Goal: Task Accomplishment & Management: Use online tool/utility

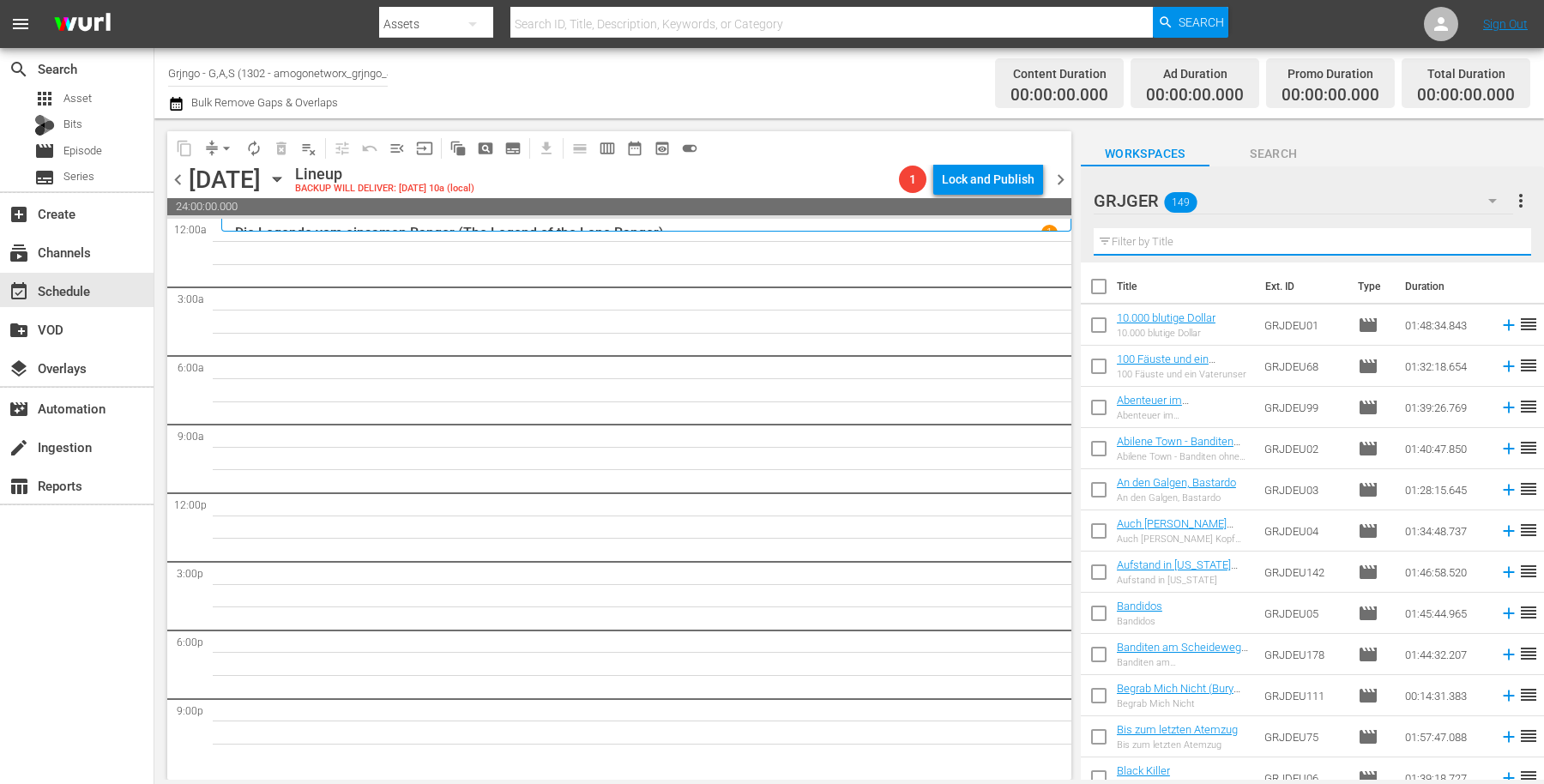
click at [1159, 243] on input "text" at bounding box center [1312, 241] width 437 height 27
paste input "Für drei Dollar Blei"
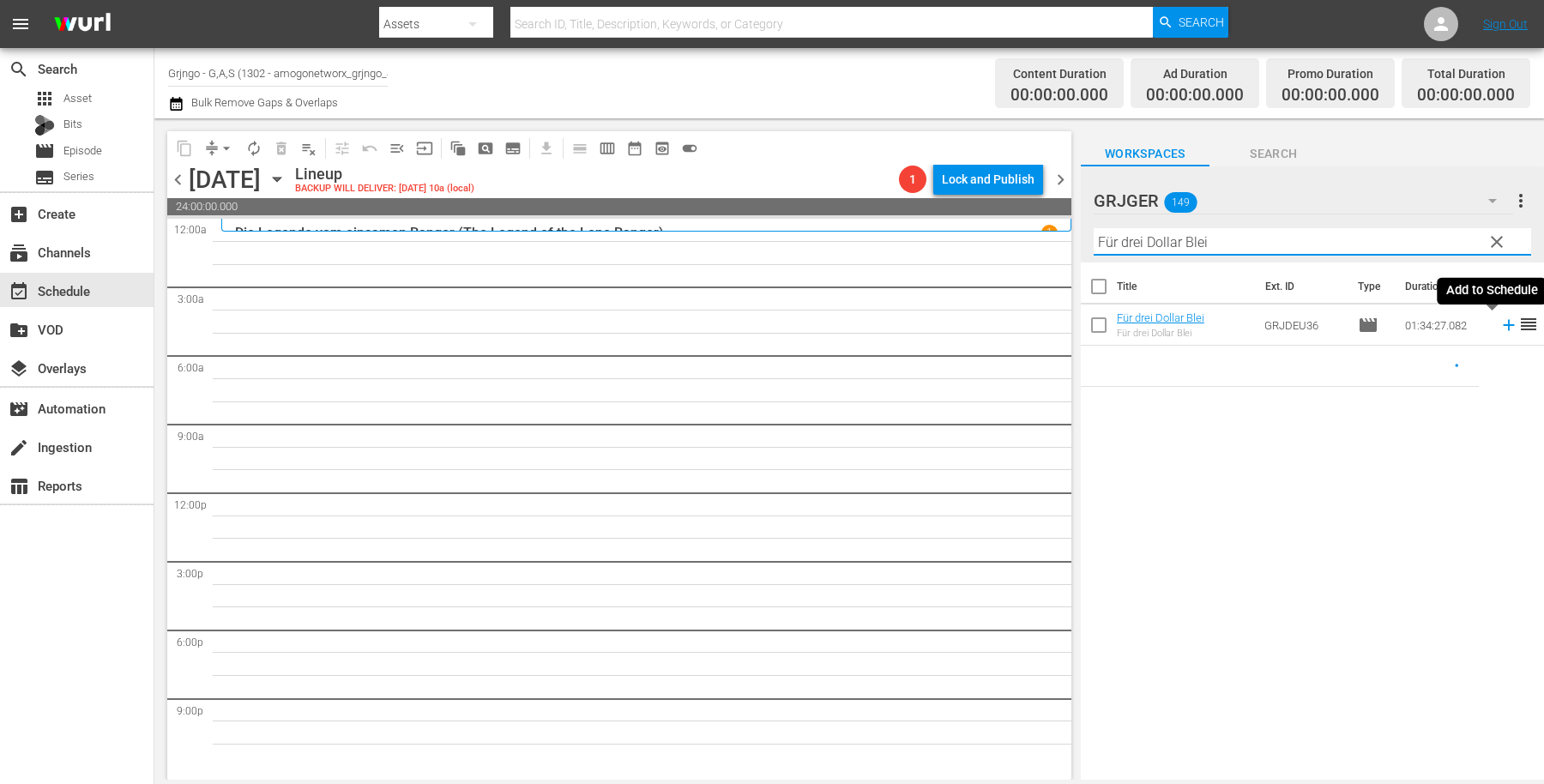
type input "Für drei Dollar Blei"
click at [1500, 326] on icon at bounding box center [1509, 325] width 19 height 19
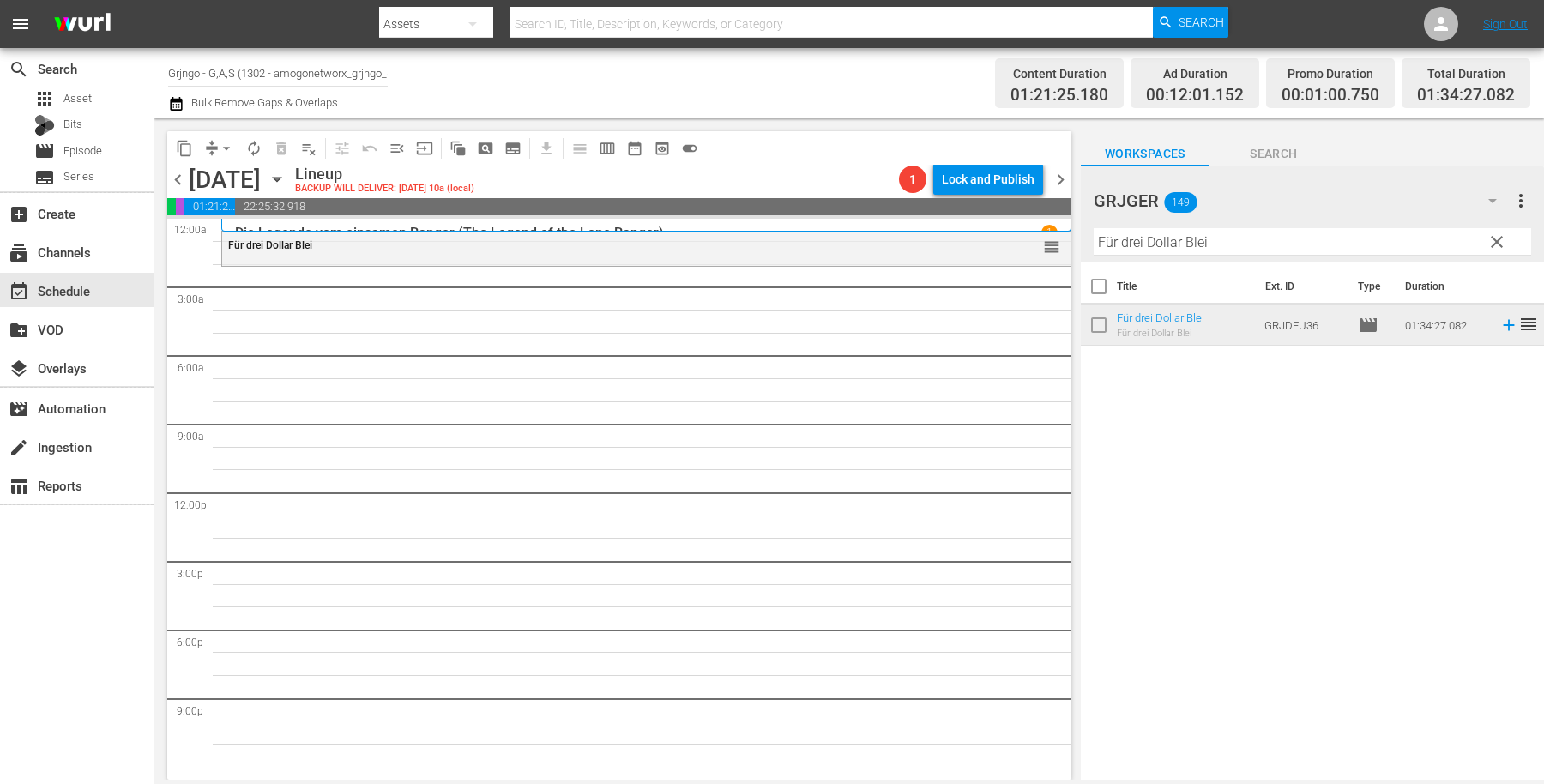
click at [1497, 241] on span "clear" at bounding box center [1497, 242] width 21 height 21
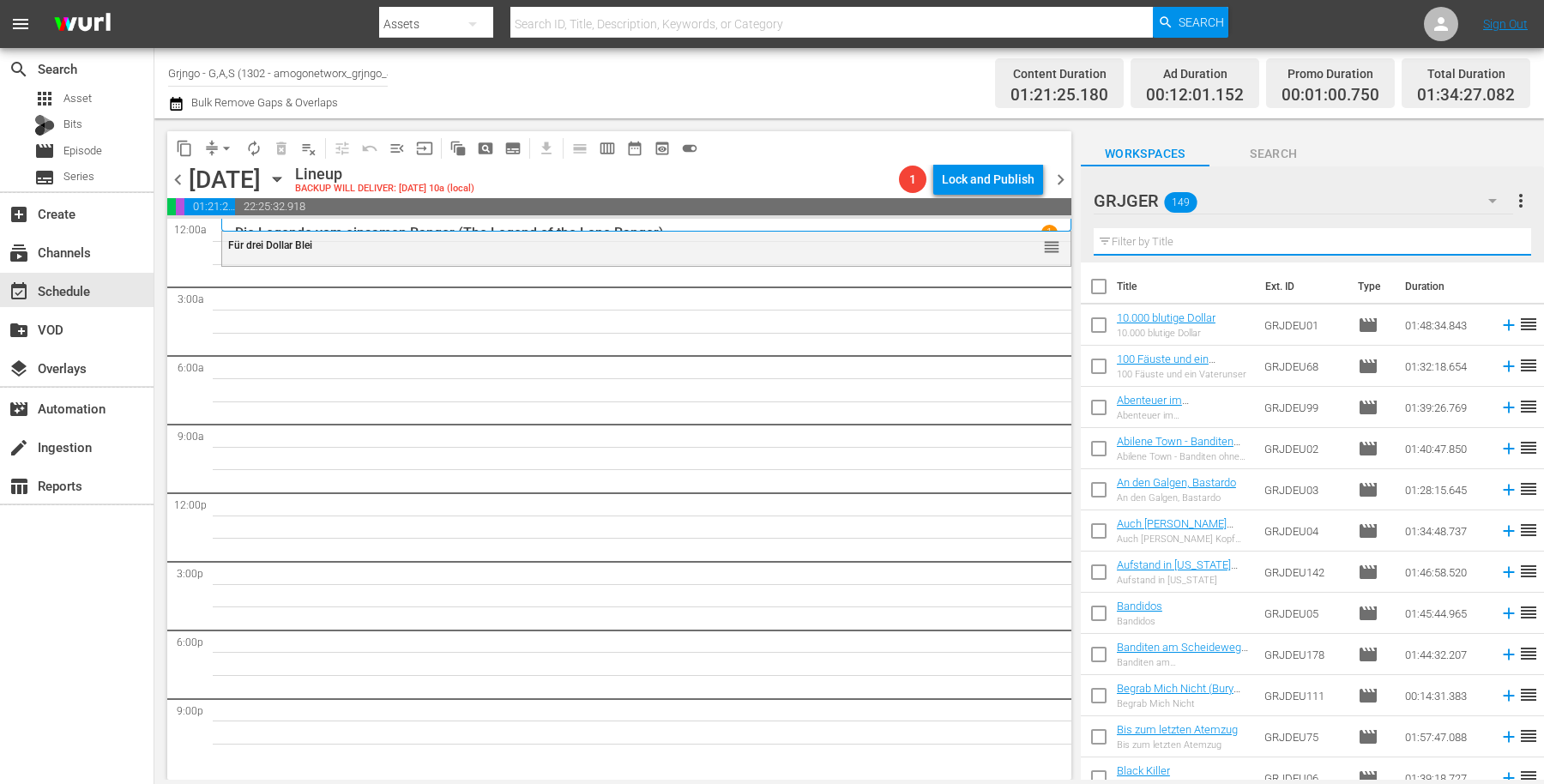
paste input "Die blutigen Geier von [US_STATE]"
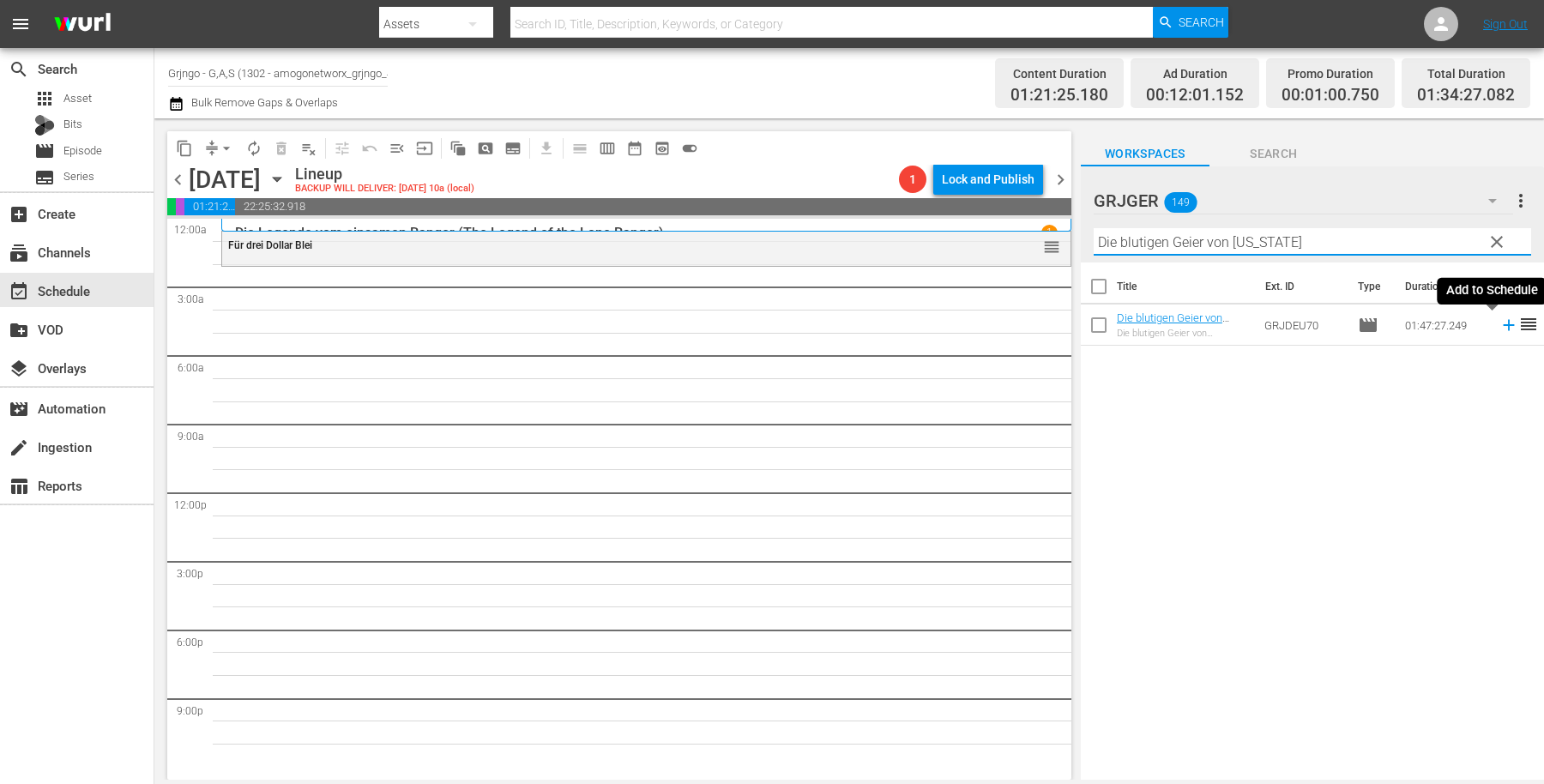
type input "Die blutigen Geier von [US_STATE]"
click at [1500, 323] on icon at bounding box center [1509, 325] width 19 height 19
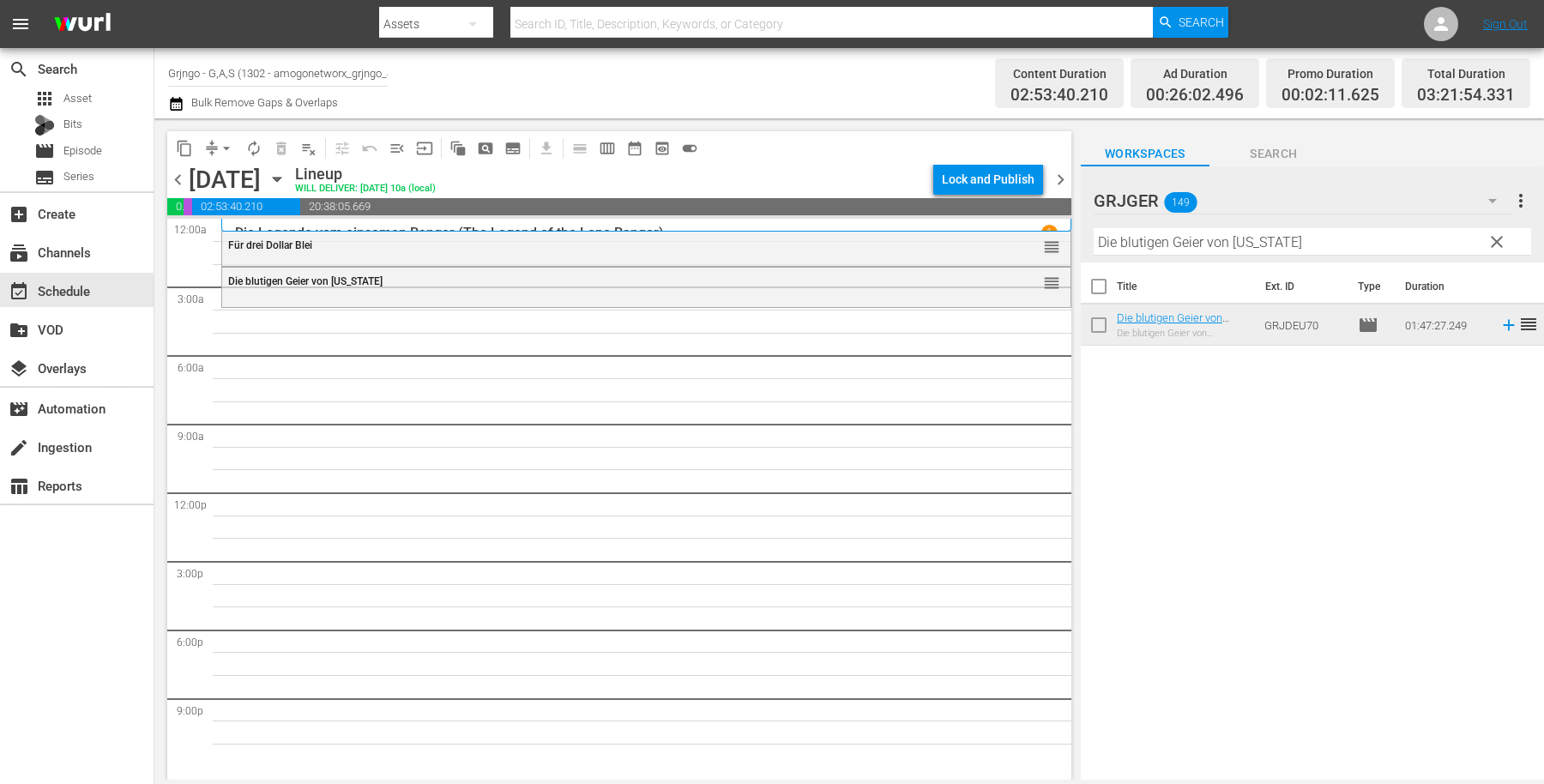
click at [1496, 236] on span "clear" at bounding box center [1497, 242] width 21 height 21
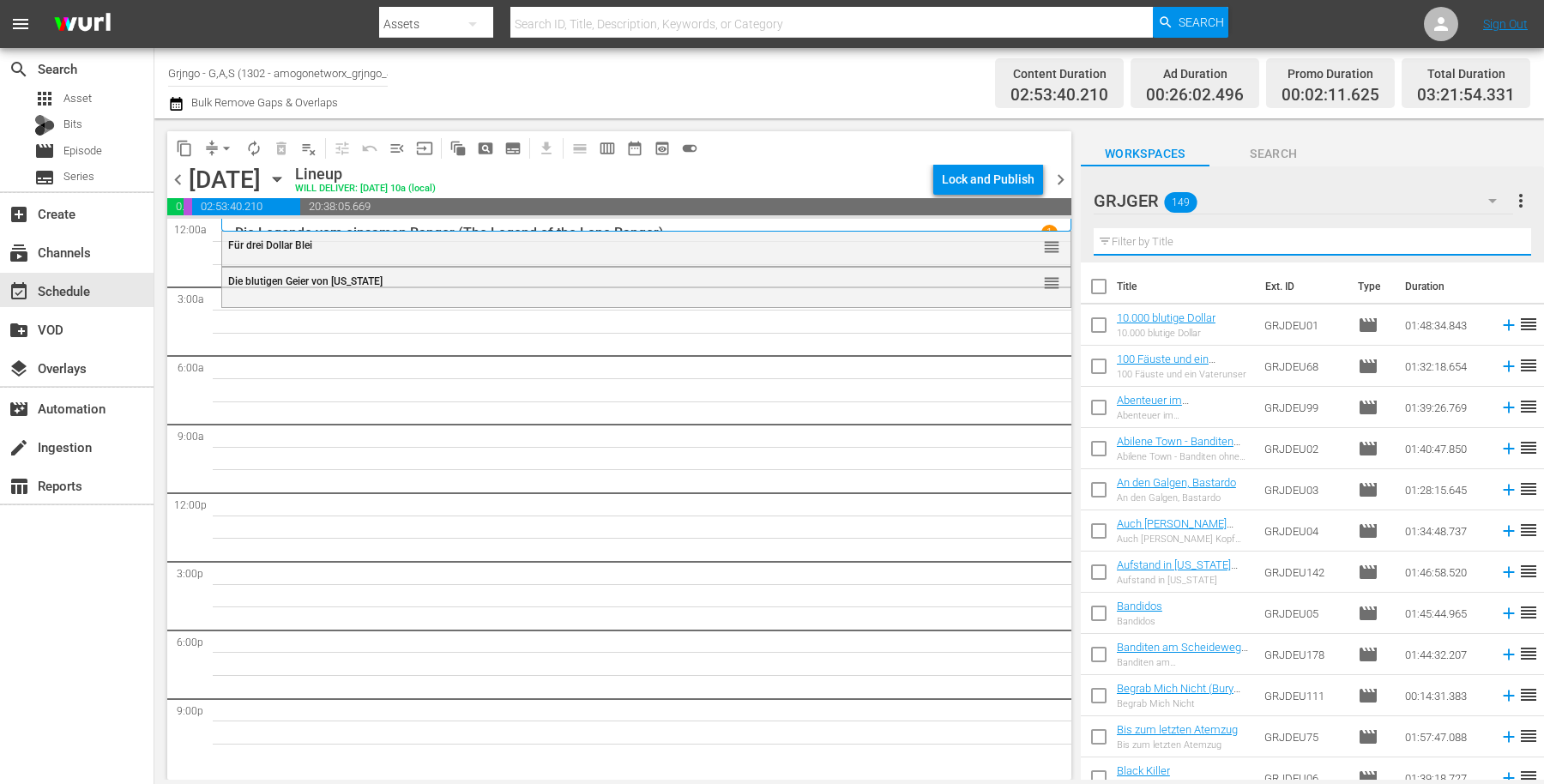
paste input "Der General (The General)"
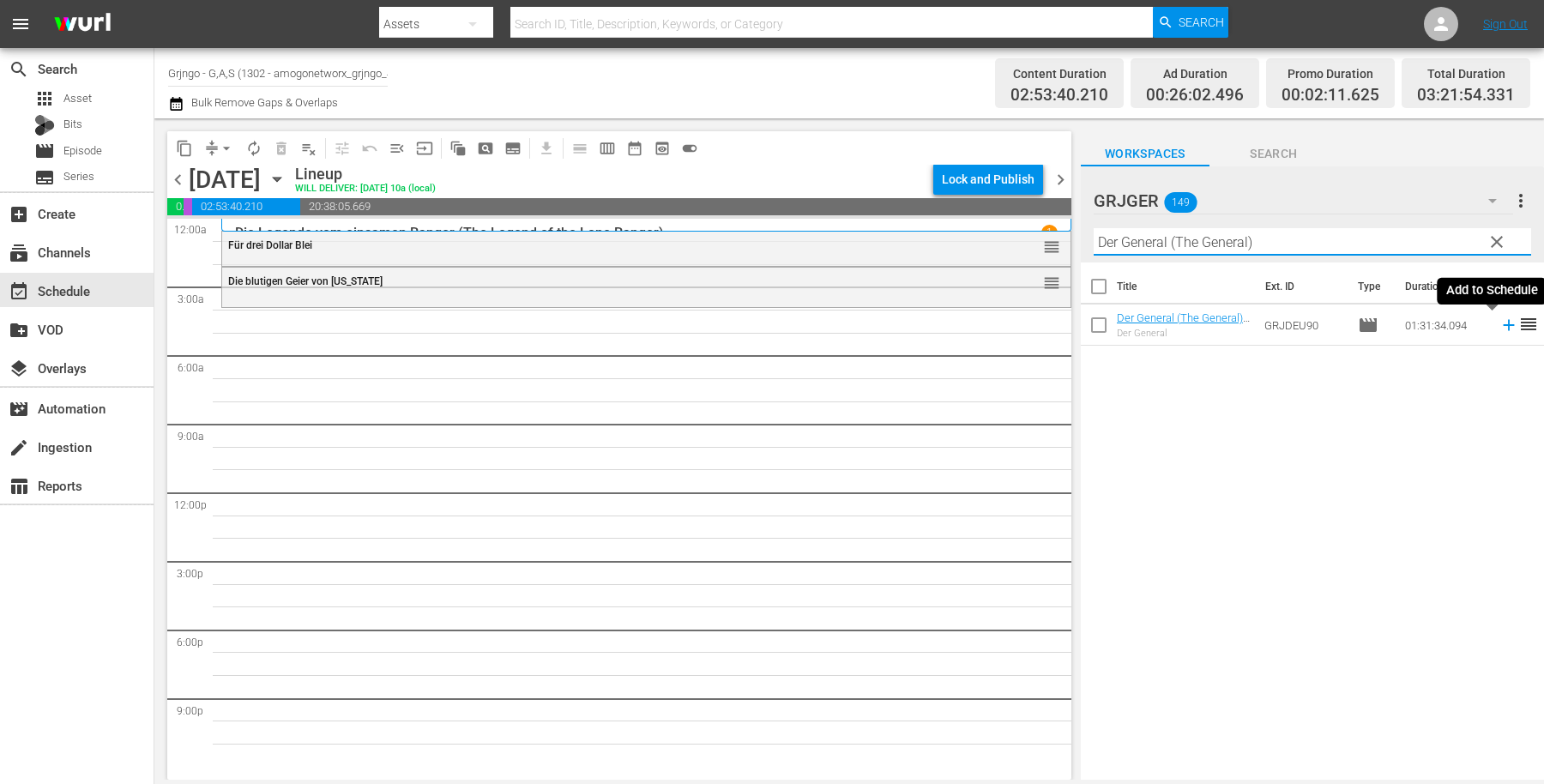
type input "Der General (The General)"
click at [1500, 326] on icon at bounding box center [1509, 325] width 19 height 19
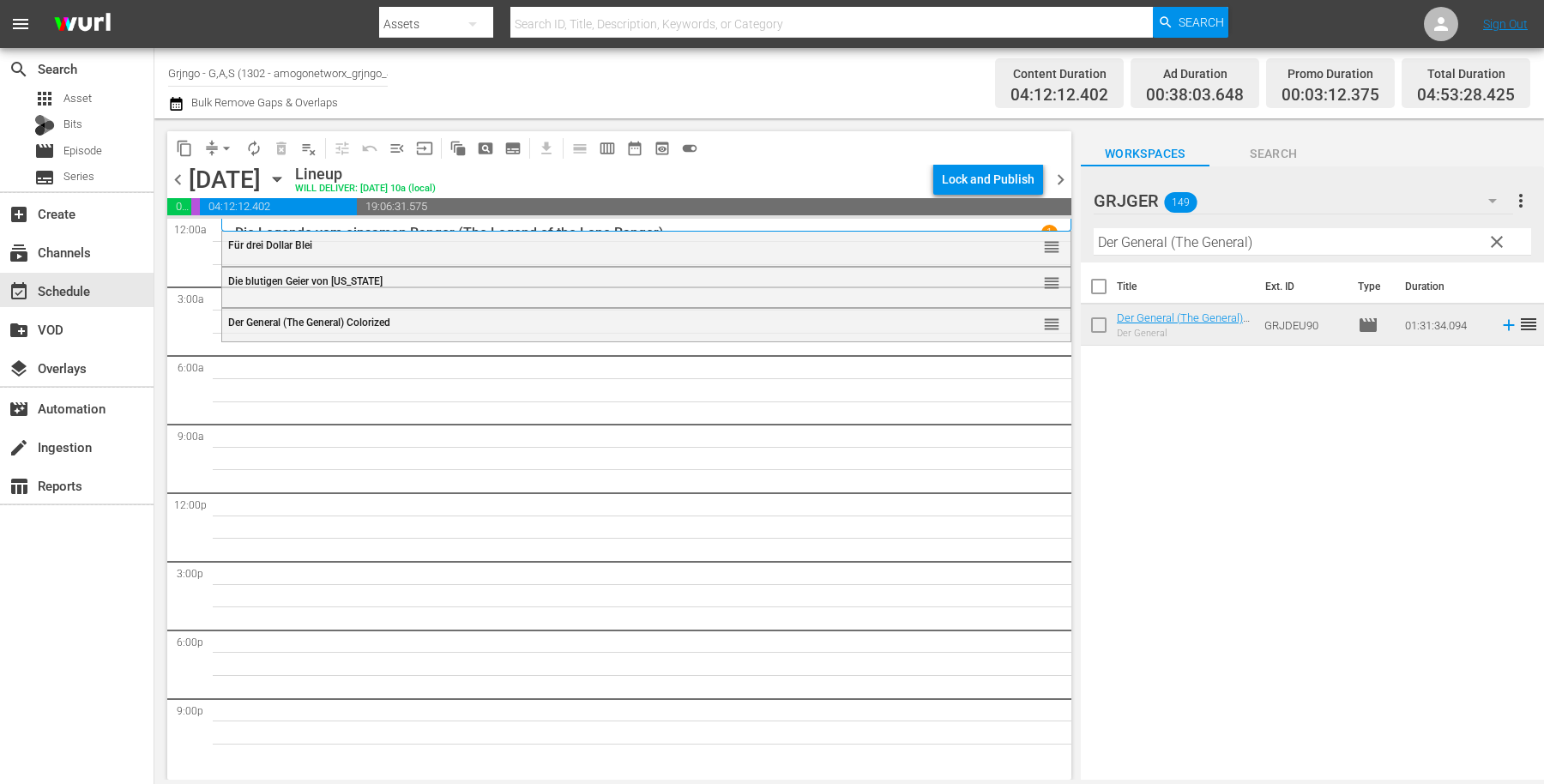
click at [1498, 234] on span "clear" at bounding box center [1497, 242] width 21 height 21
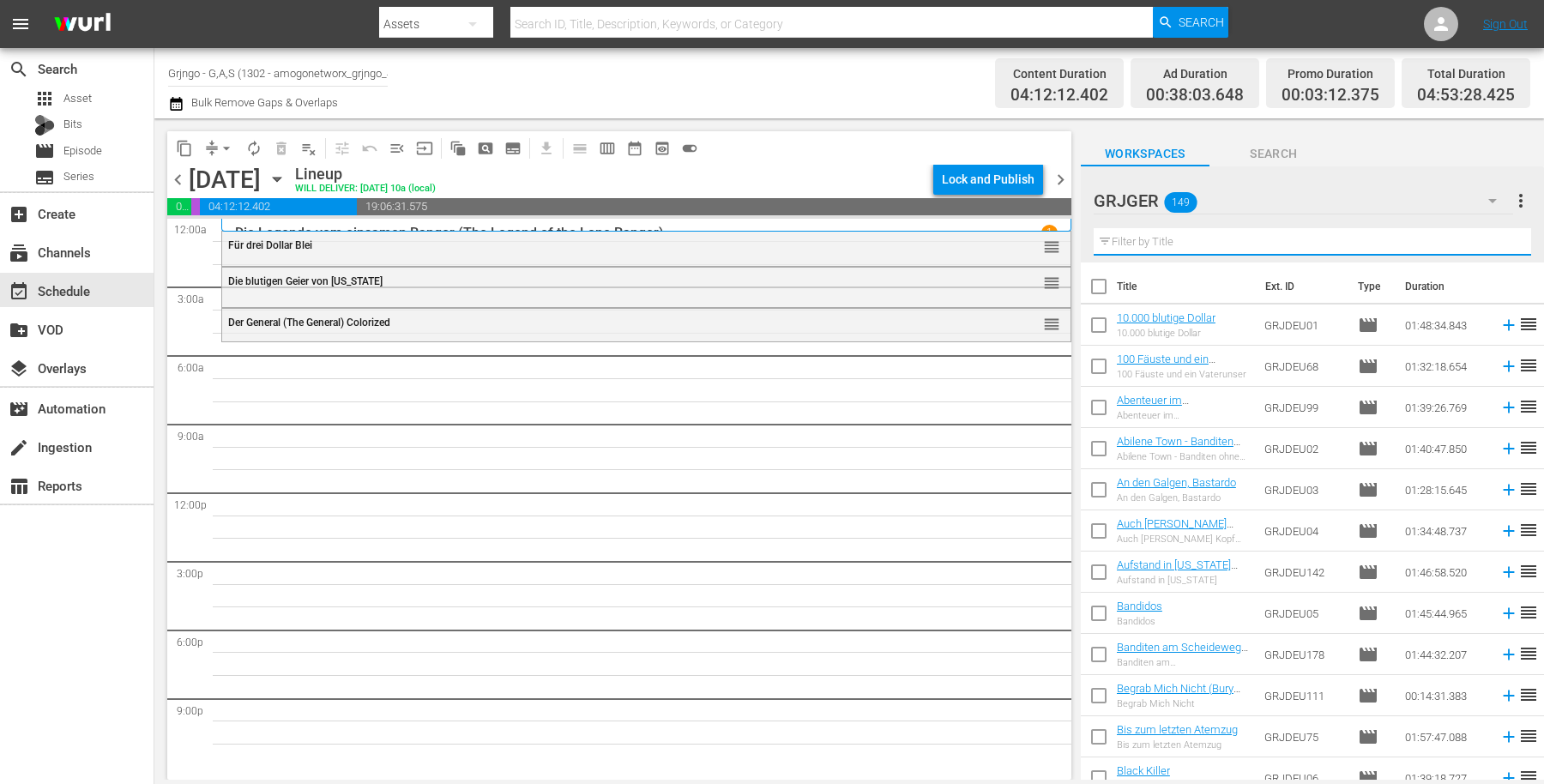
paste input "Blutige Rache in [GEOGRAPHIC_DATA]"
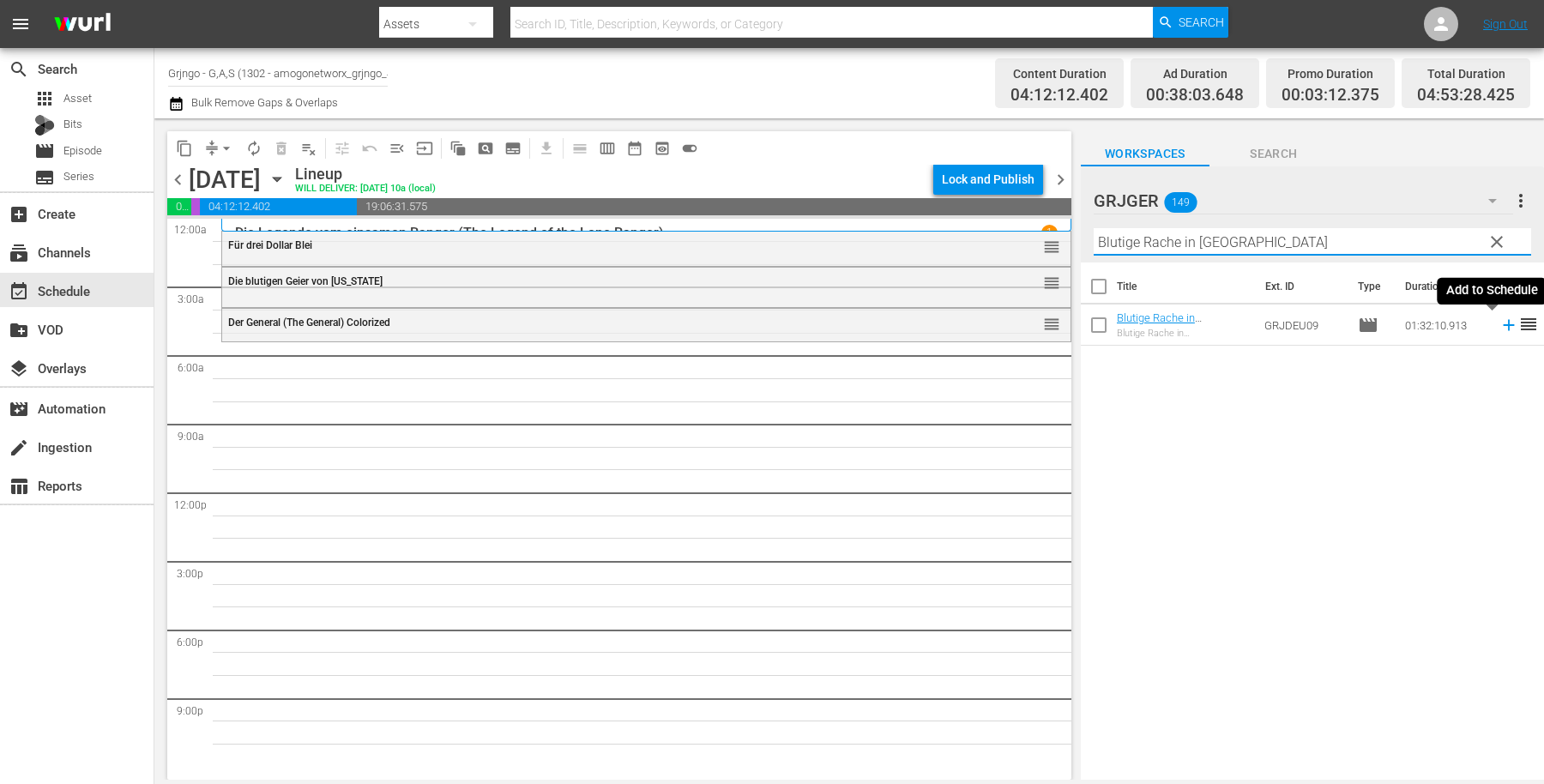
type input "Blutige Rache in [GEOGRAPHIC_DATA]"
click at [1500, 322] on icon at bounding box center [1509, 325] width 19 height 19
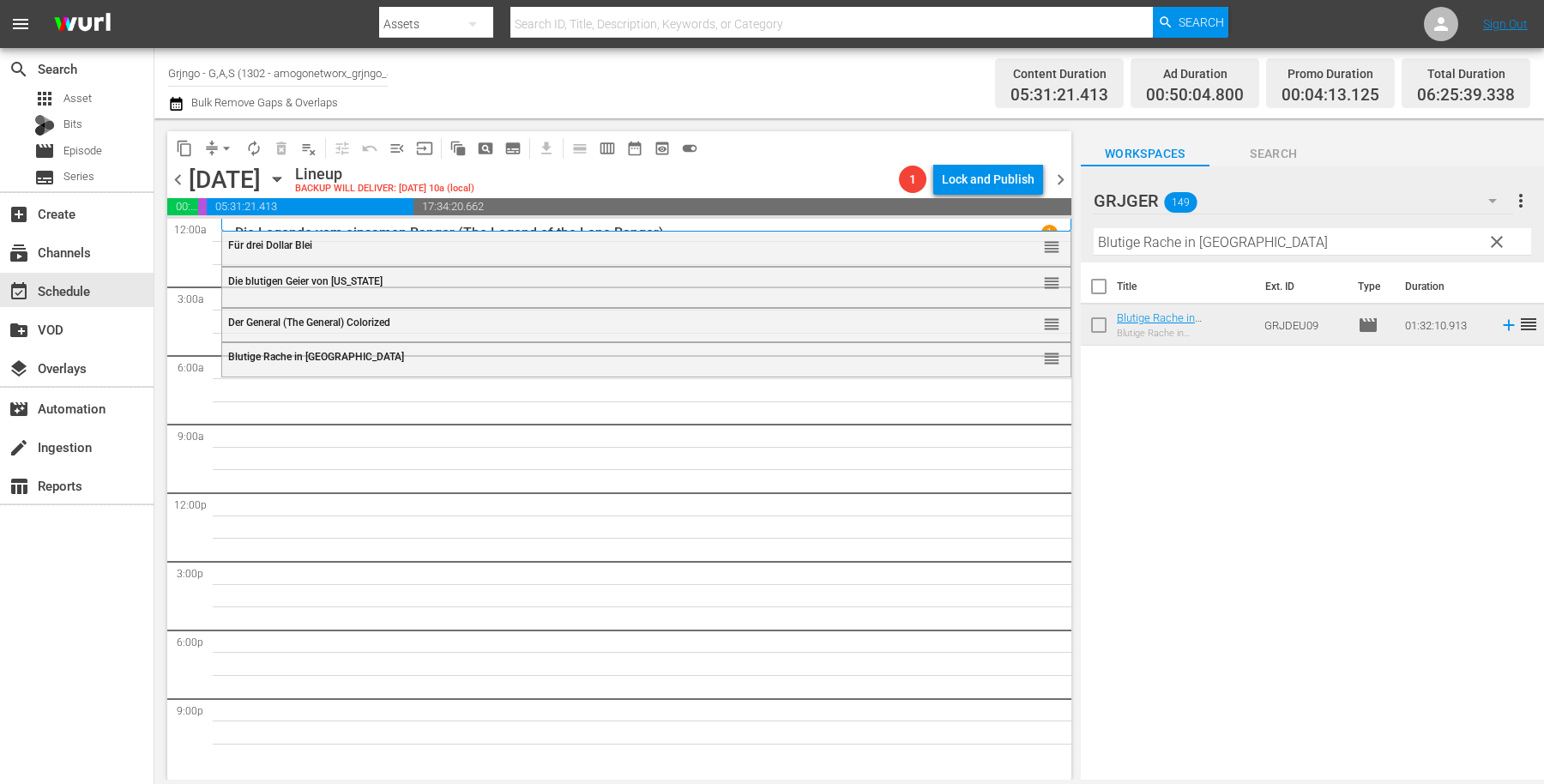
click at [1496, 237] on span "clear" at bounding box center [1497, 242] width 21 height 21
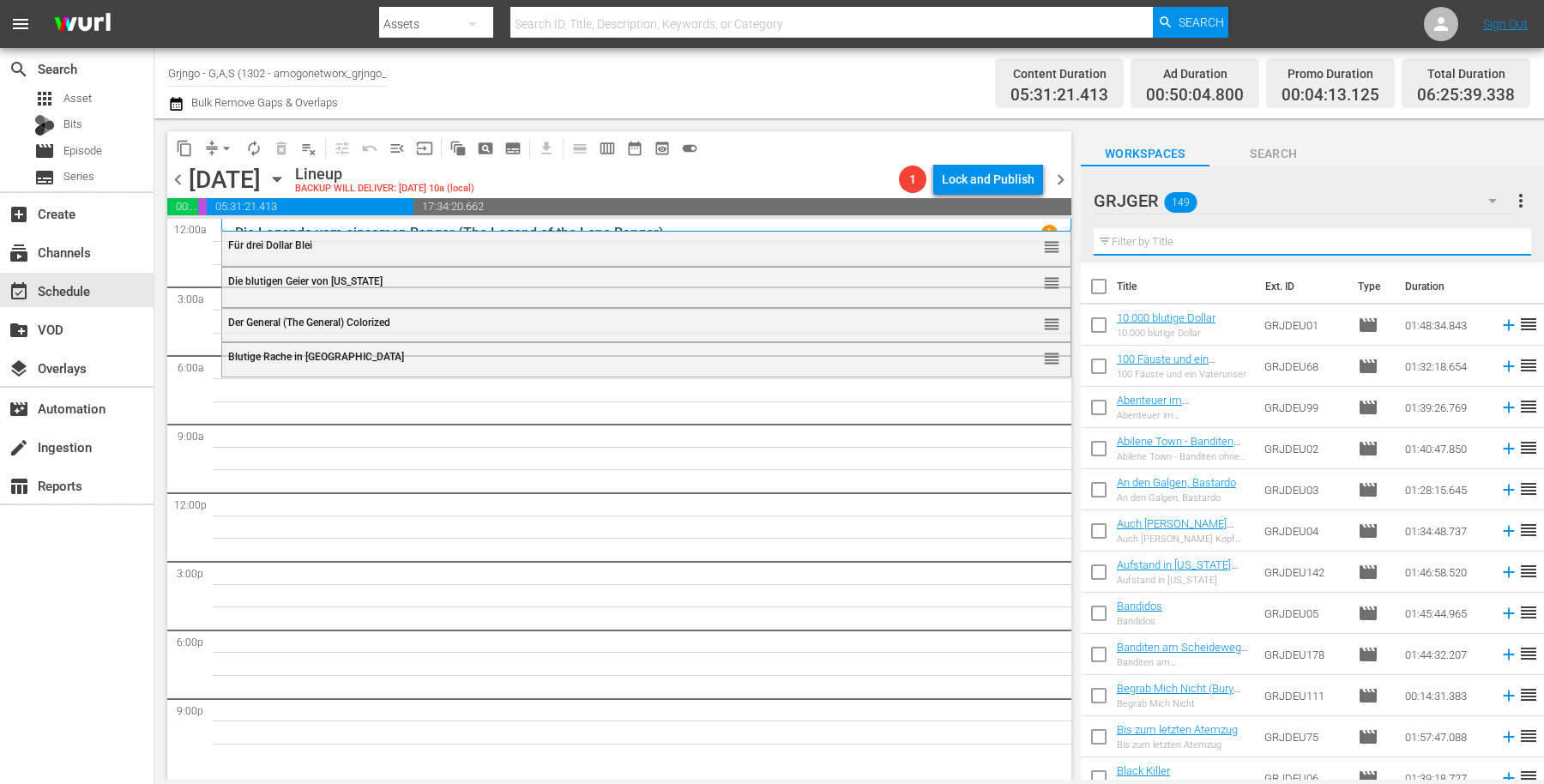
paste input "Kopfgeld für einen Killer"
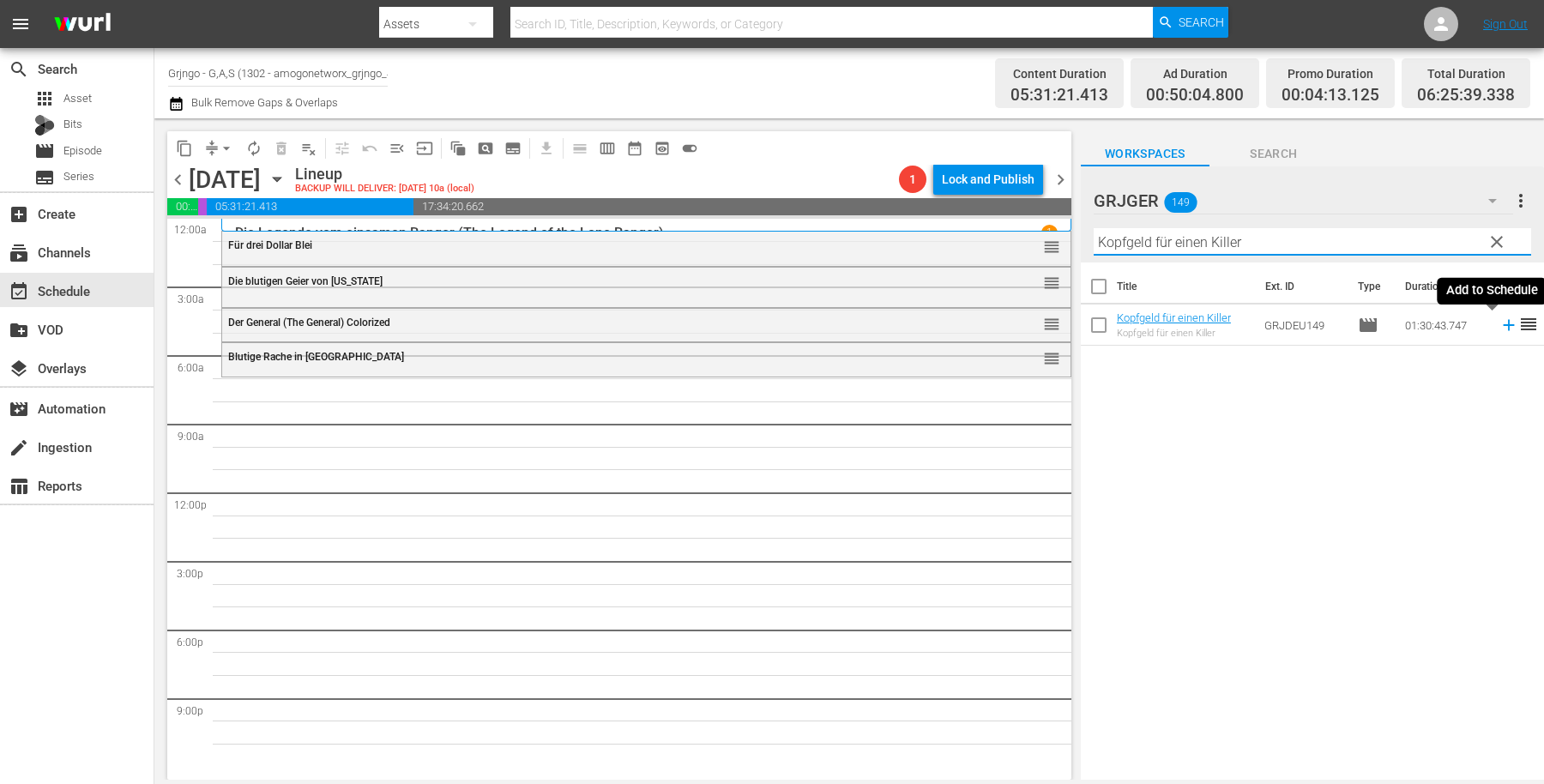
type input "Kopfgeld für einen Killer"
click at [1503, 323] on icon at bounding box center [1508, 325] width 11 height 11
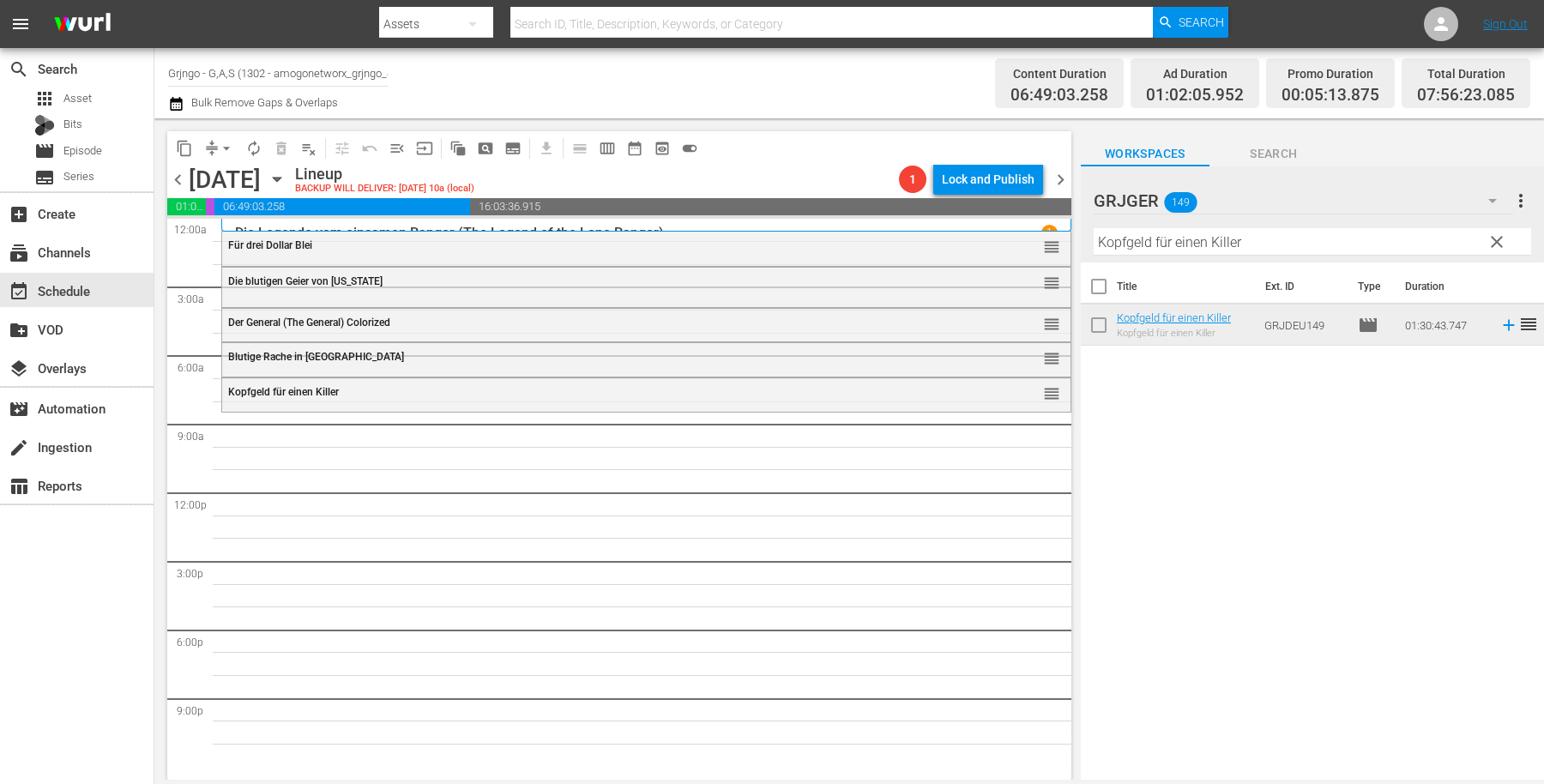
drag, startPoint x: 1495, startPoint y: 240, endPoint x: 1205, endPoint y: 220, distance: 290.6
click at [1494, 240] on span "clear" at bounding box center [1497, 242] width 21 height 21
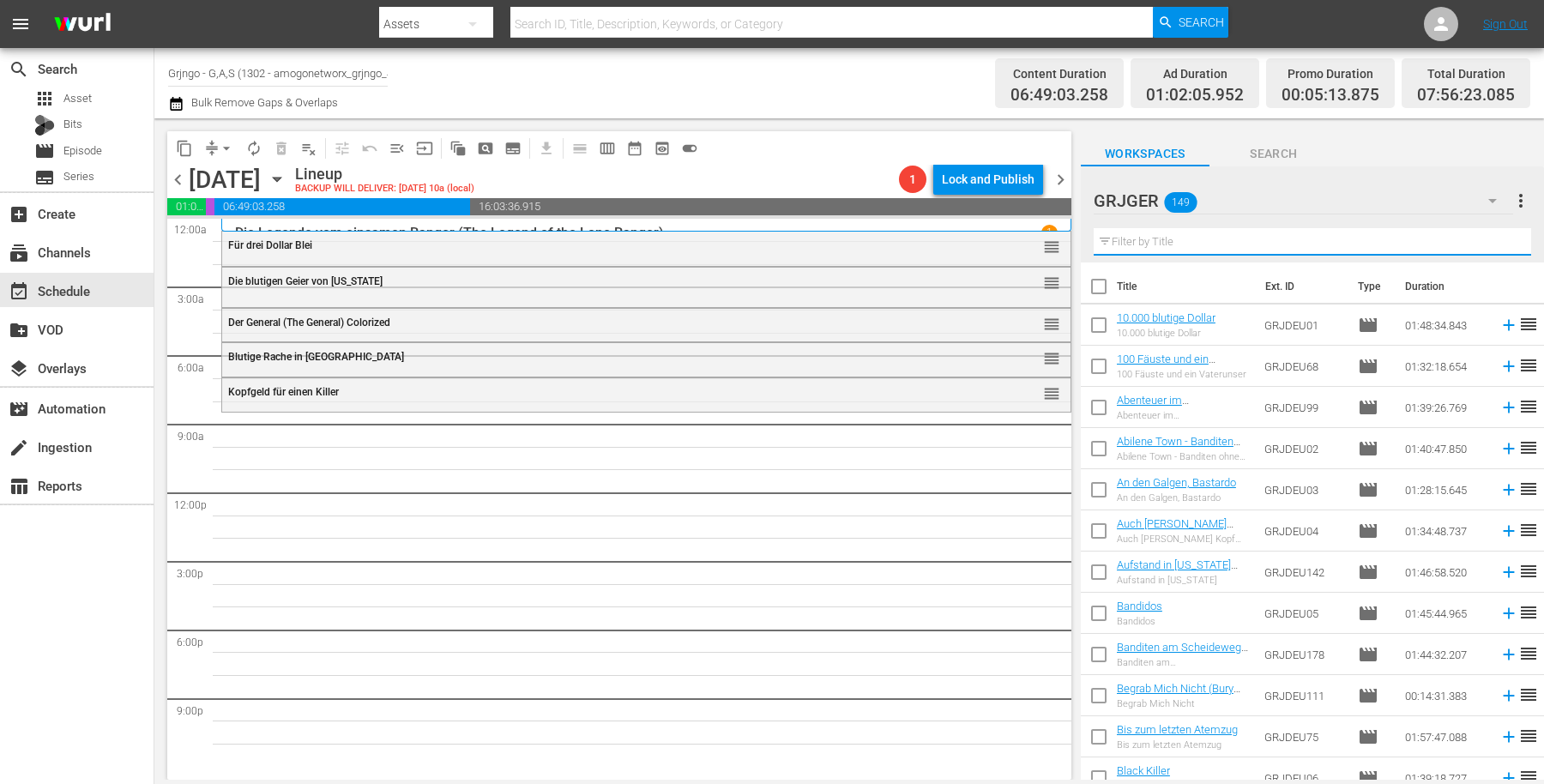
paste input "Sie kamen zu viert, um zu töten"
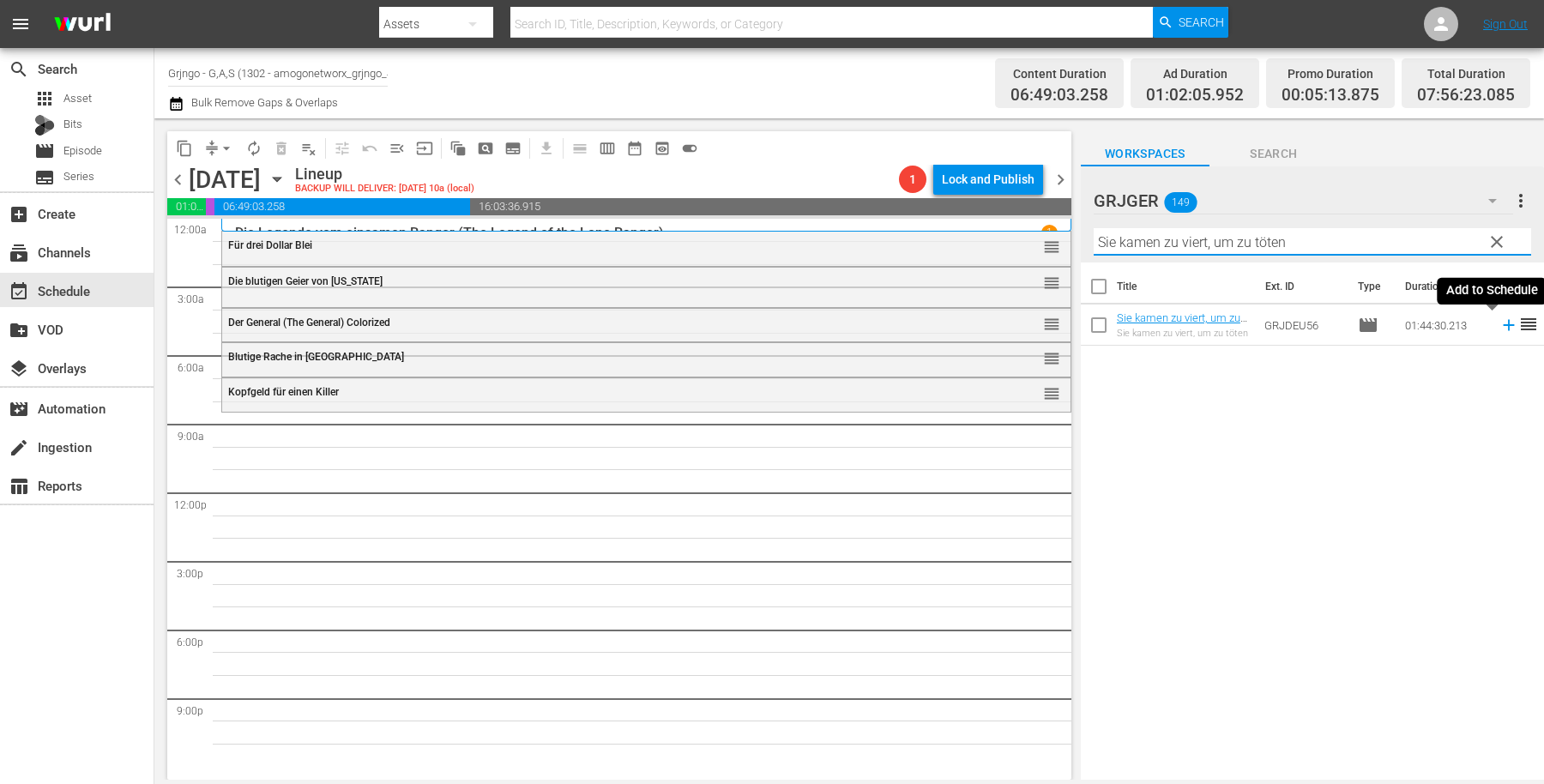
type input "Sie kamen zu viert, um zu töten"
click at [1500, 323] on icon at bounding box center [1509, 325] width 19 height 19
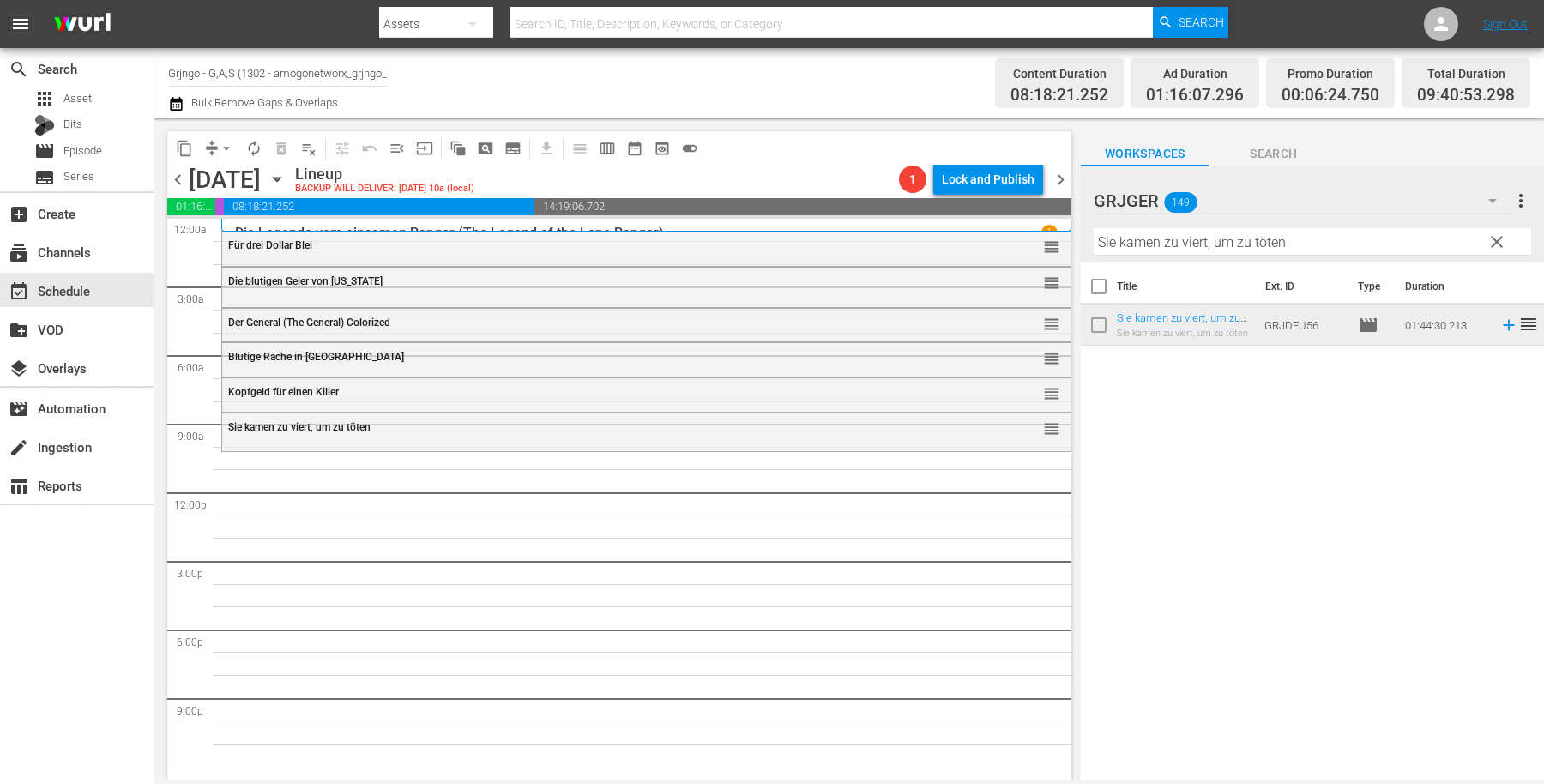
click at [1493, 240] on span "clear" at bounding box center [1497, 242] width 21 height 21
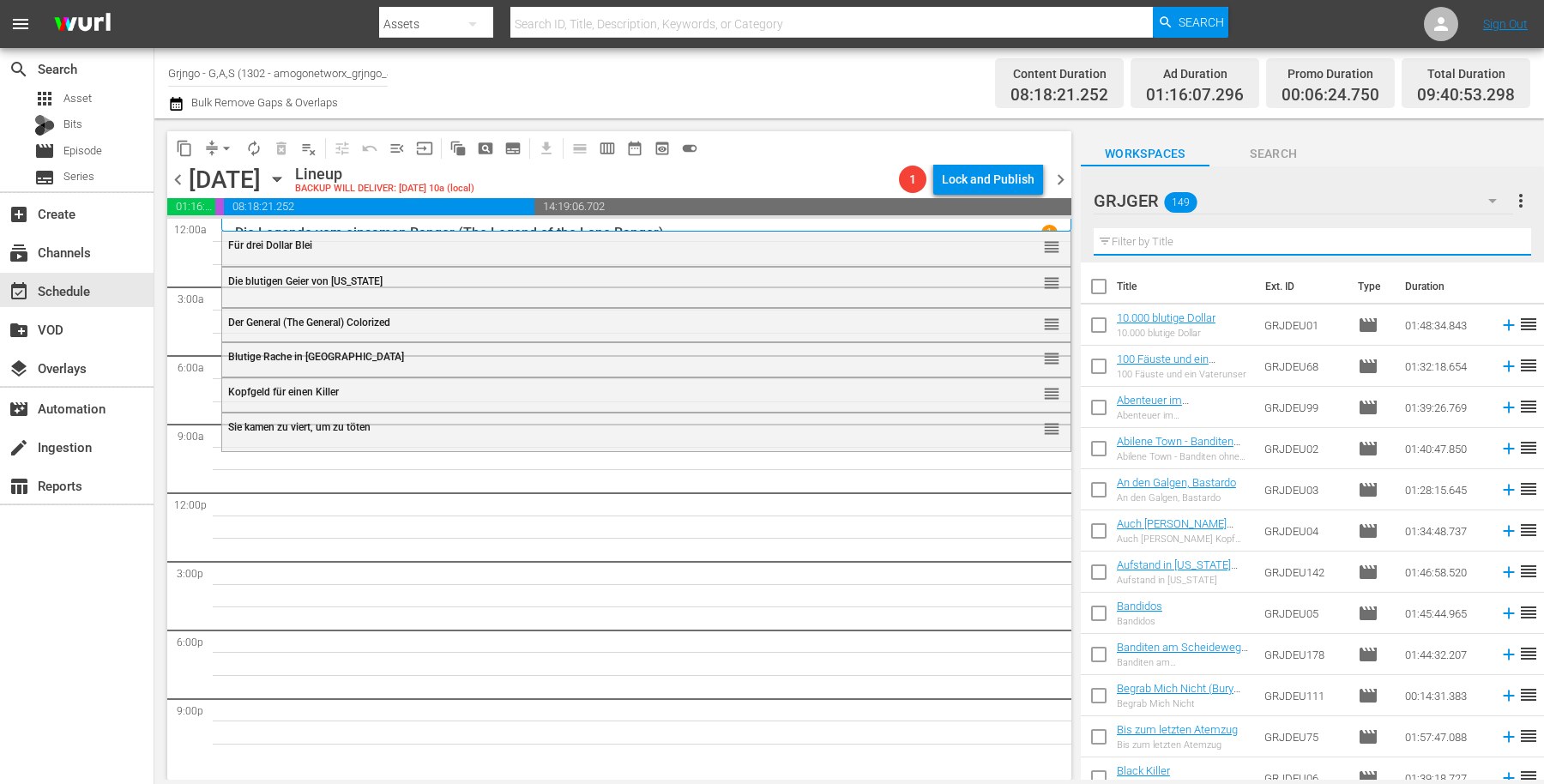
paste input "Django - Die [DEMOGRAPHIC_DATA] ist kein Kartenspiel"
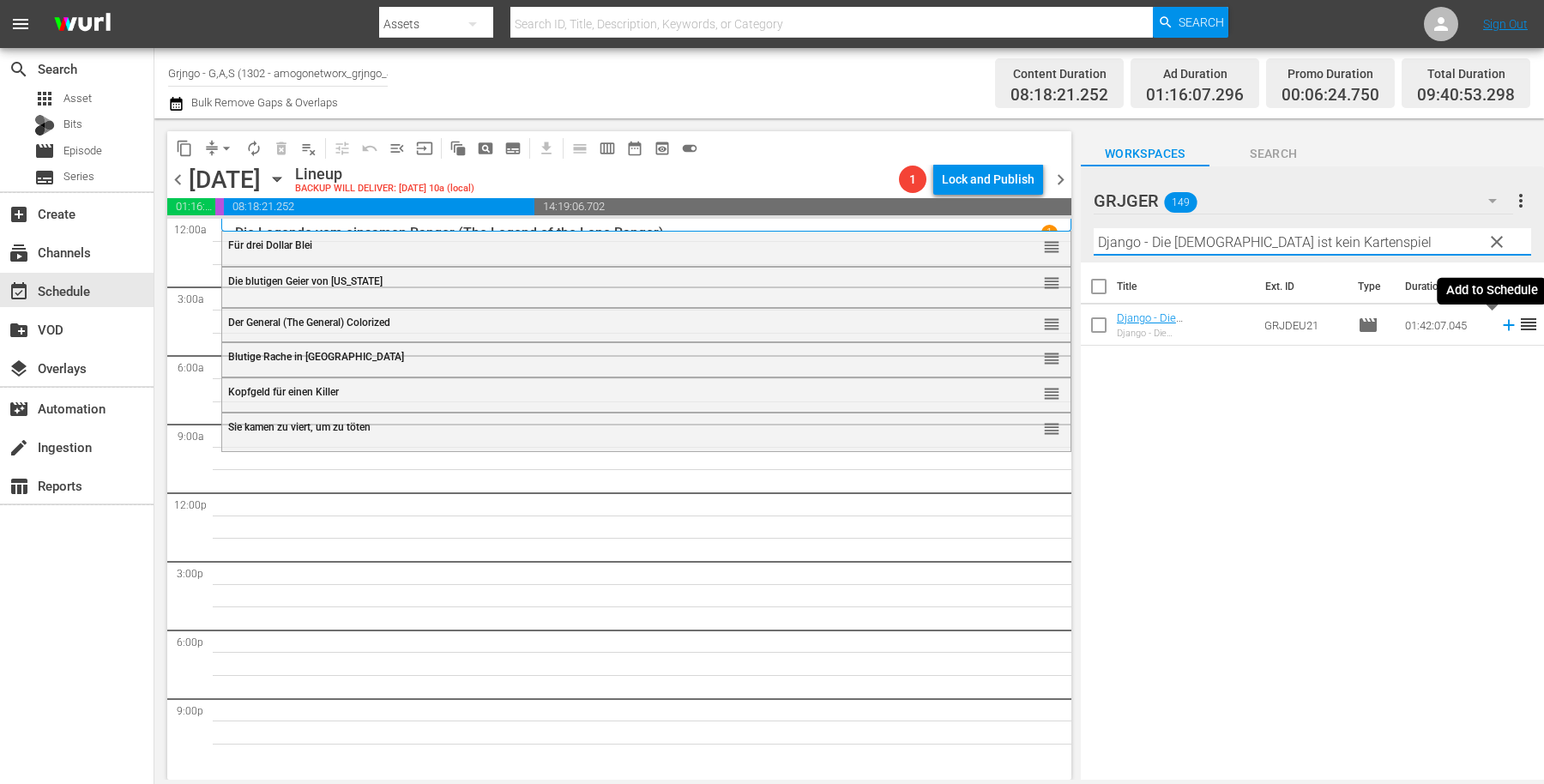
type input "Django - Die [DEMOGRAPHIC_DATA] ist kein Kartenspiel"
click at [1500, 323] on icon at bounding box center [1509, 325] width 19 height 19
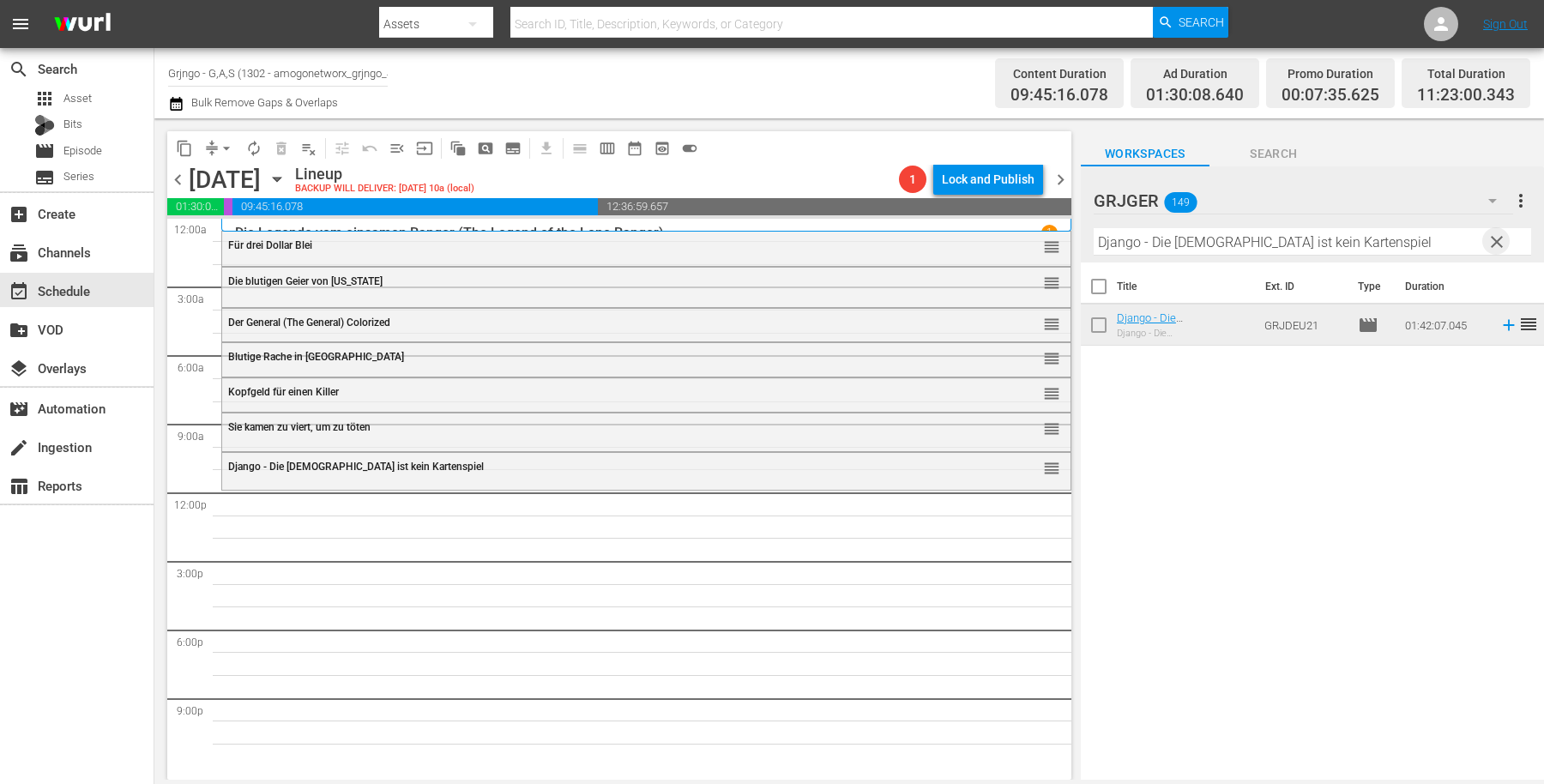
drag, startPoint x: 1495, startPoint y: 240, endPoint x: 1205, endPoint y: 251, distance: 290.2
click at [1497, 240] on span "clear" at bounding box center [1497, 242] width 21 height 21
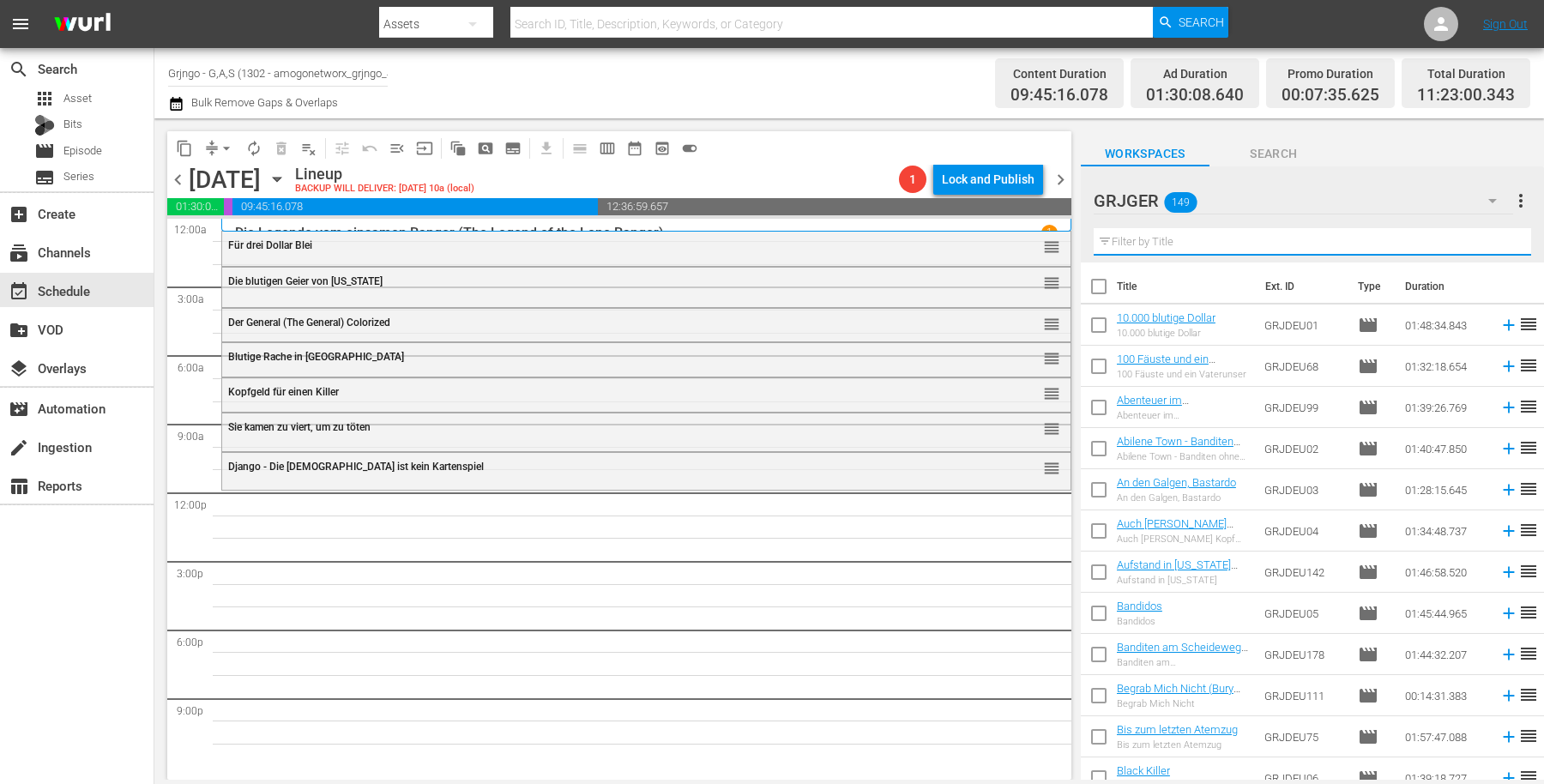
paste input "Django - Kreuze im blutigen Sand"
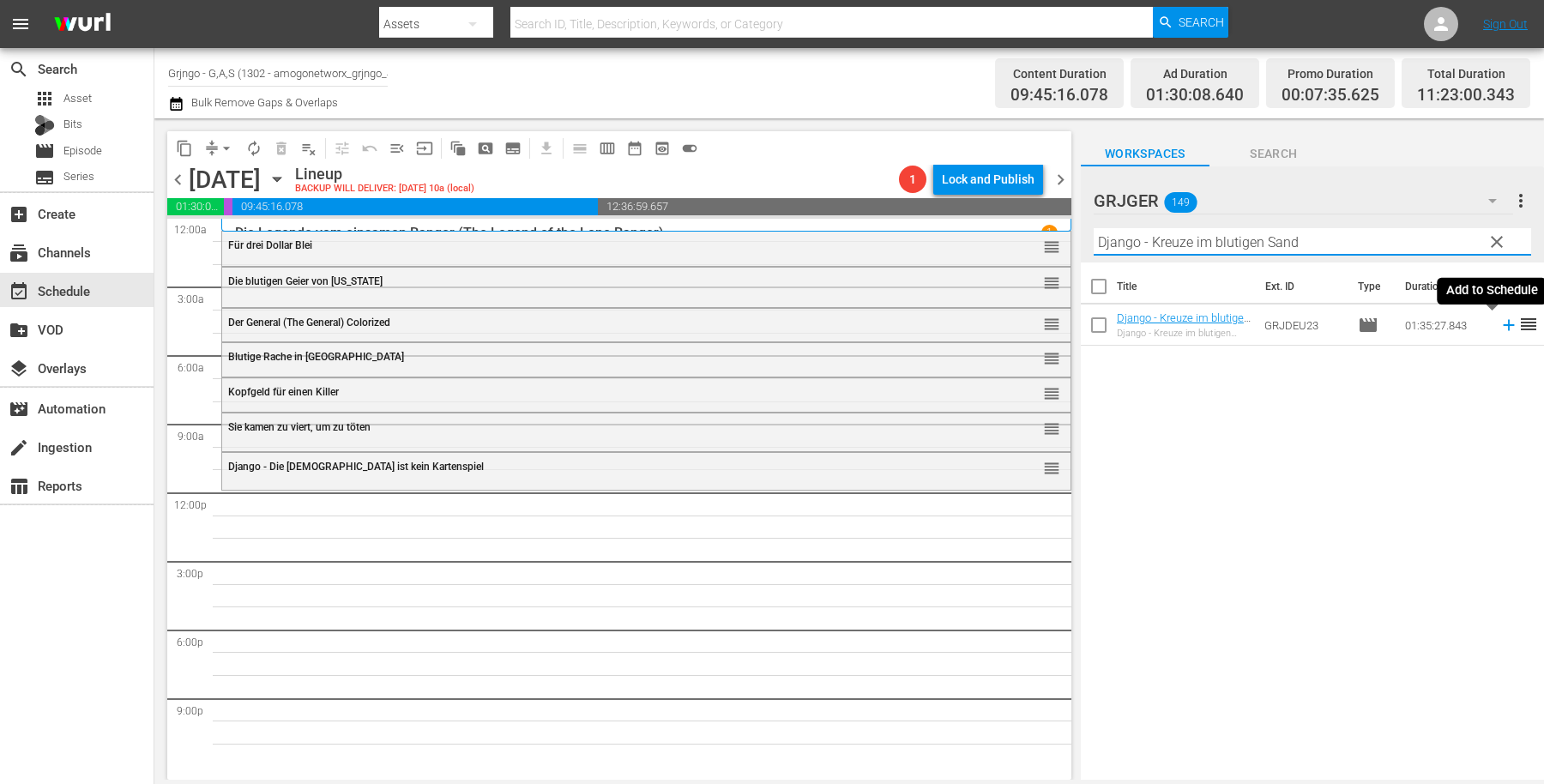
type input "Django - Kreuze im blutigen Sand"
click at [1503, 325] on icon at bounding box center [1508, 325] width 11 height 11
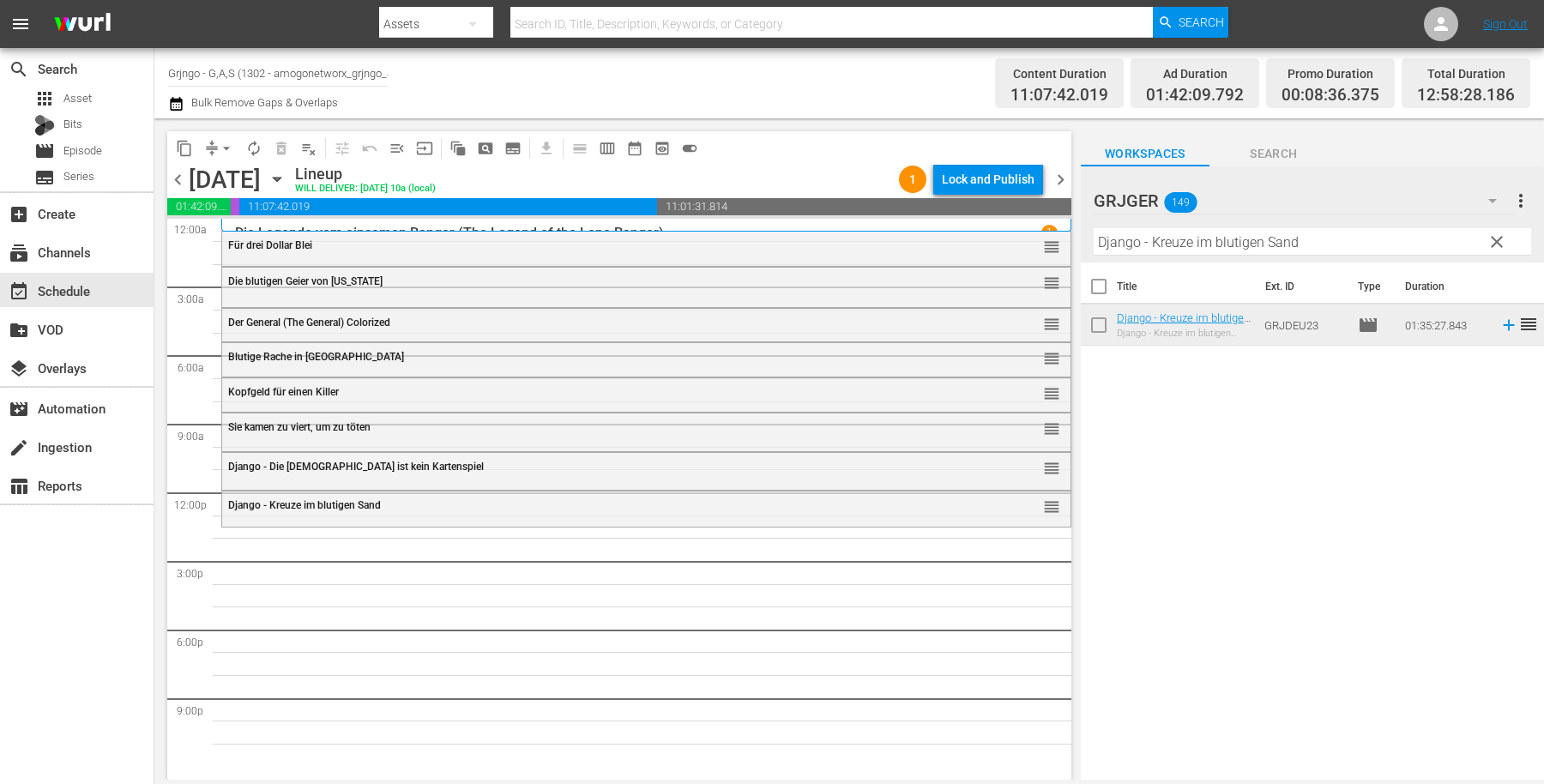
drag, startPoint x: 1497, startPoint y: 234, endPoint x: 1124, endPoint y: 252, distance: 373.6
click at [1497, 234] on span "clear" at bounding box center [1497, 242] width 21 height 21
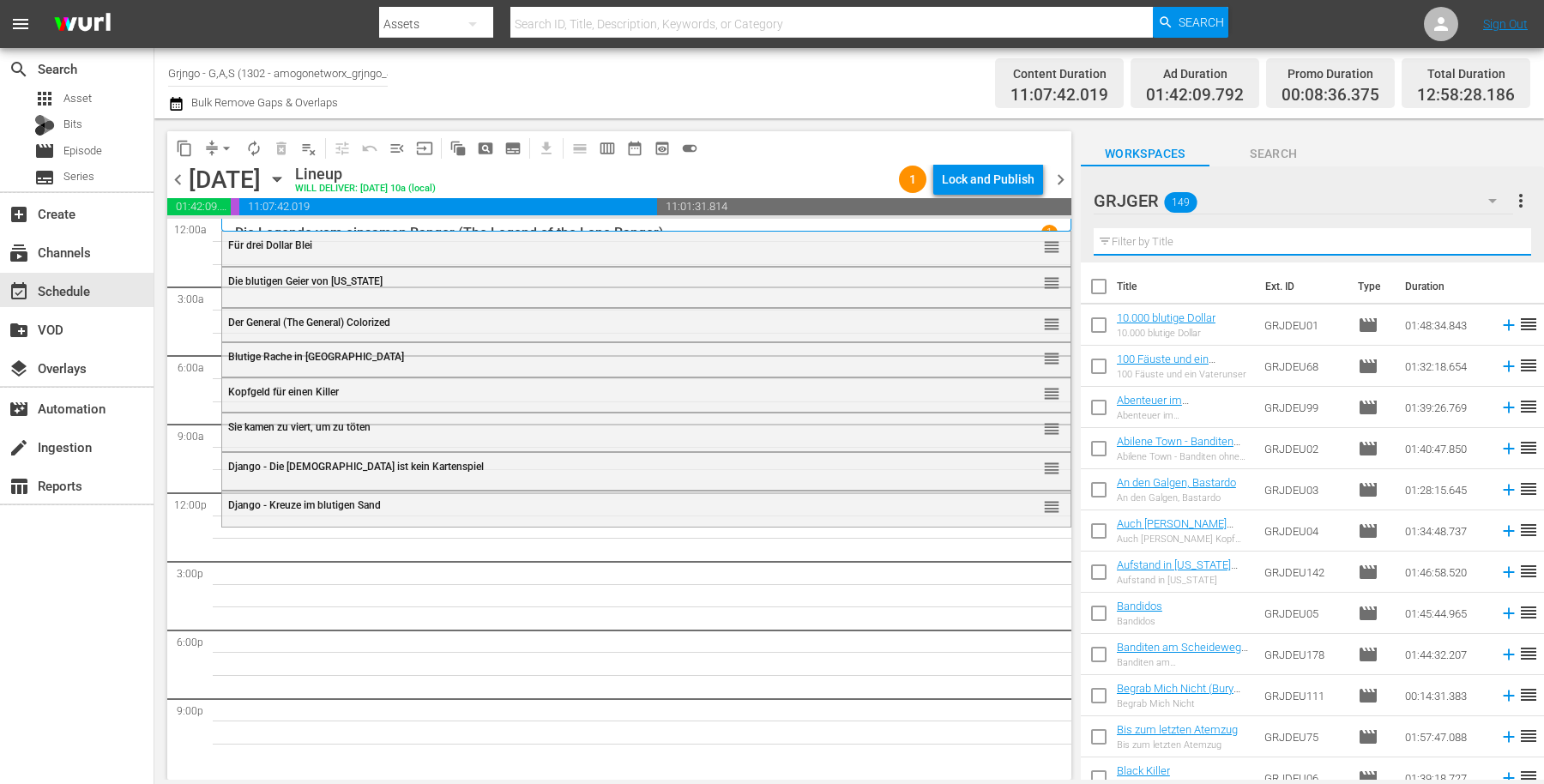
paste input "Blutige Dollars"
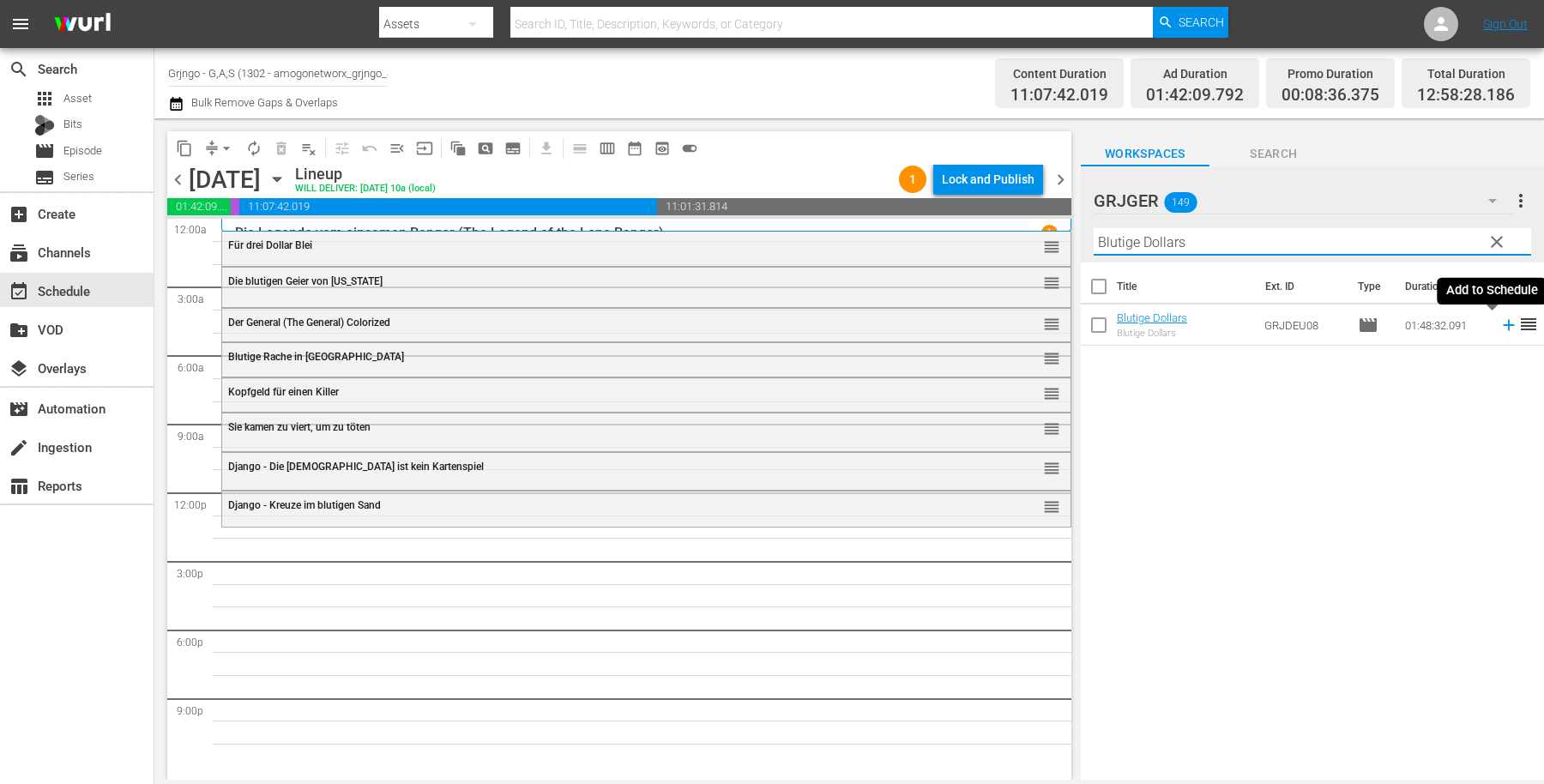
type input "Blutige Dollars"
click at [1503, 323] on icon at bounding box center [1508, 325] width 11 height 11
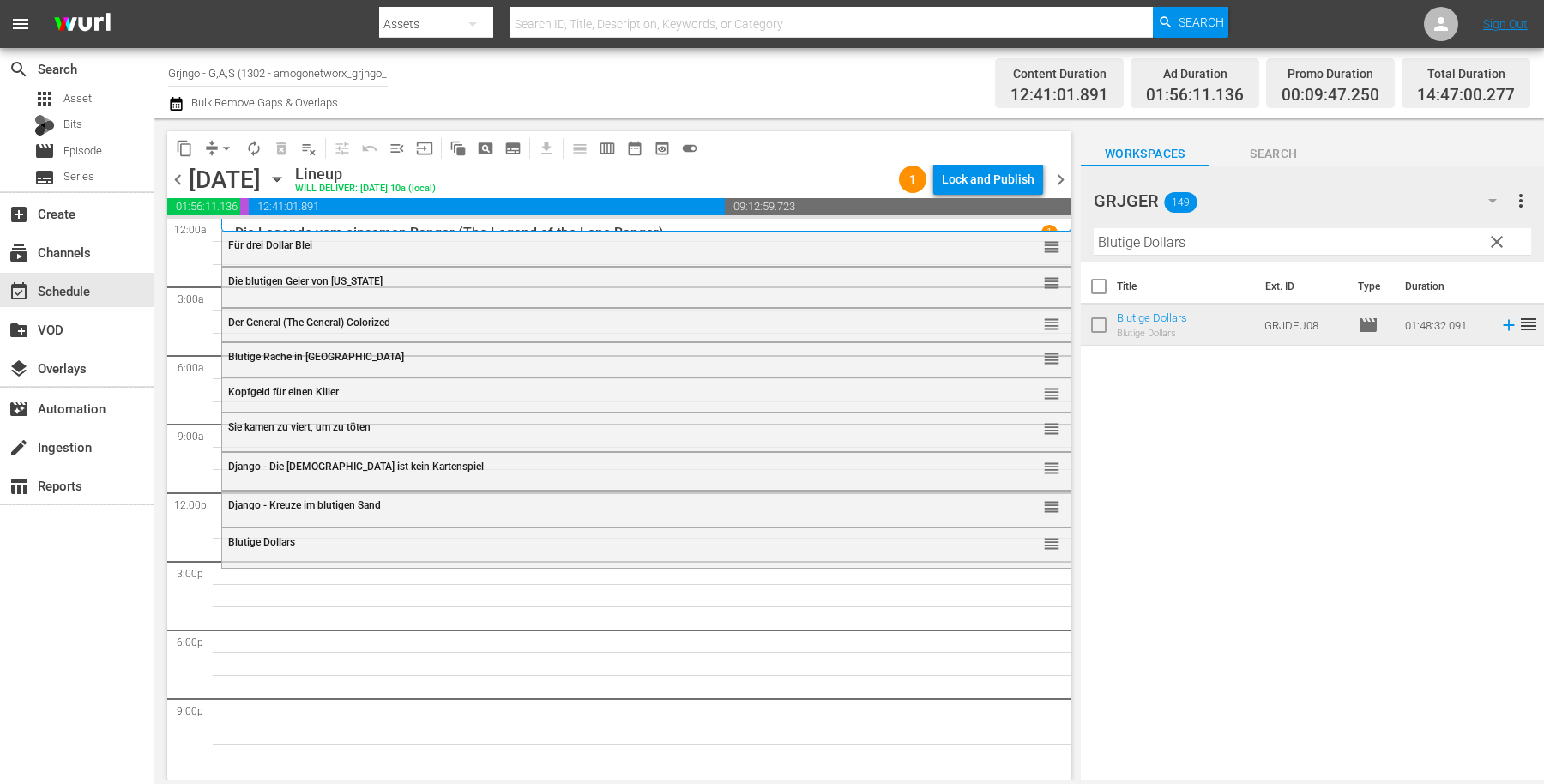
click at [1497, 231] on button "clear" at bounding box center [1495, 240] width 27 height 27
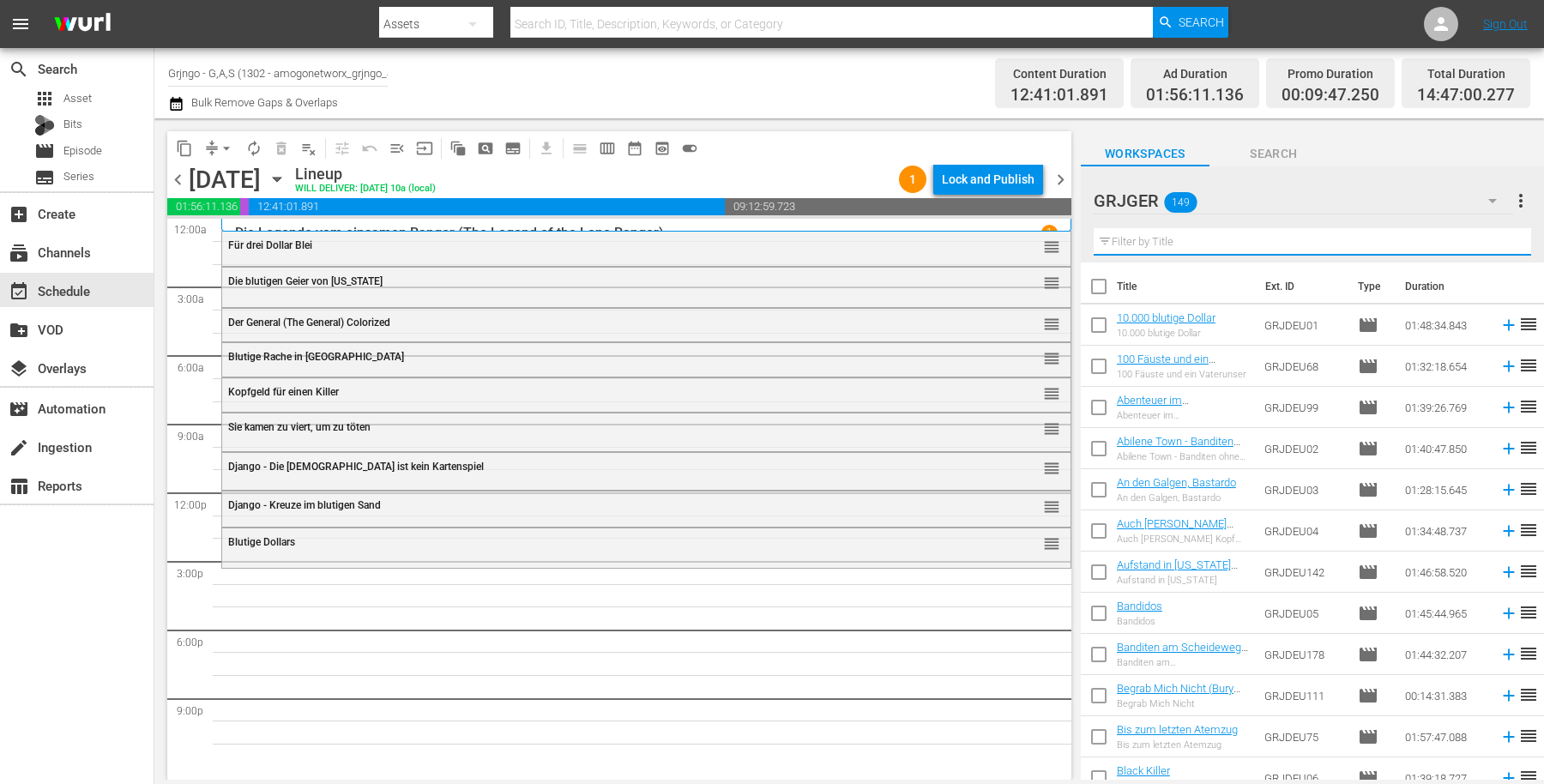
paste input "Navajo Colorized Deutsch"
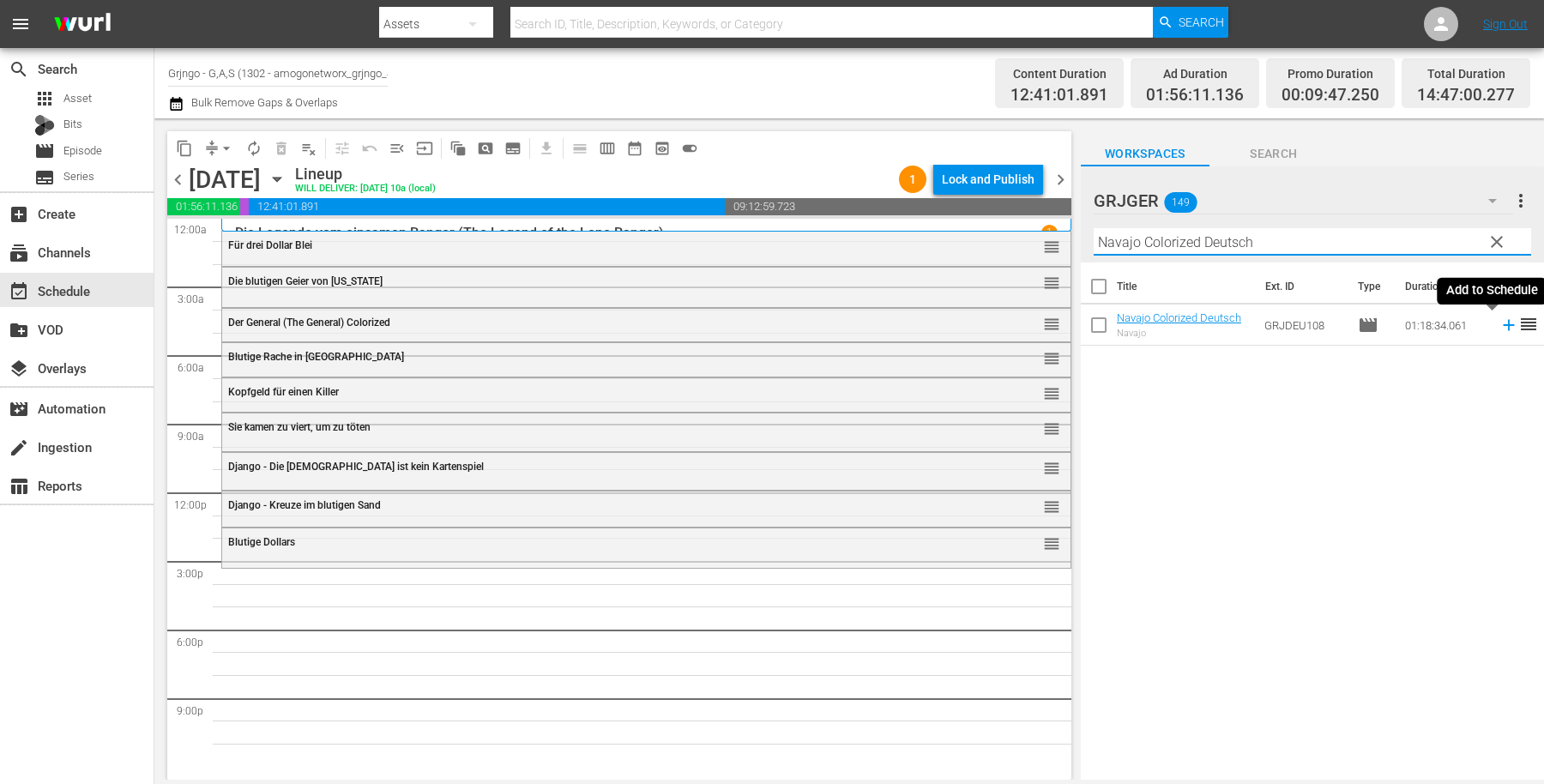
type input "Navajo Colorized Deutsch"
click at [1500, 319] on icon at bounding box center [1509, 325] width 19 height 19
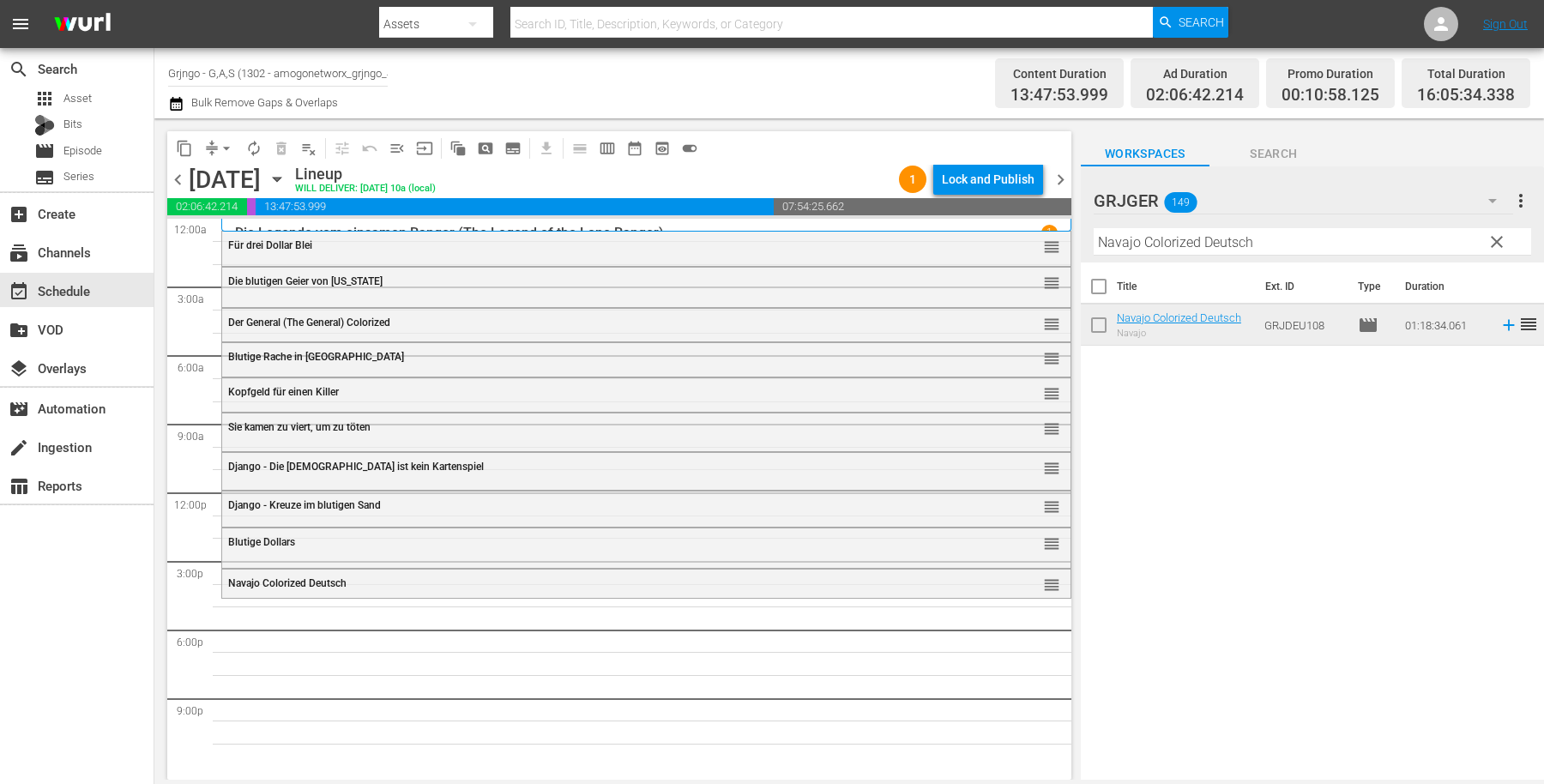
click at [1500, 236] on span "clear" at bounding box center [1497, 242] width 21 height 21
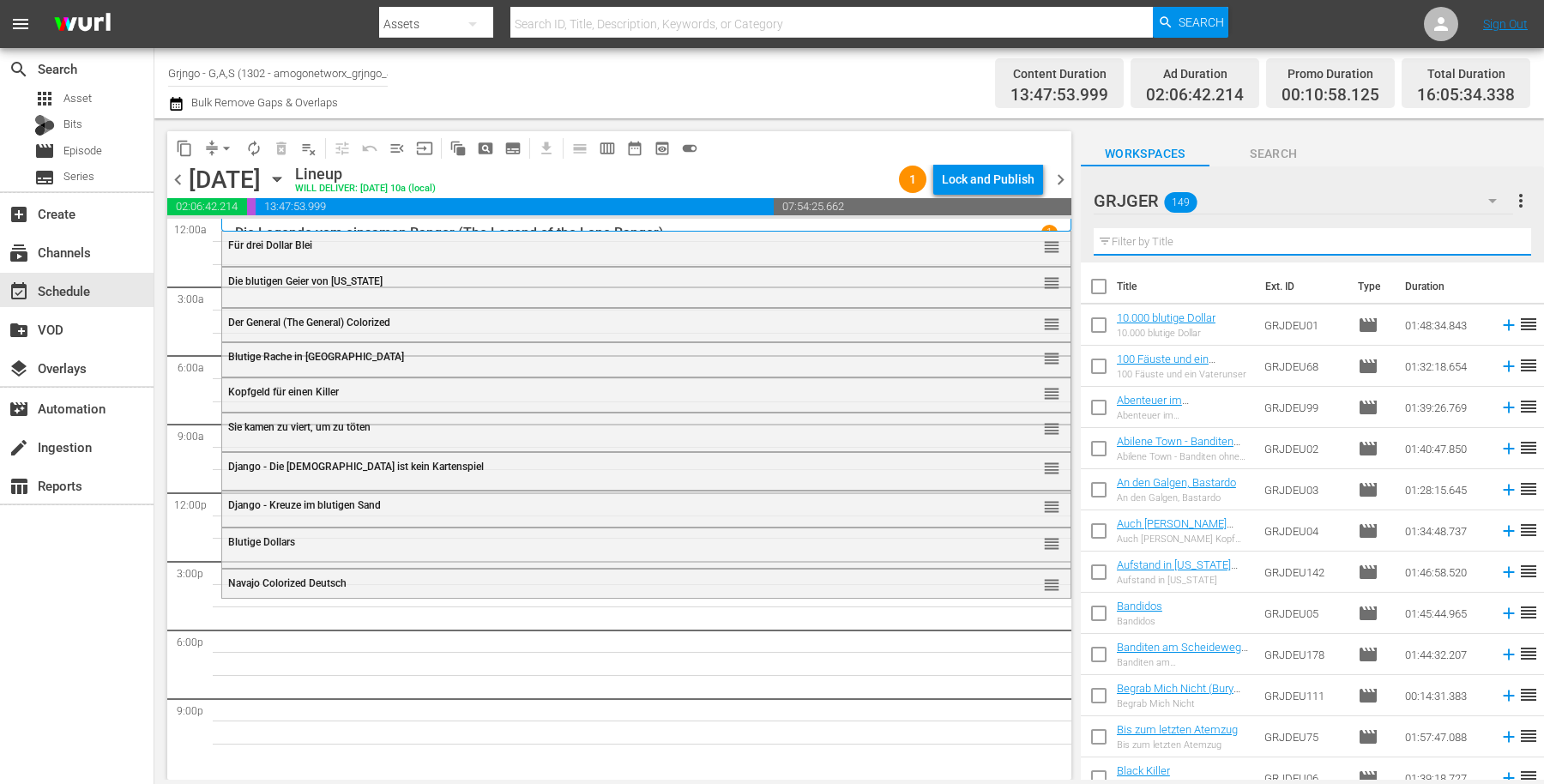
paste input "Sartana - Noch warm und schon Sand drauf"
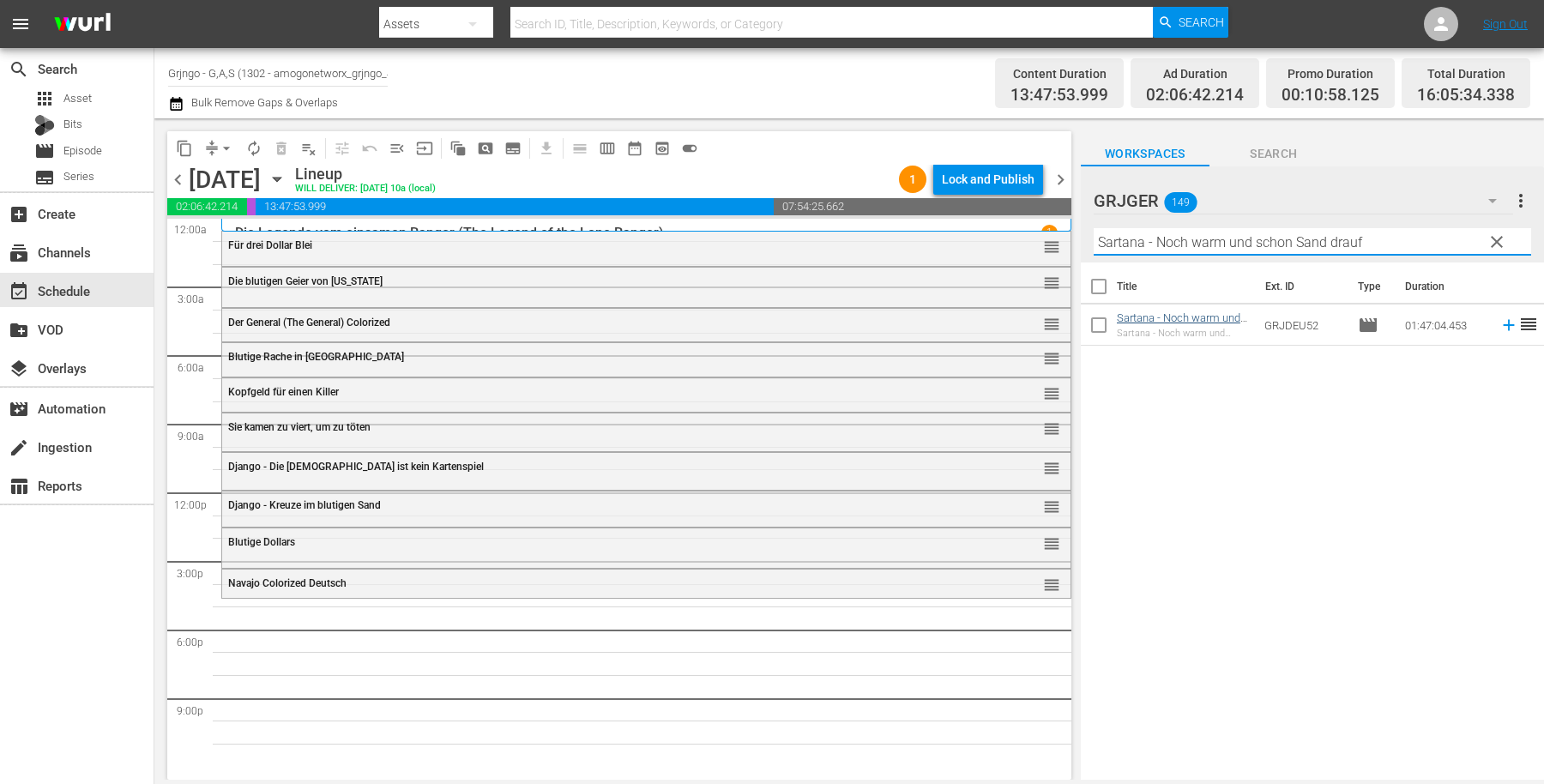
type input "Sartana - Noch warm und schon Sand drauf"
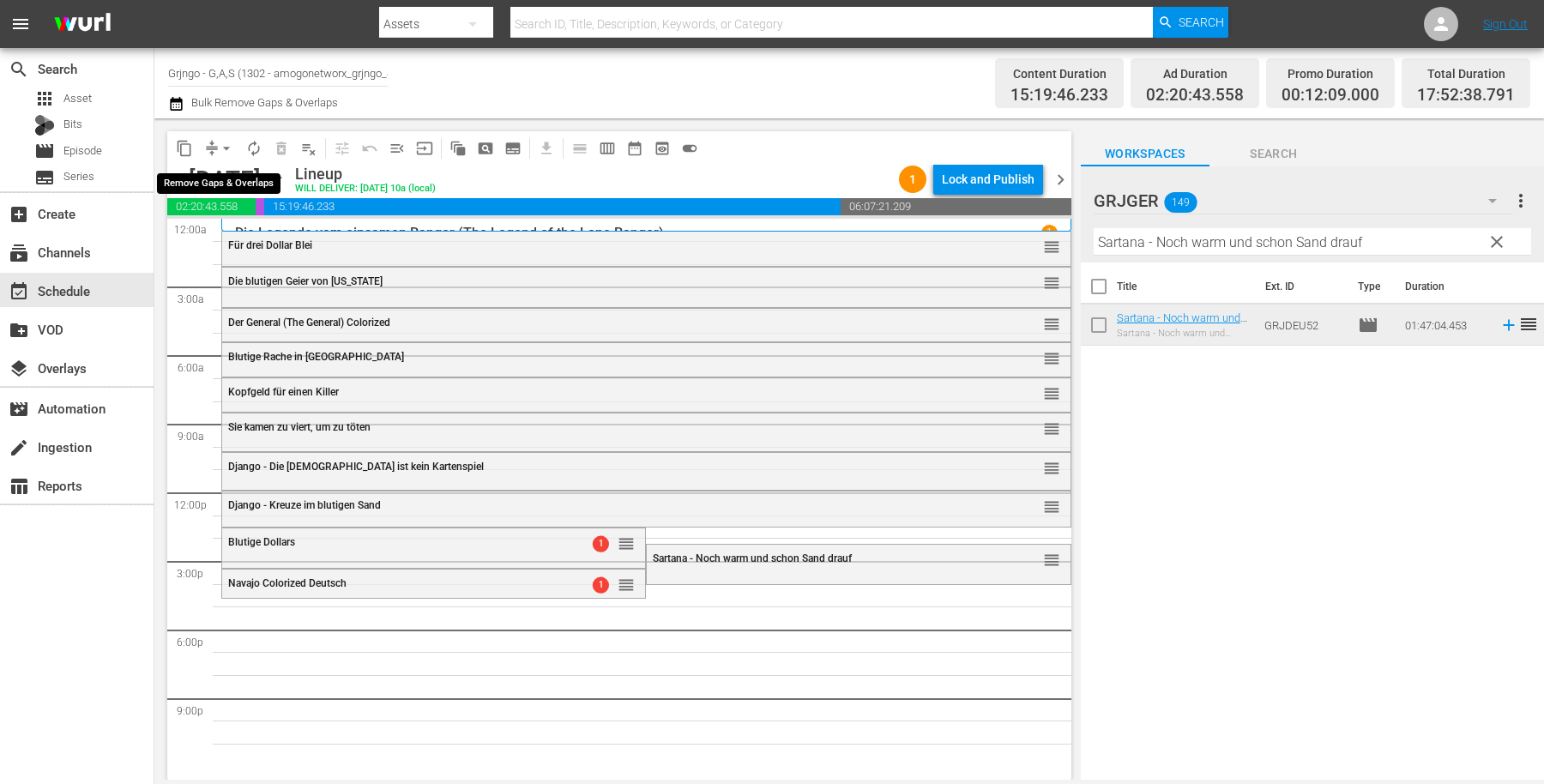
click at [227, 147] on span "arrow_drop_down" at bounding box center [226, 148] width 17 height 17
click at [227, 237] on li "Align to End of Previous Day" at bounding box center [227, 239] width 180 height 28
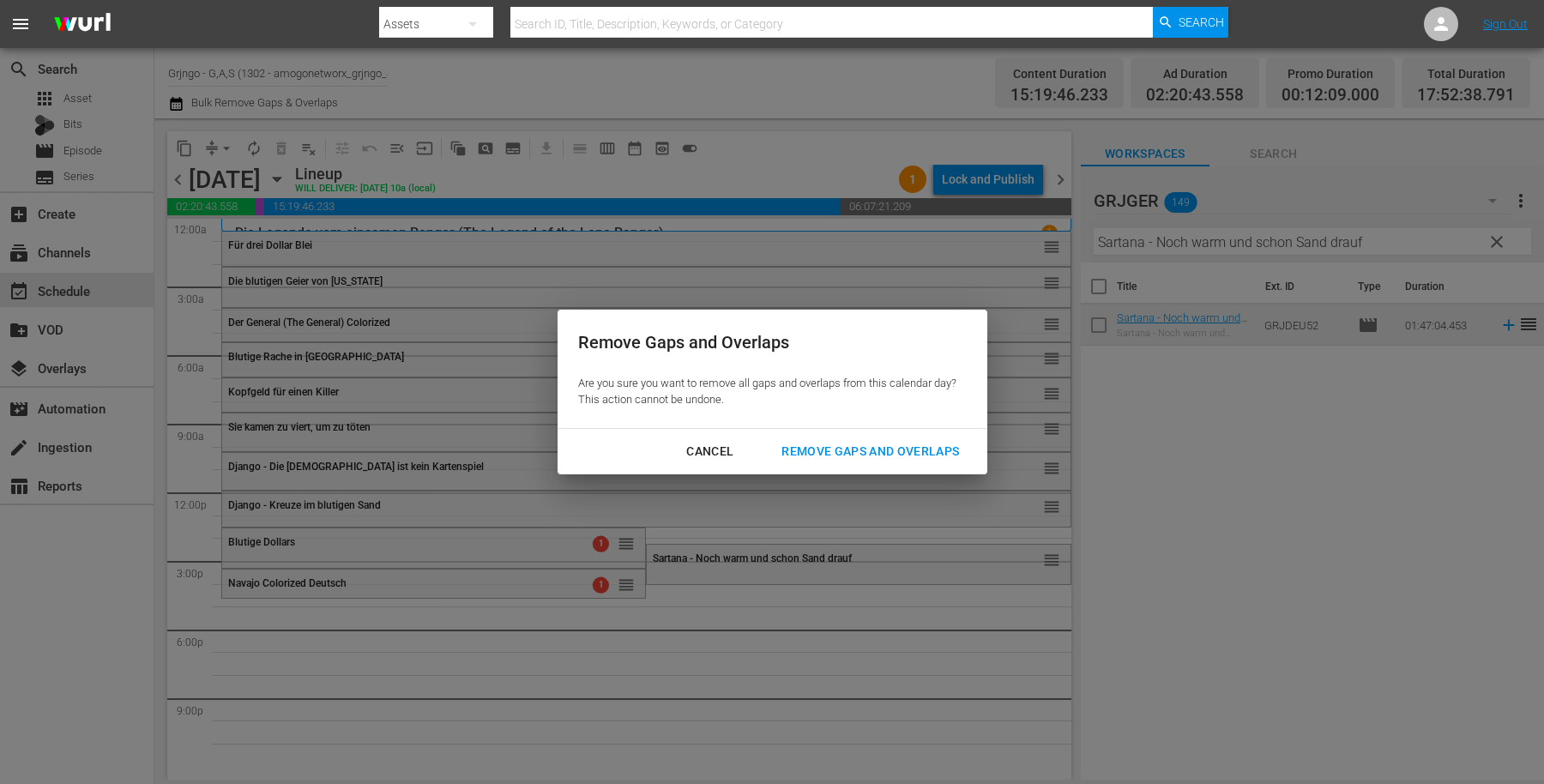
click at [841, 446] on div "Remove Gaps and Overlaps" at bounding box center [870, 451] width 205 height 21
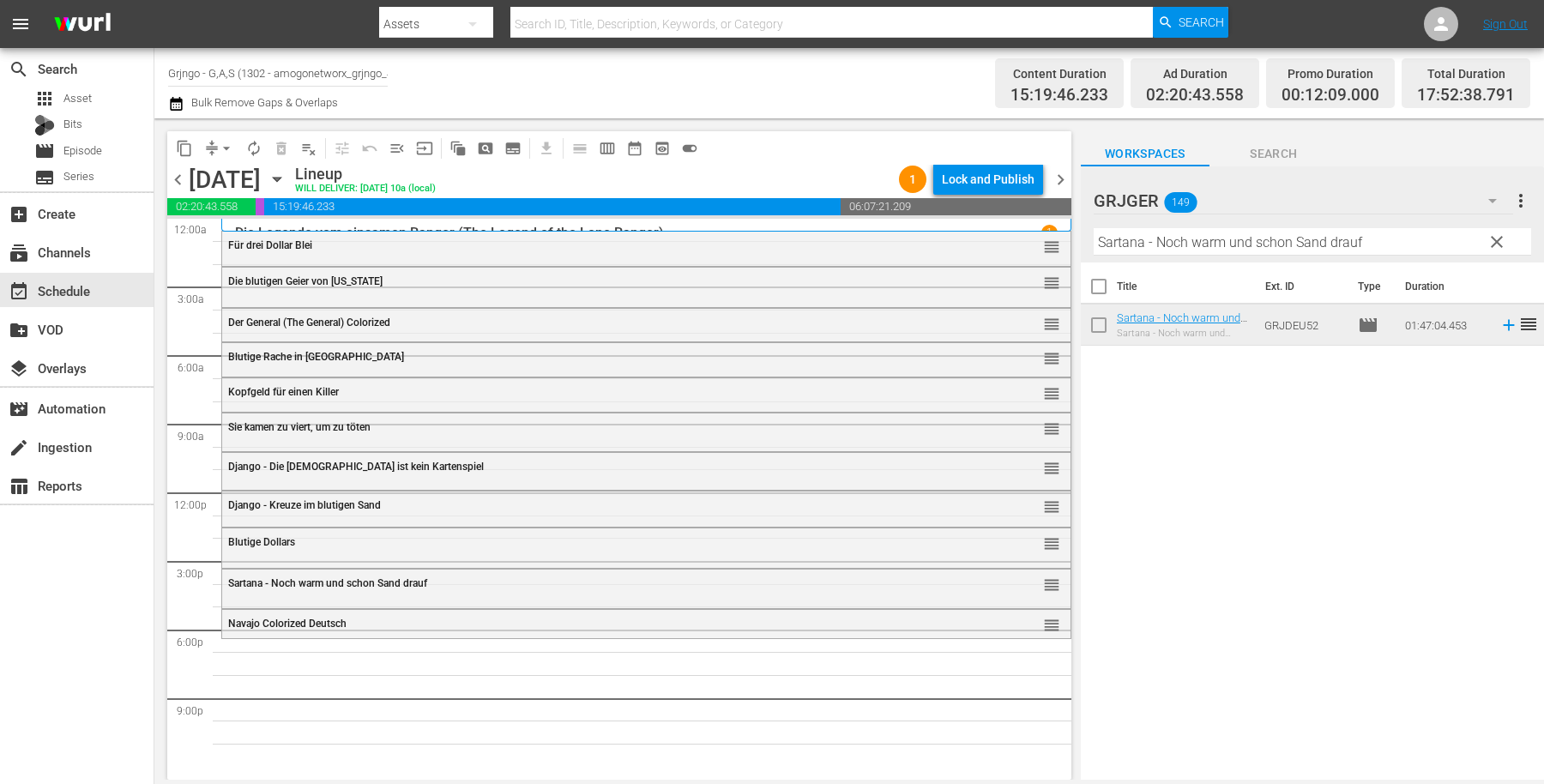
click at [1493, 236] on span "clear" at bounding box center [1497, 242] width 21 height 21
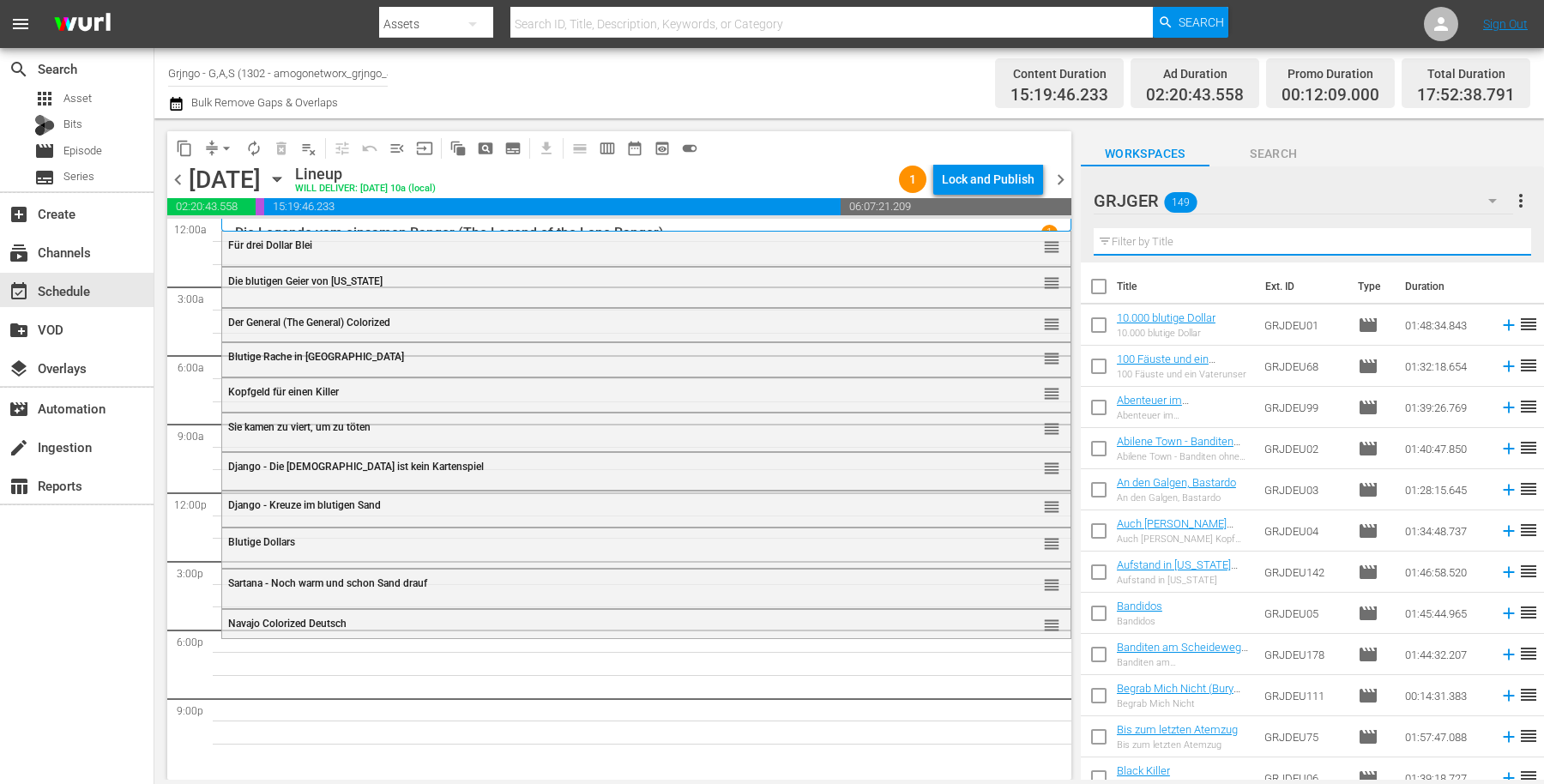
paste input "Heathens & Thieves"
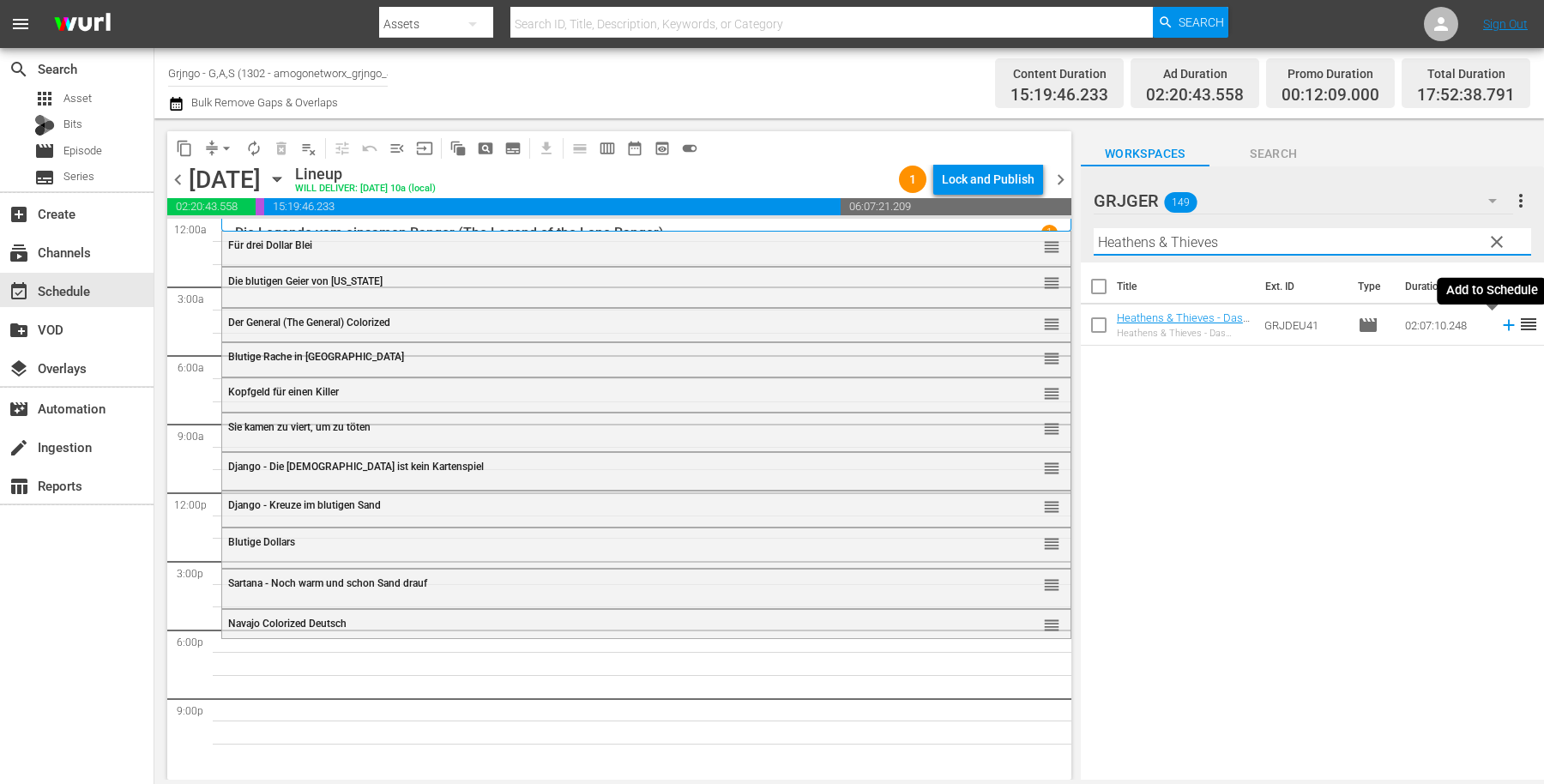
type input "Heathens & Thieves"
click at [1500, 326] on icon at bounding box center [1509, 325] width 19 height 19
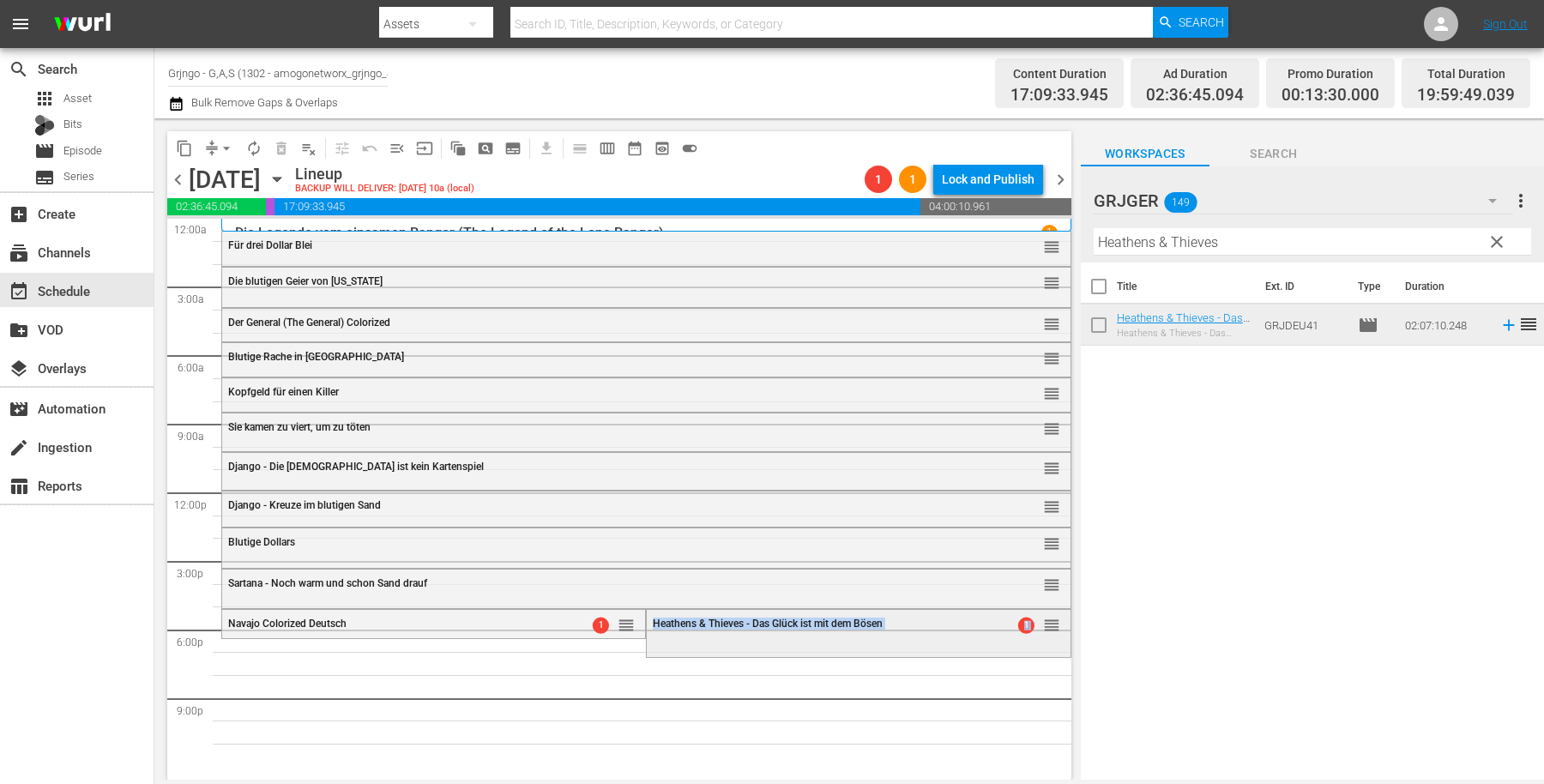
drag, startPoint x: 1042, startPoint y: 614, endPoint x: 1039, endPoint y: 633, distance: 19.2
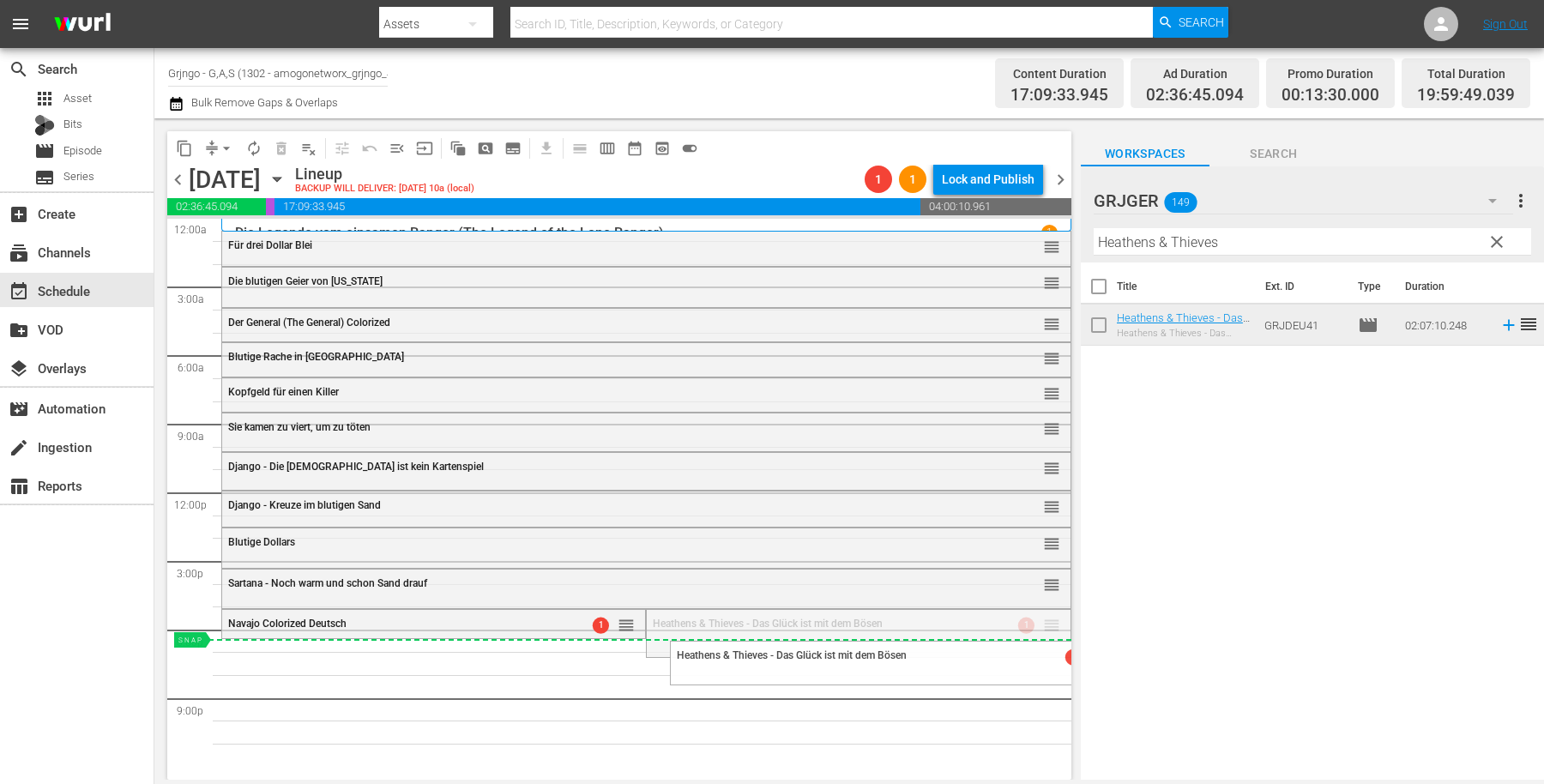
drag, startPoint x: 1029, startPoint y: 626, endPoint x: 1028, endPoint y: 639, distance: 12.9
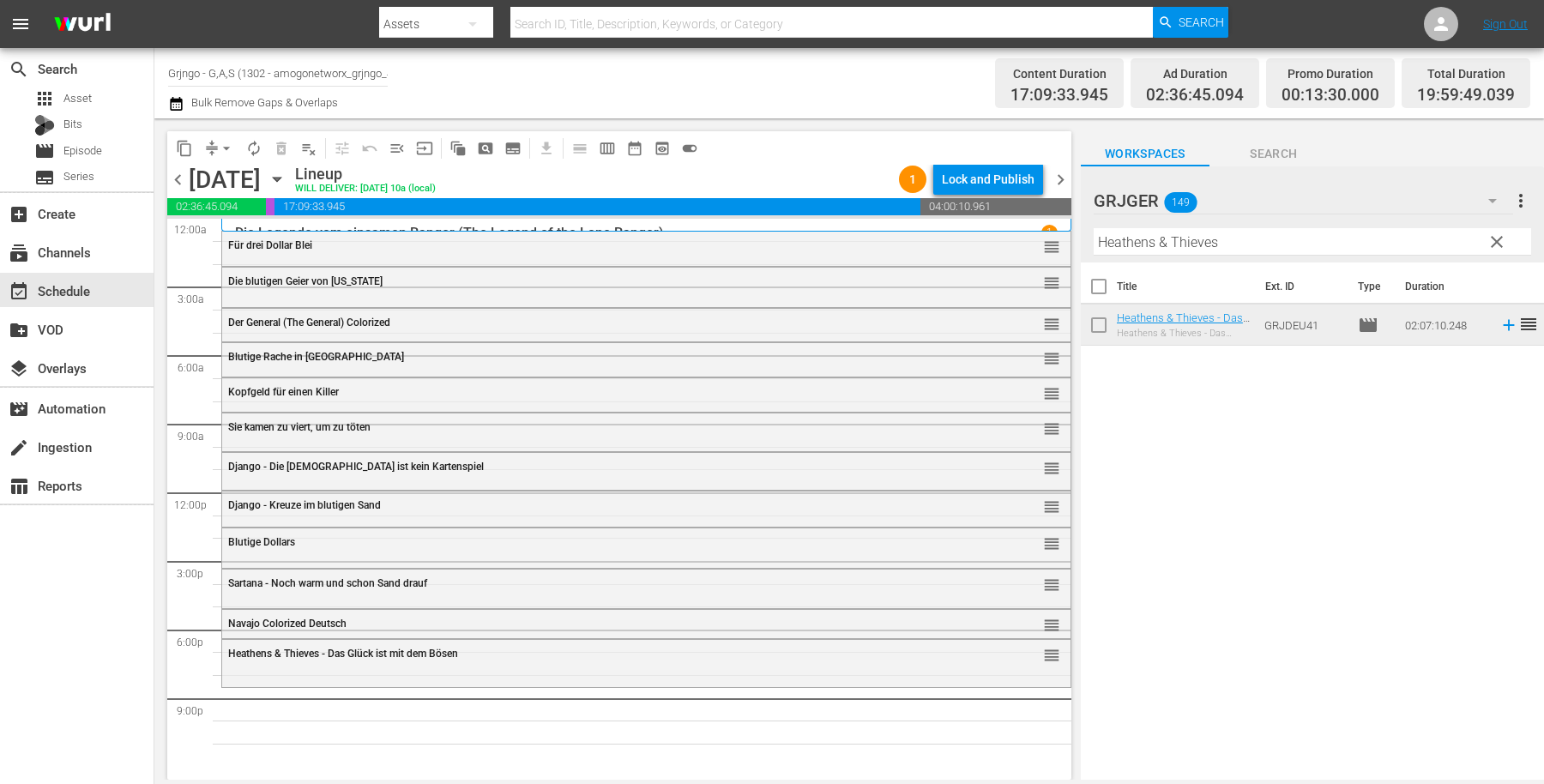
click at [1494, 240] on span "clear" at bounding box center [1497, 242] width 21 height 21
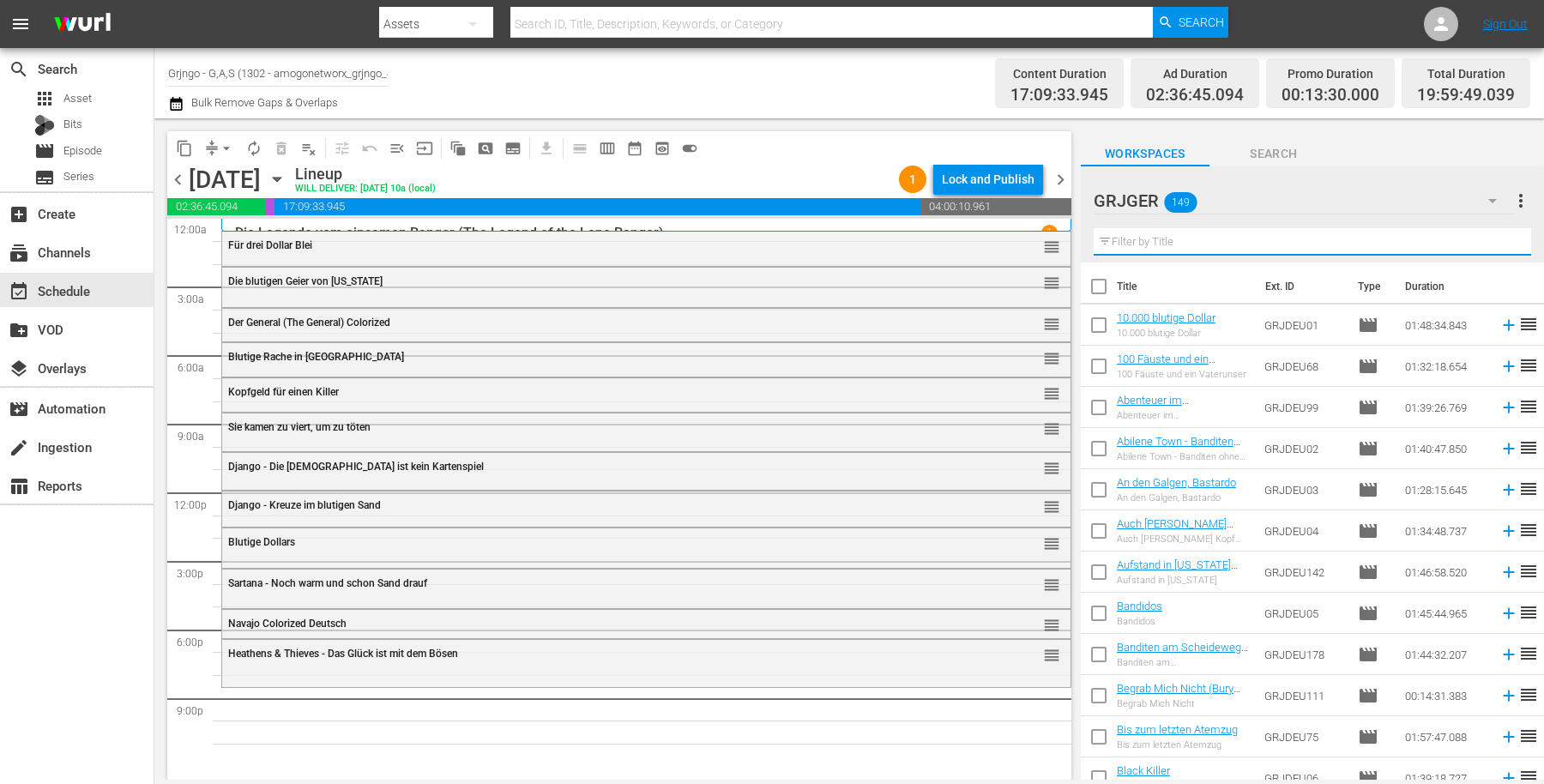
paste input "Little Kid und seine kesse Bande"
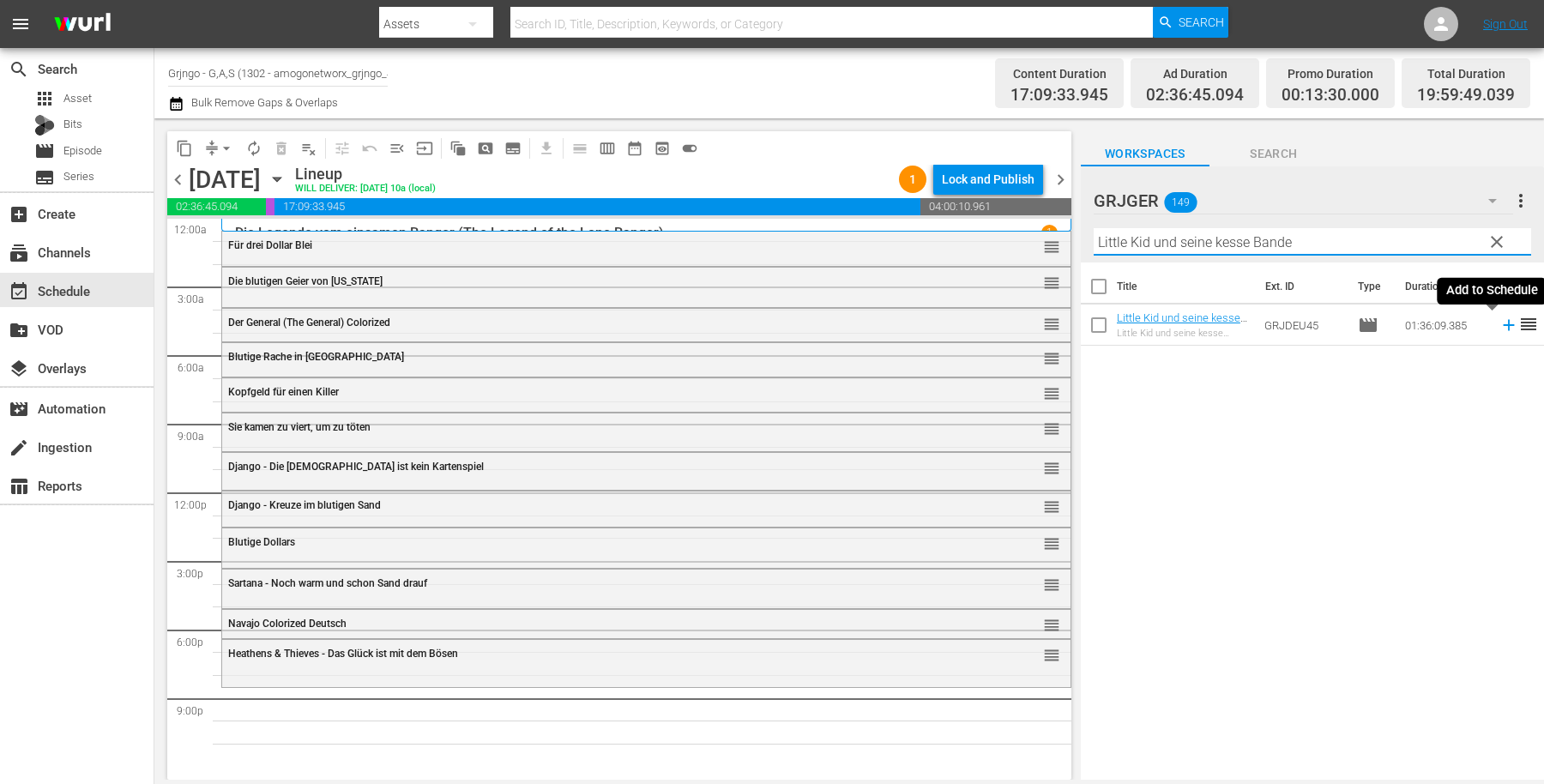
type input "Little Kid und seine kesse Bande"
click at [1500, 323] on icon at bounding box center [1509, 325] width 19 height 19
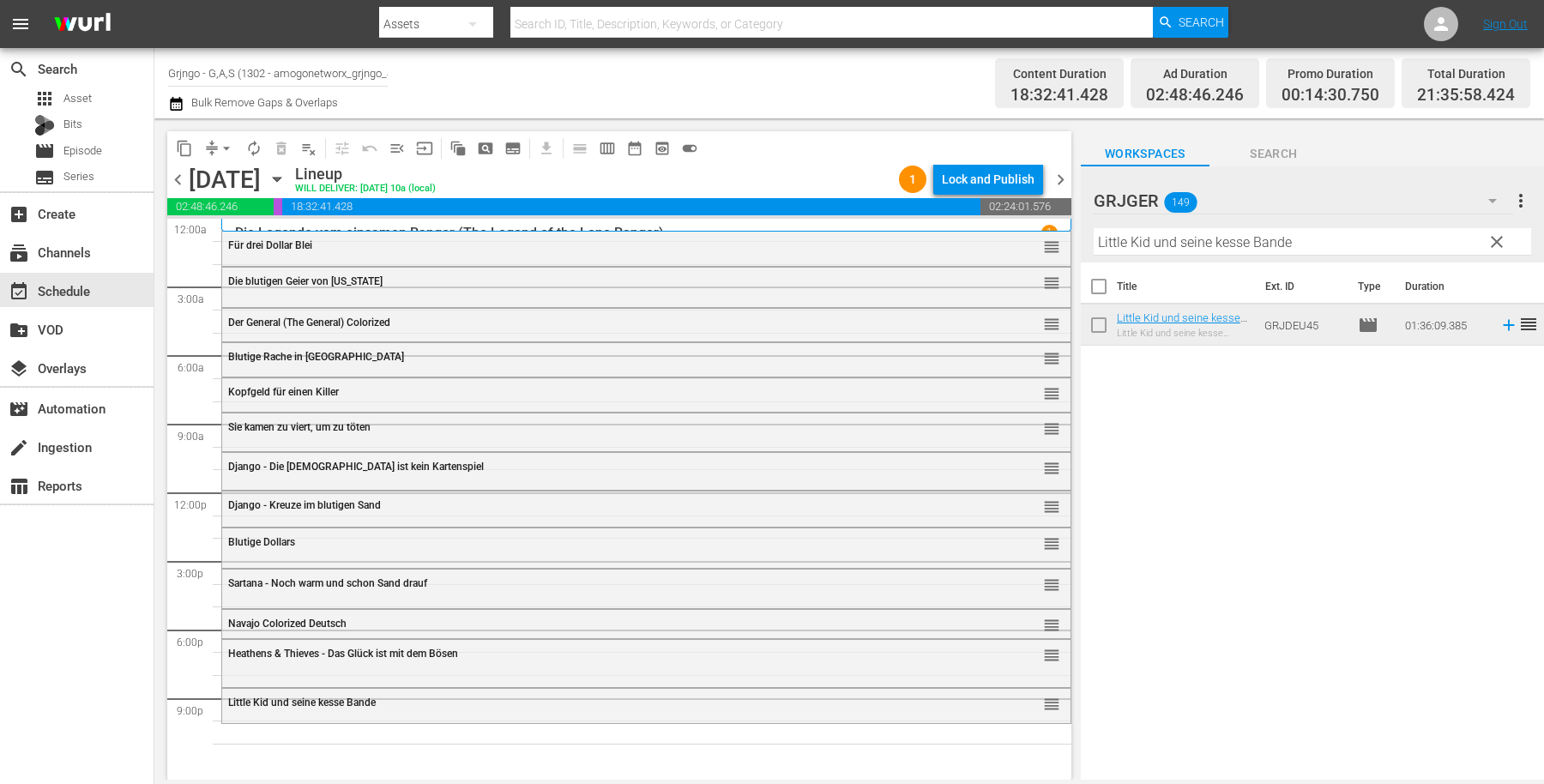
click at [1500, 238] on span "clear" at bounding box center [1497, 242] width 21 height 21
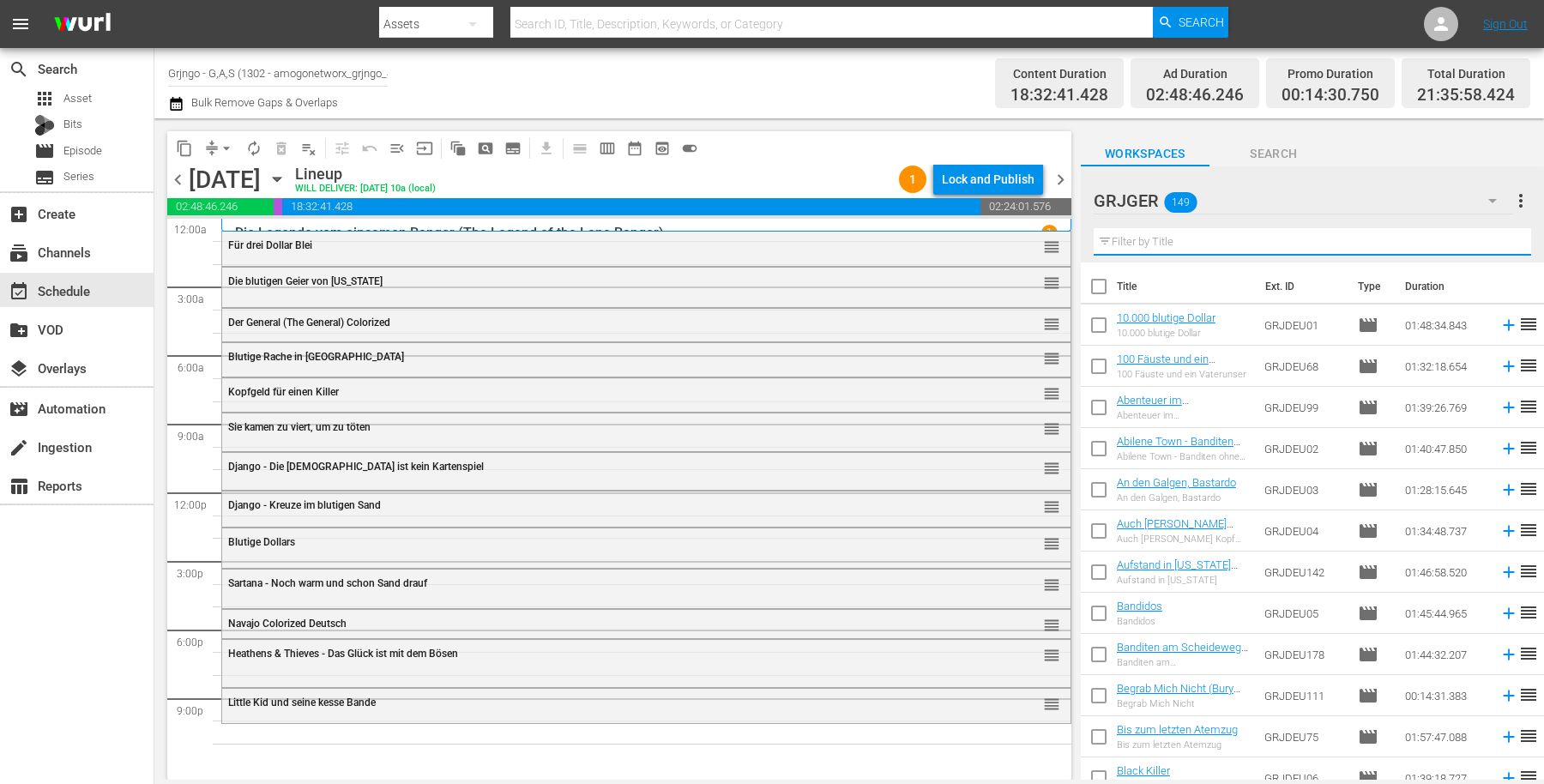
click at [1160, 240] on input "text" at bounding box center [1312, 241] width 437 height 27
paste input "Django der Bastard"
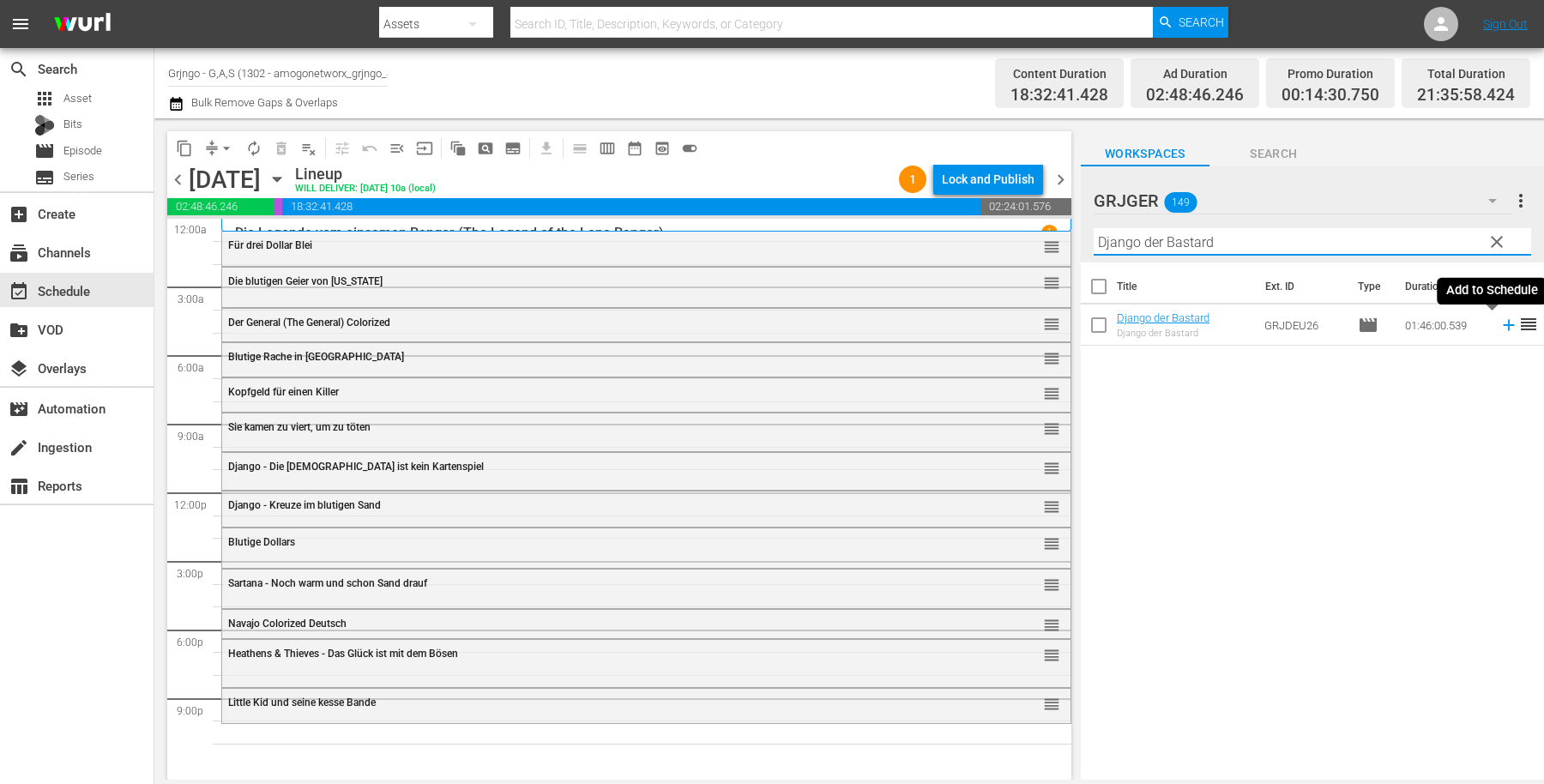
type input "Django der Bastard"
click at [1500, 321] on icon at bounding box center [1509, 325] width 19 height 19
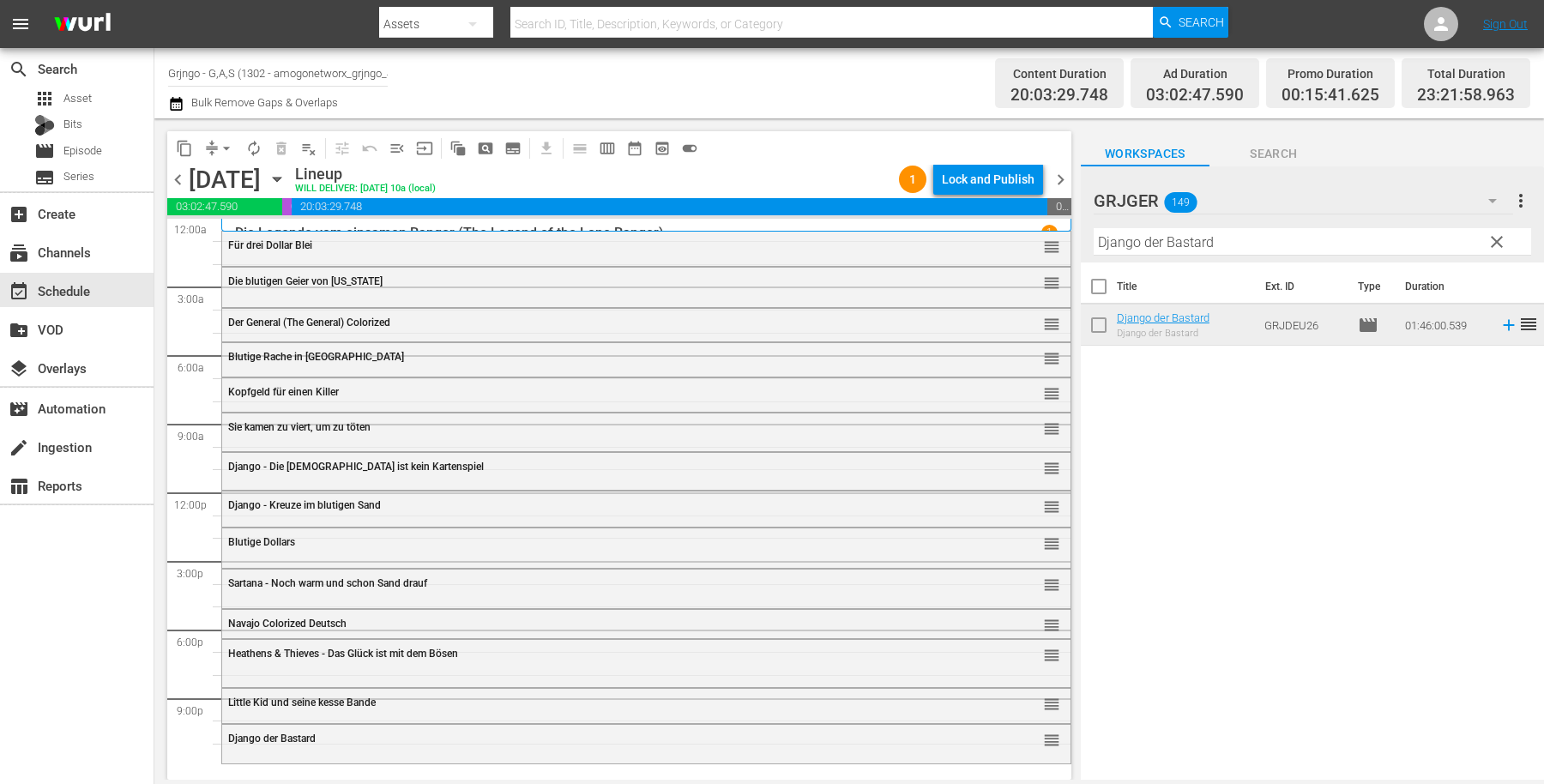
click at [1493, 232] on span "clear" at bounding box center [1497, 242] width 21 height 21
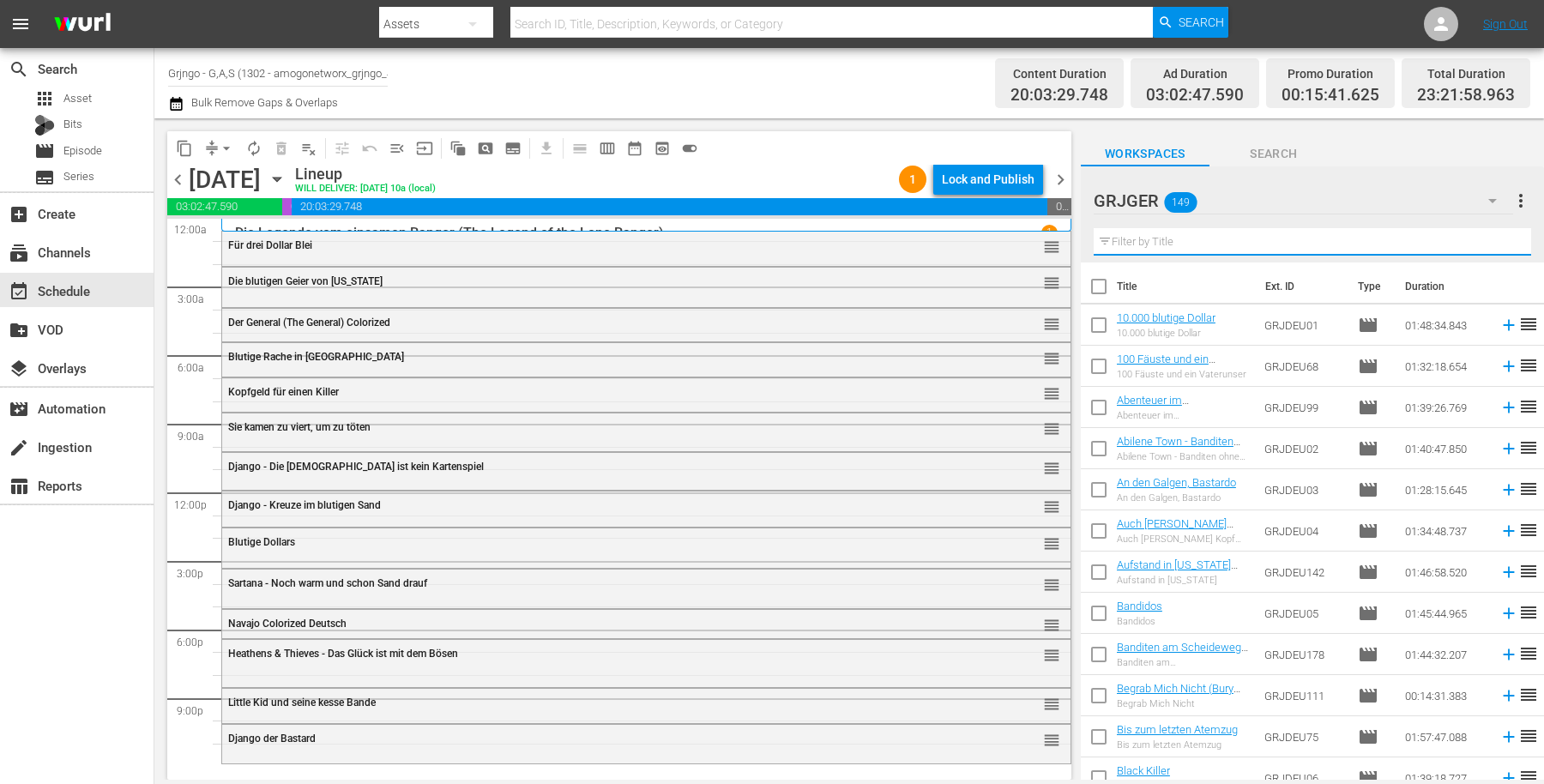
paste input "Blackthorn"
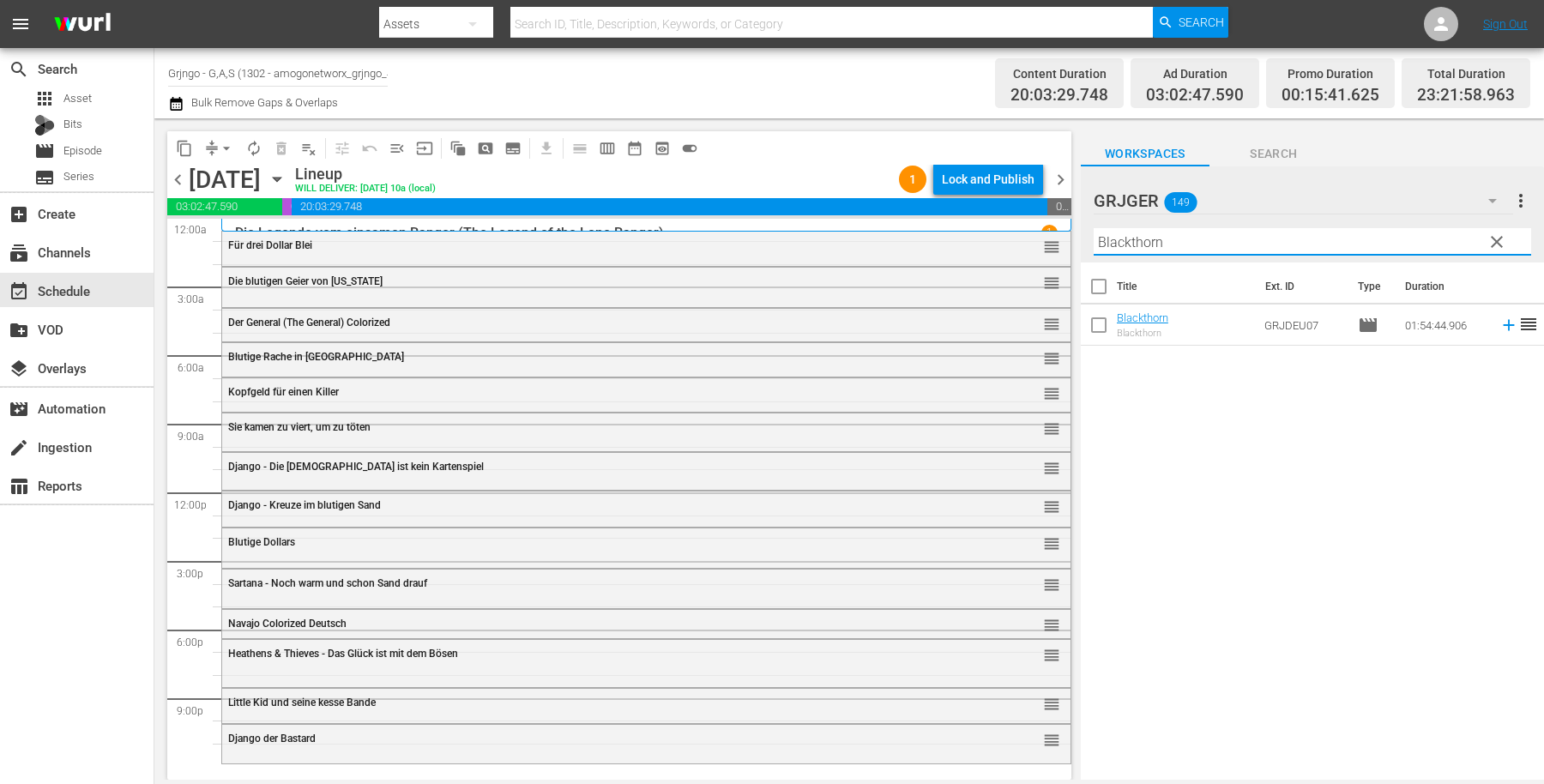
type input "Blackthorn"
drag, startPoint x: 1493, startPoint y: 321, endPoint x: 1136, endPoint y: 352, distance: 358.2
click at [1500, 320] on icon at bounding box center [1509, 325] width 19 height 19
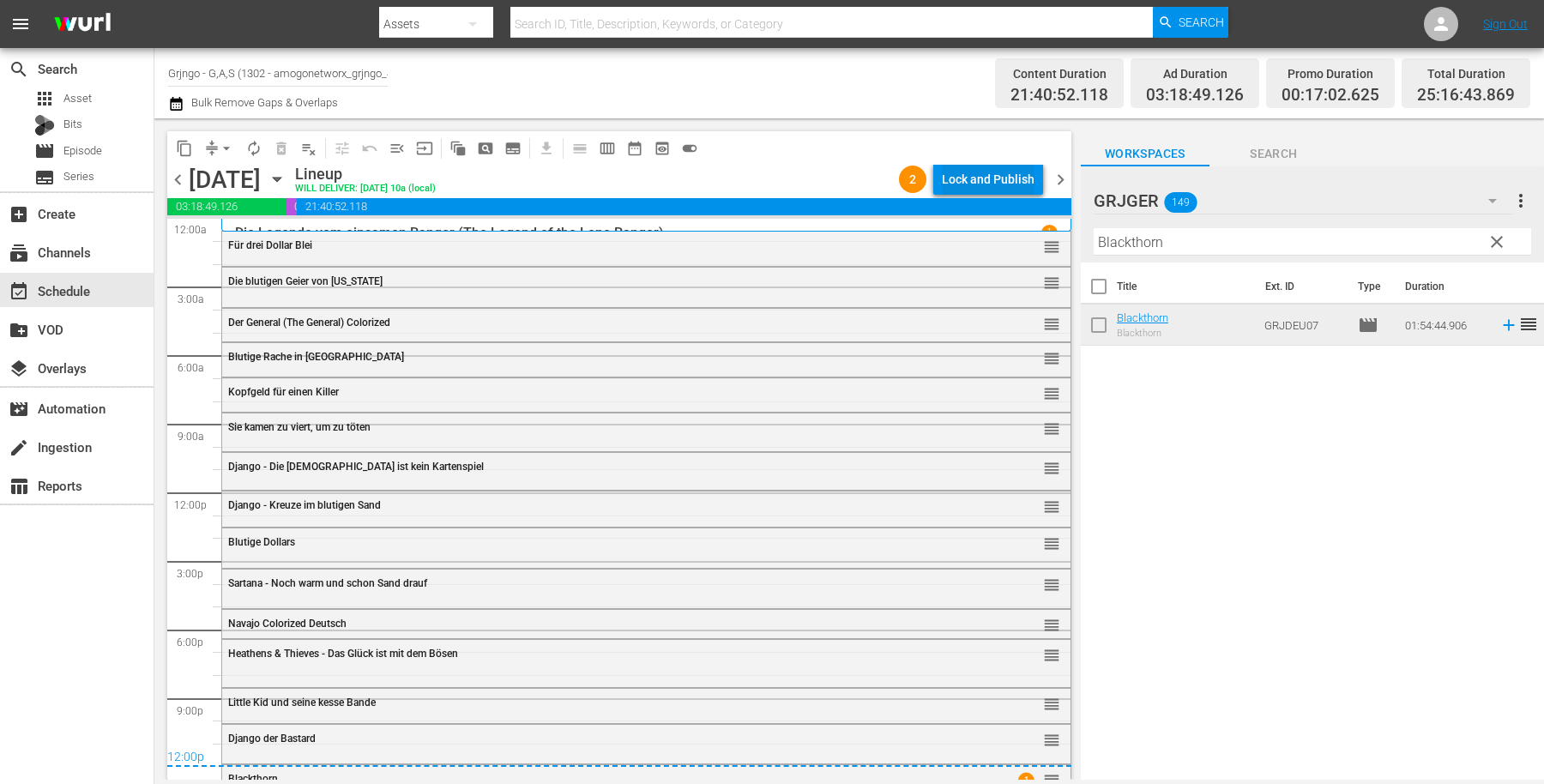
click at [982, 170] on div "Lock and Publish" at bounding box center [988, 179] width 93 height 31
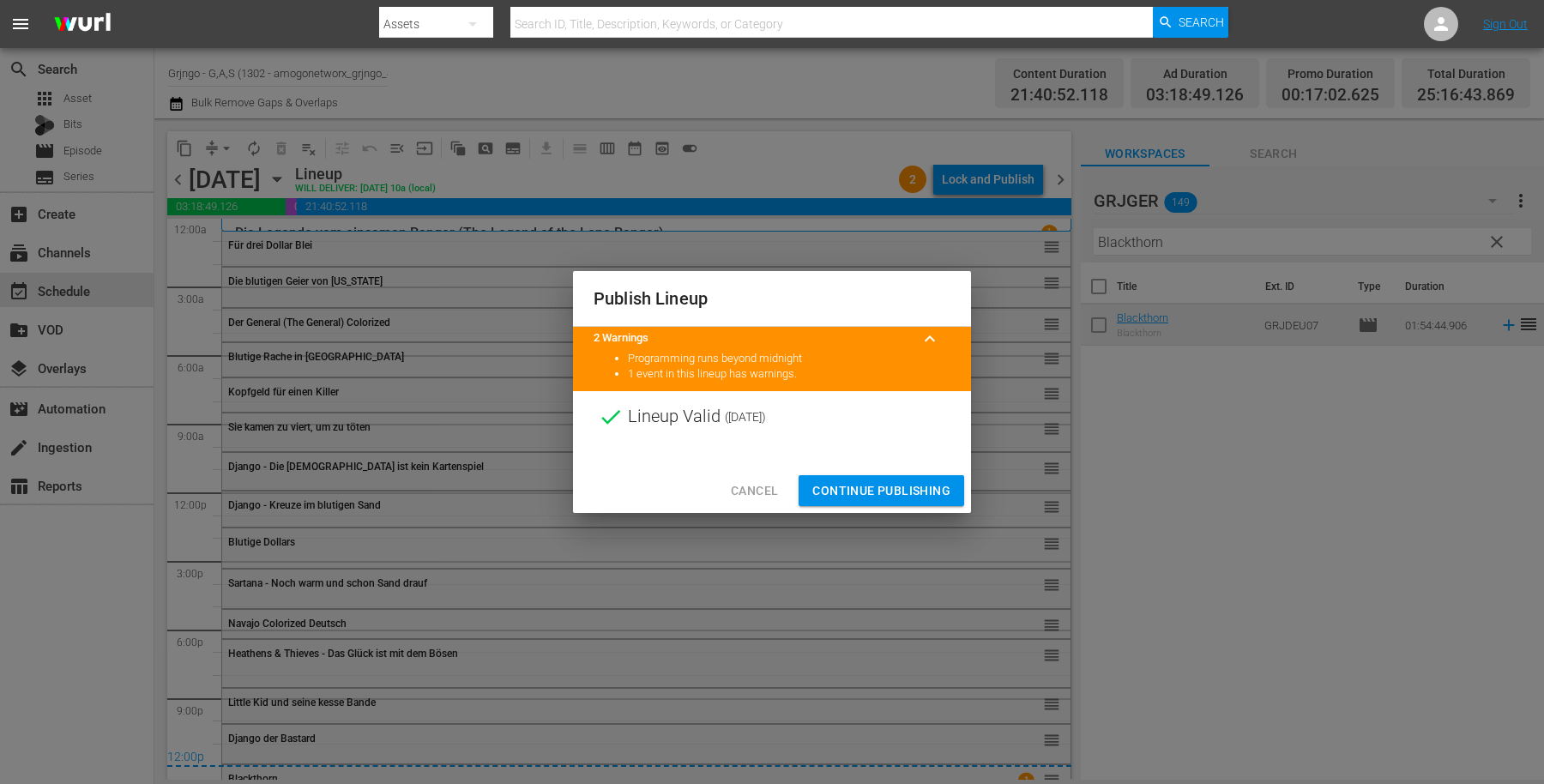
drag, startPoint x: 854, startPoint y: 480, endPoint x: 851, endPoint y: 450, distance: 31.1
click at [855, 481] on span "Continue Publishing" at bounding box center [881, 490] width 138 height 21
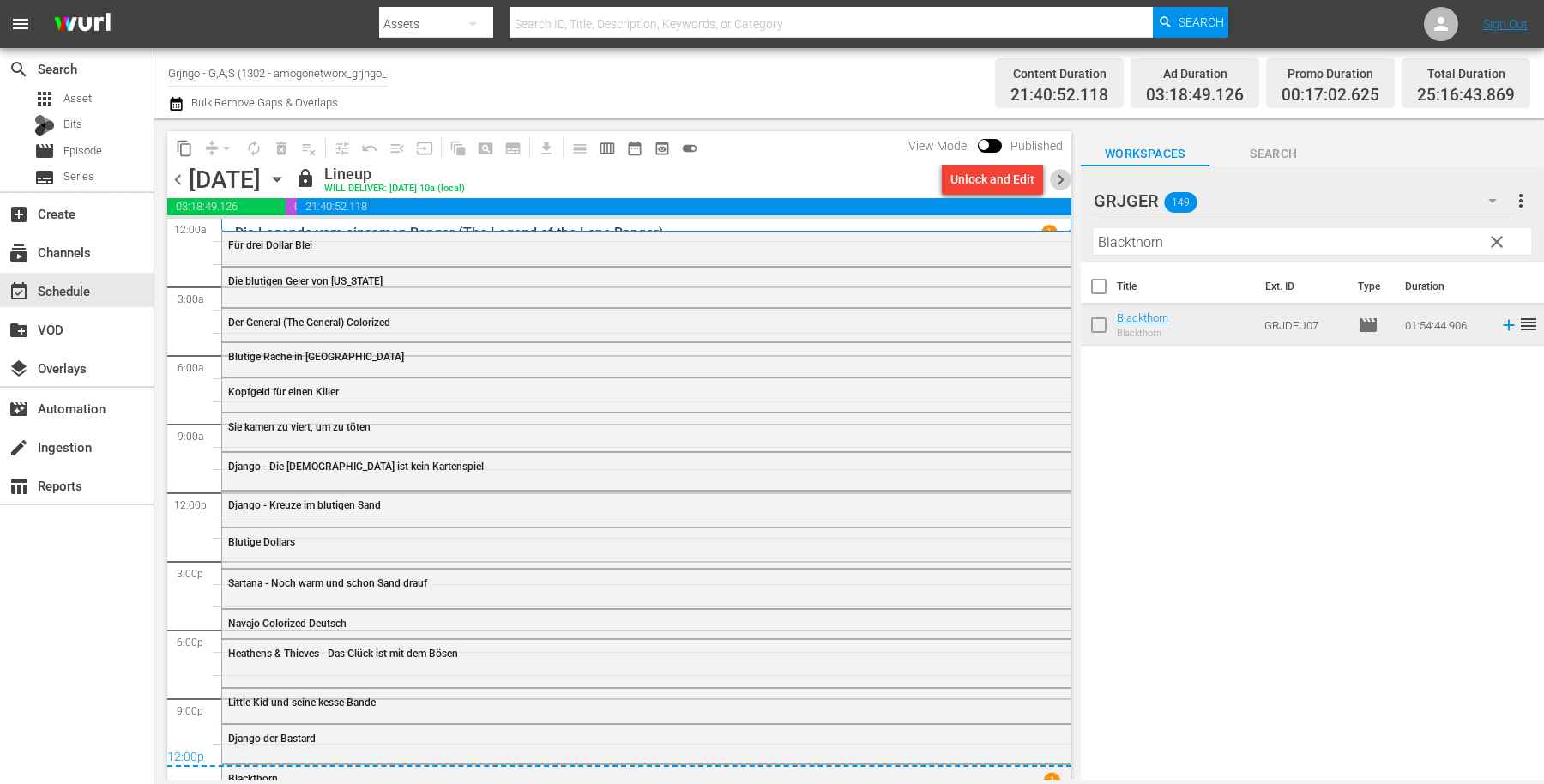
click at [1059, 172] on span "chevron_right" at bounding box center [1060, 179] width 21 height 21
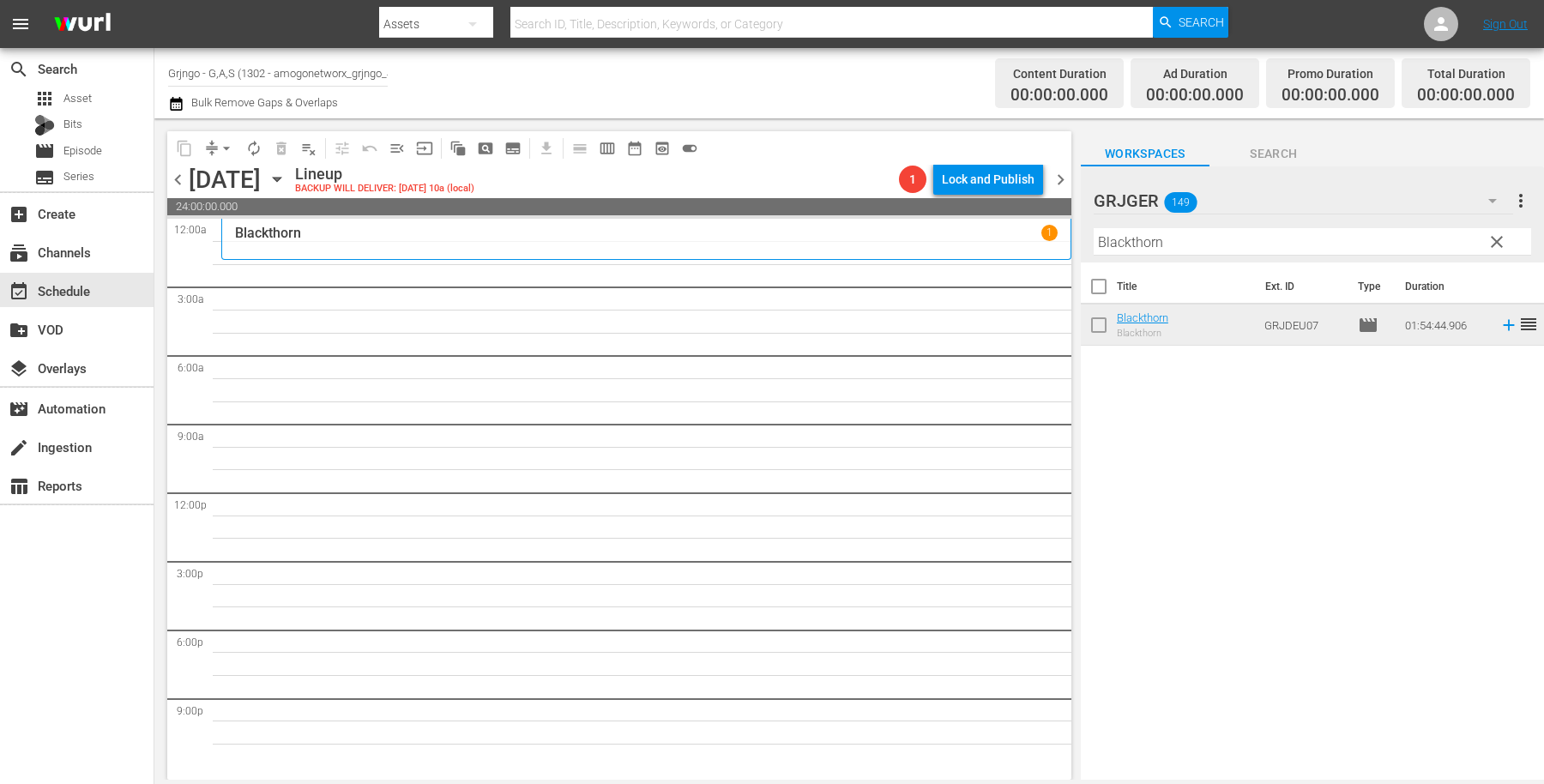
click at [1495, 237] on span "clear" at bounding box center [1497, 242] width 21 height 21
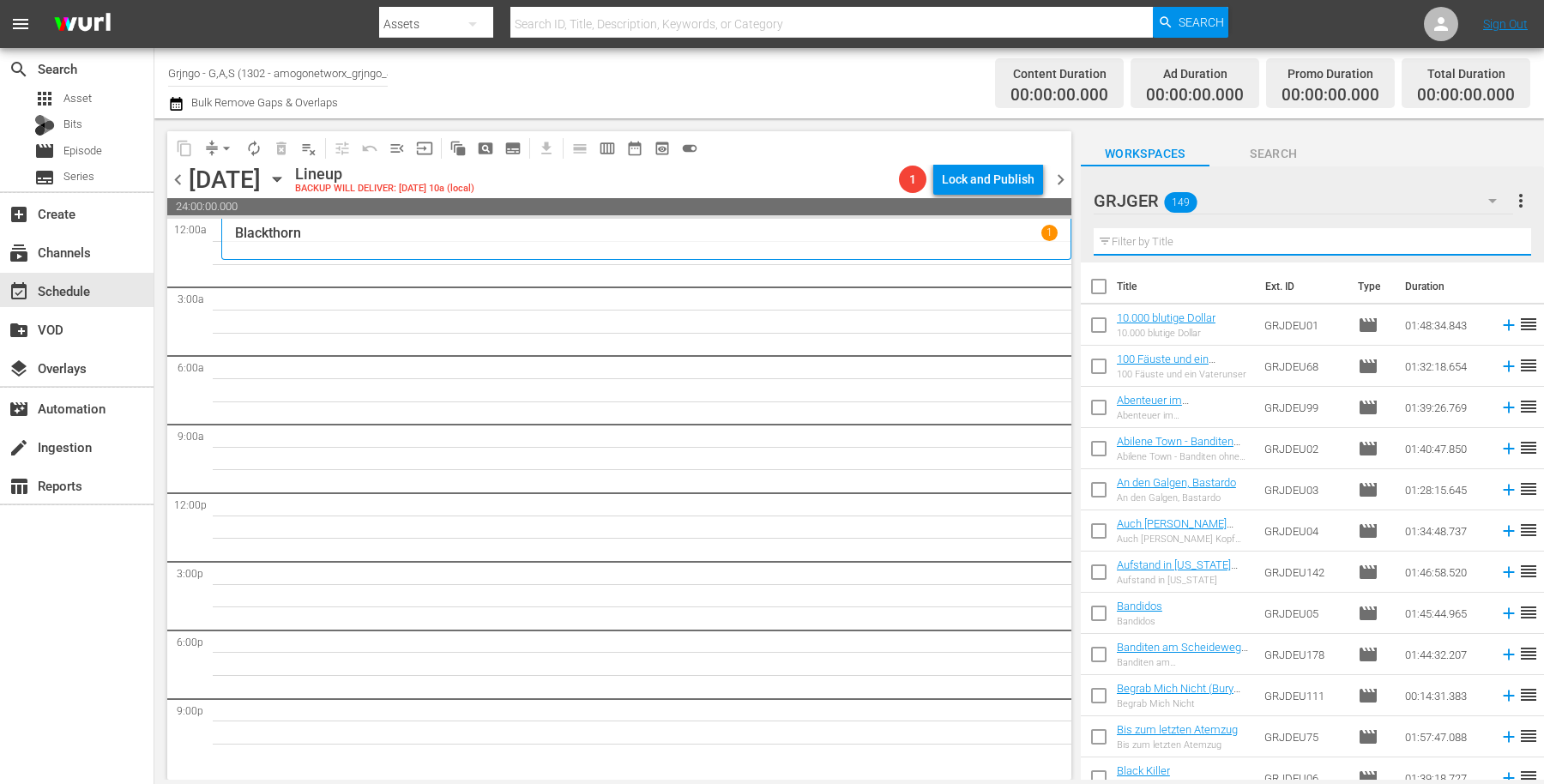
paste input "Glut der Sonne"
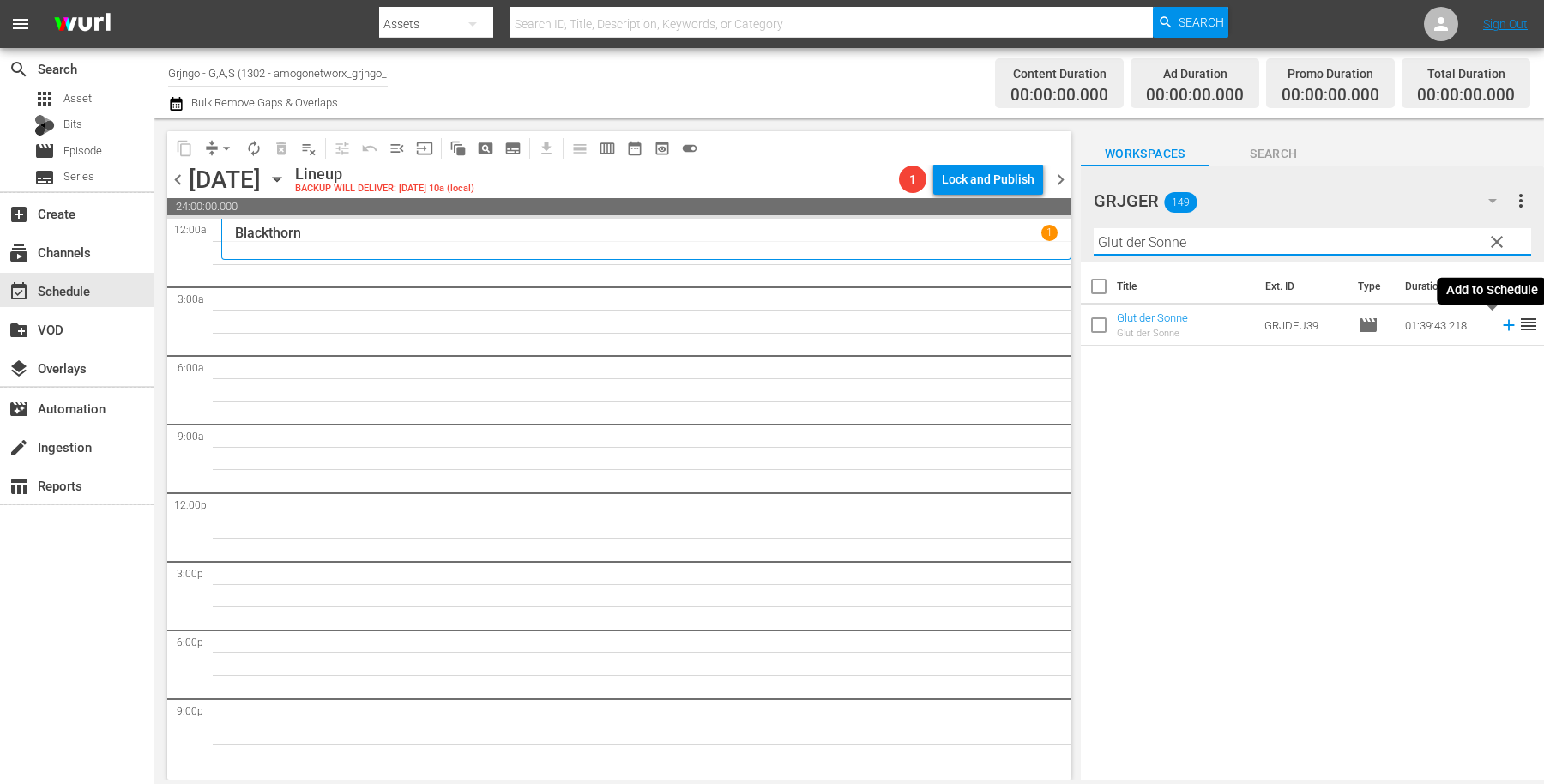
type input "Glut der Sonne"
click at [1503, 325] on icon at bounding box center [1508, 325] width 11 height 11
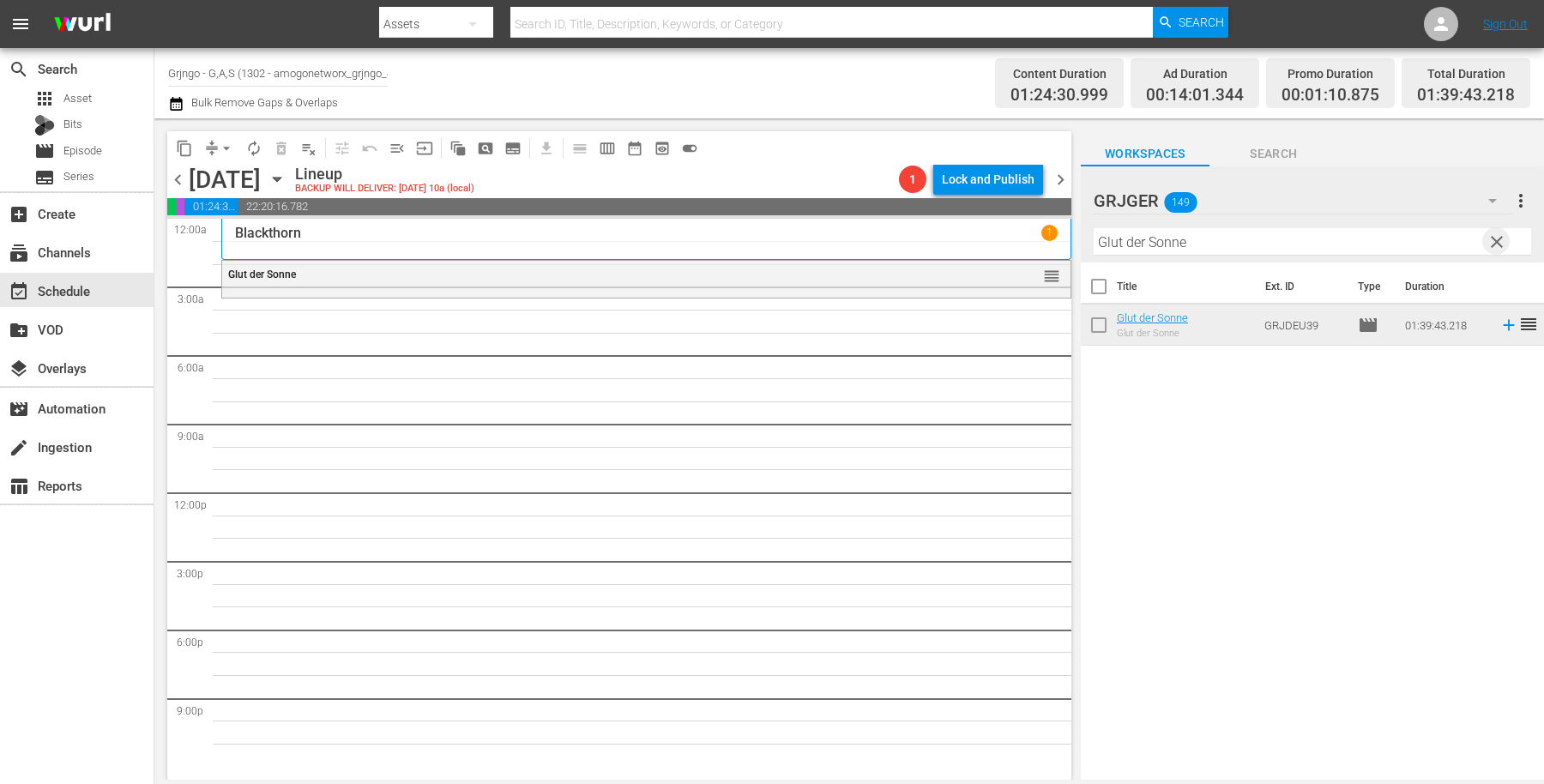
click at [1492, 233] on span "clear" at bounding box center [1497, 242] width 21 height 21
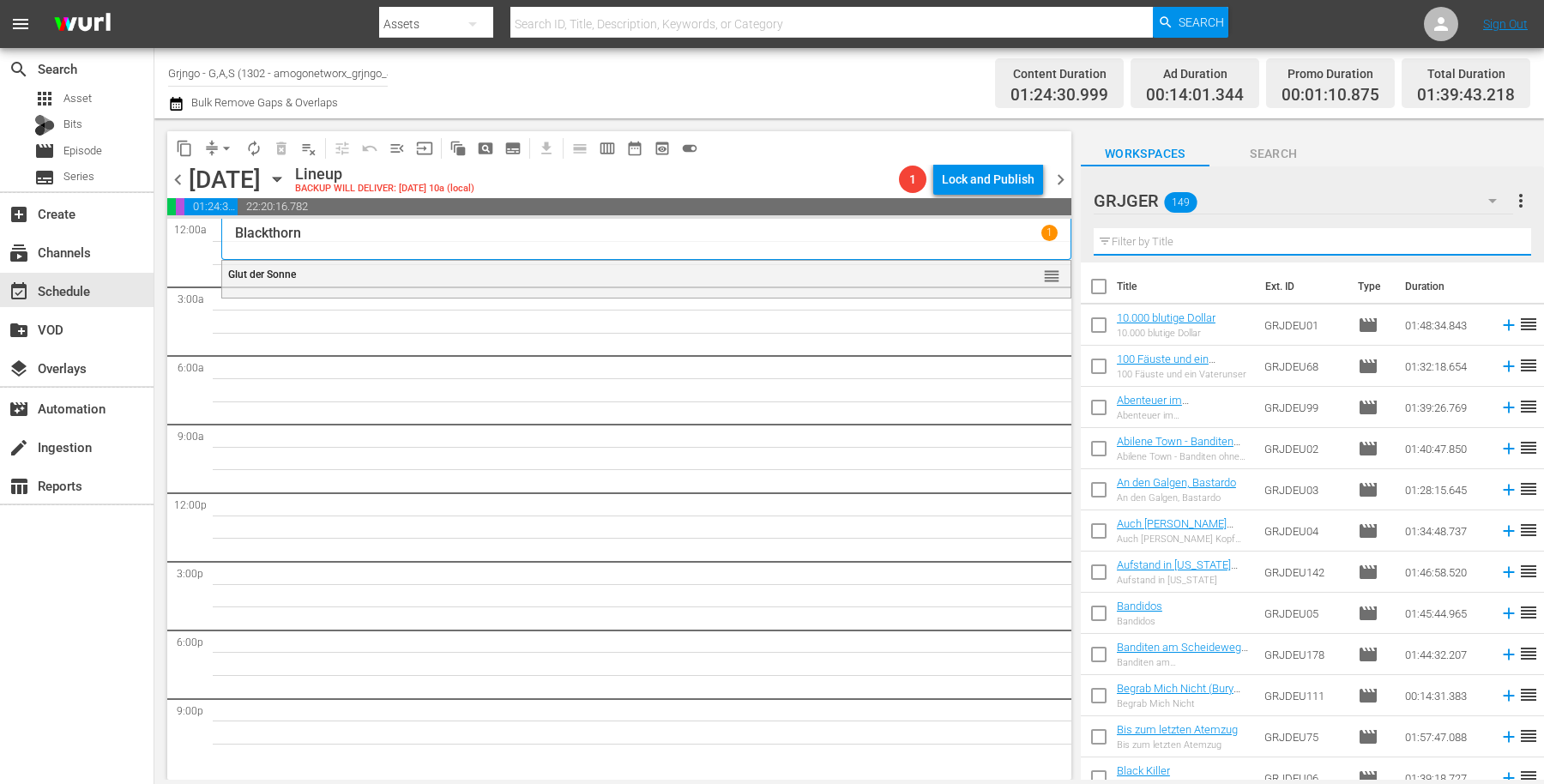
paste input "Auch [PERSON_NAME] Kopf hat seinen Preis"
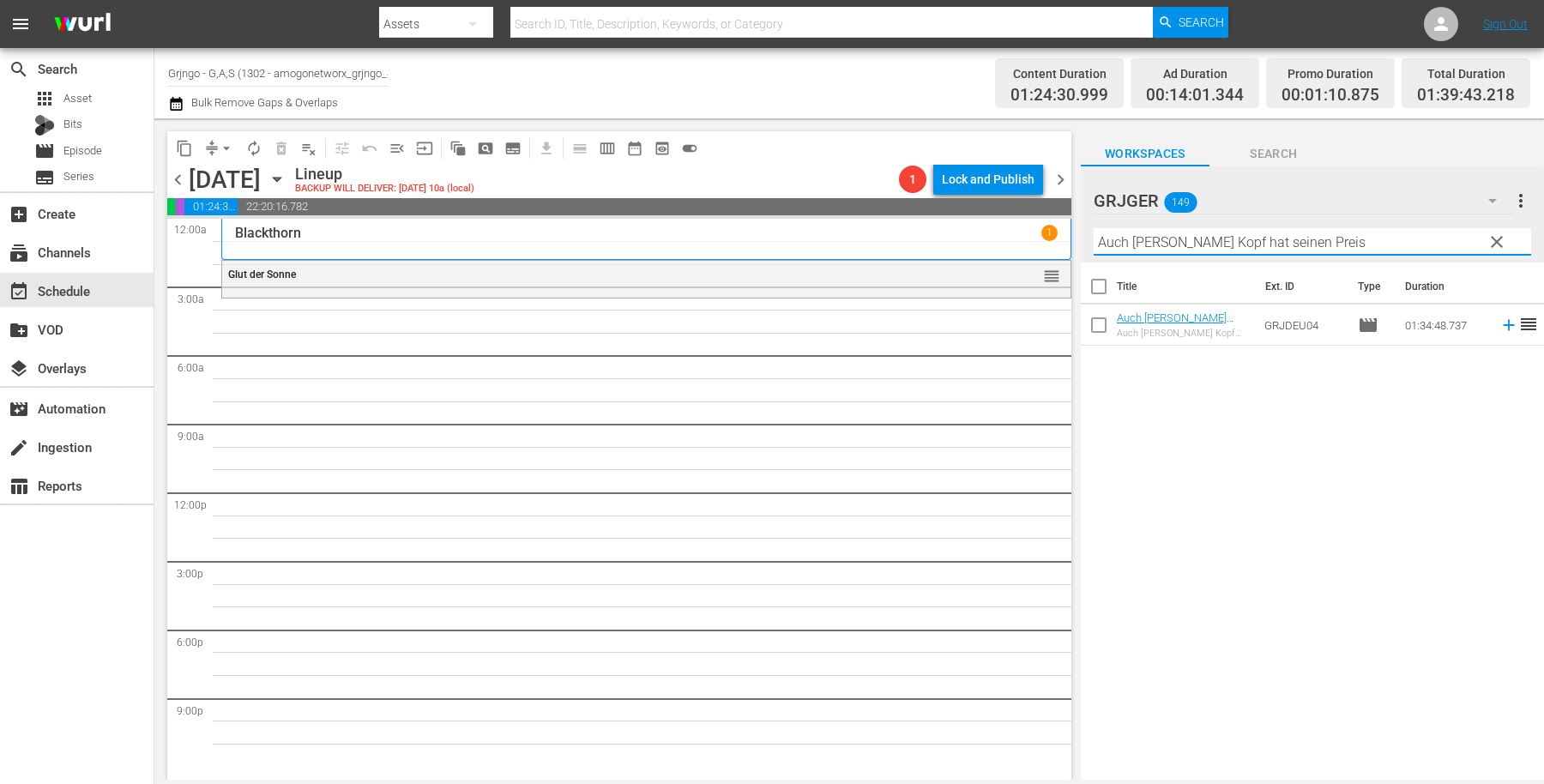
type input "Auch [PERSON_NAME] Kopf hat seinen Preis"
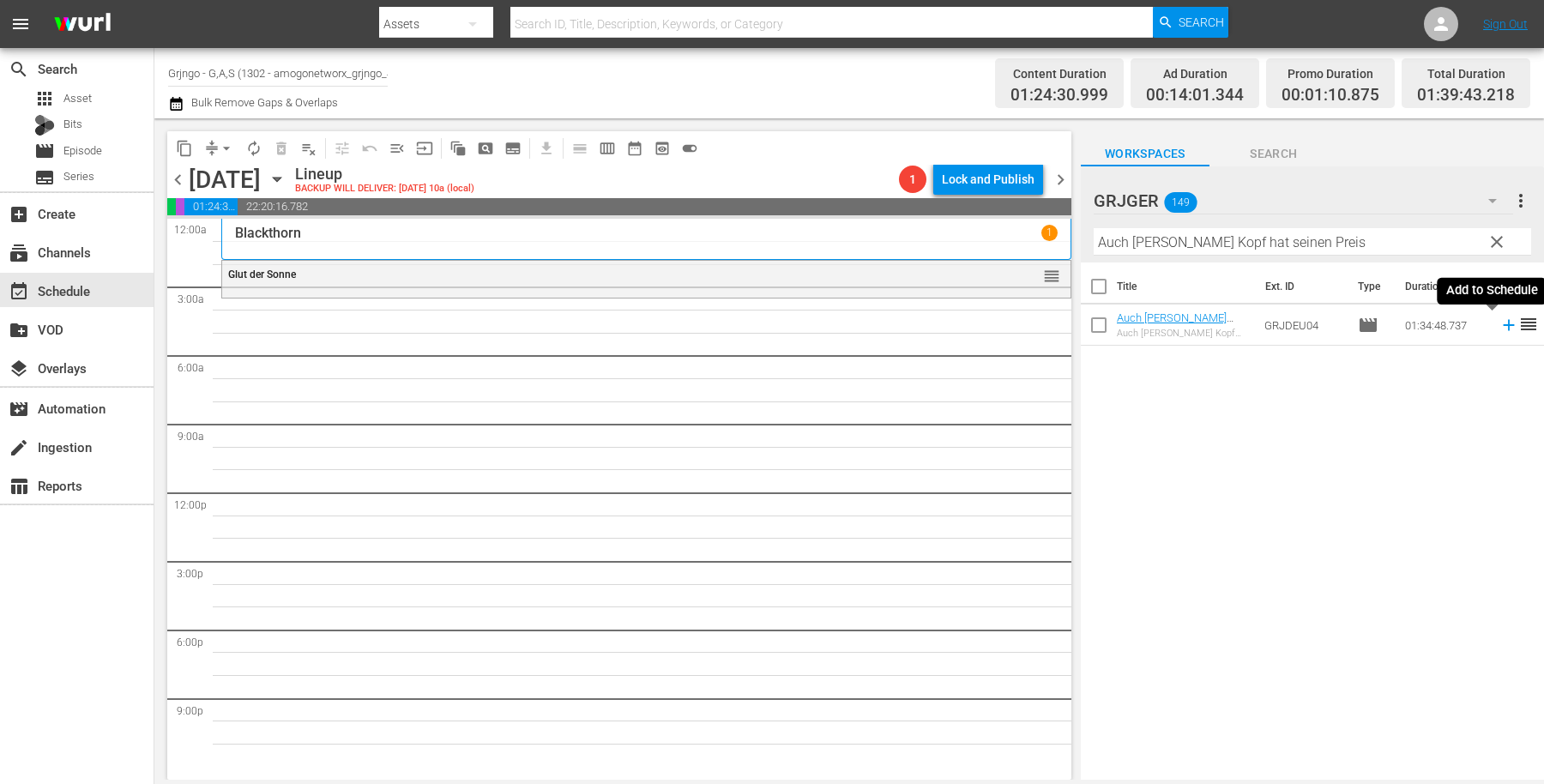
click at [1500, 329] on icon at bounding box center [1509, 325] width 19 height 19
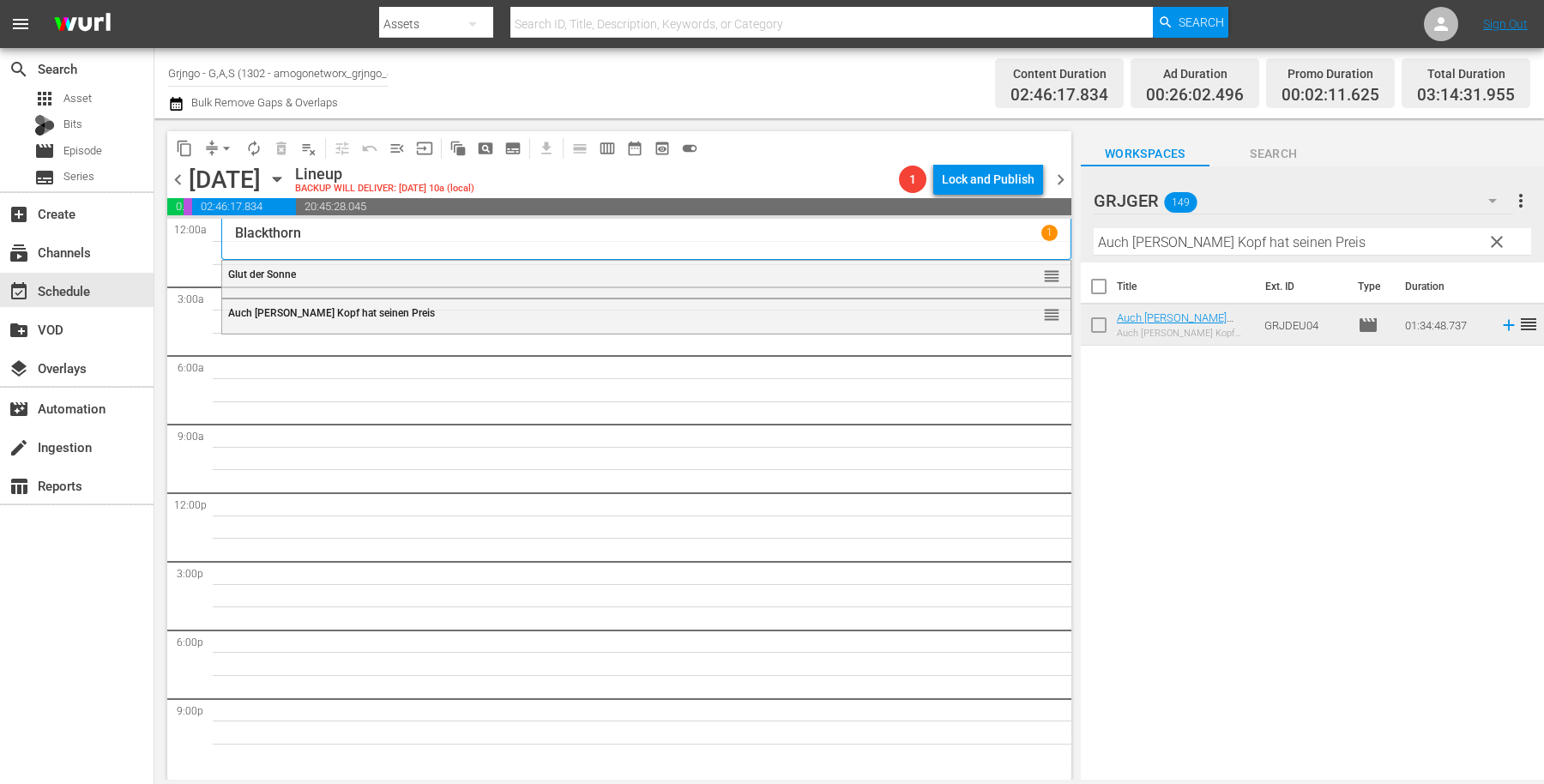
click at [1496, 235] on span "clear" at bounding box center [1497, 242] width 21 height 21
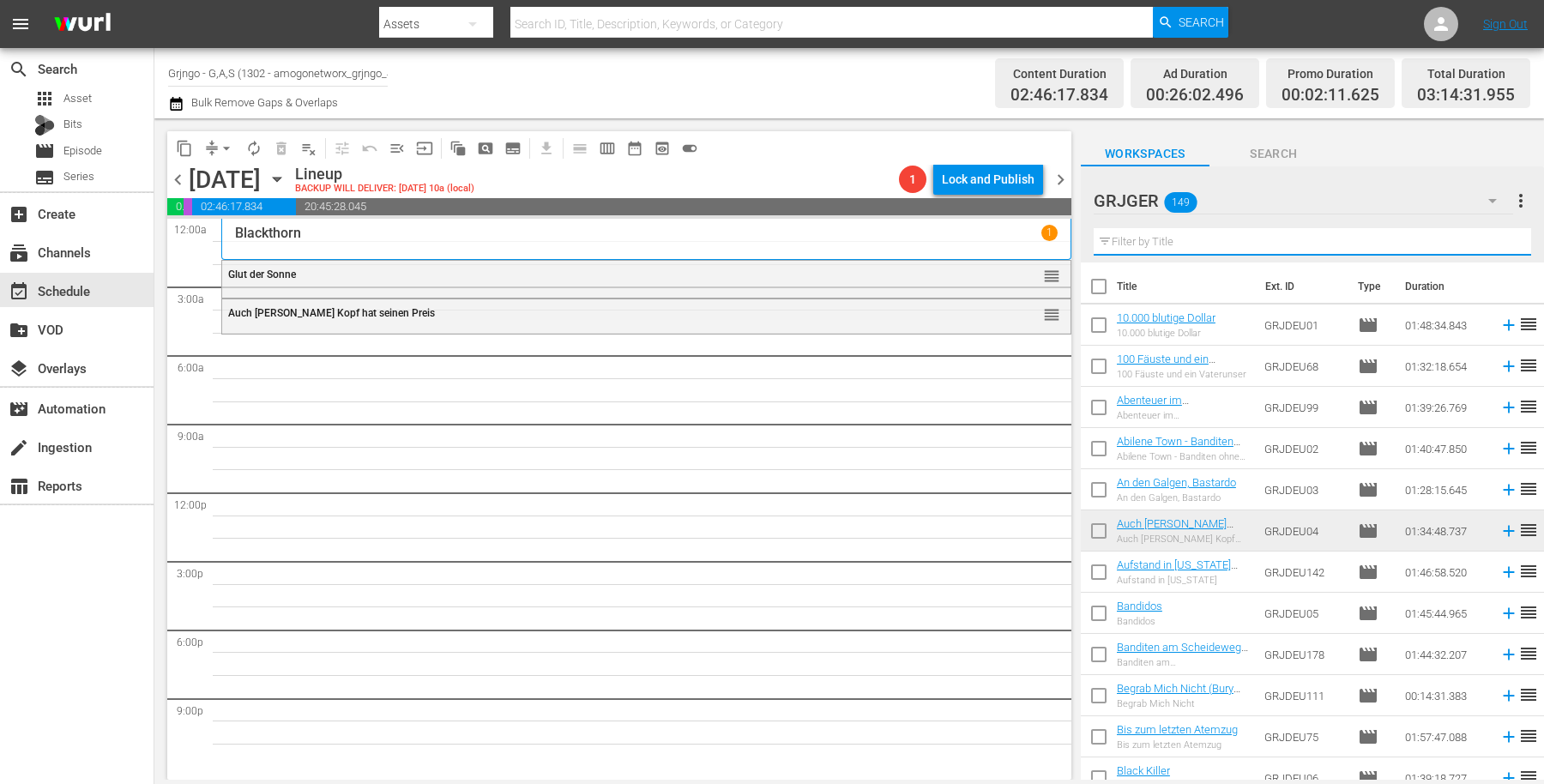
paste input "Blutrache in [US_STATE]"
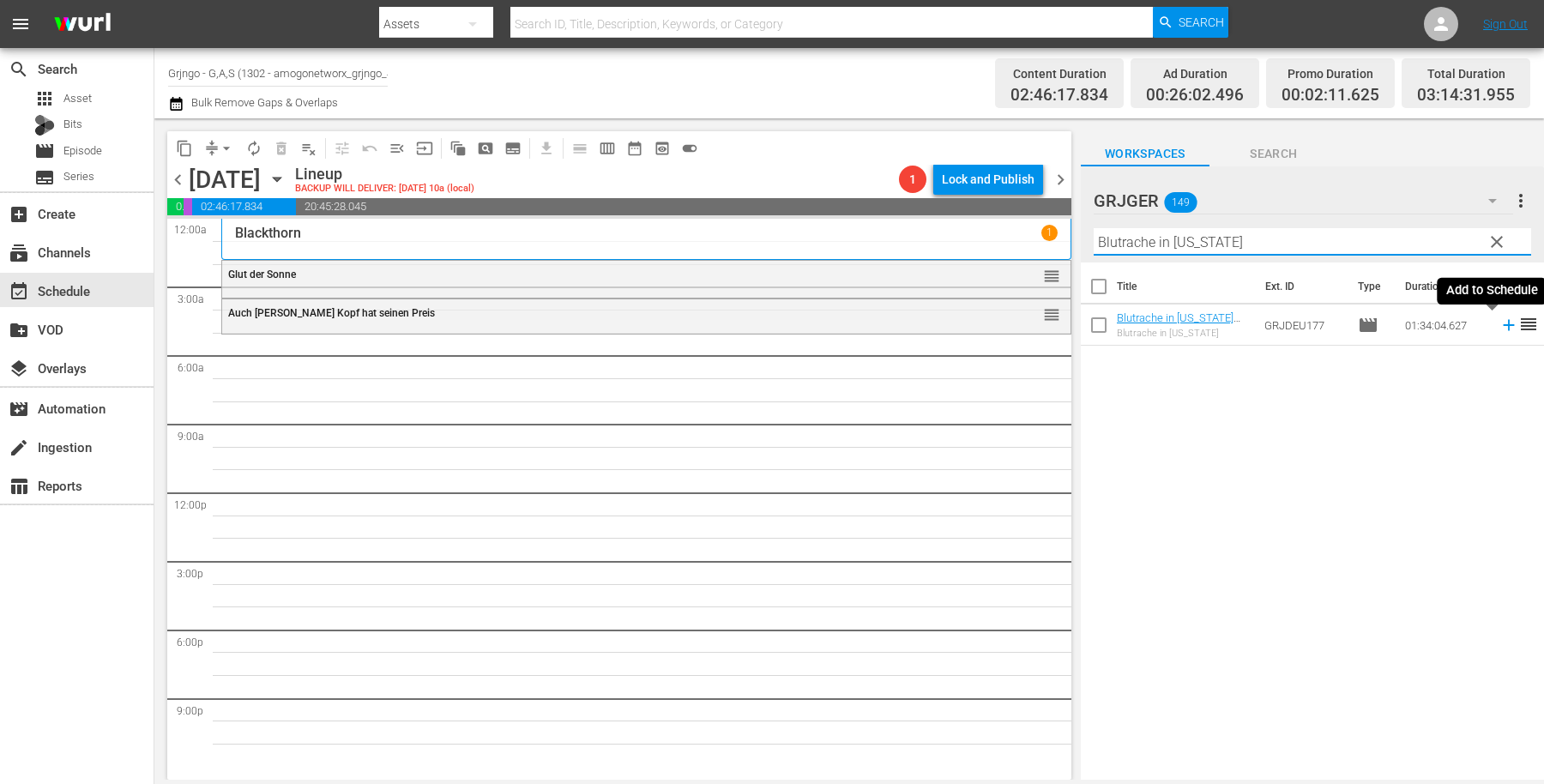
type input "Blutrache in [US_STATE]"
click at [1503, 326] on icon at bounding box center [1508, 325] width 11 height 11
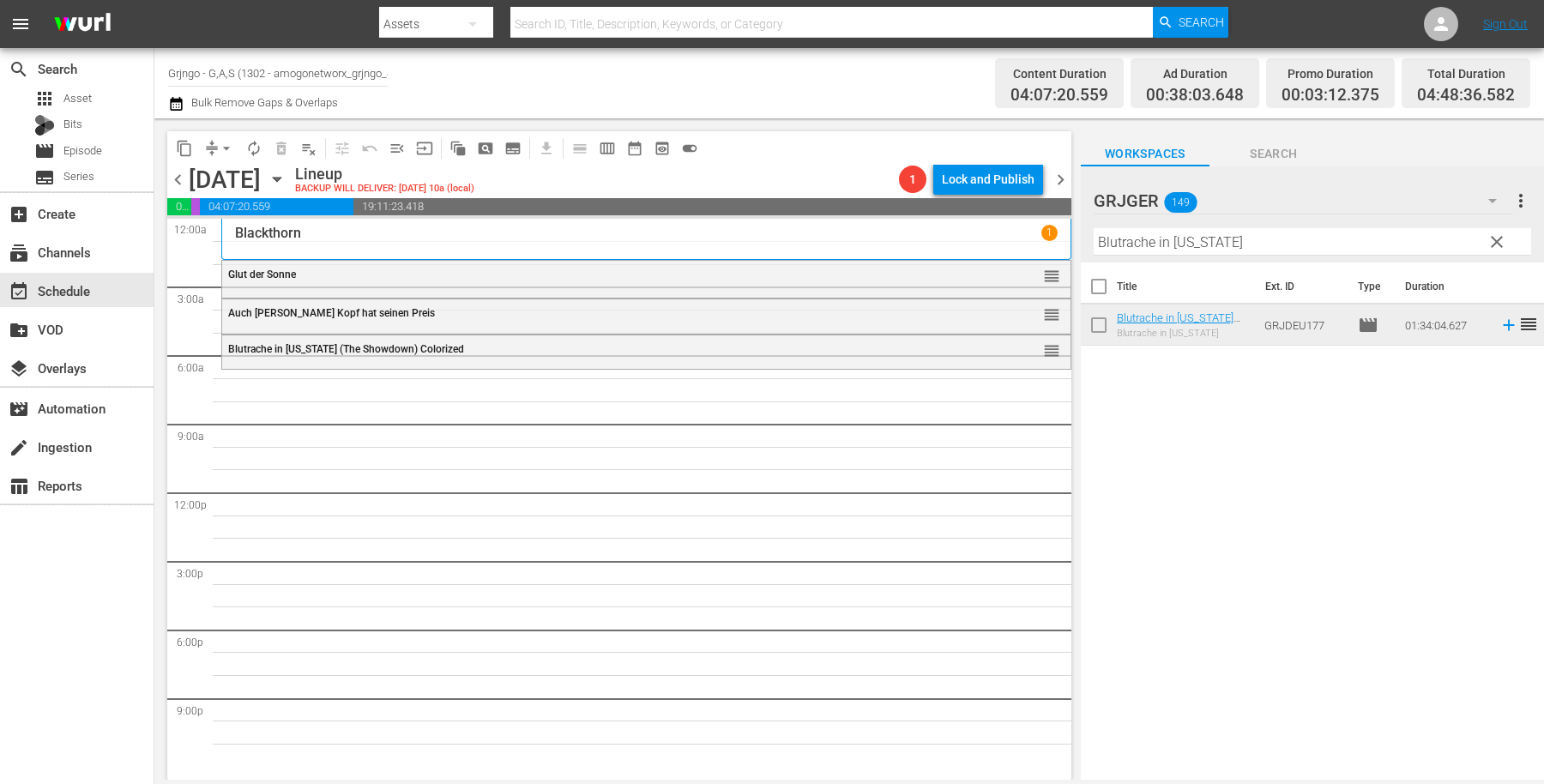
click at [1493, 241] on span "clear" at bounding box center [1497, 242] width 21 height 21
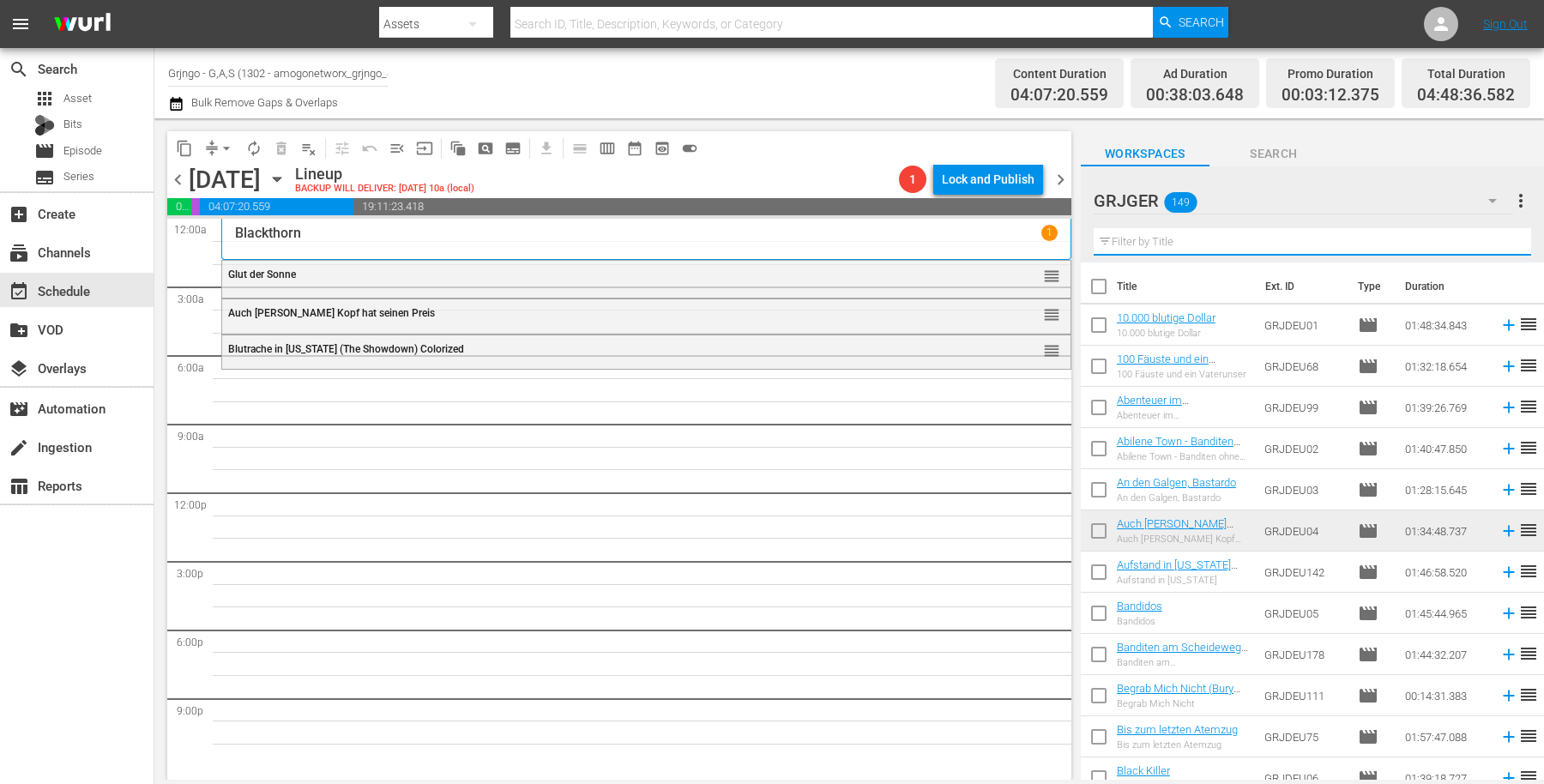
paste input "Cisco räumt auf (The Daring Caballero)"
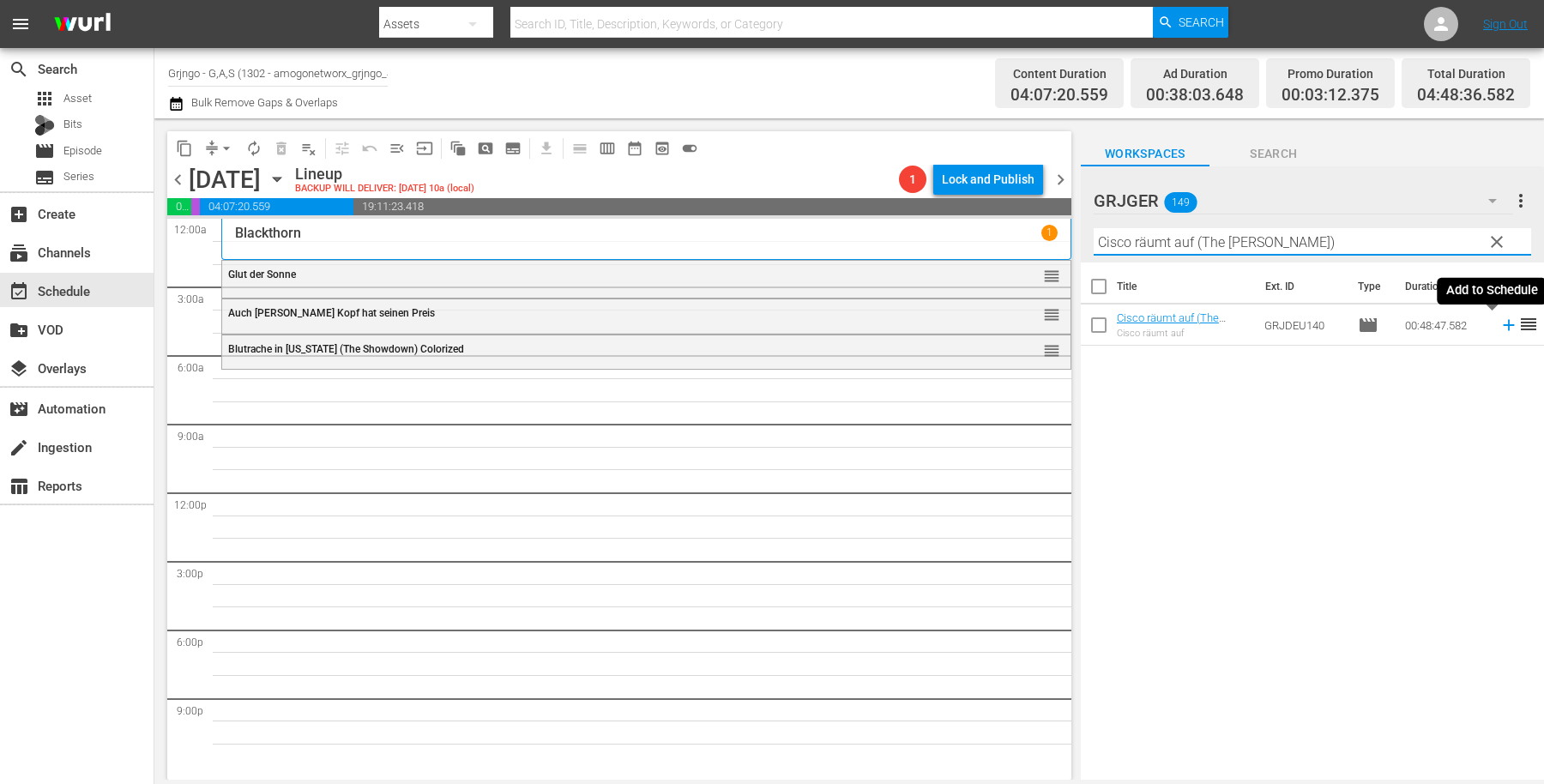
type input "Cisco räumt auf (The Daring Caballero)"
click at [1500, 322] on icon at bounding box center [1509, 325] width 19 height 19
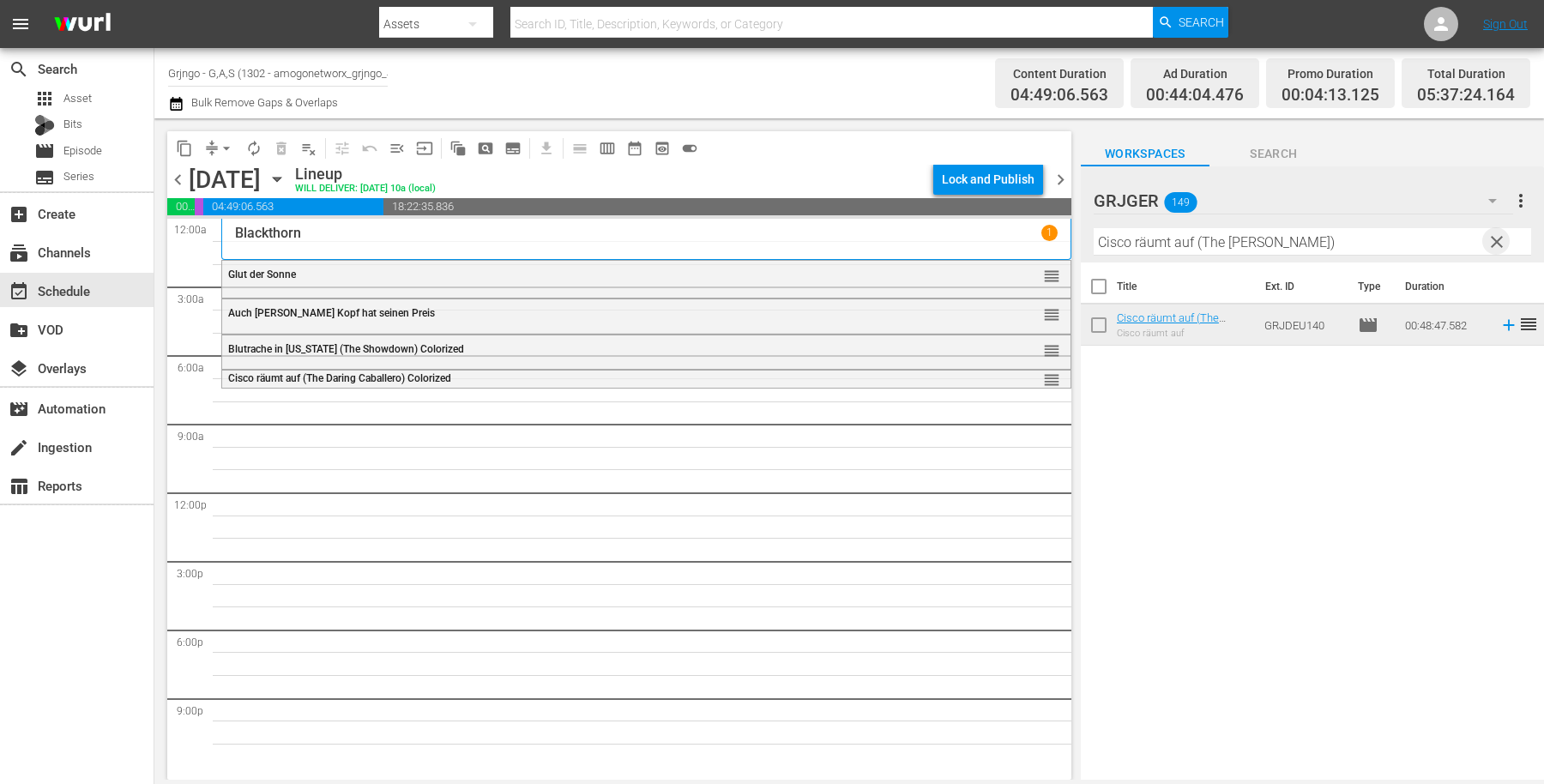
click at [1501, 236] on span "clear" at bounding box center [1497, 242] width 21 height 21
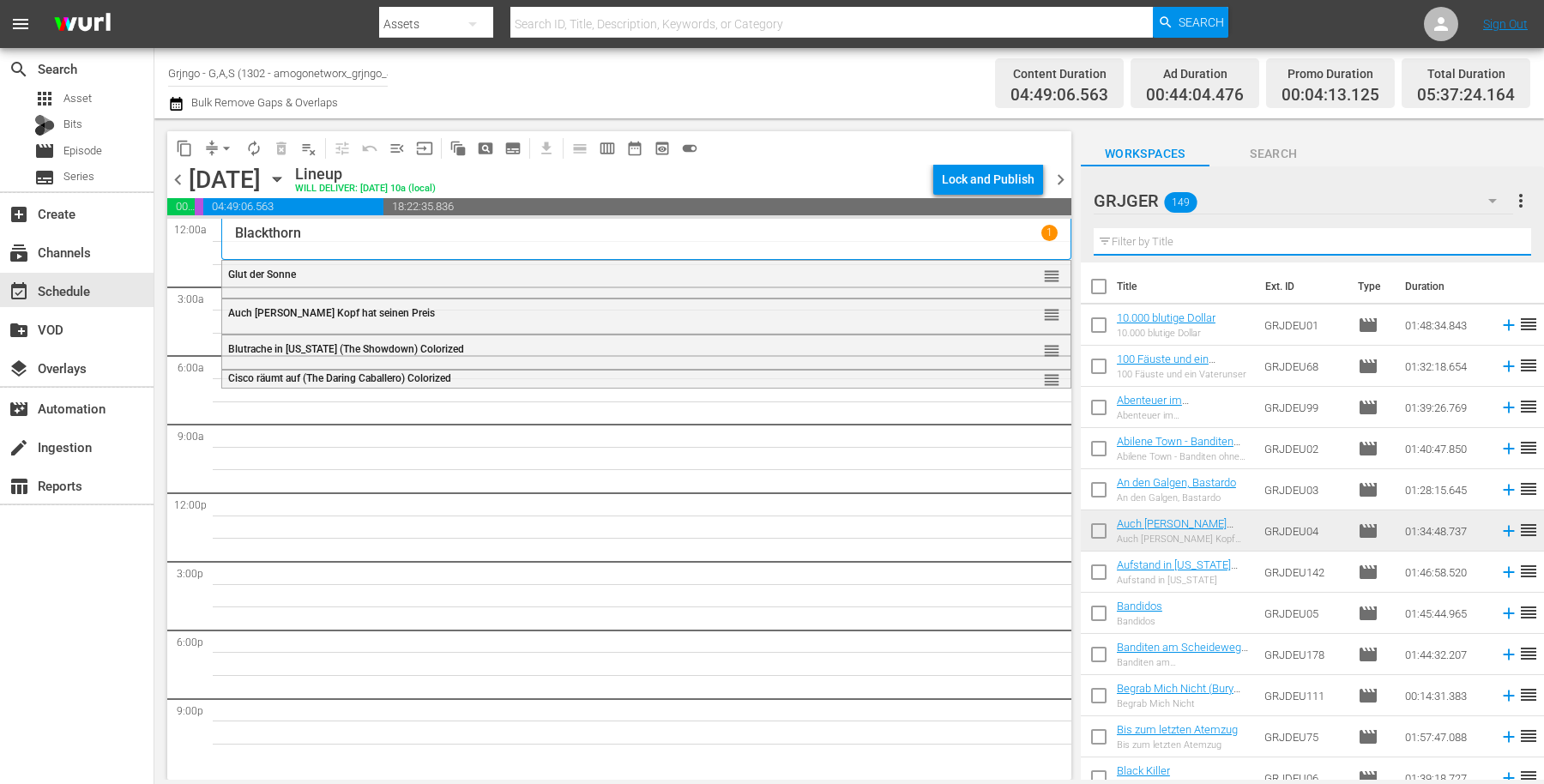
paste input "Die letzte Schlacht der Sioux (Sitting Bull)"
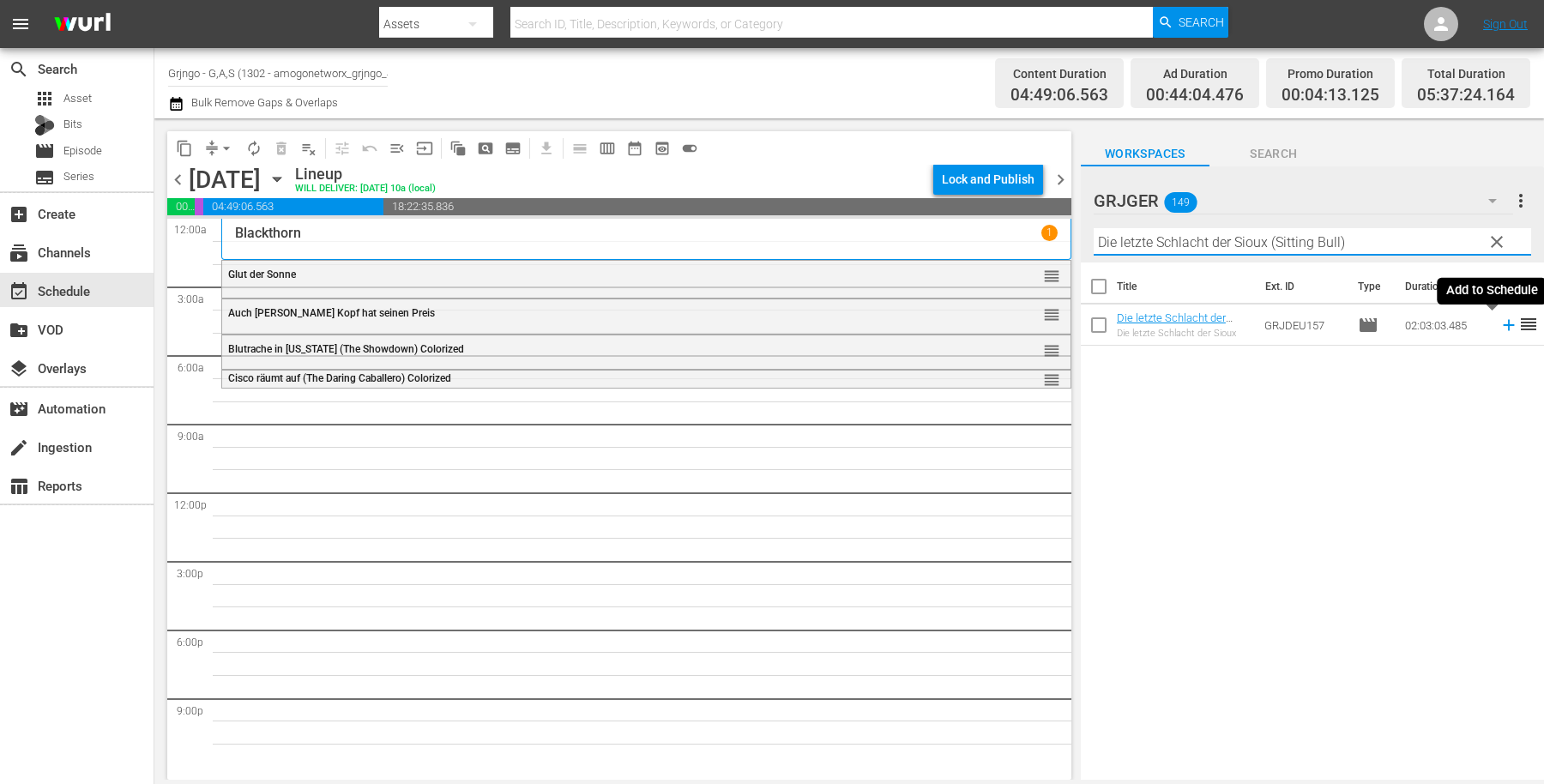
type input "Die letzte Schlacht der Sioux (Sitting Bull)"
click at [1500, 323] on icon at bounding box center [1509, 325] width 19 height 19
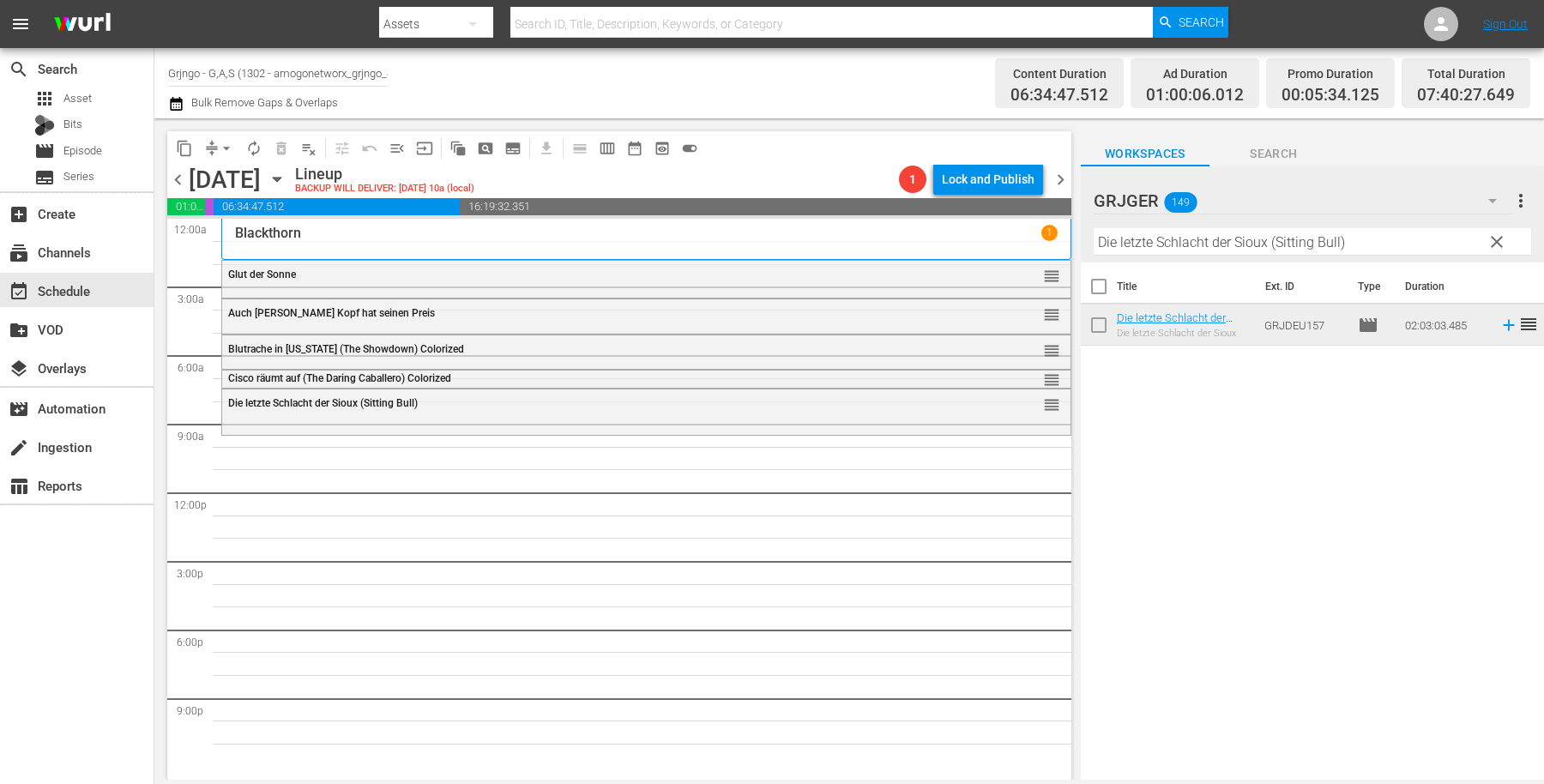
click at [1495, 236] on span "clear" at bounding box center [1497, 242] width 21 height 21
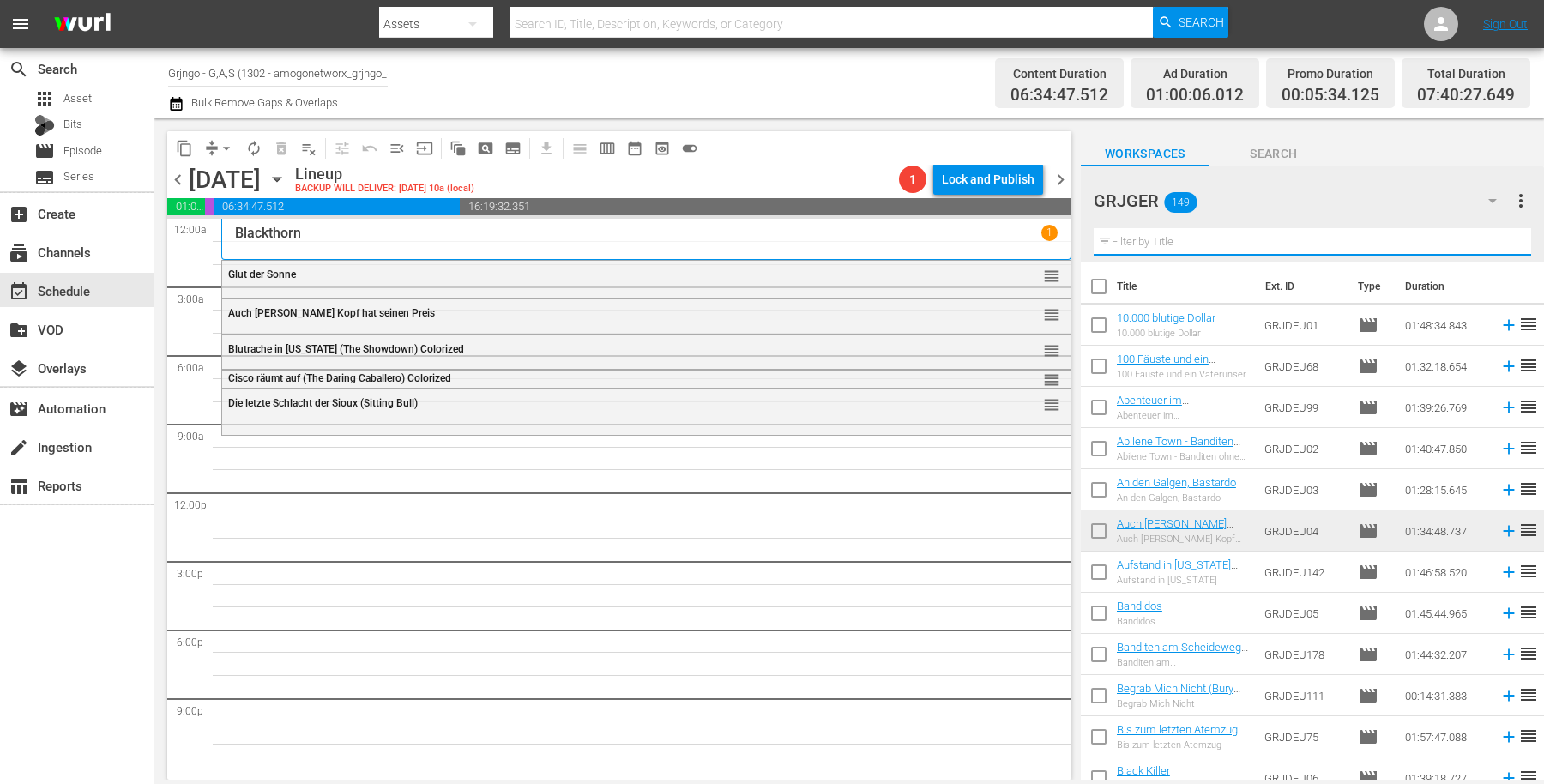
paste input "Geächtet"
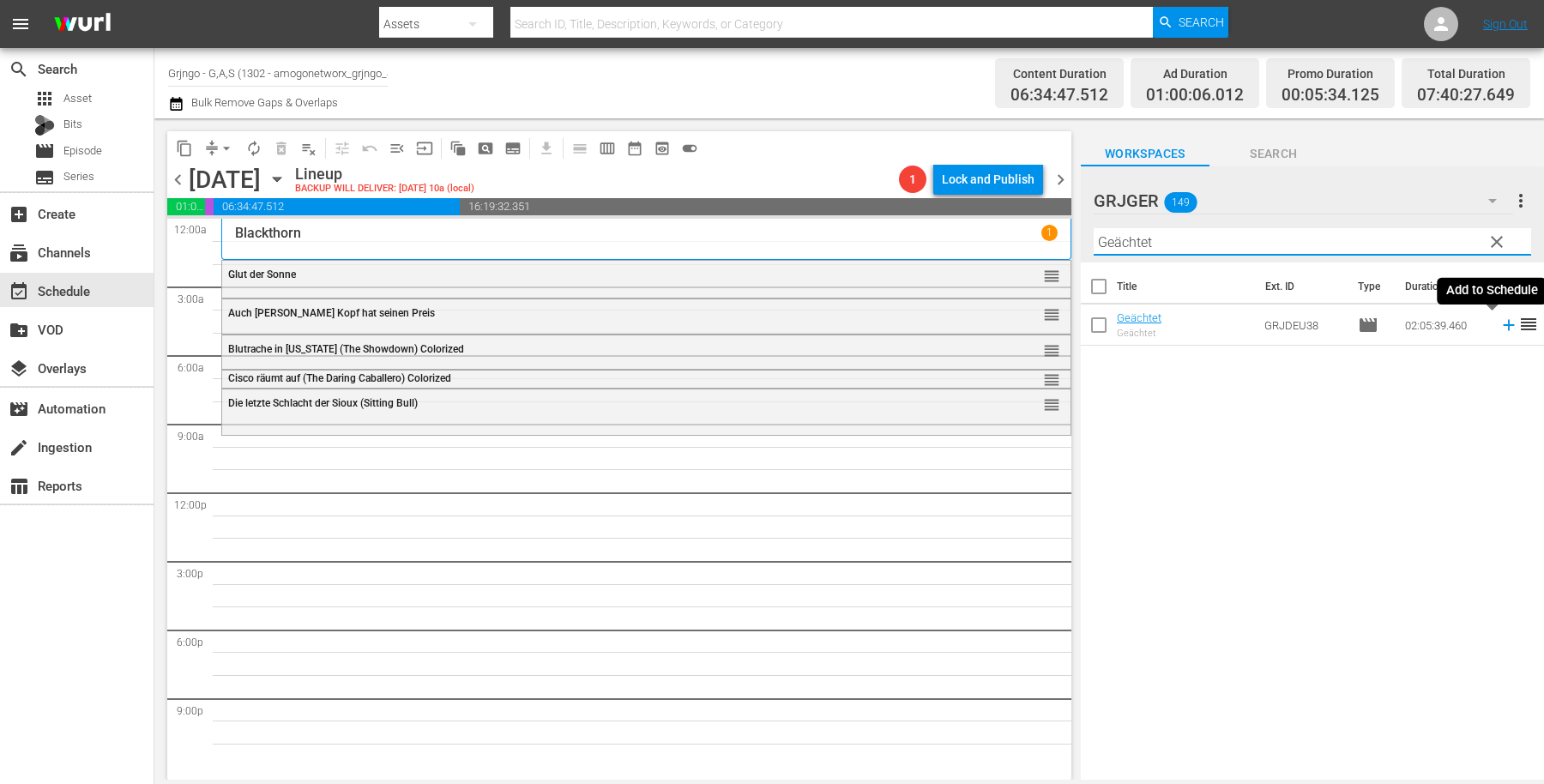
type input "Geächtet"
click at [1503, 324] on icon at bounding box center [1508, 325] width 11 height 11
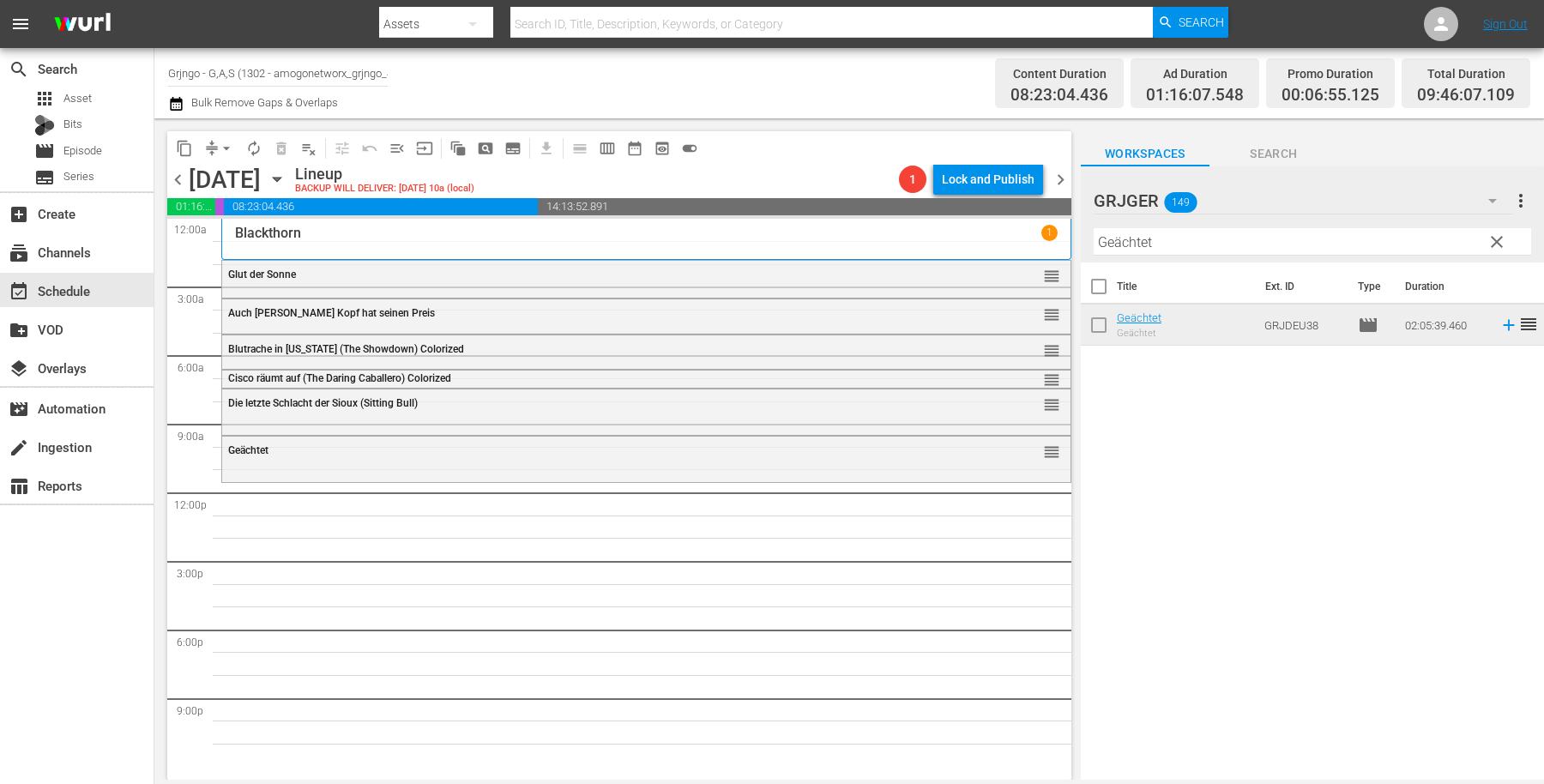
click at [1501, 235] on span "clear" at bounding box center [1497, 242] width 21 height 21
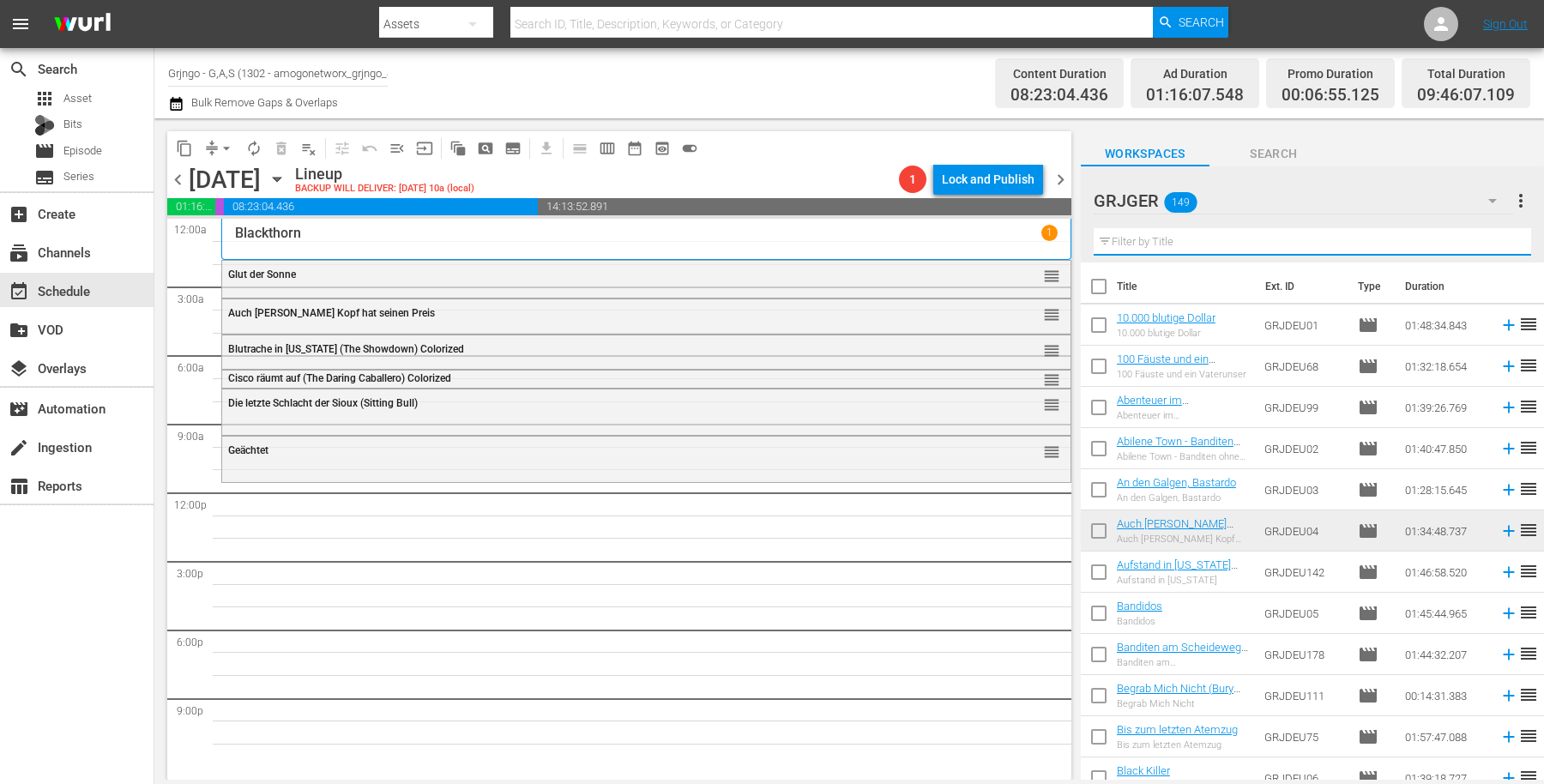
paste input "Dead Man's Hand"
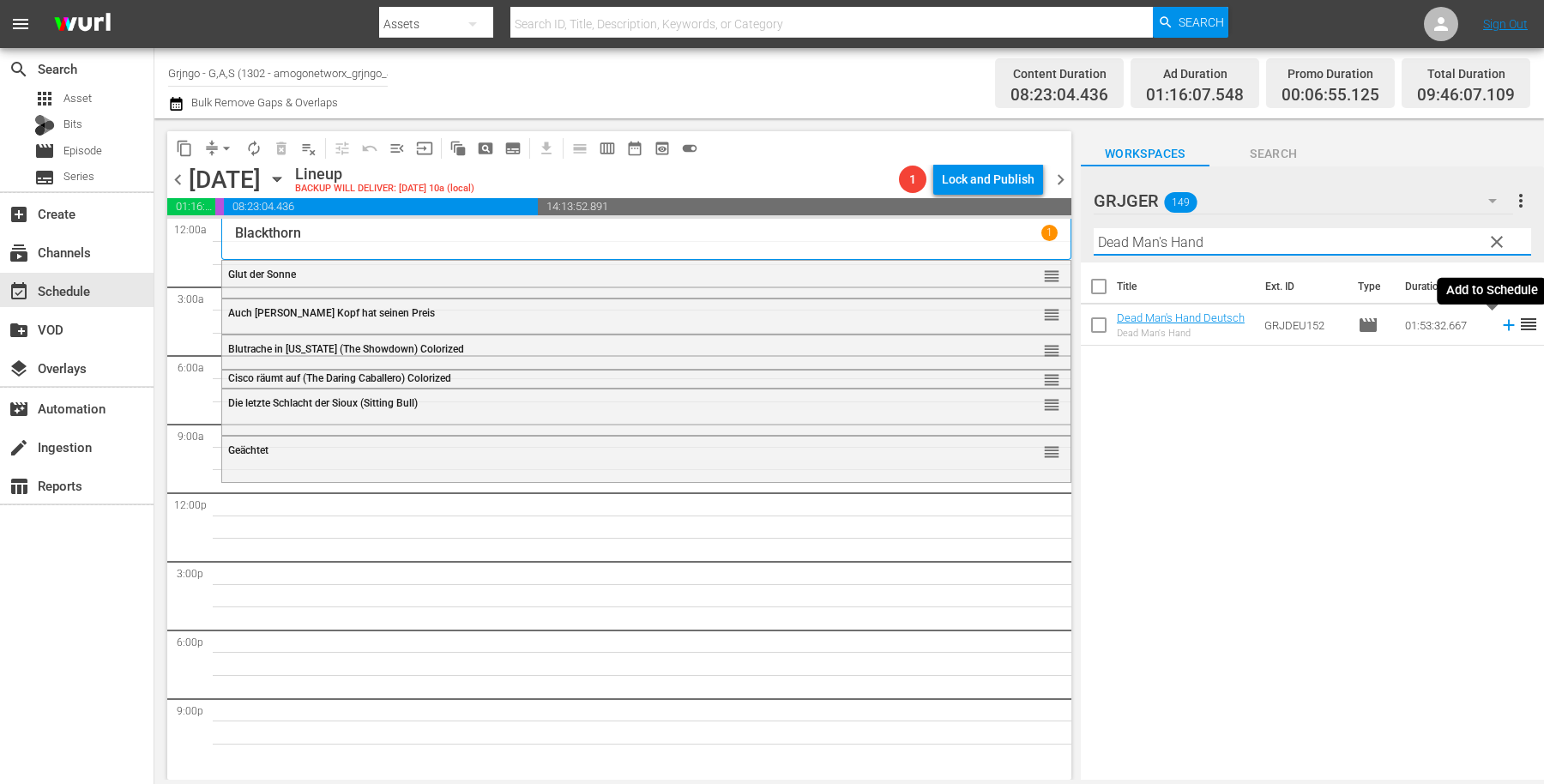
type input "Dead Man's Hand"
click at [1503, 326] on icon at bounding box center [1508, 325] width 11 height 11
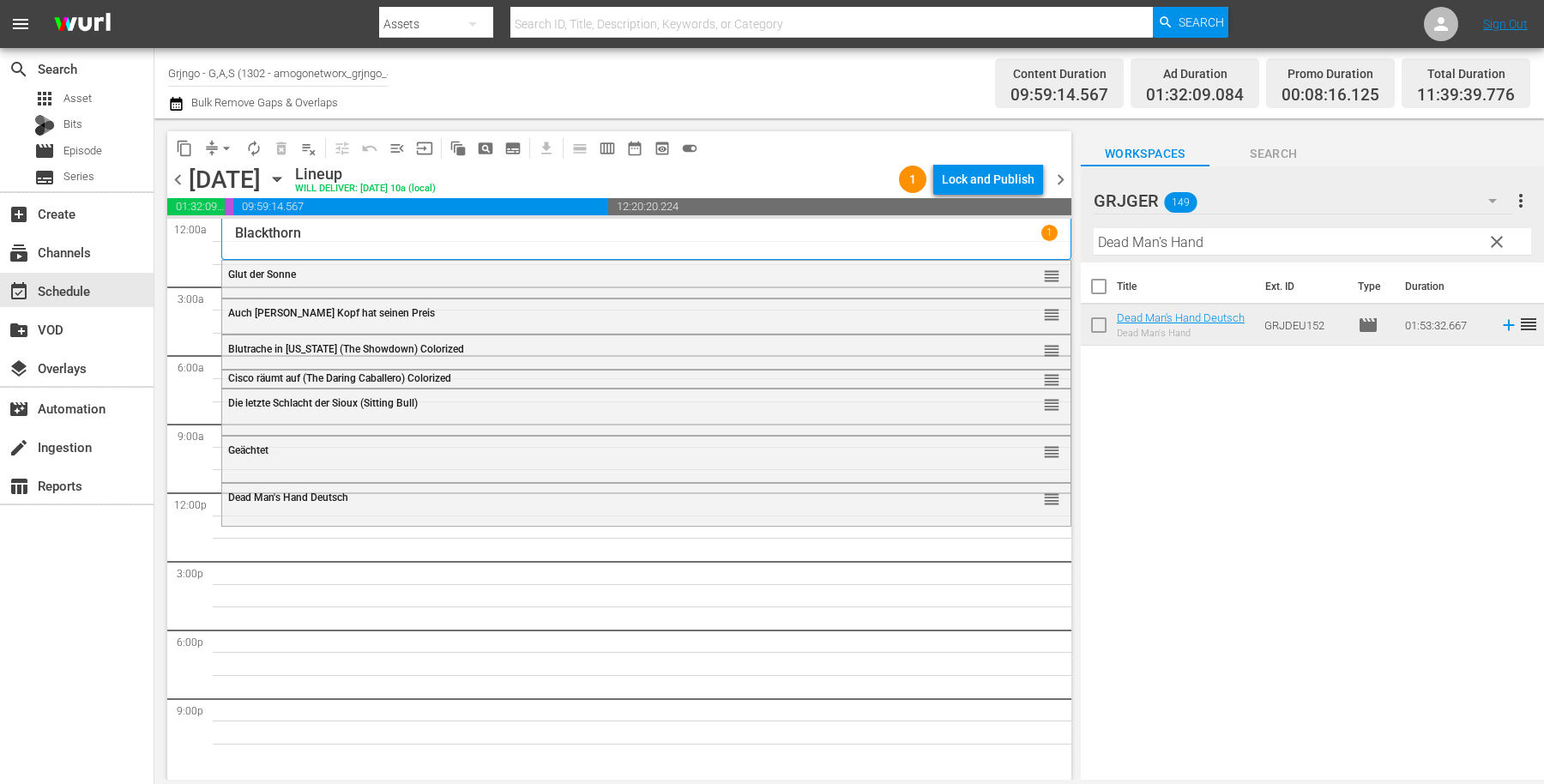
drag, startPoint x: 1493, startPoint y: 236, endPoint x: 1193, endPoint y: 232, distance: 300.3
click at [1494, 236] on span "clear" at bounding box center [1497, 242] width 21 height 21
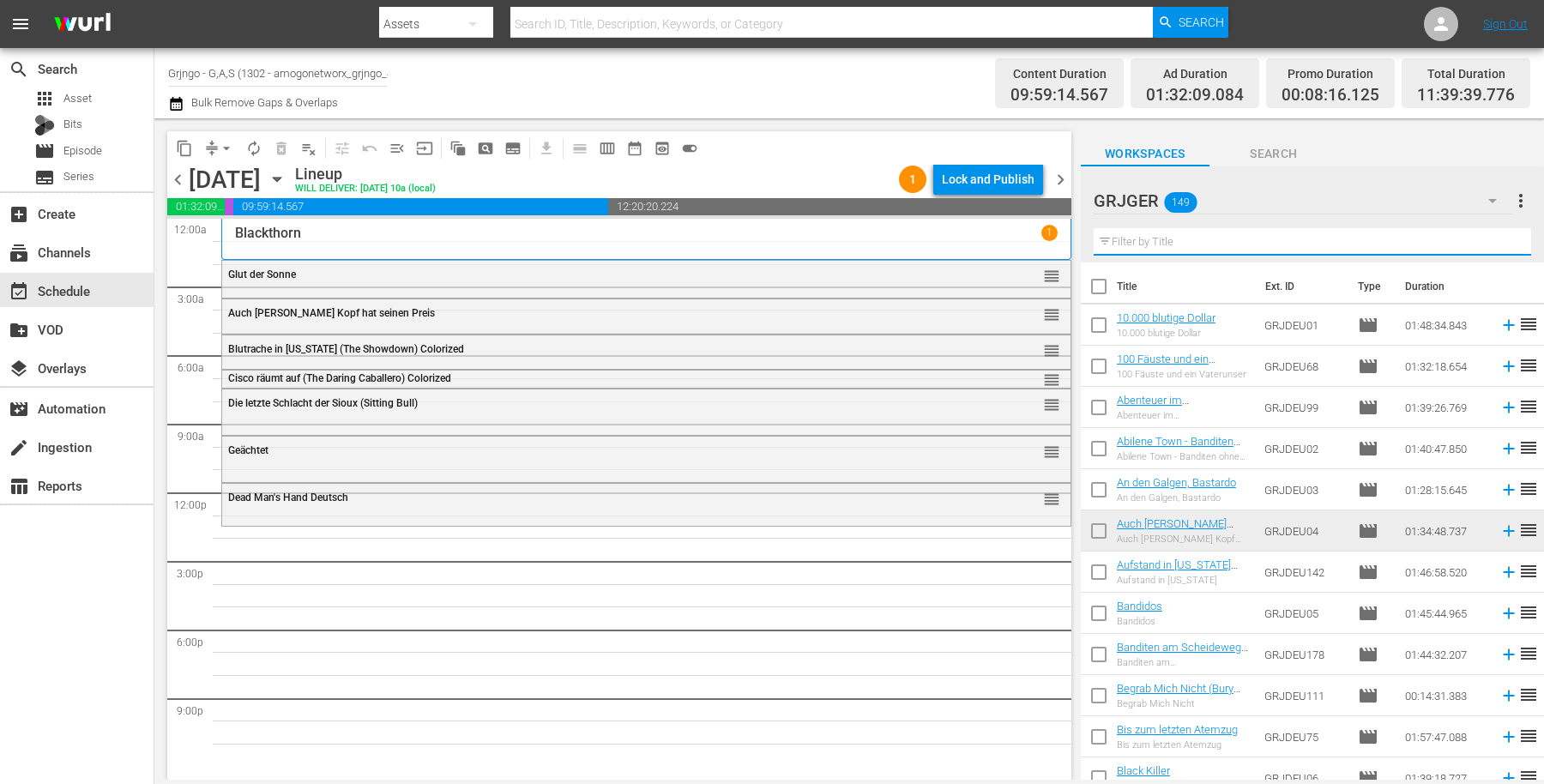
paste input "Südlich des Himmels - Westlich der Hölle"
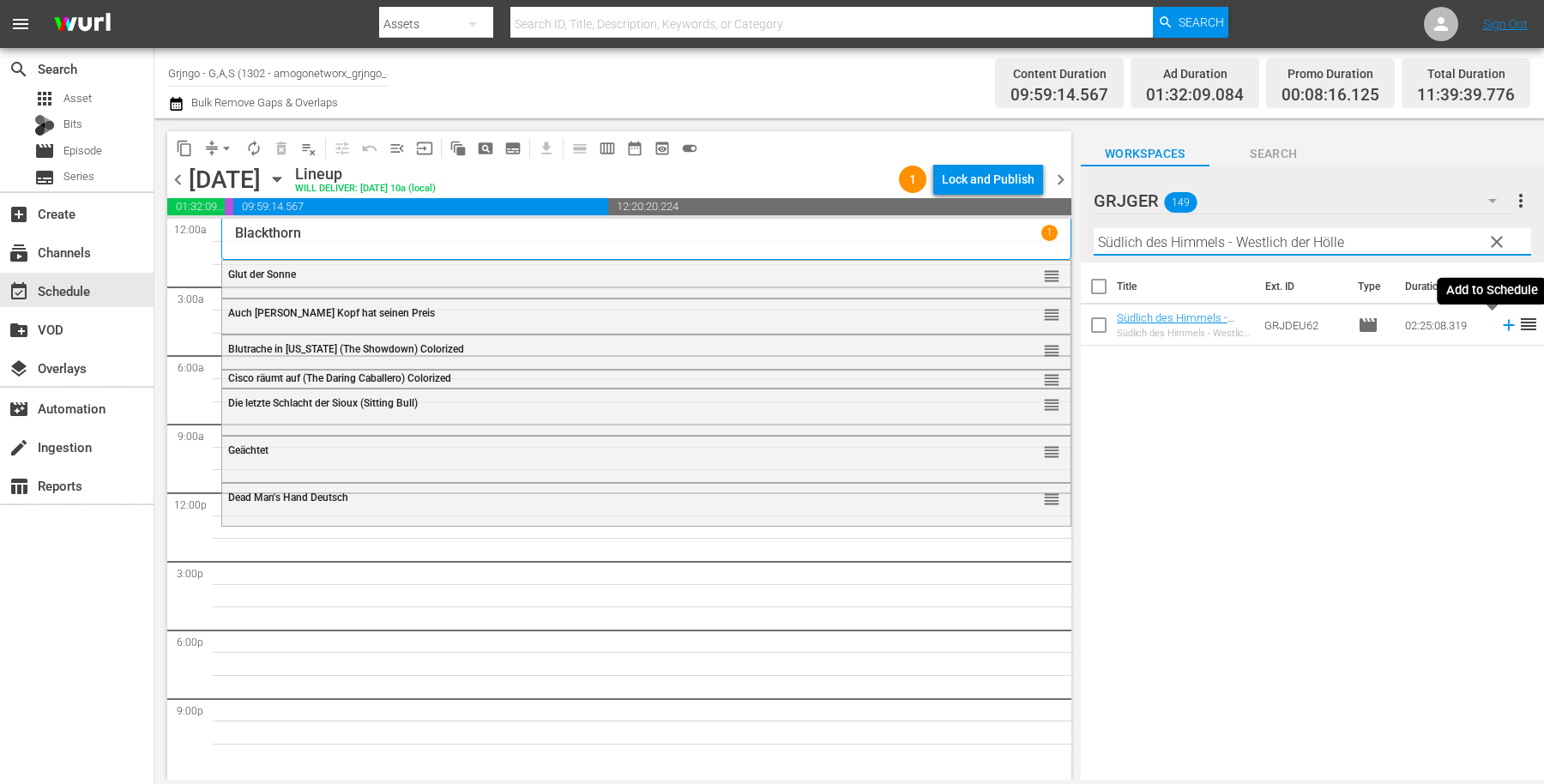
type input "Südlich des Himmels - Westlich der Hölle"
click at [1500, 323] on icon at bounding box center [1509, 325] width 19 height 19
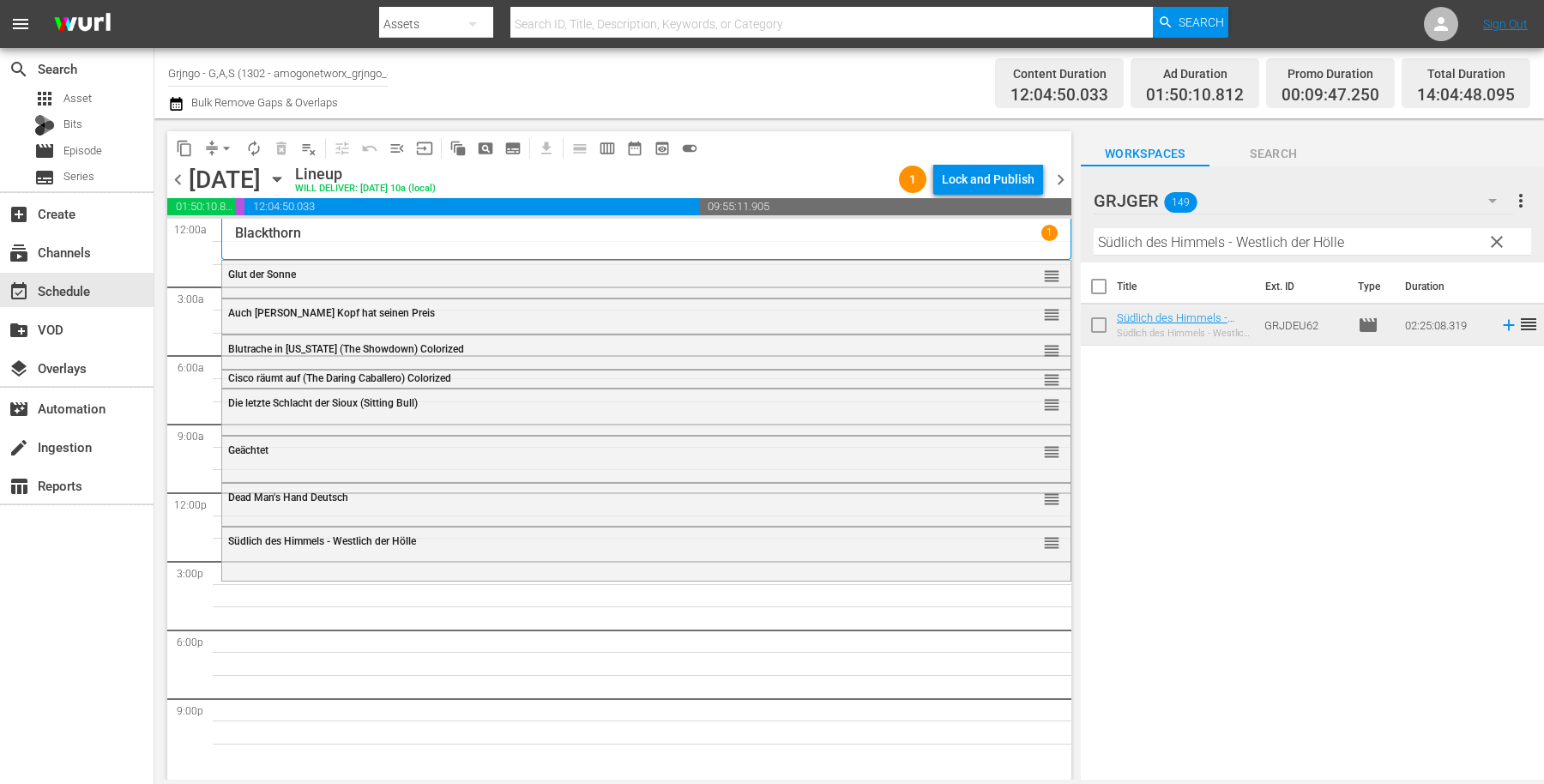
click at [1500, 234] on span "clear" at bounding box center [1497, 242] width 21 height 21
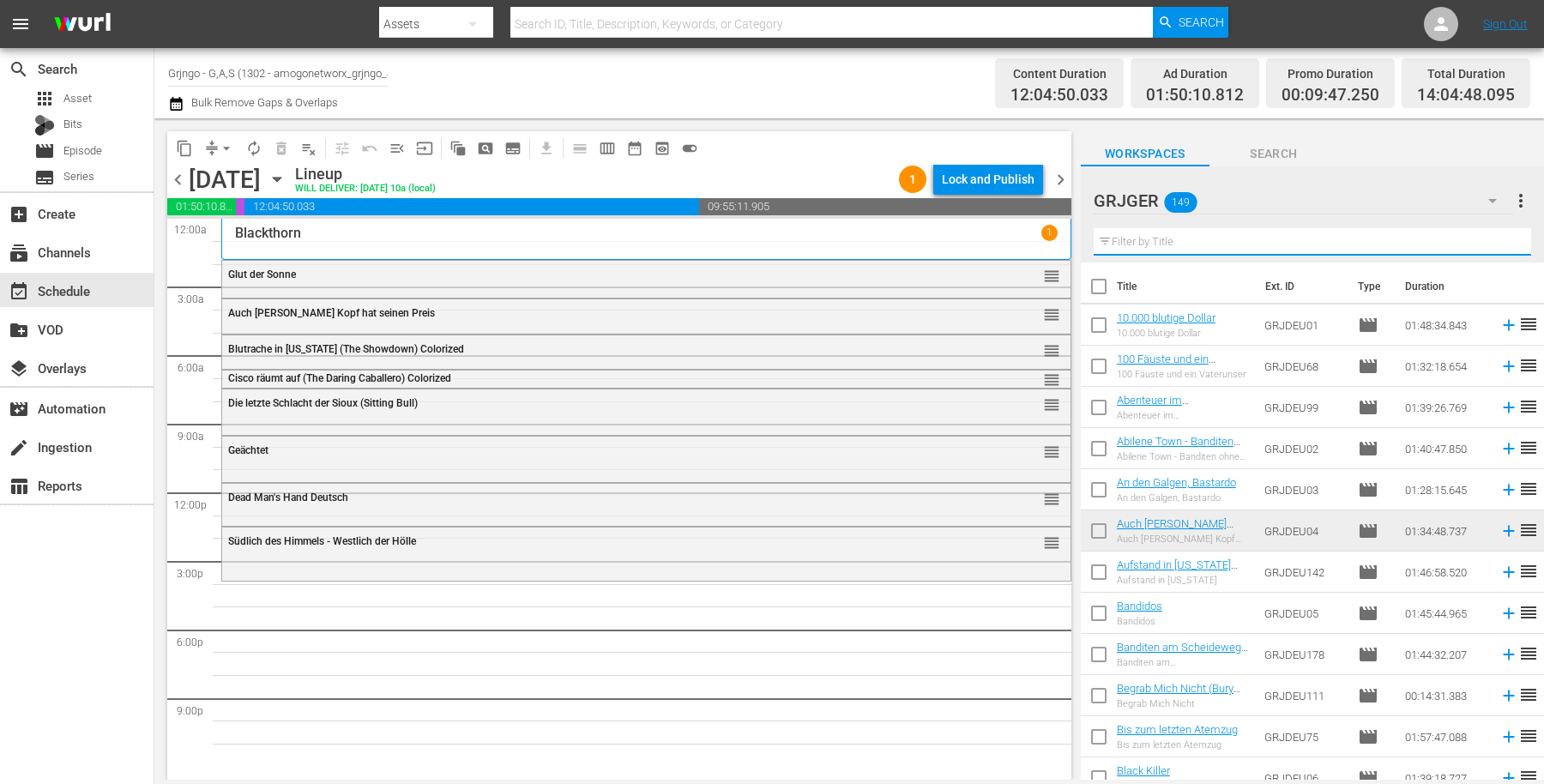
paste input "Banditen am [GEOGRAPHIC_DATA]"
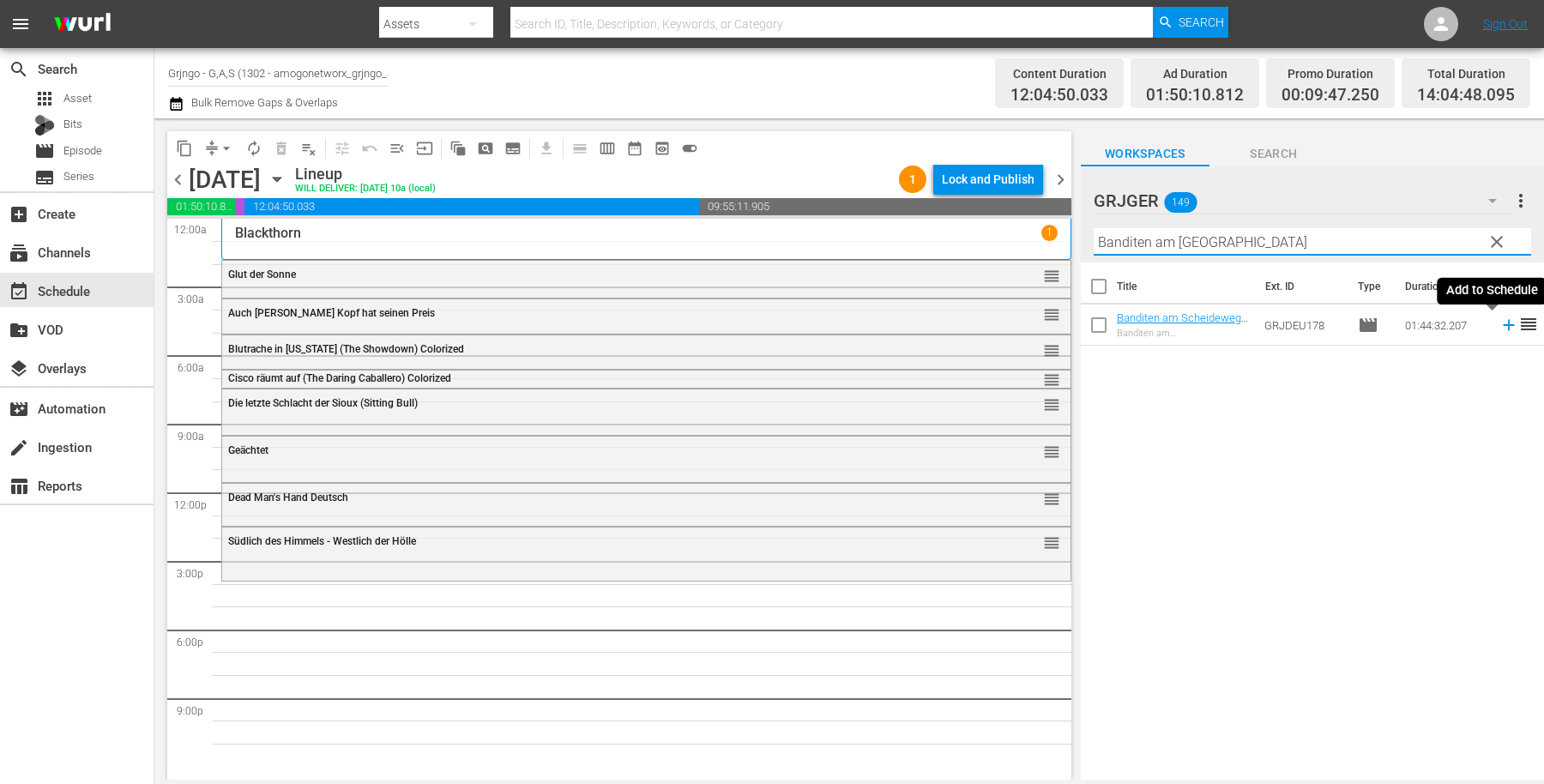
type input "Banditen am [GEOGRAPHIC_DATA]"
click at [1500, 326] on icon at bounding box center [1509, 325] width 19 height 19
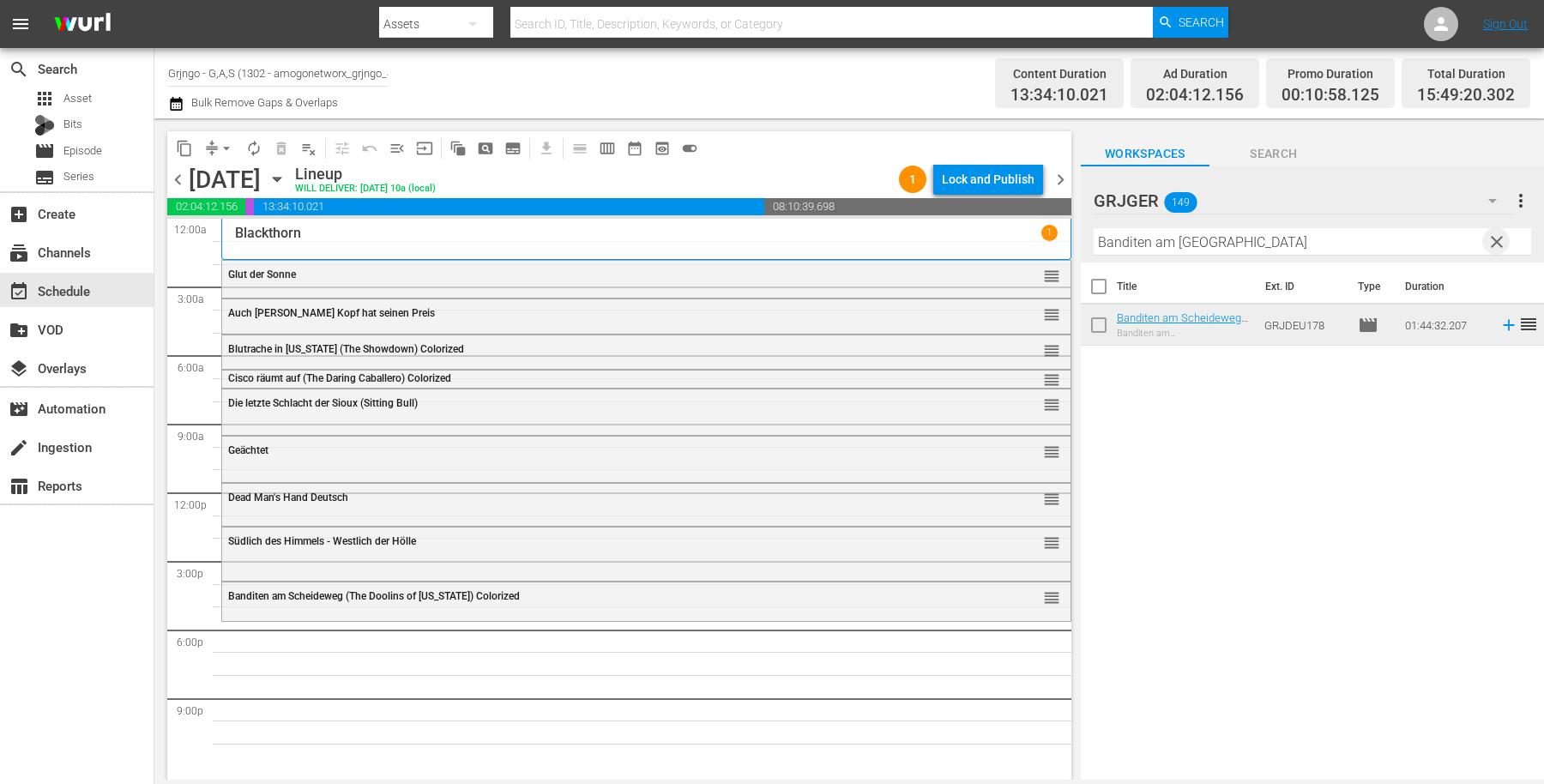
click at [1494, 240] on span "clear" at bounding box center [1497, 242] width 21 height 21
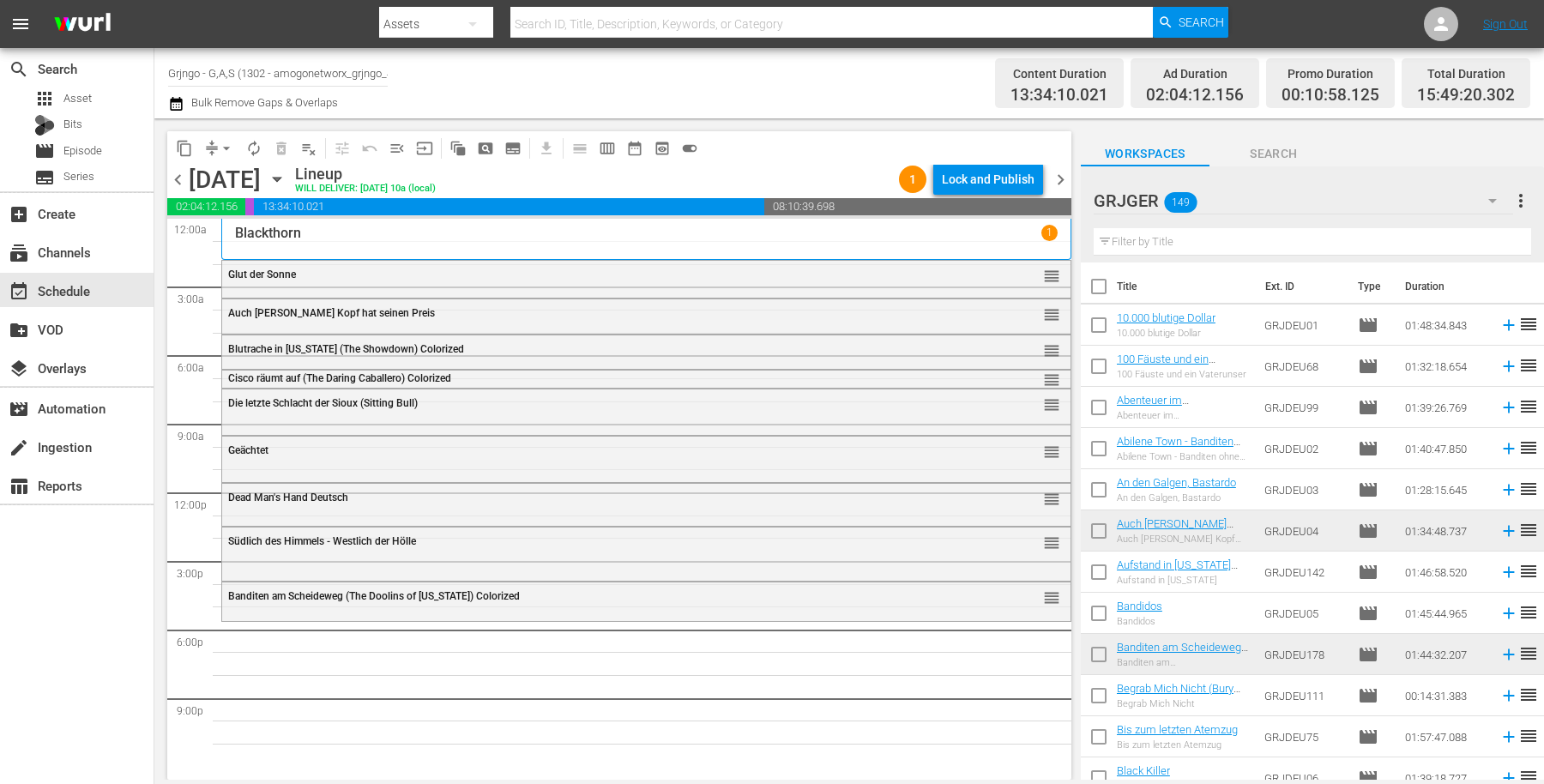
click at [1134, 244] on input "text" at bounding box center [1312, 241] width 437 height 27
paste input "Drei Halunken erster Klasse"
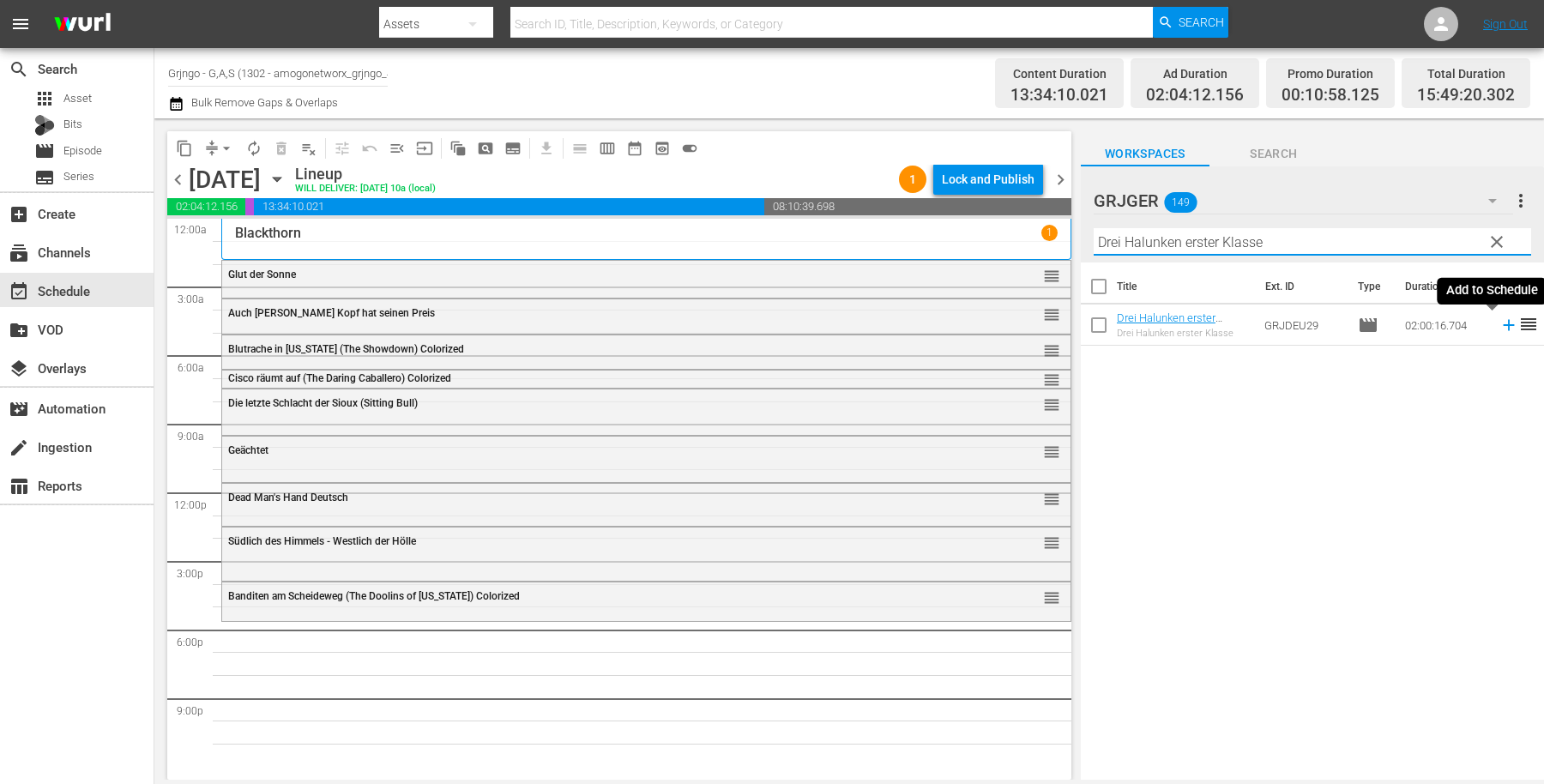
type input "Drei Halunken erster Klasse"
click at [1503, 324] on icon at bounding box center [1508, 325] width 11 height 11
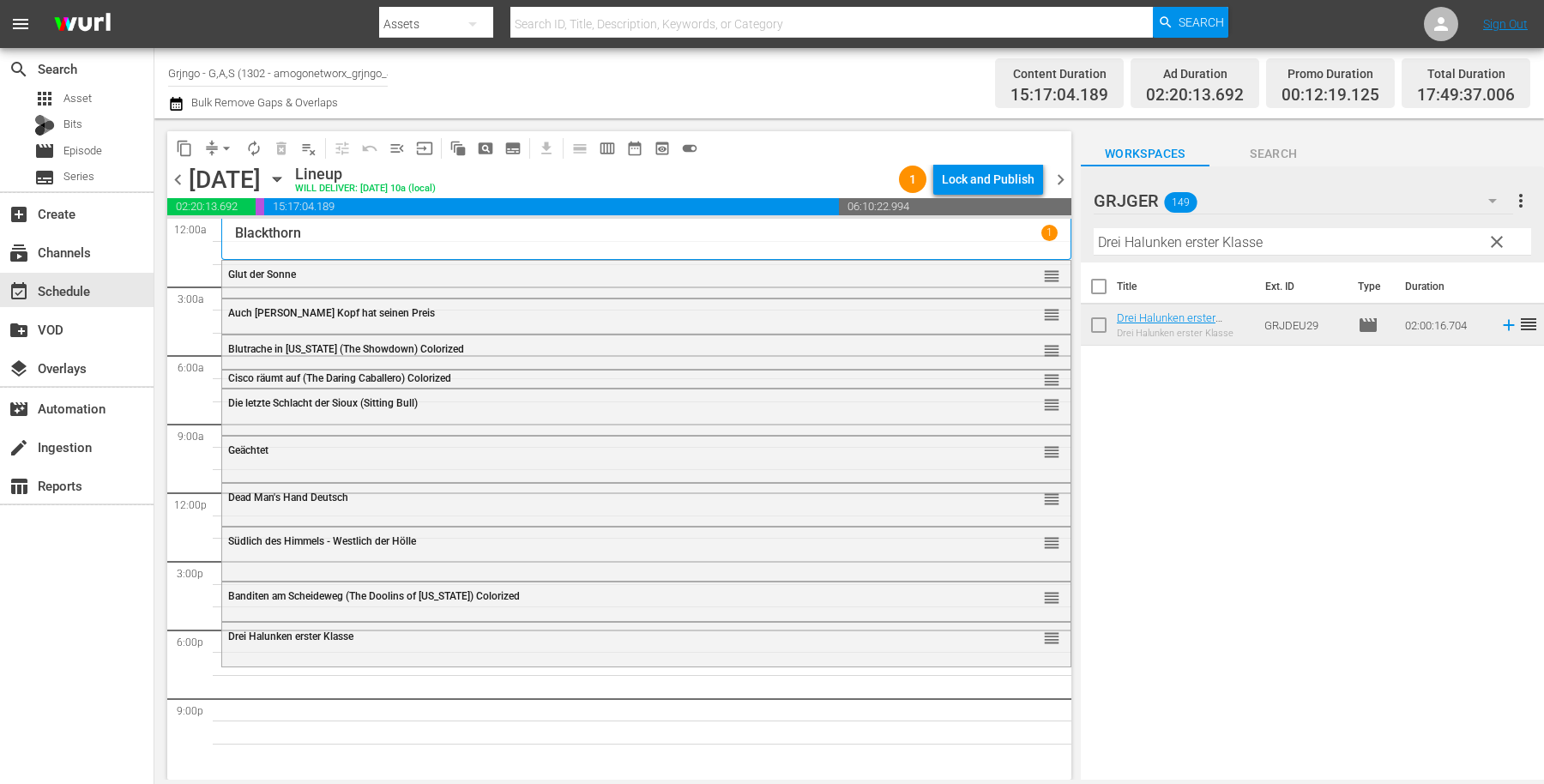
click at [1501, 241] on span "clear" at bounding box center [1497, 242] width 21 height 21
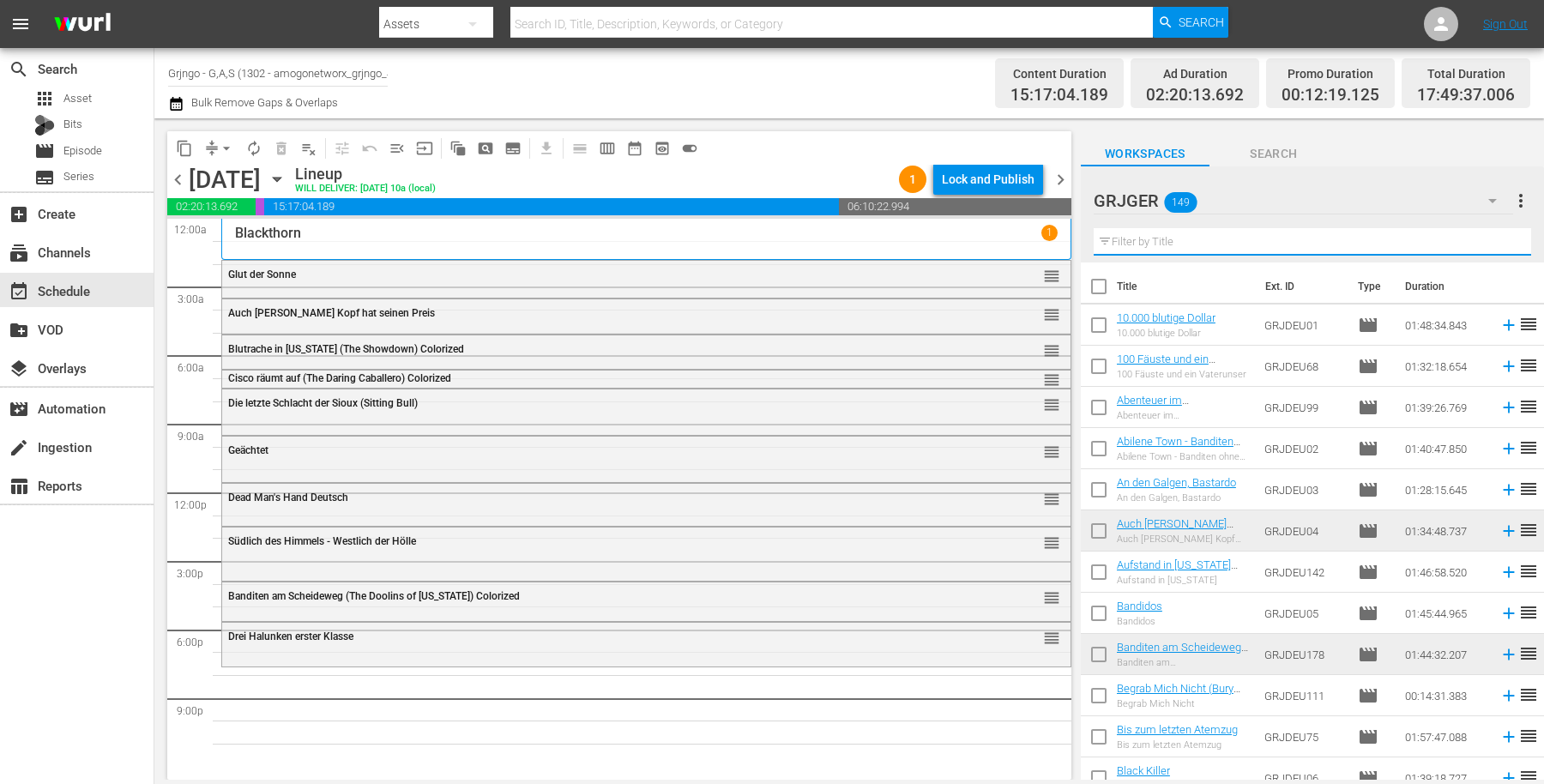
paste input "Zwei Himmelhunde im [GEOGRAPHIC_DATA]"
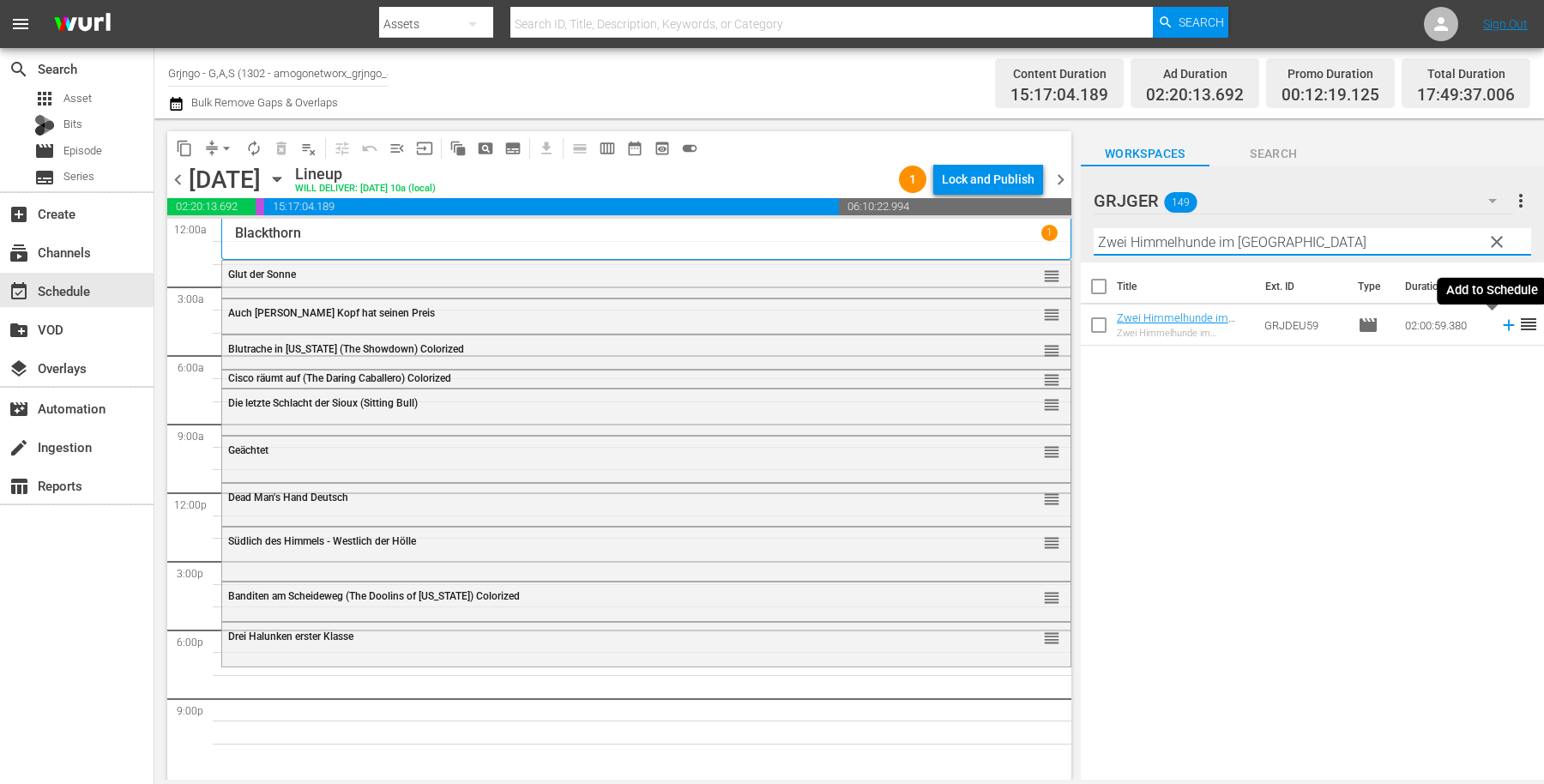
type input "Zwei Himmelhunde im [GEOGRAPHIC_DATA]"
click at [1503, 324] on icon at bounding box center [1508, 325] width 11 height 11
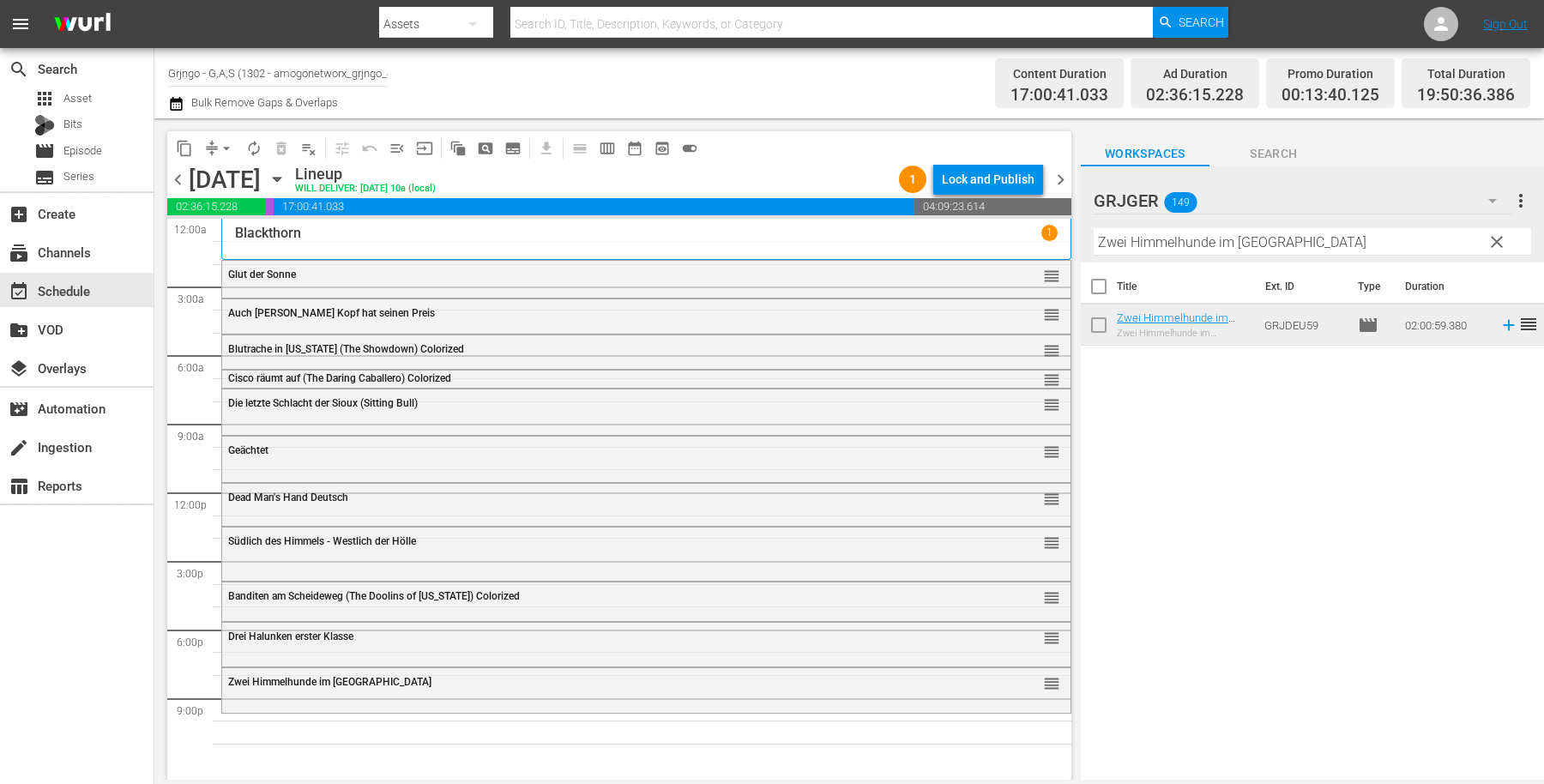
click at [1502, 237] on span "clear" at bounding box center [1497, 242] width 21 height 21
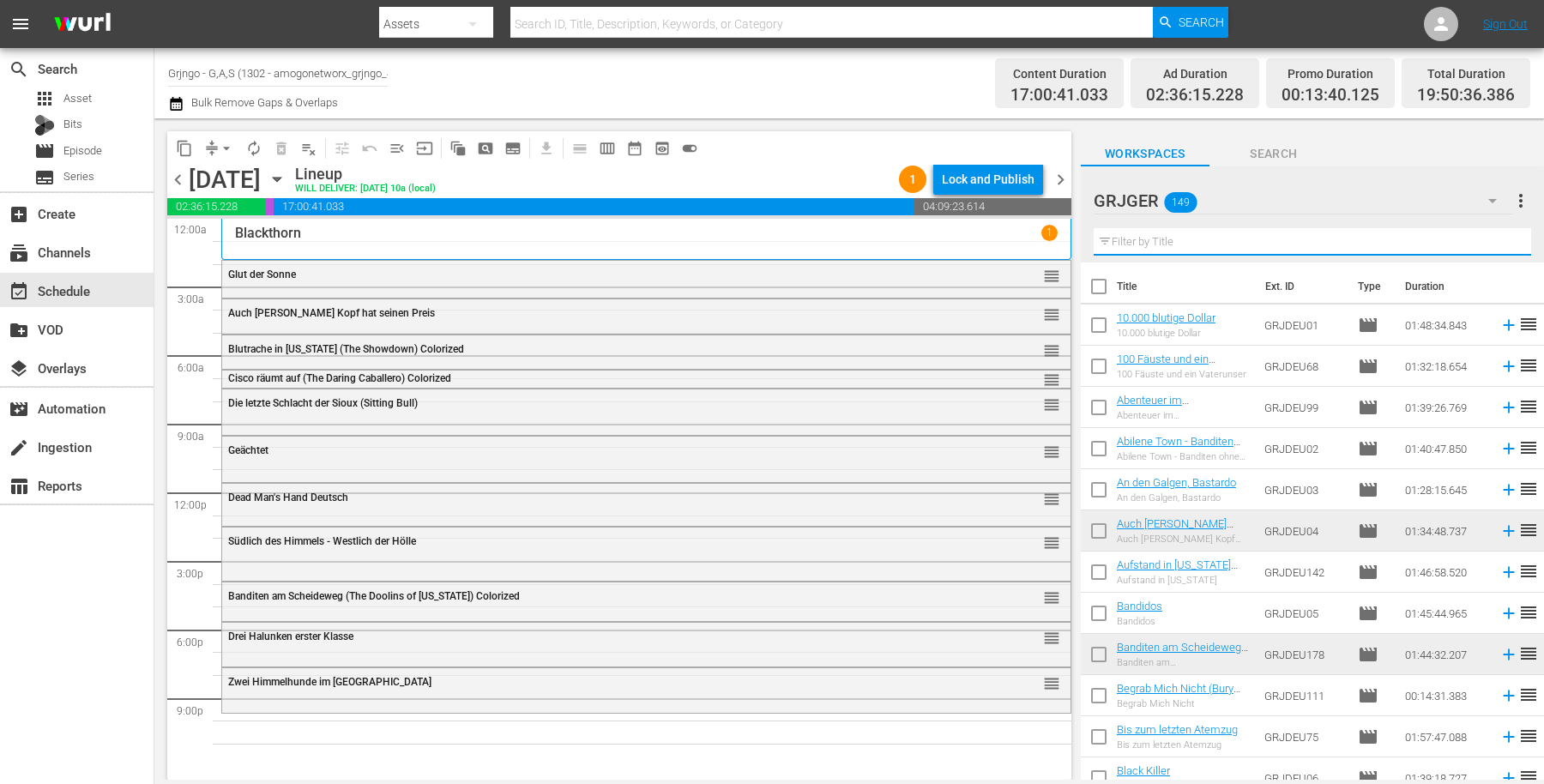
paste input "Blutiges Blei"
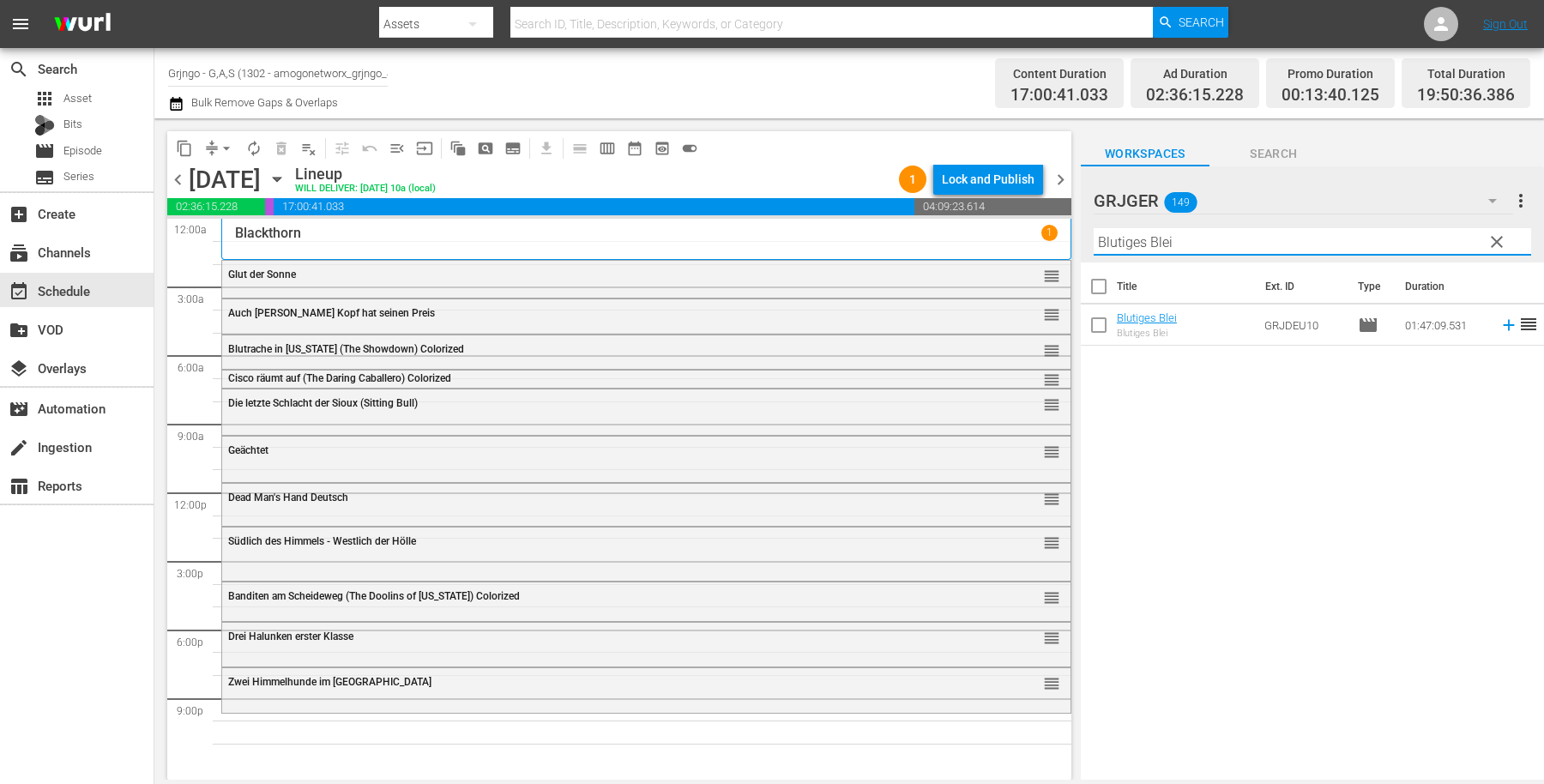
type input "Blutiges Blei"
click at [1503, 324] on icon at bounding box center [1508, 325] width 11 height 11
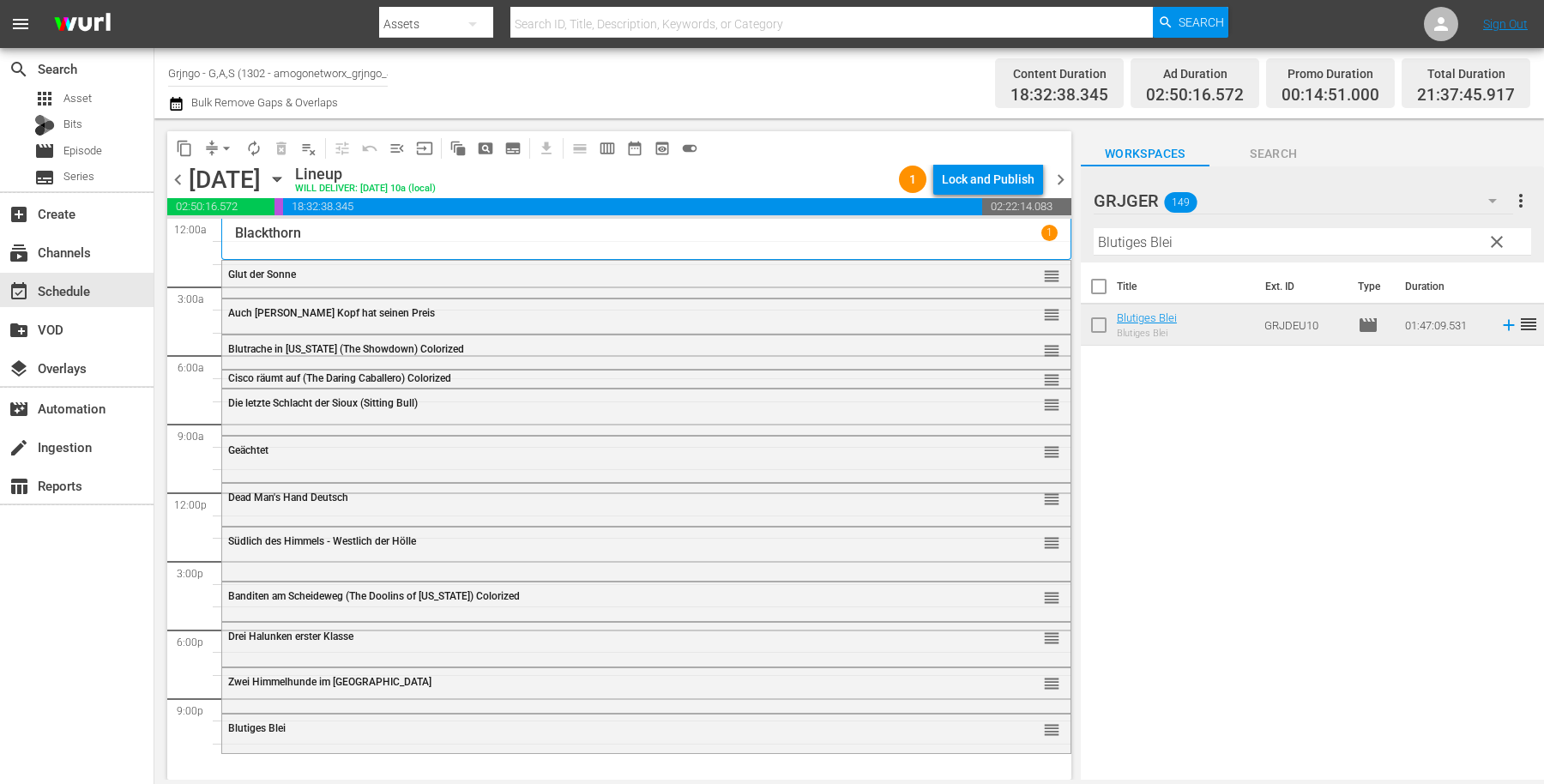
click at [1490, 241] on span "clear" at bounding box center [1497, 242] width 21 height 21
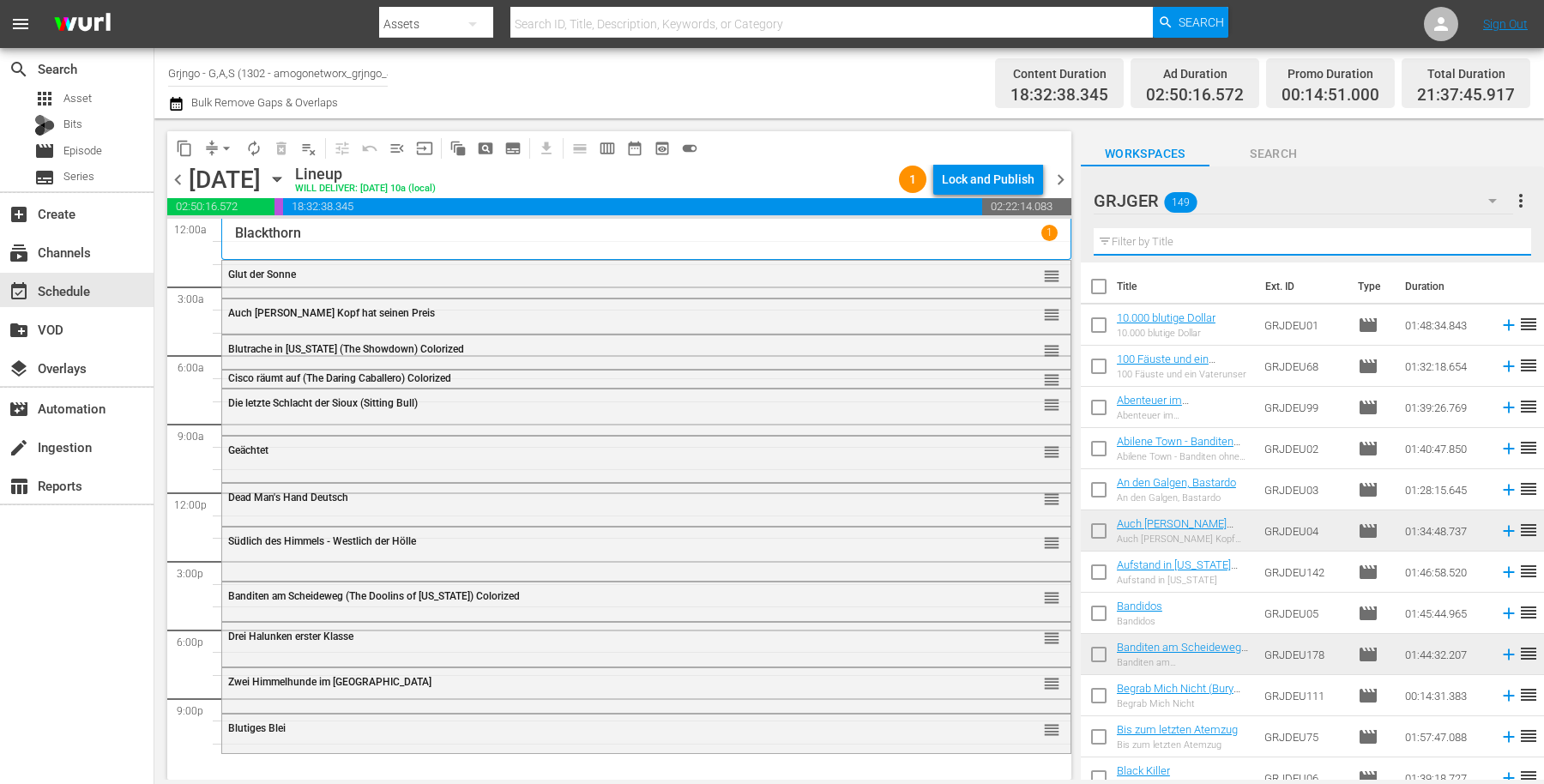
paste input "Der lange Tag der Rache"
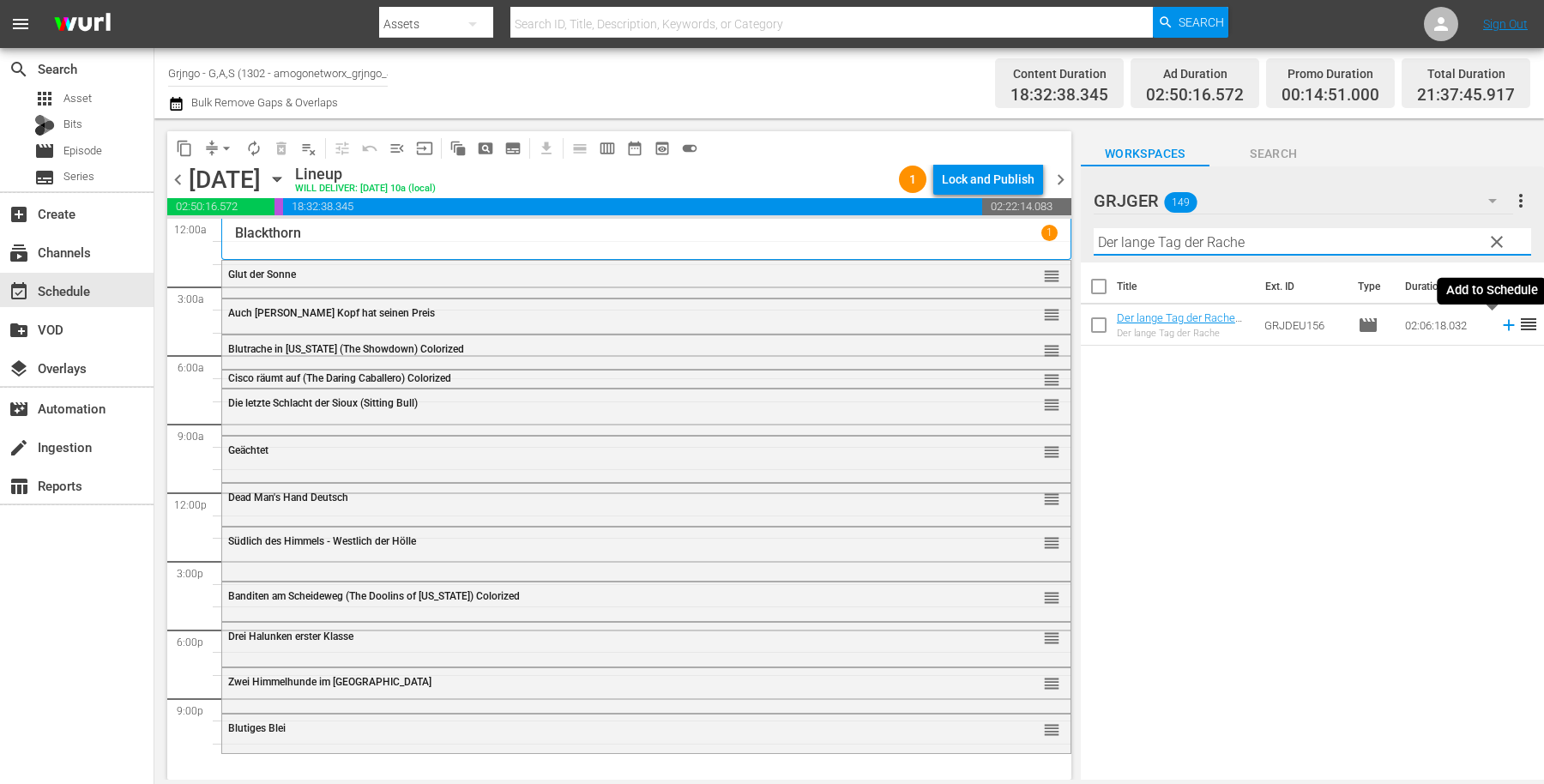
type input "Der lange Tag der Rache"
click at [1500, 322] on icon at bounding box center [1509, 325] width 19 height 19
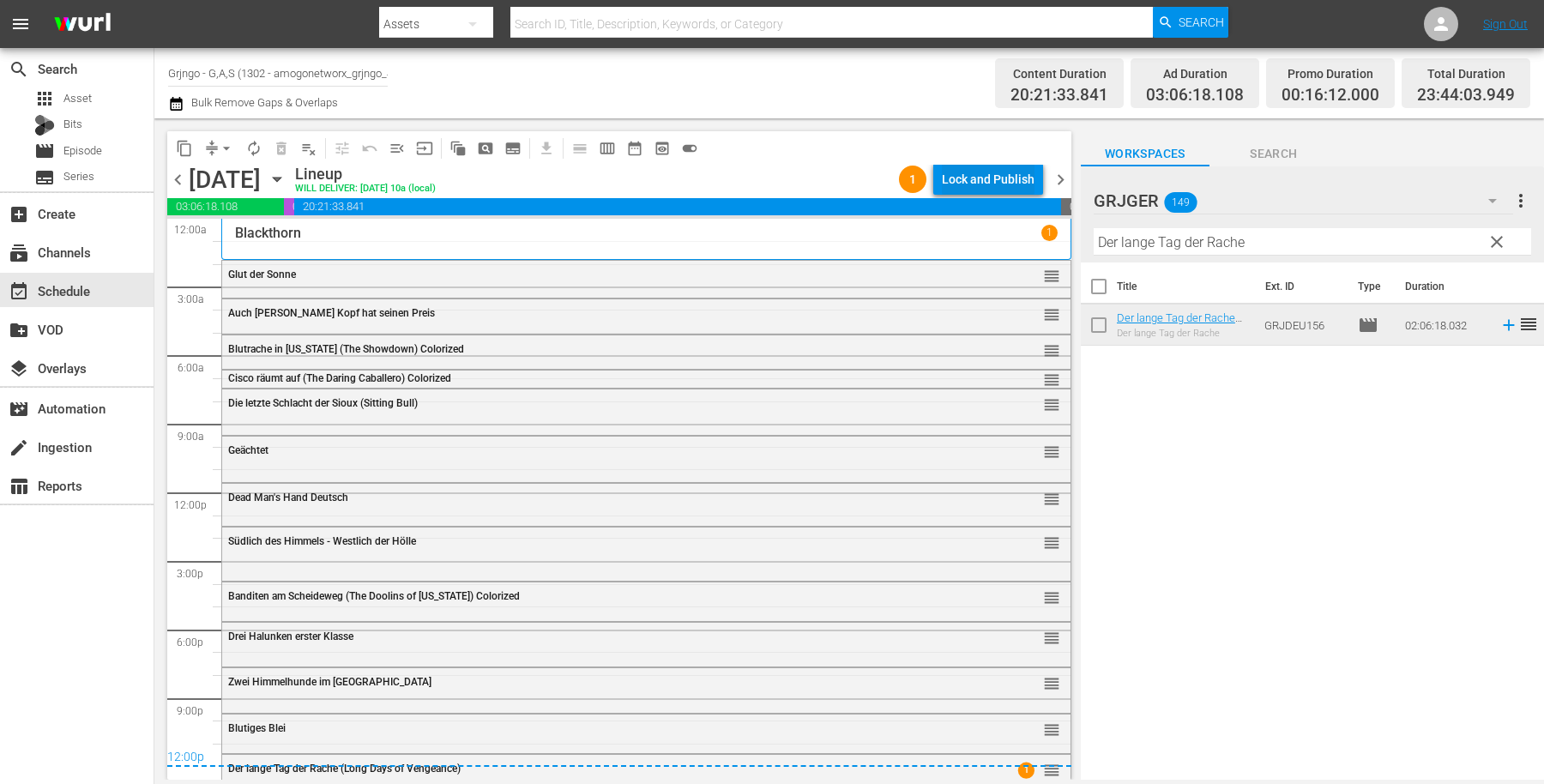
click at [952, 172] on div "Lock and Publish" at bounding box center [988, 179] width 93 height 31
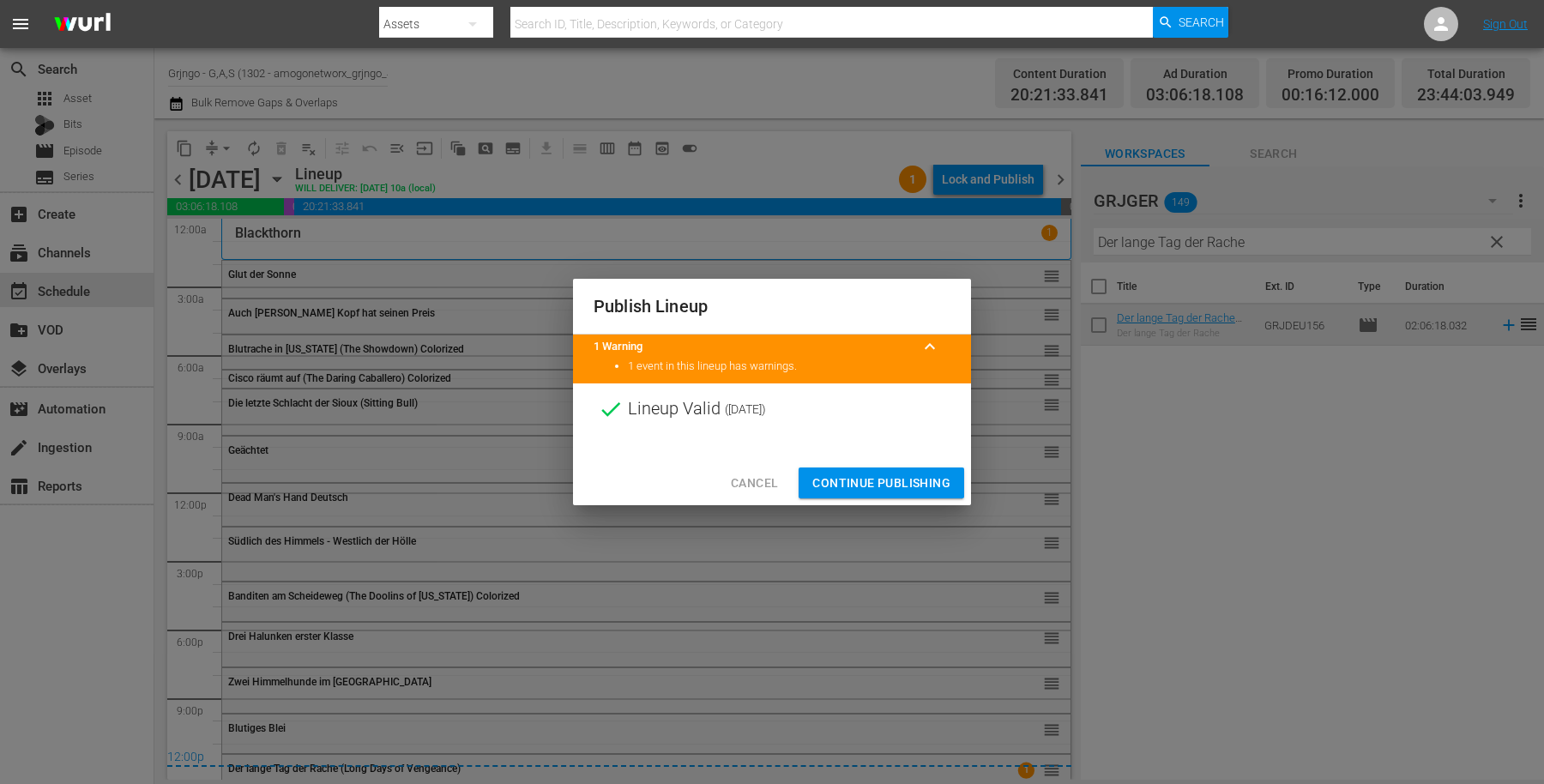
click at [846, 477] on span "Continue Publishing" at bounding box center [881, 483] width 138 height 21
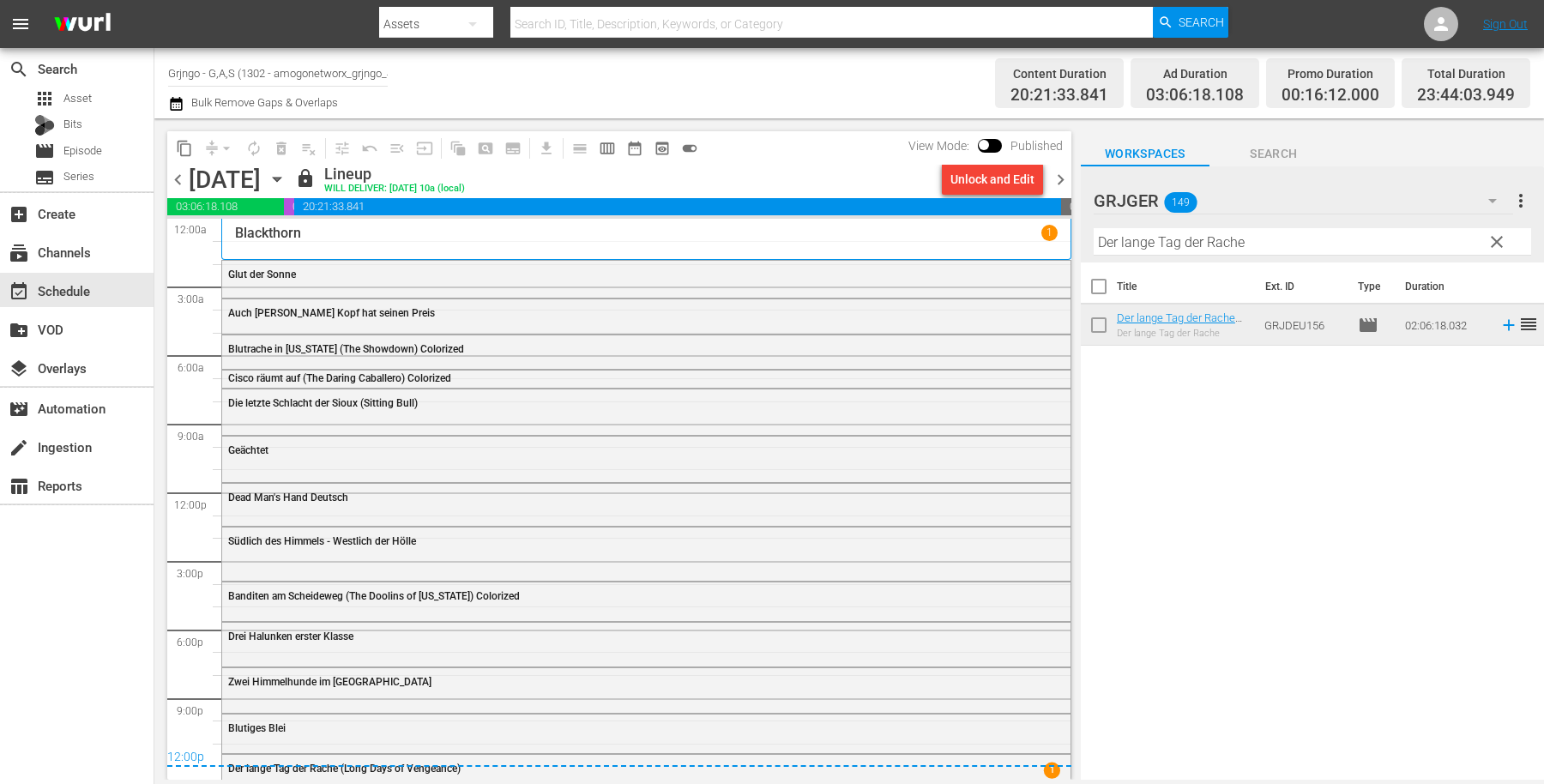
click at [1491, 240] on span "clear" at bounding box center [1497, 242] width 21 height 21
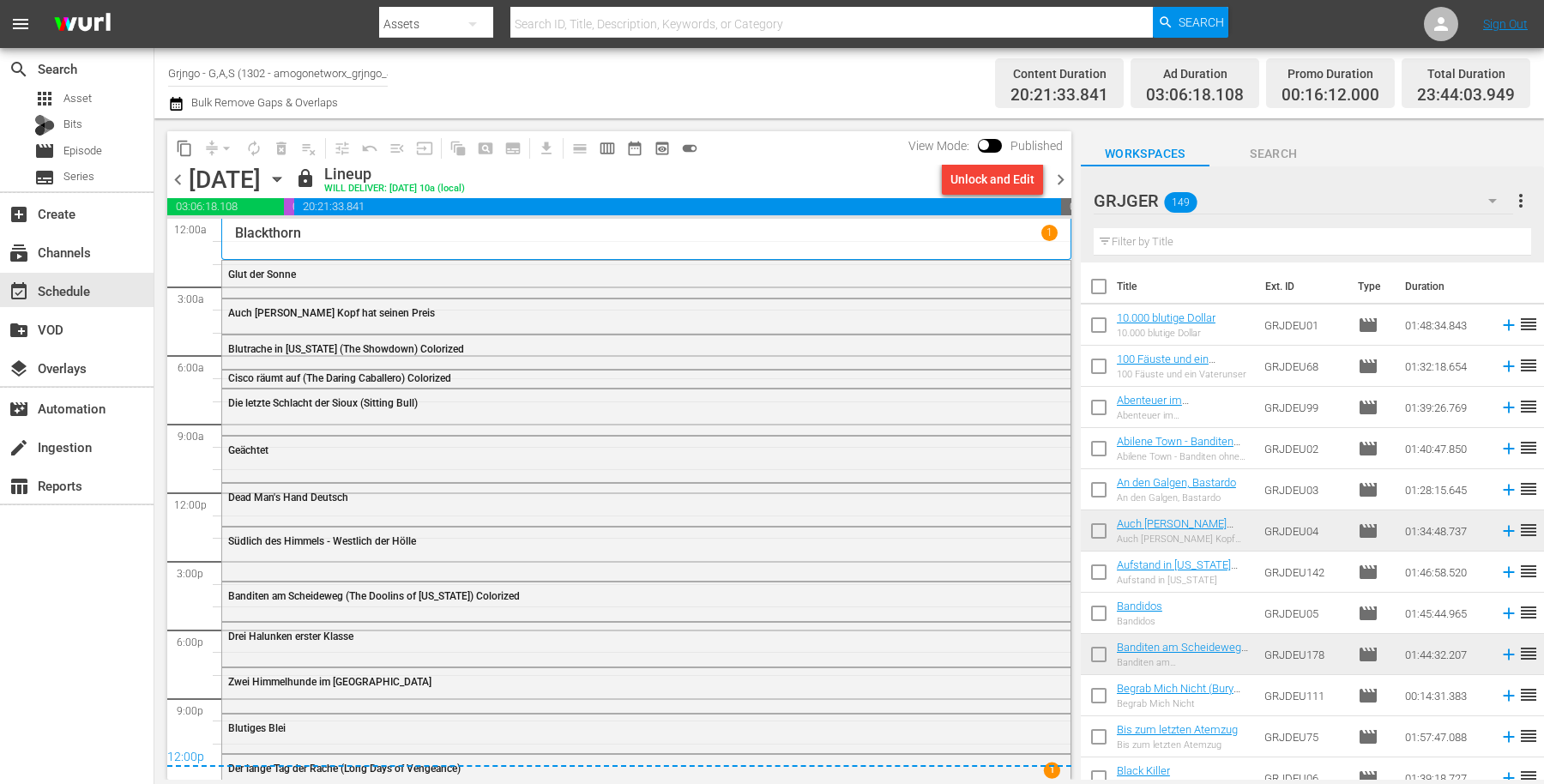
click at [1053, 180] on span "chevron_right" at bounding box center [1060, 179] width 21 height 21
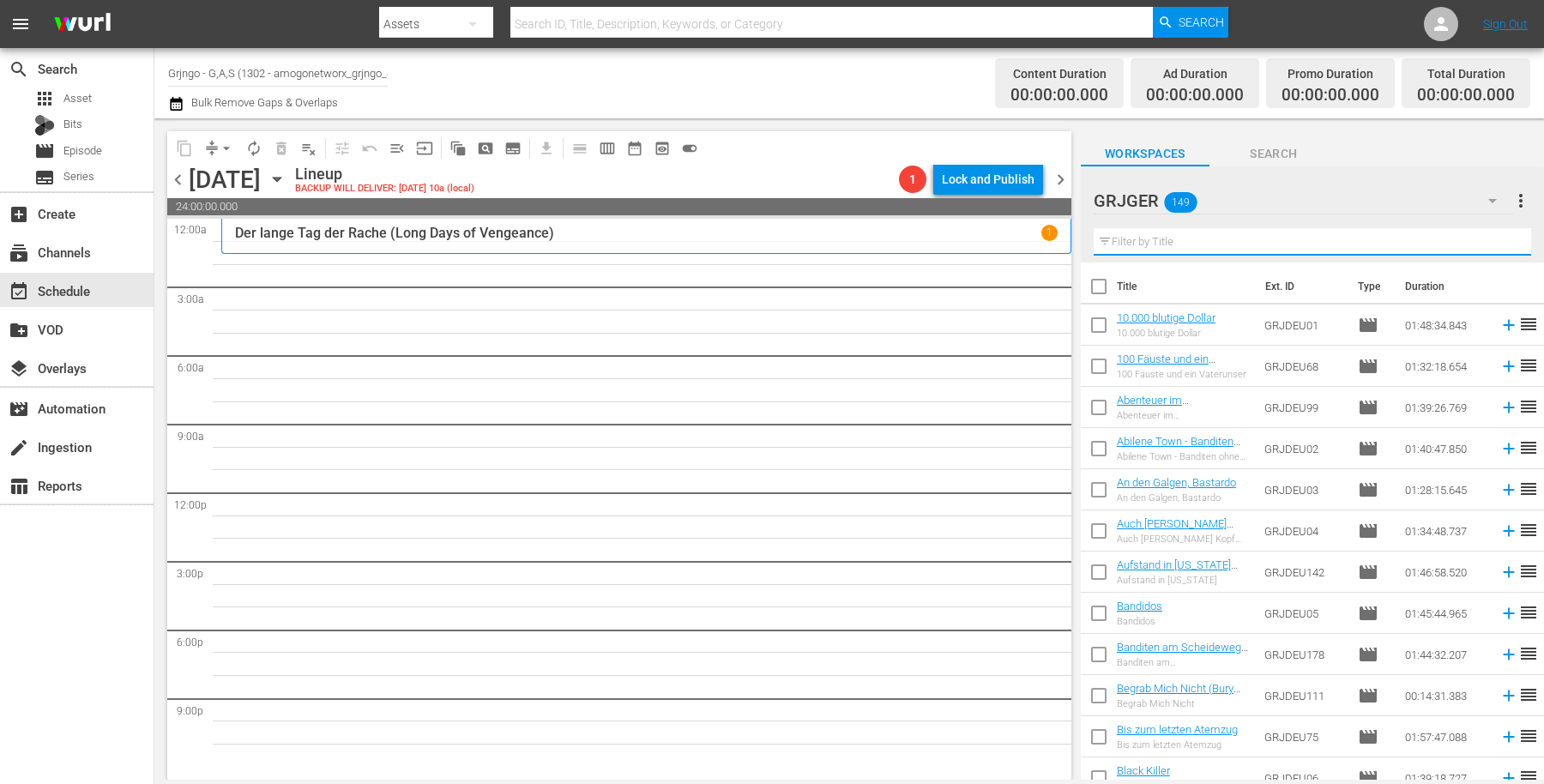
click at [1168, 232] on input "text" at bounding box center [1312, 241] width 437 height 27
paste input "Zwei tolle Hechte - Wir sind die Größten"
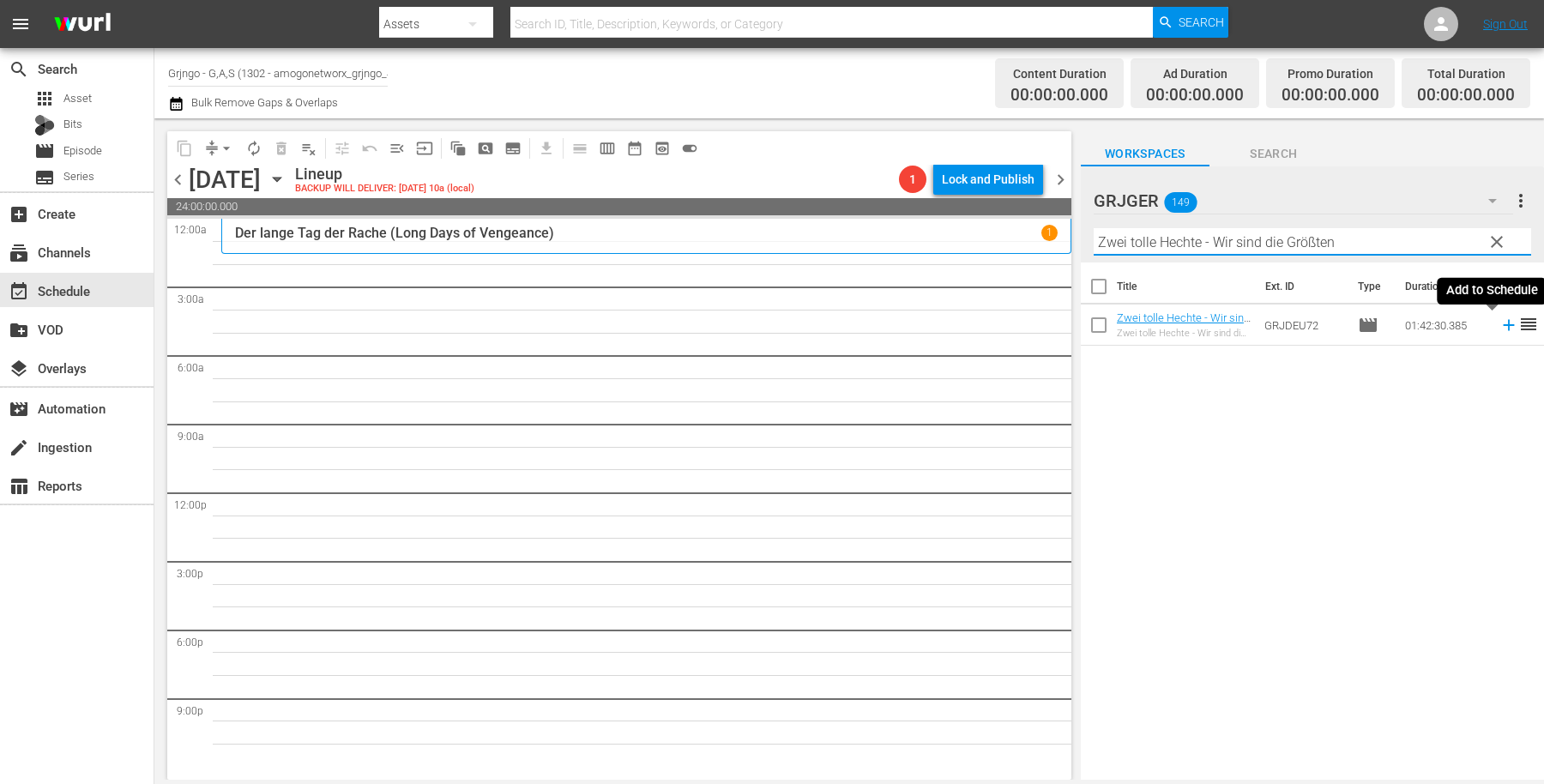
type input "Zwei tolle Hechte - Wir sind die Größten"
click at [1500, 320] on icon at bounding box center [1509, 325] width 19 height 19
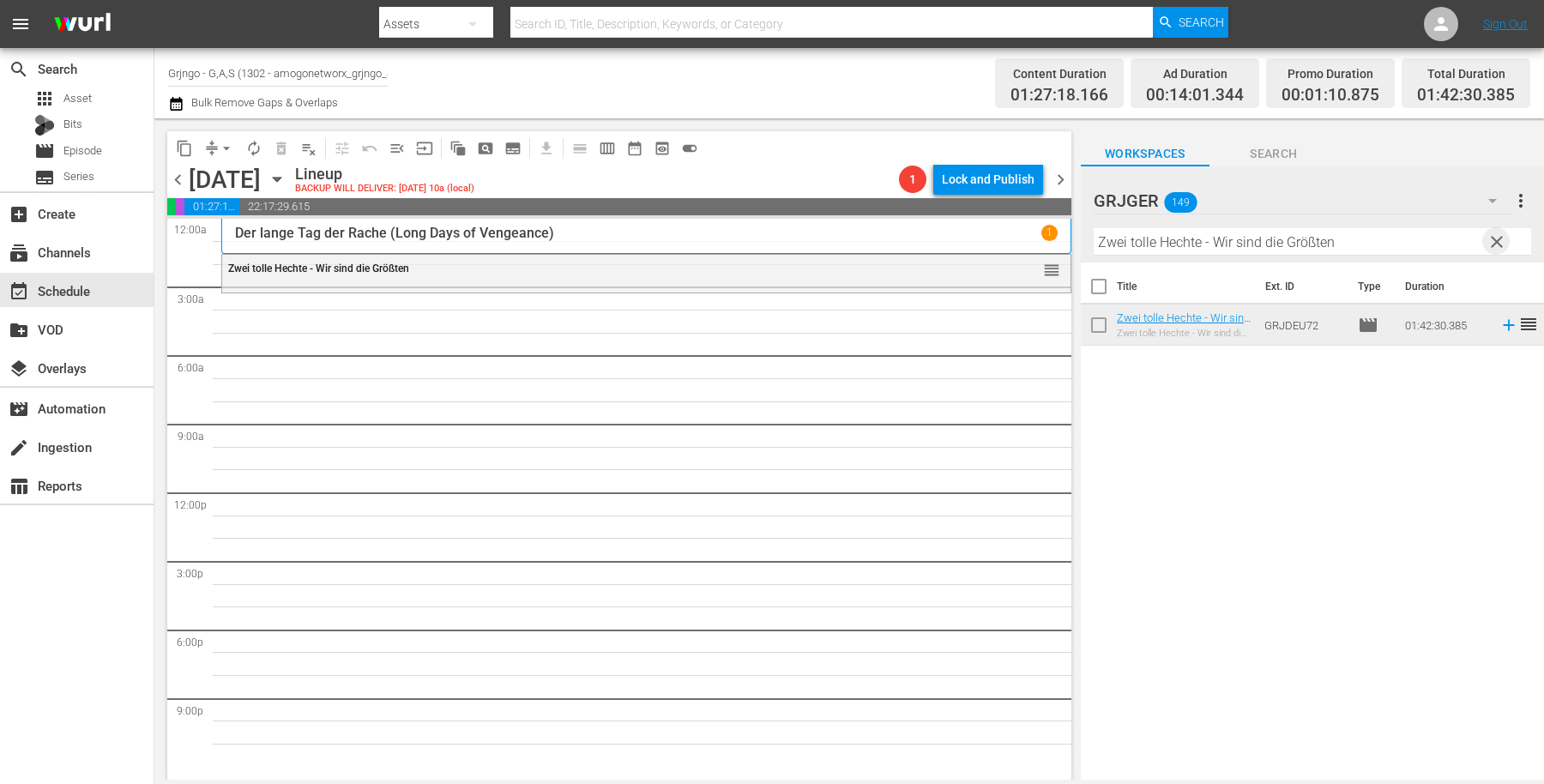
click at [1493, 237] on span "clear" at bounding box center [1497, 242] width 21 height 21
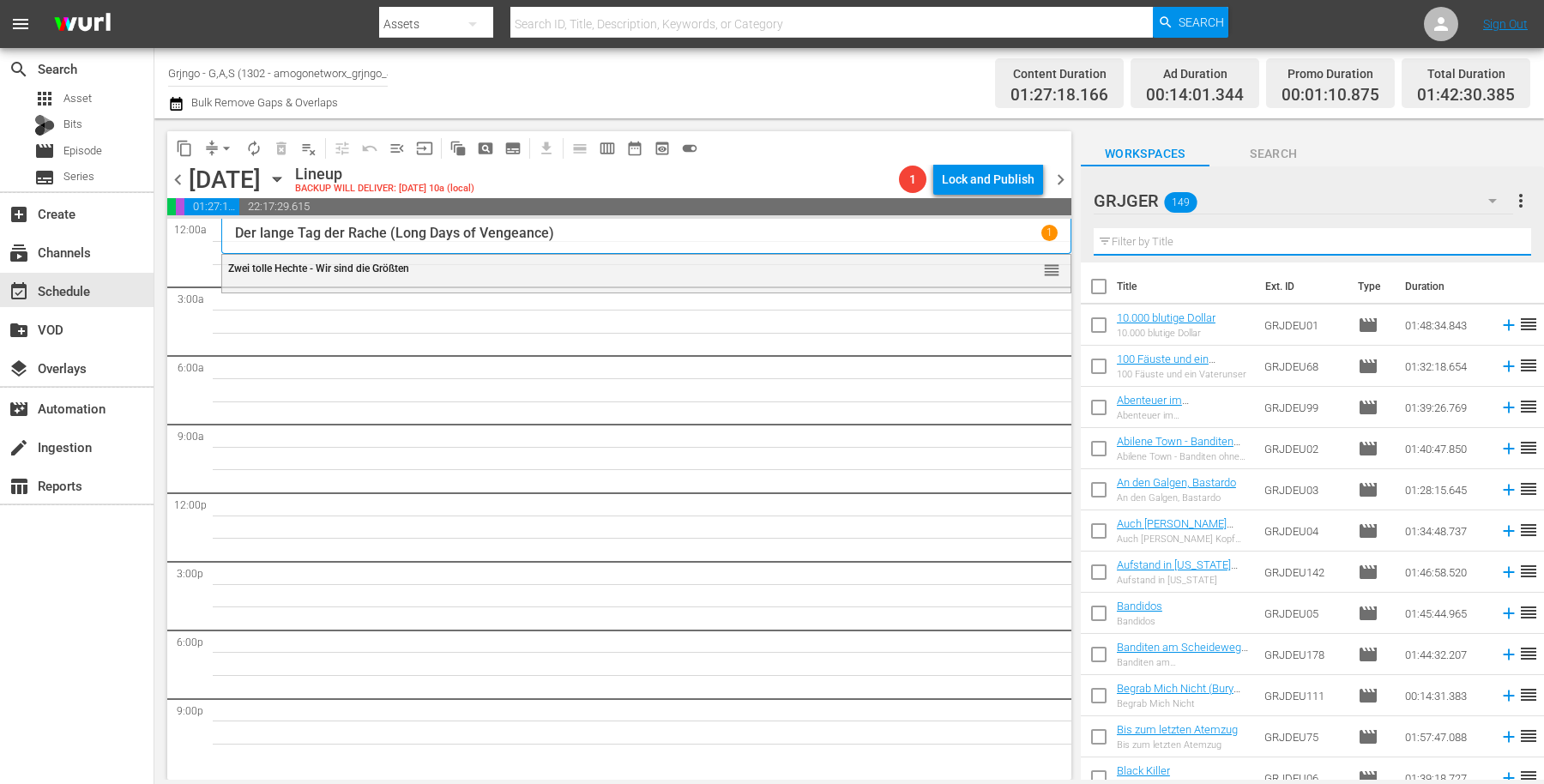
paste input "Prey for Death"
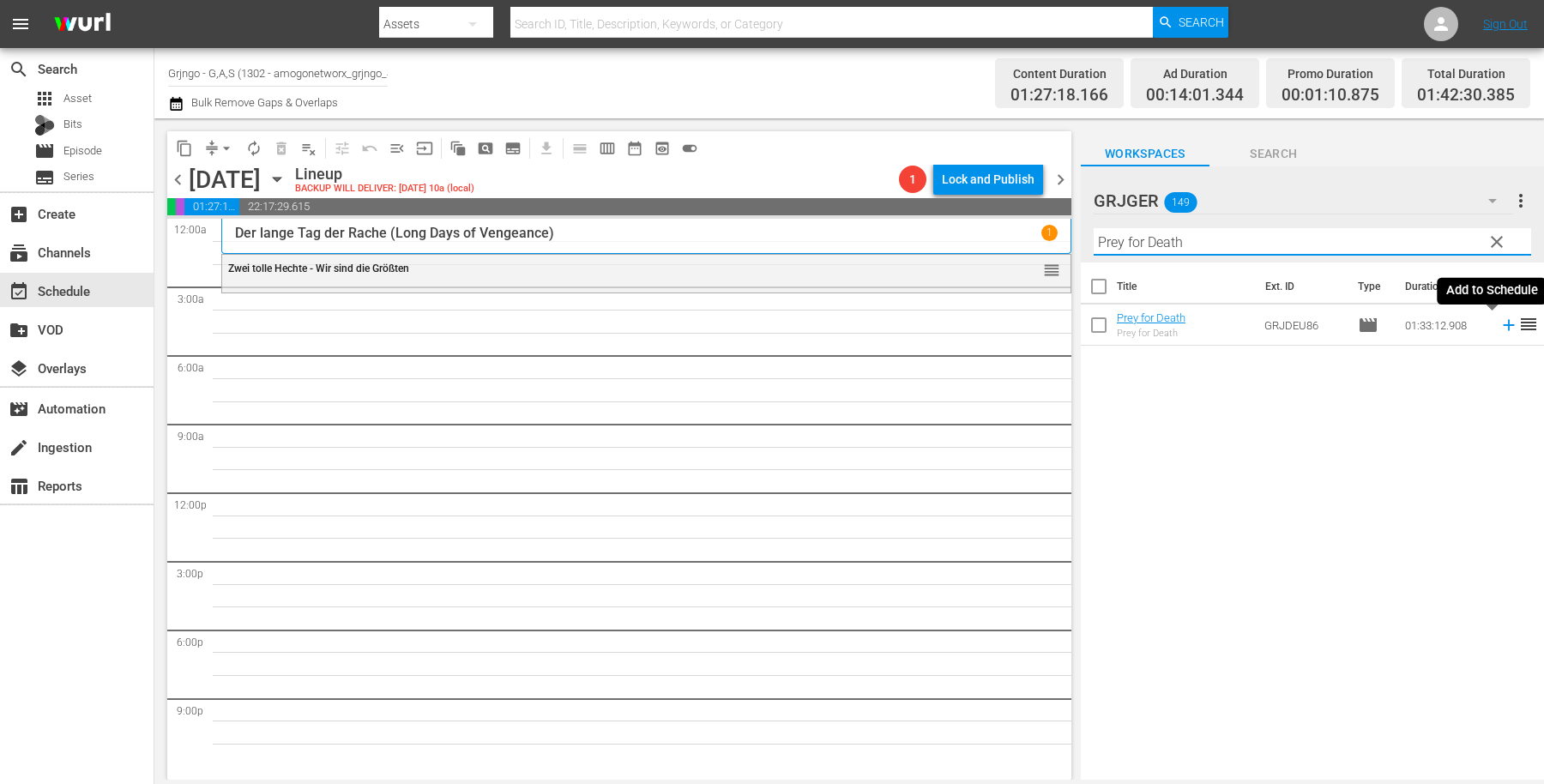
type input "Prey for Death"
click at [1503, 324] on icon at bounding box center [1508, 325] width 11 height 11
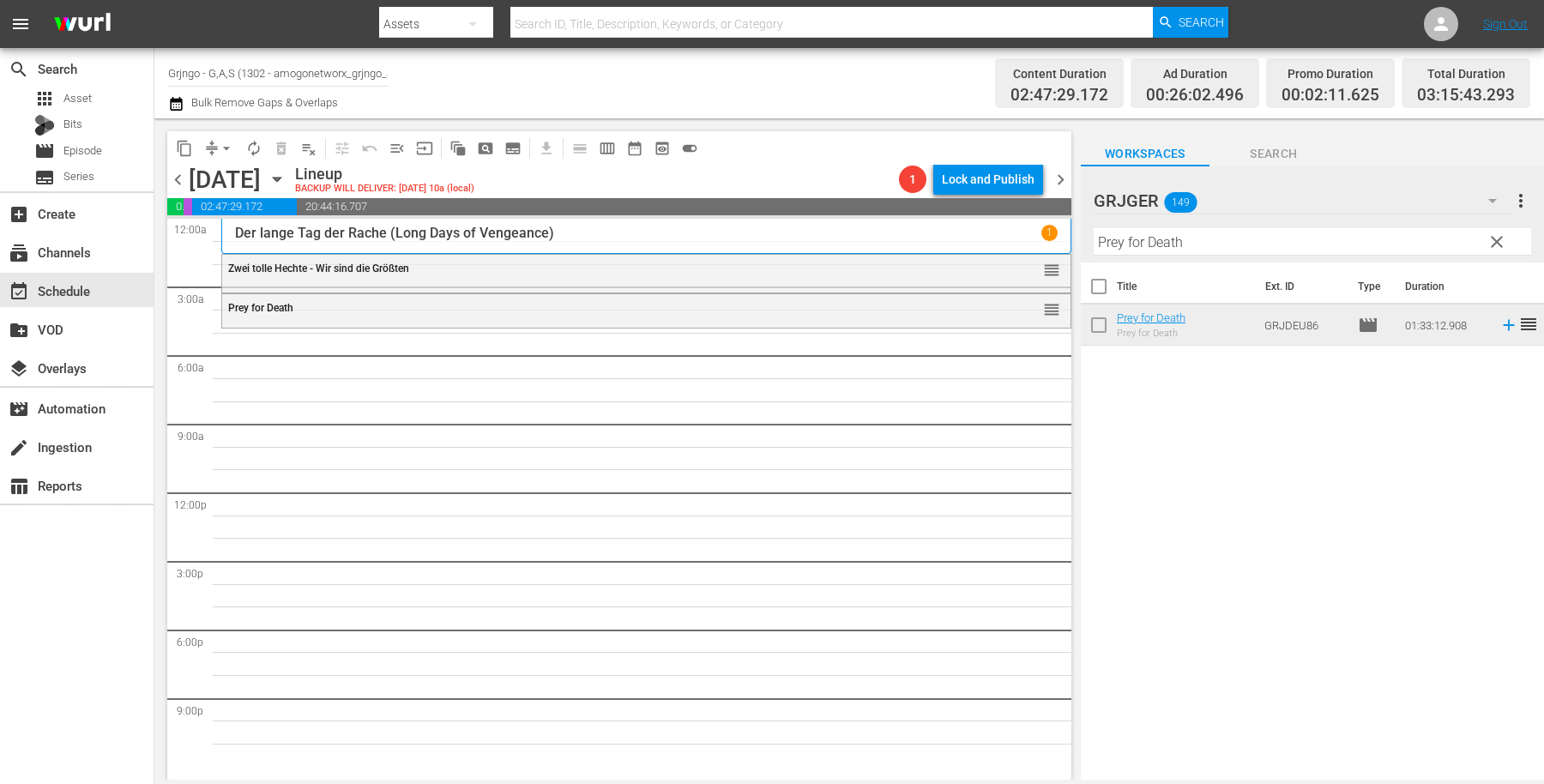
click at [1493, 240] on span "clear" at bounding box center [1497, 242] width 21 height 21
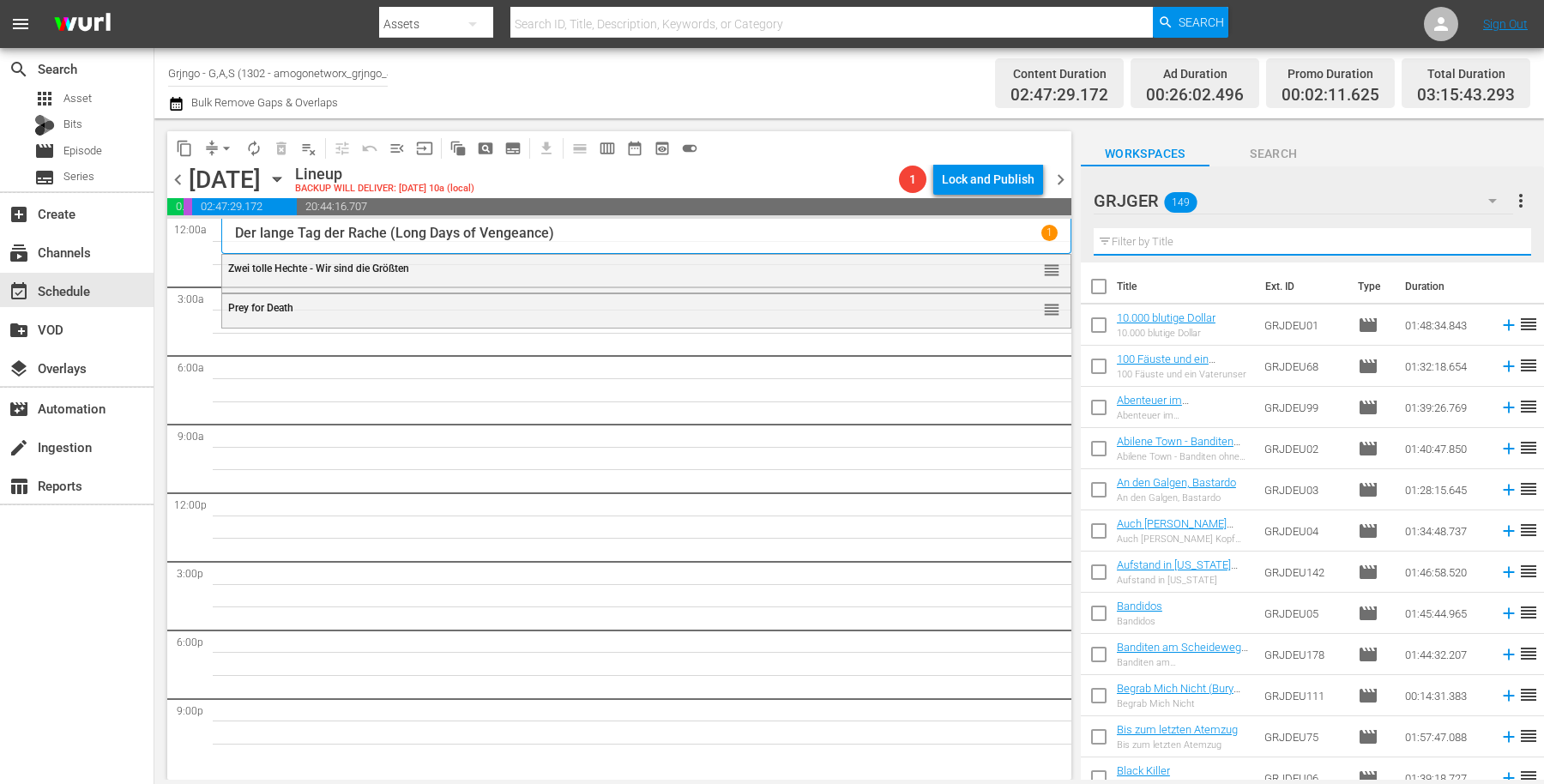
paste input "Die Verfluchten der Pampas (Savage Pampas)"
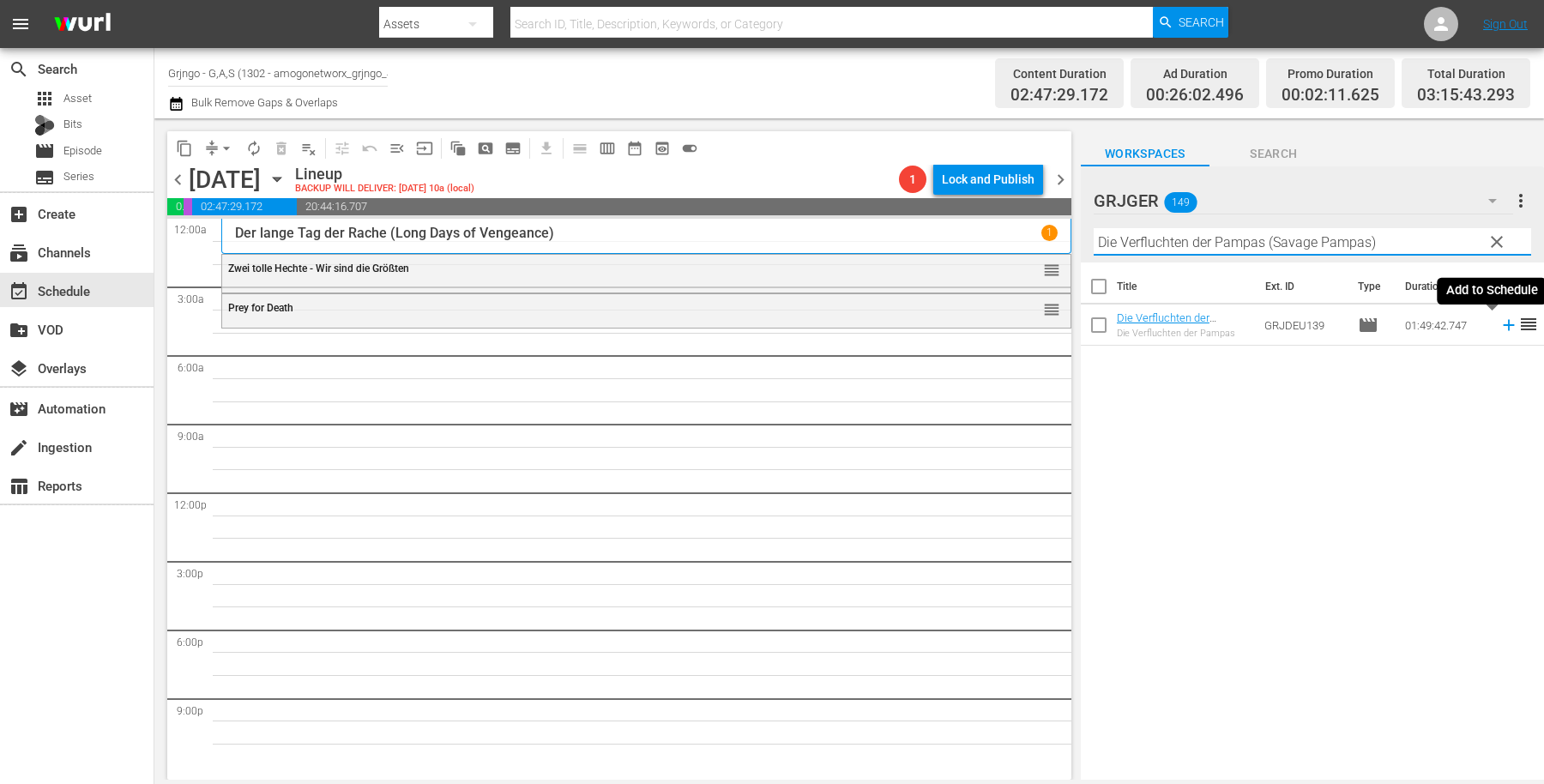
type input "Die Verfluchten der Pampas (Savage Pampas)"
click at [1503, 325] on icon at bounding box center [1508, 325] width 11 height 11
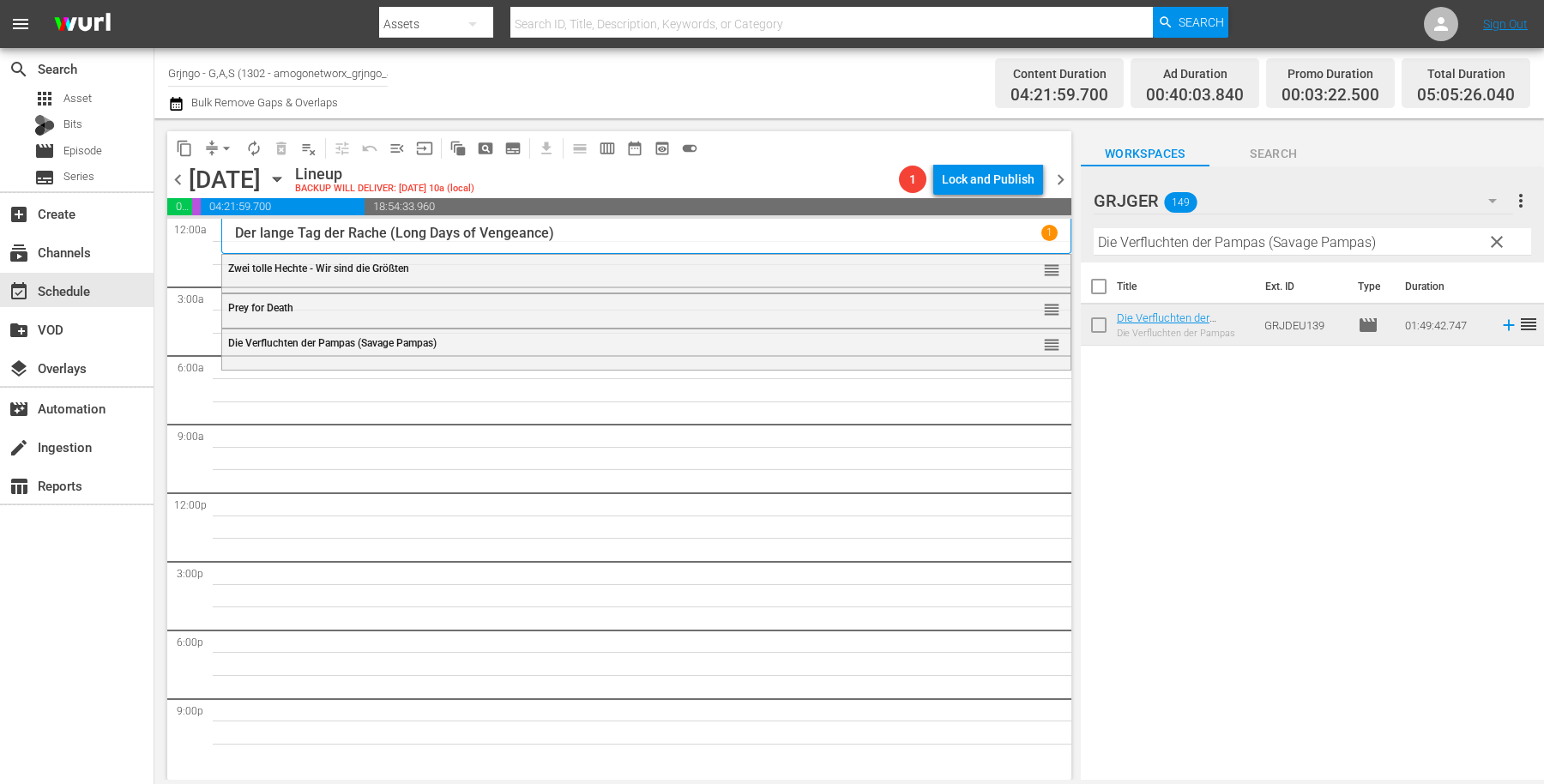
drag, startPoint x: 1498, startPoint y: 238, endPoint x: 1220, endPoint y: 234, distance: 278.0
click at [1499, 238] on span "clear" at bounding box center [1497, 242] width 21 height 21
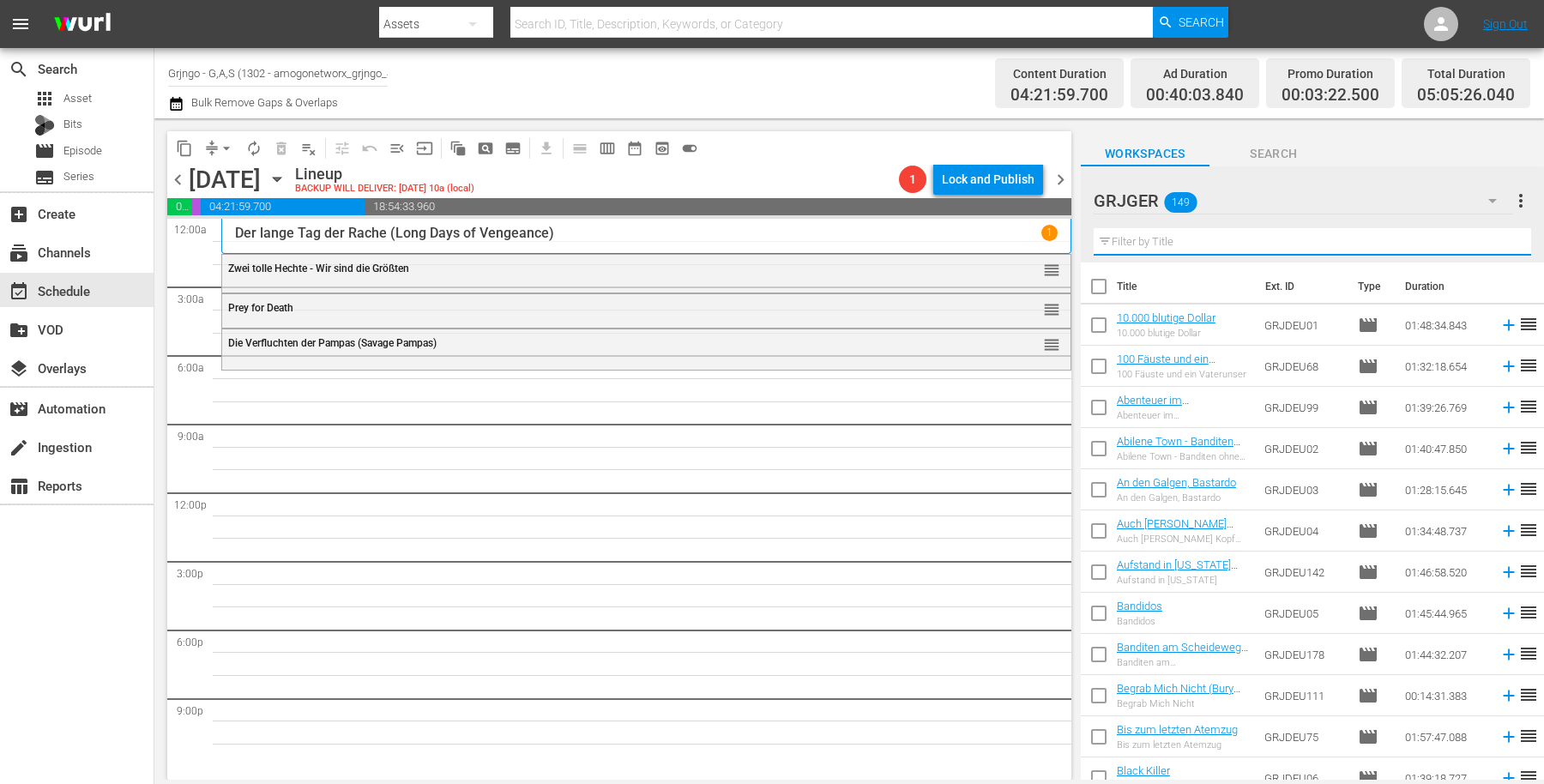
paste input "Tag der Gesetzlosen (Day of the Outlaw)"
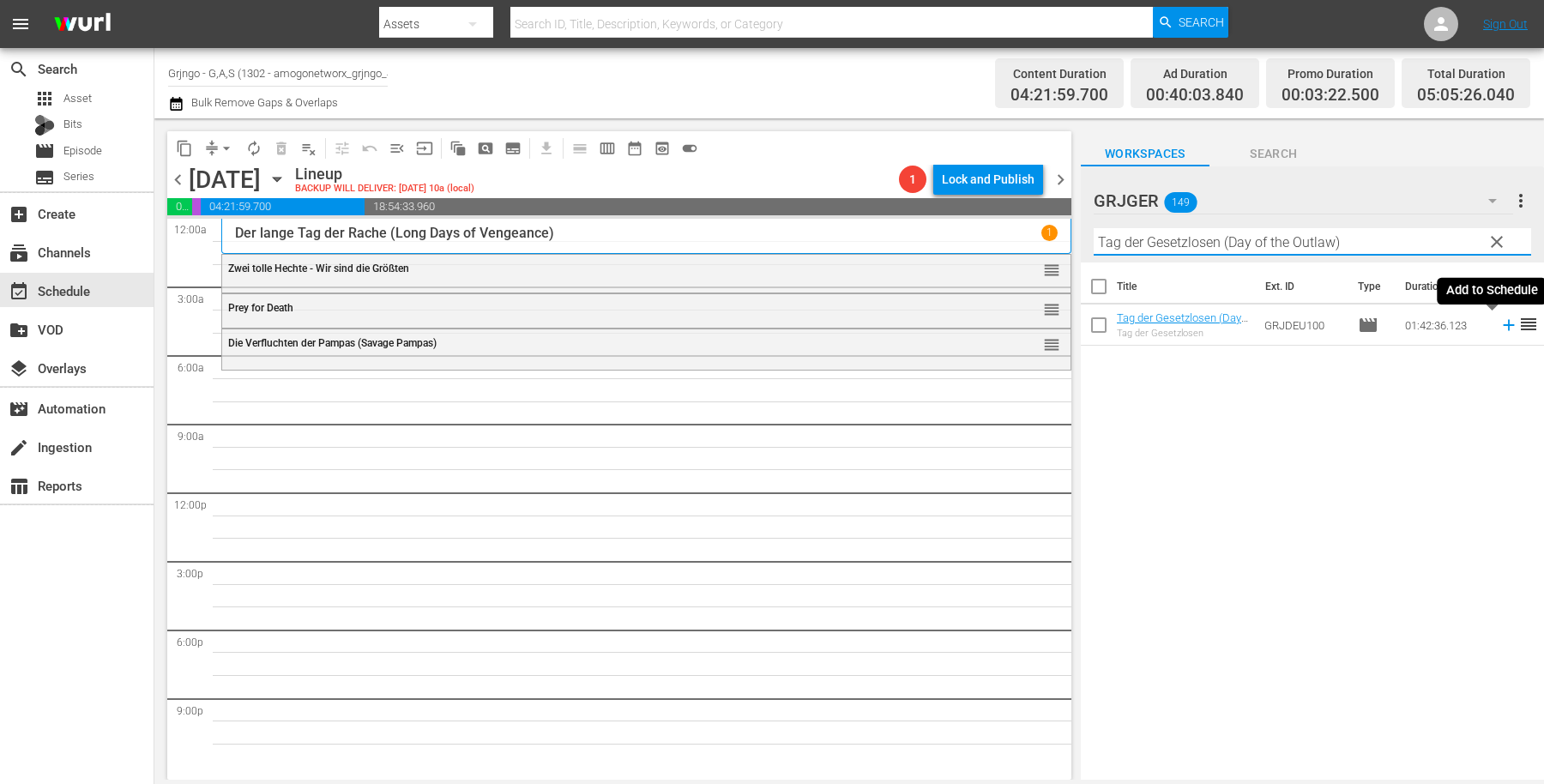
type input "Tag der Gesetzlosen (Day of the Outlaw)"
click at [1503, 322] on icon at bounding box center [1508, 325] width 11 height 11
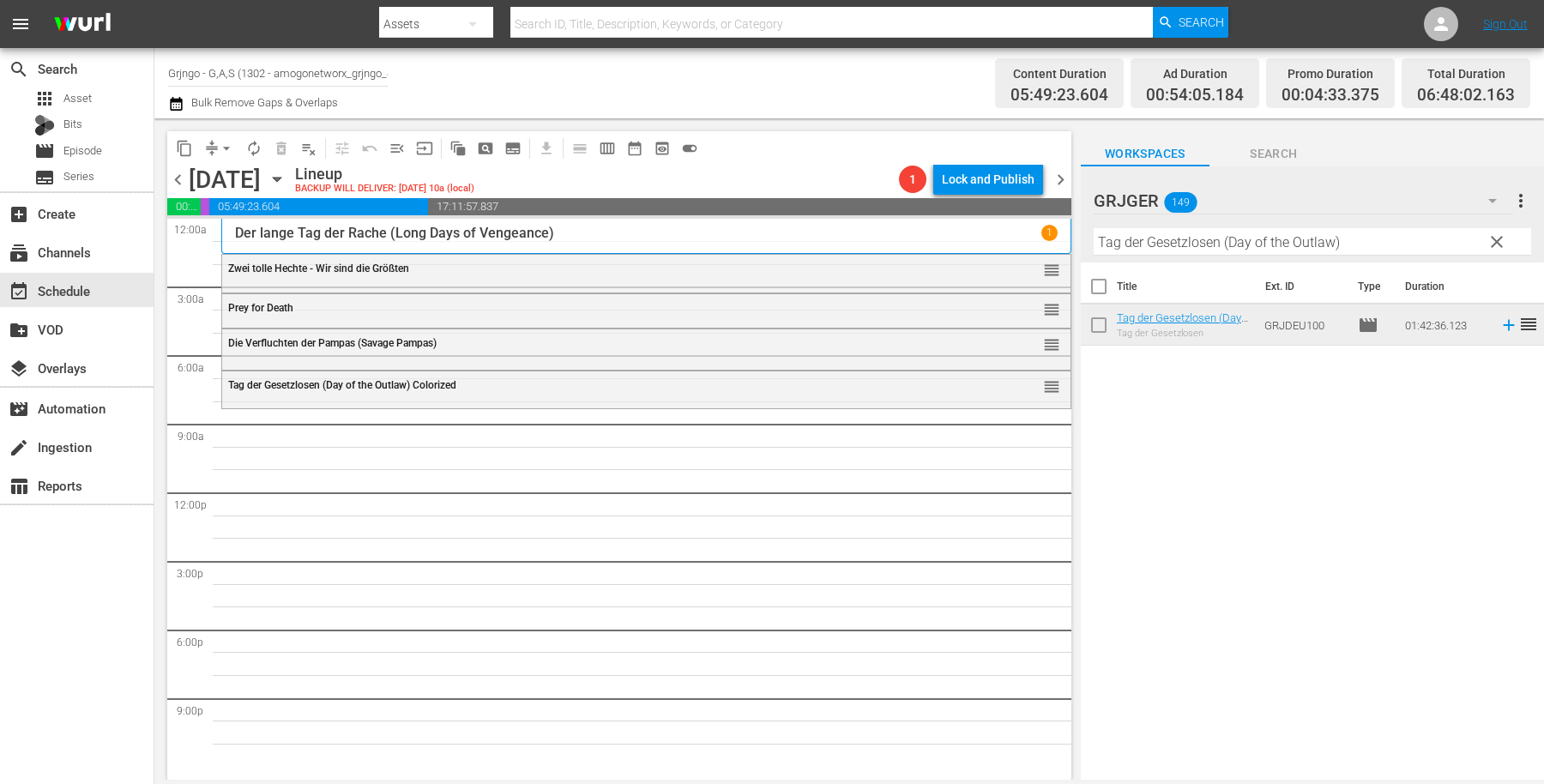
click at [1493, 237] on span "clear" at bounding box center [1497, 242] width 21 height 21
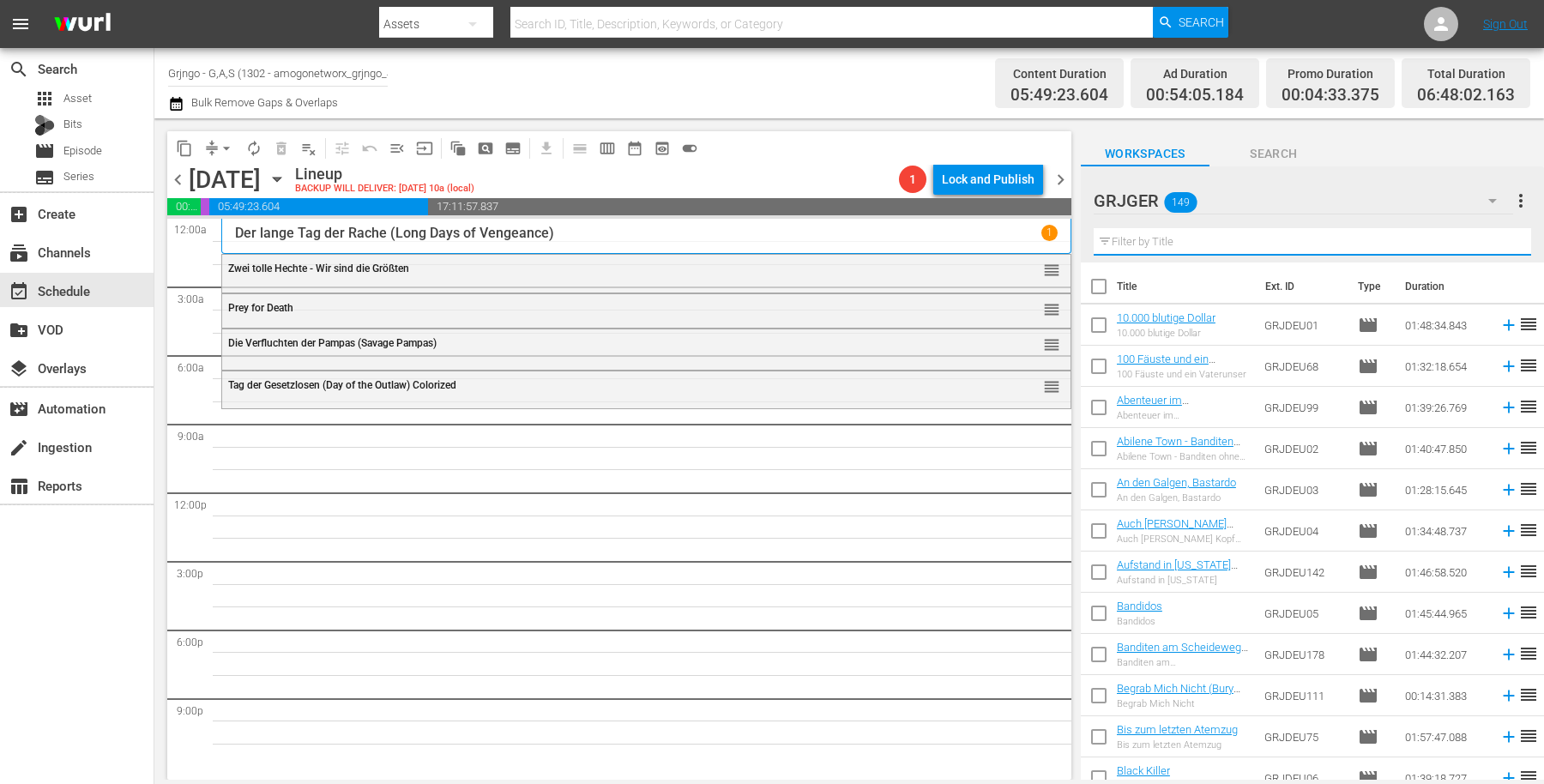
paste input "Gabilan, mein bester Freund (The Red Pony)"
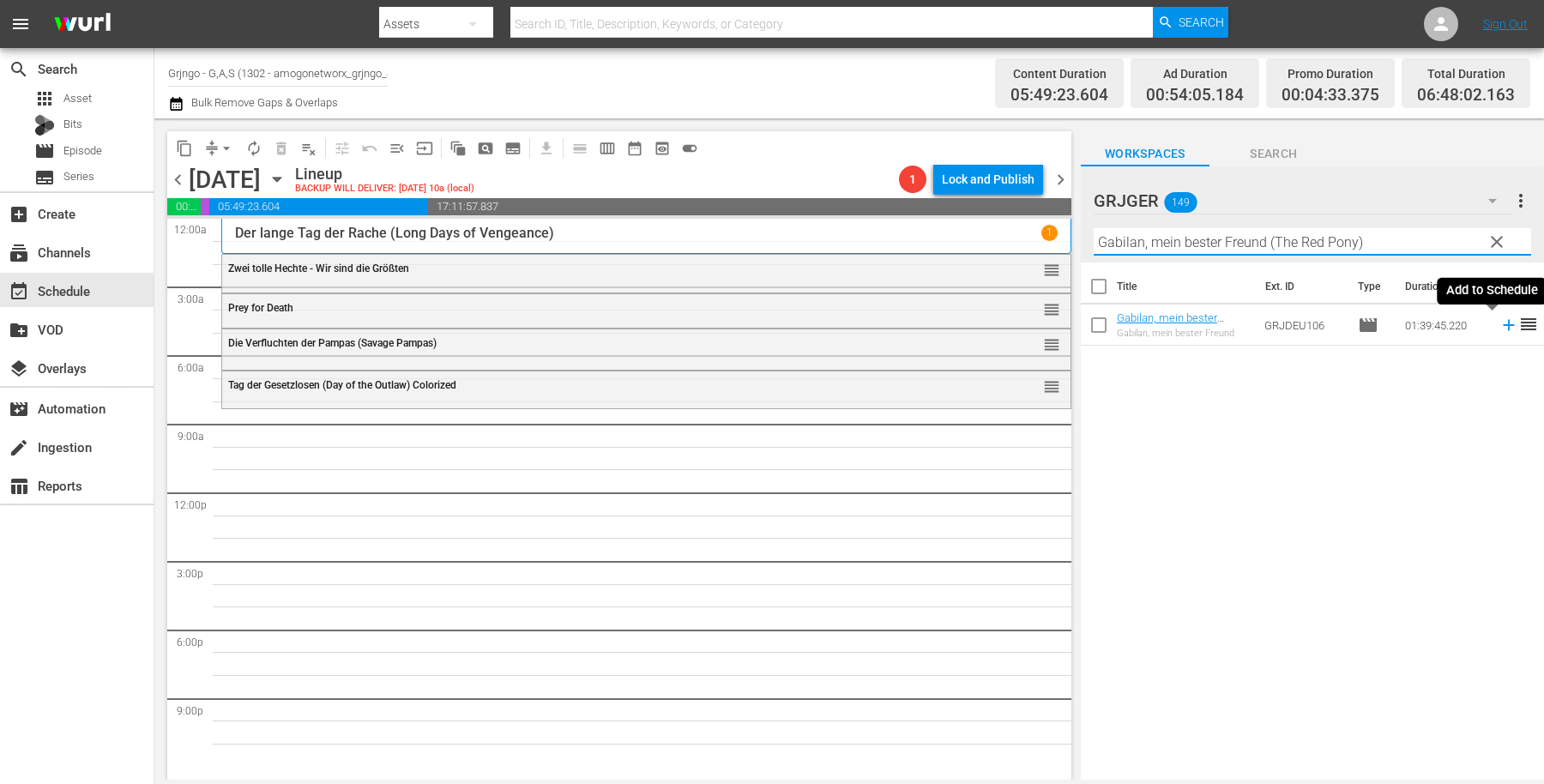
type input "Gabilan, mein bester Freund (The Red Pony)"
click at [1503, 324] on icon at bounding box center [1508, 325] width 11 height 11
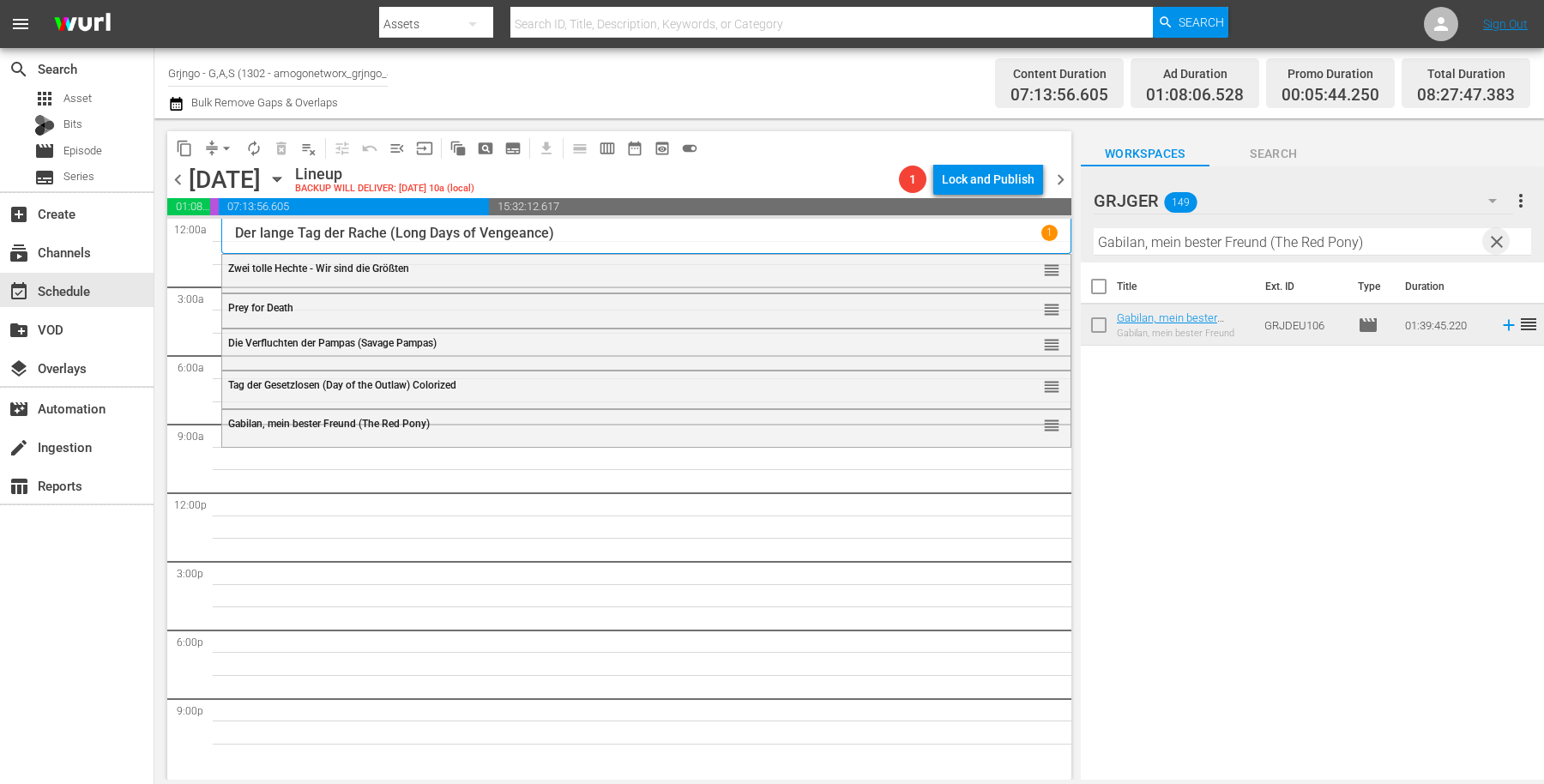
click at [1497, 234] on span "clear" at bounding box center [1497, 242] width 21 height 21
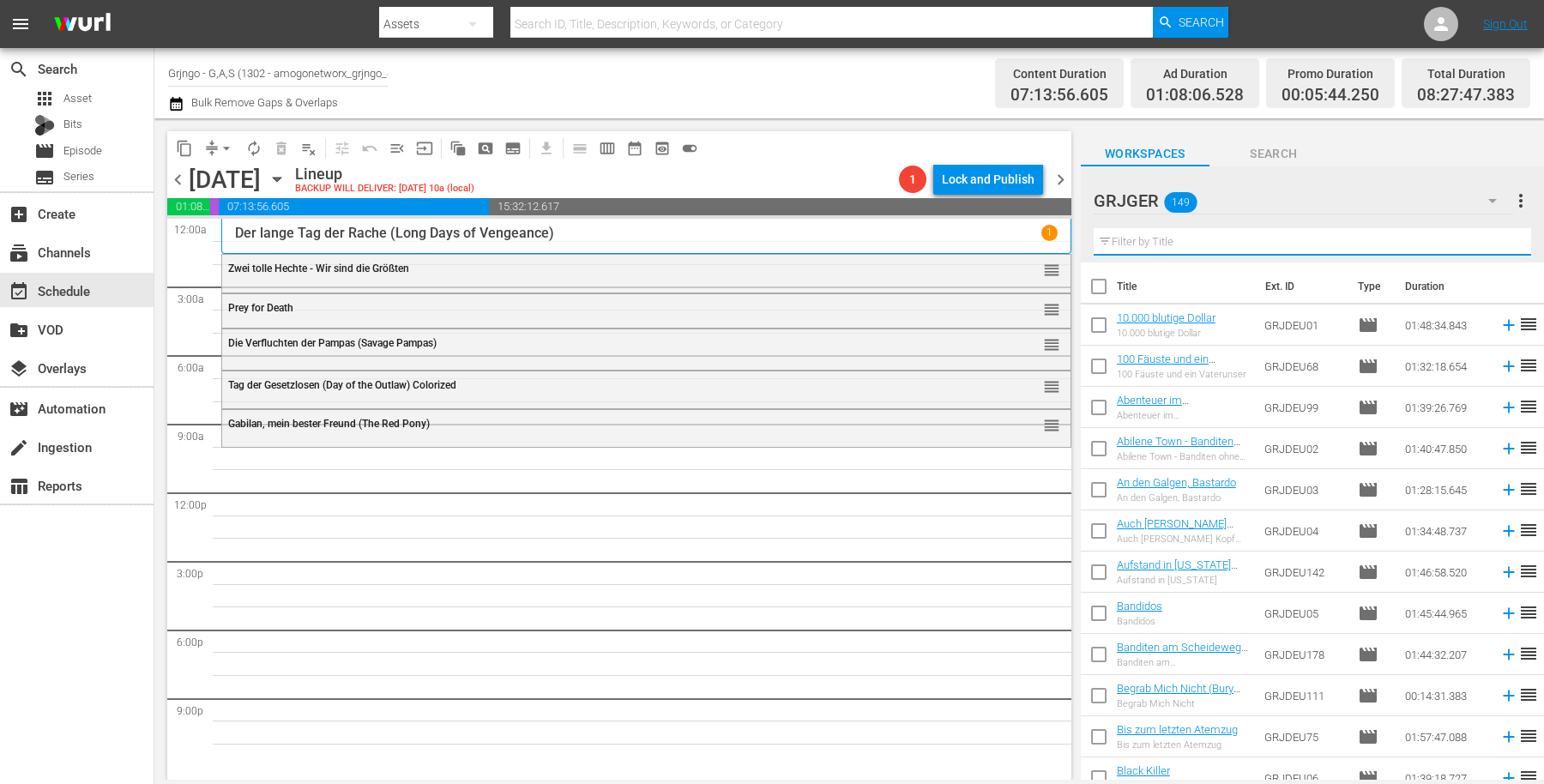
paste input "Stadt der Gesetzlosen"
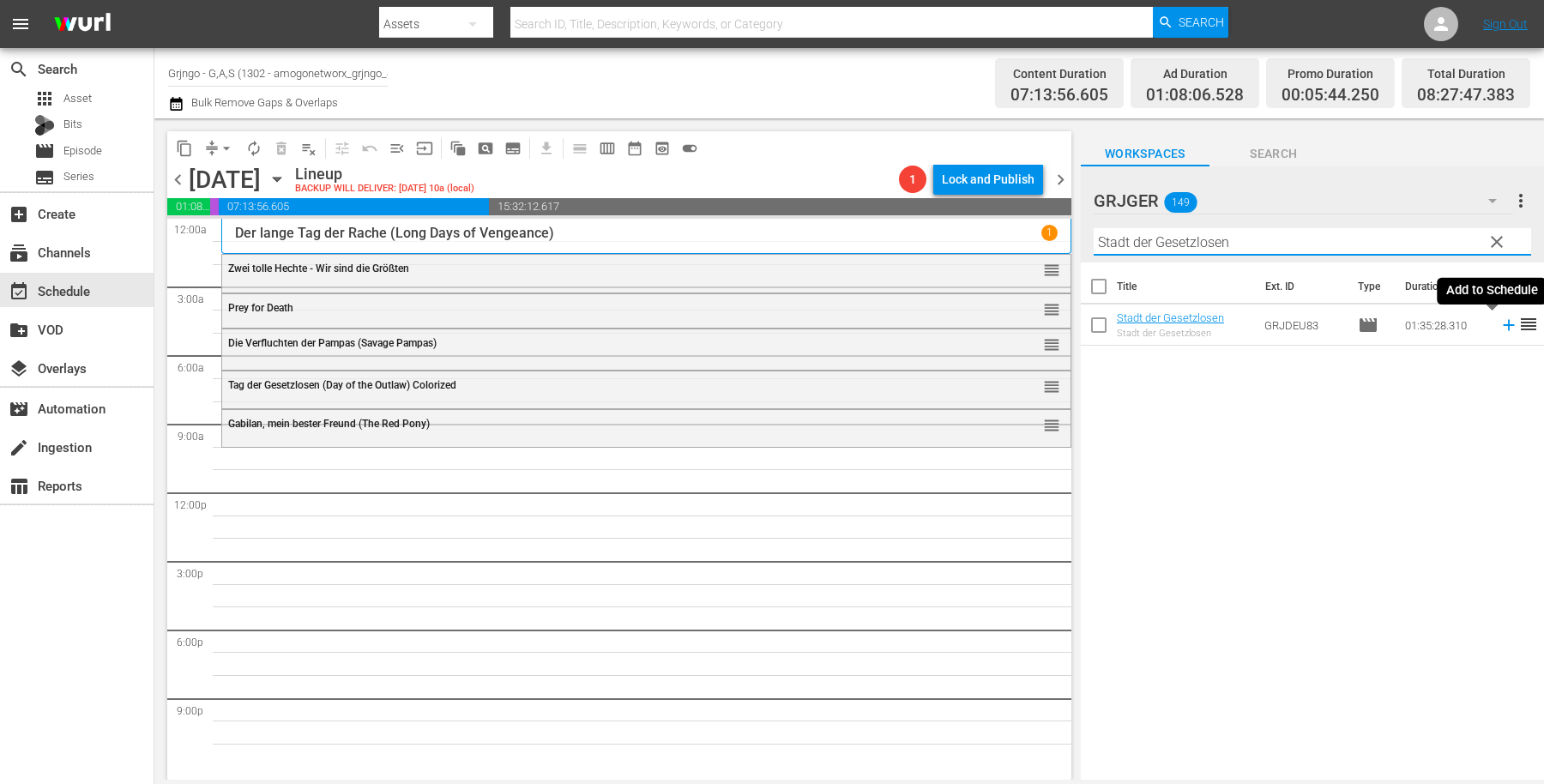
type input "Stadt der Gesetzlosen"
click at [1503, 324] on icon at bounding box center [1508, 325] width 11 height 11
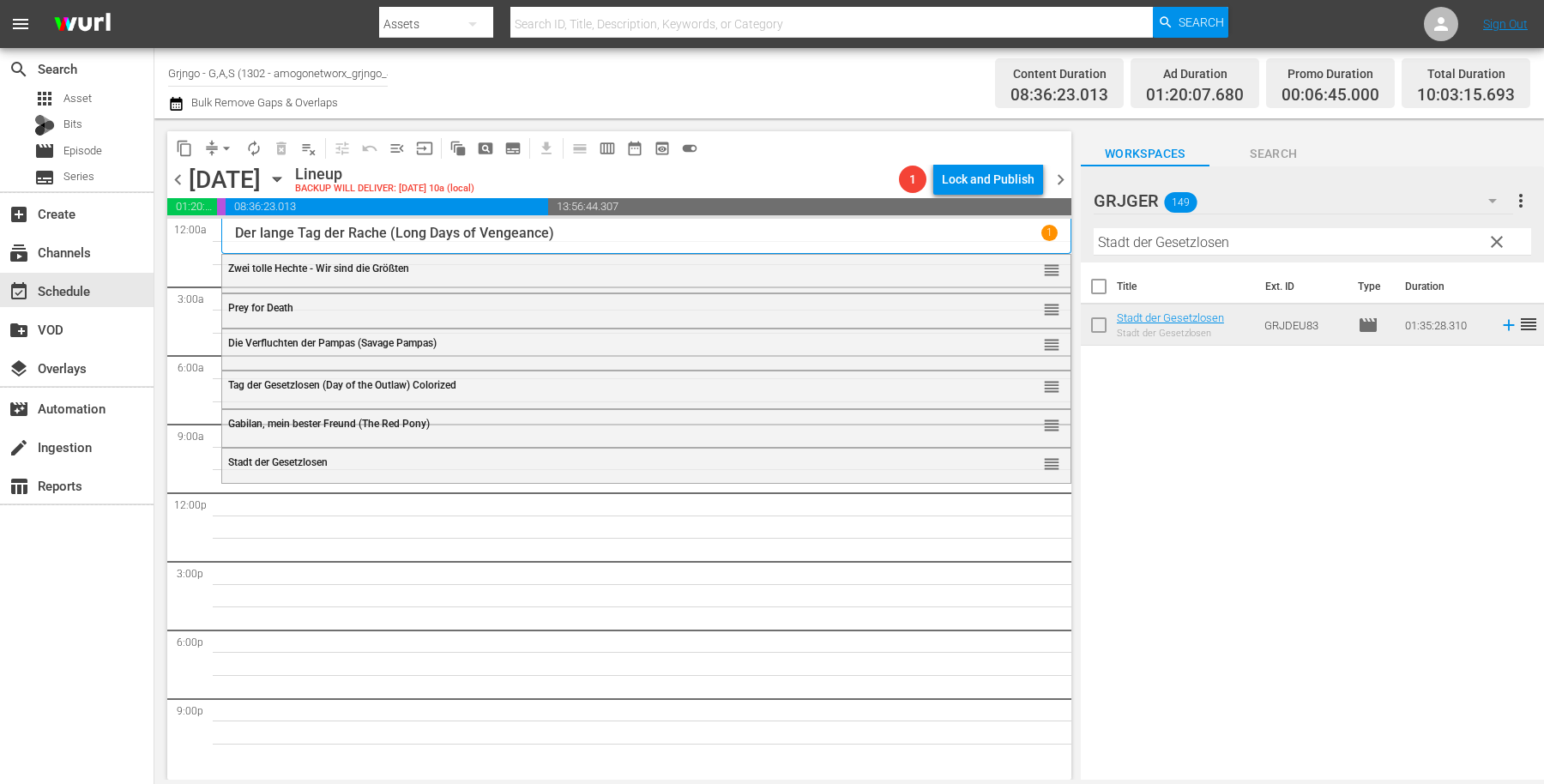
click at [1496, 232] on span "clear" at bounding box center [1497, 242] width 21 height 21
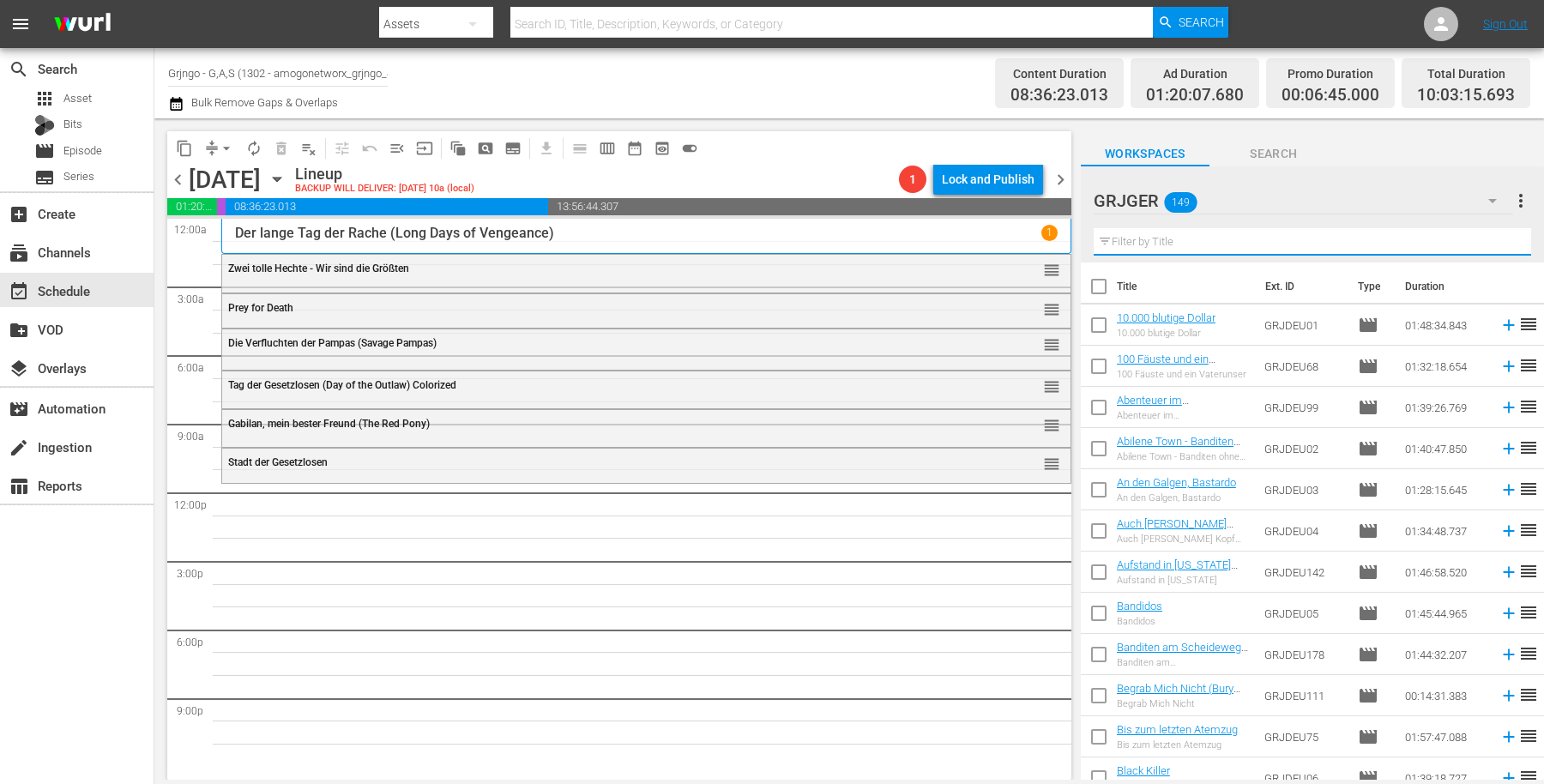
paste input "Django und Sartana kommen"
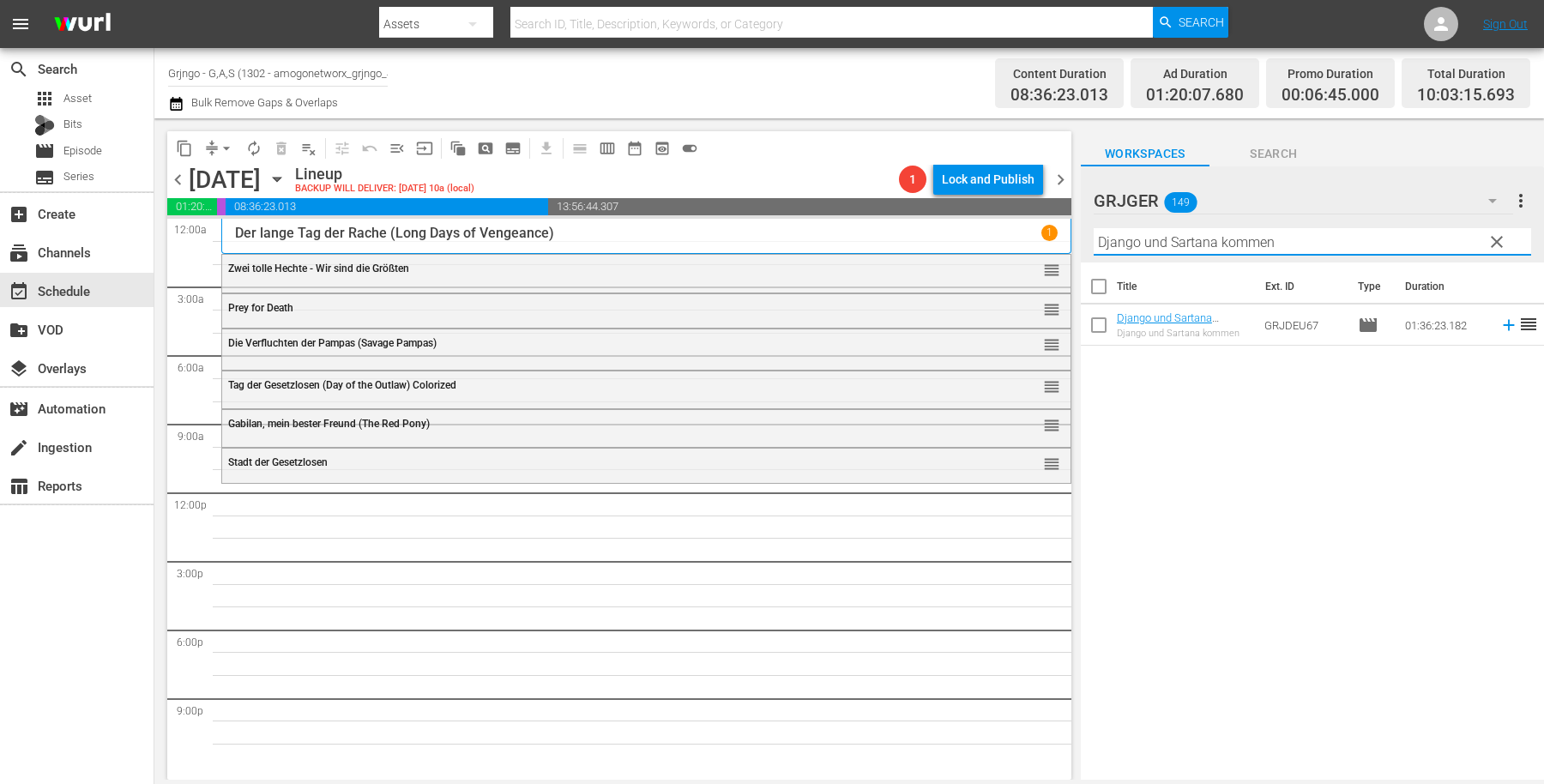
type input "Django und Sartana kommen"
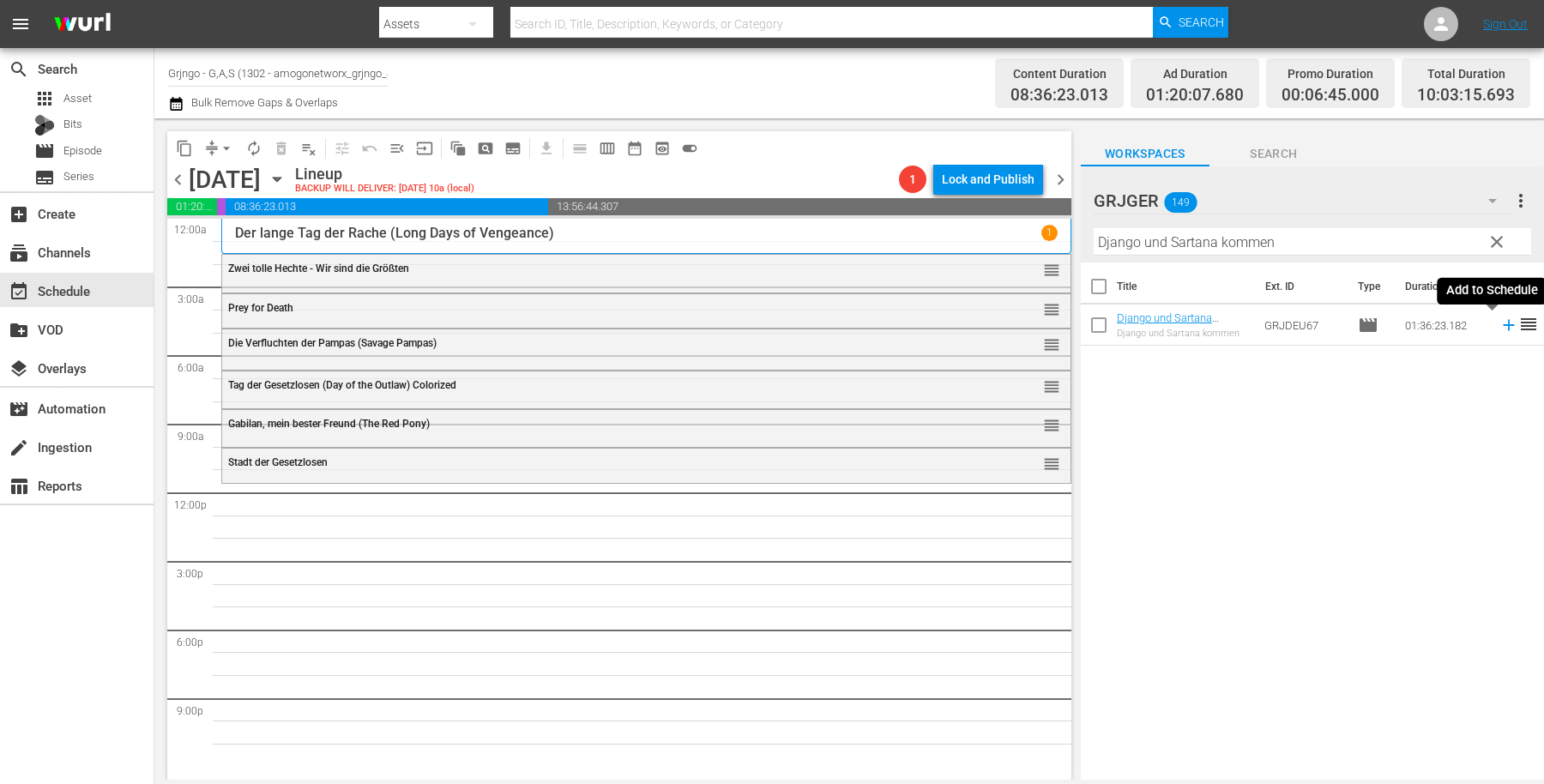
click at [1500, 321] on icon at bounding box center [1509, 325] width 19 height 19
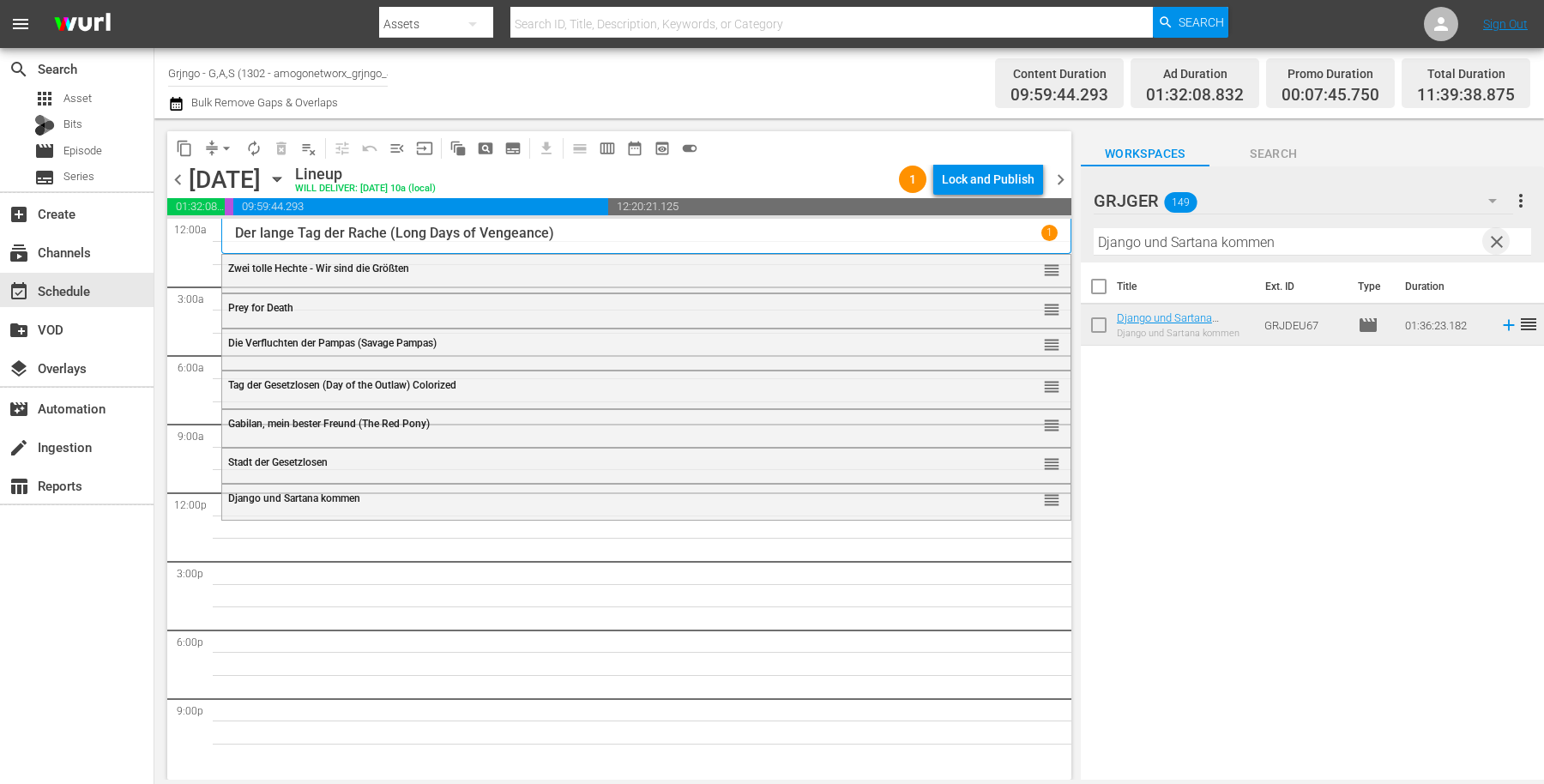
click at [1497, 233] on span "clear" at bounding box center [1497, 242] width 21 height 21
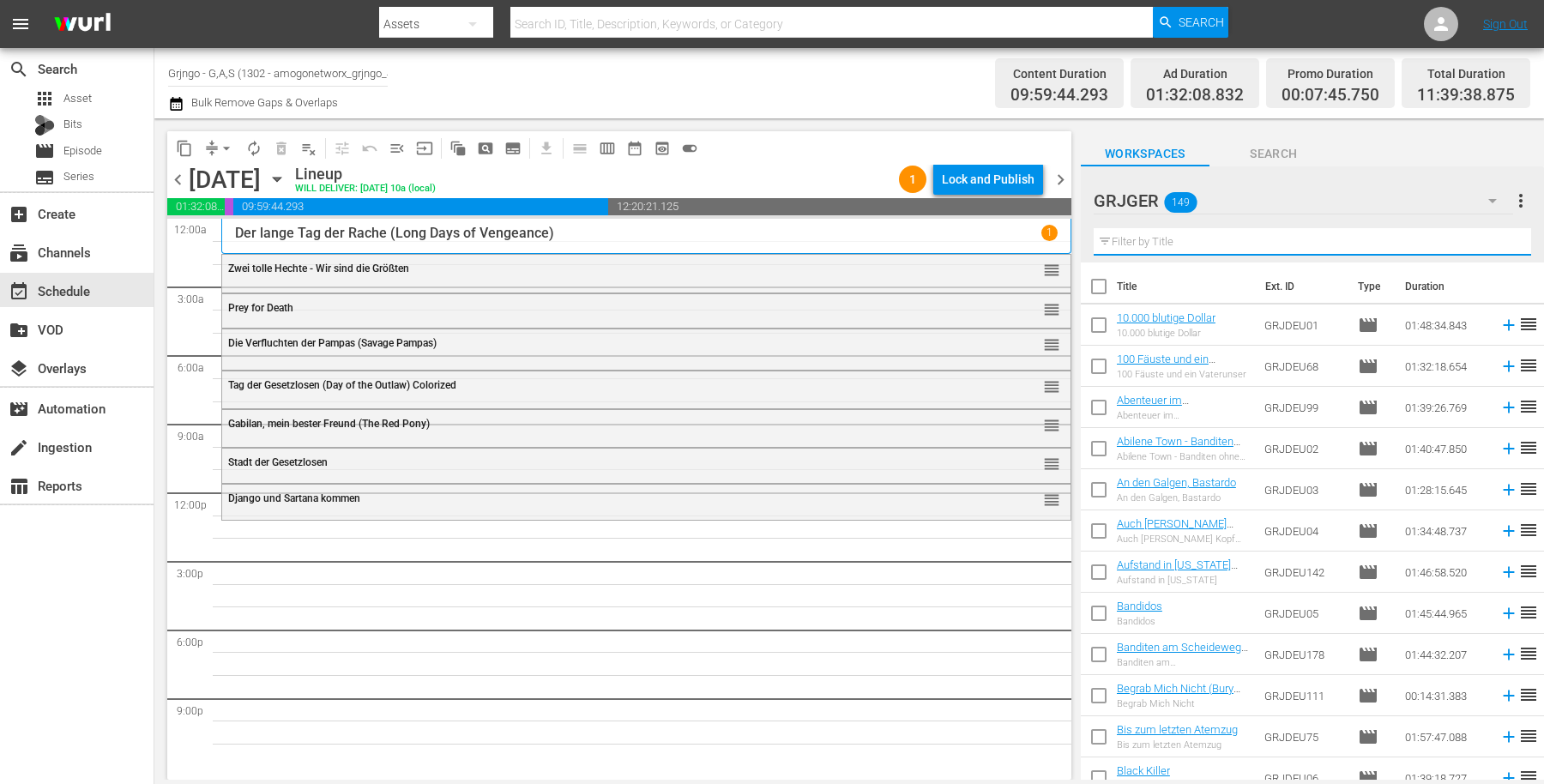
paste input "Der schwarze Reiter"
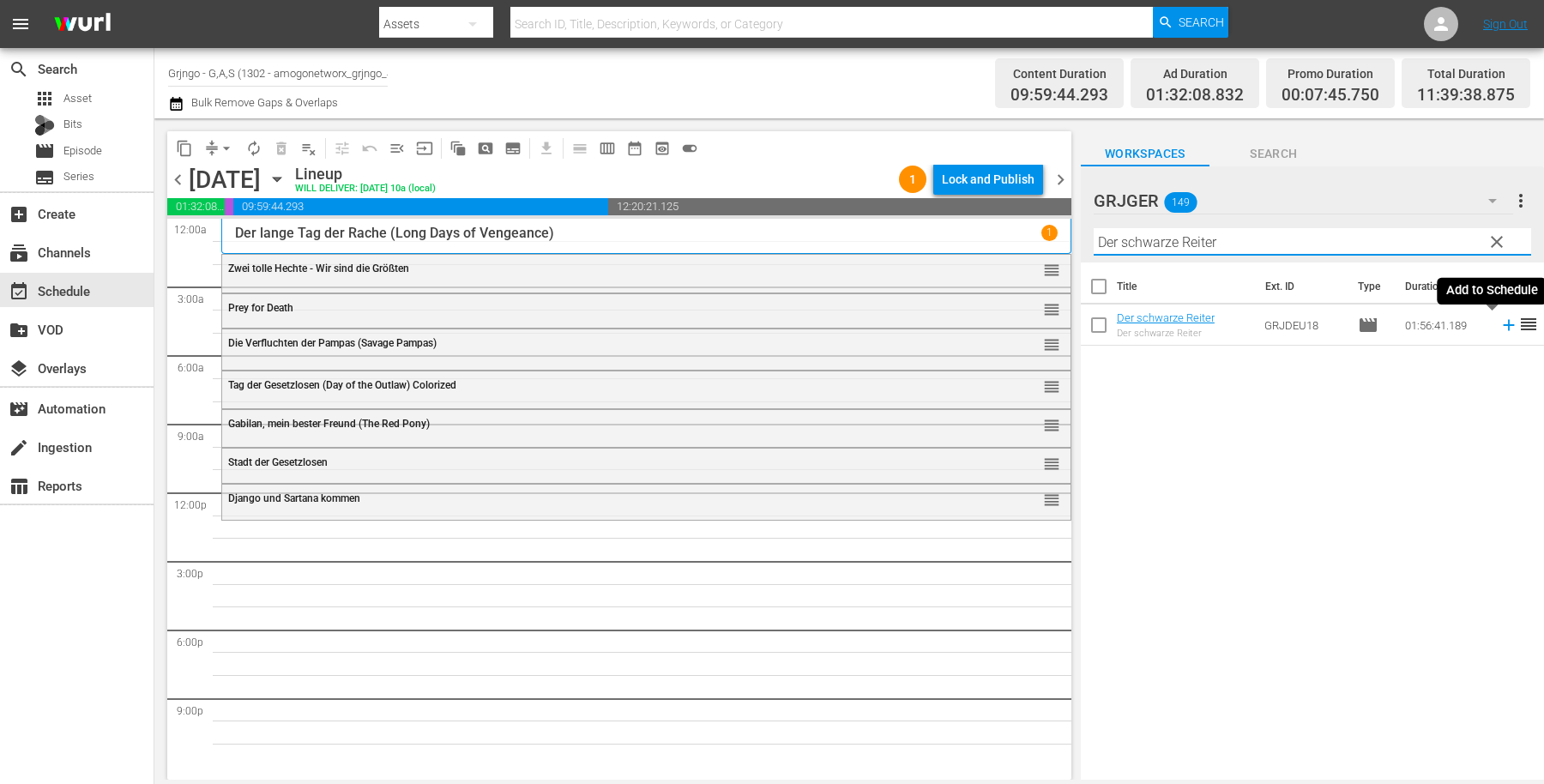
type input "Der schwarze Reiter"
click at [1503, 324] on icon at bounding box center [1508, 325] width 11 height 11
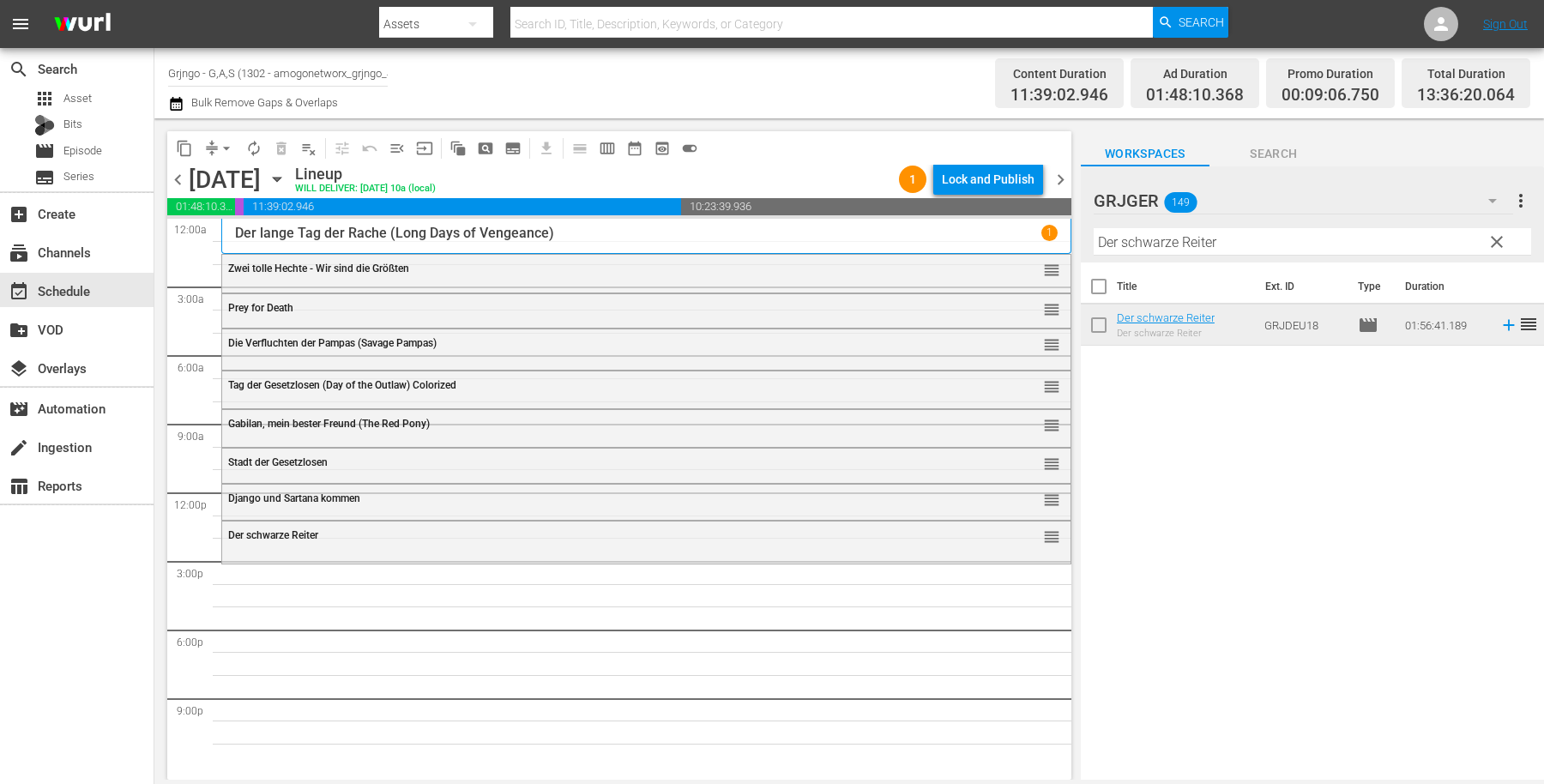
drag, startPoint x: 1493, startPoint y: 239, endPoint x: 1201, endPoint y: 232, distance: 291.8
click at [1493, 239] on span "clear" at bounding box center [1497, 242] width 21 height 21
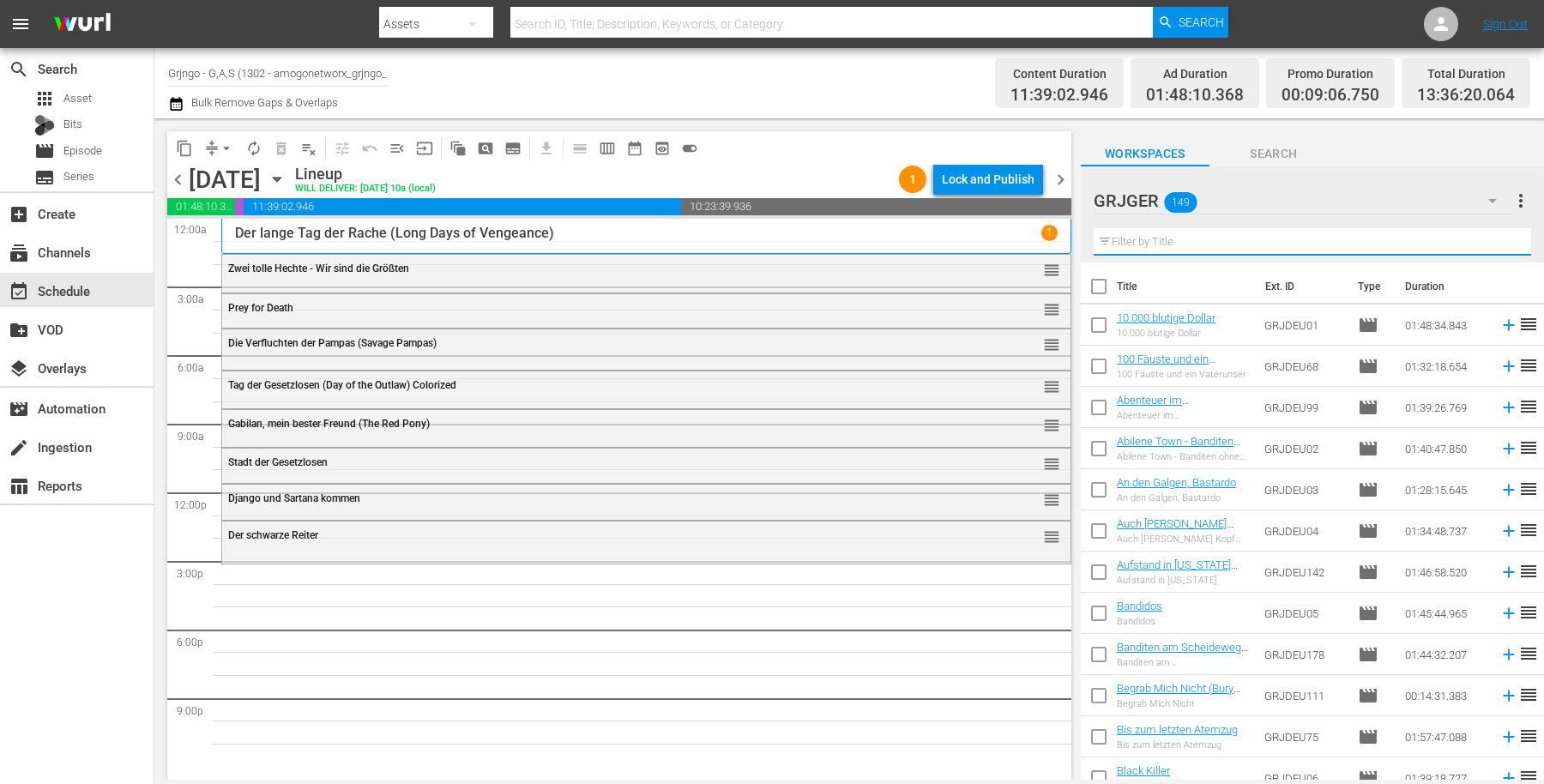
paste input "10.000 blutige Dollar"
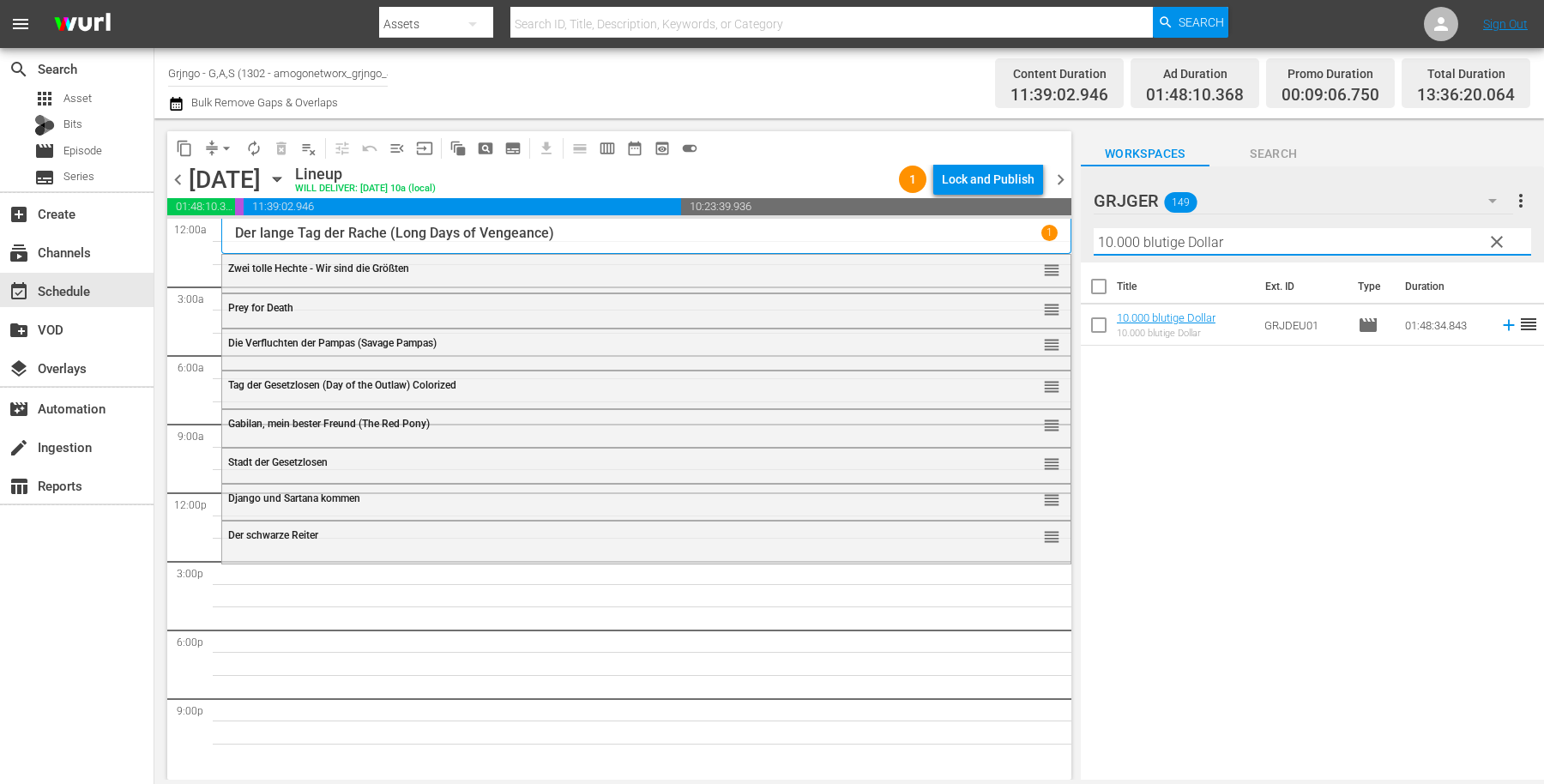
type input "10.000 blutige Dollar"
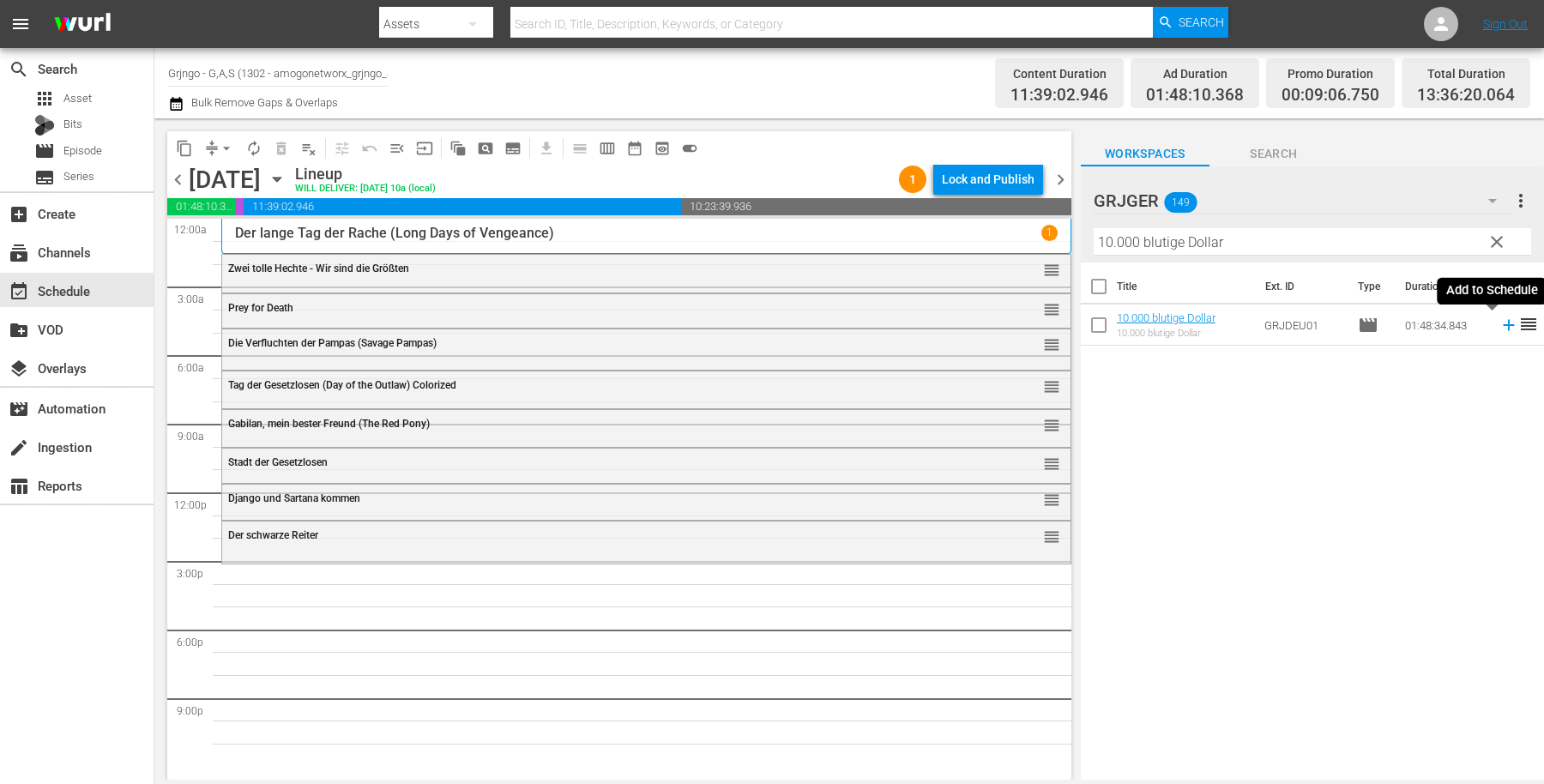
click at [1503, 327] on icon at bounding box center [1508, 325] width 11 height 11
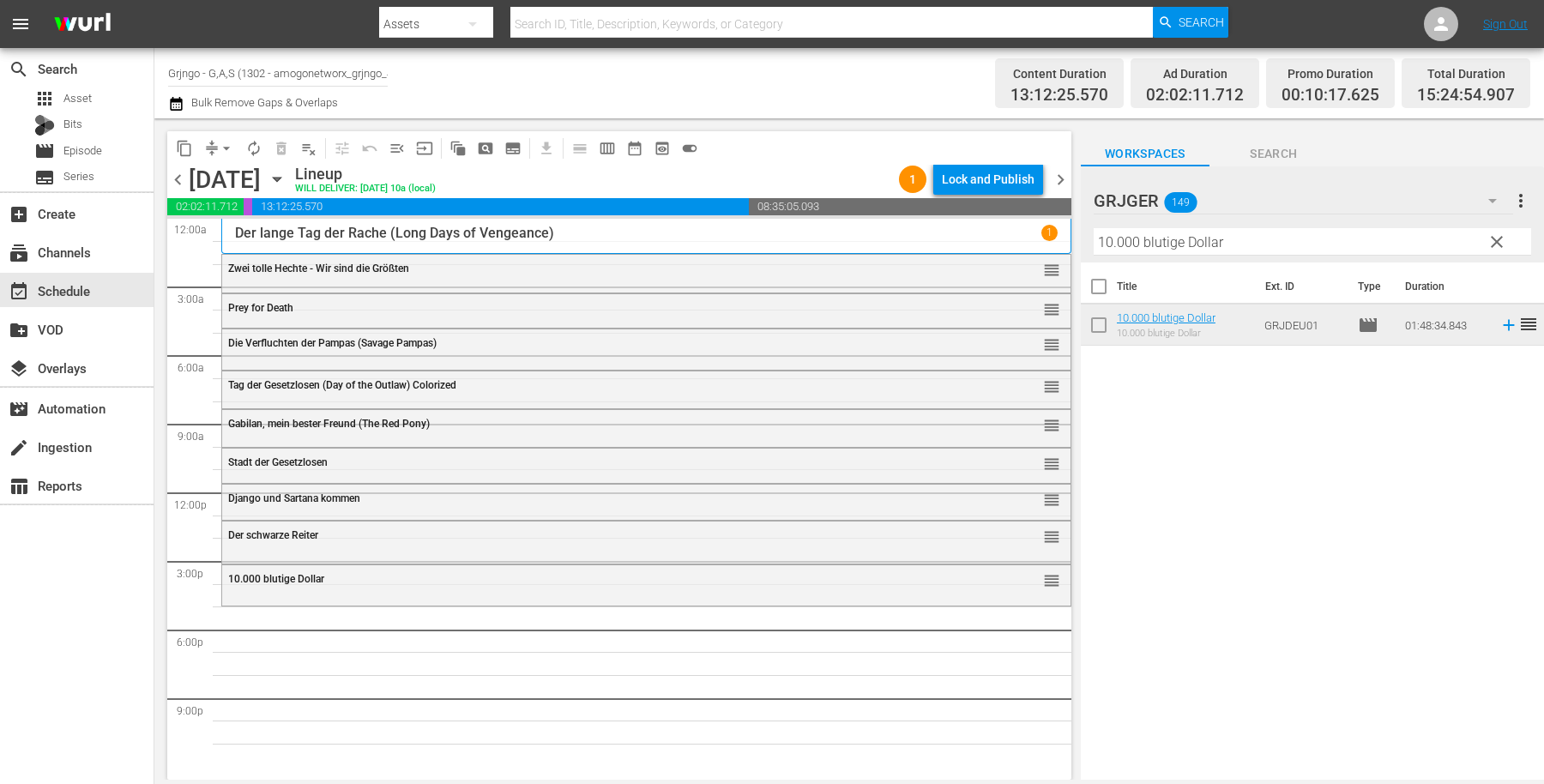
click at [1494, 240] on span "clear" at bounding box center [1497, 242] width 21 height 21
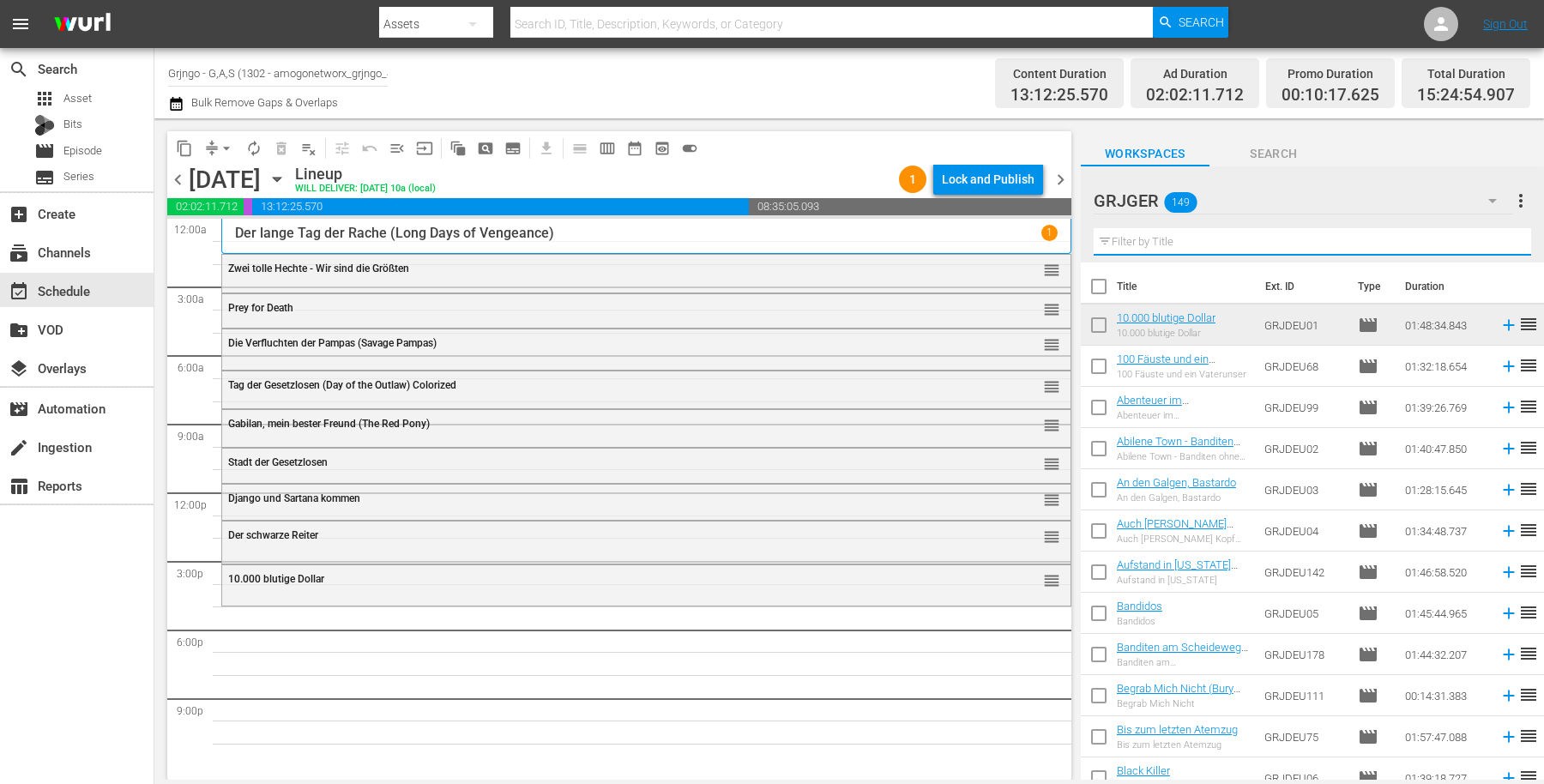
paste input "Todesmarsch der Bestien"
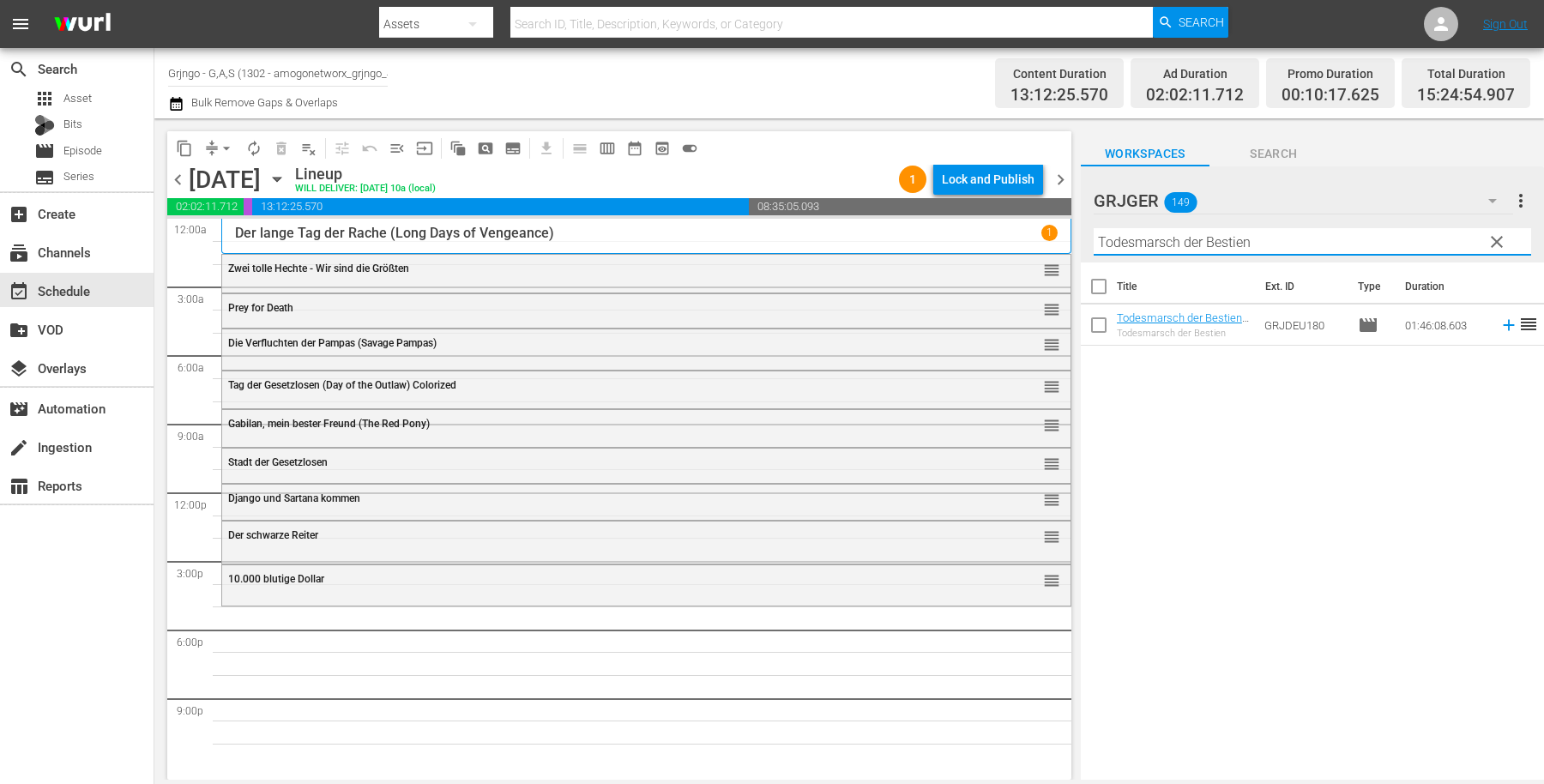
type input "Todesmarsch der Bestien"
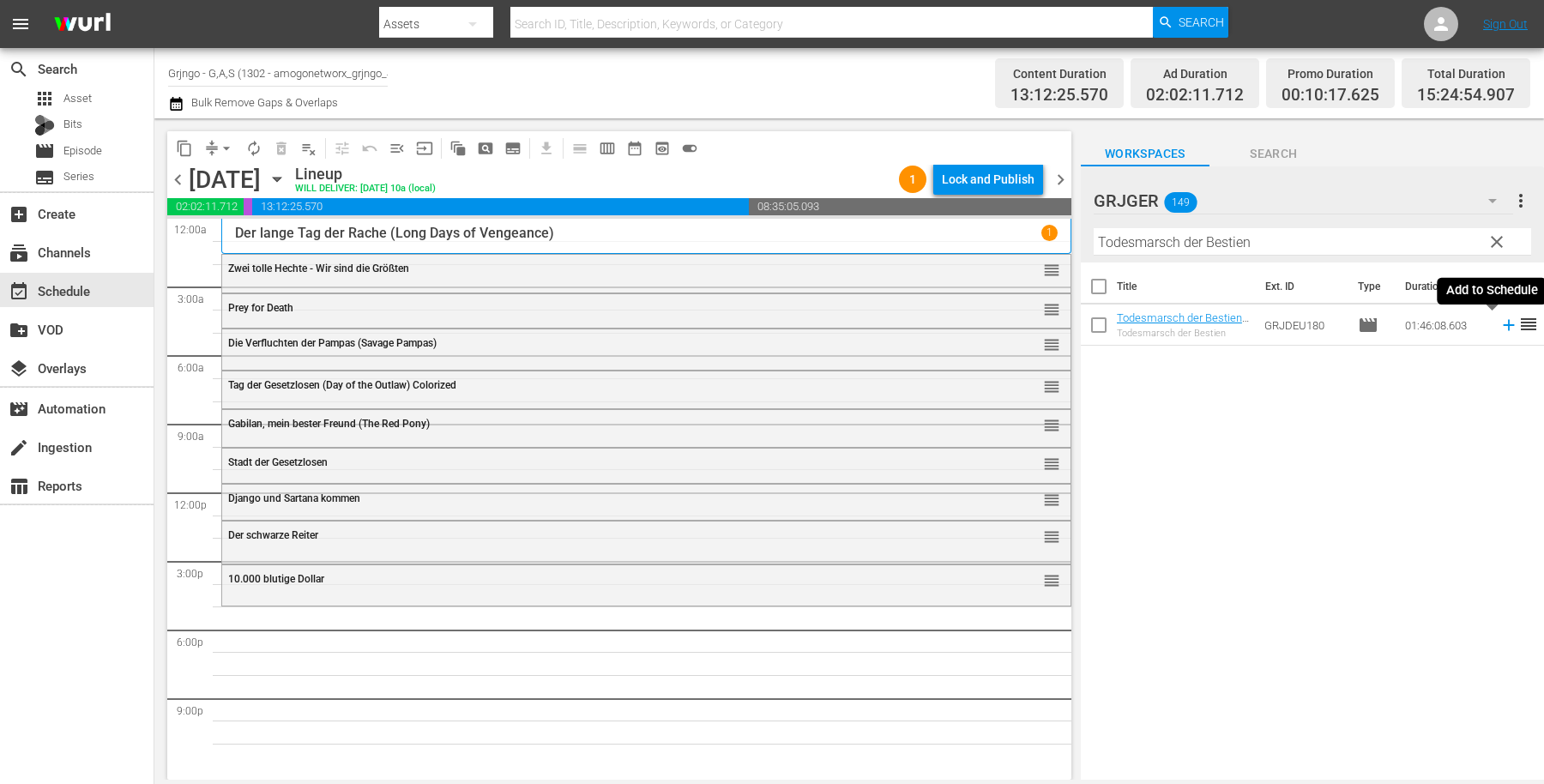
click at [1503, 326] on icon at bounding box center [1508, 325] width 11 height 11
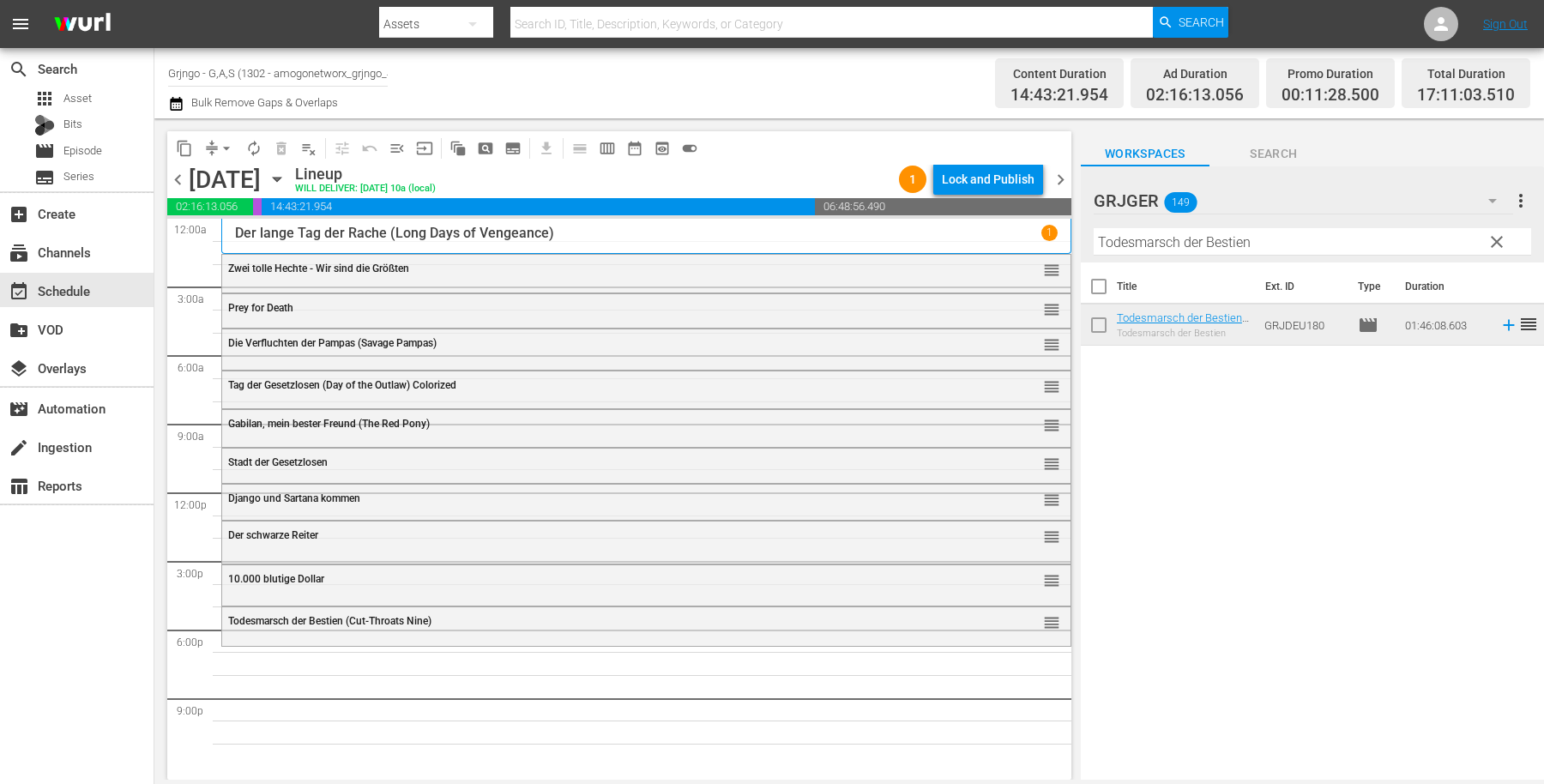
click at [1501, 238] on span "clear" at bounding box center [1497, 242] width 21 height 21
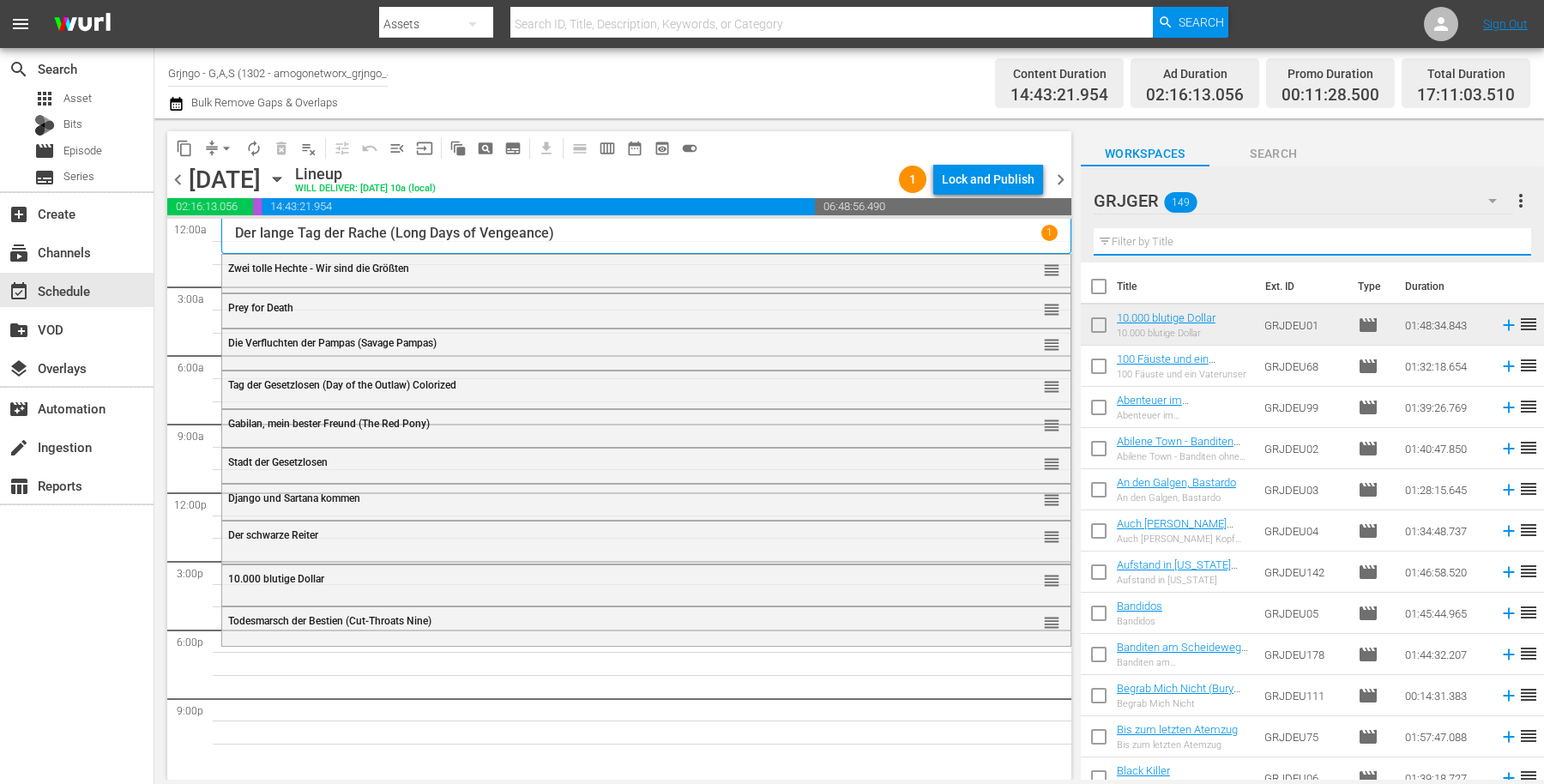
paste input "Cisco, der Banditenschreck"
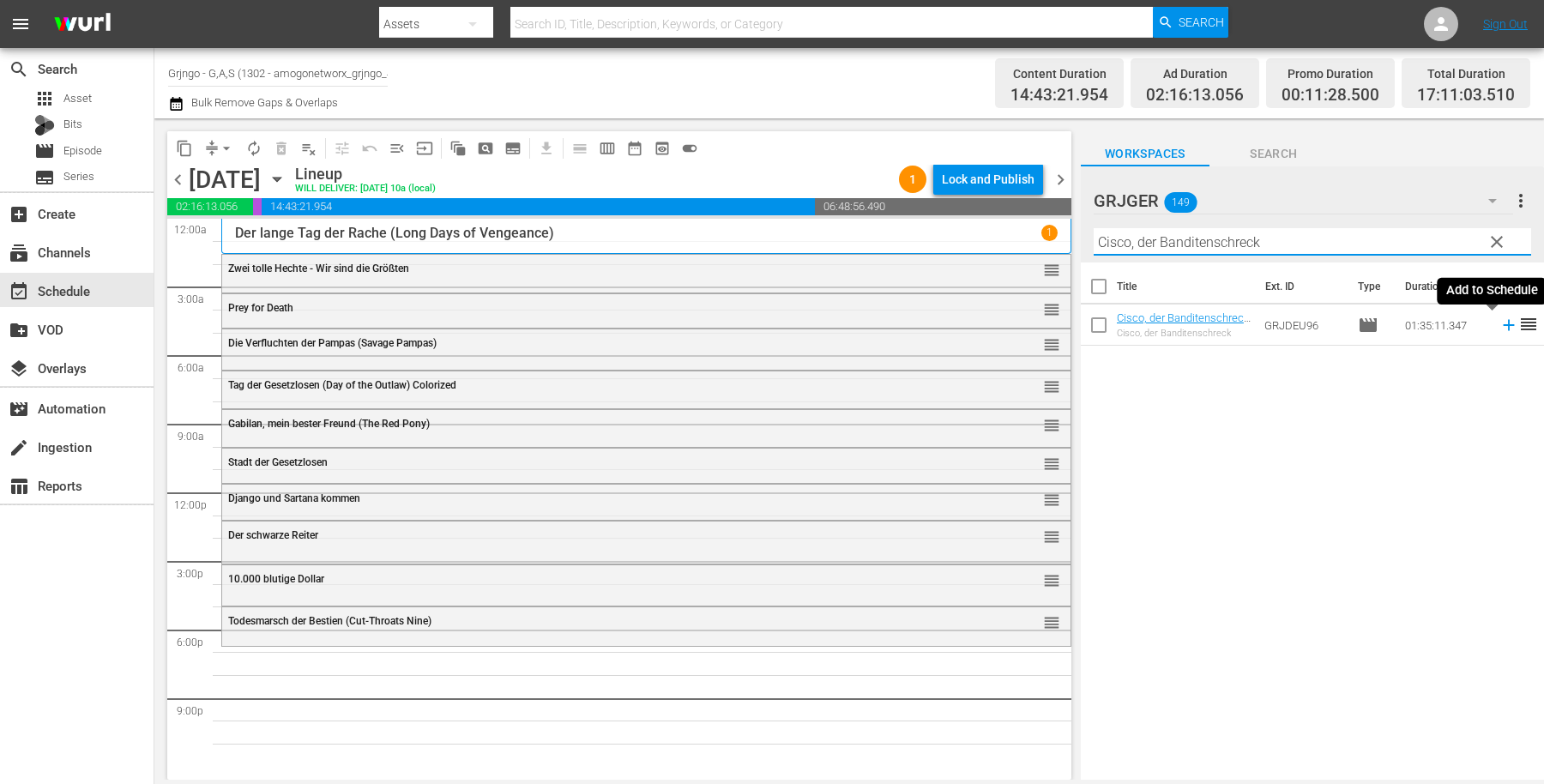
type input "Cisco, der Banditenschreck"
click at [1500, 323] on icon at bounding box center [1509, 325] width 19 height 19
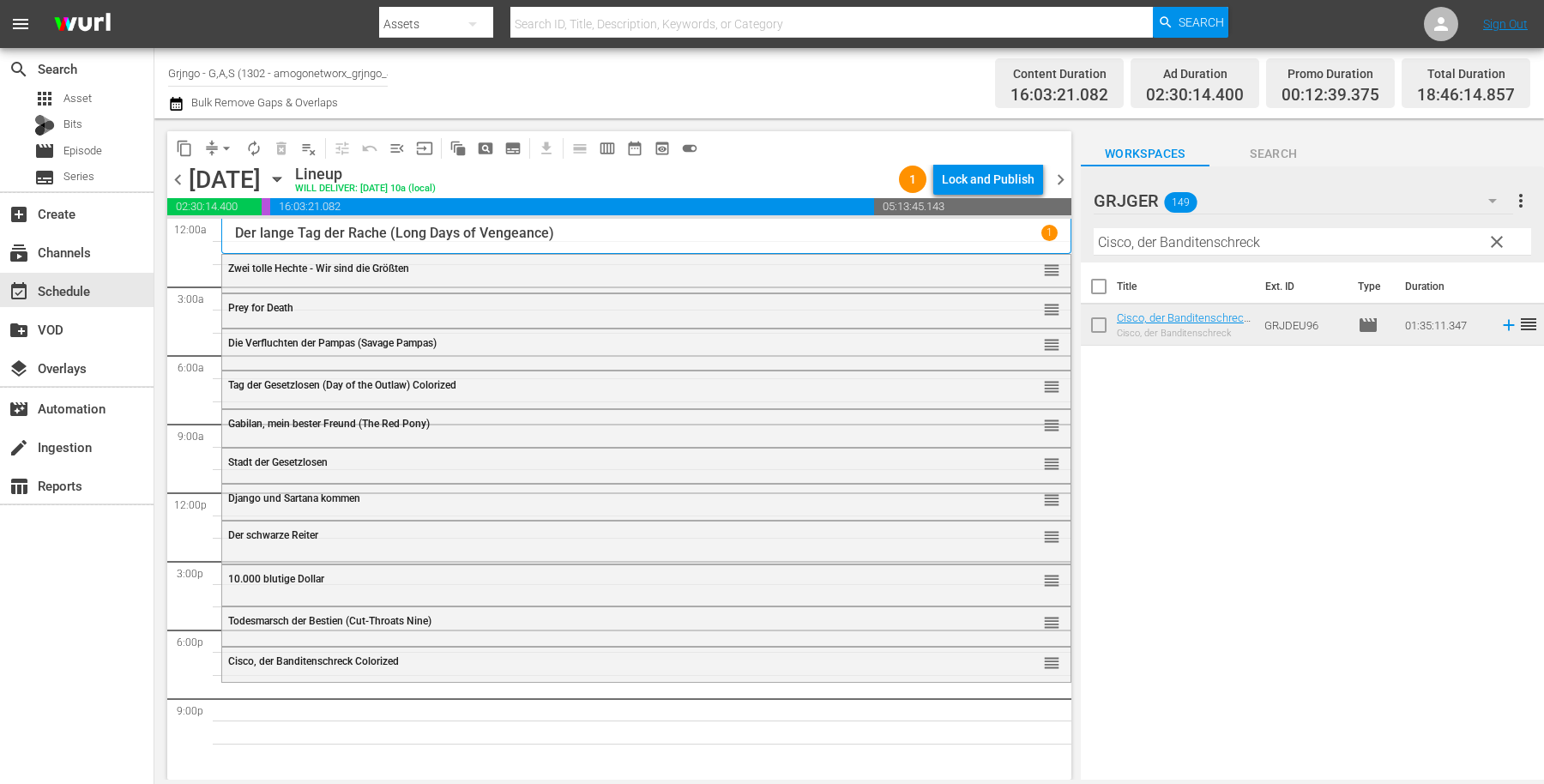
click at [1495, 238] on span "clear" at bounding box center [1497, 242] width 21 height 21
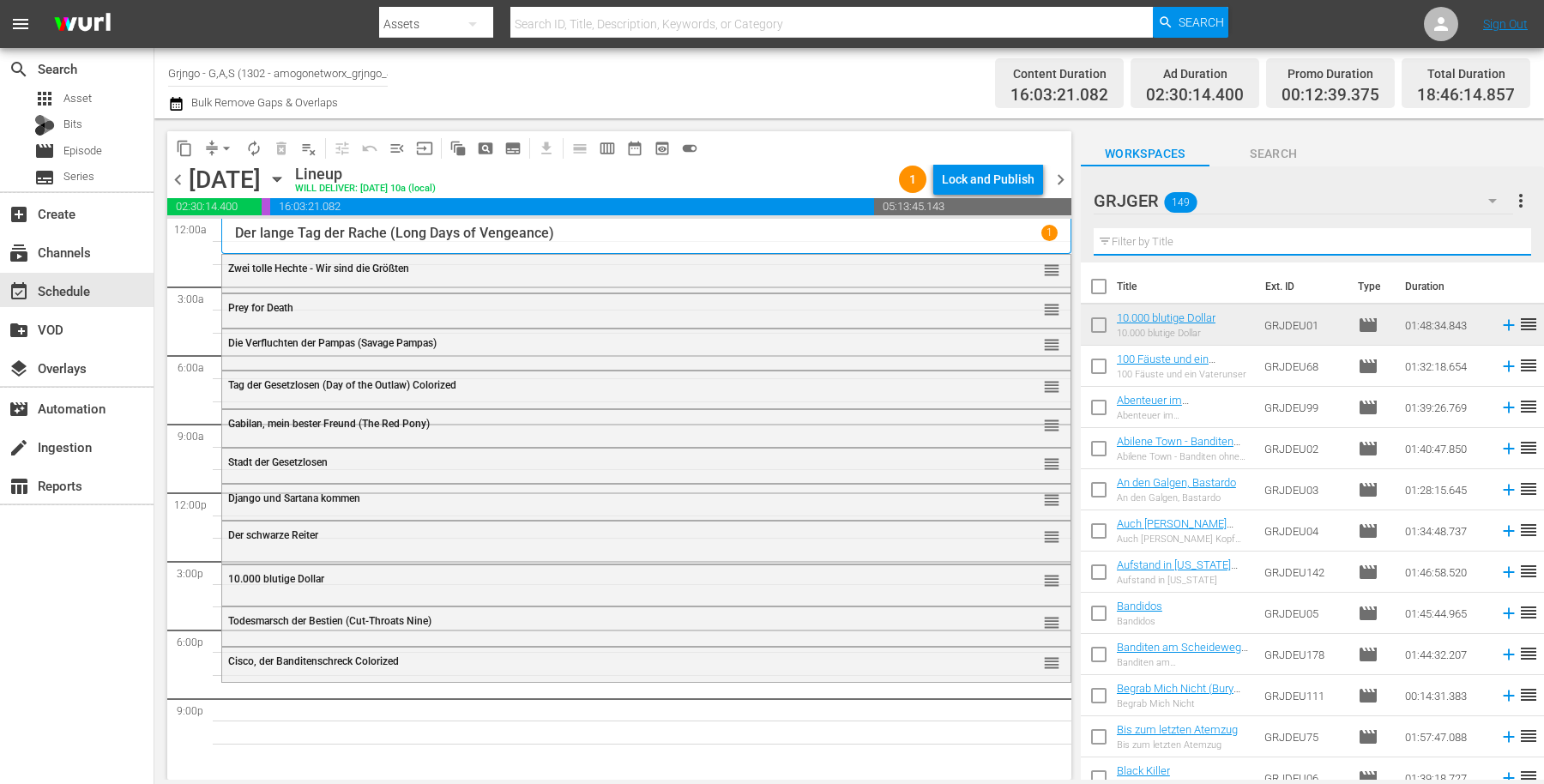
paste input "Cuchillo - Todeslied der [DEMOGRAPHIC_DATA]"
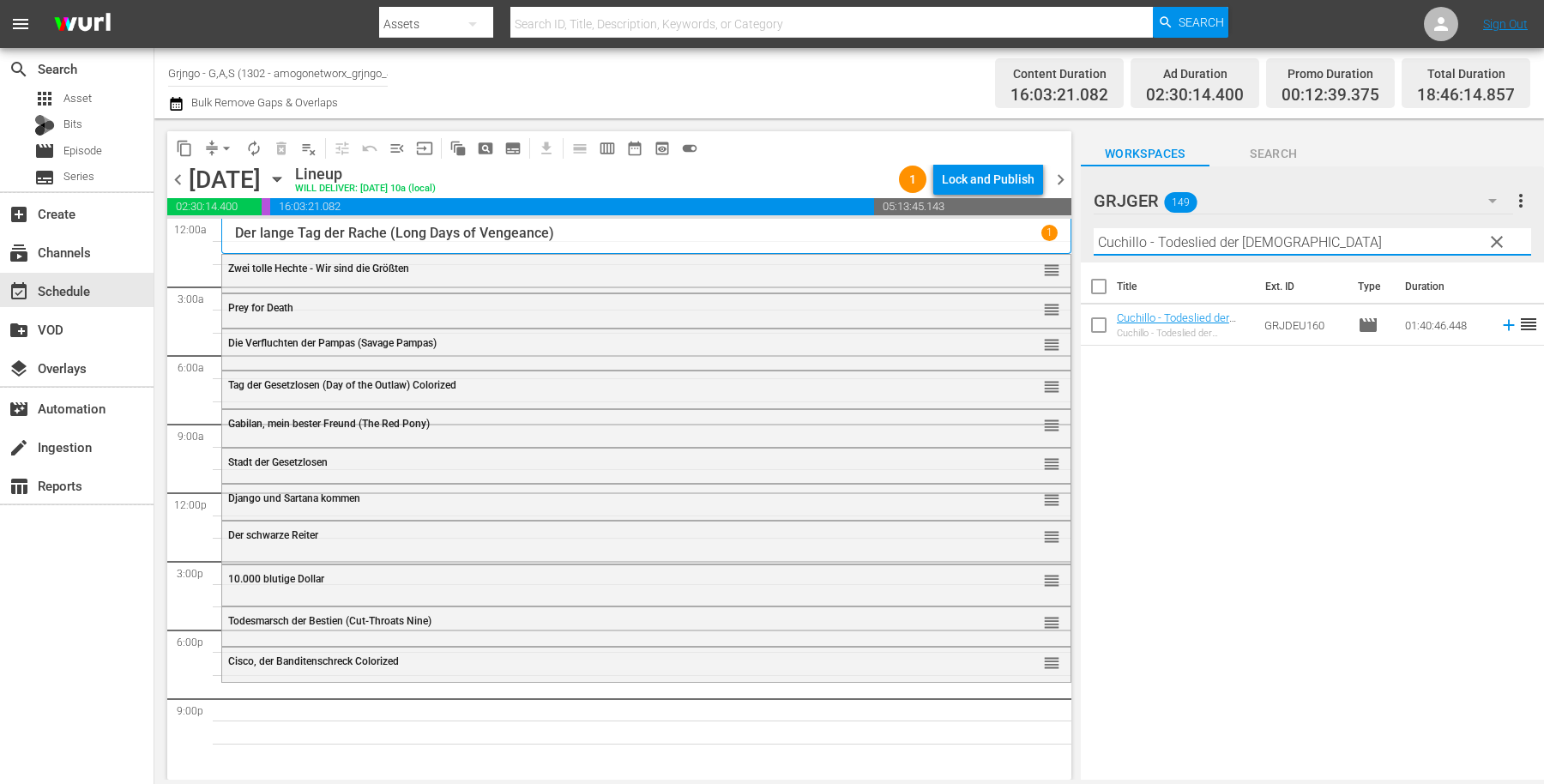
type input "Cuchillo - Todeslied der [DEMOGRAPHIC_DATA]"
click at [1503, 325] on icon at bounding box center [1508, 325] width 11 height 11
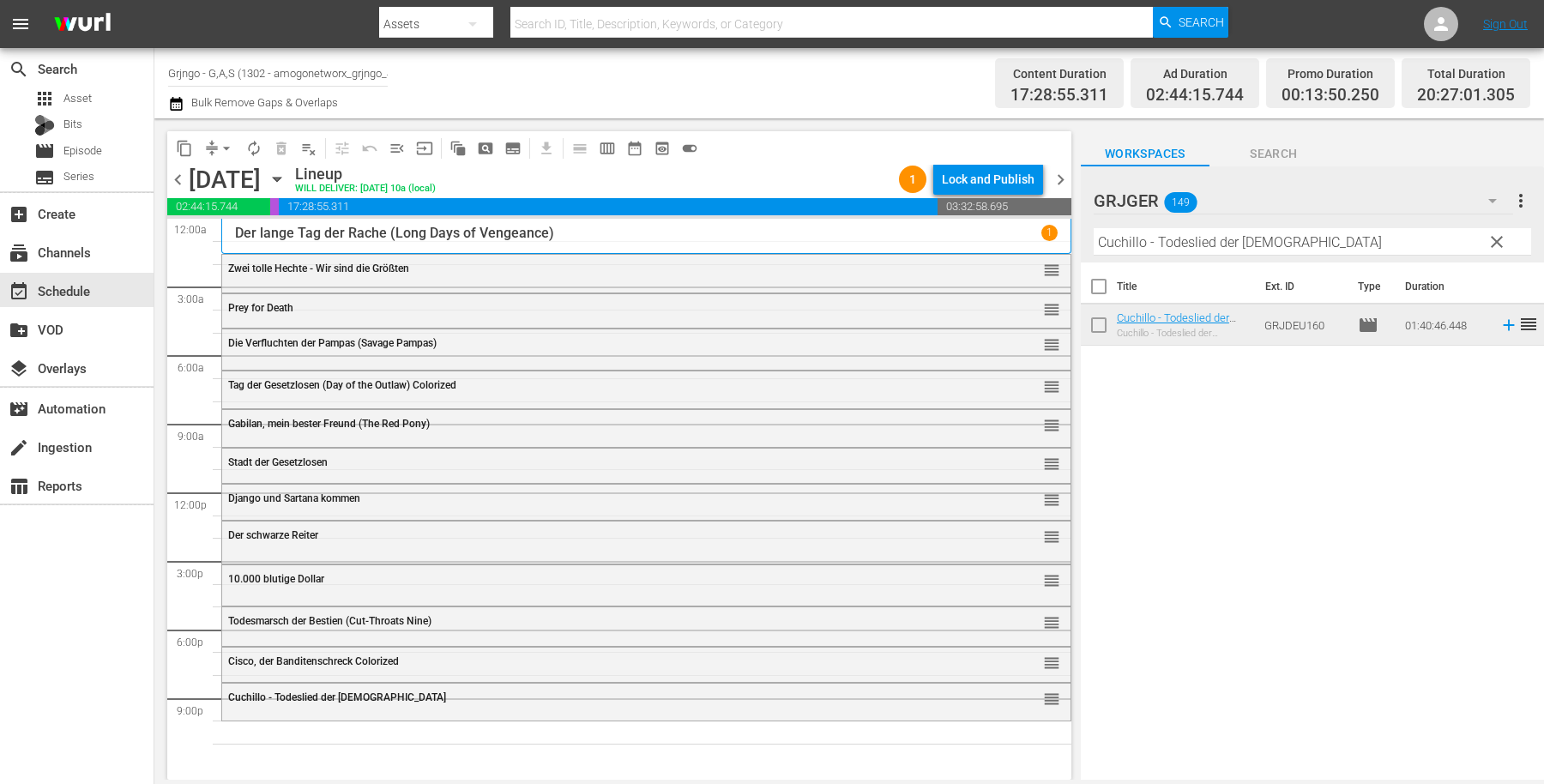
click at [1495, 243] on span "clear" at bounding box center [1497, 242] width 21 height 21
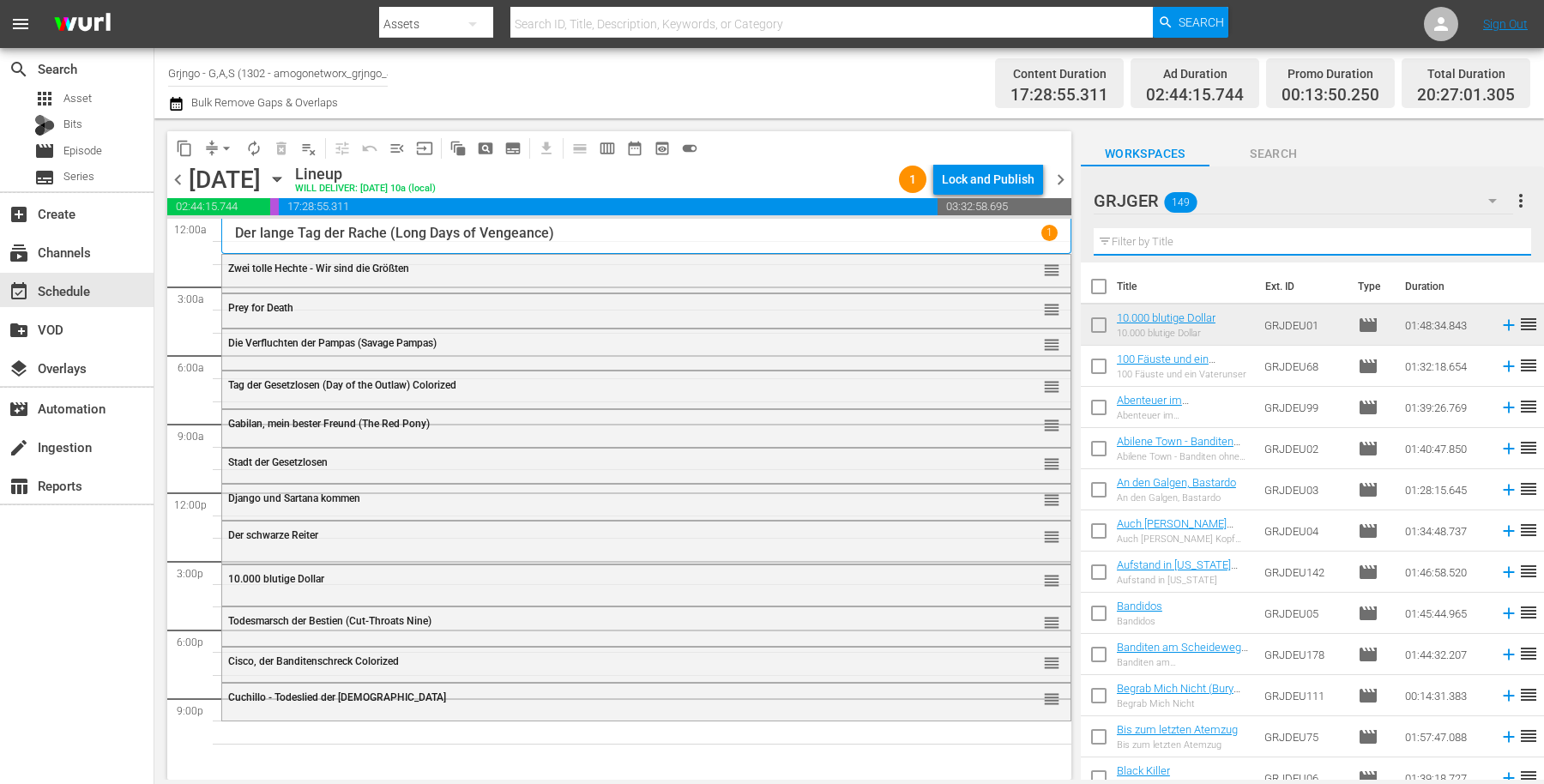
paste input "Jack London: Flucht aus dem Goldland - EP01"
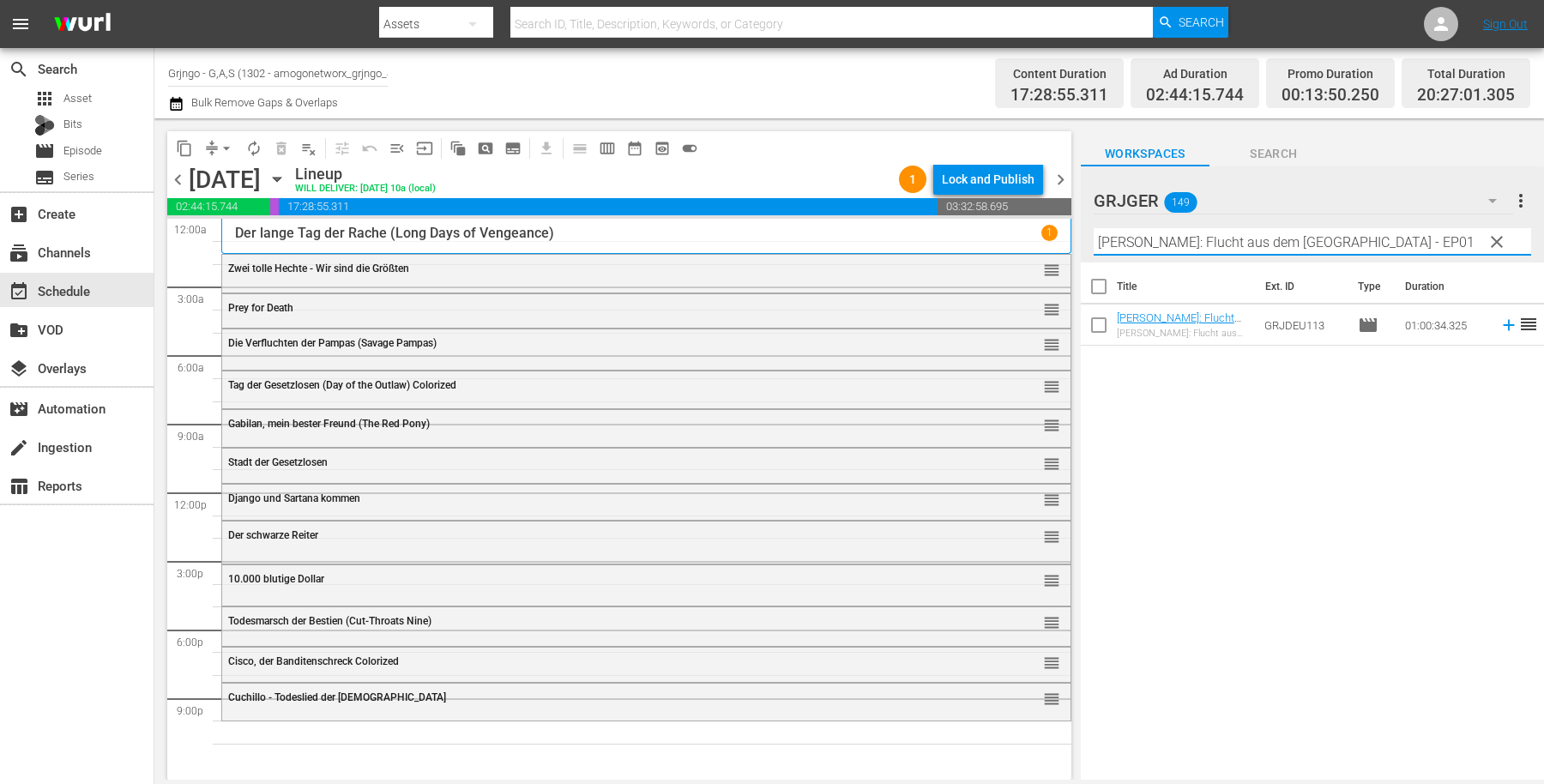
type input "Jack London: Flucht aus dem Goldland - EP01"
click at [1500, 316] on icon at bounding box center [1509, 325] width 19 height 19
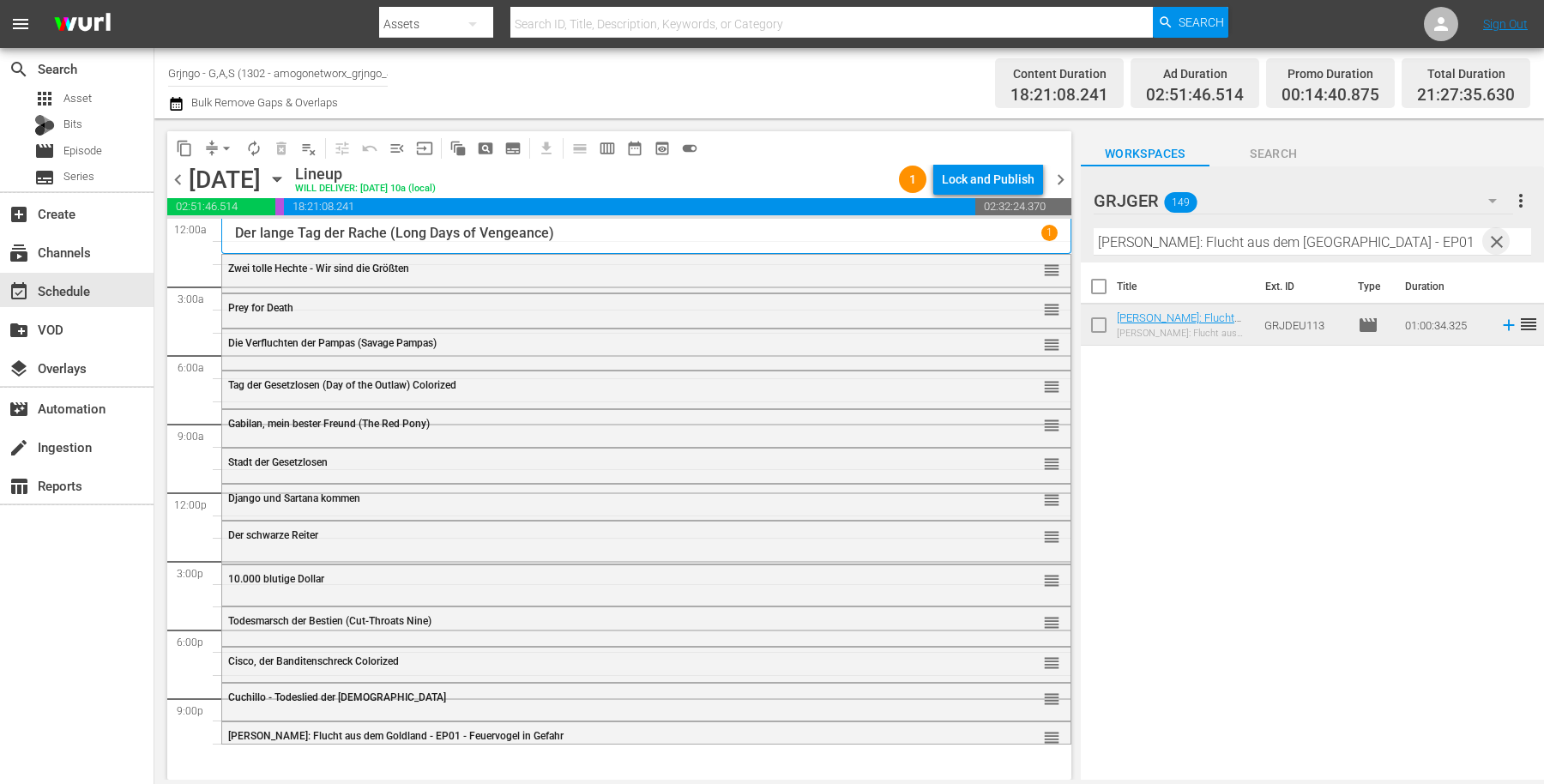
click at [1500, 240] on span "clear" at bounding box center [1497, 242] width 21 height 21
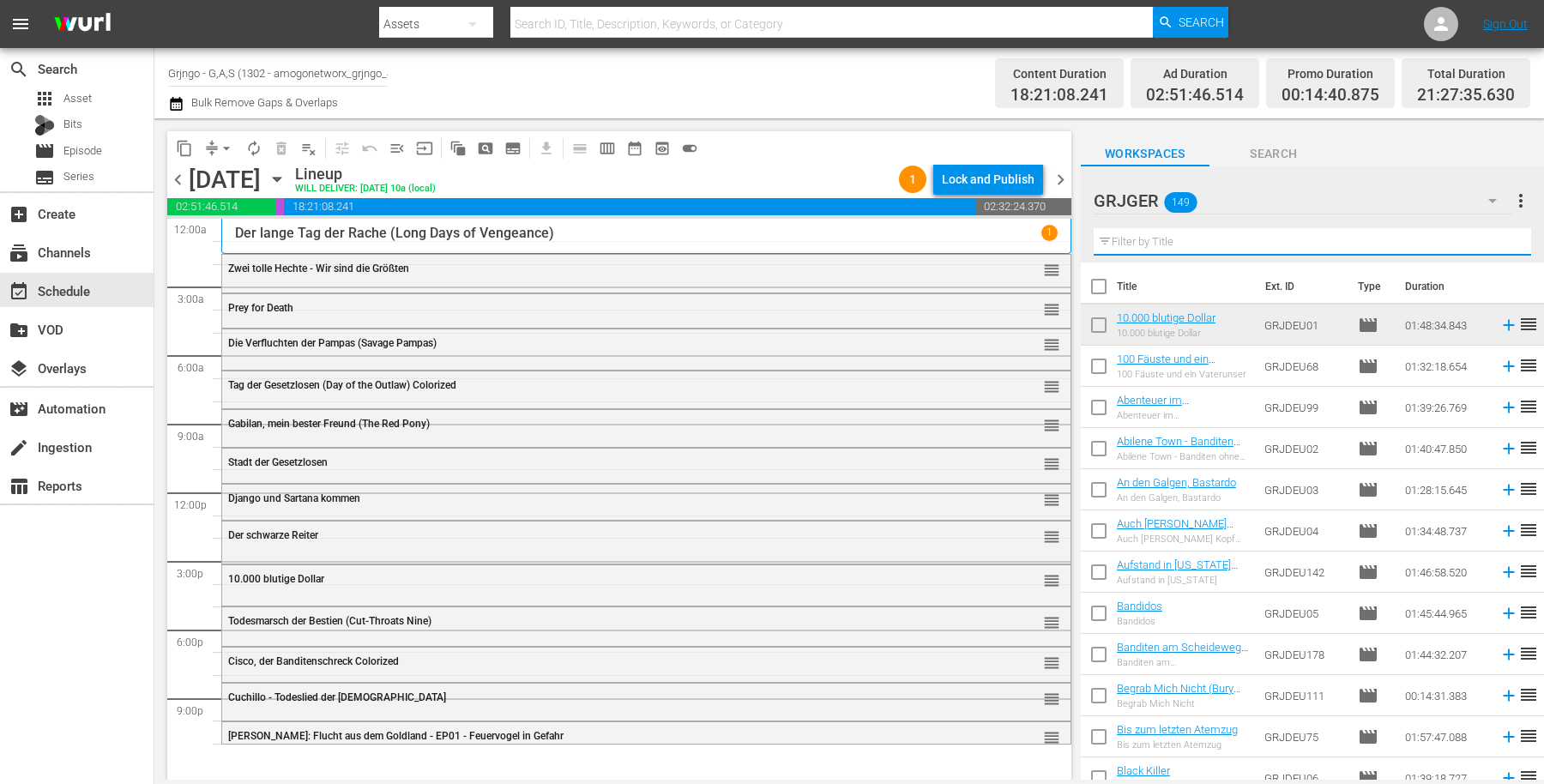
paste input "The Dead Lands"
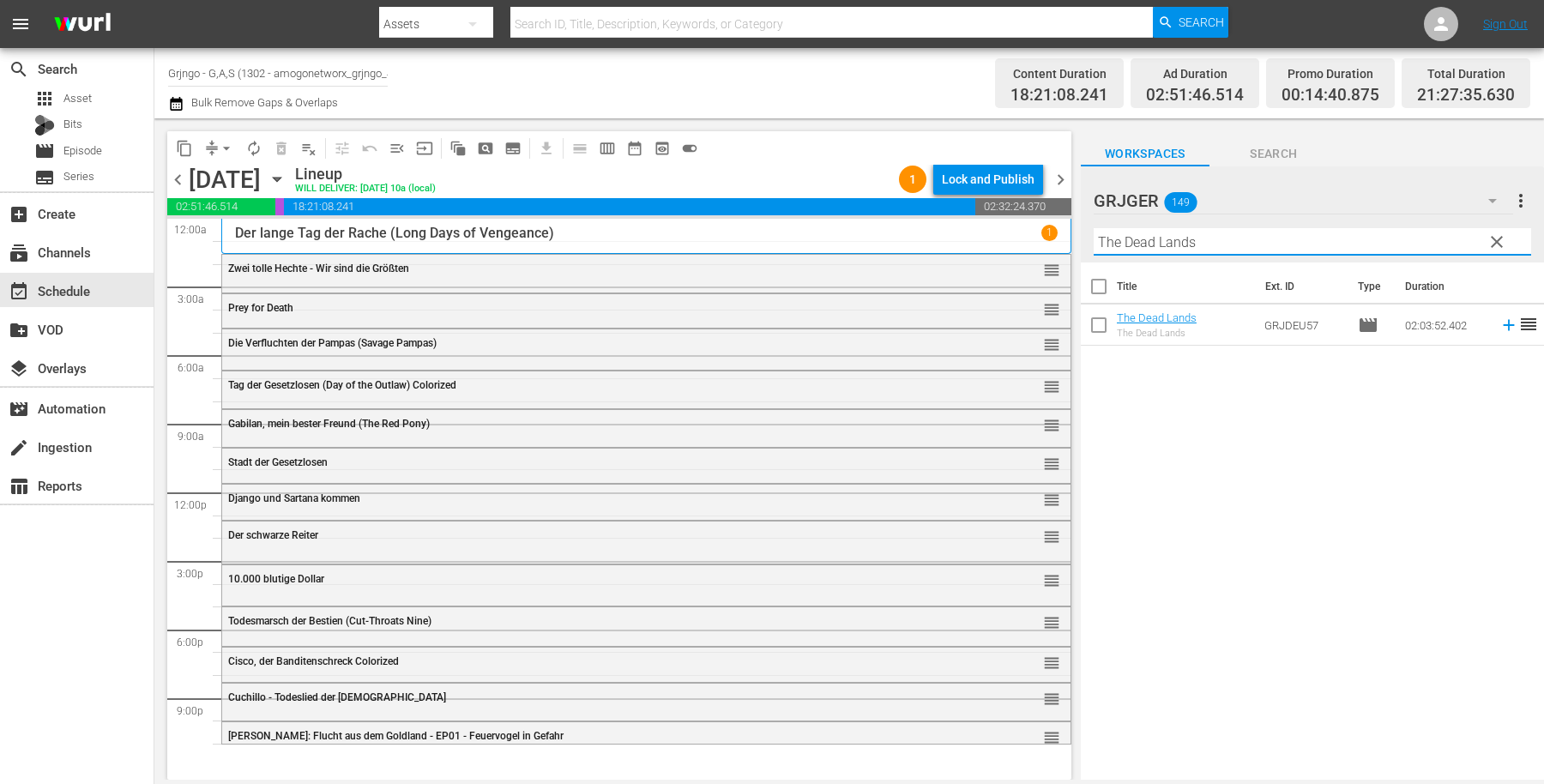
type input "The Dead Lands"
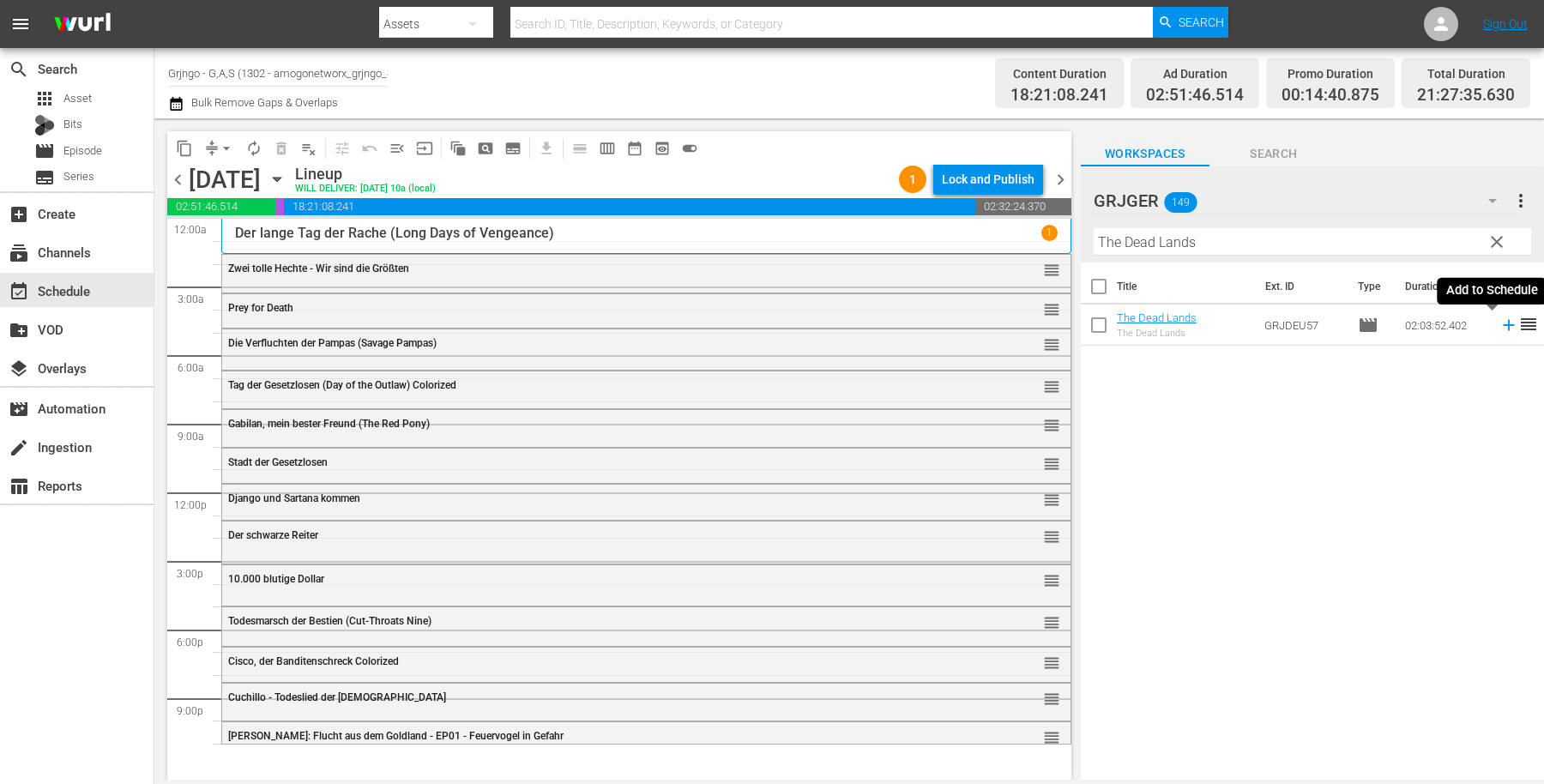
click at [1500, 327] on icon at bounding box center [1509, 325] width 19 height 19
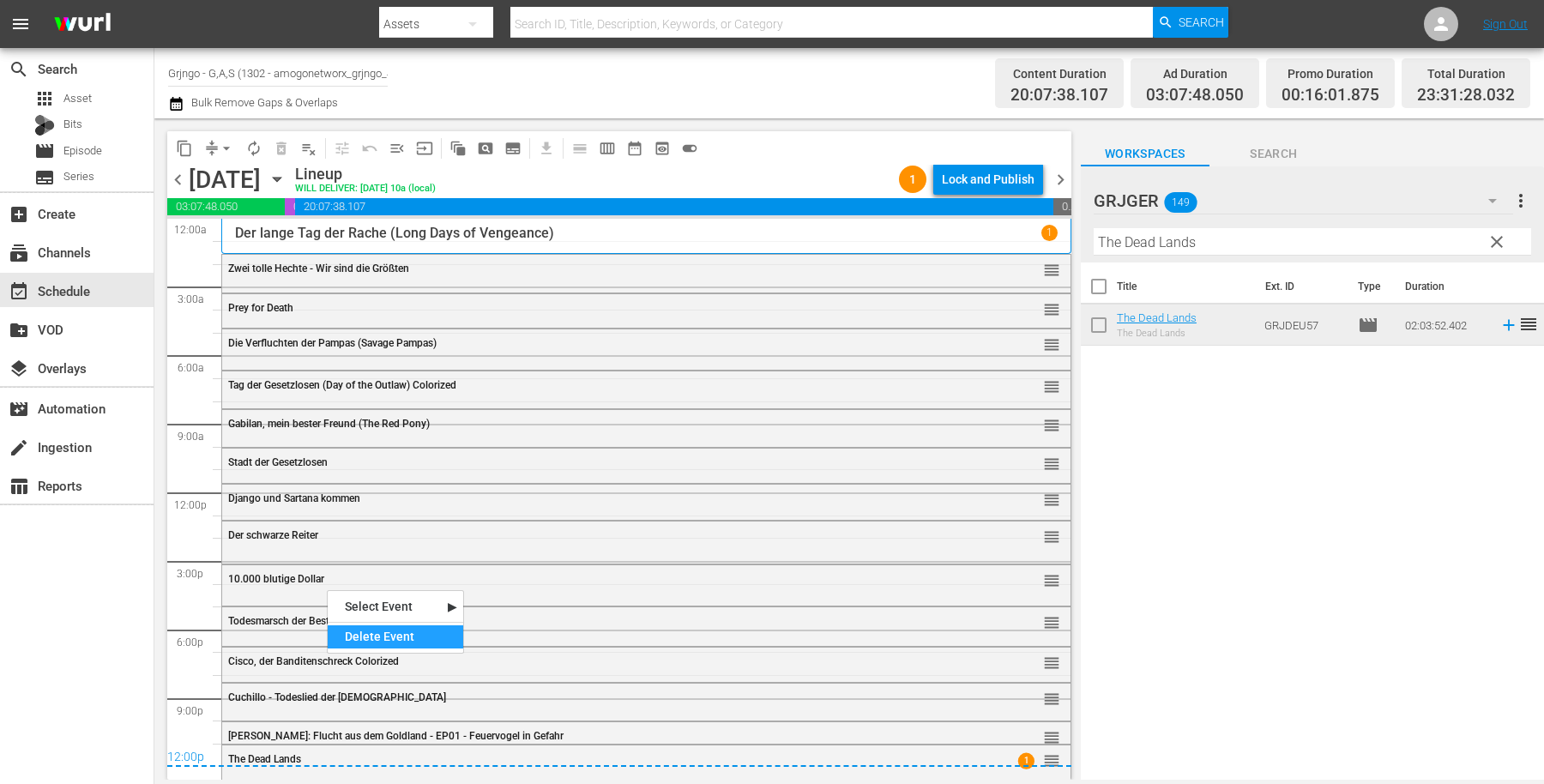
click at [383, 637] on div "Delete Event" at bounding box center [396, 636] width 136 height 23
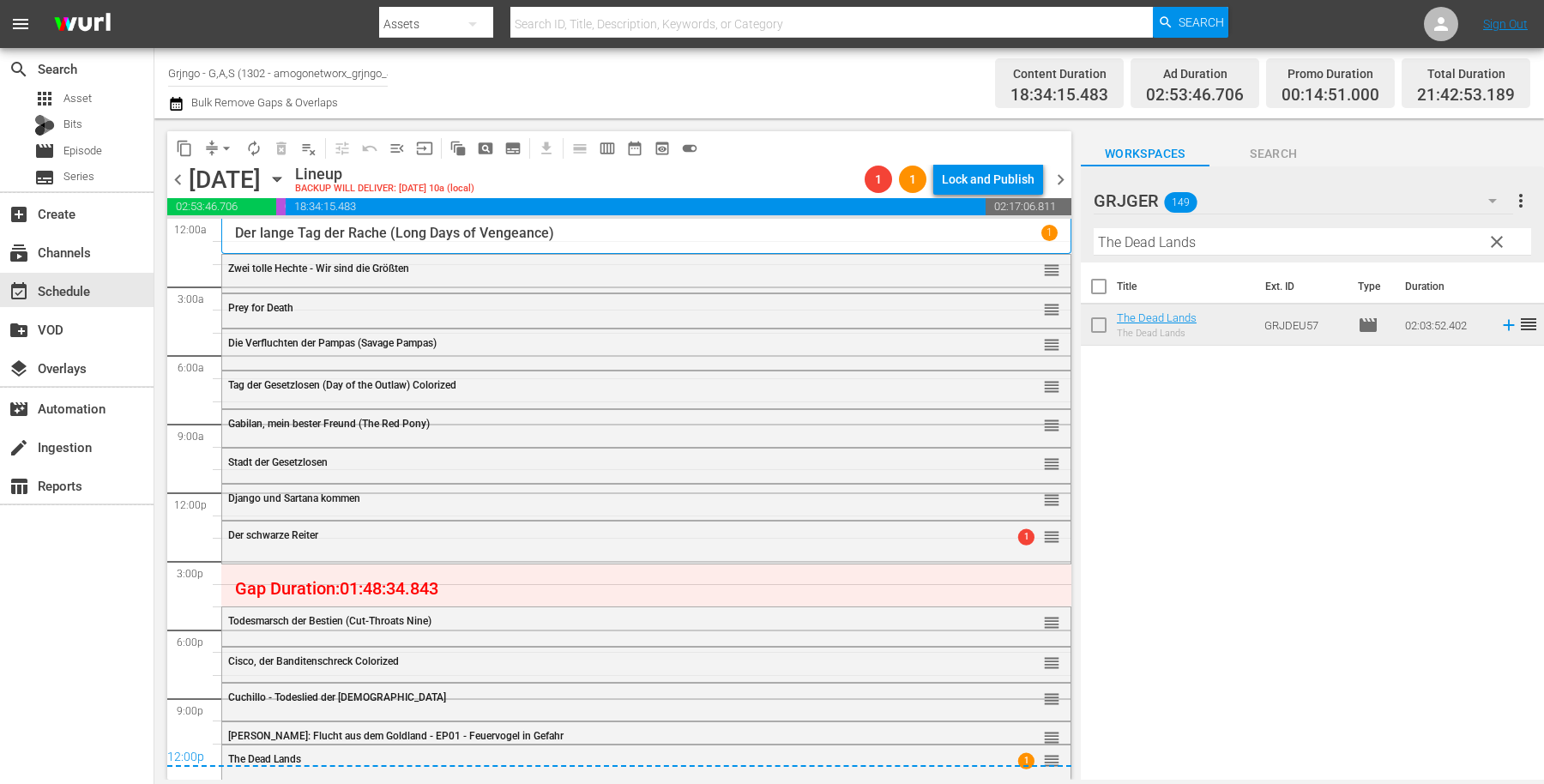
drag, startPoint x: 1035, startPoint y: 622, endPoint x: 1032, endPoint y: 566, distance: 55.8
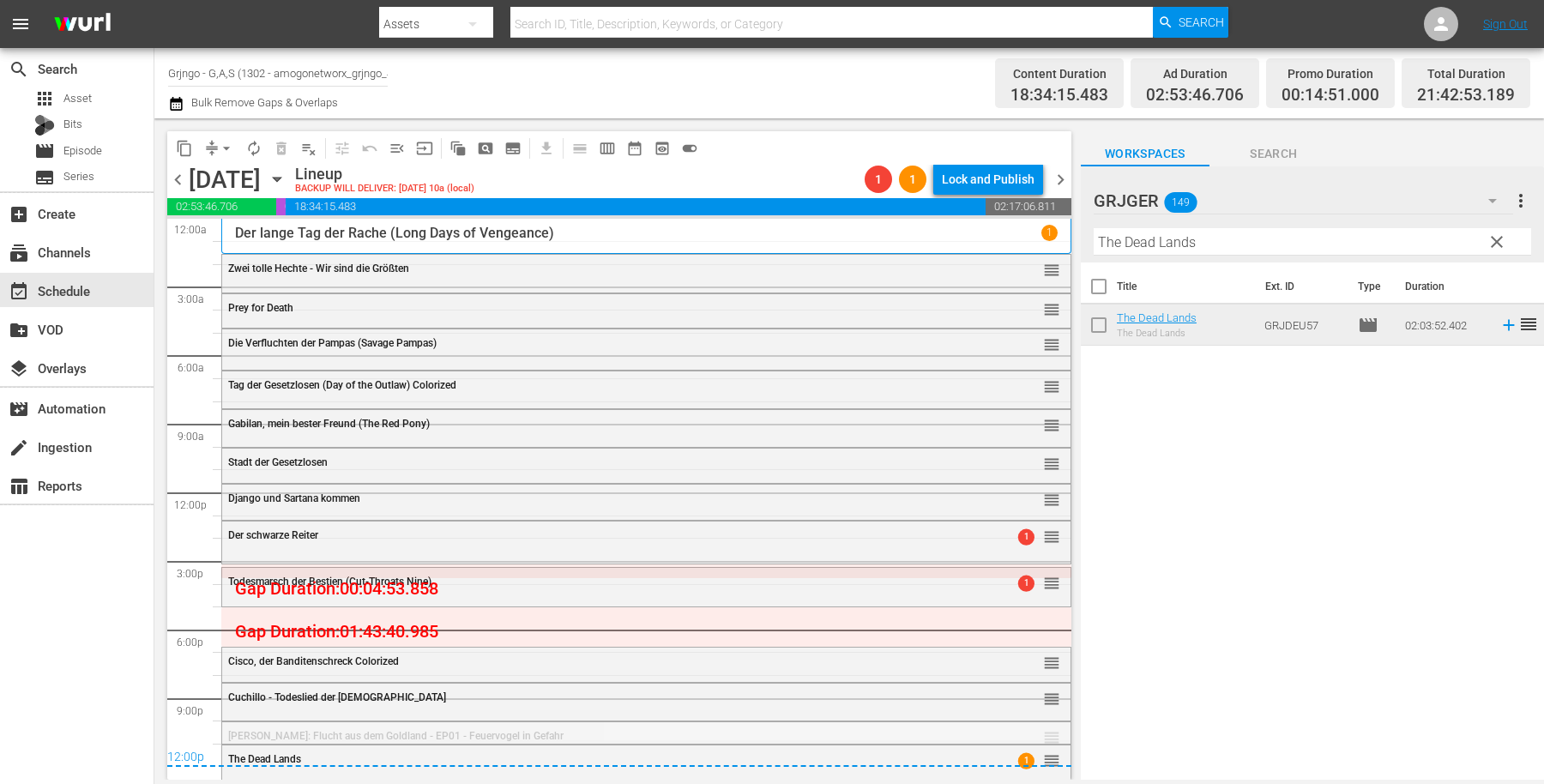
drag, startPoint x: 1035, startPoint y: 732, endPoint x: 1034, endPoint y: 607, distance: 124.4
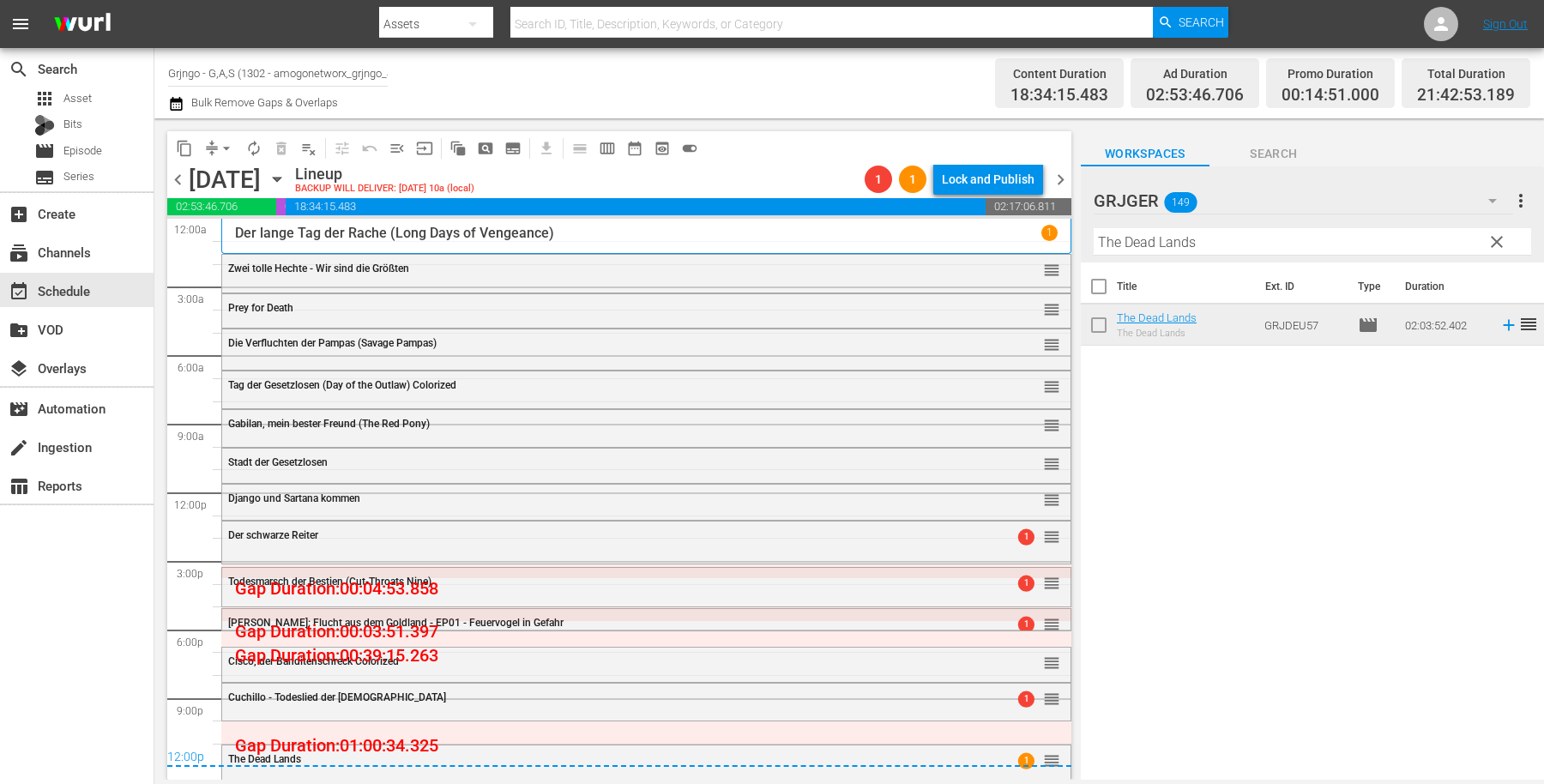
click at [1495, 240] on span "clear" at bounding box center [1497, 242] width 21 height 21
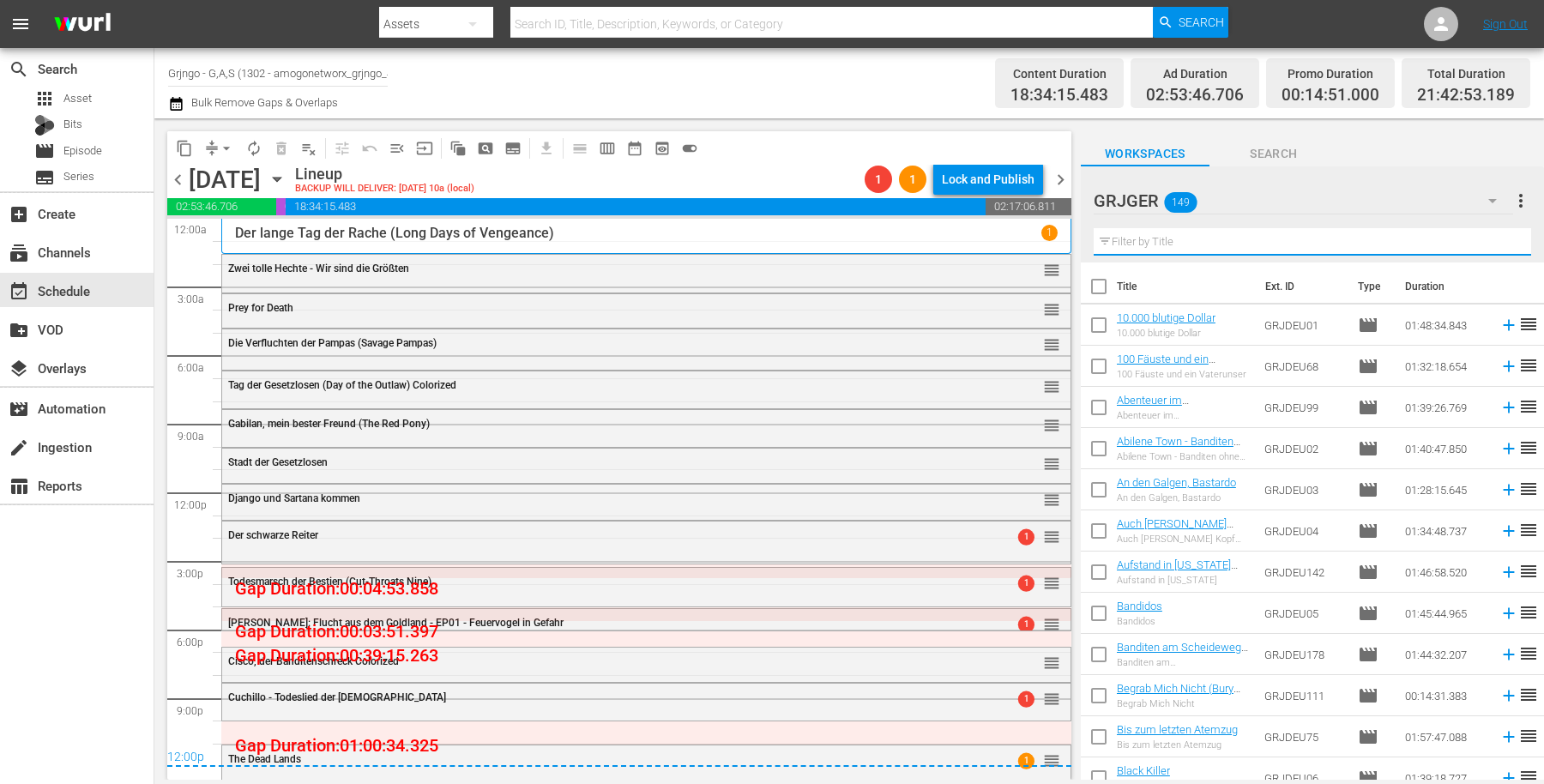
paste input "Die Krieger der Cheyenne"
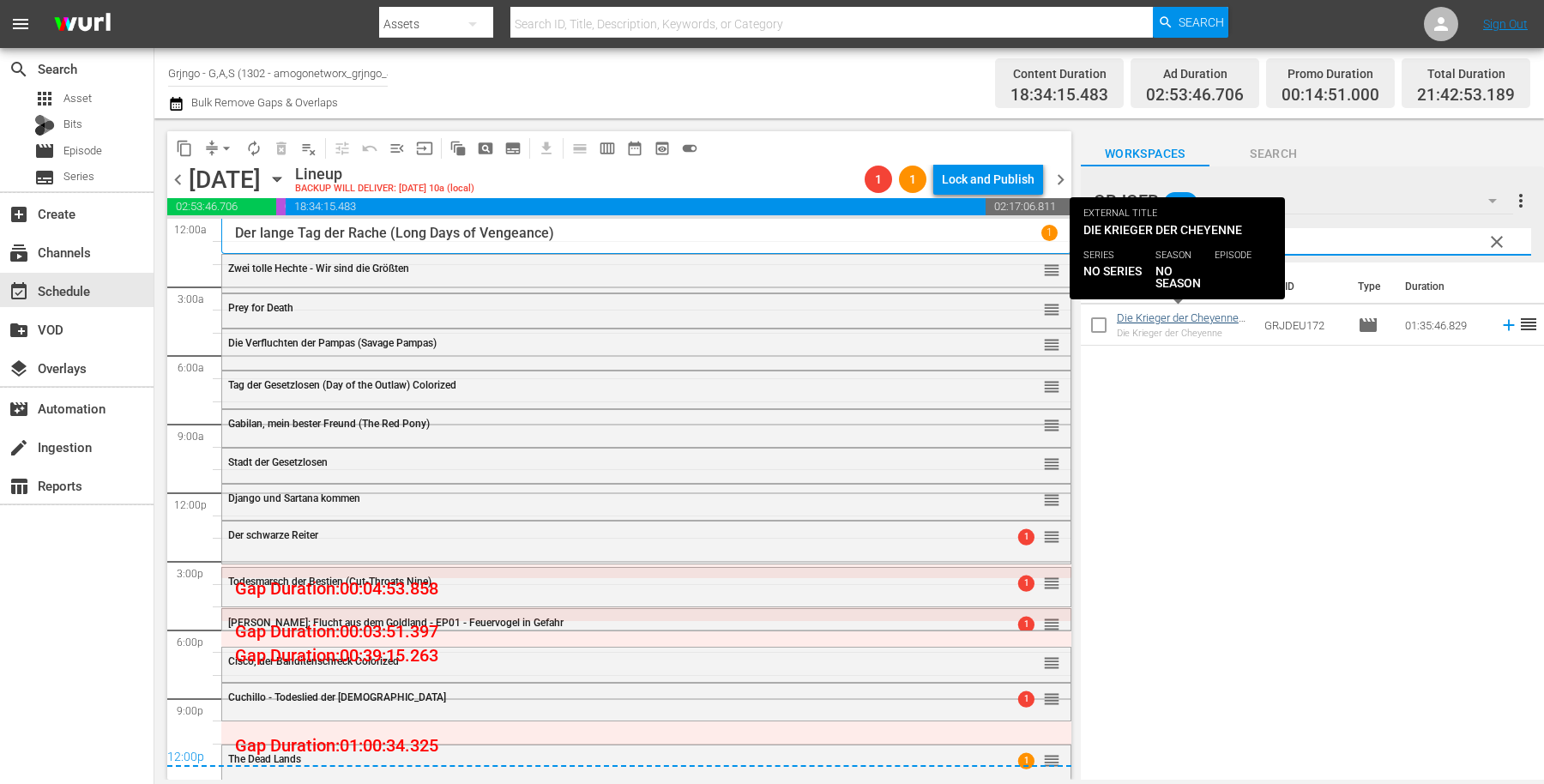
type input "Die Krieger der Cheyenne"
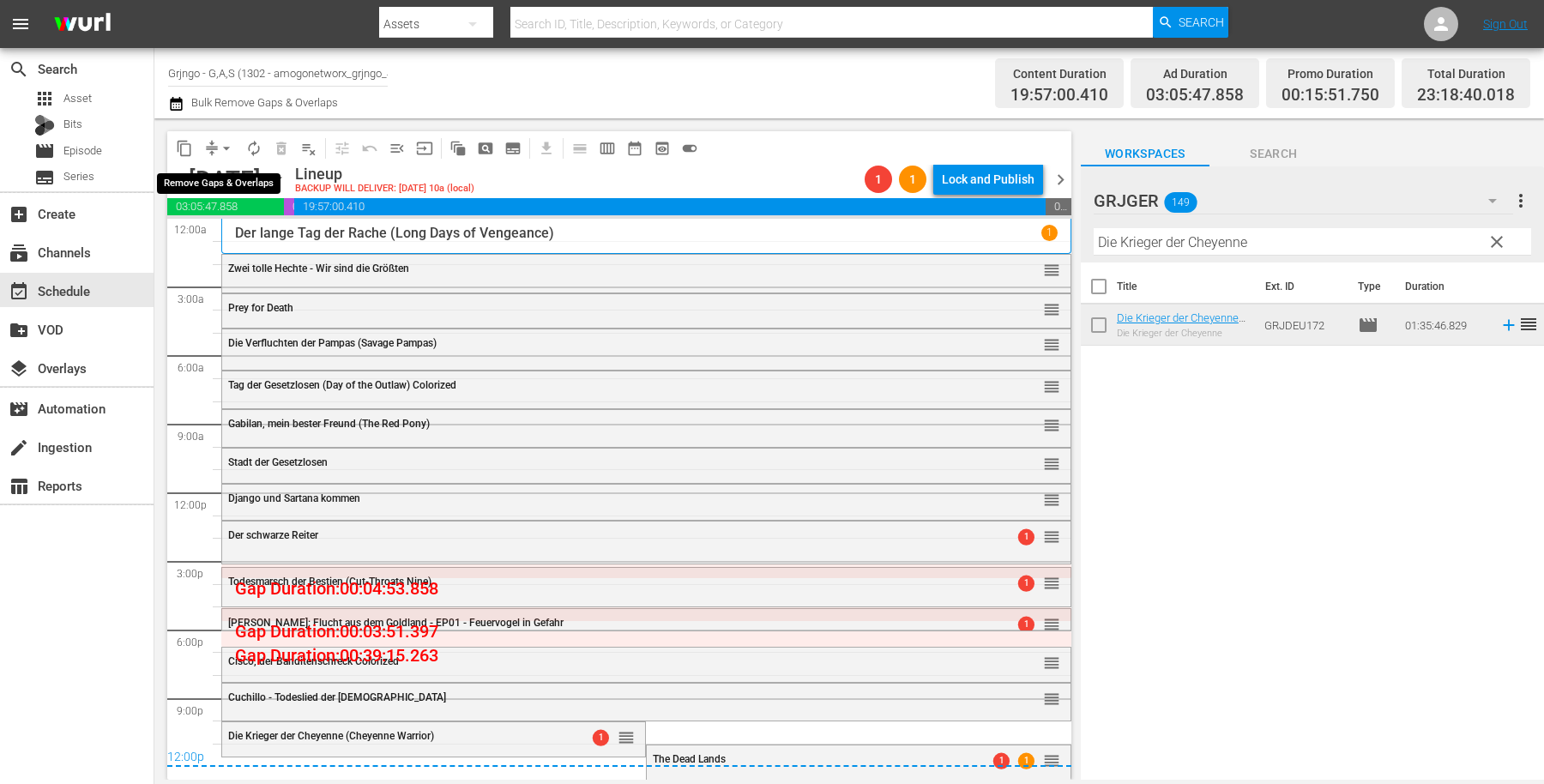
click at [223, 144] on span "arrow_drop_down" at bounding box center [226, 148] width 17 height 17
click at [262, 234] on li "Align to End of Previous Day" at bounding box center [227, 239] width 180 height 28
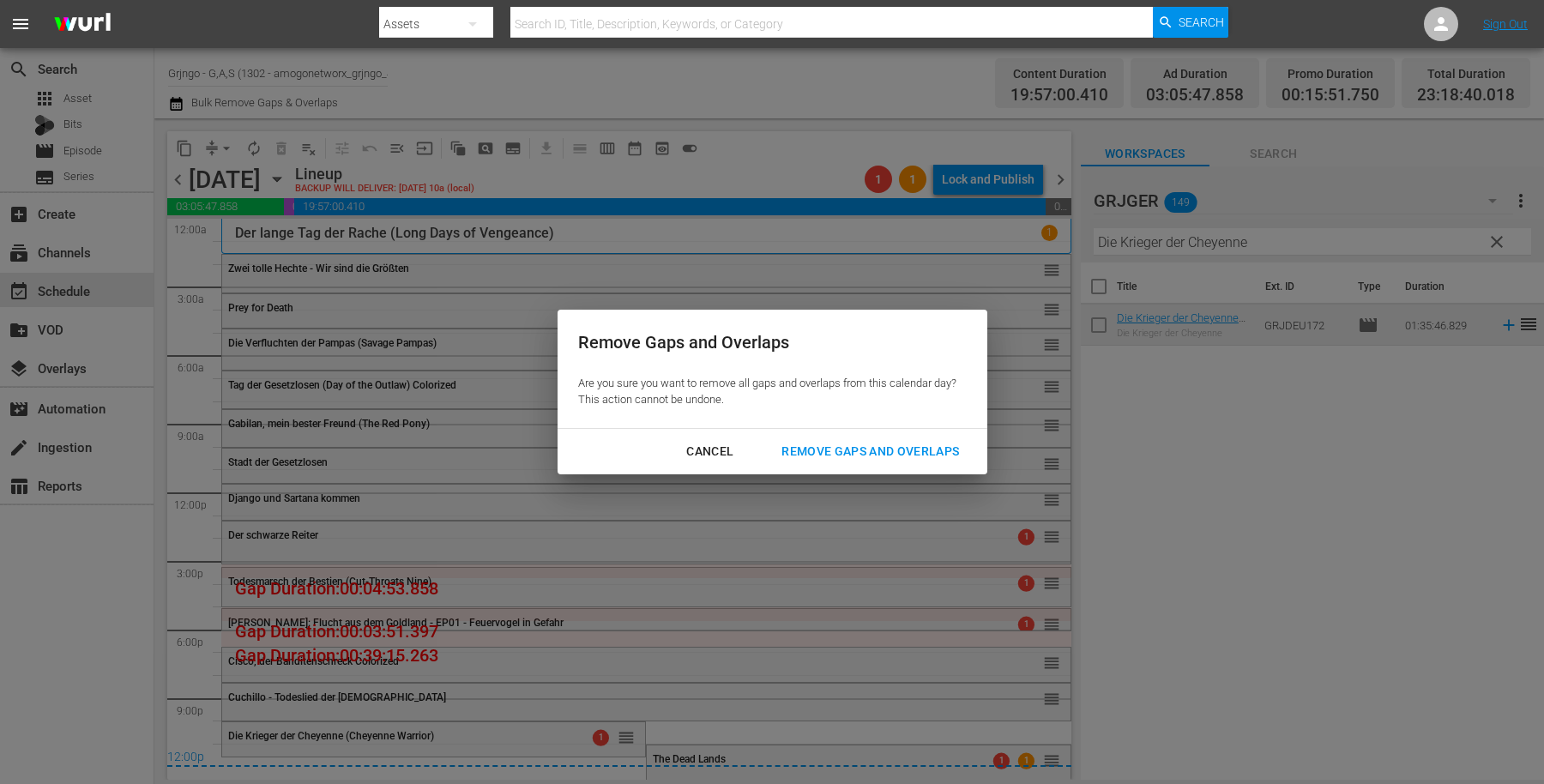
click at [931, 449] on div "Remove Gaps and Overlaps" at bounding box center [870, 451] width 205 height 21
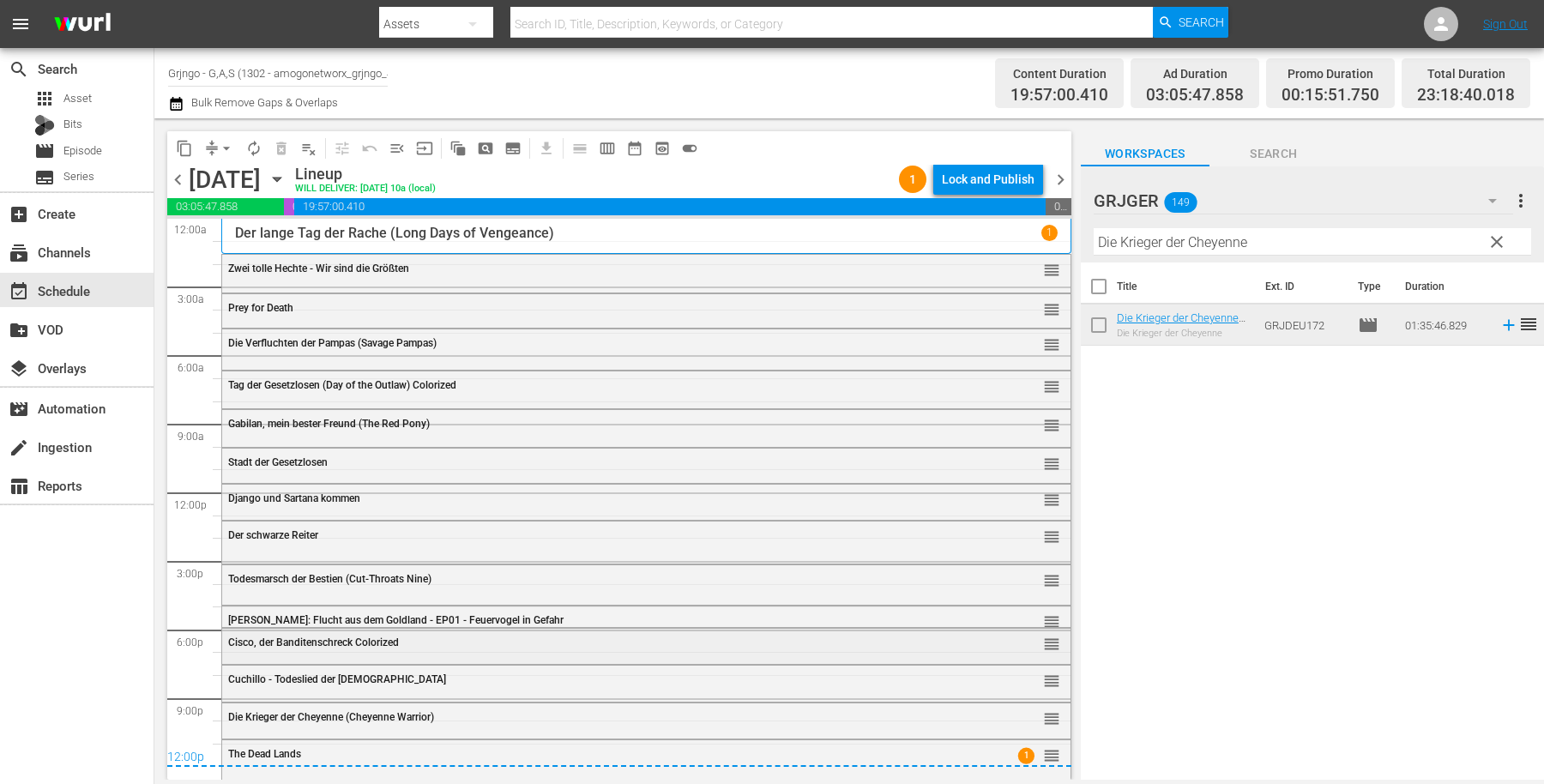
click at [251, 640] on span "Cisco, der Banditenschreck Colorized" at bounding box center [313, 643] width 171 height 12
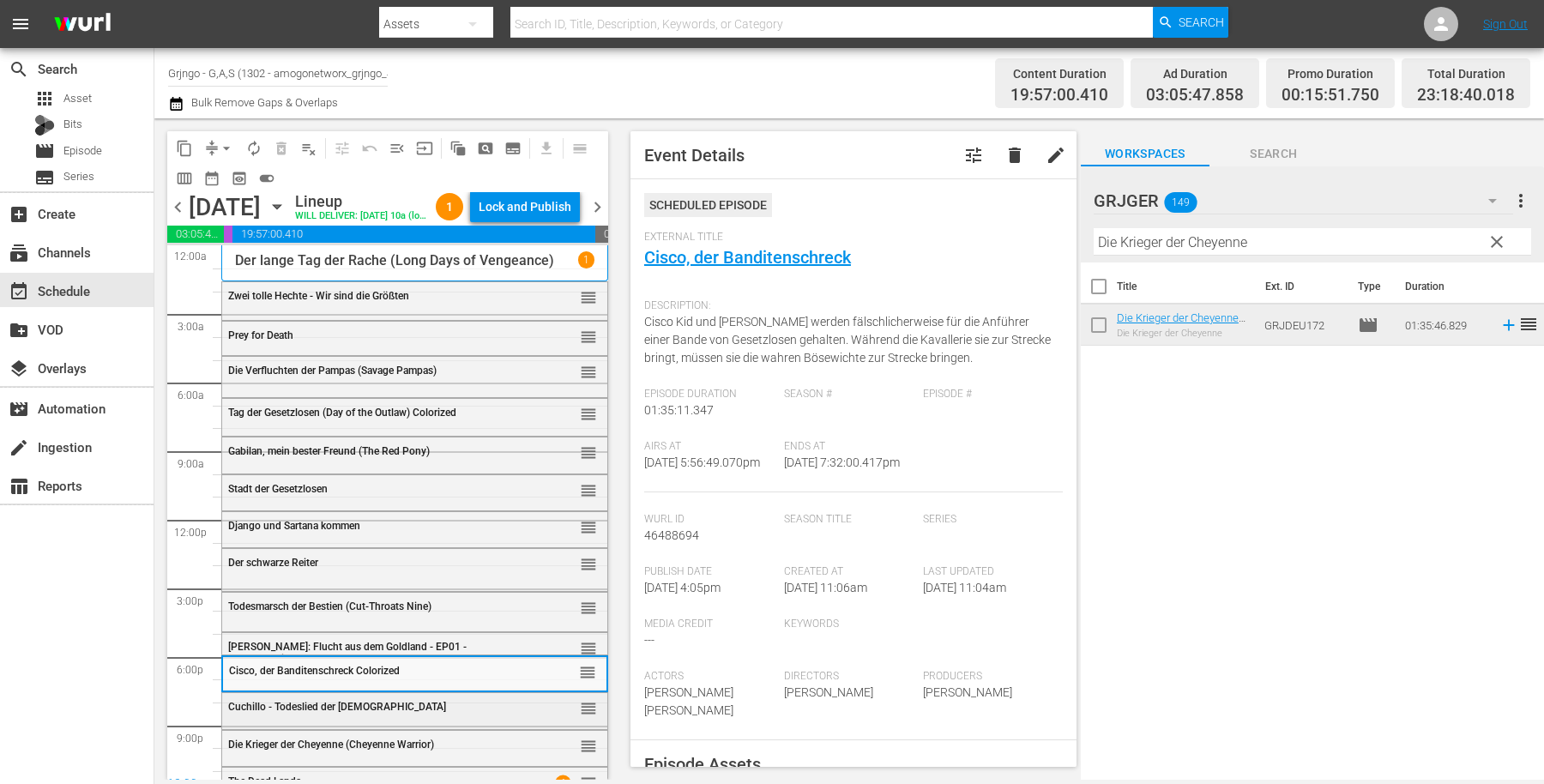
click at [279, 713] on span "Cuchillo - Todeslied der [DEMOGRAPHIC_DATA]" at bounding box center [337, 707] width 218 height 12
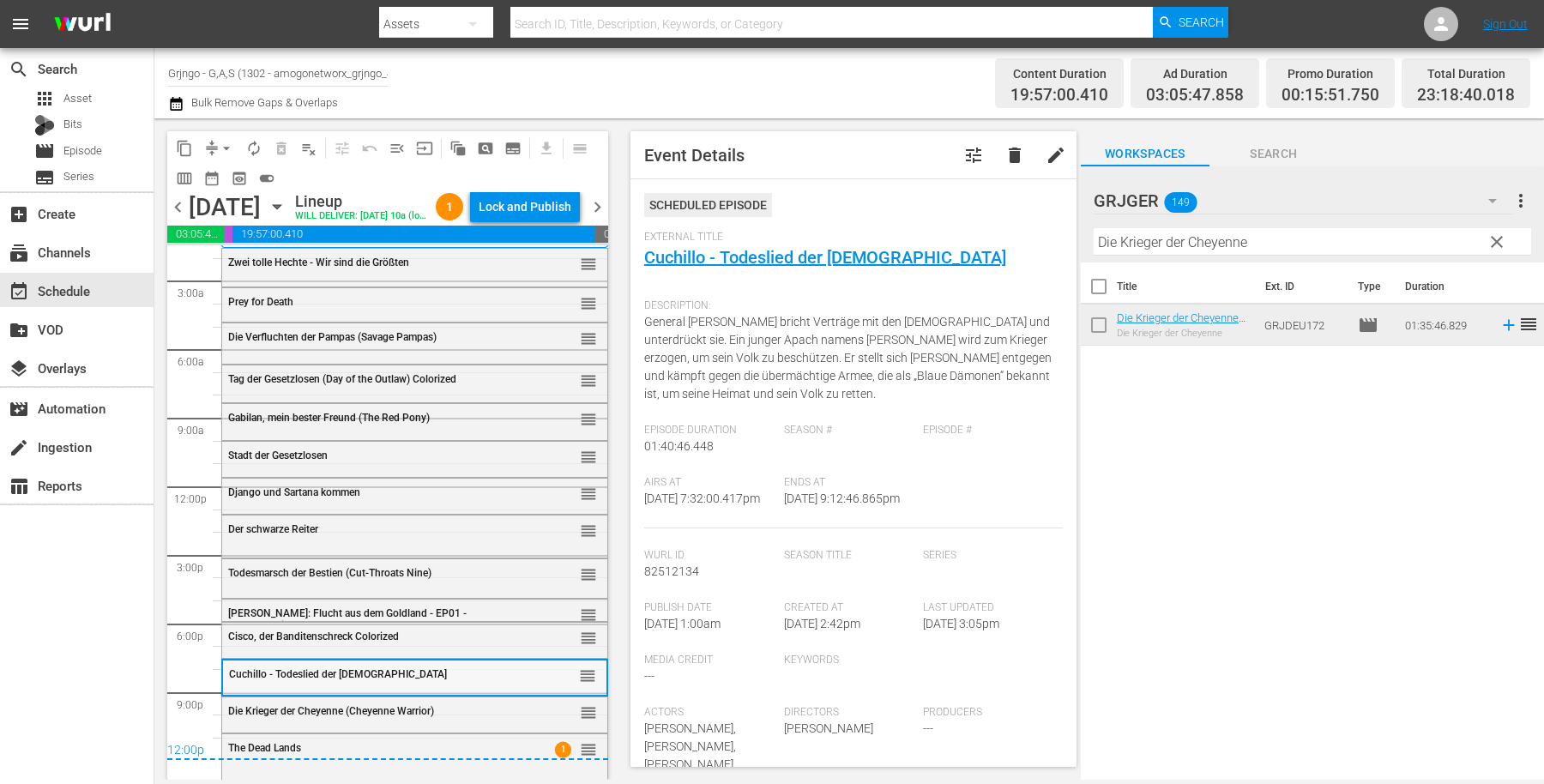
scroll to position [63, 0]
click at [284, 721] on div "Die Krieger der Cheyenne (Cheyenne Warrior) reorder" at bounding box center [414, 711] width 385 height 29
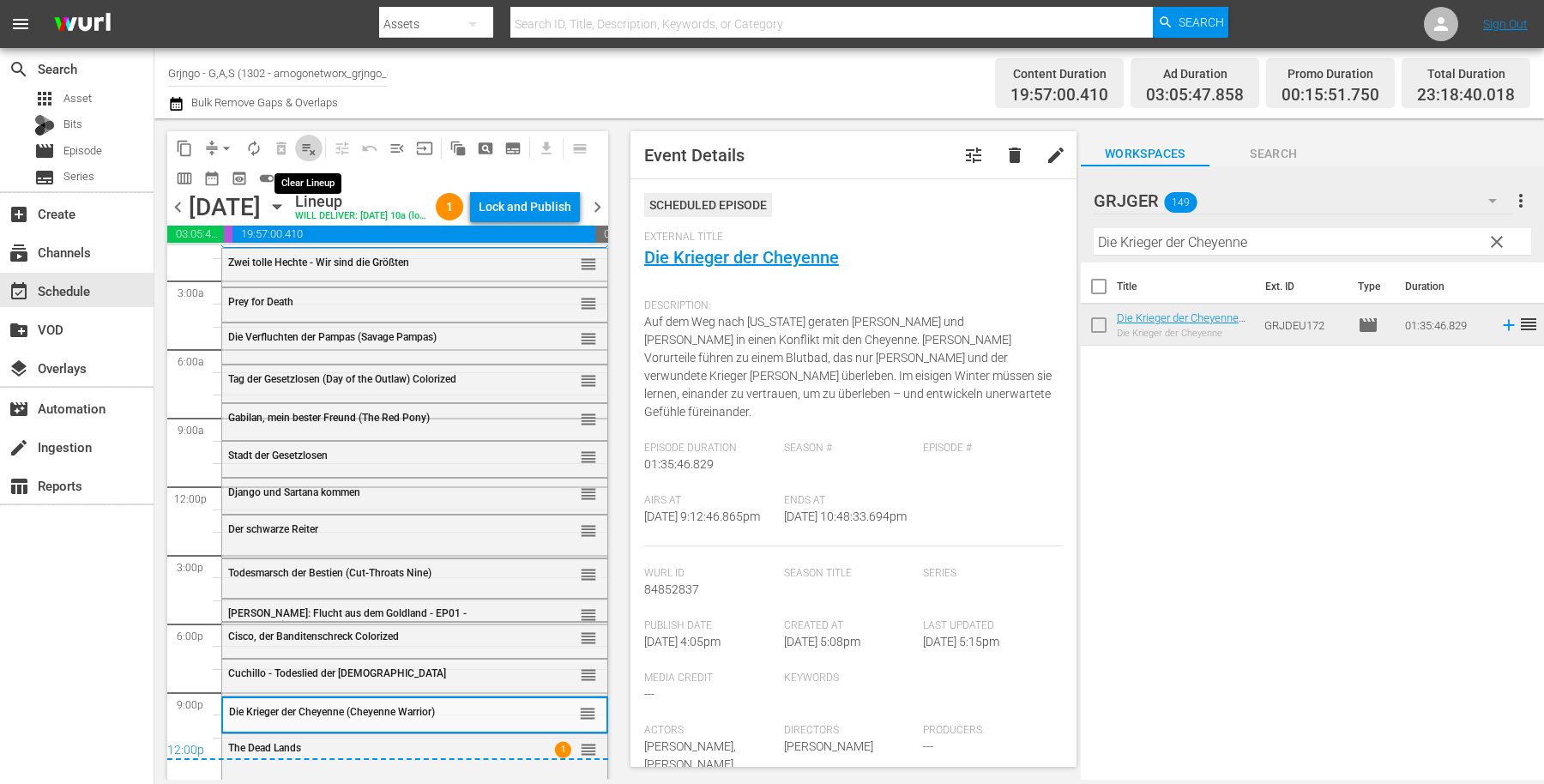
click at [310, 144] on span "playlist_remove_outlined" at bounding box center [308, 148] width 17 height 17
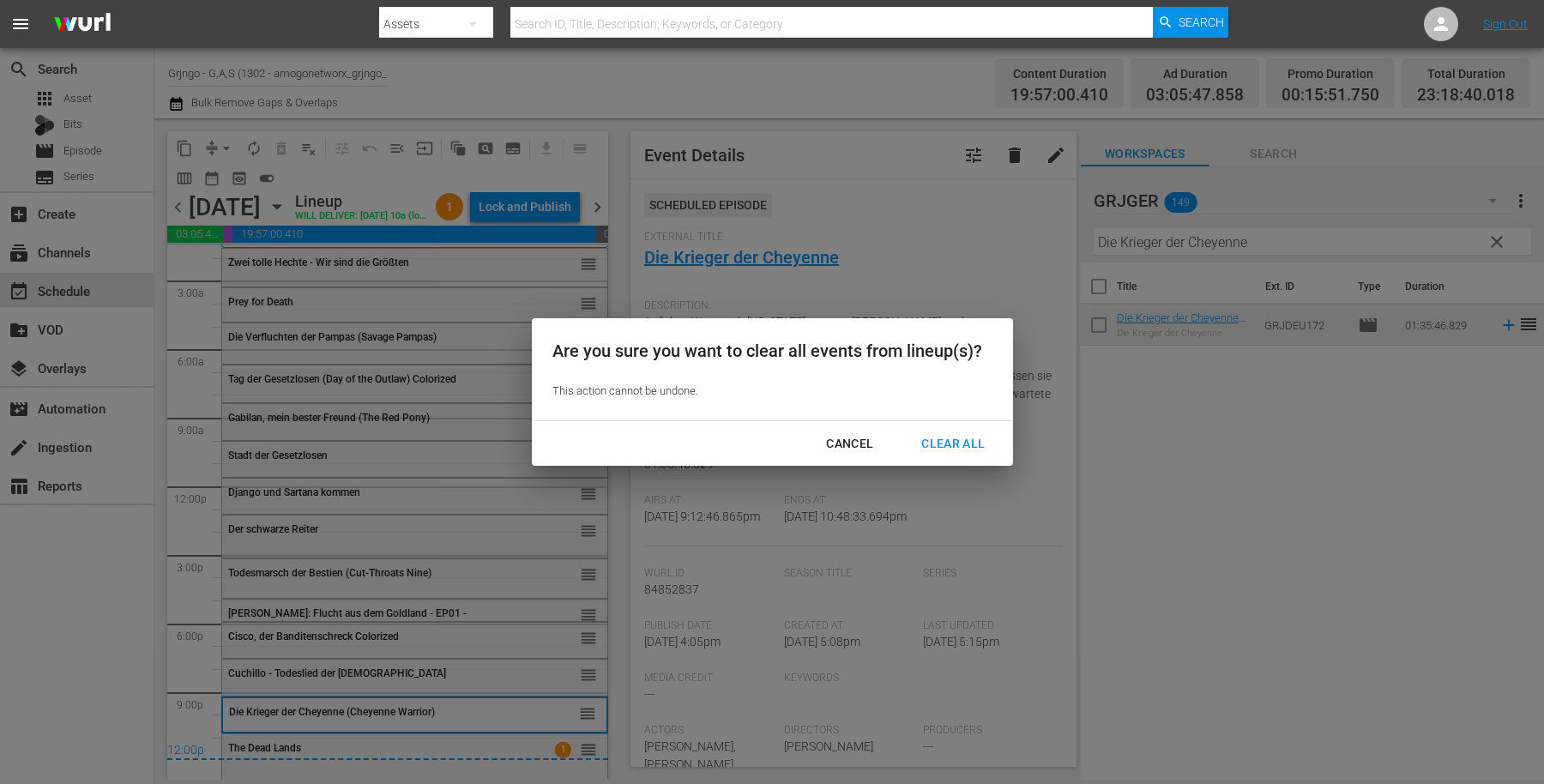
click at [945, 445] on div "Clear All" at bounding box center [953, 443] width 91 height 21
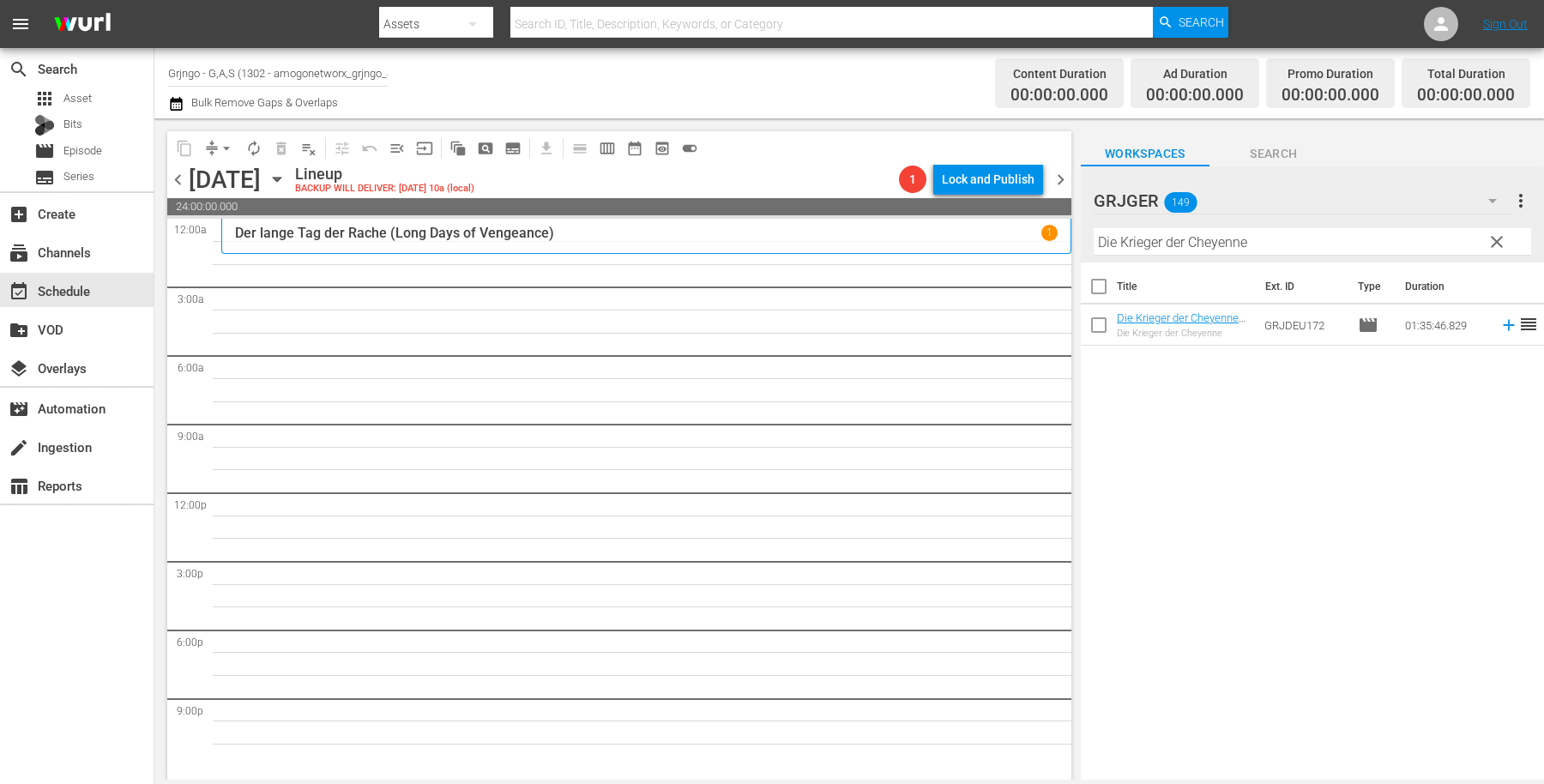
scroll to position [0, 0]
click at [1497, 238] on span "clear" at bounding box center [1497, 242] width 21 height 21
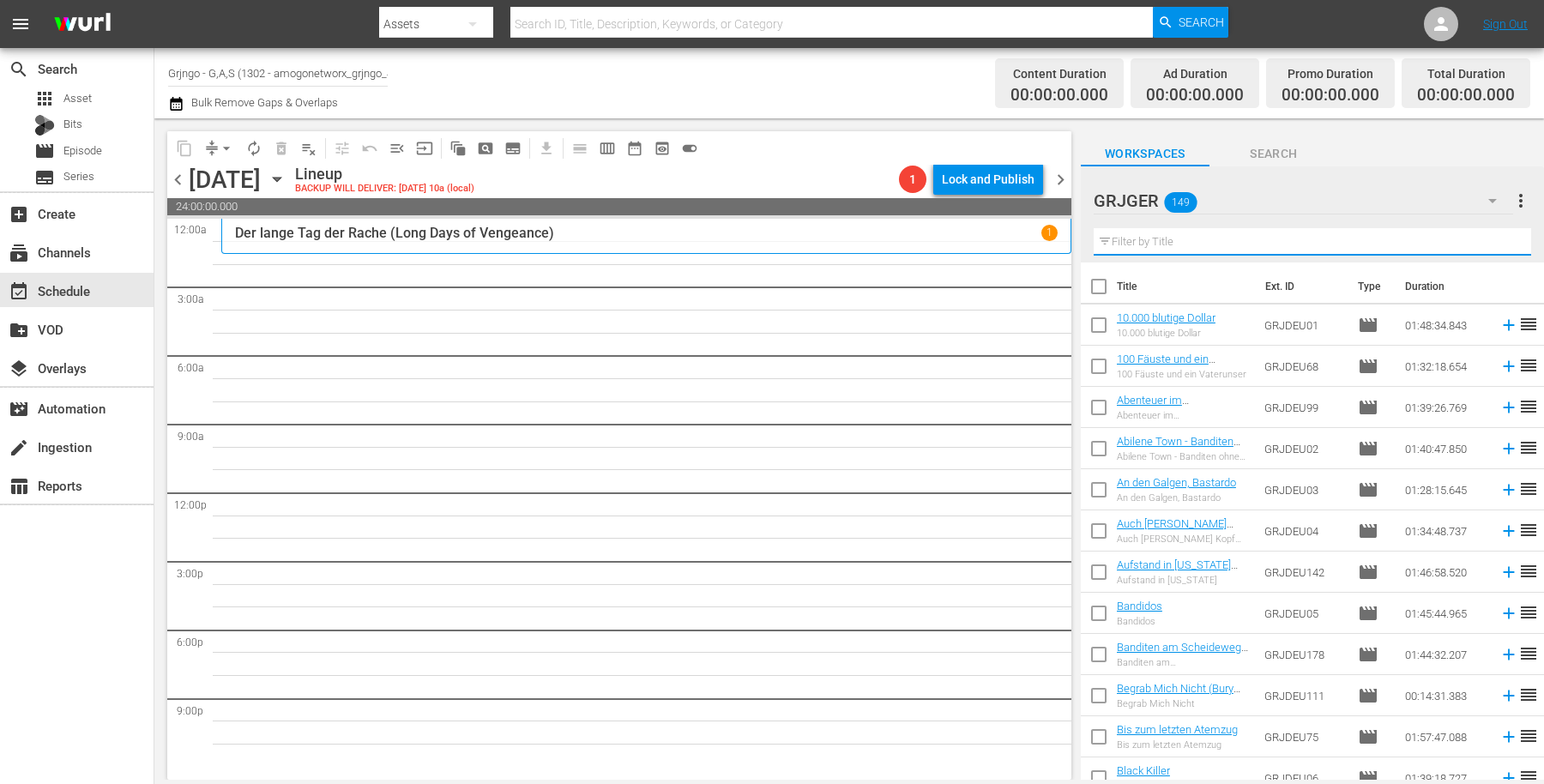
paste input "Zwei tolle Hechte - Wir sind die Größten"
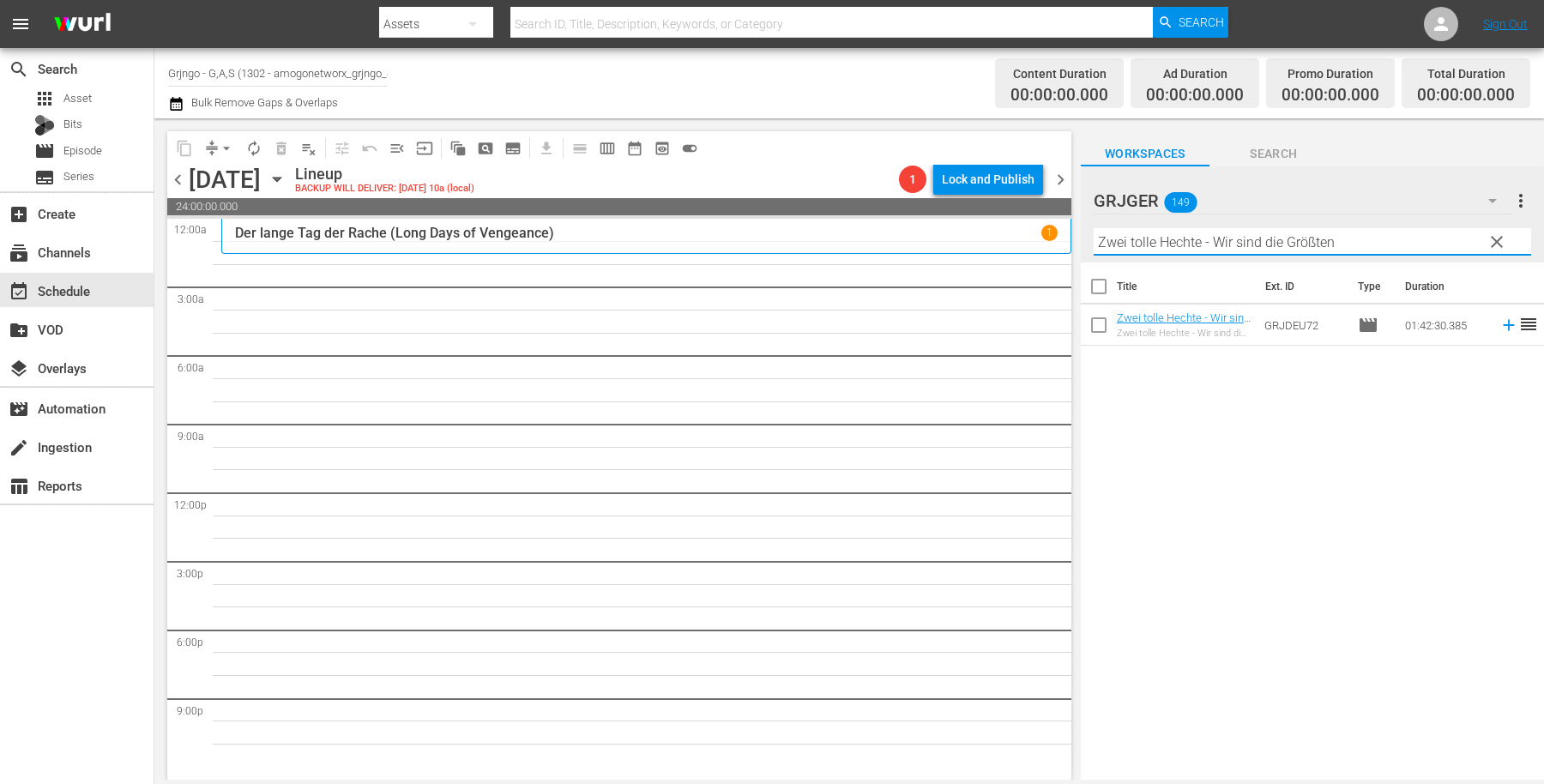
type input "Zwei tolle Hechte - Wir sind die Größten"
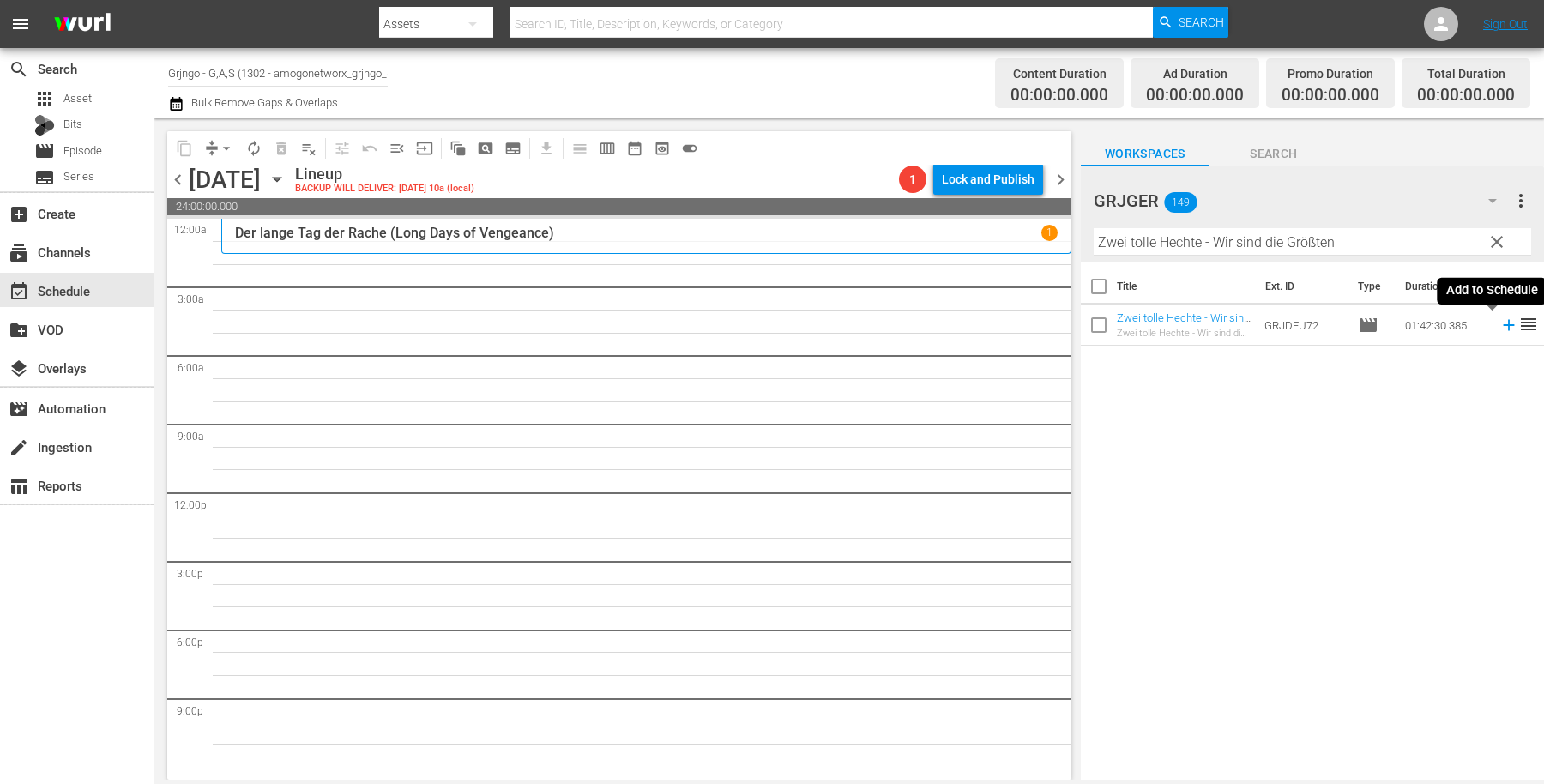
click at [1500, 326] on icon at bounding box center [1509, 325] width 19 height 19
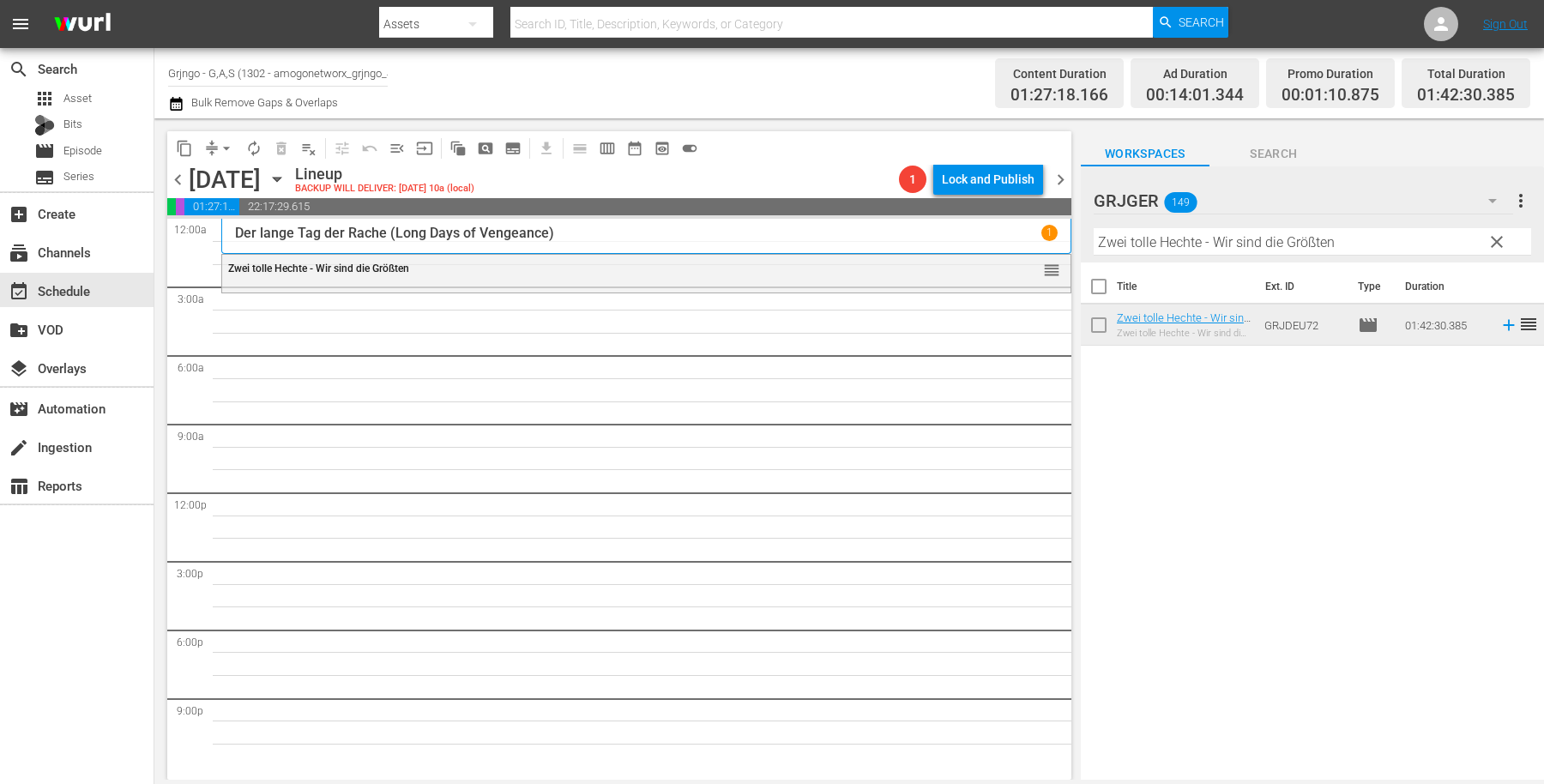
click at [1492, 234] on span "clear" at bounding box center [1497, 242] width 21 height 21
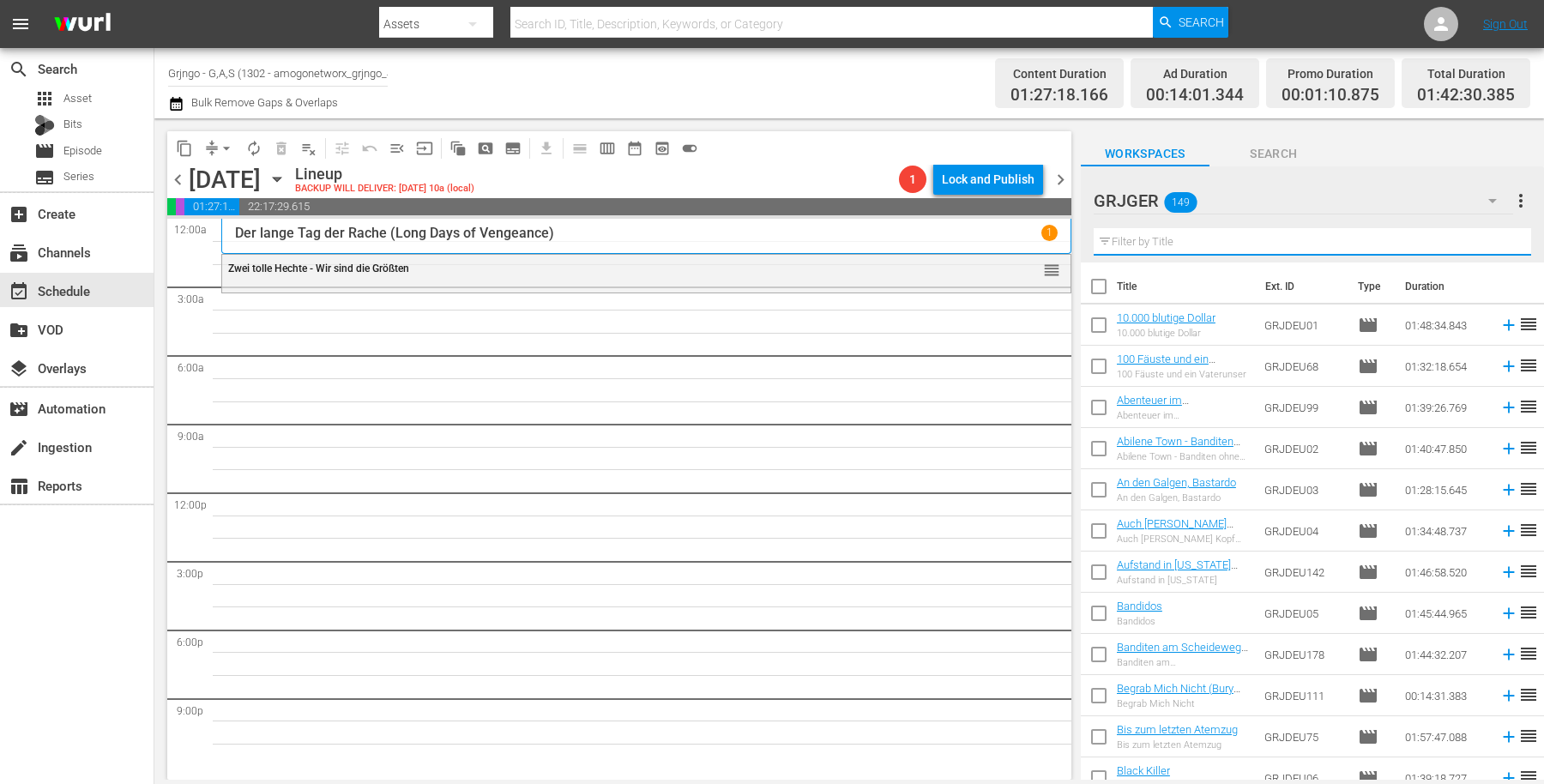
paste input "Prey for Death"
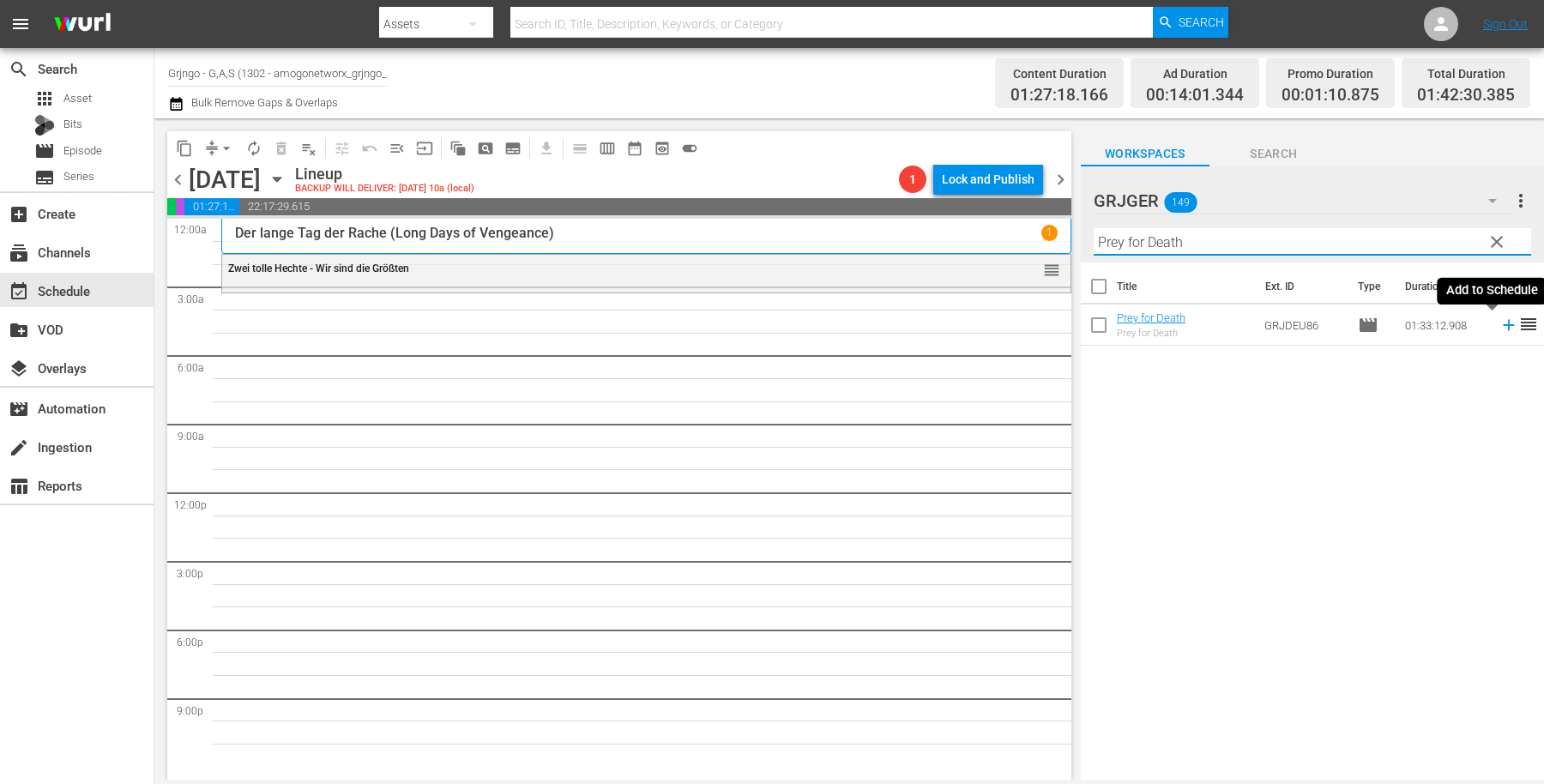
type input "Prey for Death"
click at [1500, 327] on icon at bounding box center [1509, 325] width 19 height 19
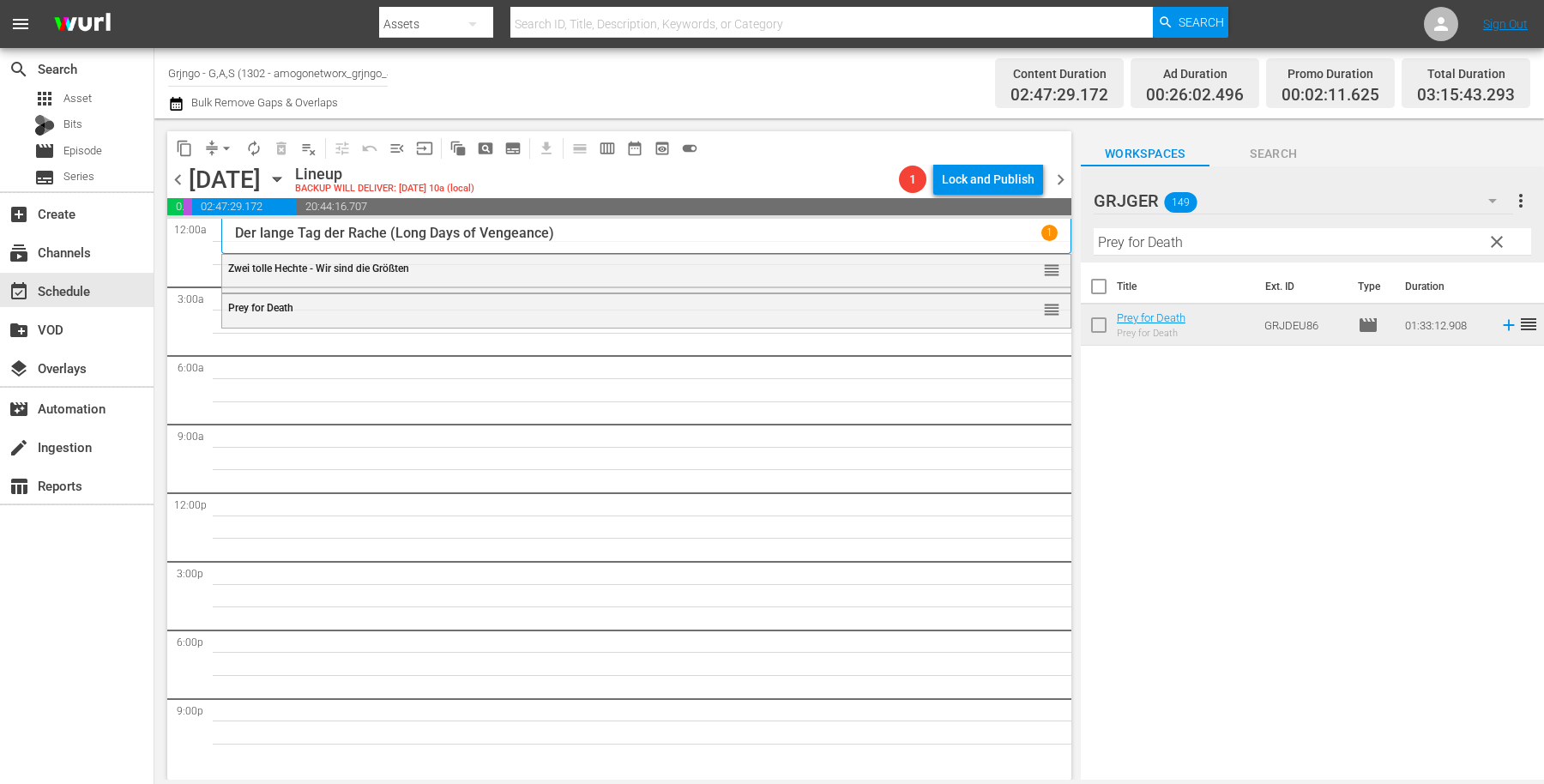
click at [1504, 238] on span "clear" at bounding box center [1497, 242] width 21 height 21
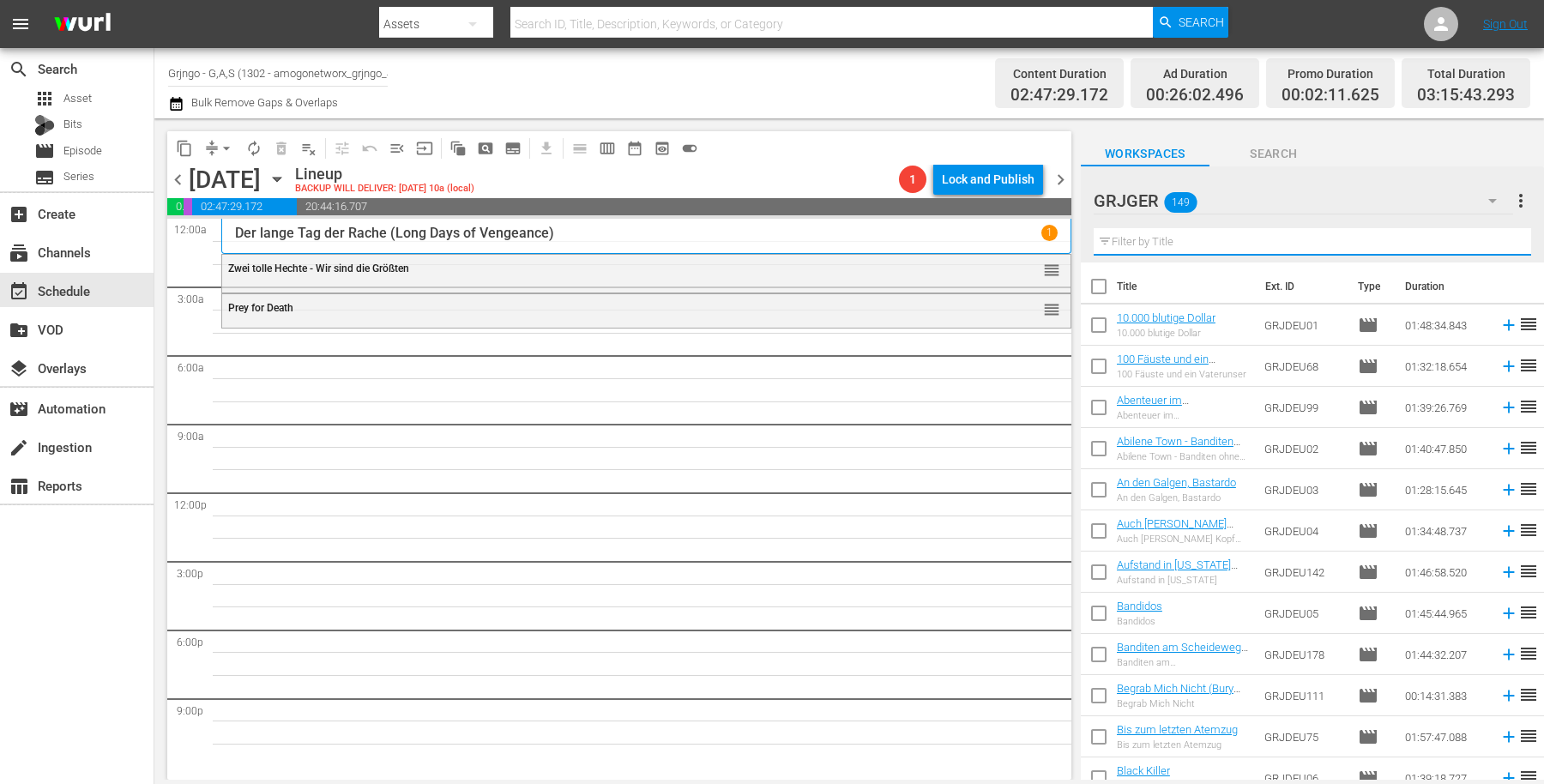
paste input "Die Verfluchten der Pampas (Savage Pampas)"
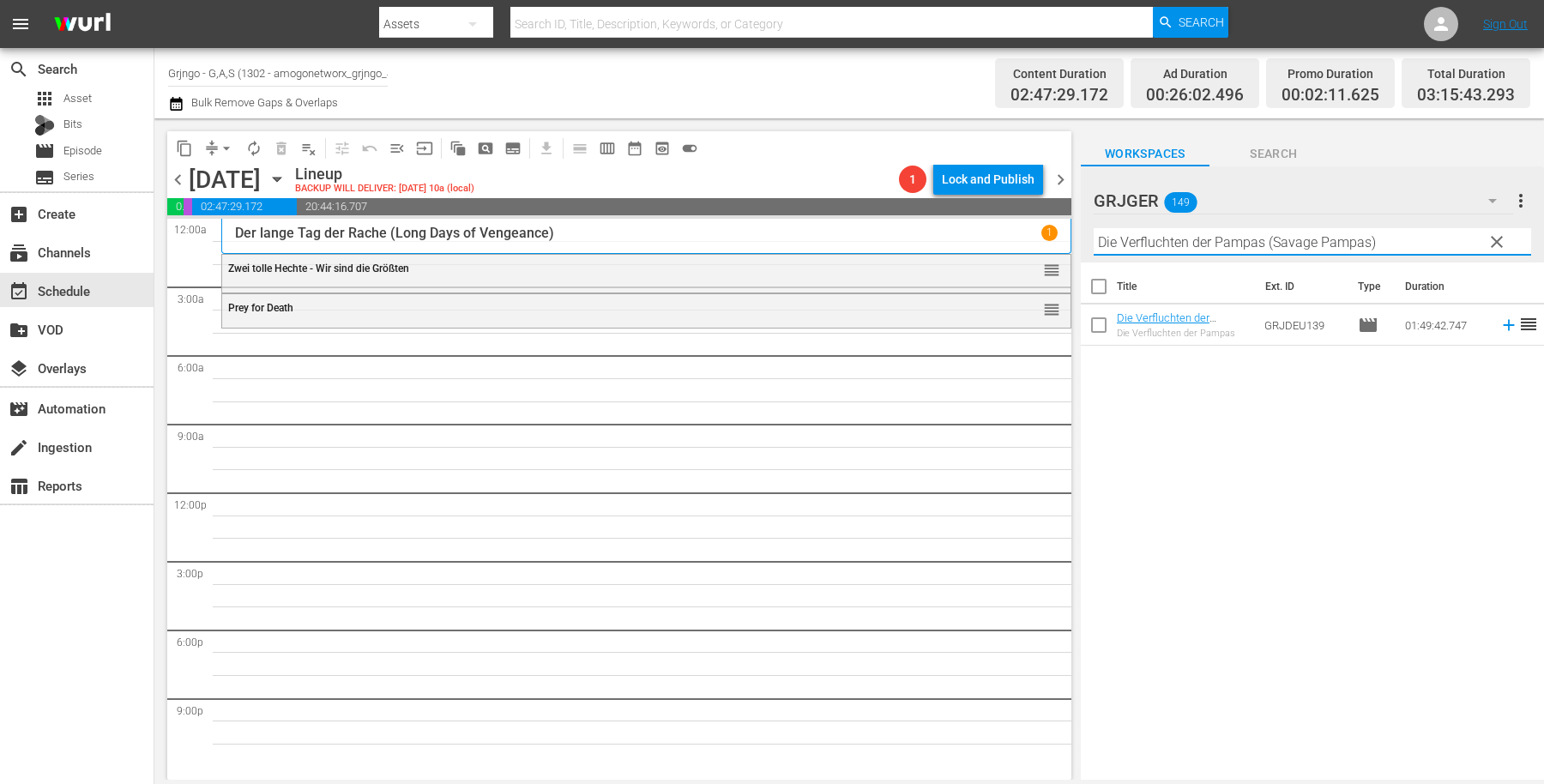
type input "Die Verfluchten der Pampas (Savage Pampas)"
click at [1500, 323] on icon at bounding box center [1509, 325] width 19 height 19
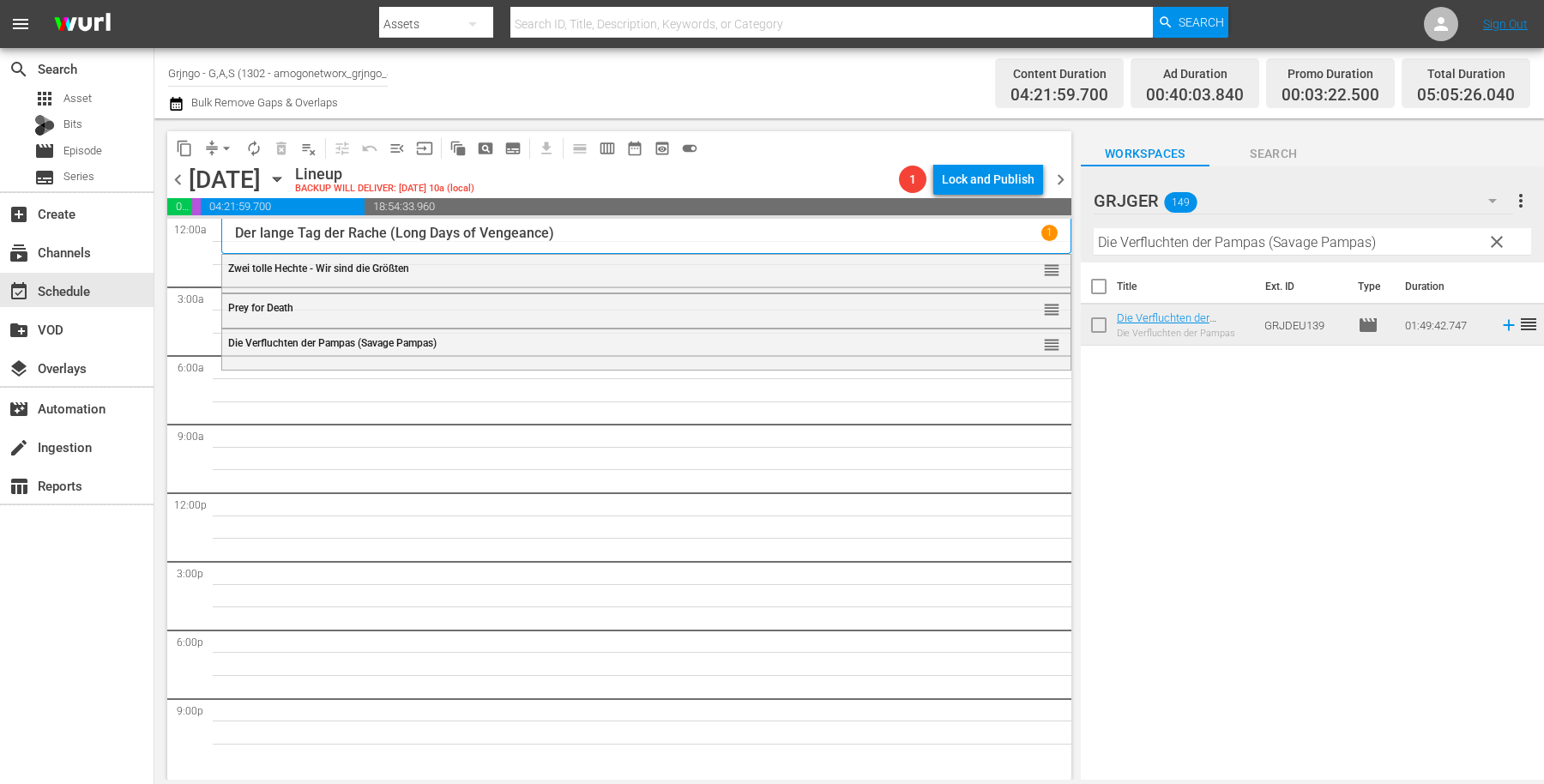
click at [1500, 242] on span "clear" at bounding box center [1497, 242] width 21 height 21
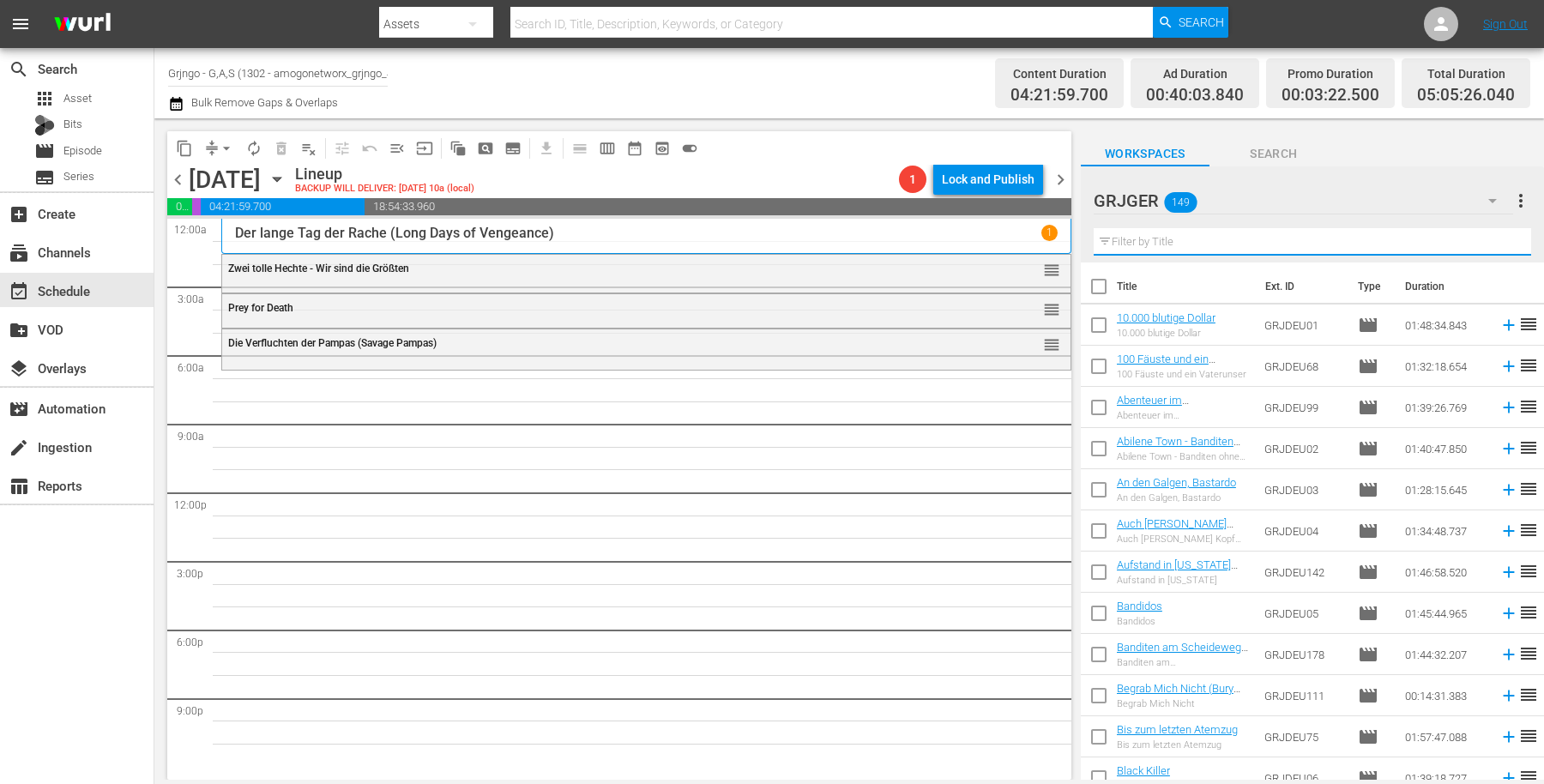
paste input "Hey, Amigo... Ruhe in [GEOGRAPHIC_DATA]!"
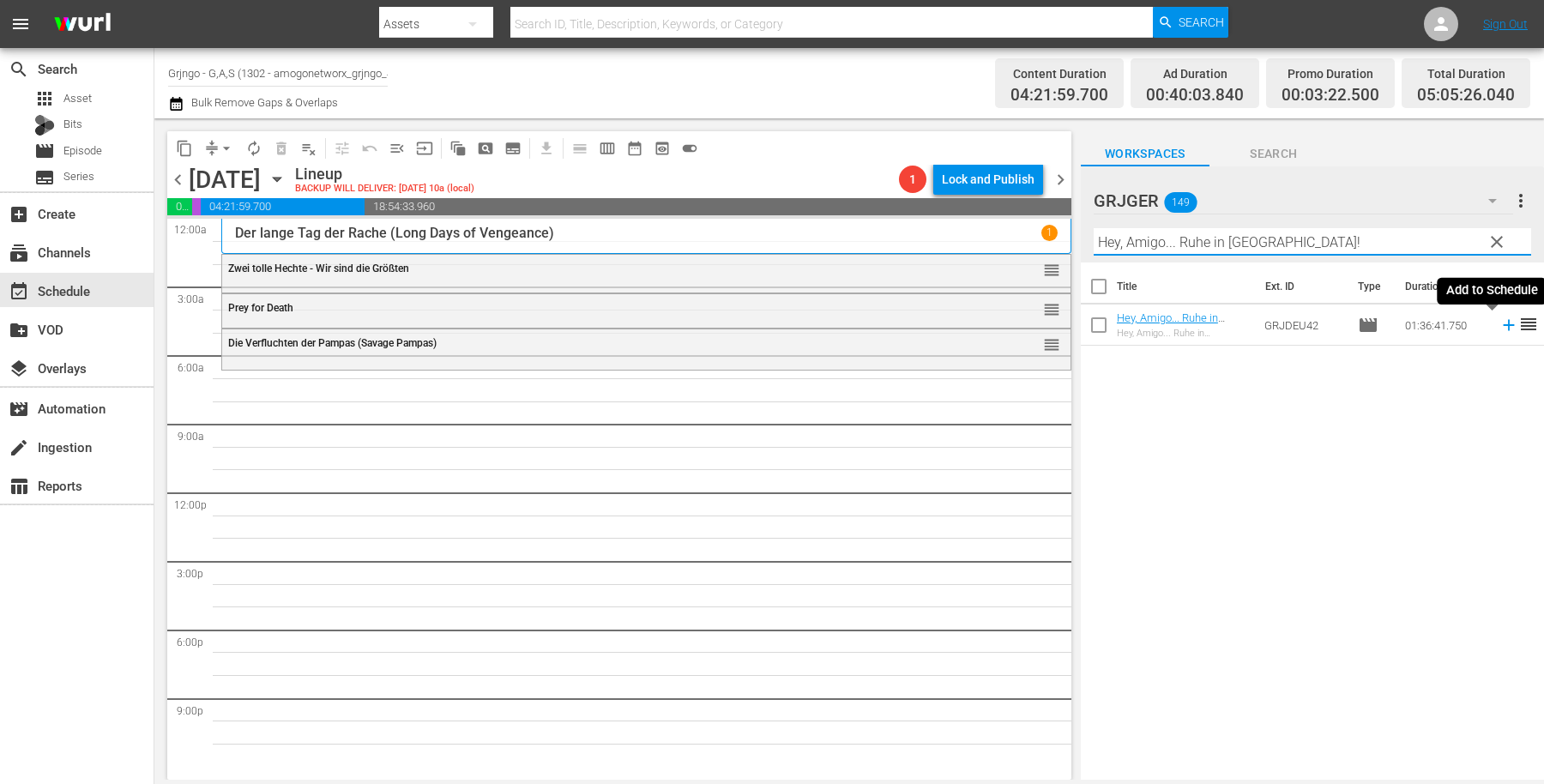
type input "Hey, Amigo... Ruhe in [GEOGRAPHIC_DATA]!"
click at [1503, 326] on icon at bounding box center [1508, 325] width 11 height 11
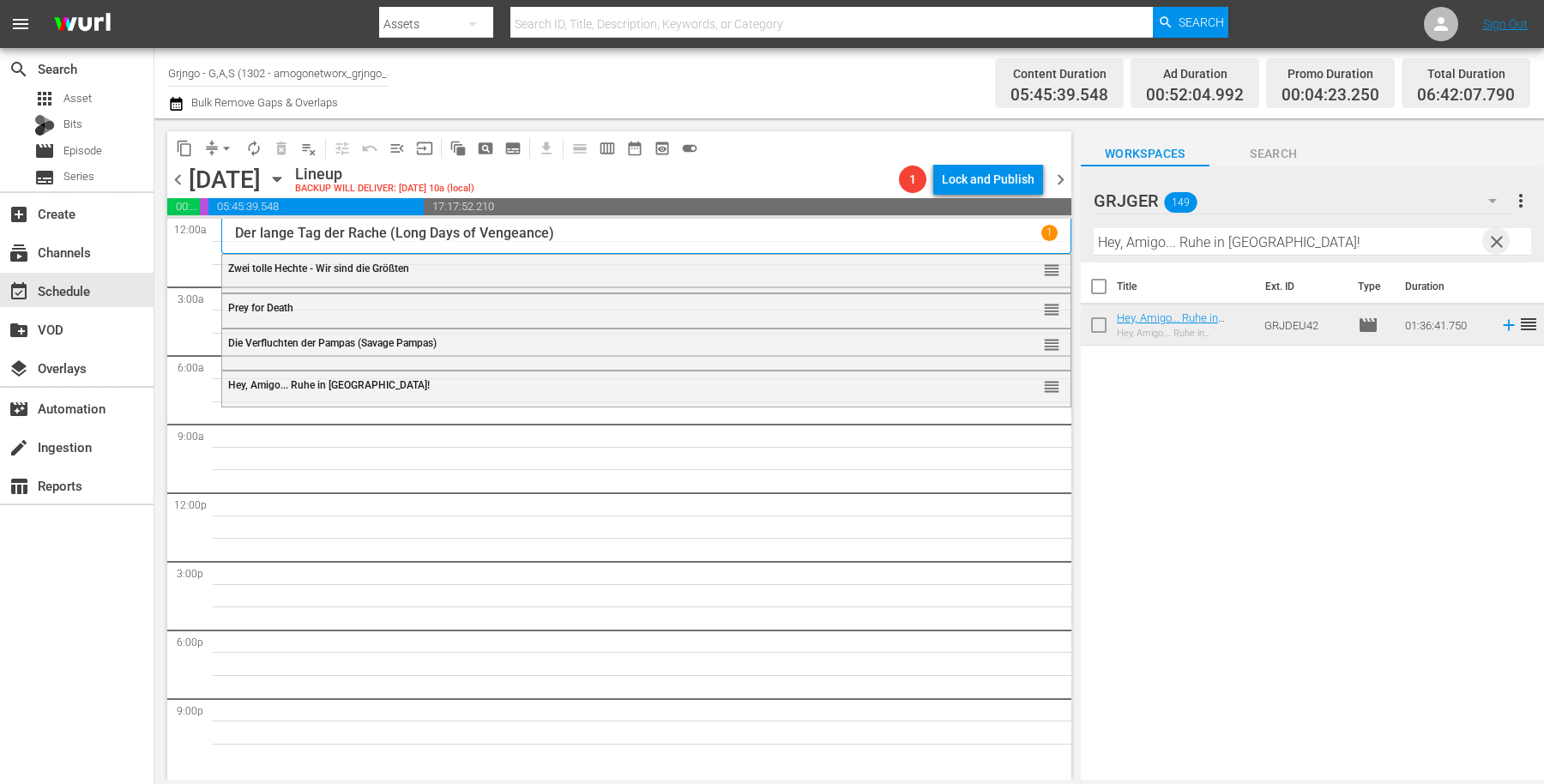
click at [1497, 237] on span "clear" at bounding box center [1497, 242] width 21 height 21
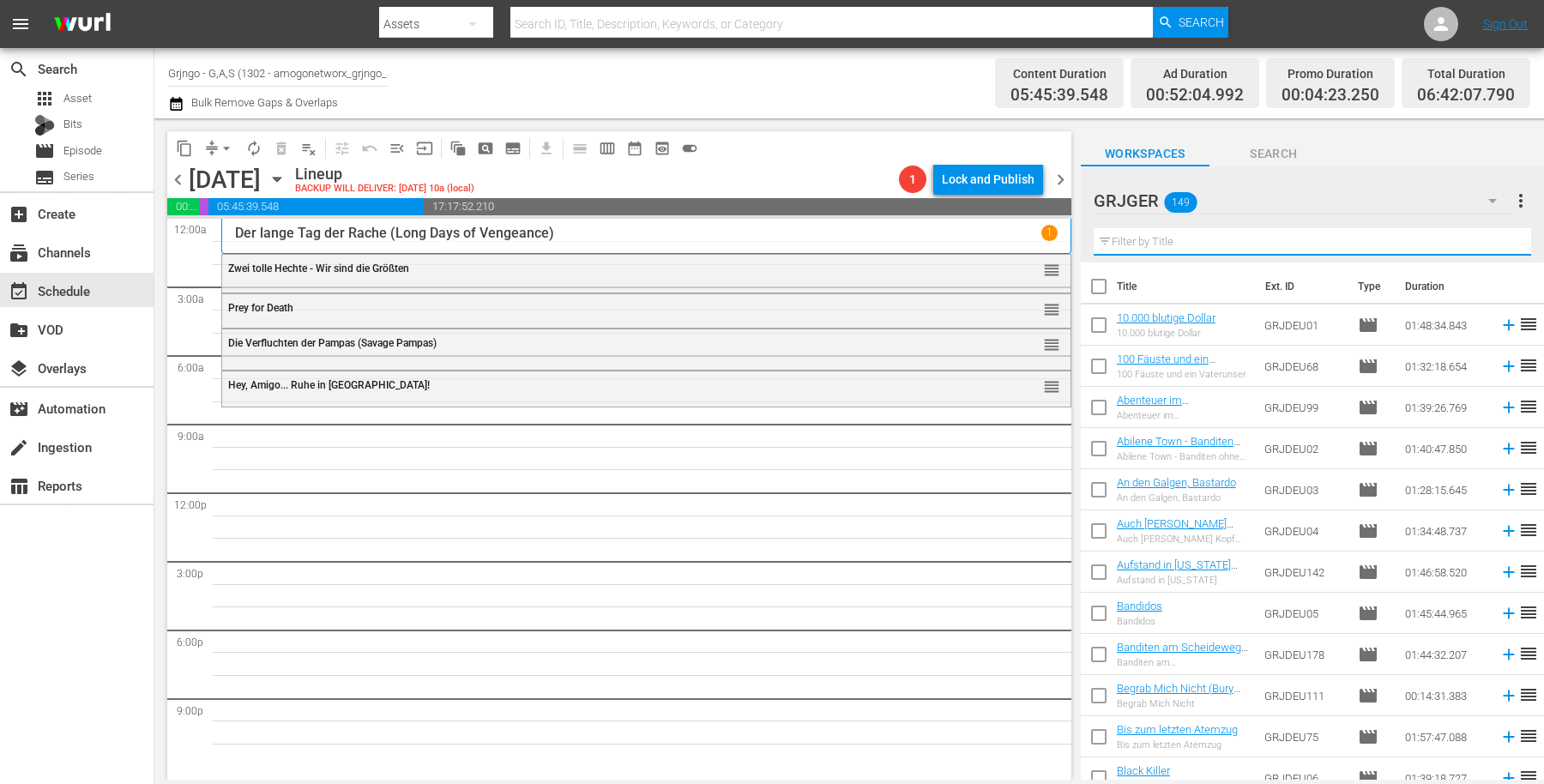
click at [1212, 245] on input "text" at bounding box center [1312, 241] width 437 height 27
paste input "Ein Zirkus und ein Halleluja"
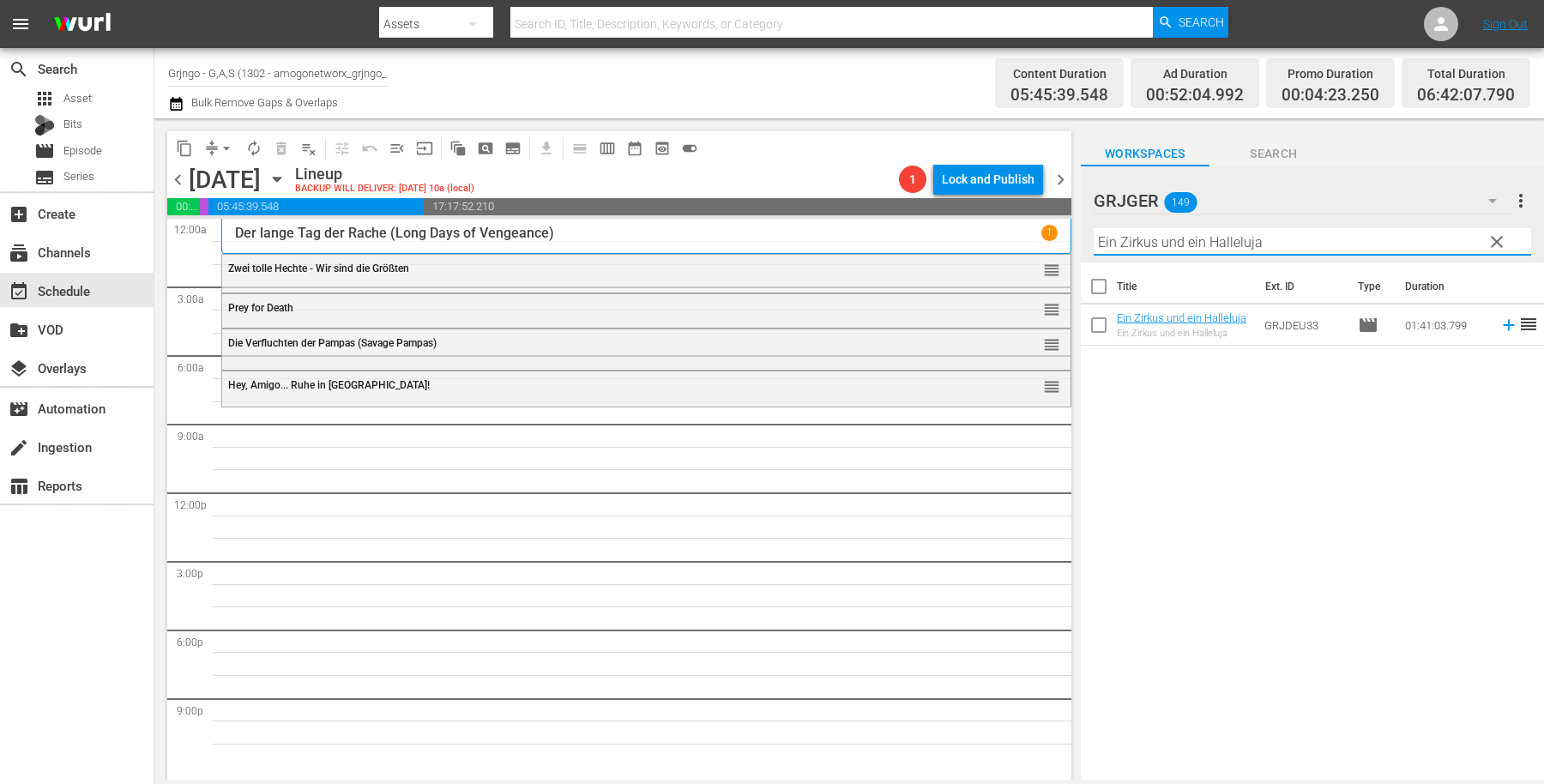
type input "Ein Zirkus und ein Halleluja"
click at [1500, 238] on span "clear" at bounding box center [1497, 242] width 21 height 21
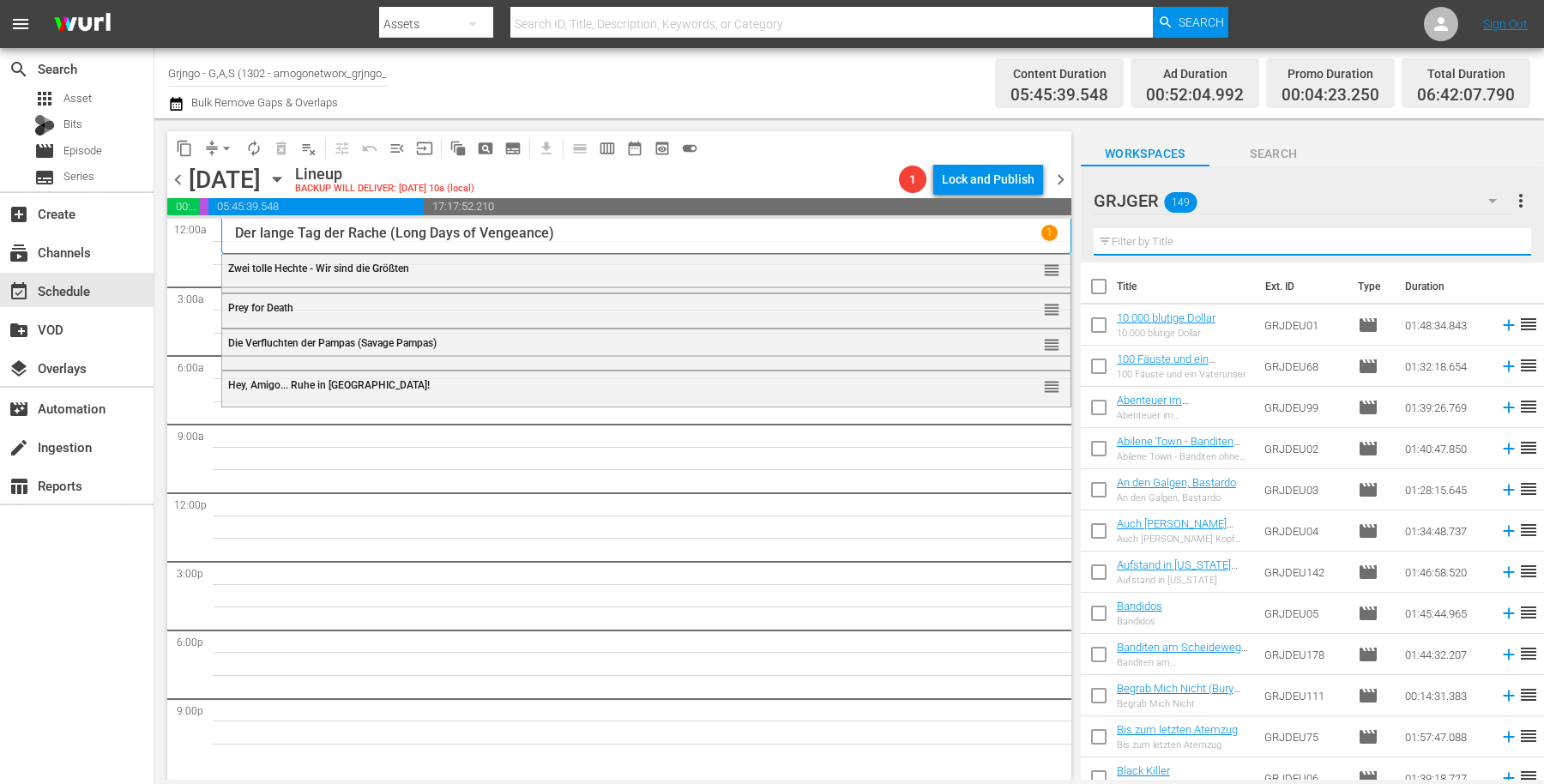
paste input "Stadt der Gesetzlosen"
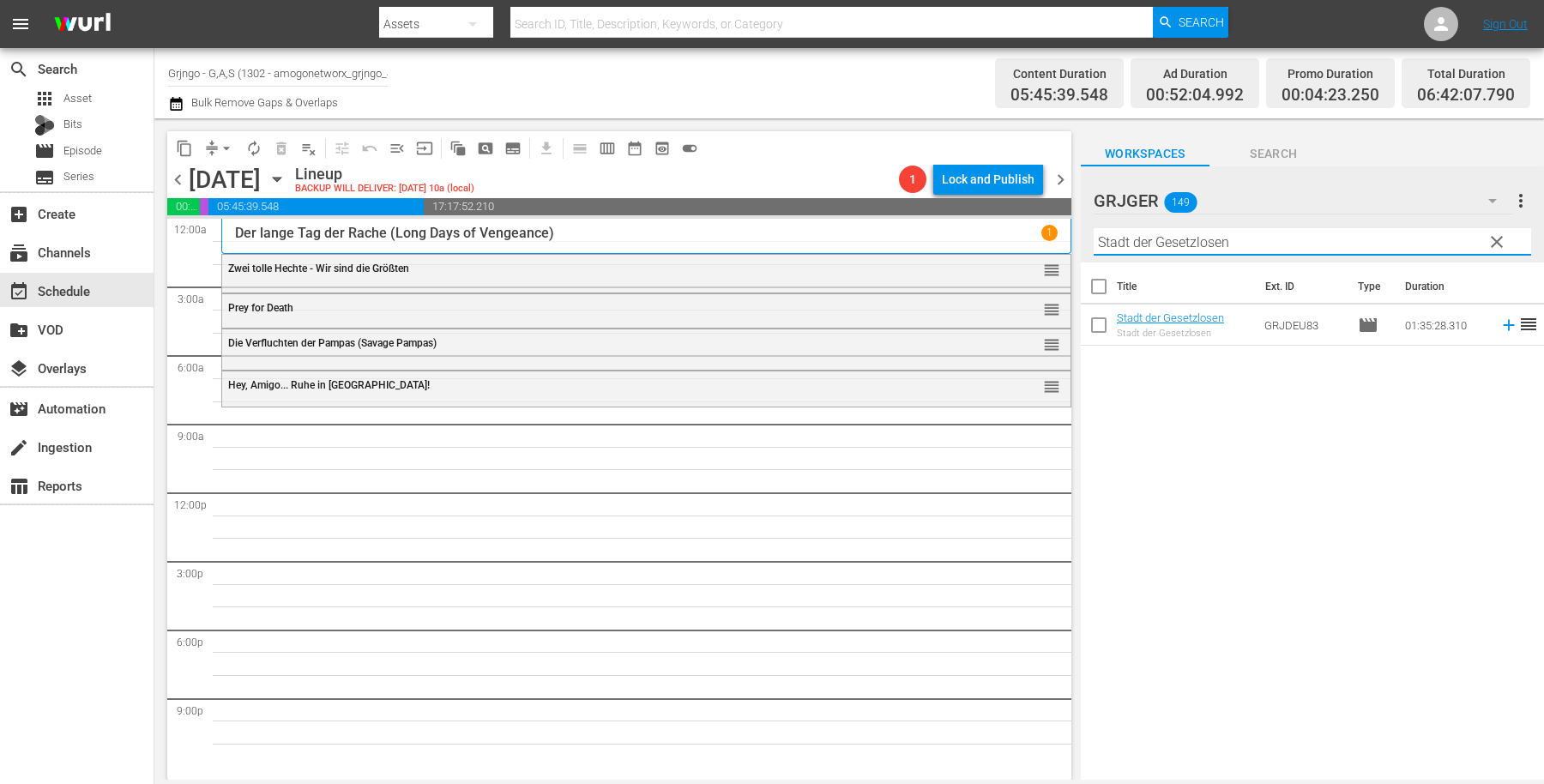
type input "Stadt der Gesetzlosen"
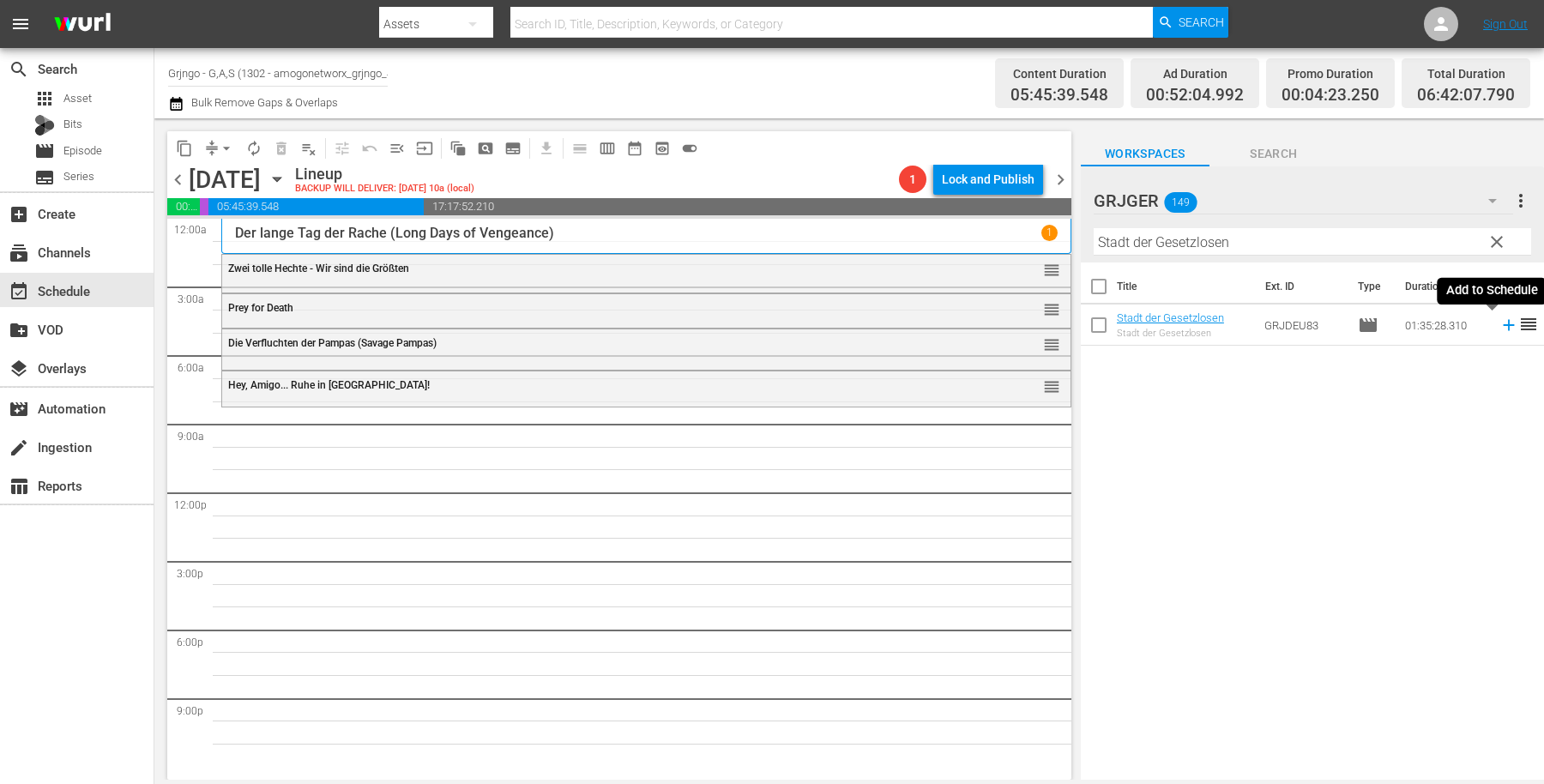
click at [1500, 322] on icon at bounding box center [1509, 325] width 19 height 19
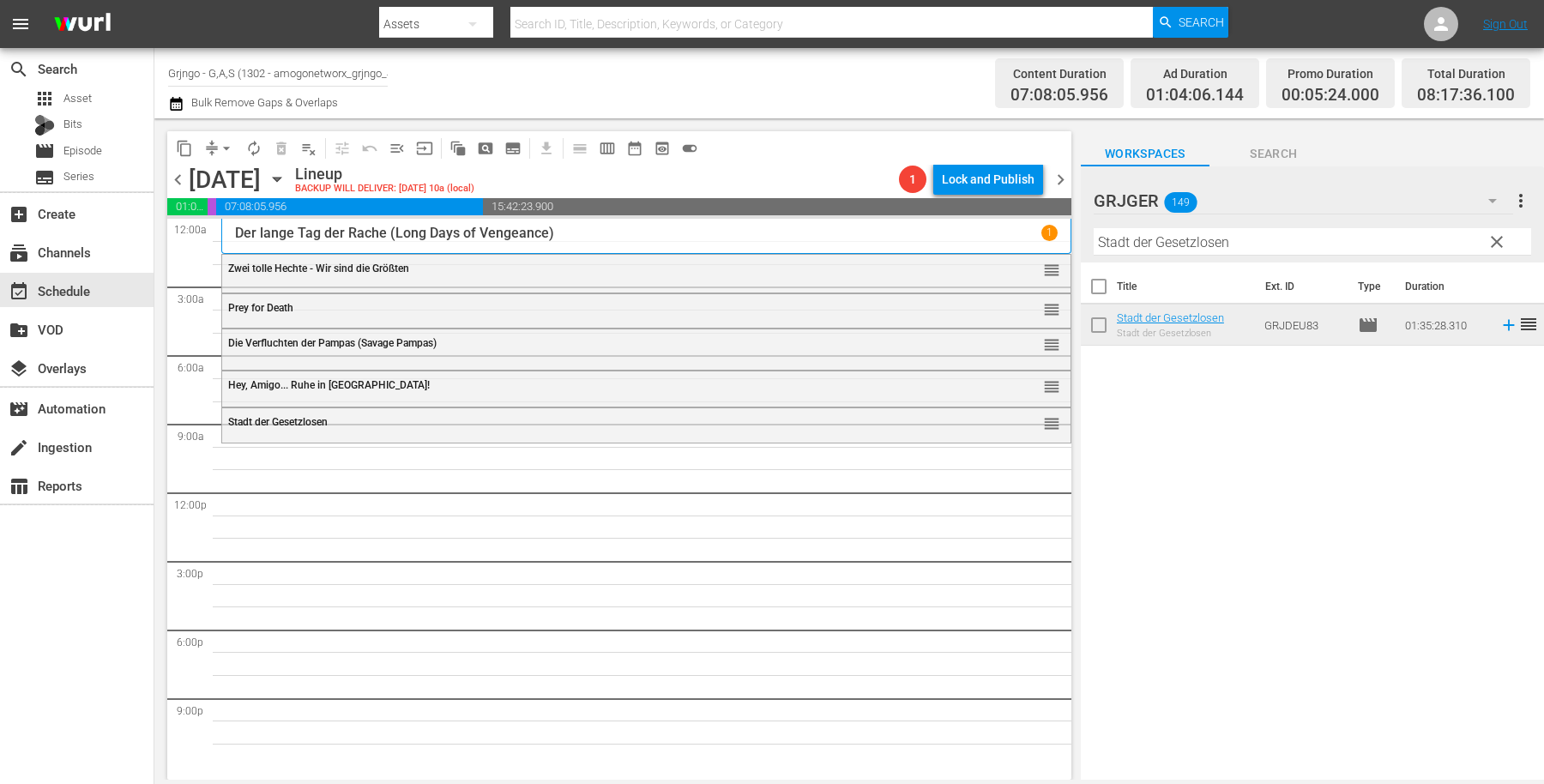
drag, startPoint x: 1489, startPoint y: 233, endPoint x: 1186, endPoint y: 237, distance: 302.8
click at [1490, 233] on span "clear" at bounding box center [1497, 242] width 21 height 21
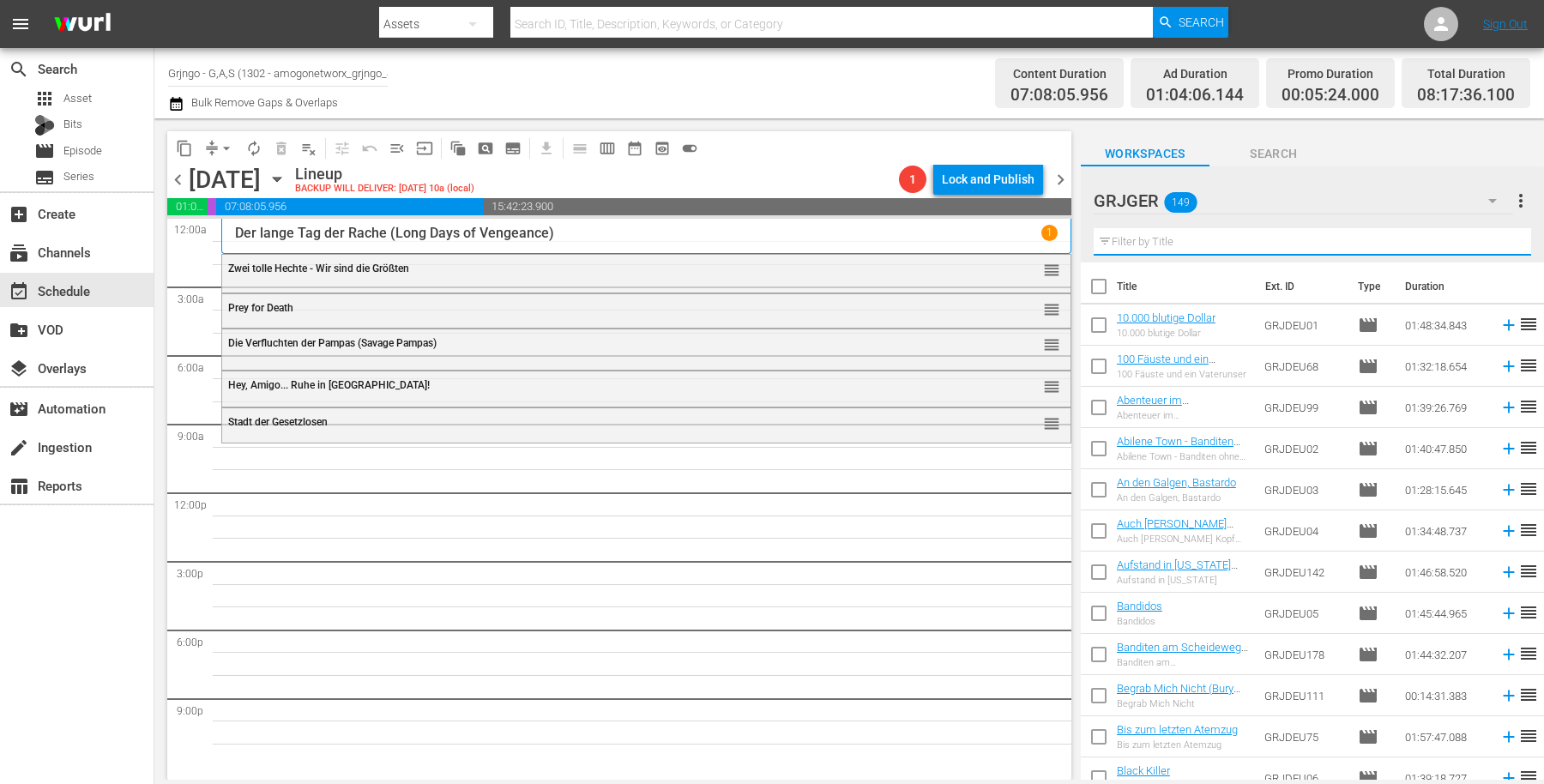
paste input "Django und Sartana kommen"
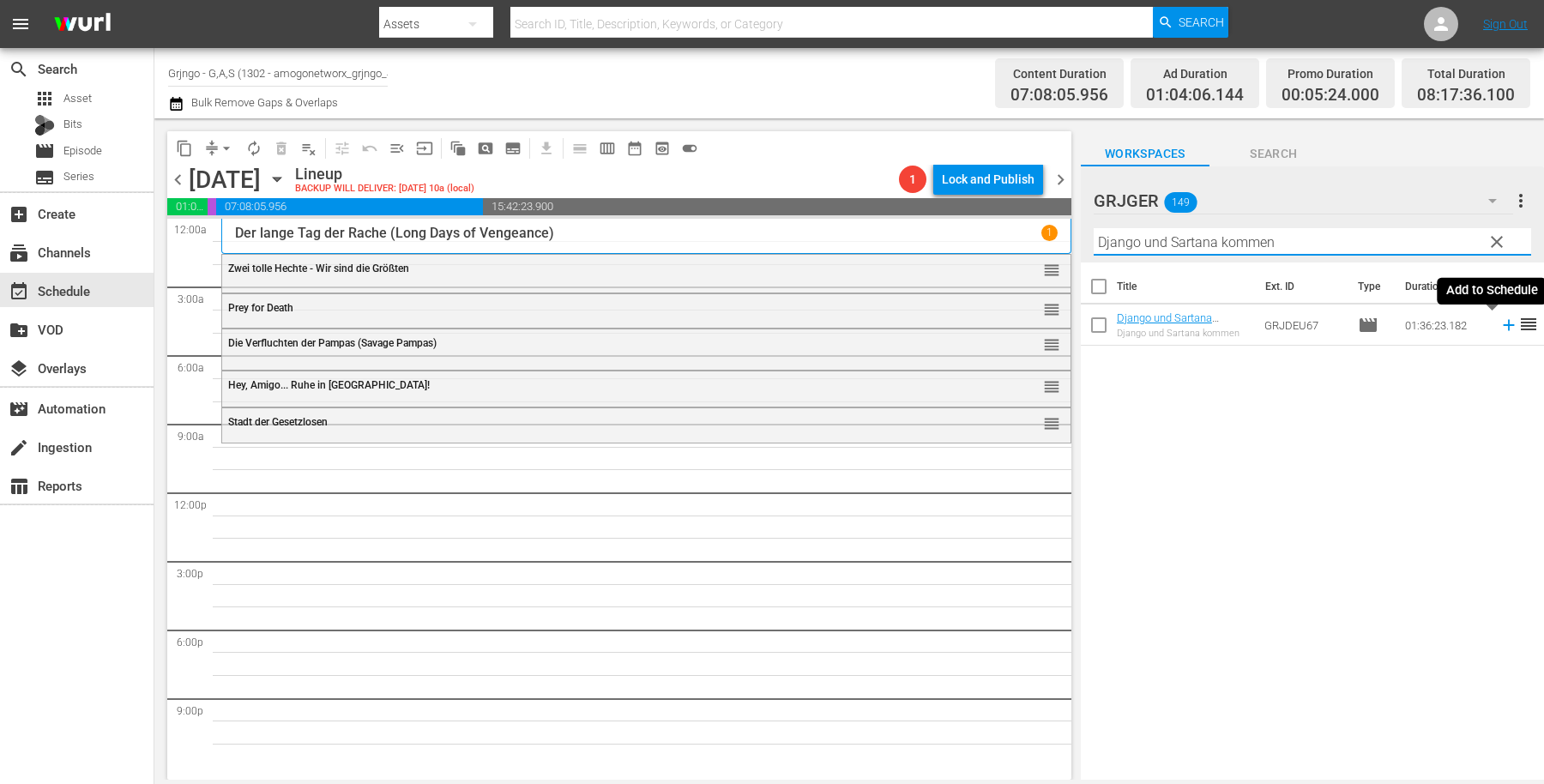
type input "Django und Sartana kommen"
click at [1500, 323] on icon at bounding box center [1509, 325] width 19 height 19
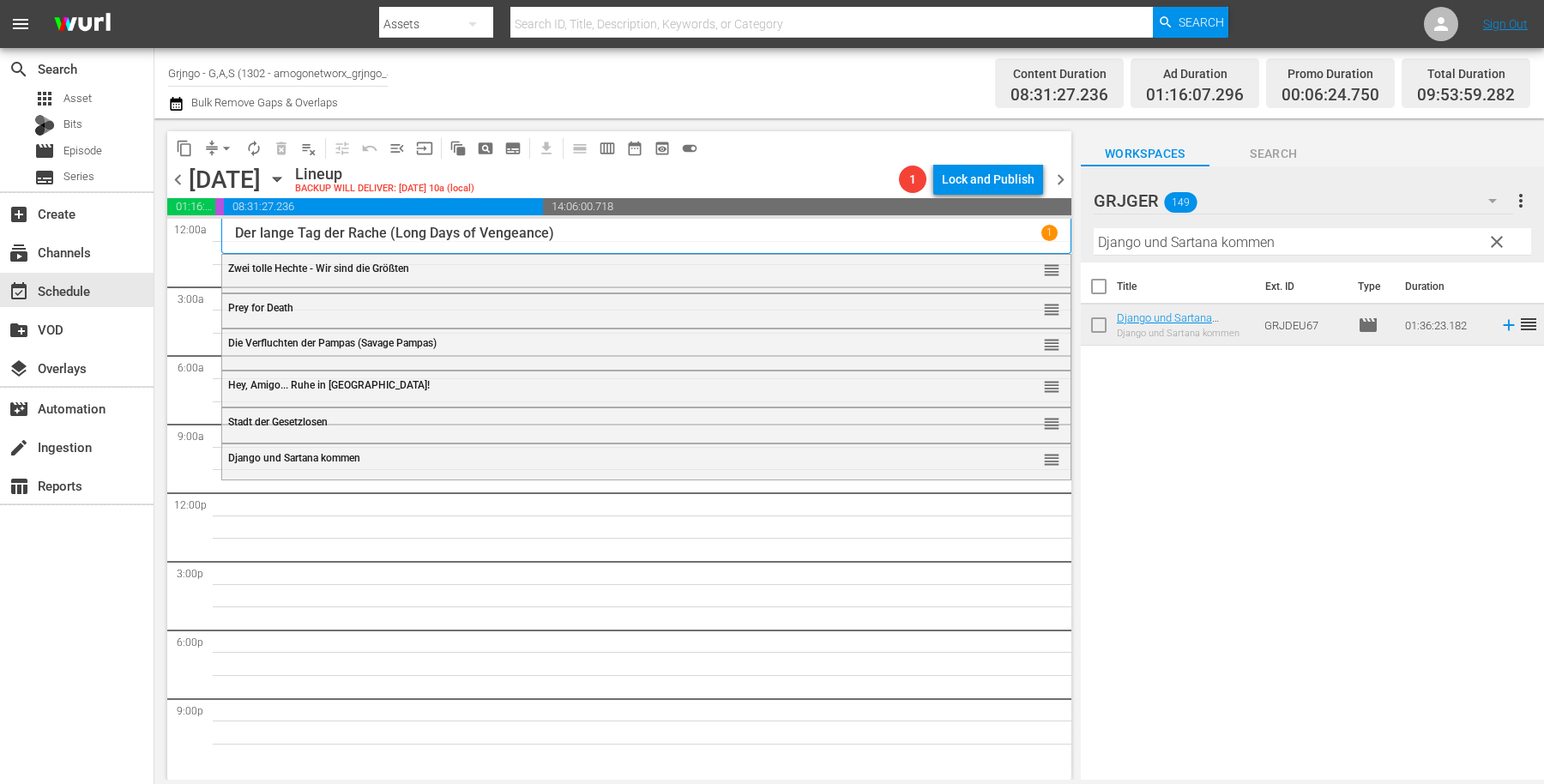
click at [1496, 237] on span "clear" at bounding box center [1497, 242] width 21 height 21
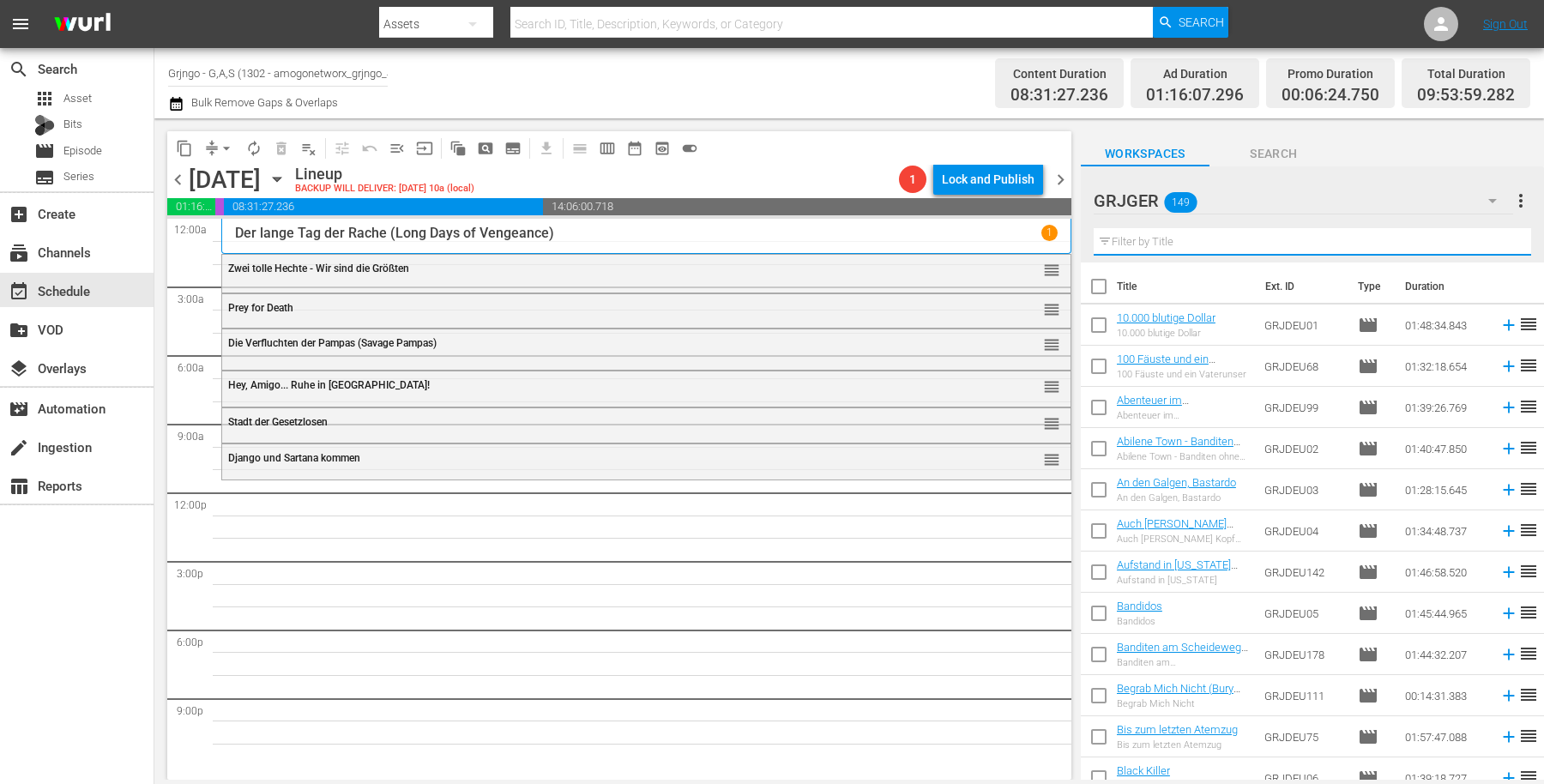
paste input "Man nennt mich Halleluja"
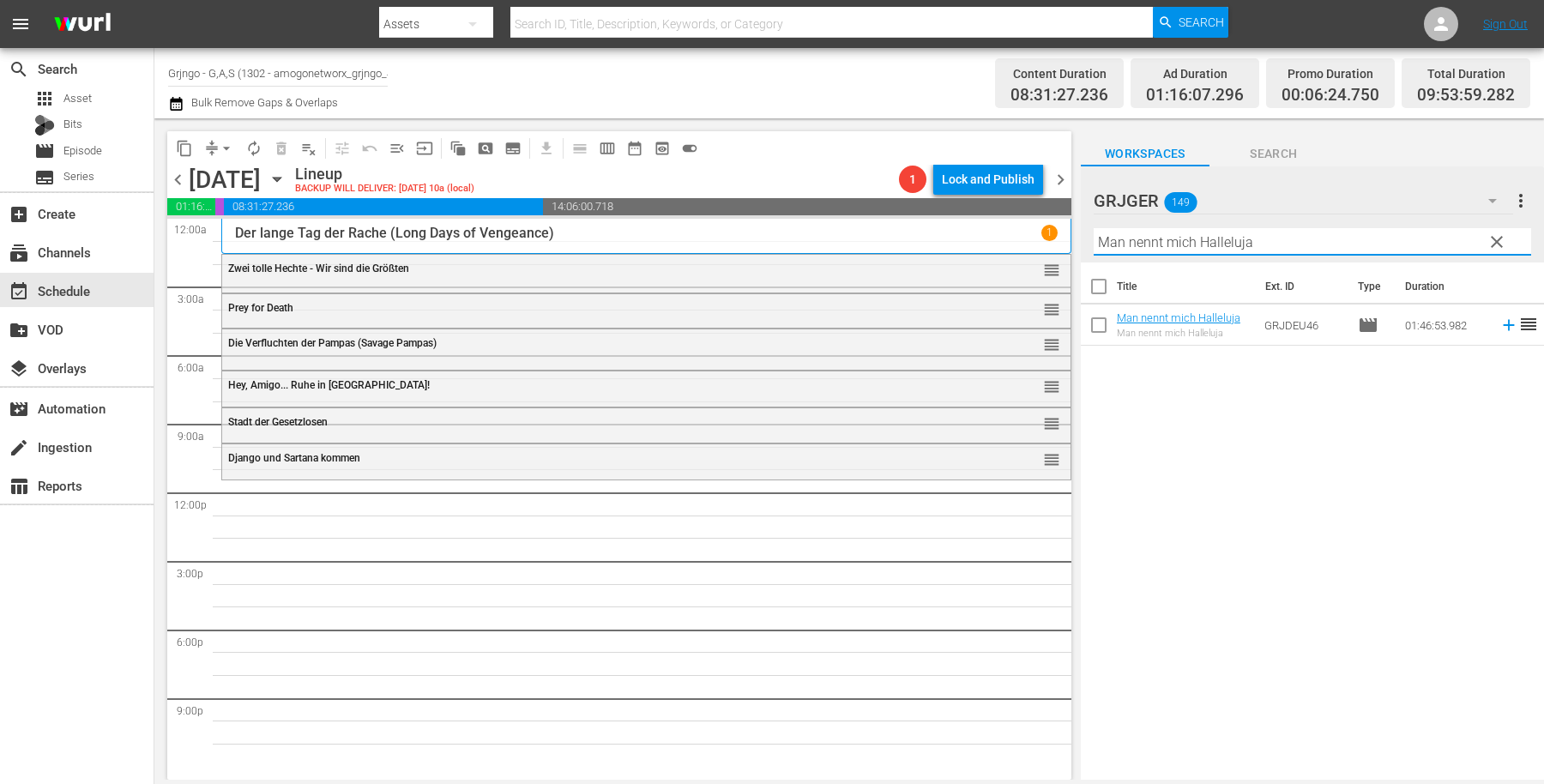
type input "Man nennt mich Halleluja"
click at [1500, 326] on icon at bounding box center [1509, 325] width 19 height 19
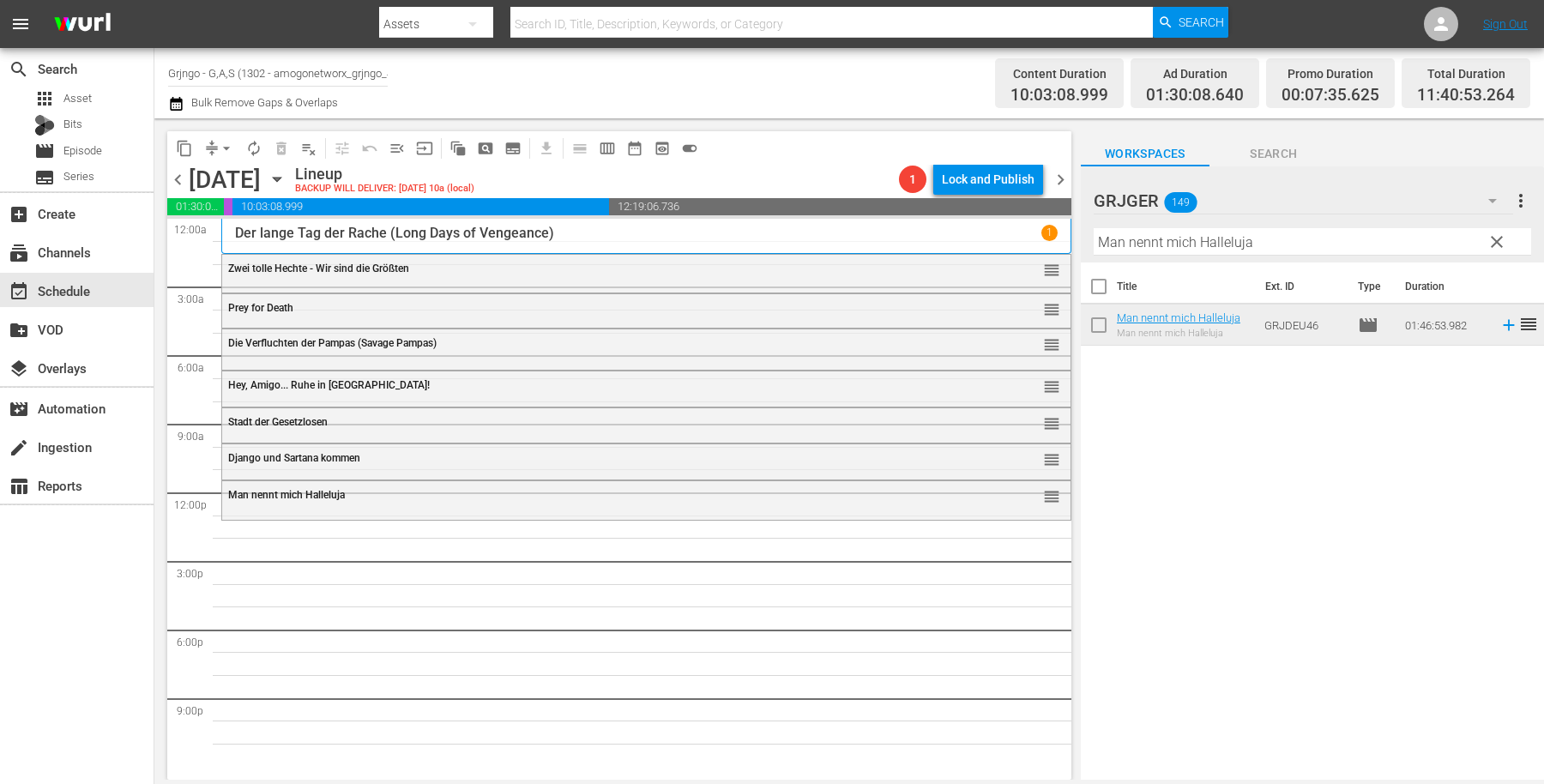
click at [1499, 232] on span "clear" at bounding box center [1497, 242] width 21 height 21
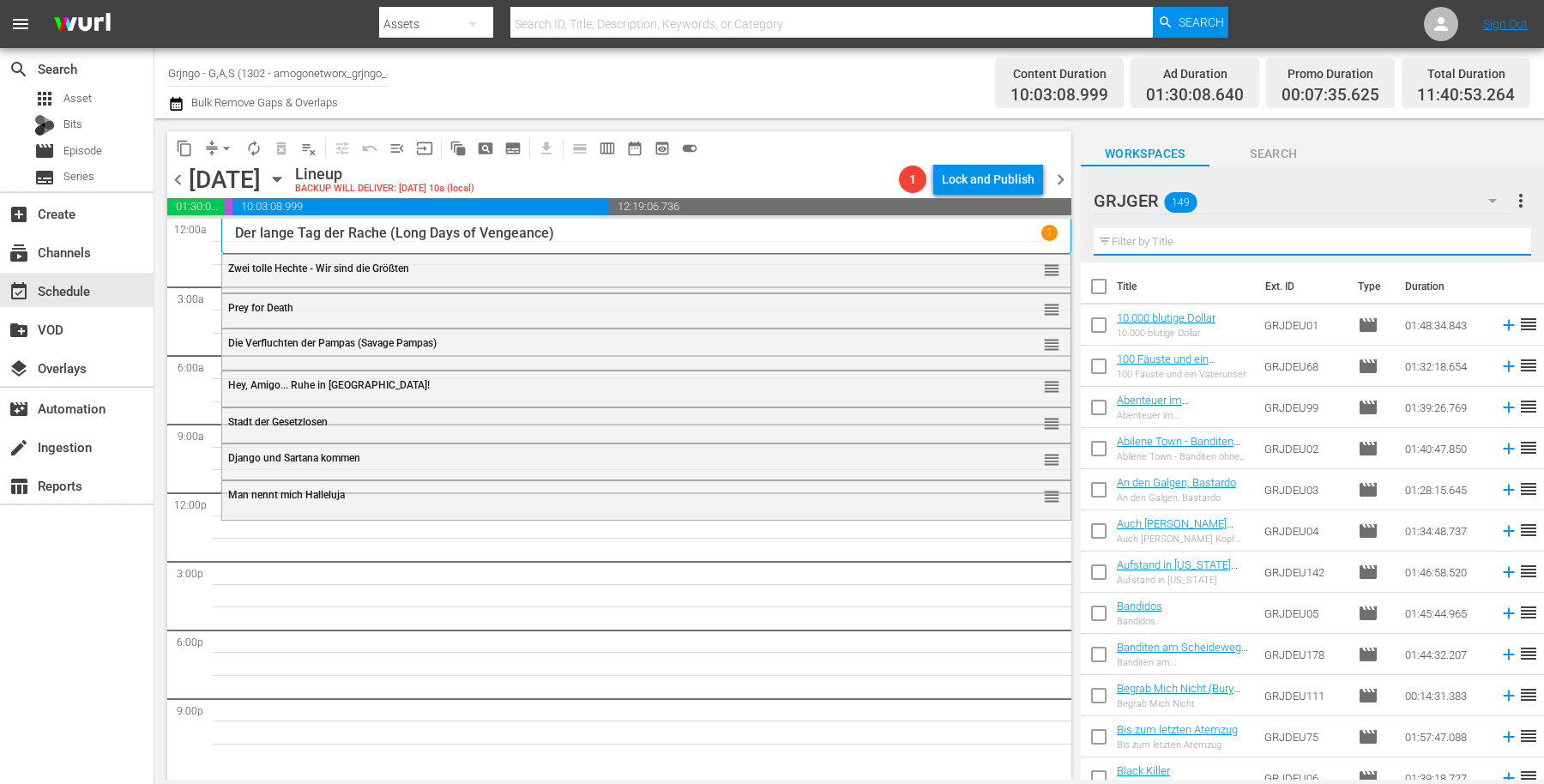
paste input "Ein Zirkus und ein Halleluja"
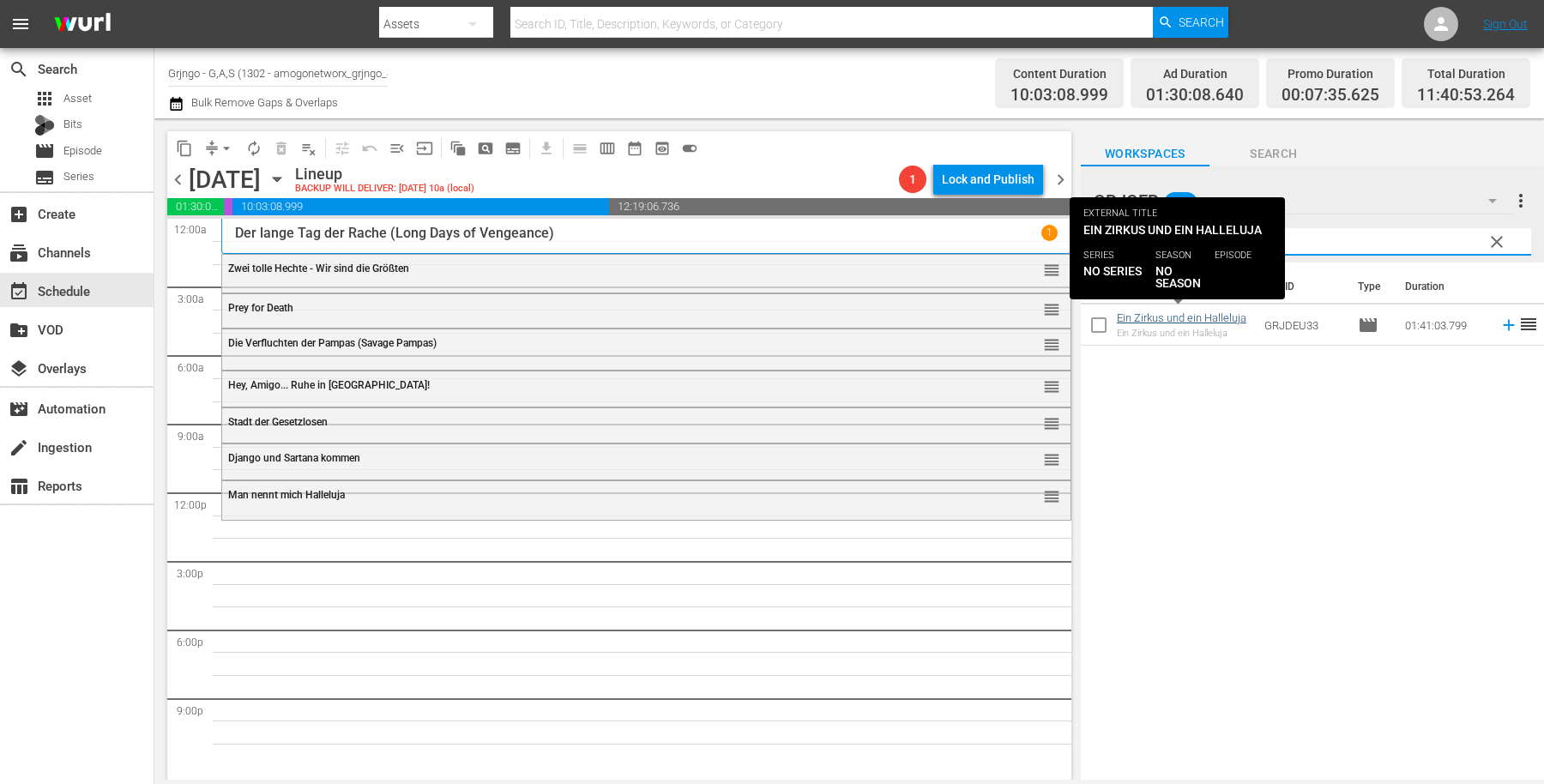
type input "Ein Zirkus und ein Halleluja"
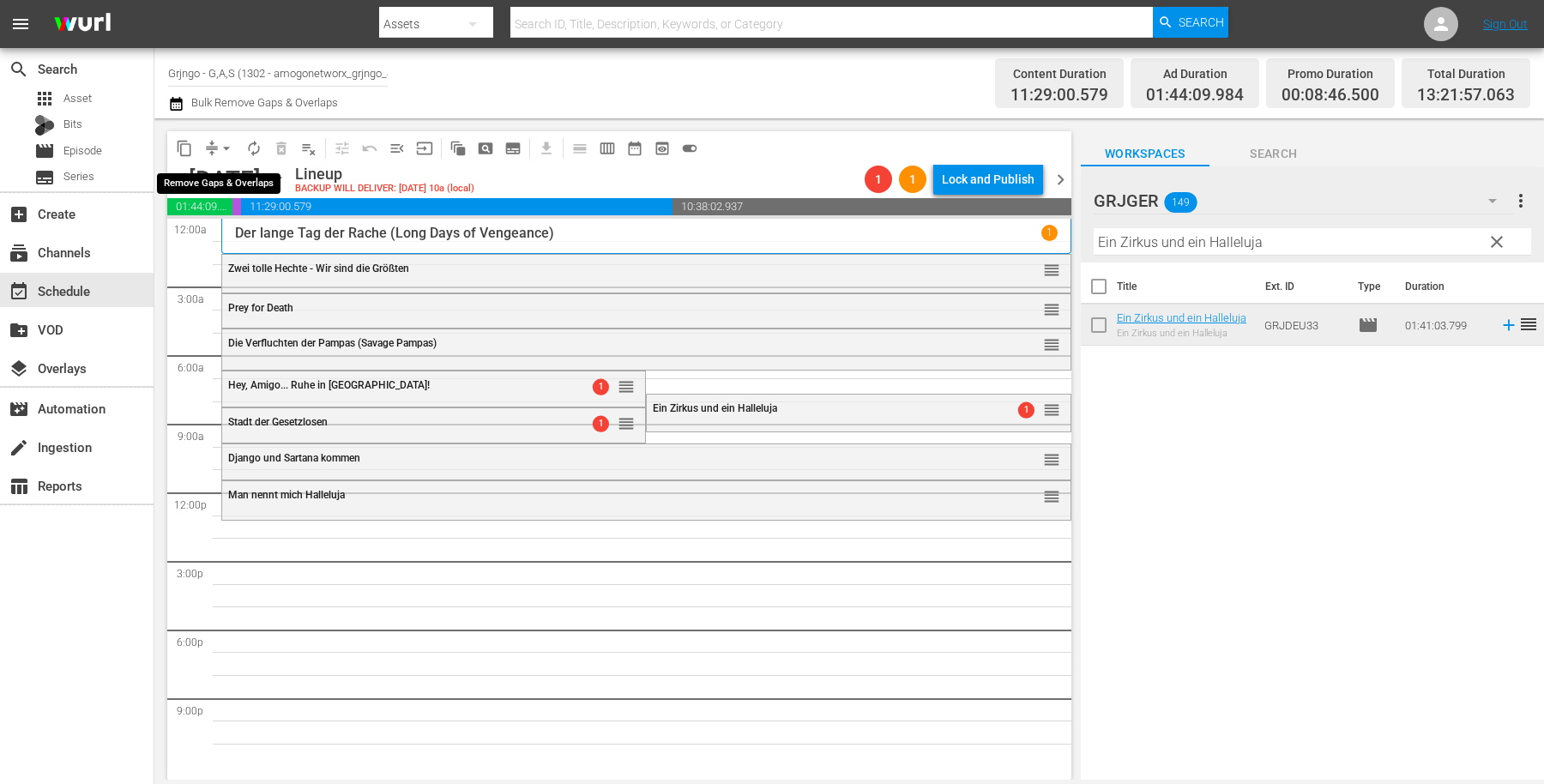
click at [224, 147] on span "arrow_drop_down" at bounding box center [226, 148] width 17 height 17
click at [260, 238] on li "Align to End of Previous Day" at bounding box center [227, 239] width 180 height 28
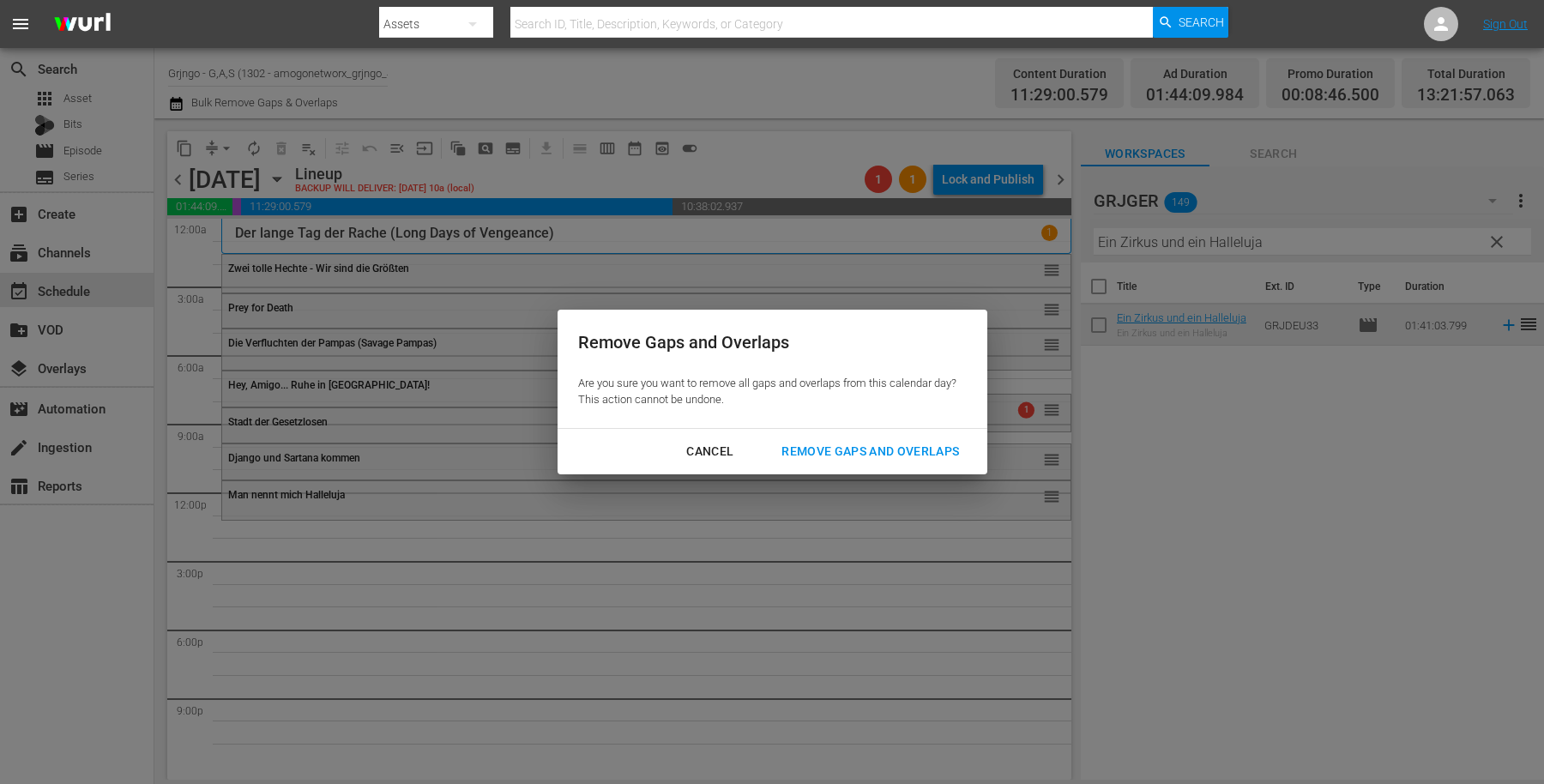
click at [827, 451] on div "Remove Gaps and Overlaps" at bounding box center [870, 451] width 205 height 21
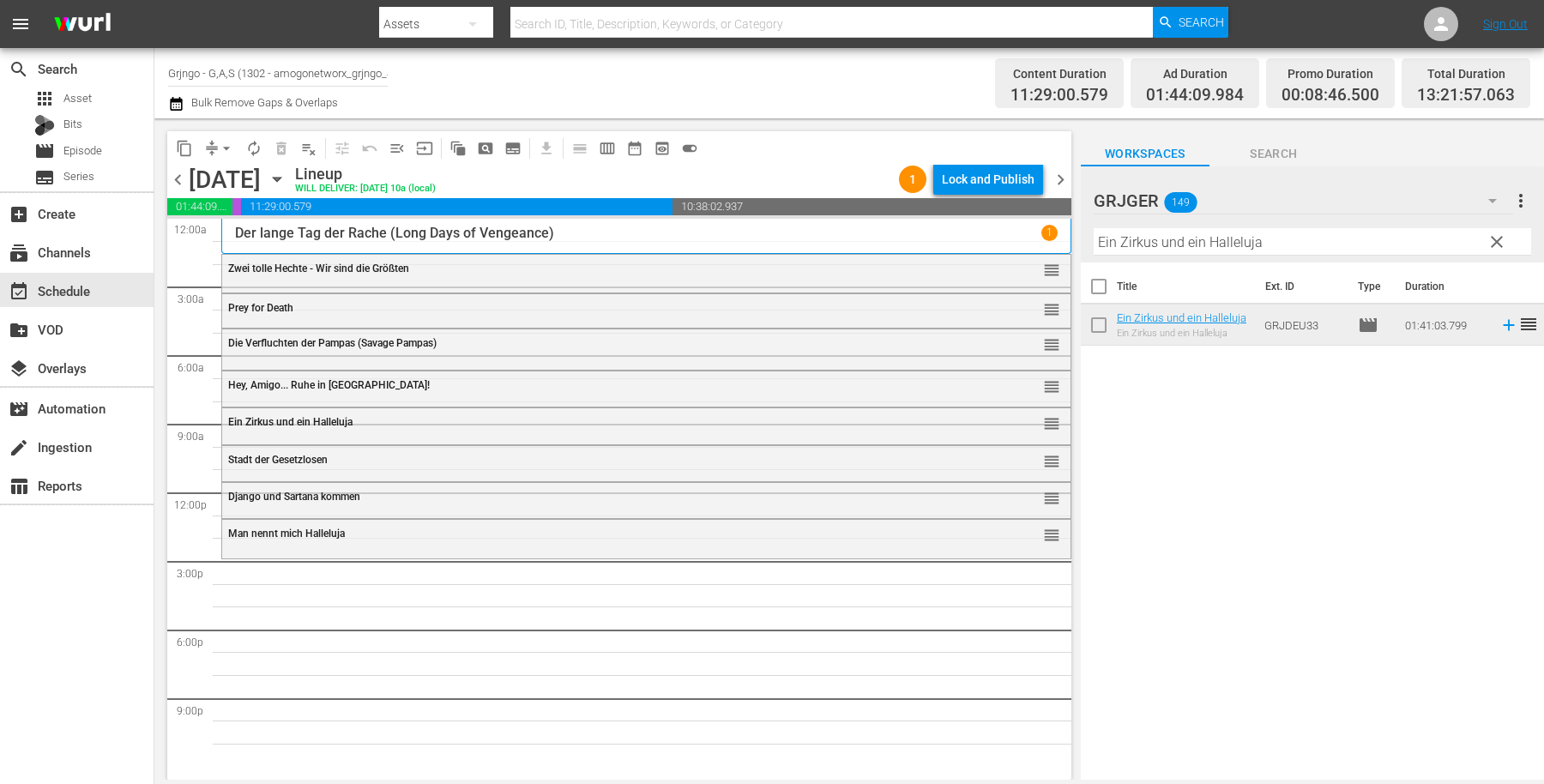
click at [1498, 238] on span "clear" at bounding box center [1497, 242] width 21 height 21
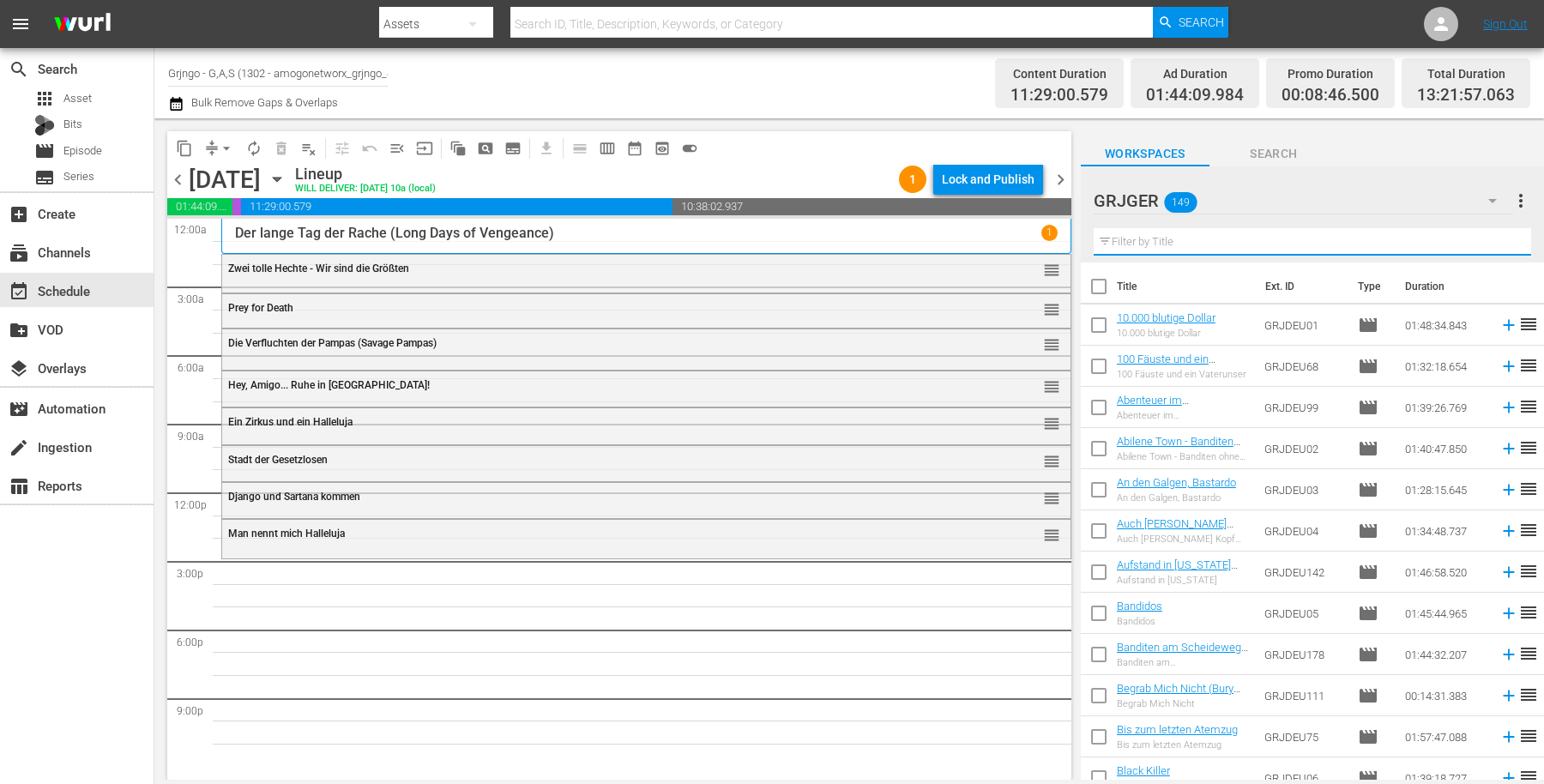
paste input "Todesmarsch der Bestien"
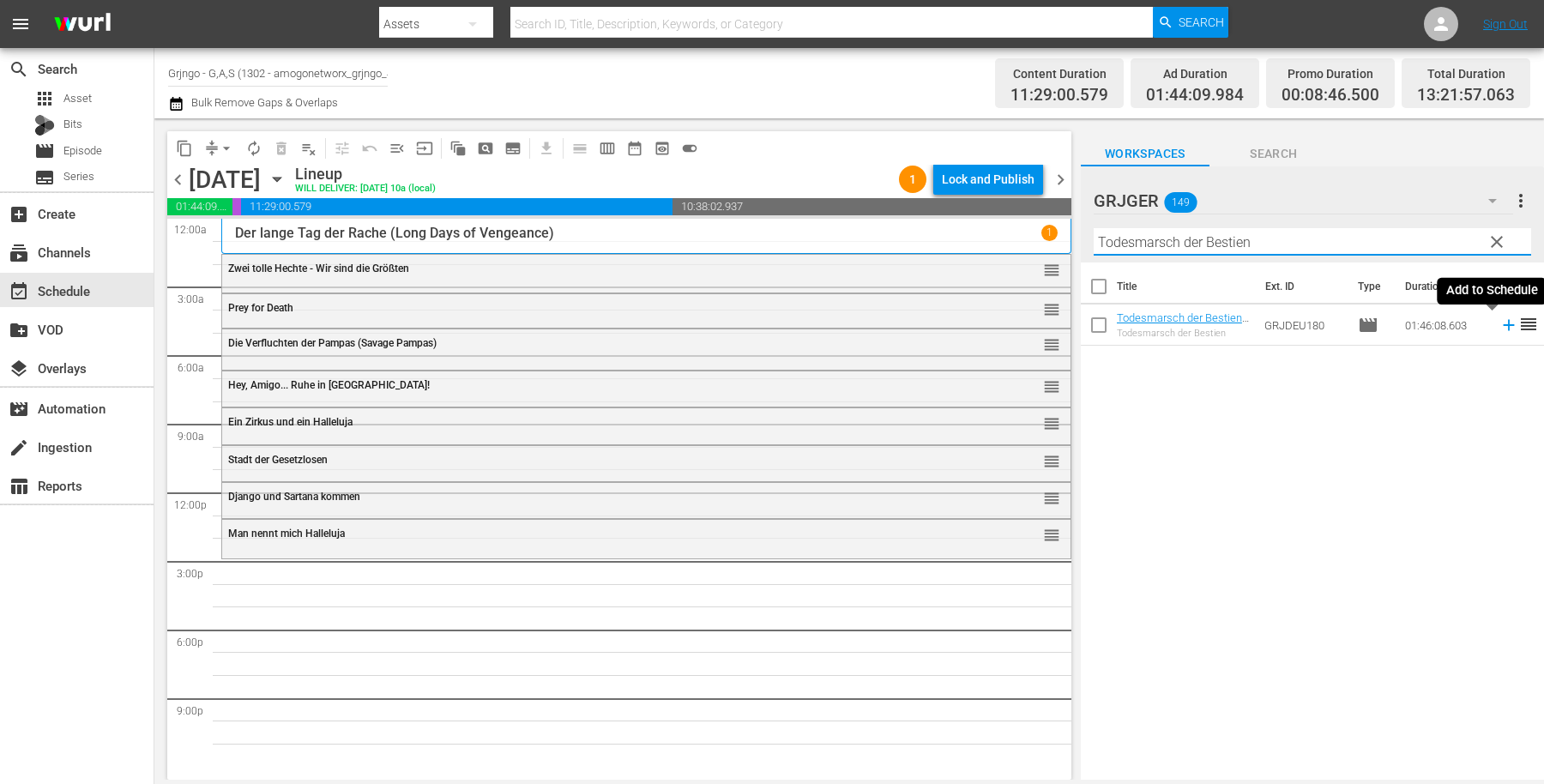
type input "Todesmarsch der Bestien"
click at [1503, 326] on icon at bounding box center [1508, 325] width 11 height 11
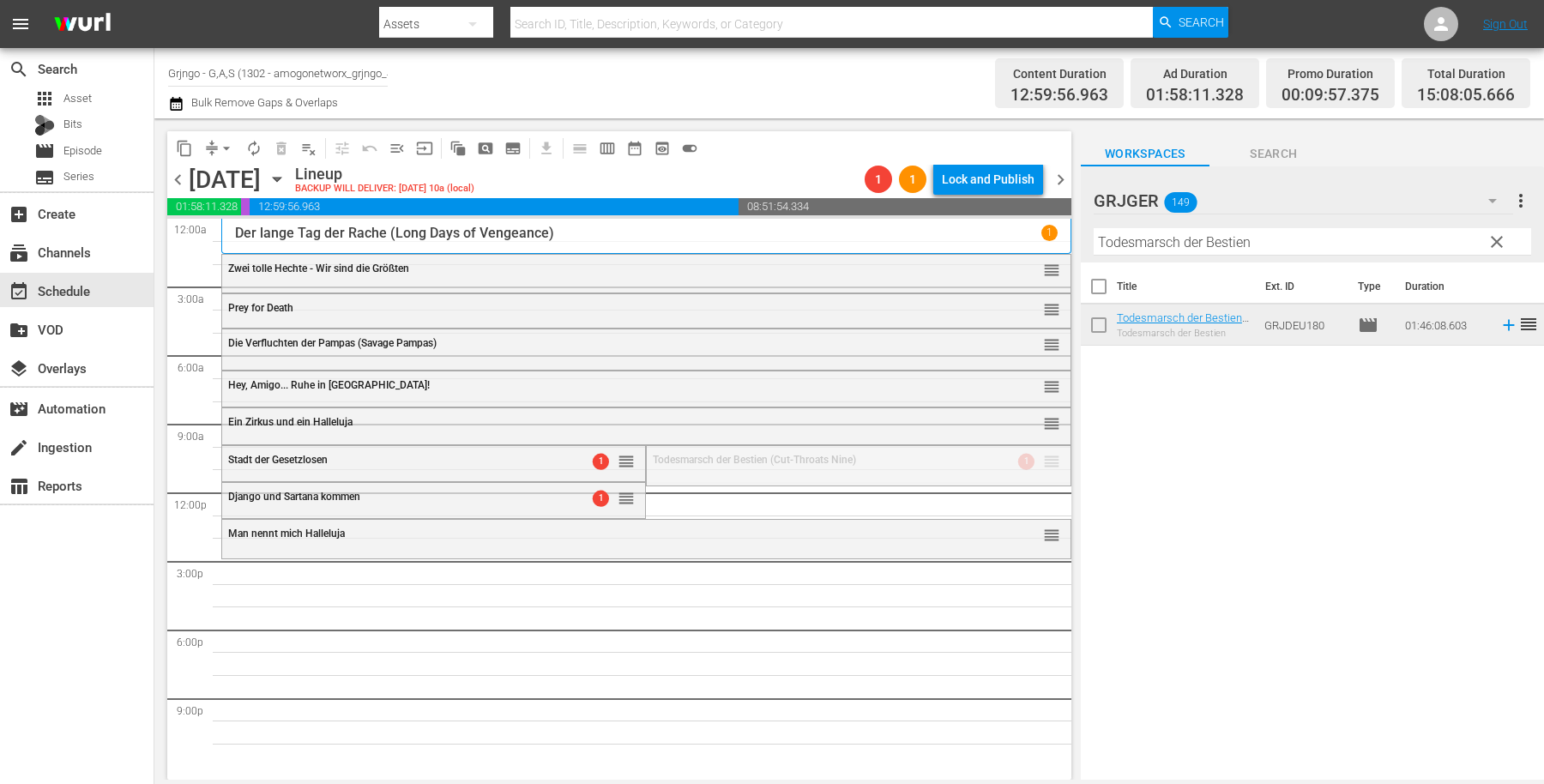
drag, startPoint x: 1036, startPoint y: 462, endPoint x: 1032, endPoint y: 557, distance: 94.5
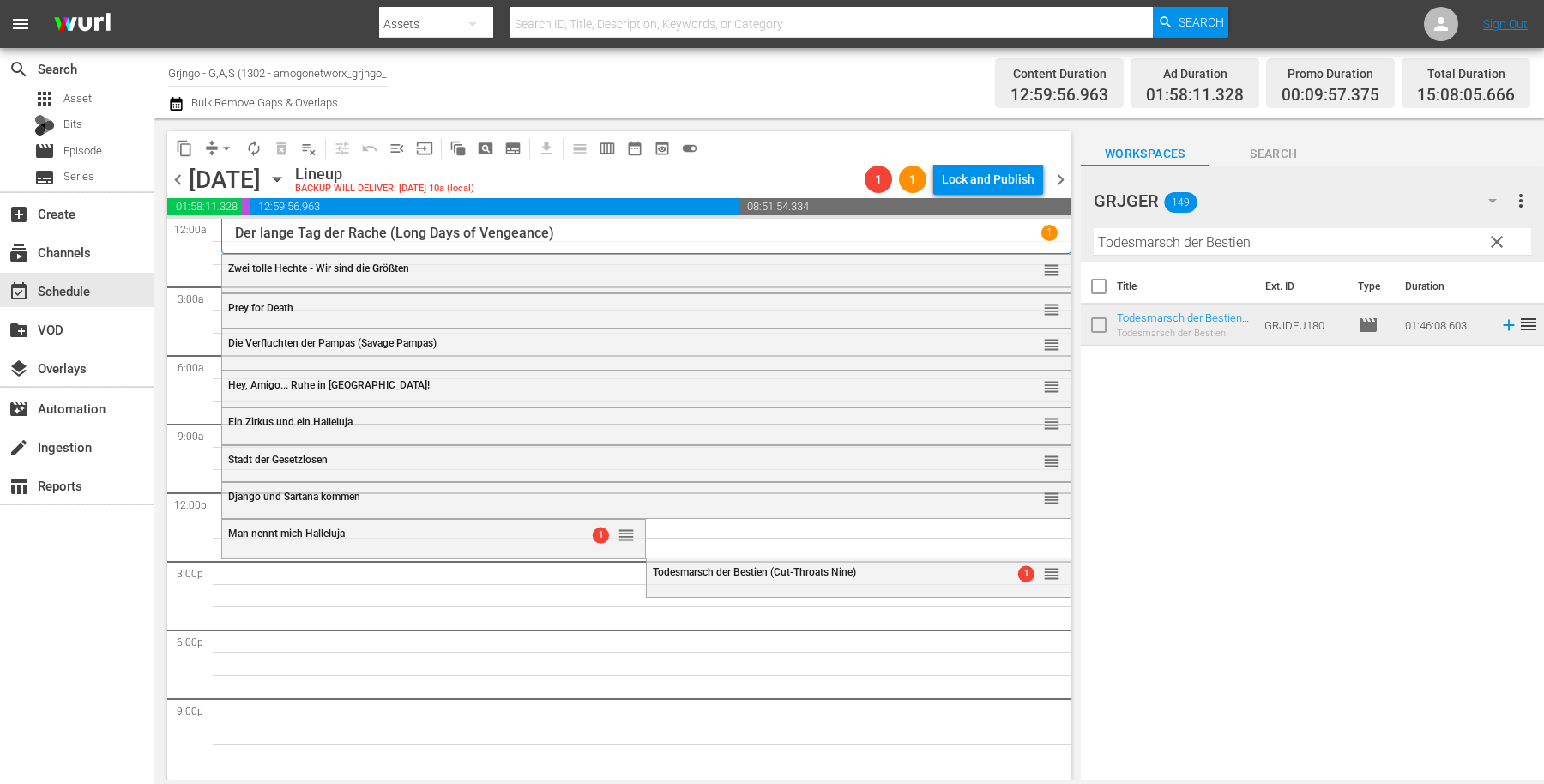
click at [1495, 240] on span "clear" at bounding box center [1497, 242] width 21 height 21
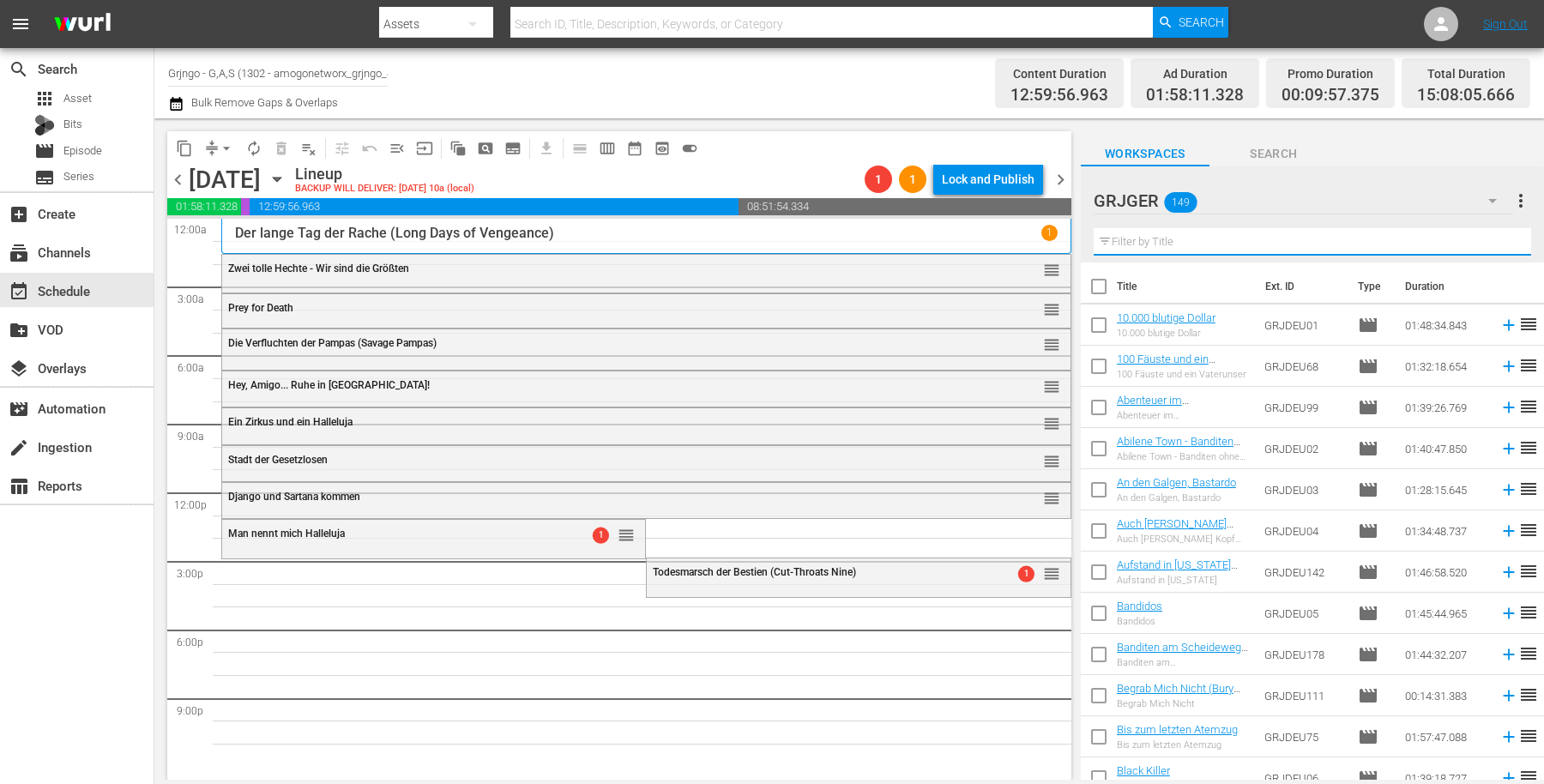
paste input "Cisco, der Banditenschreck"
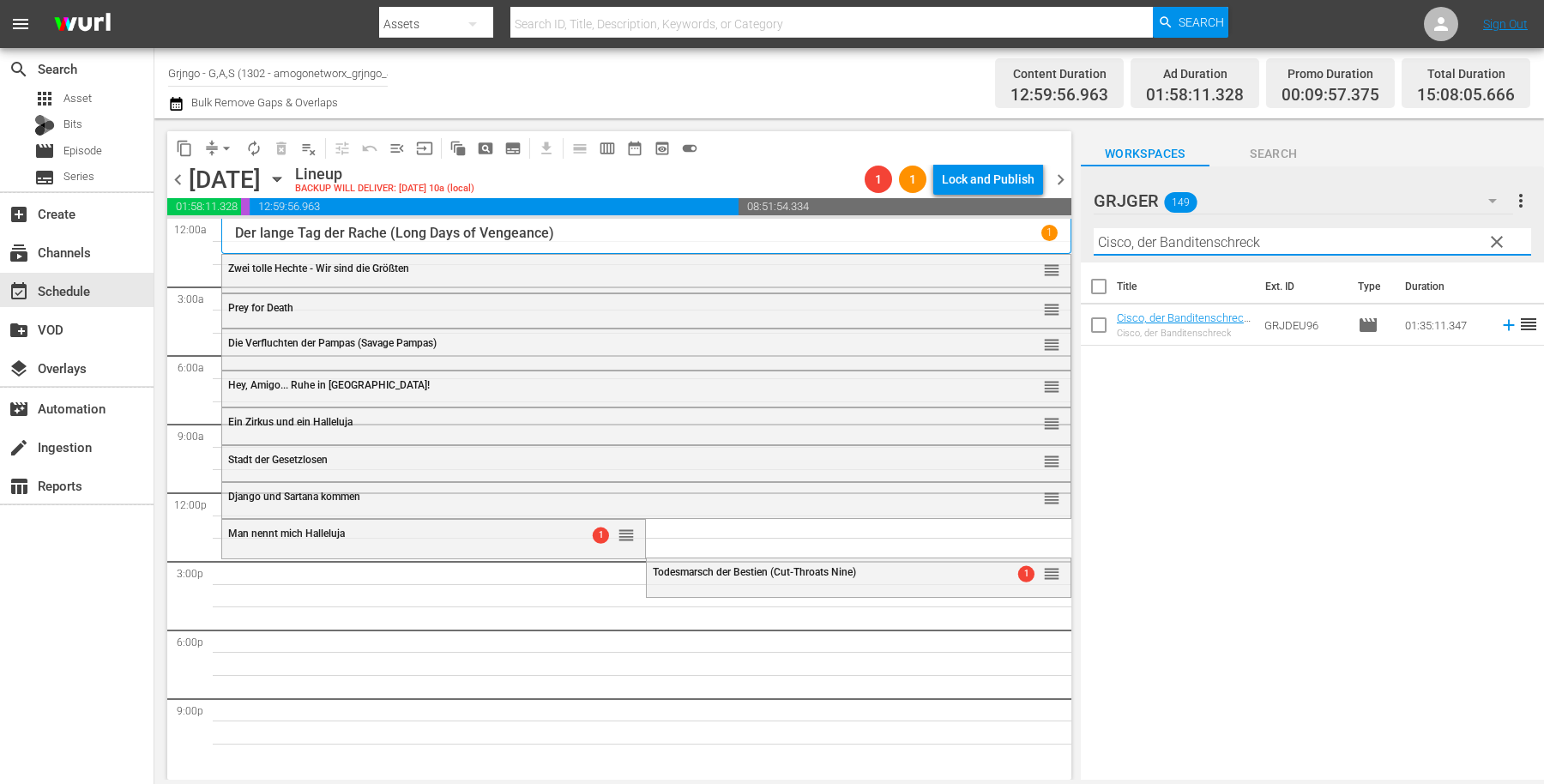
type input "Cisco, der Banditenschreck"
click at [1503, 327] on icon at bounding box center [1508, 325] width 11 height 11
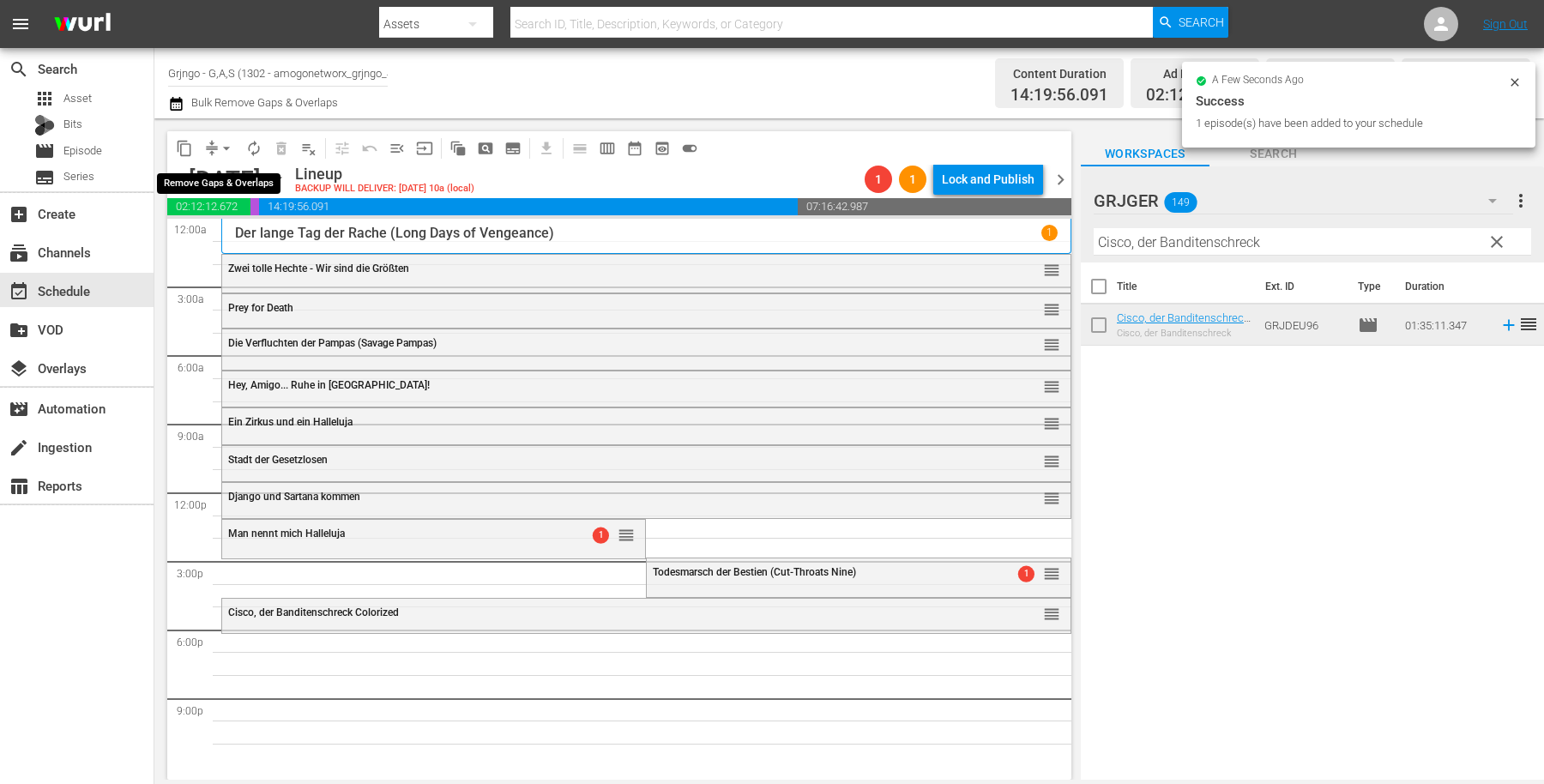
click at [227, 148] on span "arrow_drop_down" at bounding box center [226, 148] width 17 height 17
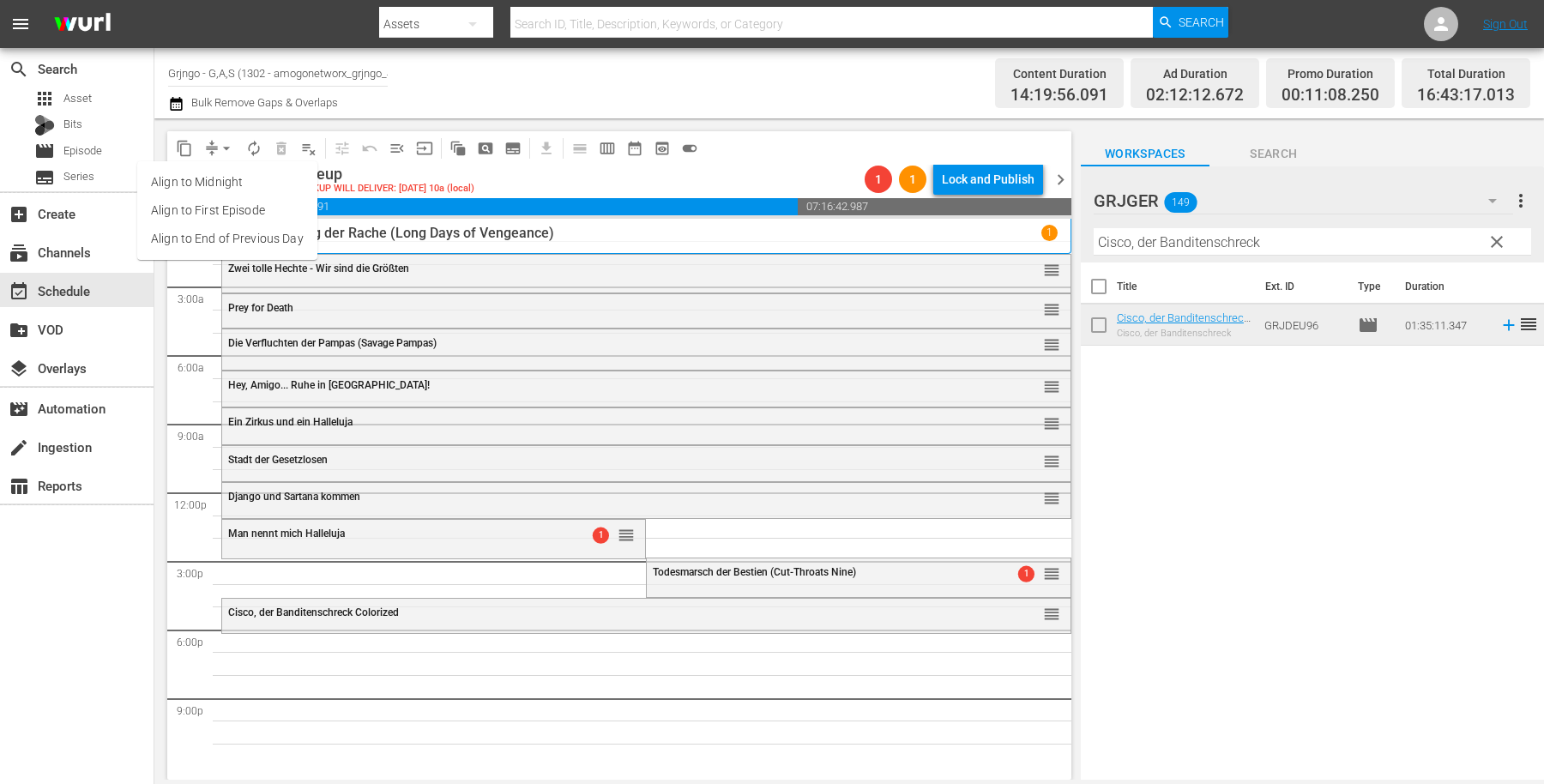
click at [288, 239] on li "Align to End of Previous Day" at bounding box center [227, 239] width 180 height 28
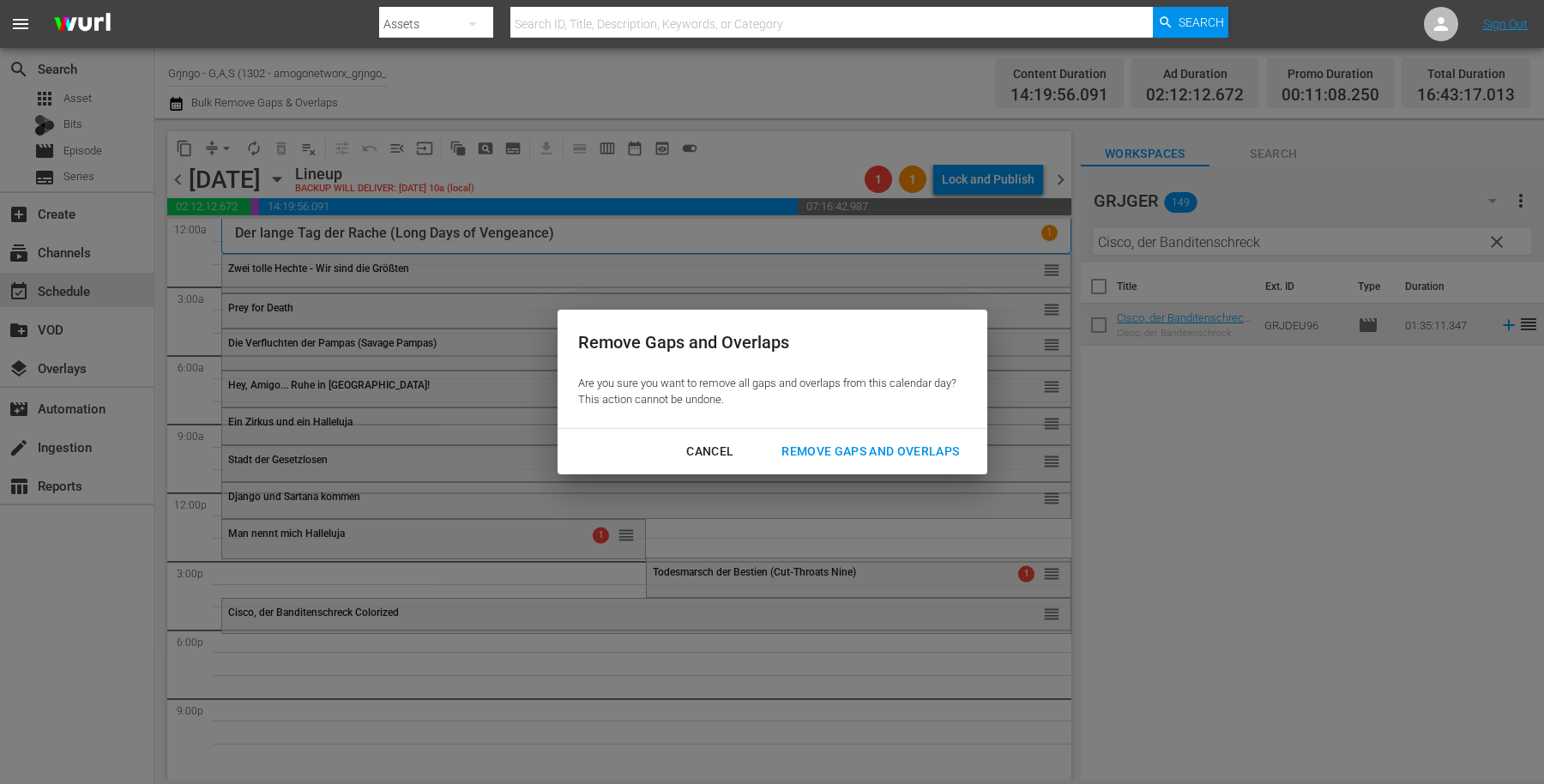
click at [816, 445] on div "Remove Gaps and Overlaps" at bounding box center [870, 451] width 205 height 21
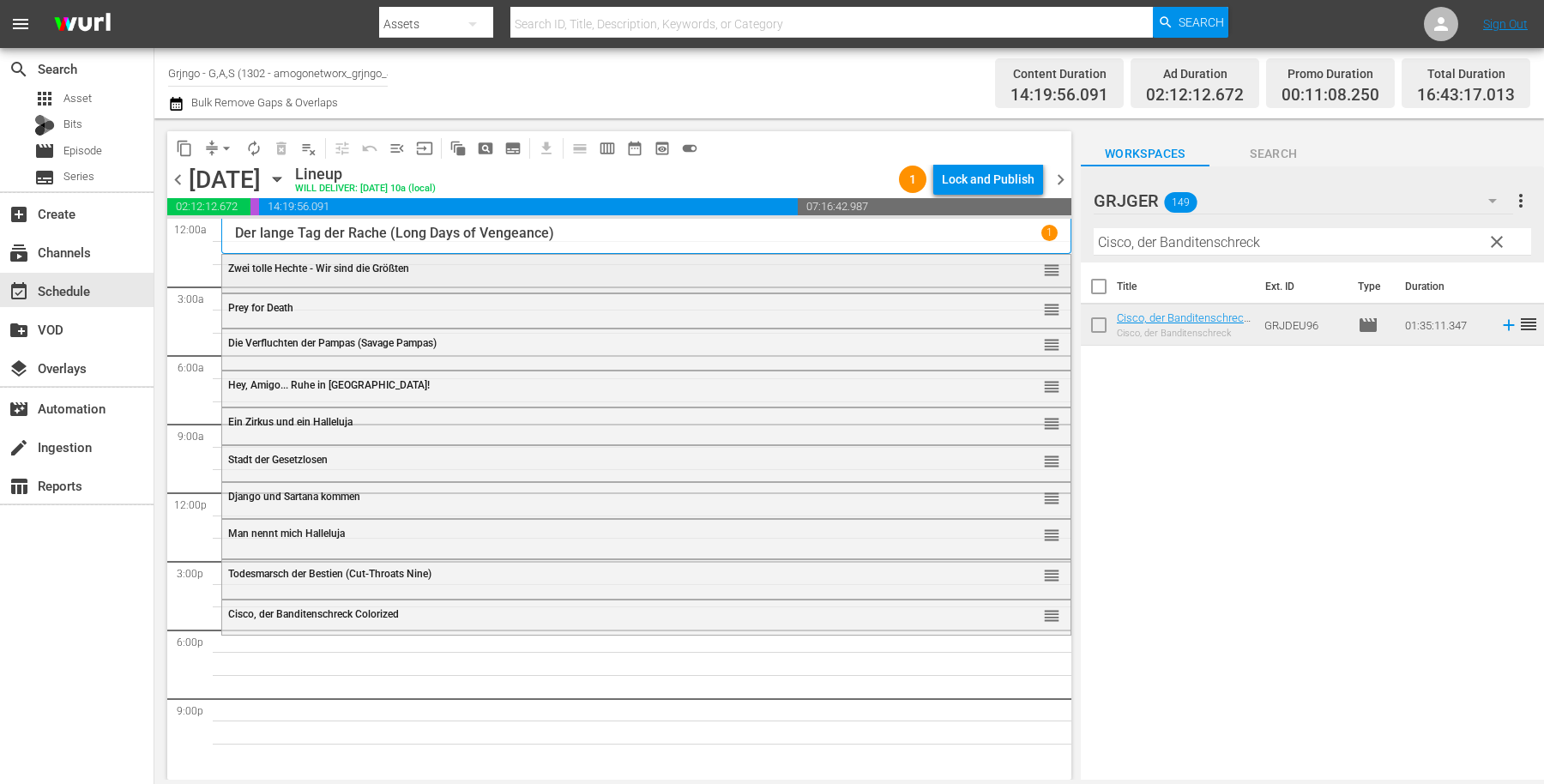
drag, startPoint x: 1493, startPoint y: 236, endPoint x: 865, endPoint y: 263, distance: 629.4
click at [1494, 235] on span "clear" at bounding box center [1497, 242] width 21 height 21
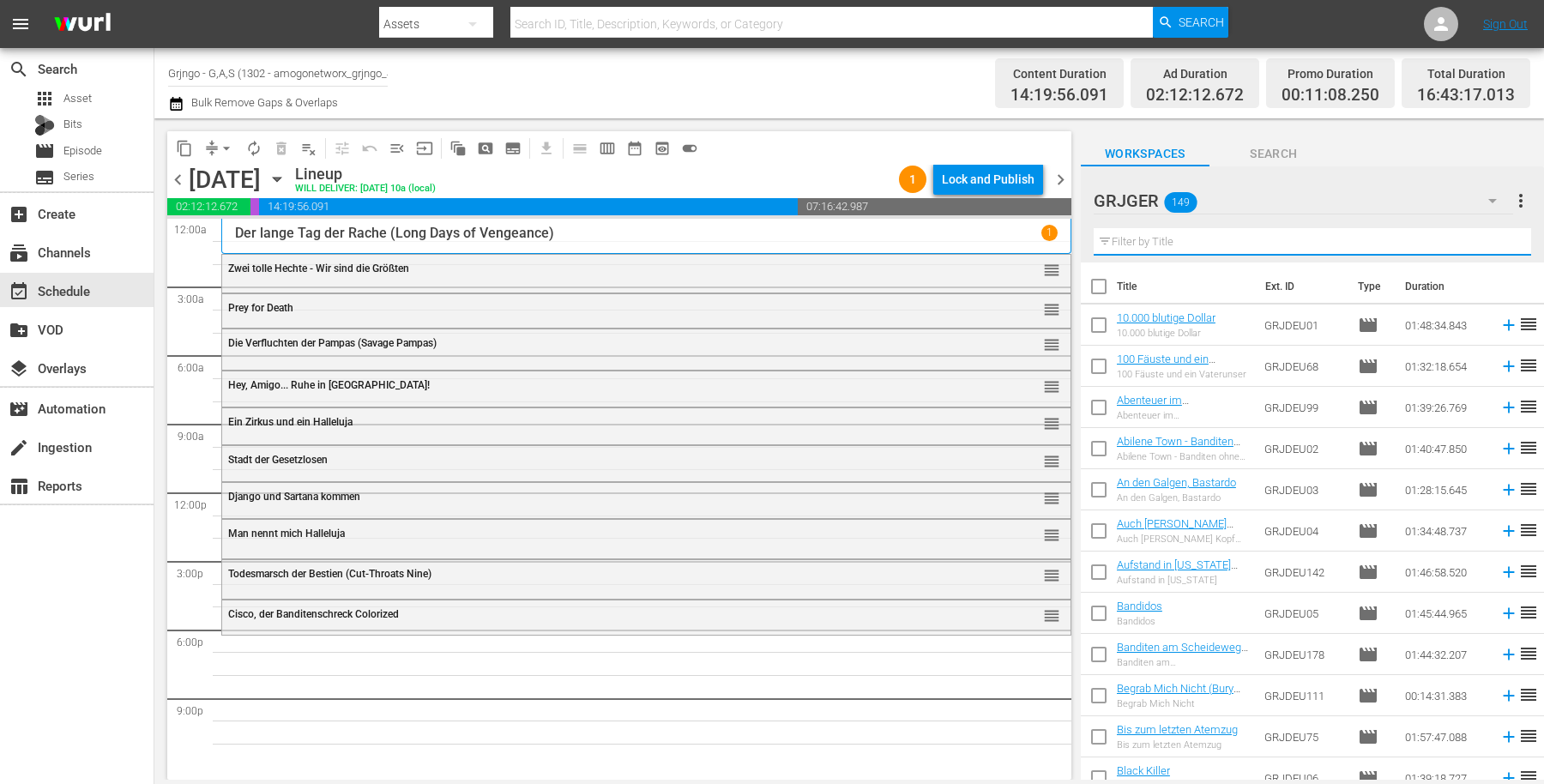
paste input "Ein Tag zum Kämpfen (Custer of the West)"
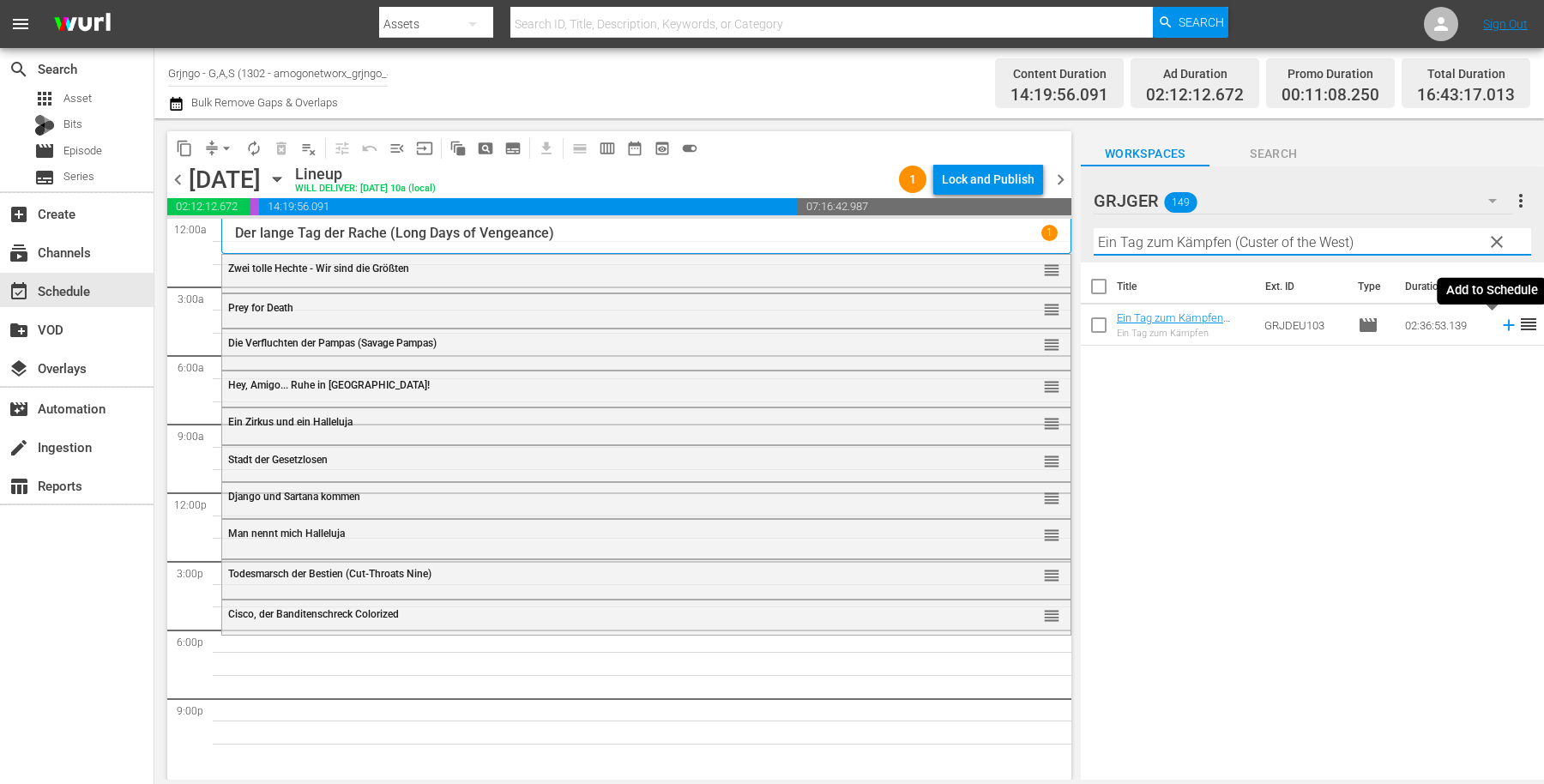
type input "Ein Tag zum Kämpfen (Custer of the West)"
click at [1500, 322] on icon at bounding box center [1509, 325] width 19 height 19
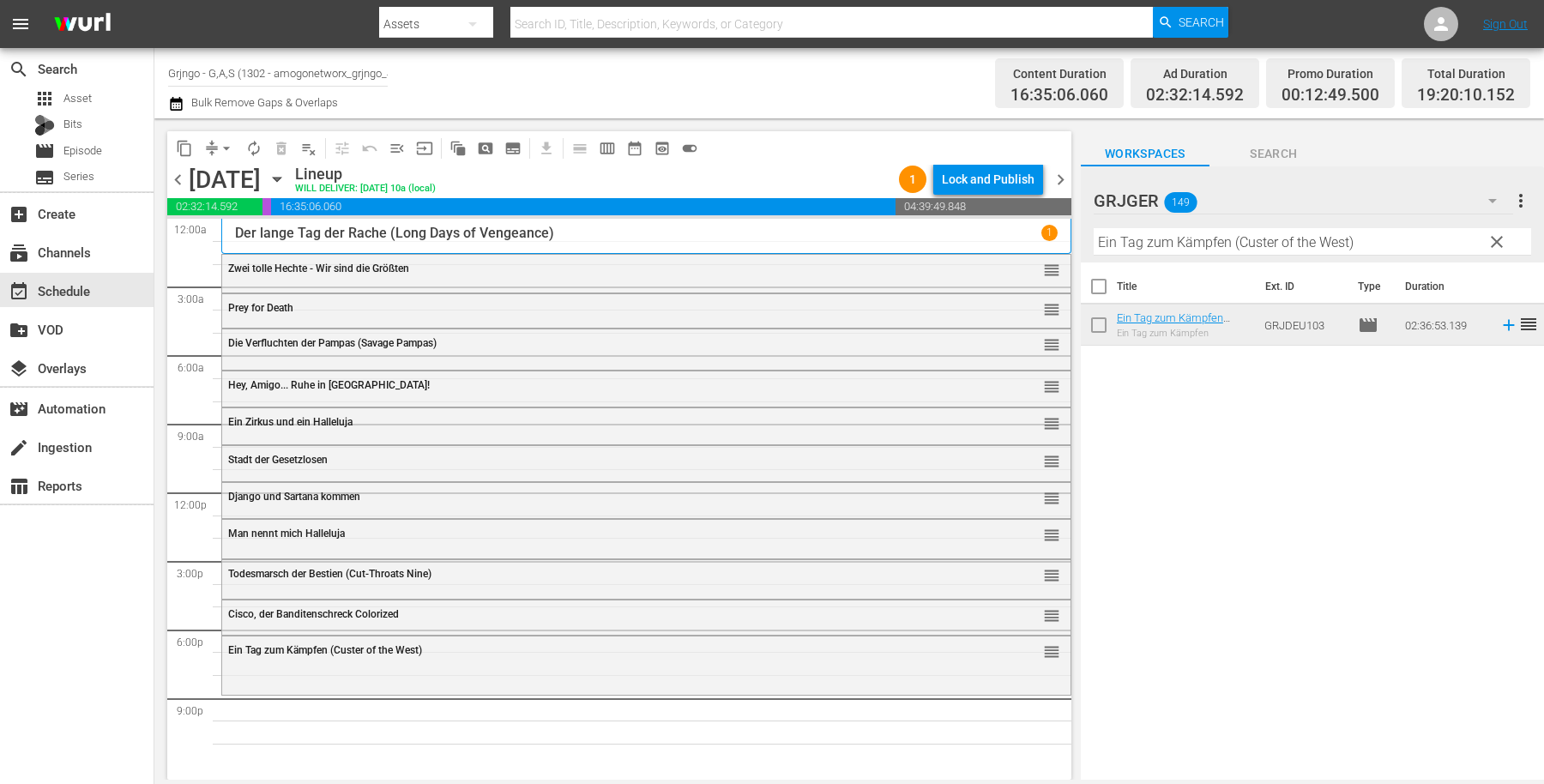
drag, startPoint x: 1494, startPoint y: 245, endPoint x: 1117, endPoint y: 250, distance: 377.5
click at [1495, 245] on span "clear" at bounding box center [1497, 242] width 21 height 21
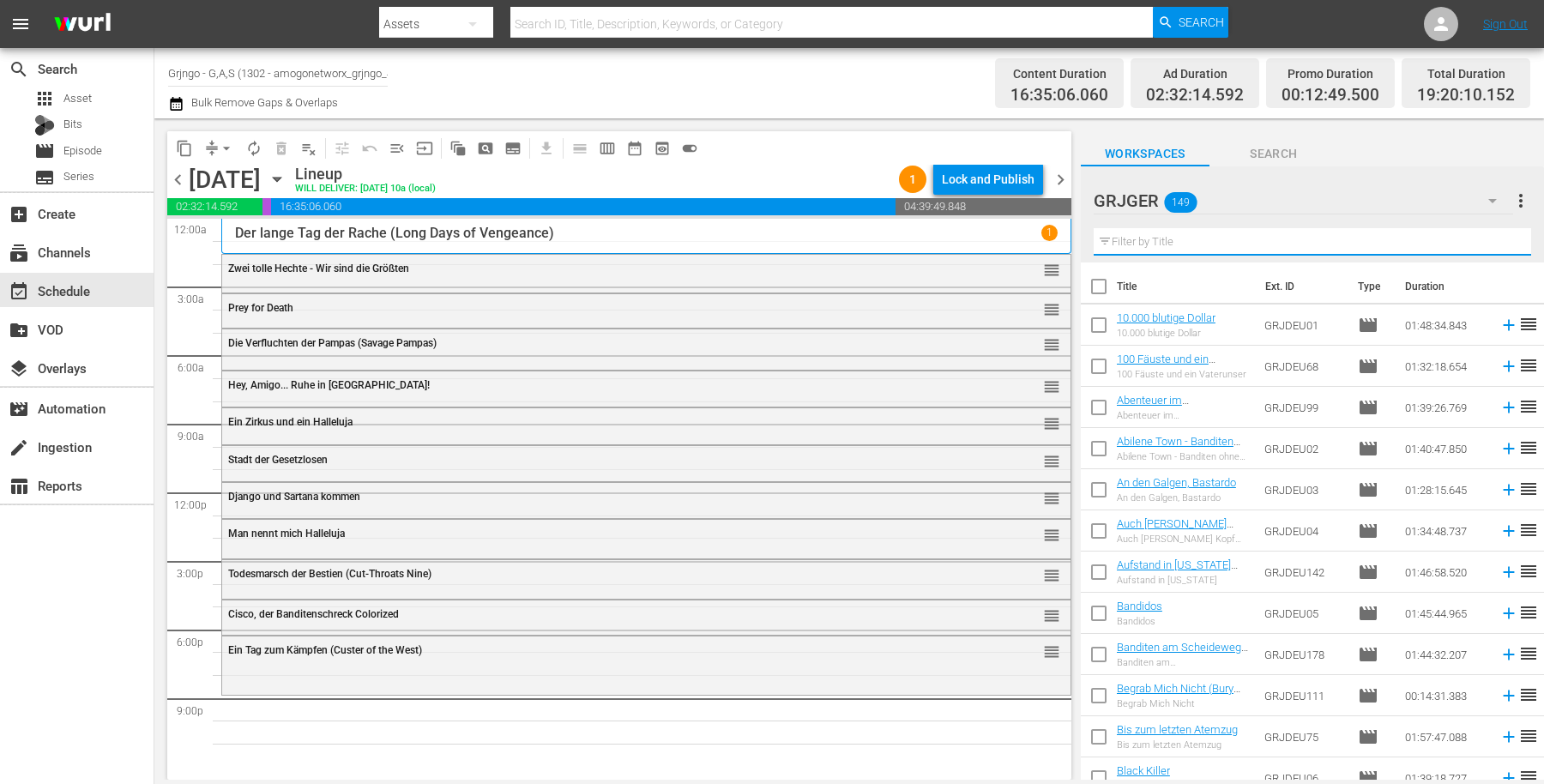
paste input "Seine Kugeln pfeifen das Todeslied"
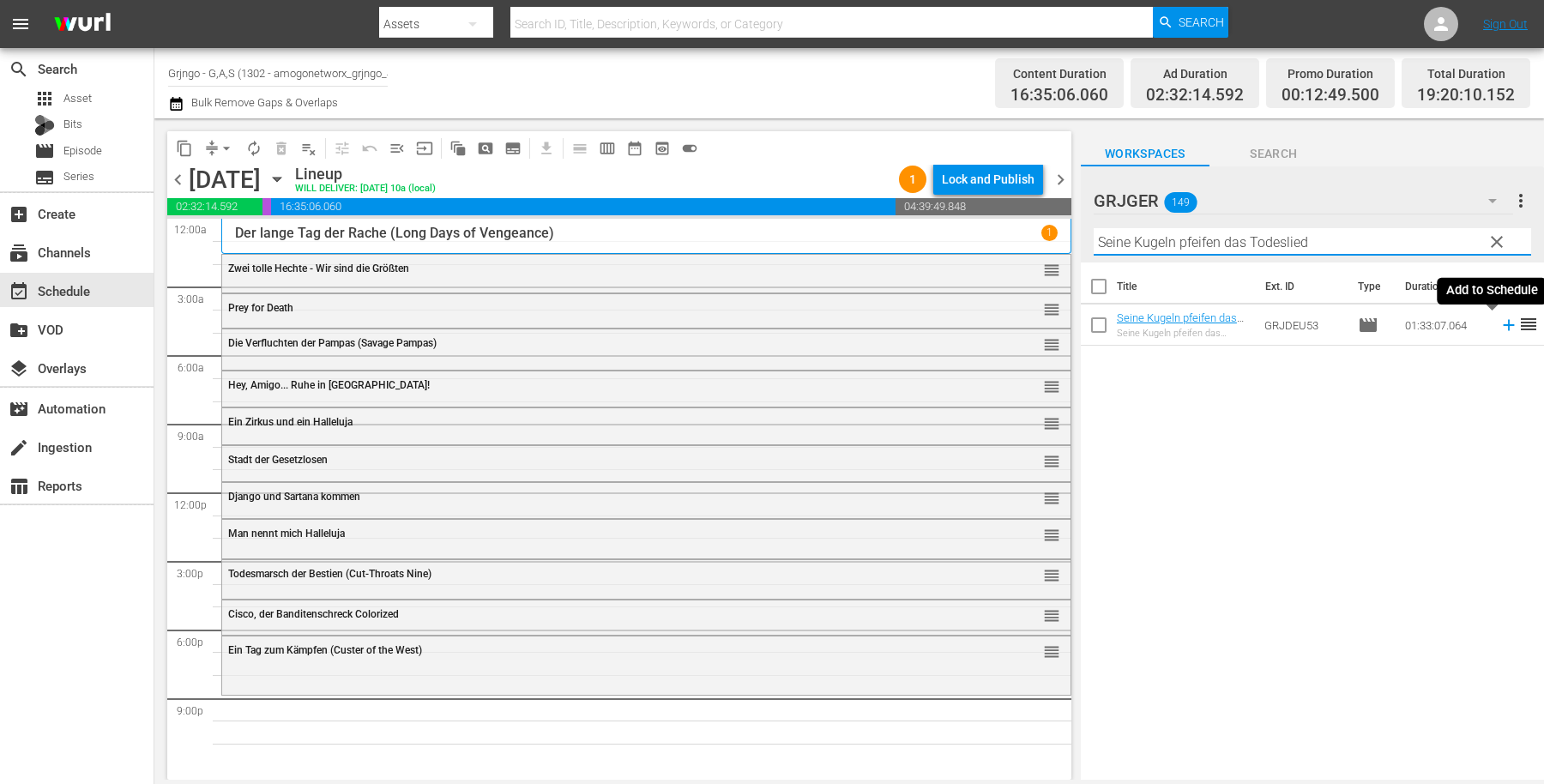
type input "Seine Kugeln pfeifen das Todeslied"
click at [1500, 329] on icon at bounding box center [1509, 325] width 19 height 19
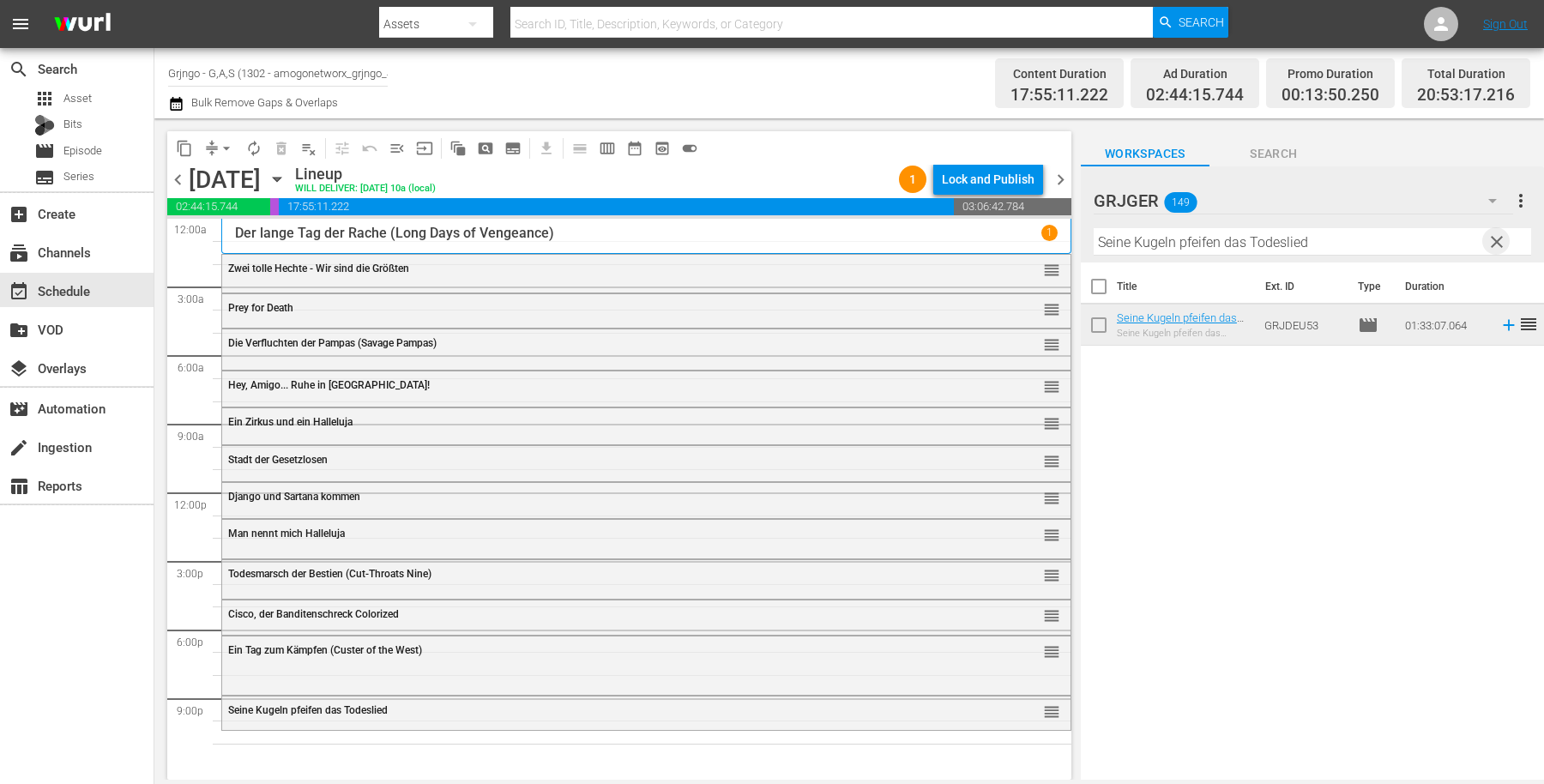
click at [1494, 236] on span "clear" at bounding box center [1497, 242] width 21 height 21
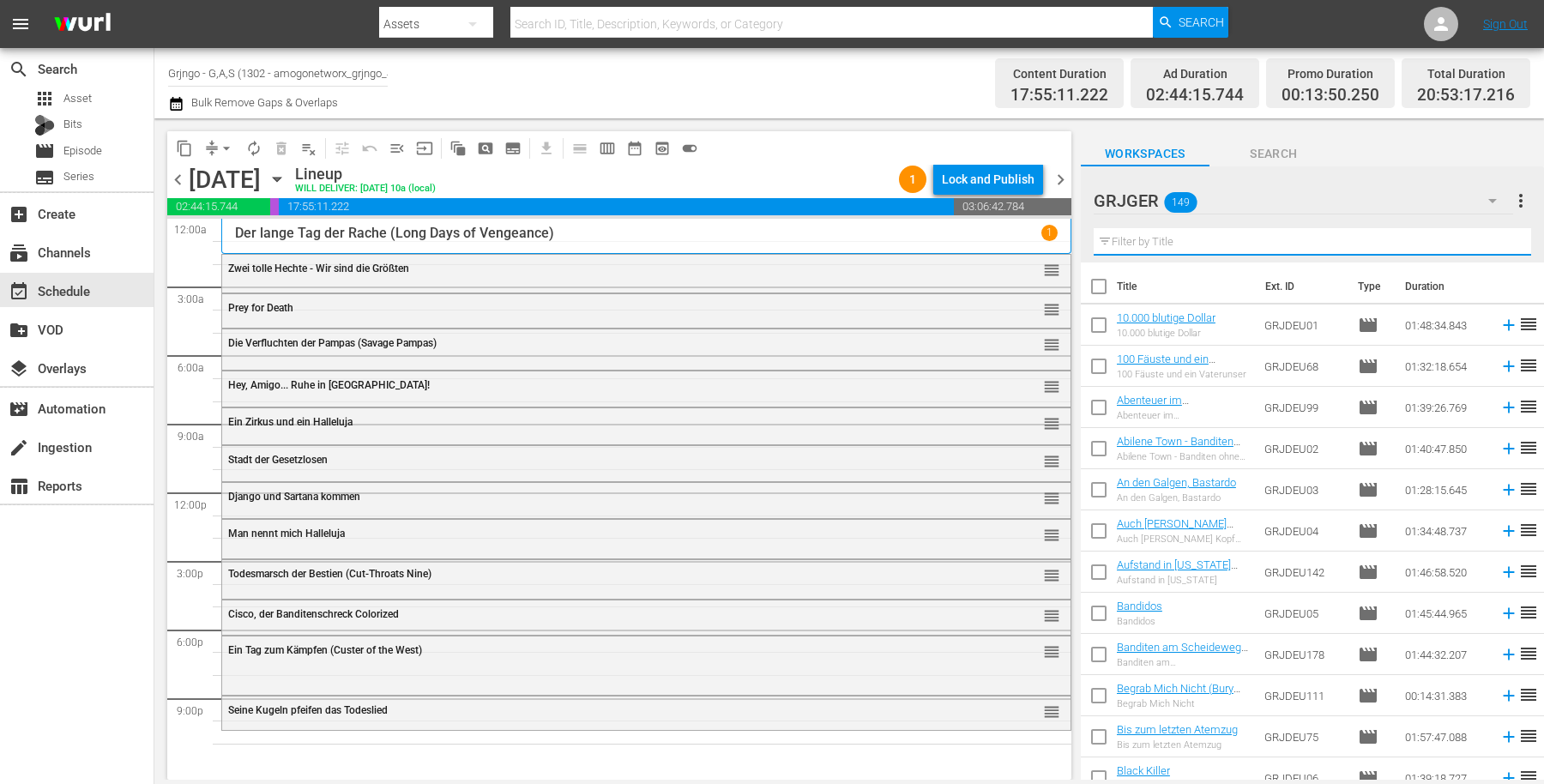
paste input "Jack London: Flucht aus dem Goldland - EP01"
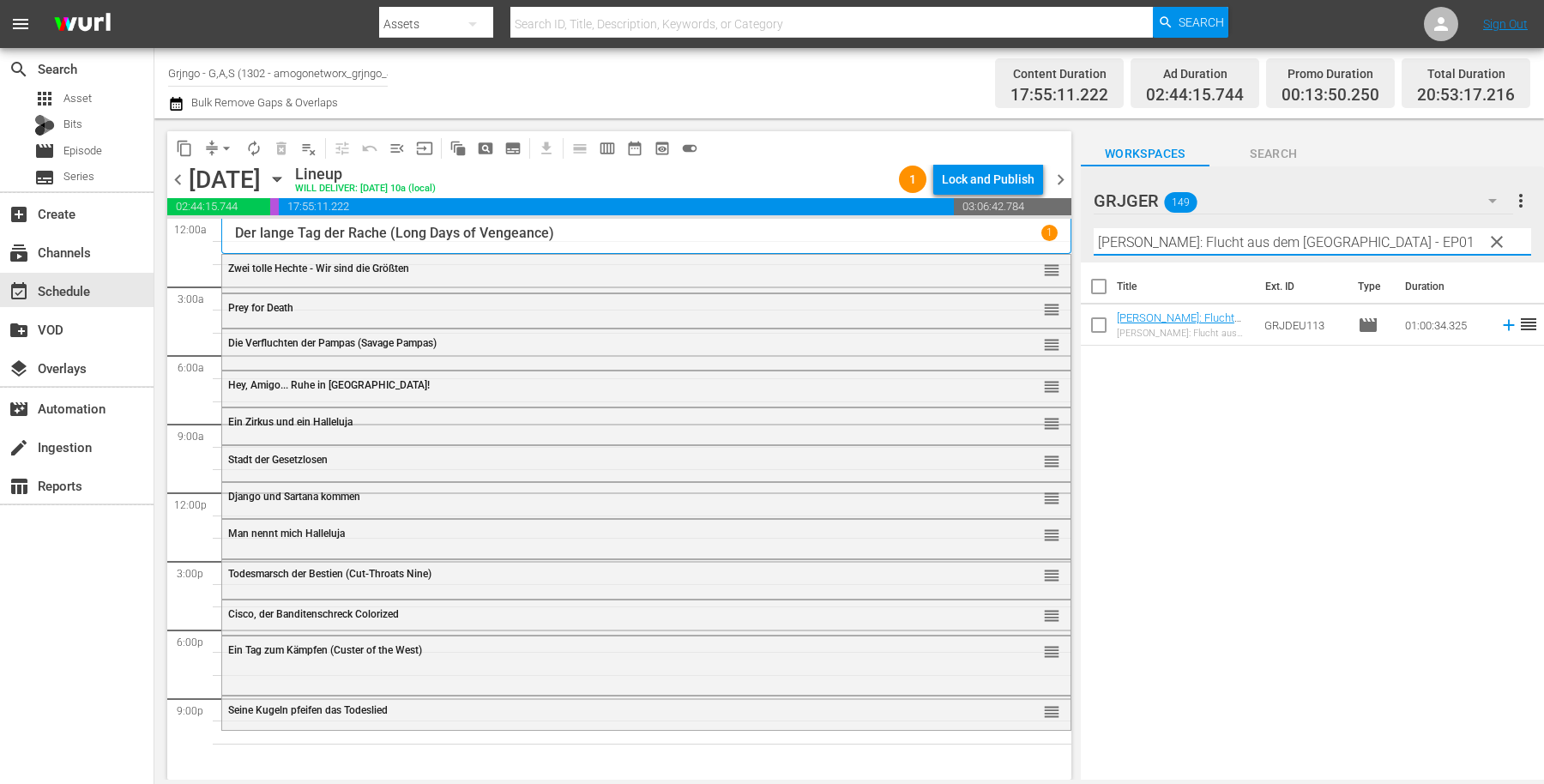
type input "Jack London: Flucht aus dem Goldland - EP01"
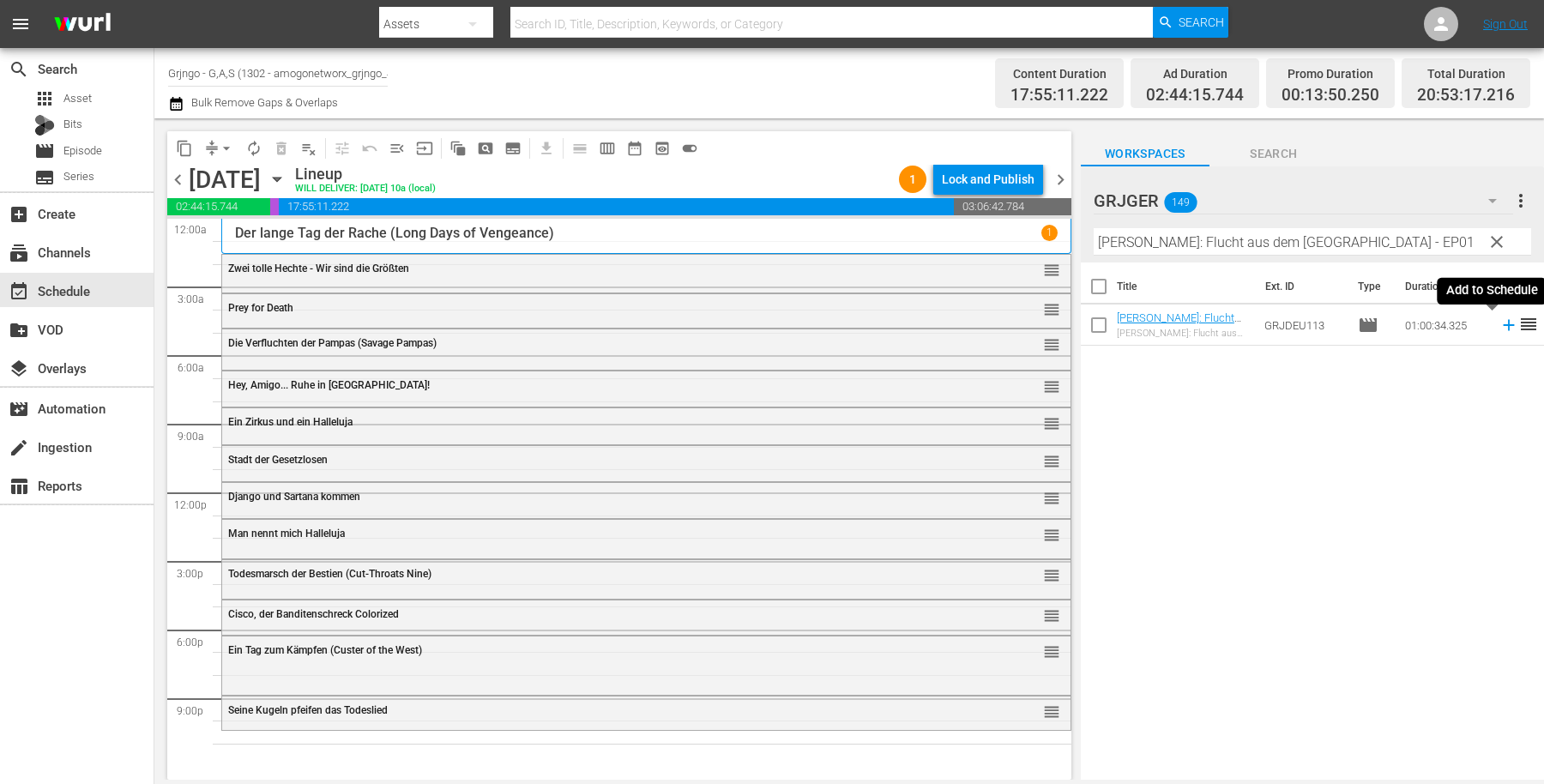
click at [1500, 322] on icon at bounding box center [1509, 325] width 19 height 19
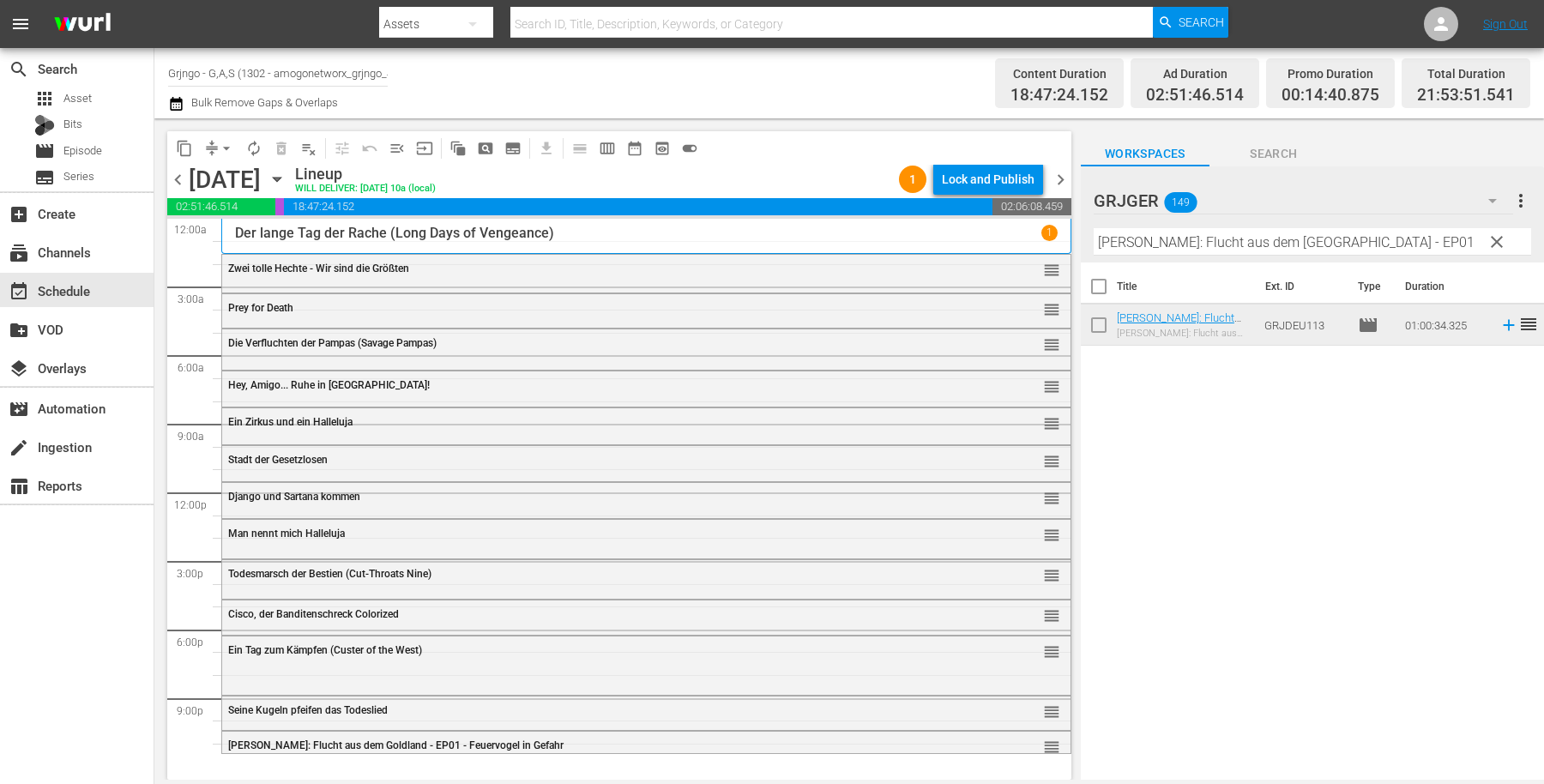
click at [1500, 236] on span "clear" at bounding box center [1497, 242] width 21 height 21
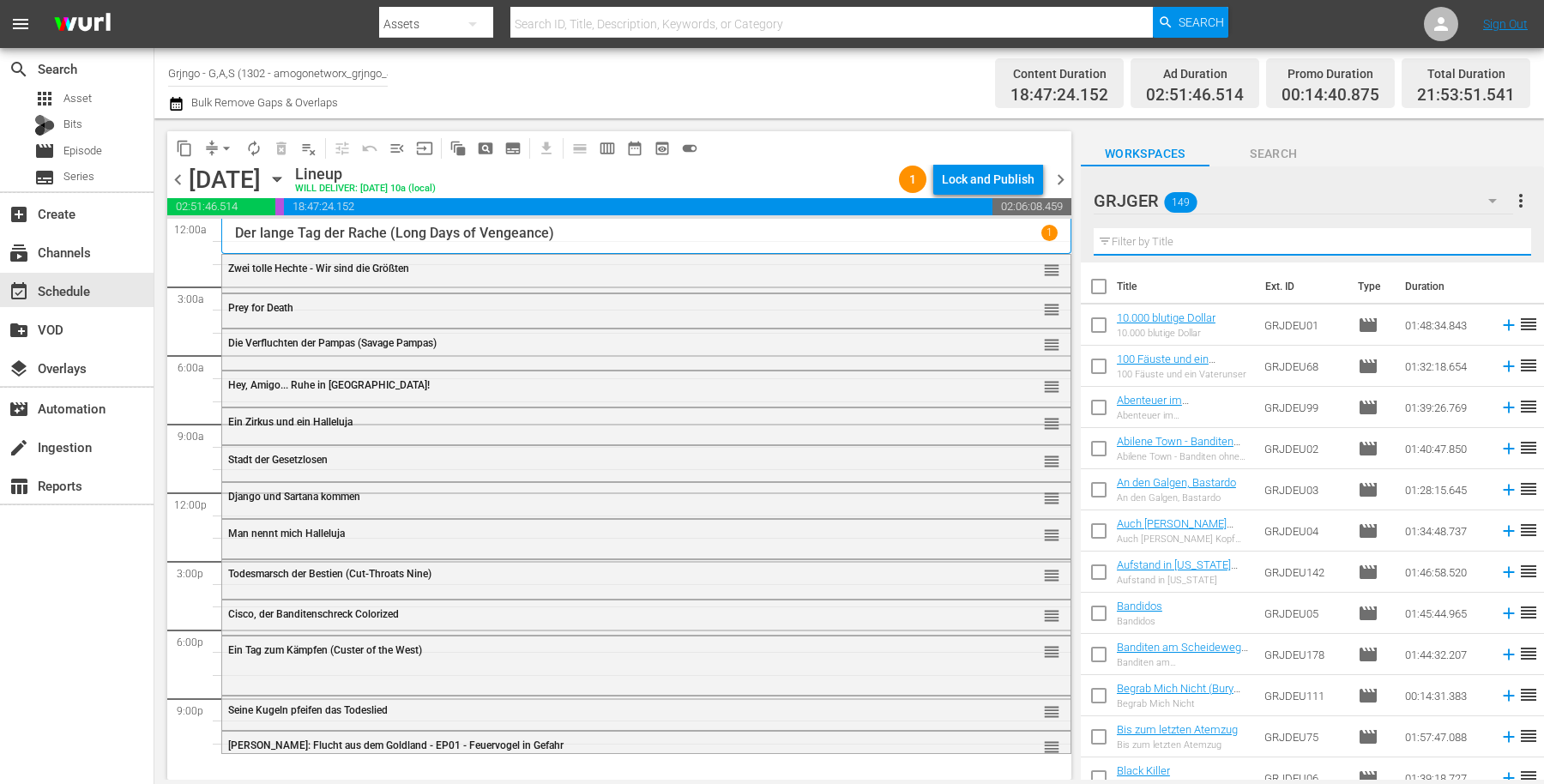
paste input "Der Schrecken von Kung Fu"
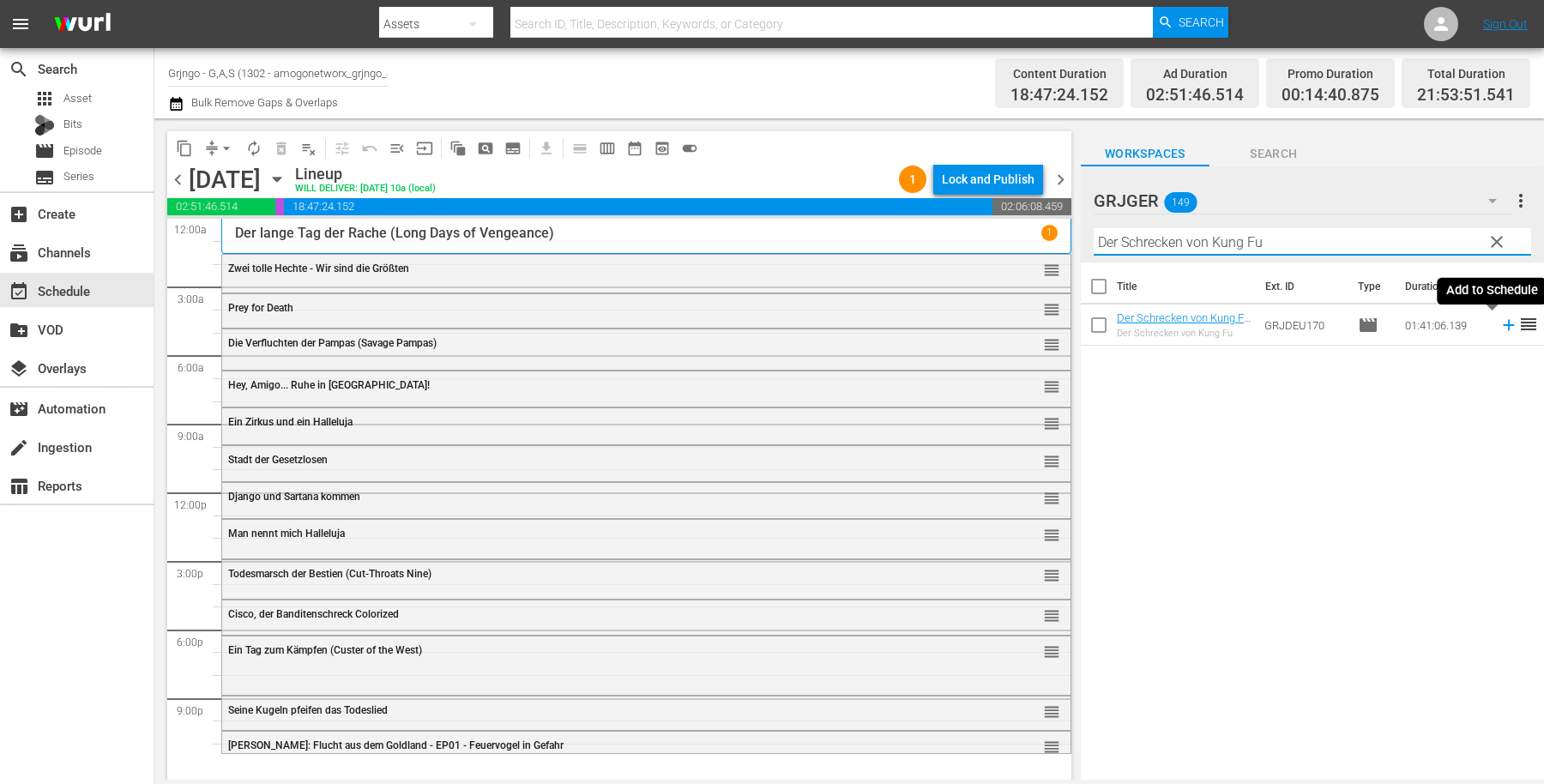
type input "Der Schrecken von Kung Fu"
click at [1500, 322] on icon at bounding box center [1509, 325] width 19 height 19
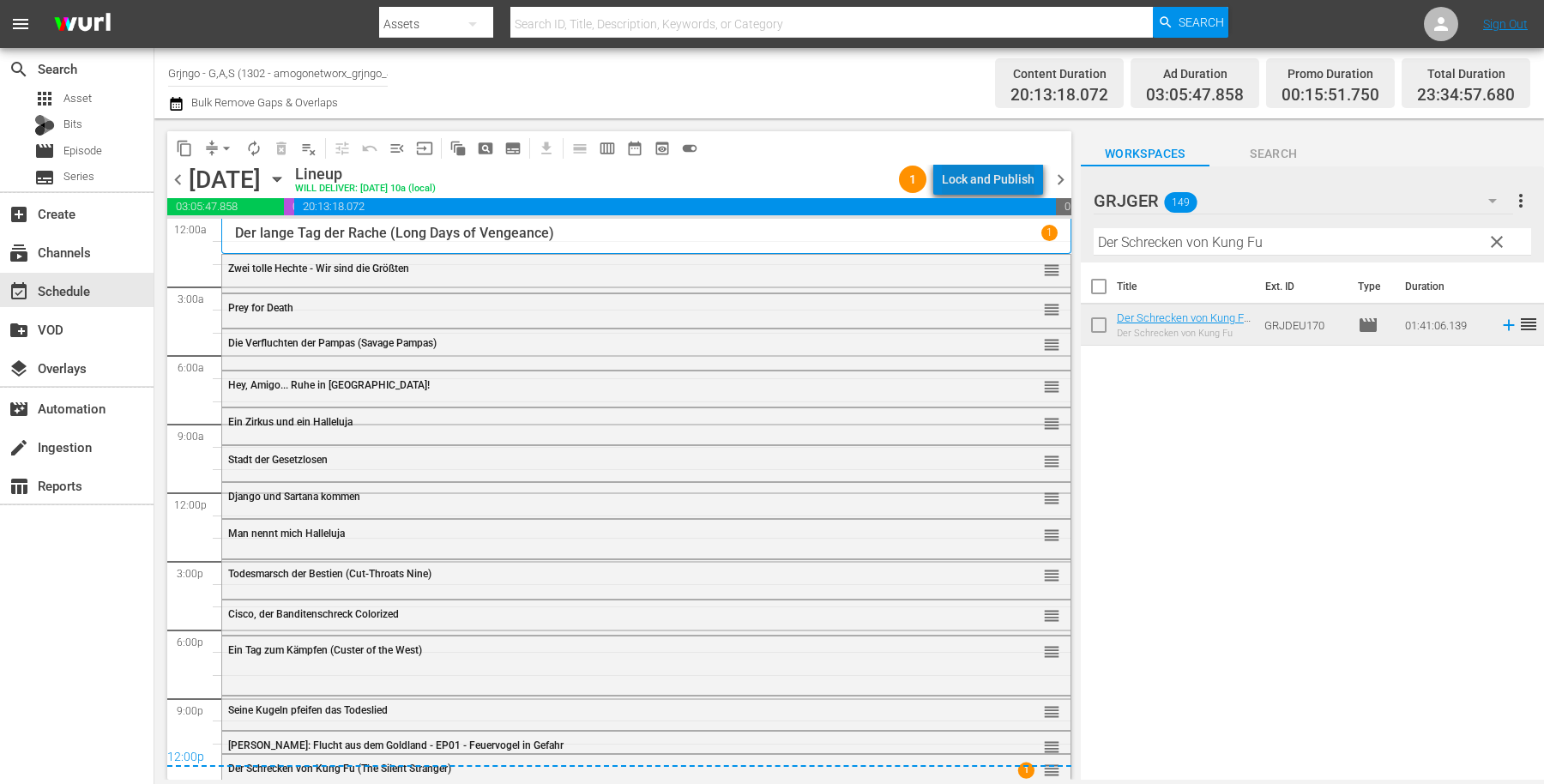
click at [1011, 182] on div "Lock and Publish" at bounding box center [988, 179] width 93 height 31
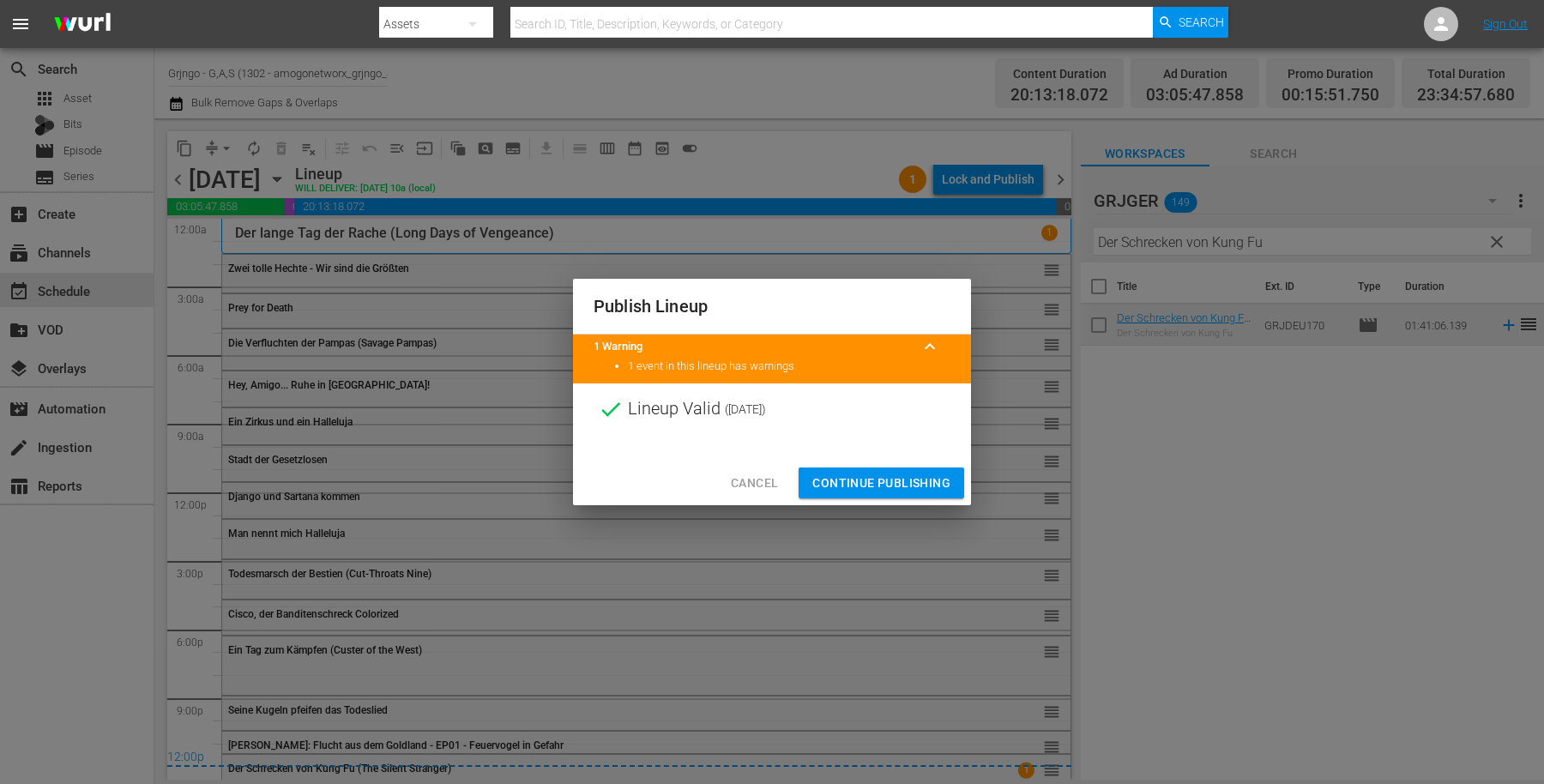
drag, startPoint x: 845, startPoint y: 484, endPoint x: 845, endPoint y: 460, distance: 24.0
click at [845, 483] on span "Continue Publishing" at bounding box center [881, 483] width 138 height 21
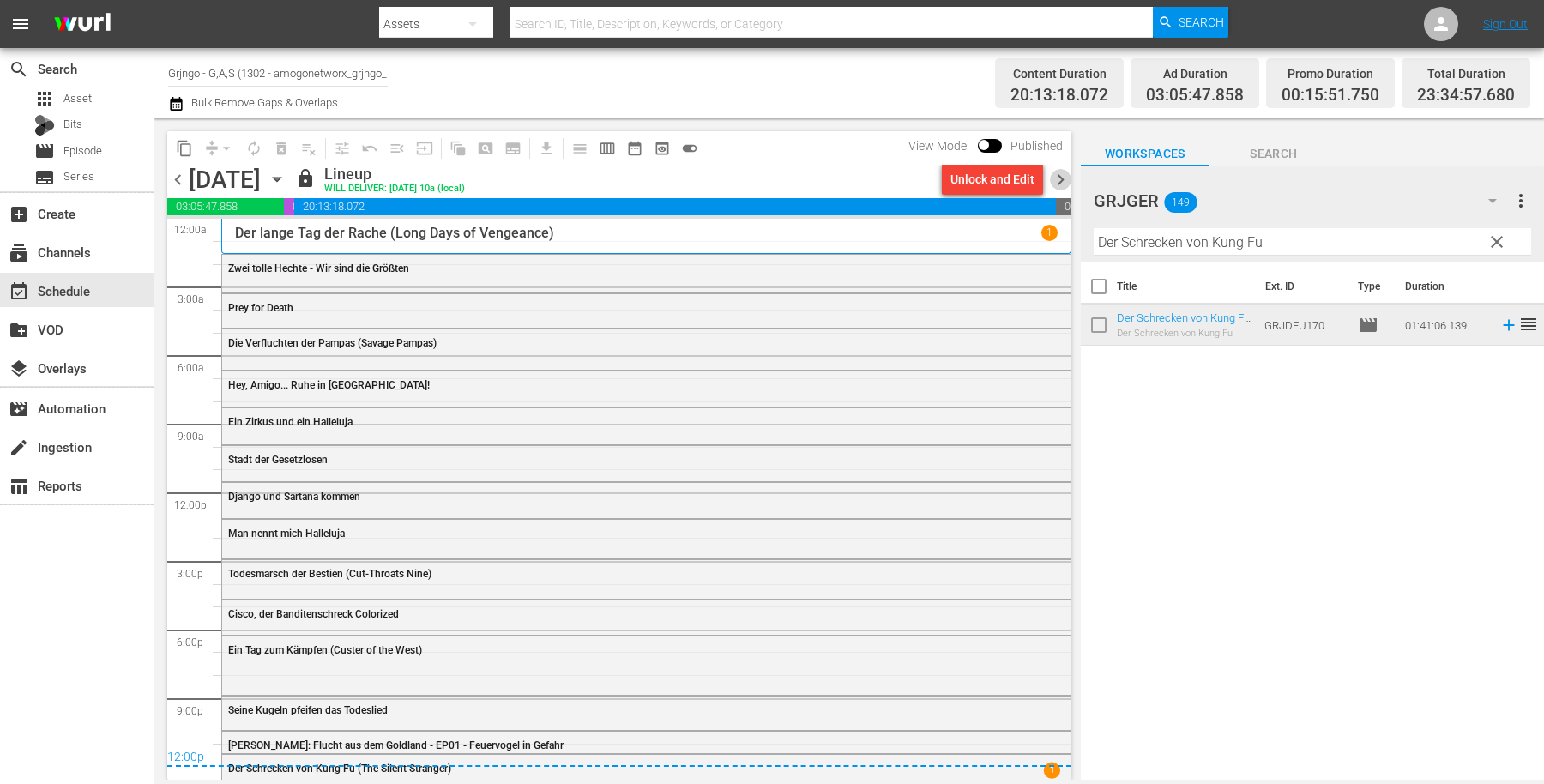
click at [1058, 178] on span "chevron_right" at bounding box center [1060, 179] width 21 height 21
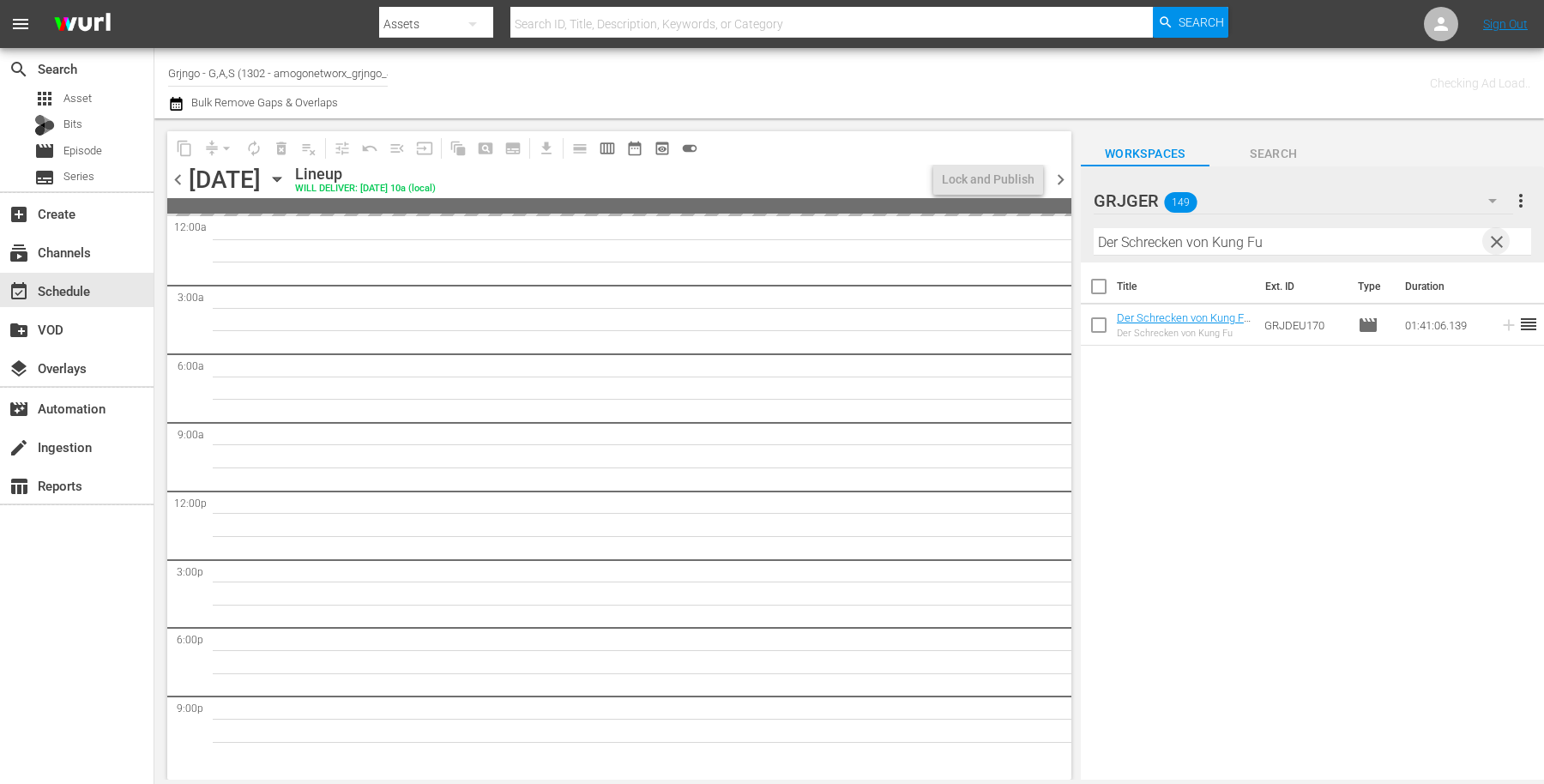
click at [1498, 232] on span "clear" at bounding box center [1497, 242] width 21 height 21
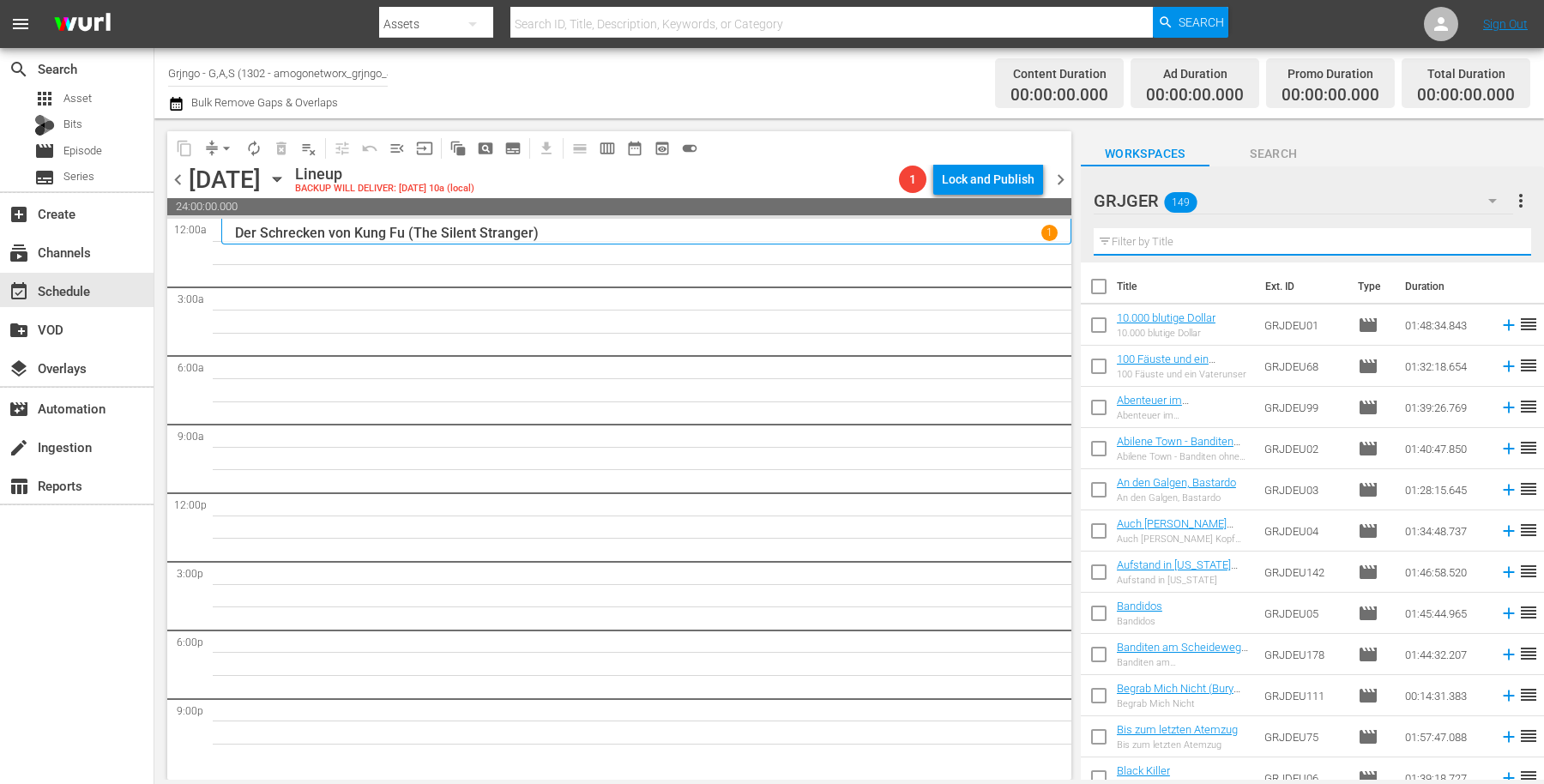
paste input "Stranger on My Land"
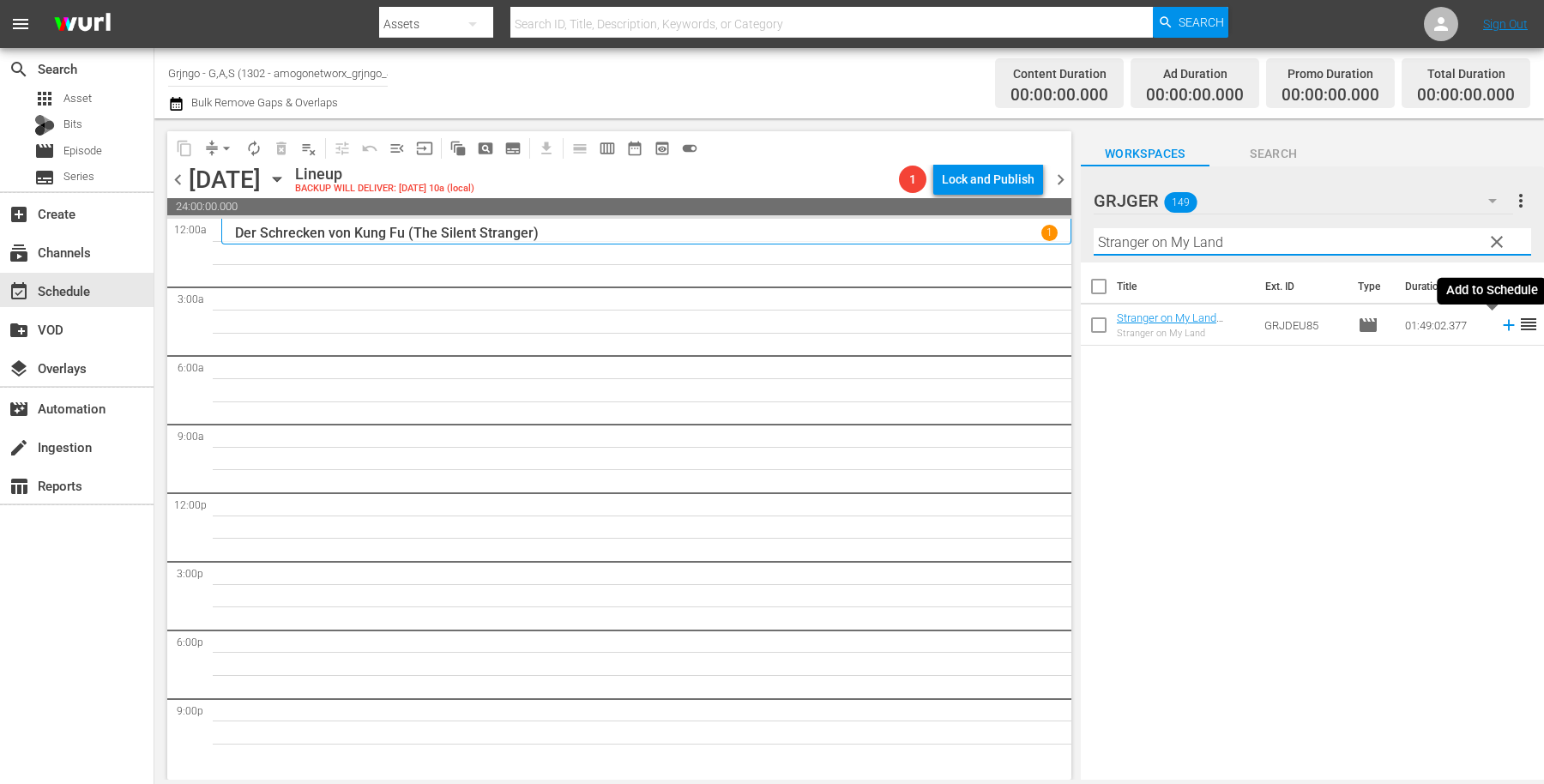
type input "Stranger on My Land"
click at [1503, 324] on icon at bounding box center [1508, 325] width 11 height 11
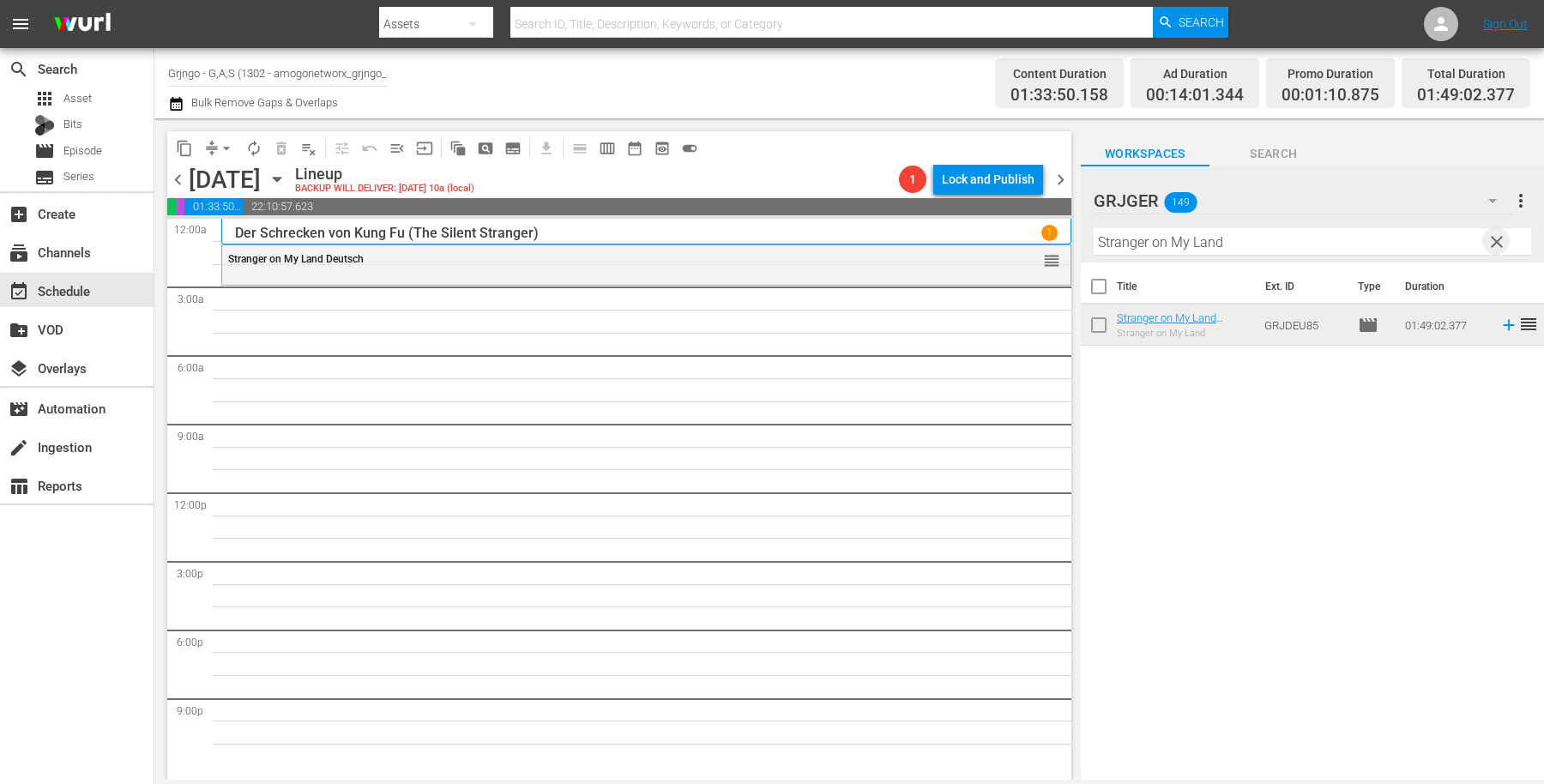
click at [1498, 240] on span "clear" at bounding box center [1497, 242] width 21 height 21
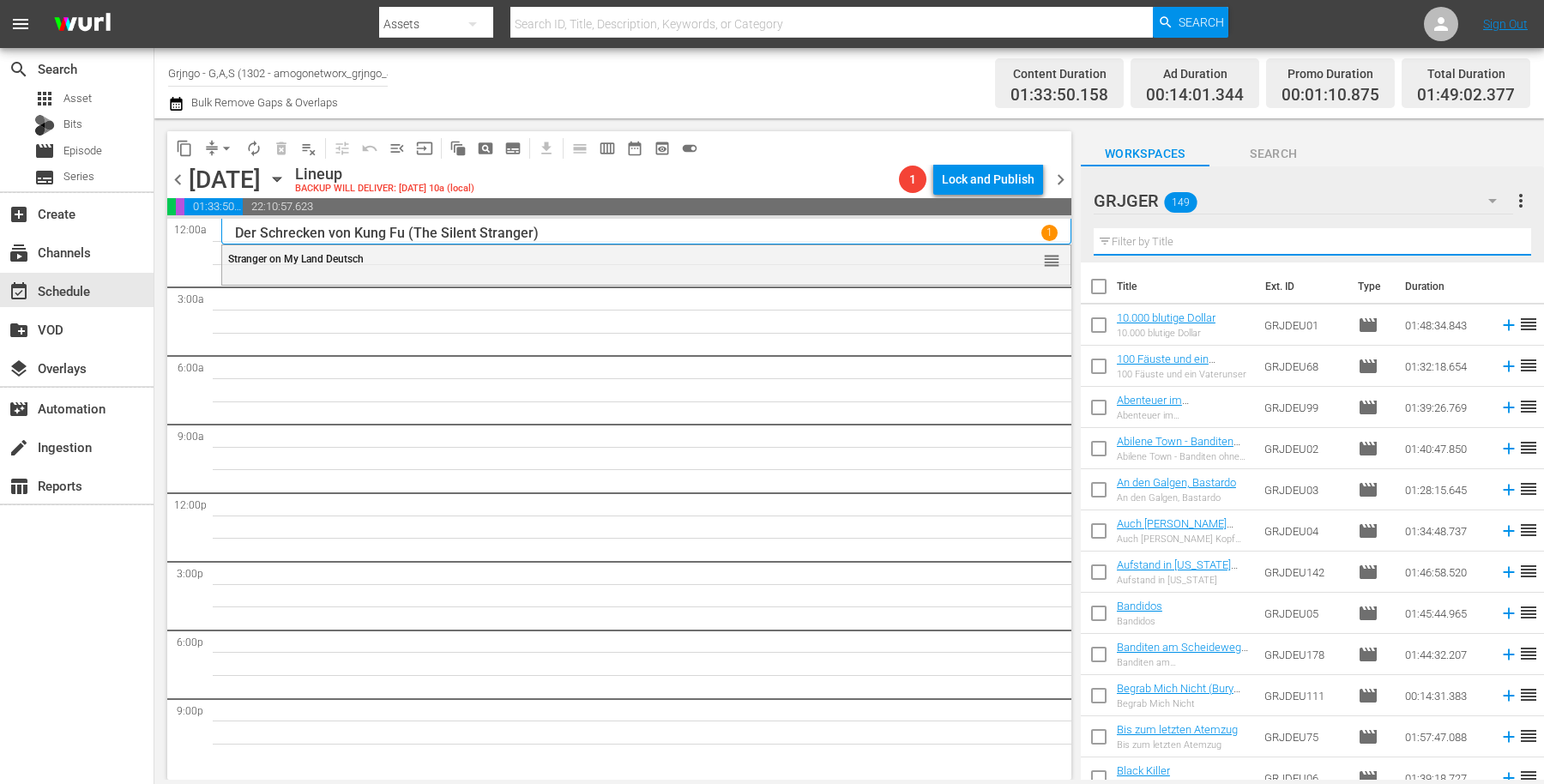
paste input "Gelbe Rose von [US_STATE]"
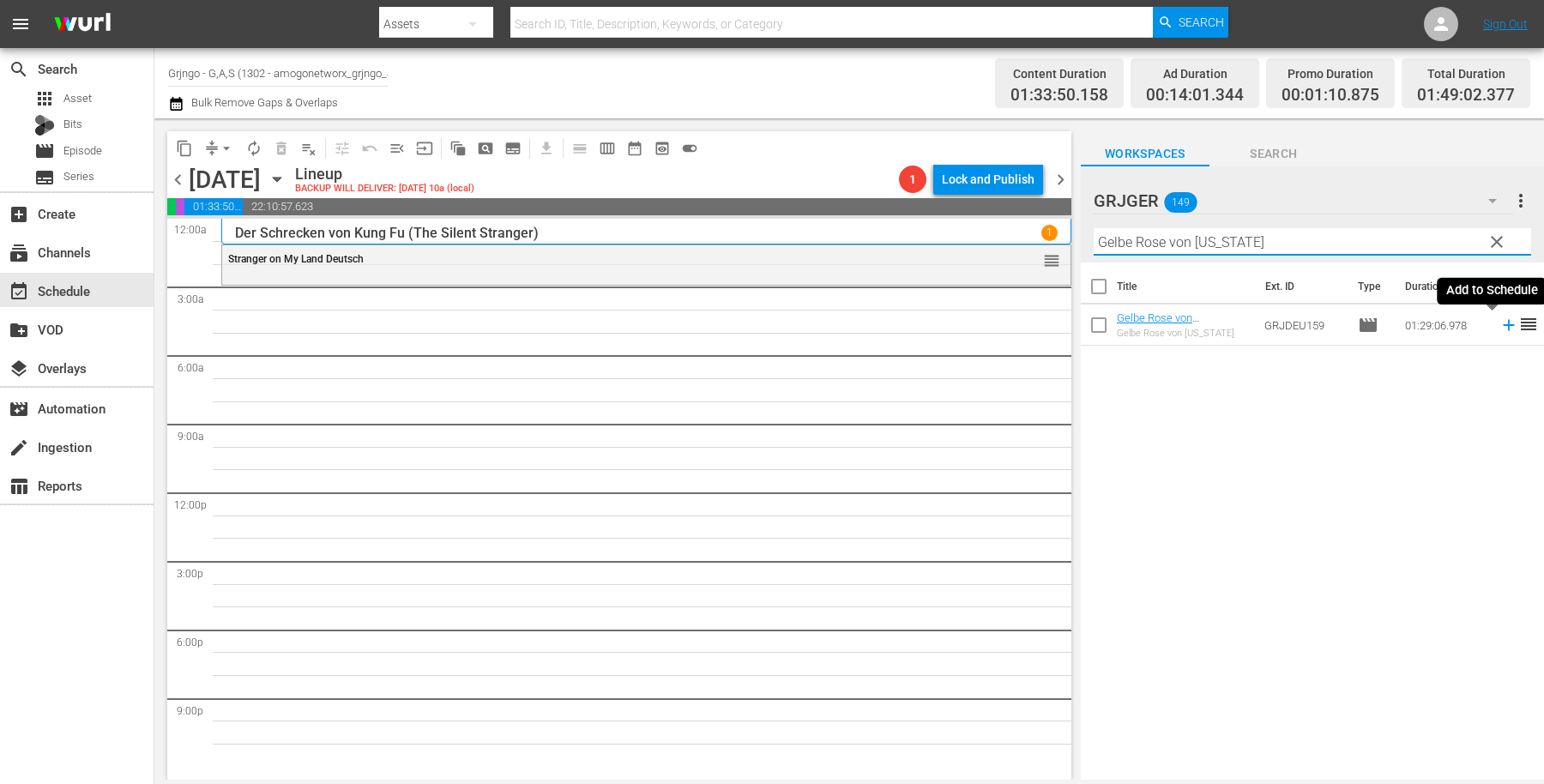
type input "Gelbe Rose von [US_STATE]"
click at [1503, 324] on icon at bounding box center [1508, 325] width 11 height 11
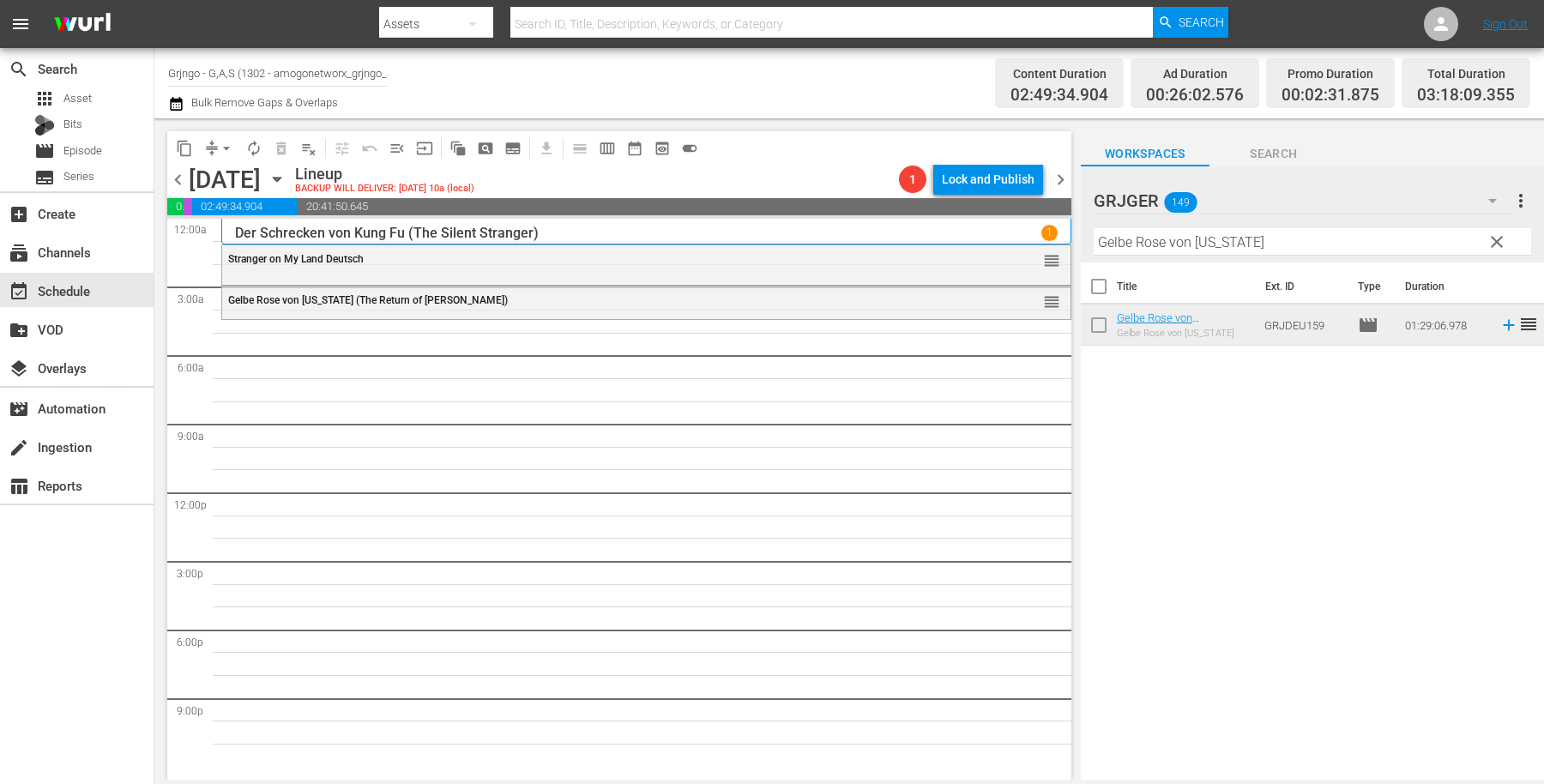
click at [1498, 238] on span "clear" at bounding box center [1497, 242] width 21 height 21
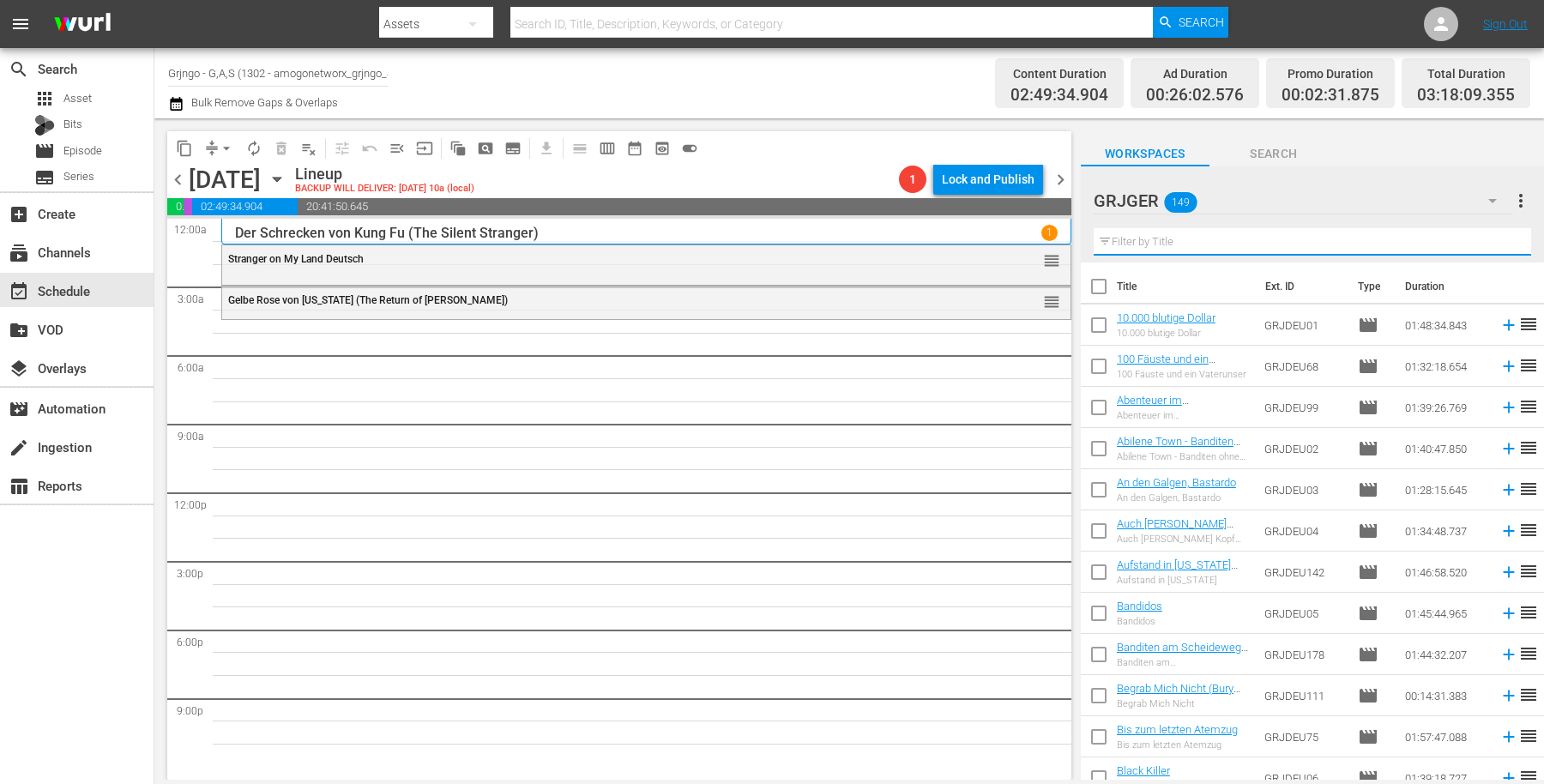
paste input "Tag der Gesetzlosen (Day of the Outlaw)"
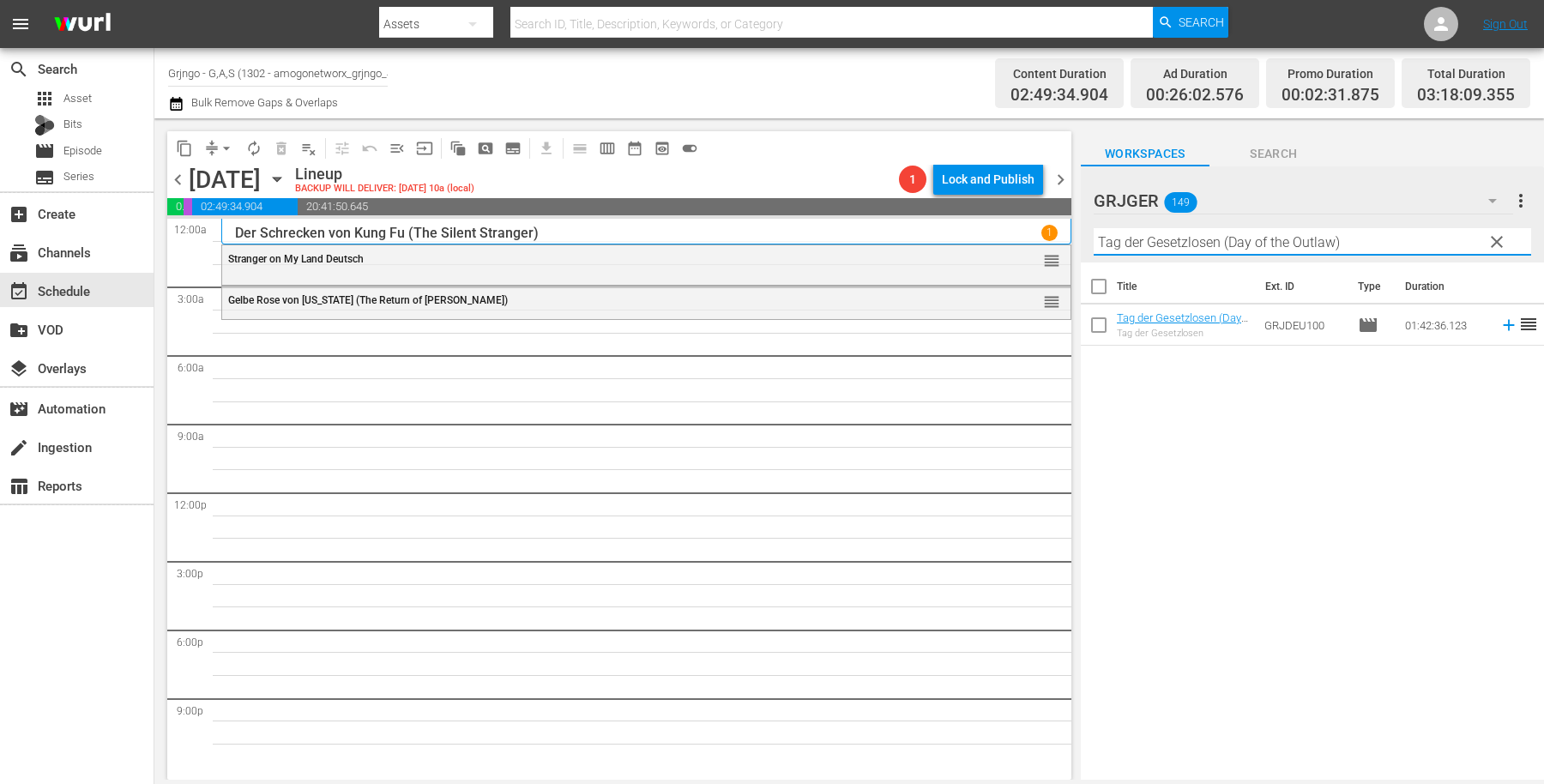
type input "Tag der Gesetzlosen (Day of the Outlaw)"
click at [1503, 323] on icon at bounding box center [1508, 325] width 11 height 11
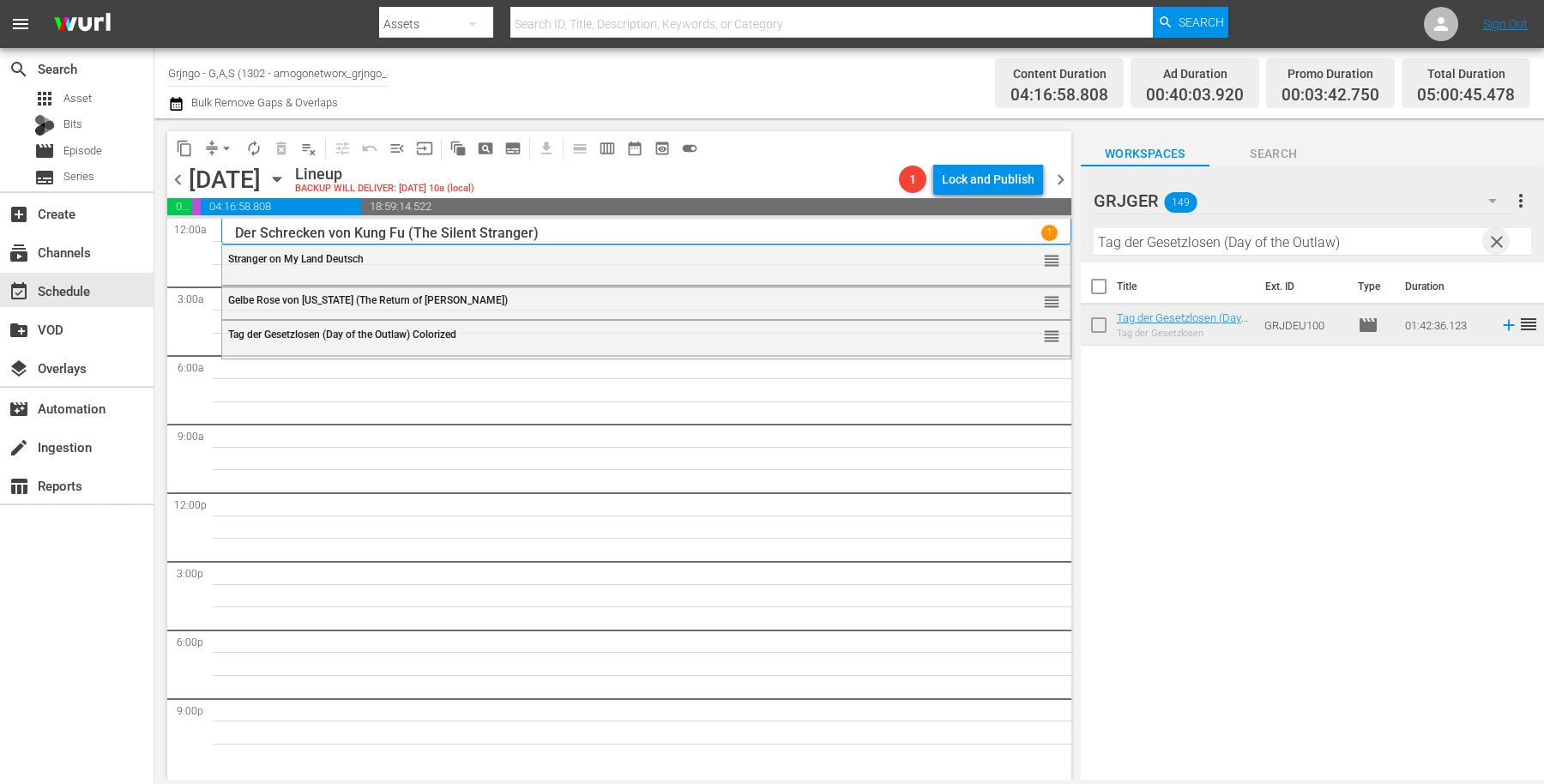
click at [1498, 238] on span "clear" at bounding box center [1497, 242] width 21 height 21
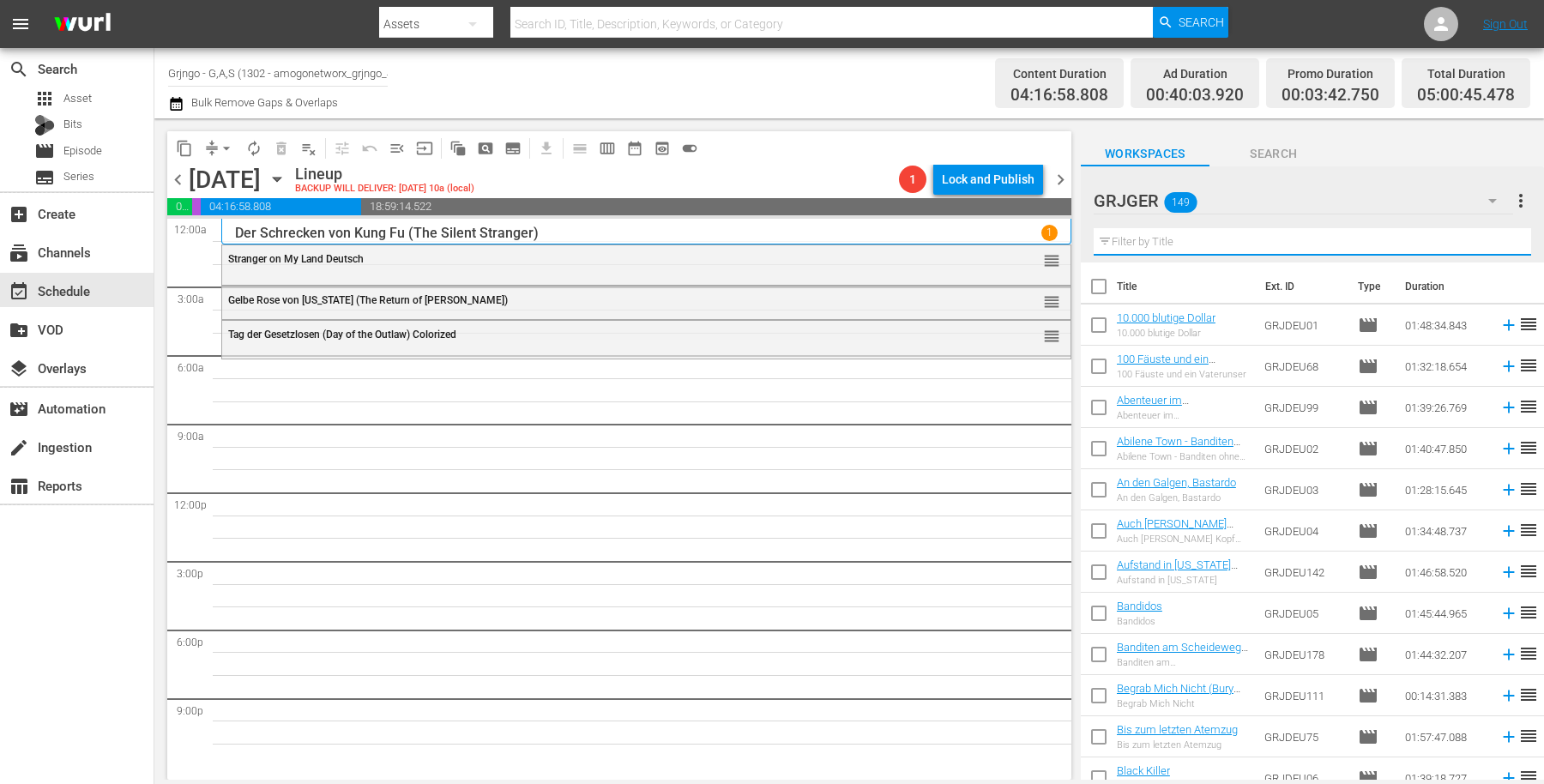
paste input "Gabilan, mein bester Freund (The Red Pony)"
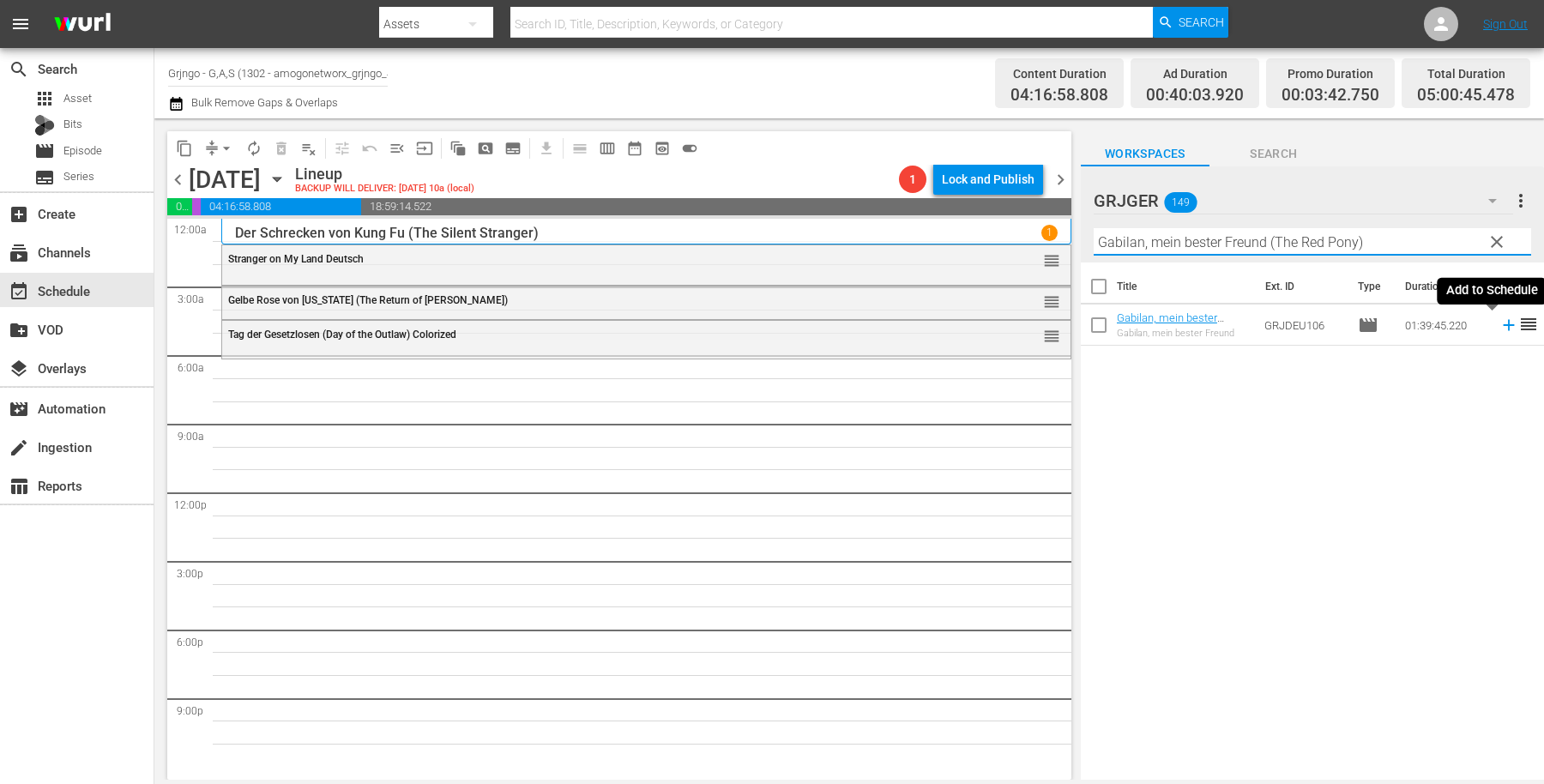
type input "Gabilan, mein bester Freund (The Red Pony)"
click at [1503, 325] on icon at bounding box center [1508, 325] width 11 height 11
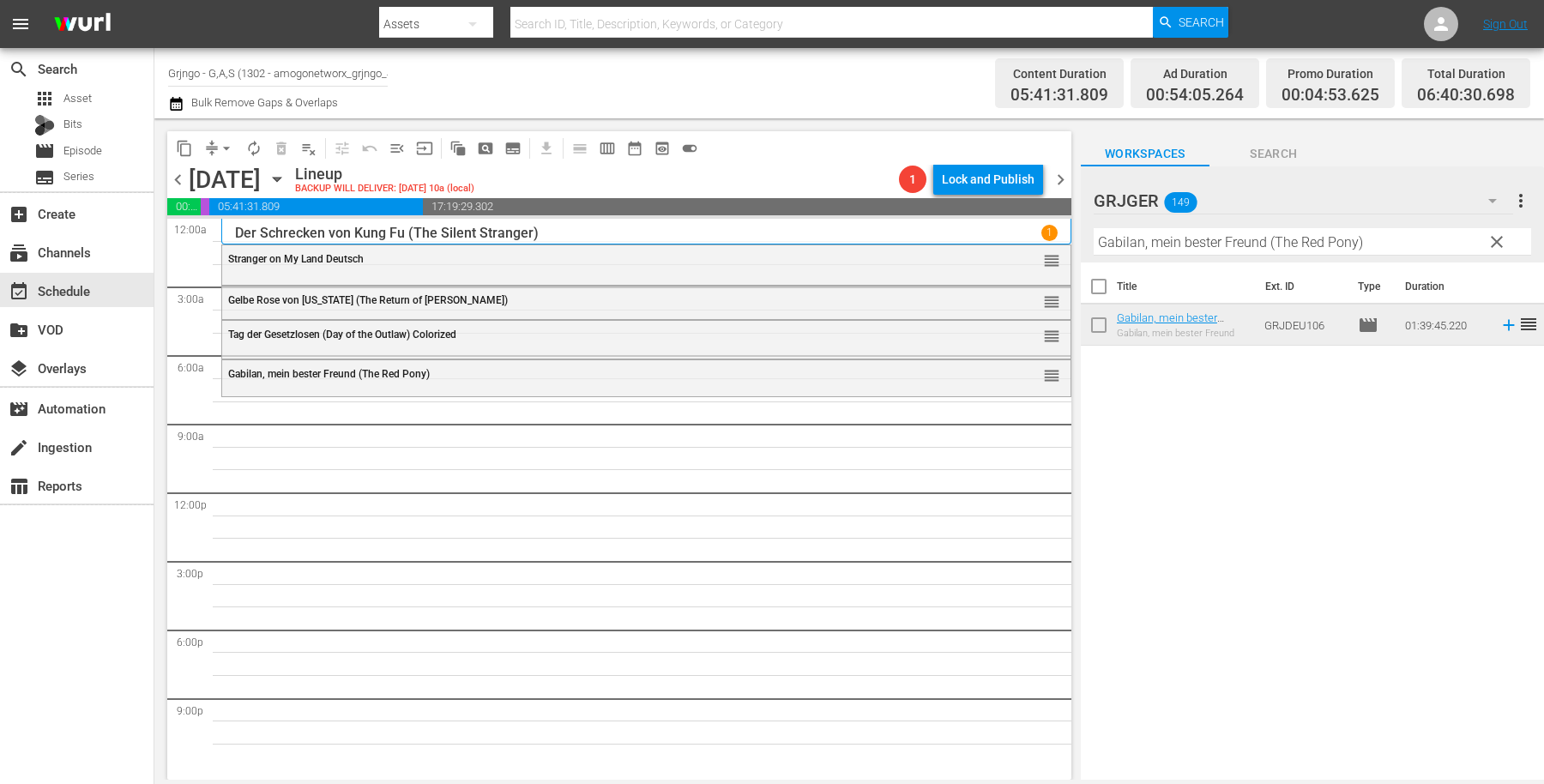
click at [1498, 240] on span "clear" at bounding box center [1497, 242] width 21 height 21
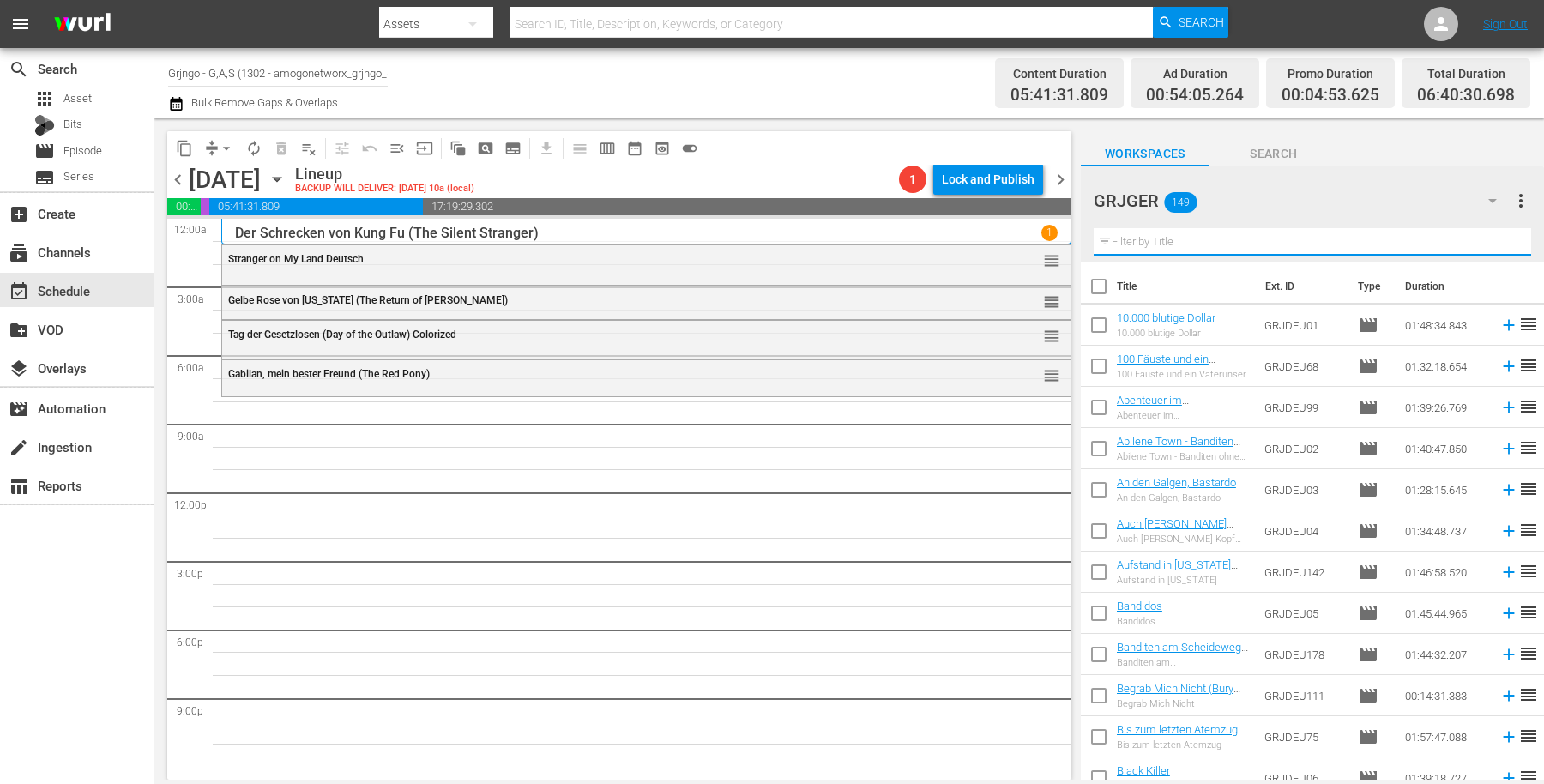
paste input "Der König der Pecos"
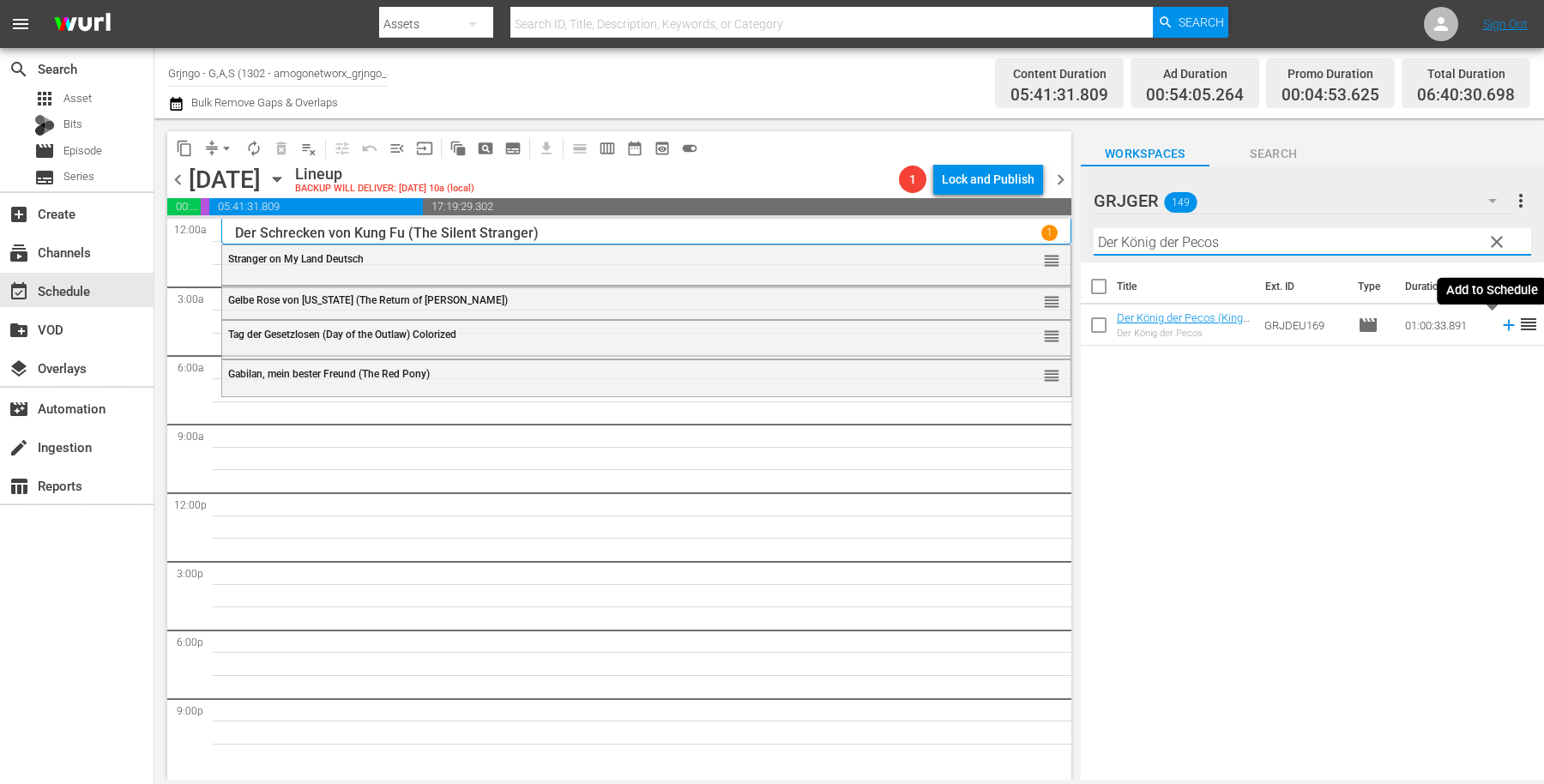
type input "Der König der Pecos"
click at [1500, 324] on icon at bounding box center [1509, 325] width 19 height 19
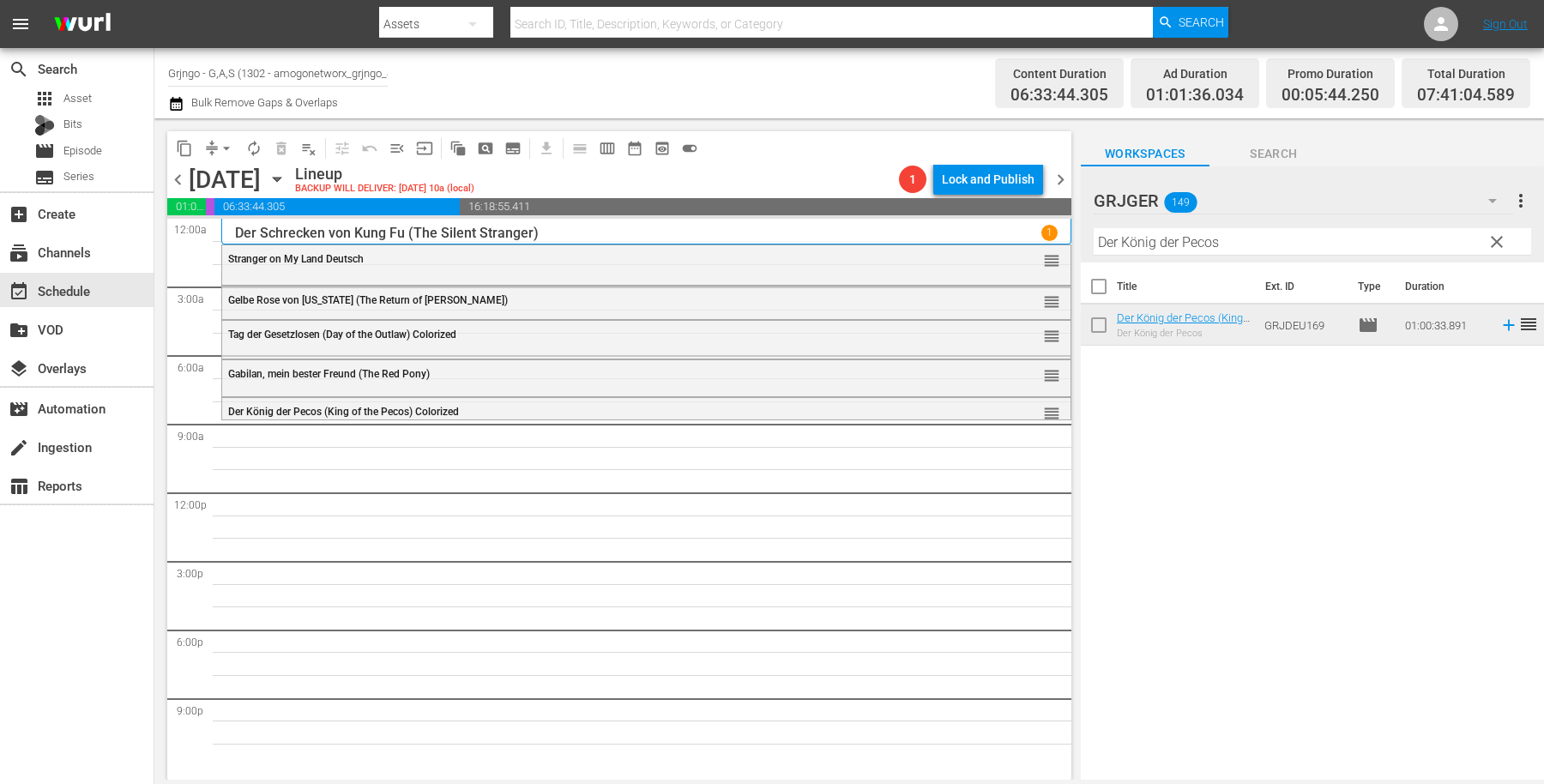
click at [1496, 230] on button "clear" at bounding box center [1495, 240] width 27 height 27
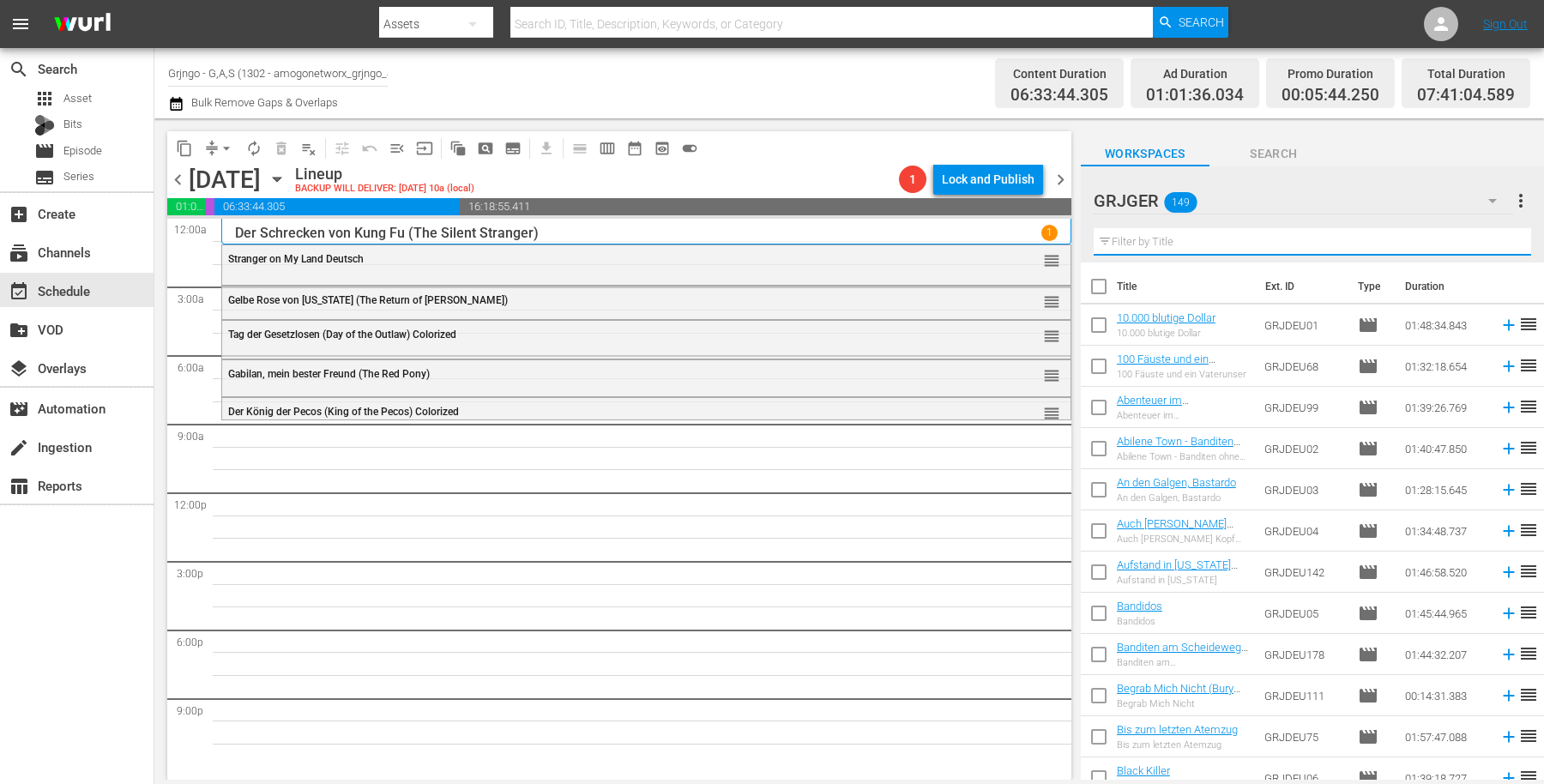
paste input "Galgenvögel sterben einsam"
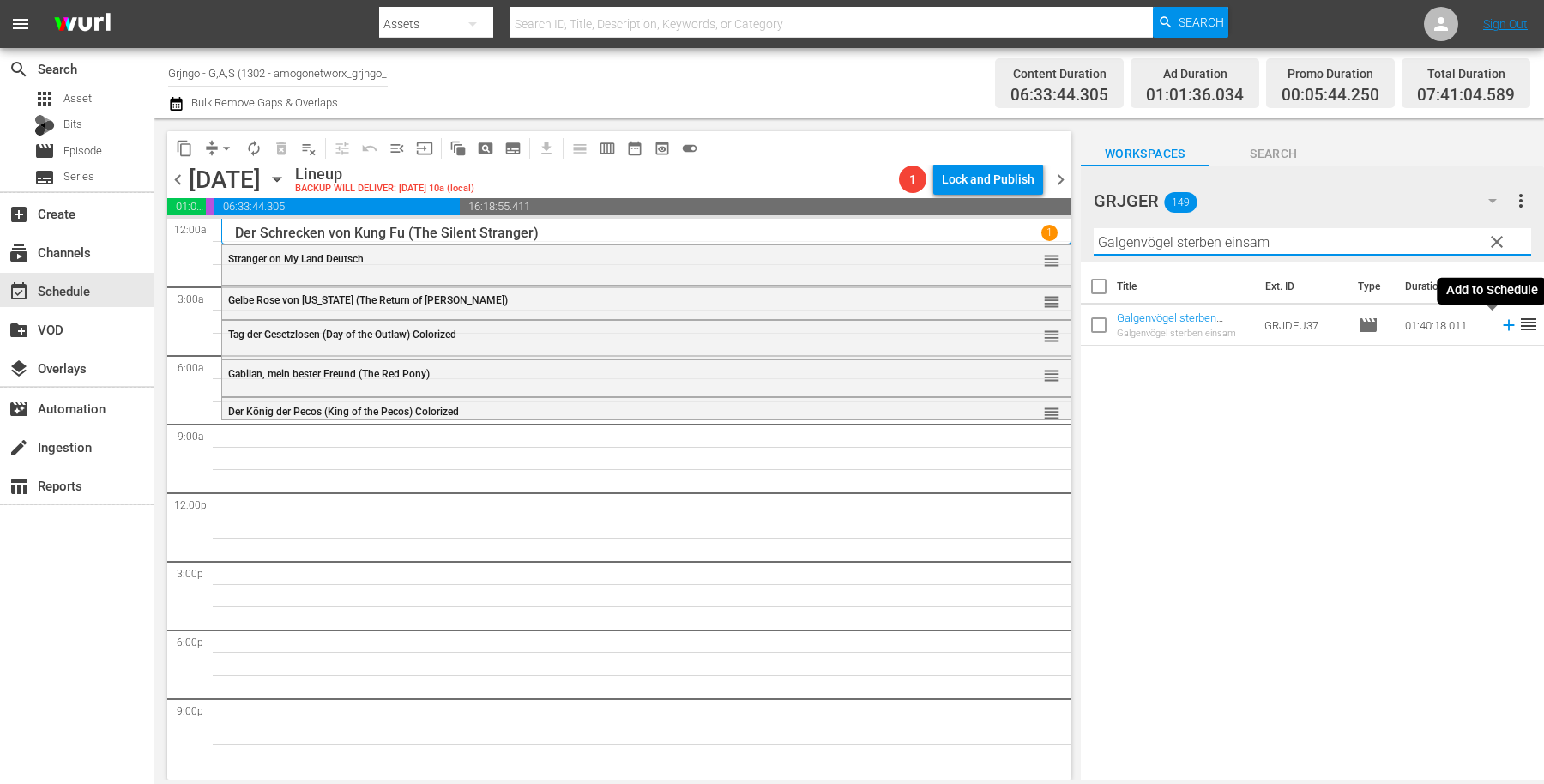
type input "Galgenvögel sterben einsam"
click at [1503, 324] on icon at bounding box center [1508, 325] width 11 height 11
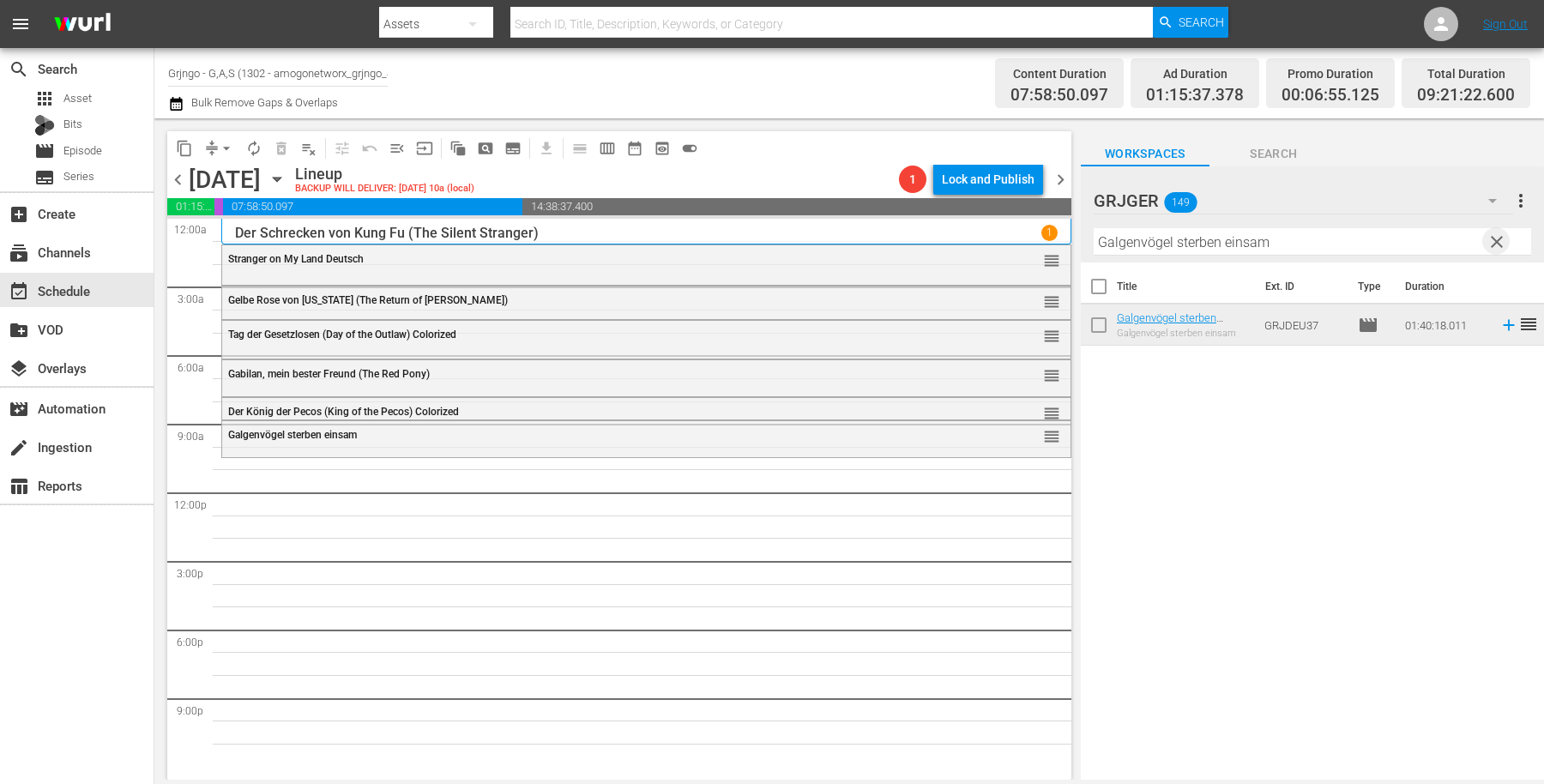
click at [1499, 239] on span "clear" at bounding box center [1497, 242] width 21 height 21
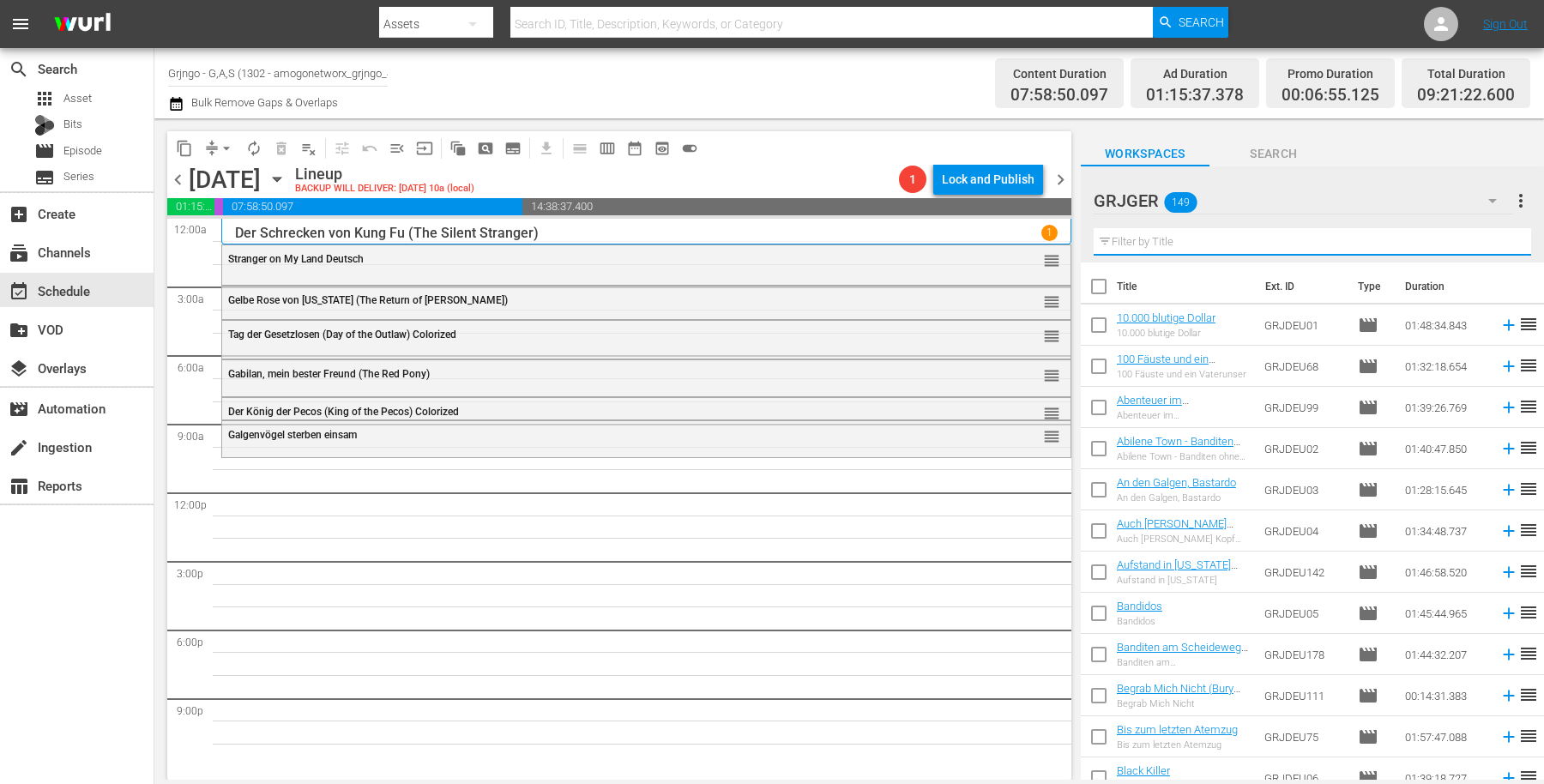
paste input "Mexican Jackpot"
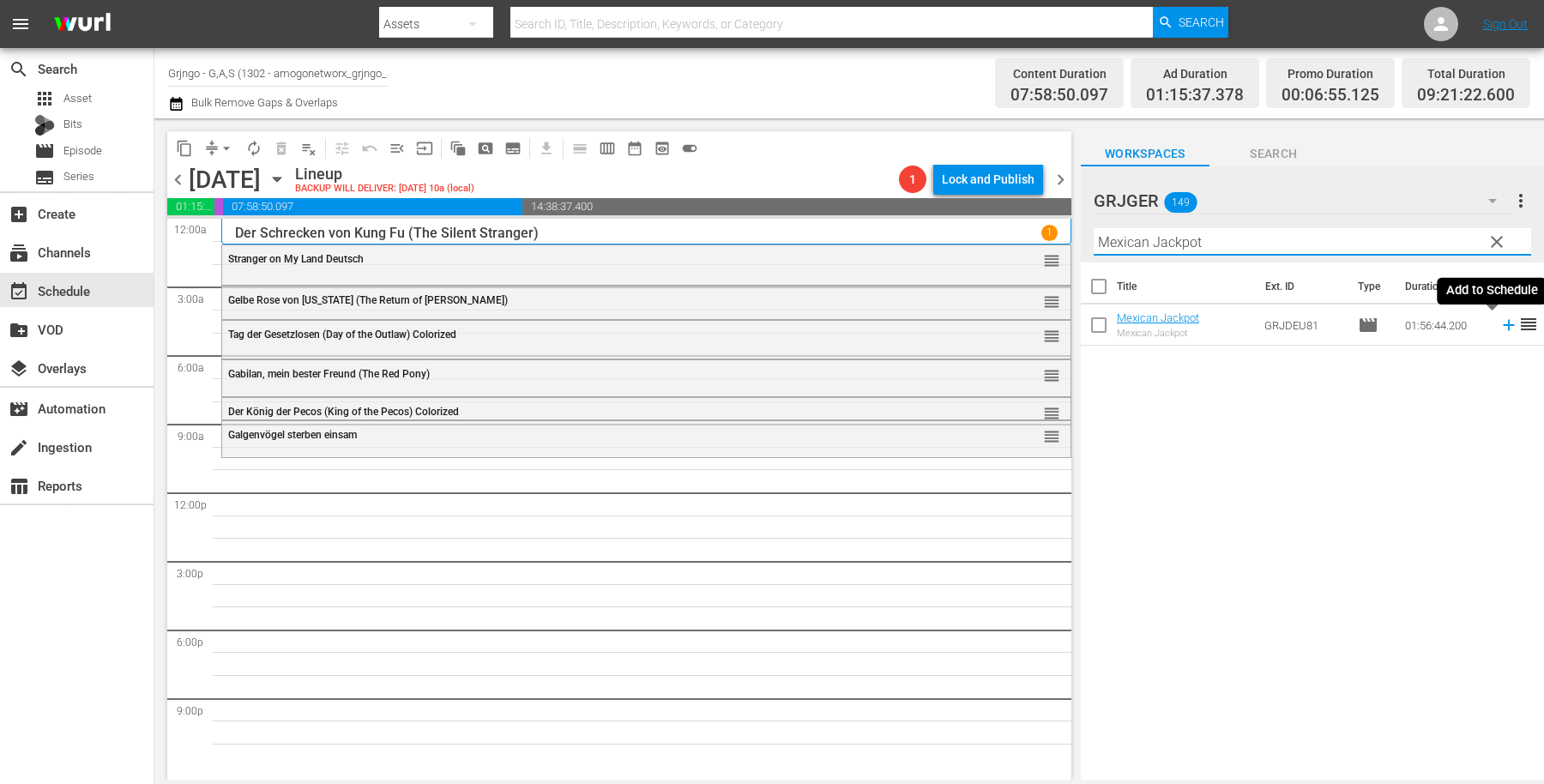
type input "Mexican Jackpot"
click at [1503, 320] on icon at bounding box center [1508, 325] width 11 height 11
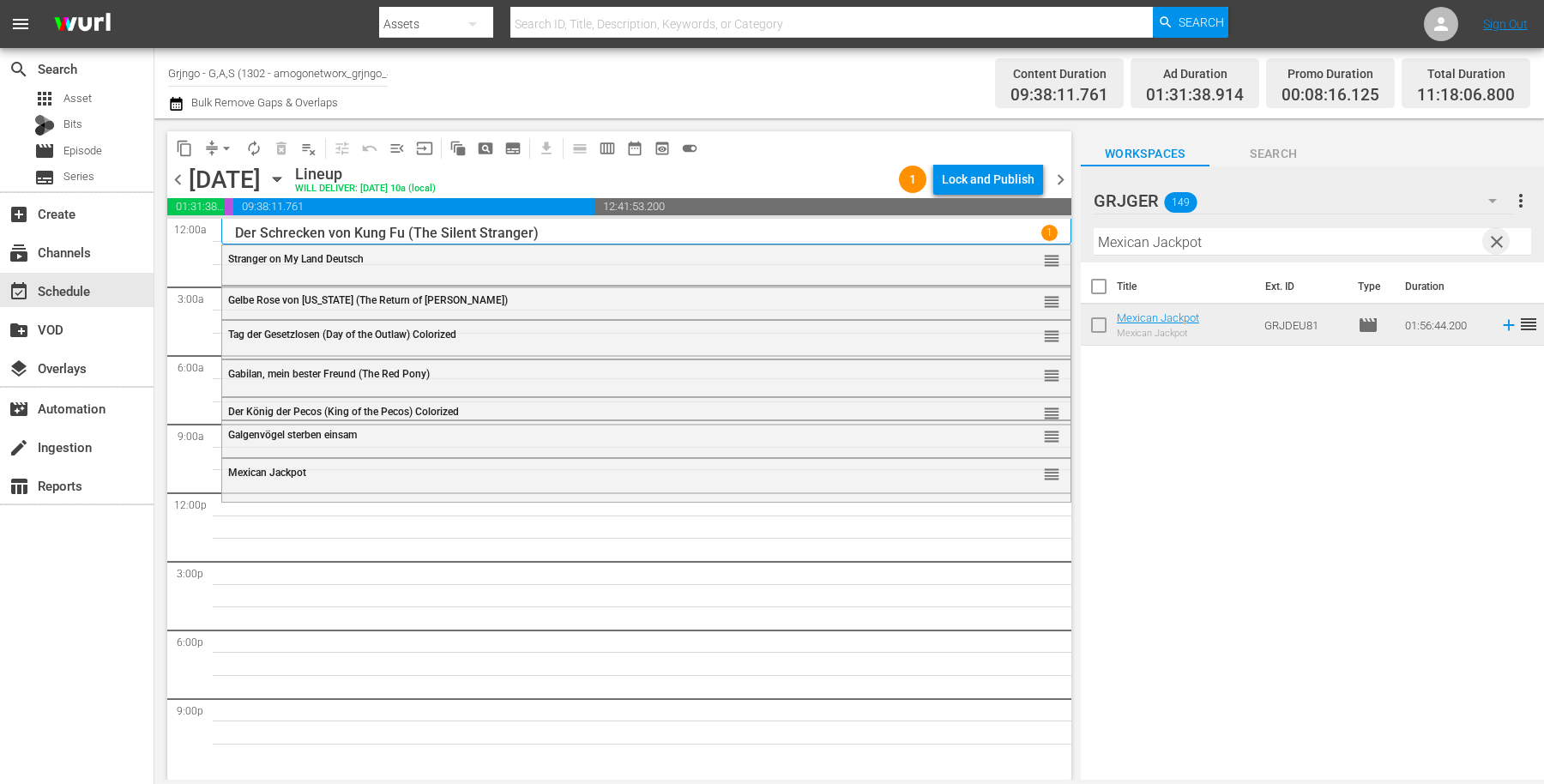
click at [1500, 236] on span "clear" at bounding box center [1497, 242] width 21 height 21
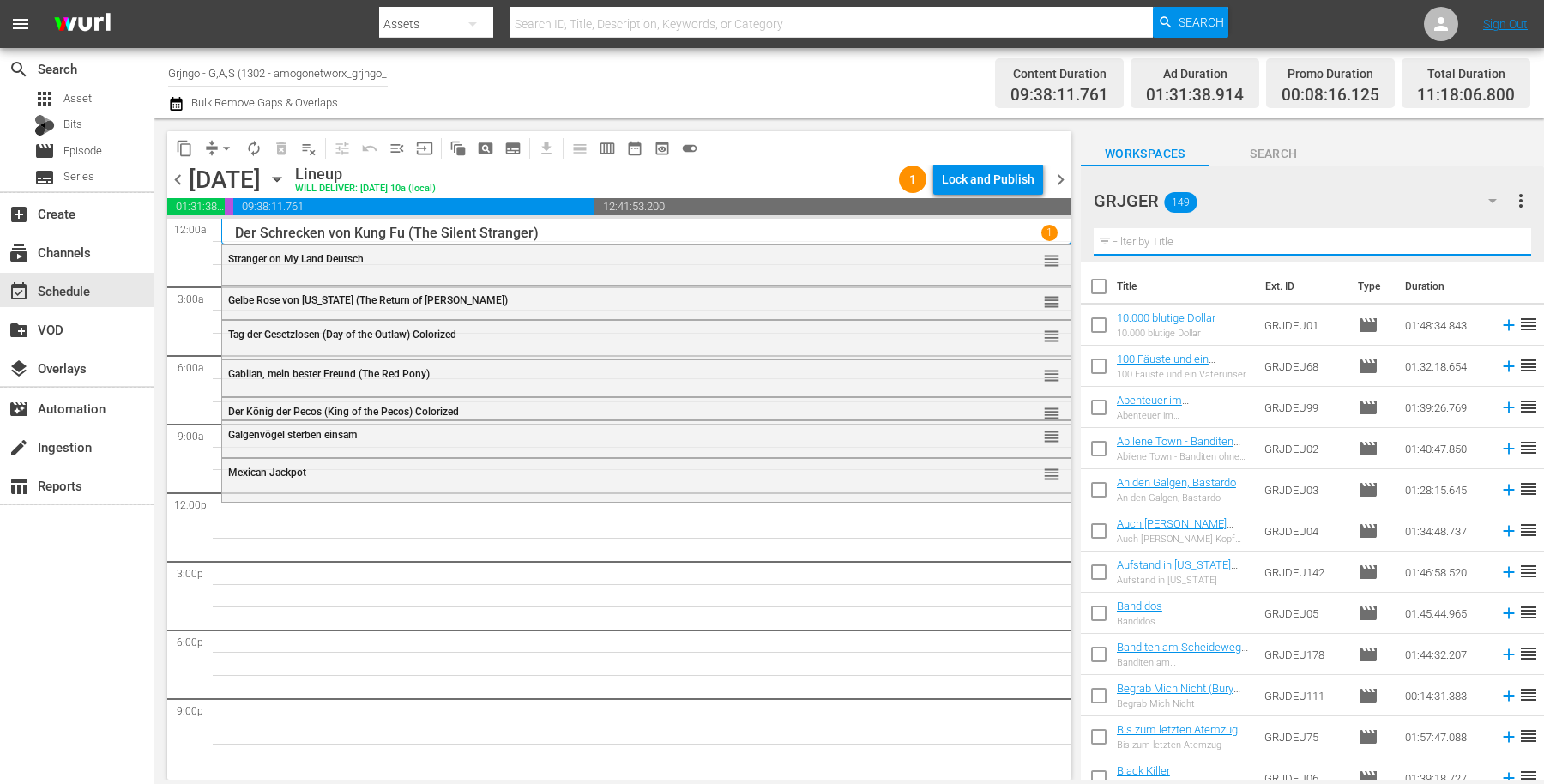
paste input "Der schwarze Reiter"
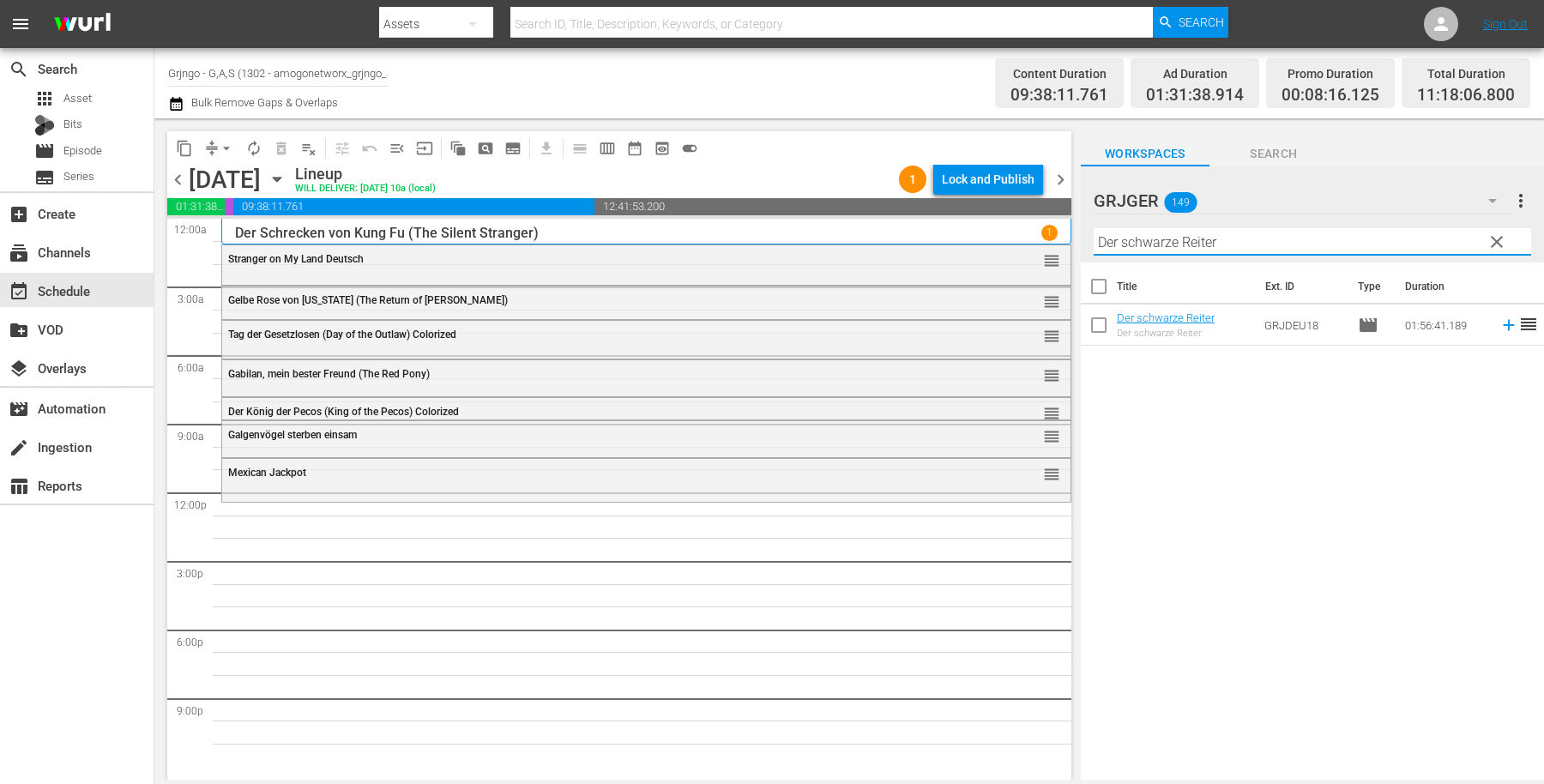
type input "Der schwarze Reiter"
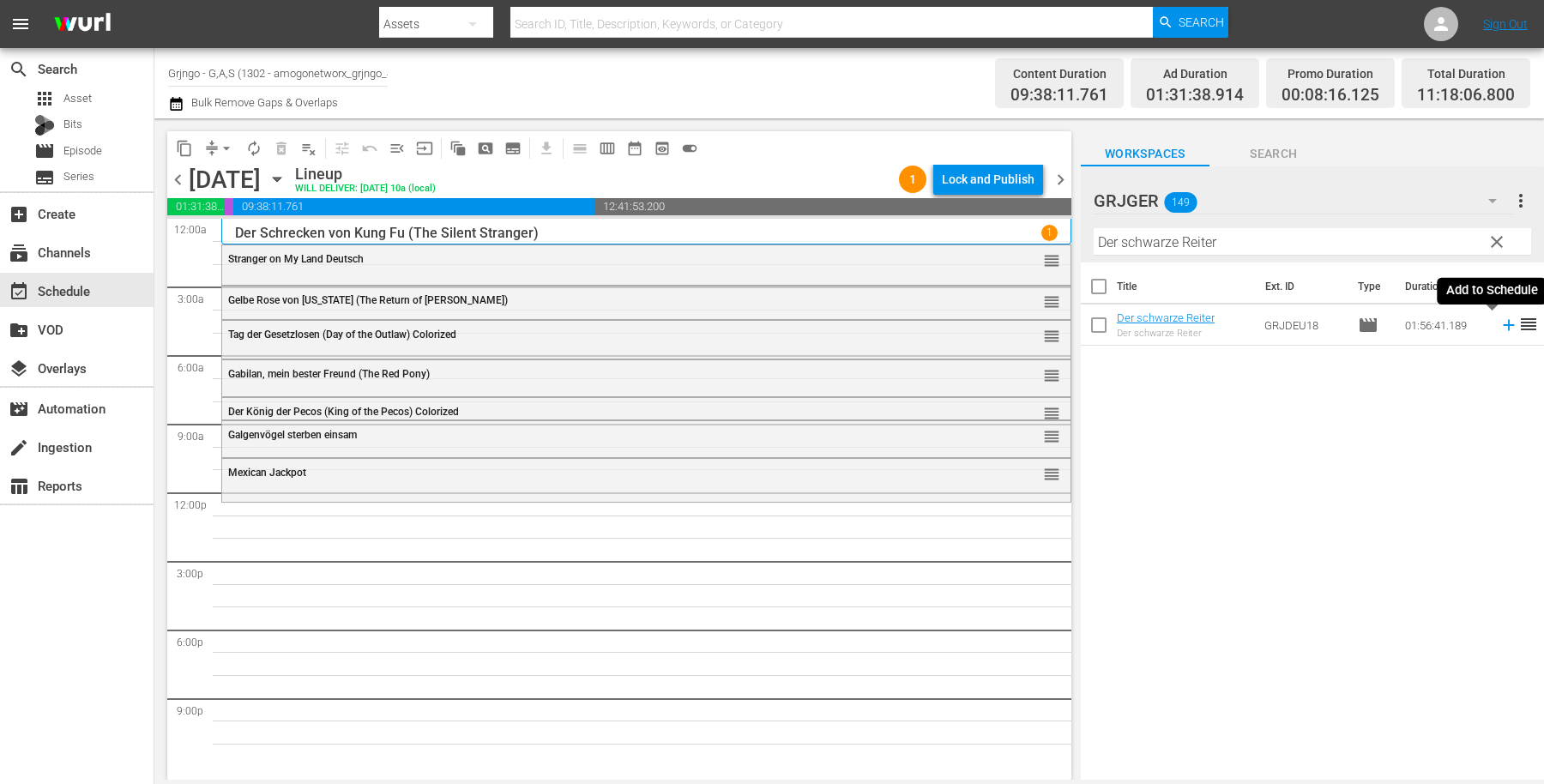
click at [1503, 324] on icon at bounding box center [1508, 325] width 11 height 11
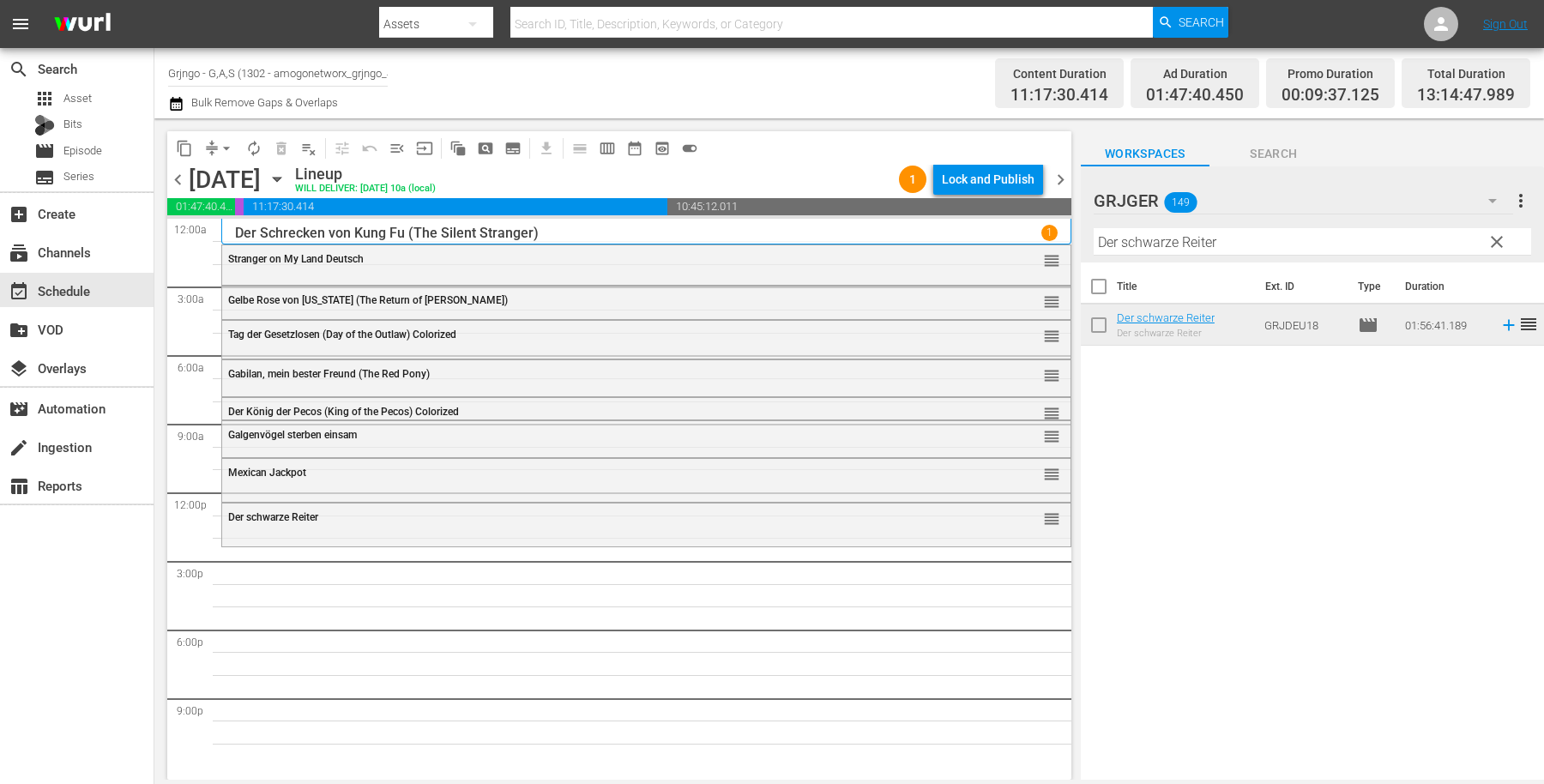
click at [1496, 228] on button "clear" at bounding box center [1495, 240] width 27 height 27
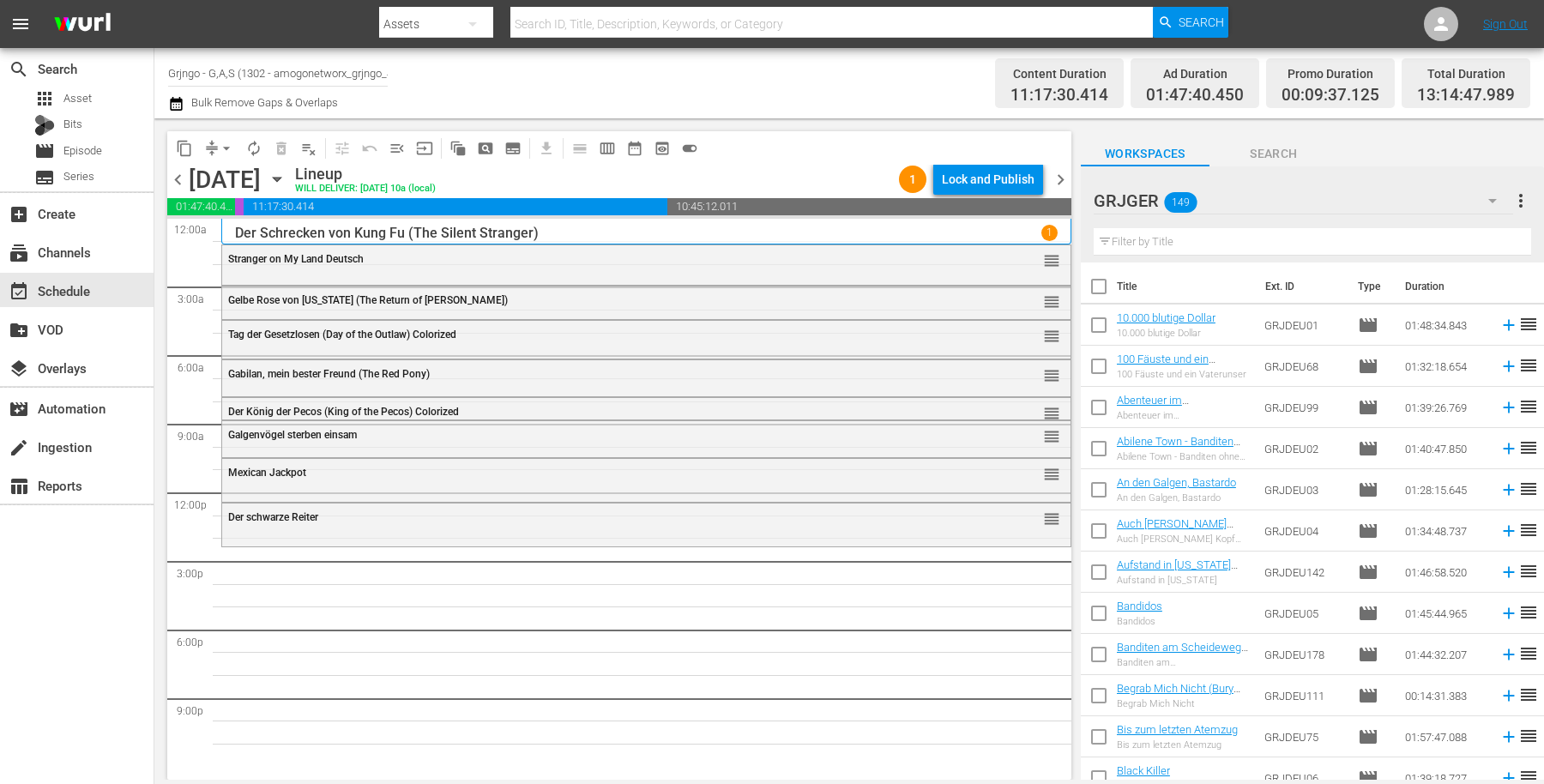
click at [1118, 241] on input "text" at bounding box center [1312, 241] width 437 height 27
paste input "Höllenfahrt nach [GEOGRAPHIC_DATA]"
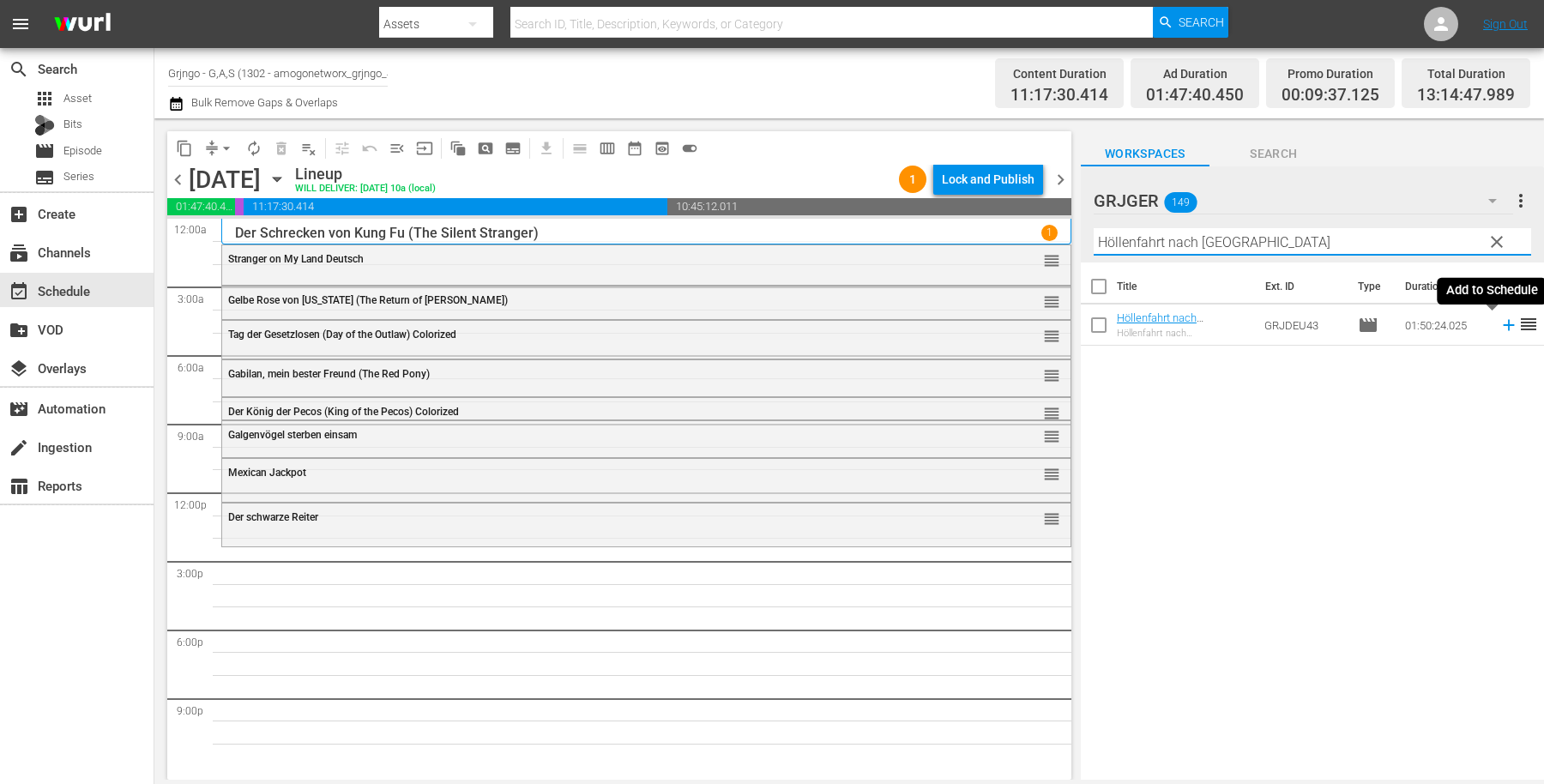
type input "Höllenfahrt nach [GEOGRAPHIC_DATA]"
click at [1503, 320] on icon at bounding box center [1508, 325] width 11 height 11
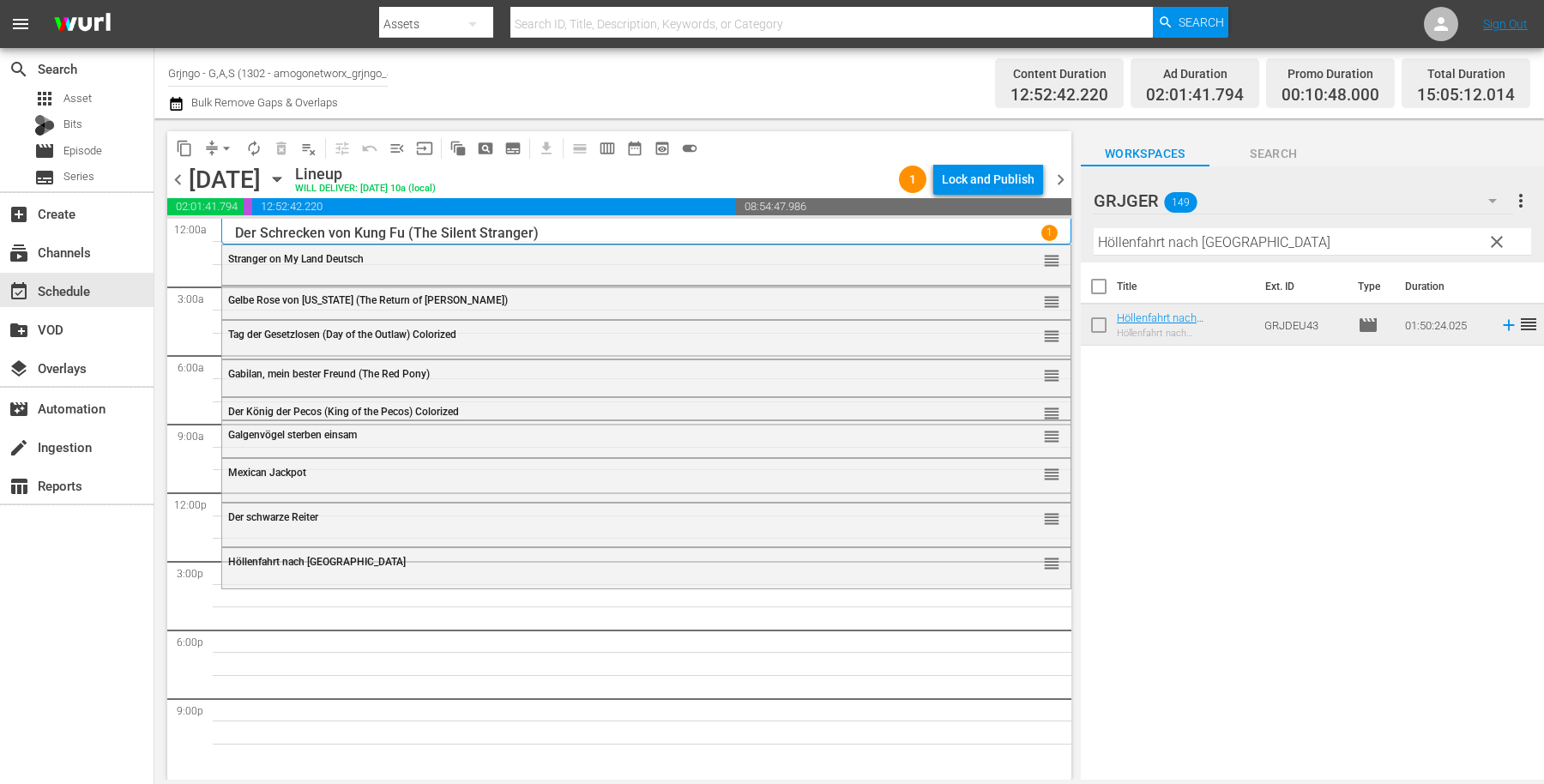
click at [1495, 243] on span "clear" at bounding box center [1497, 242] width 21 height 21
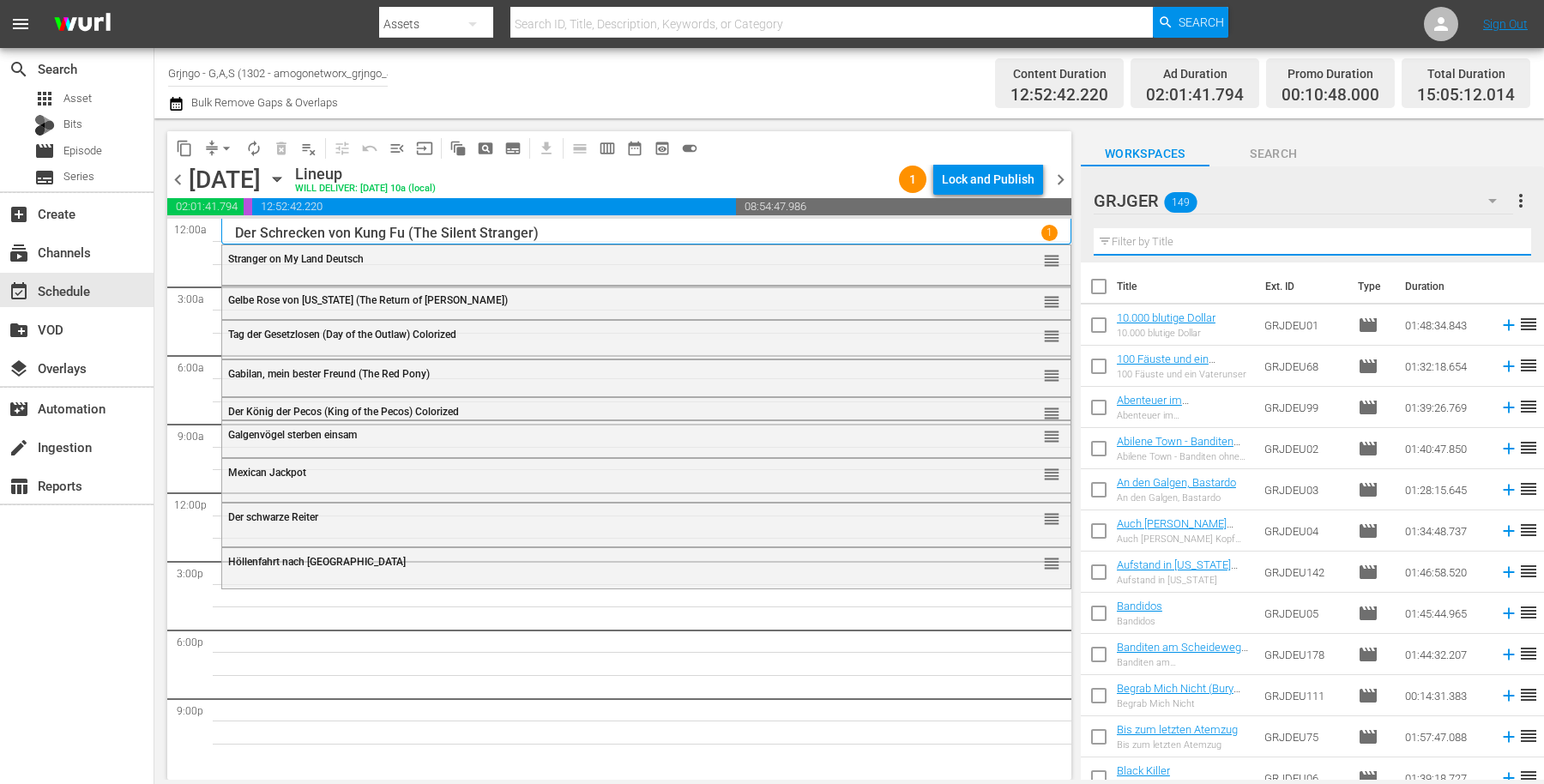
paste input "Das Gesetz der Erbarmungslosen"
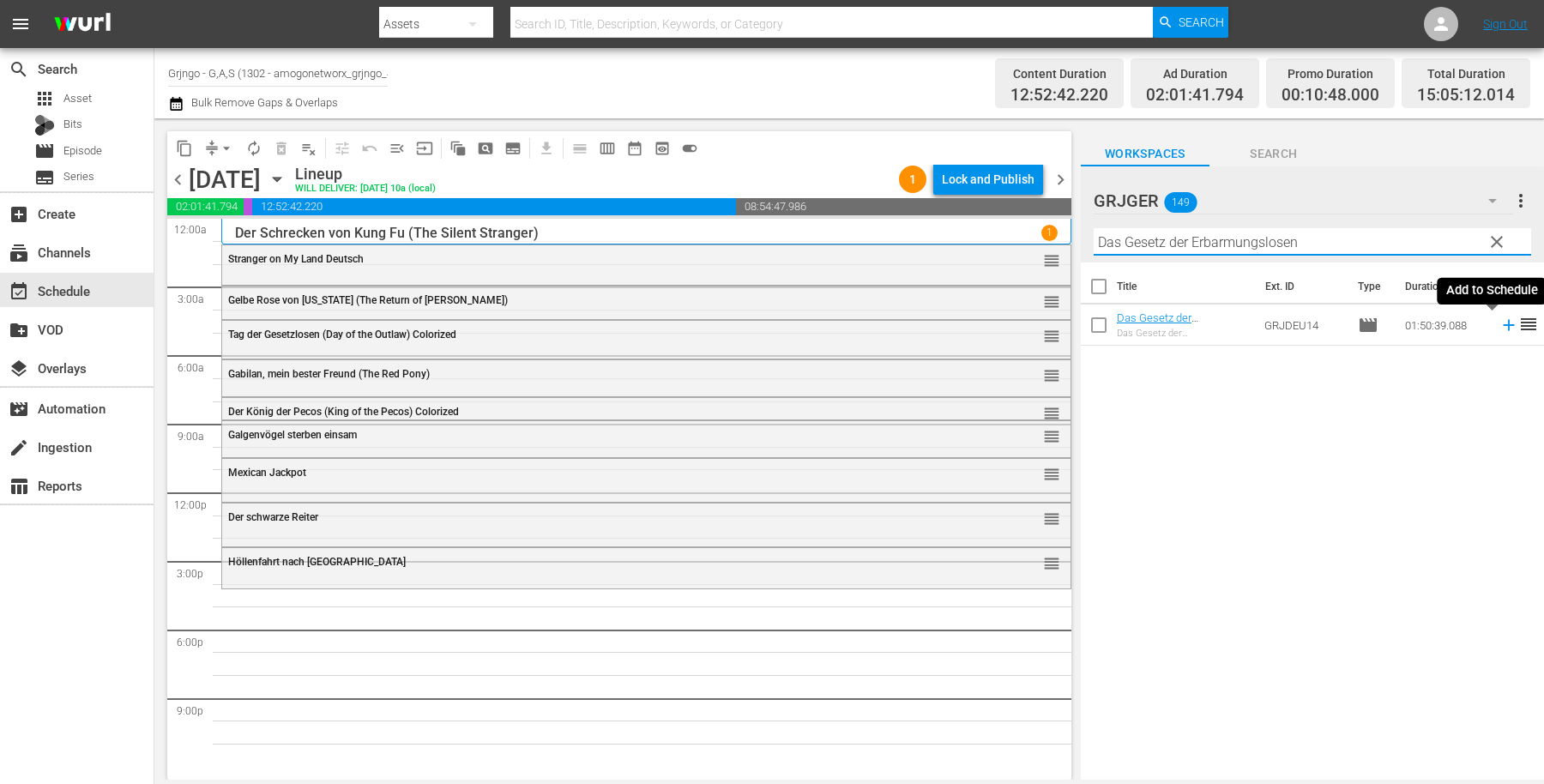
type input "Das Gesetz der Erbarmungslosen"
click at [1500, 326] on icon at bounding box center [1509, 325] width 19 height 19
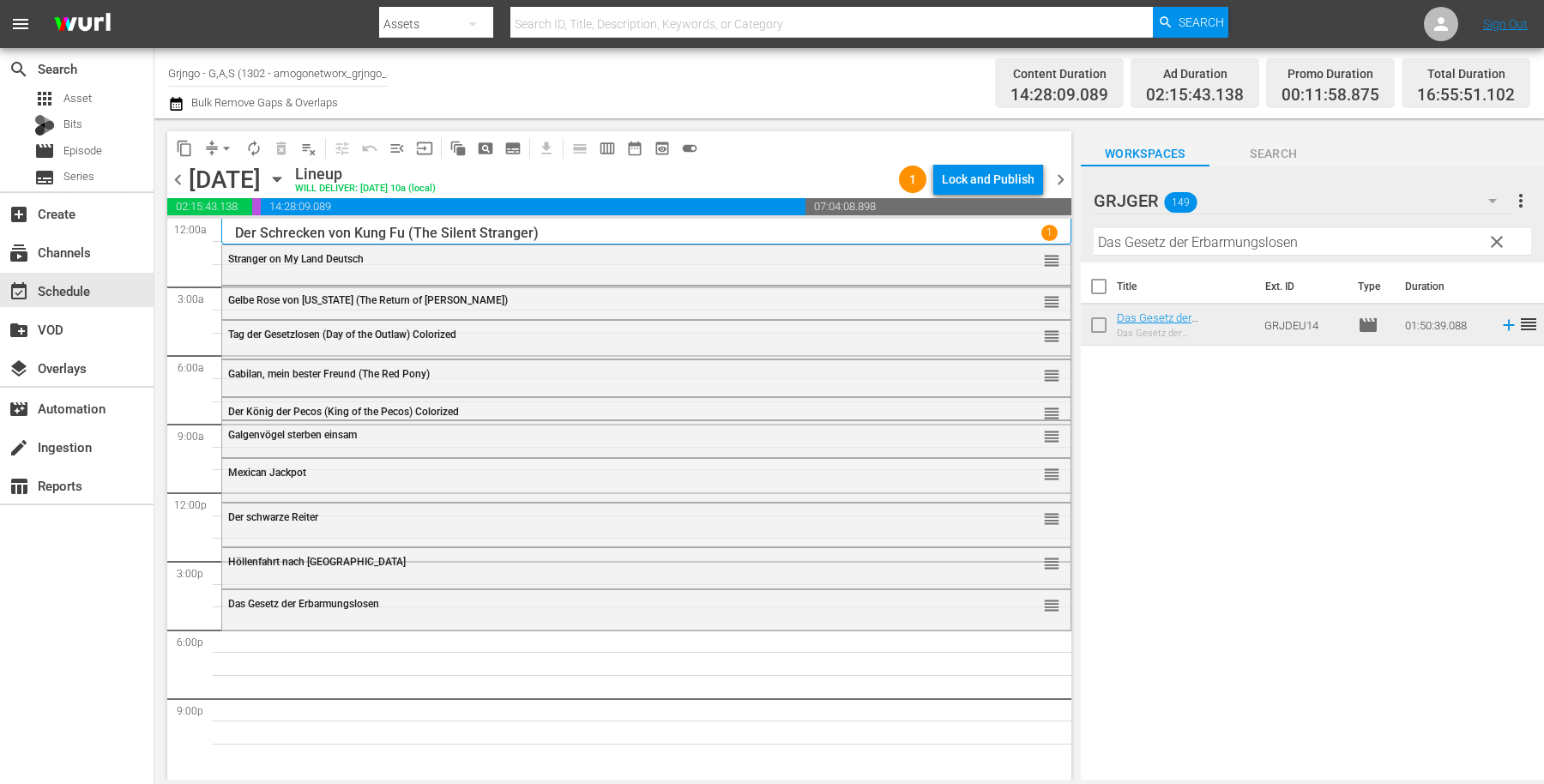
click at [1493, 243] on span "clear" at bounding box center [1497, 242] width 21 height 21
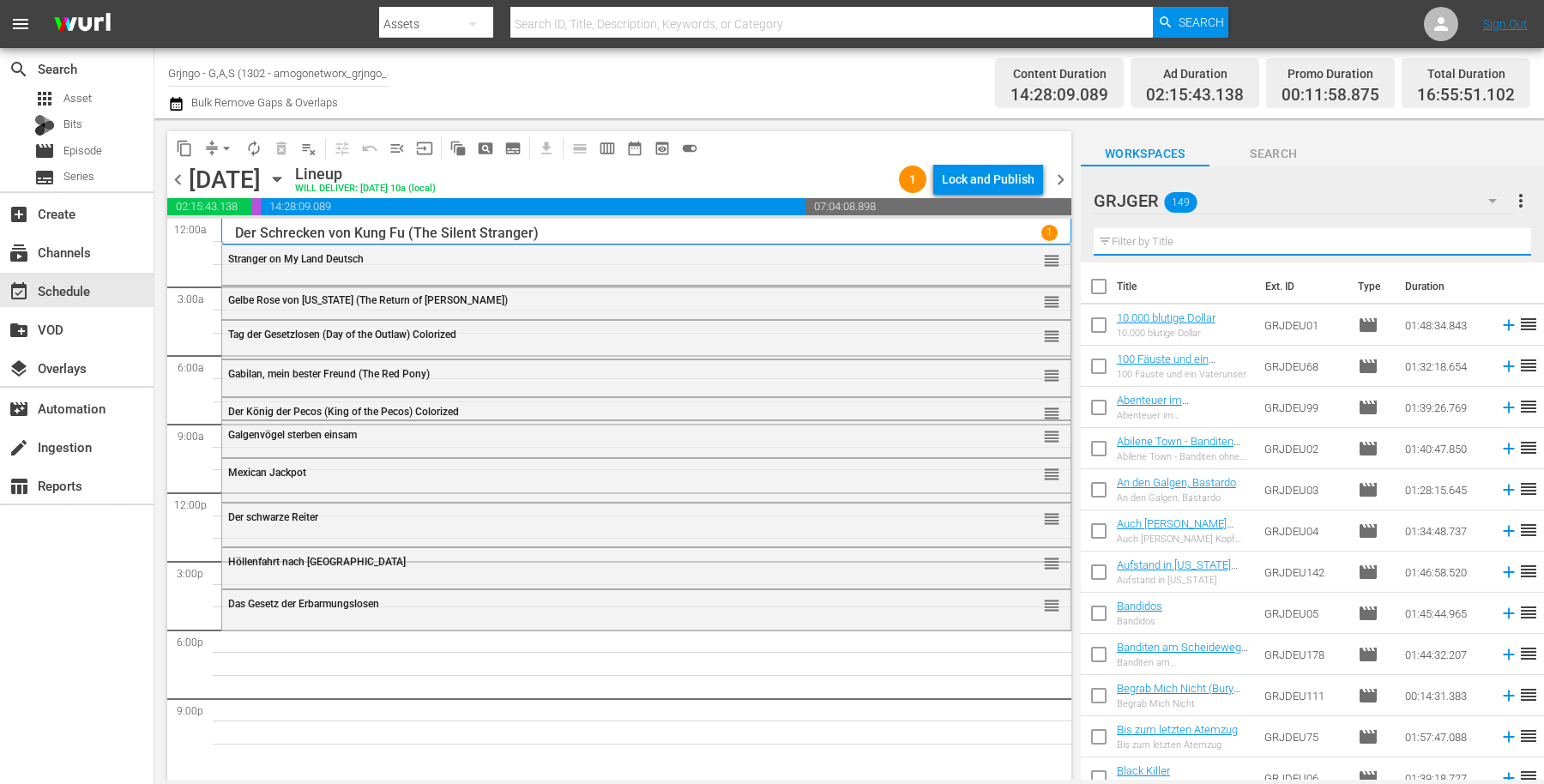
paste input "Vergeltung am Wichita-Pass"
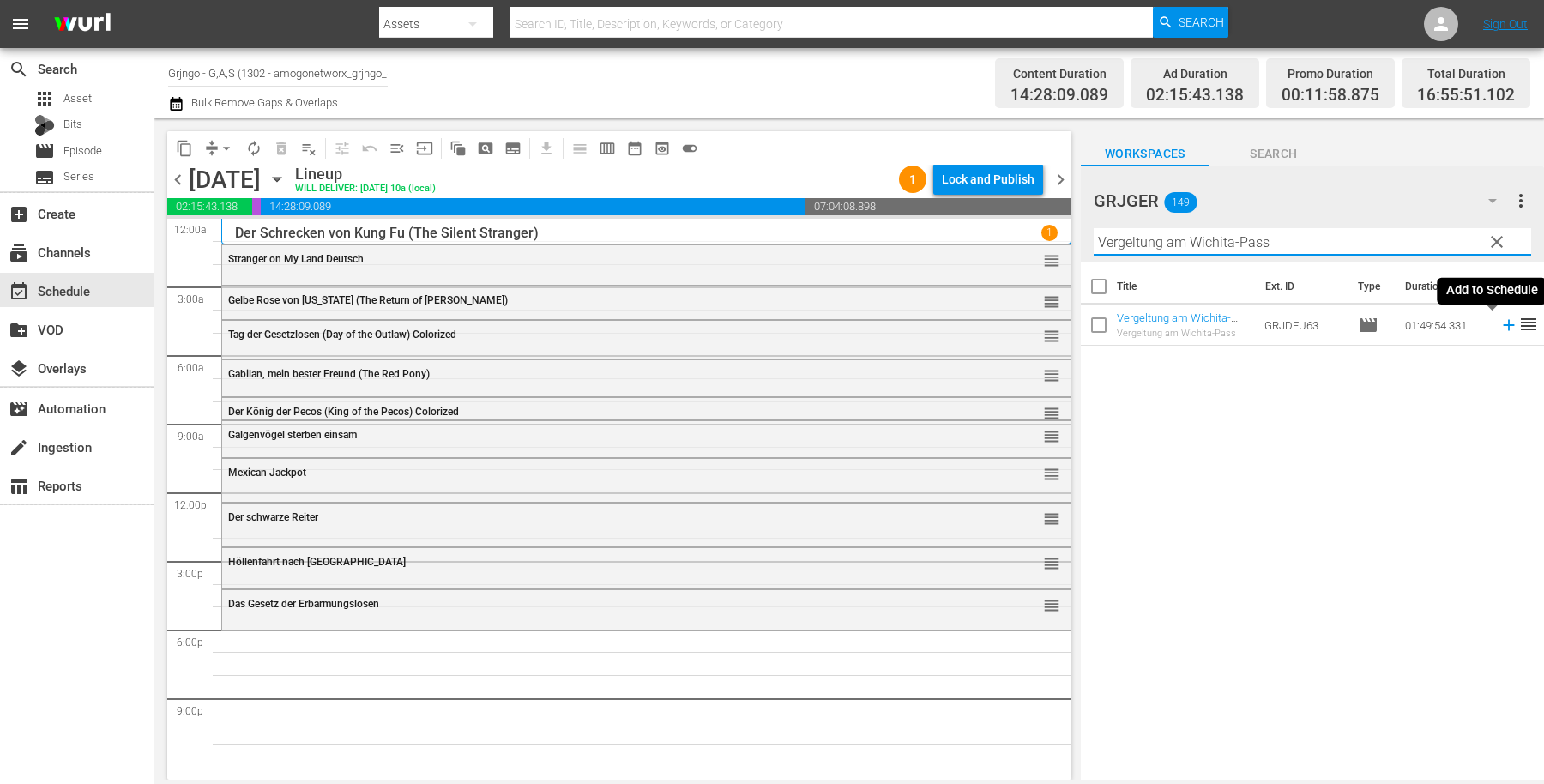
type input "Vergeltung am Wichita-Pass"
click at [1503, 323] on icon at bounding box center [1508, 325] width 11 height 11
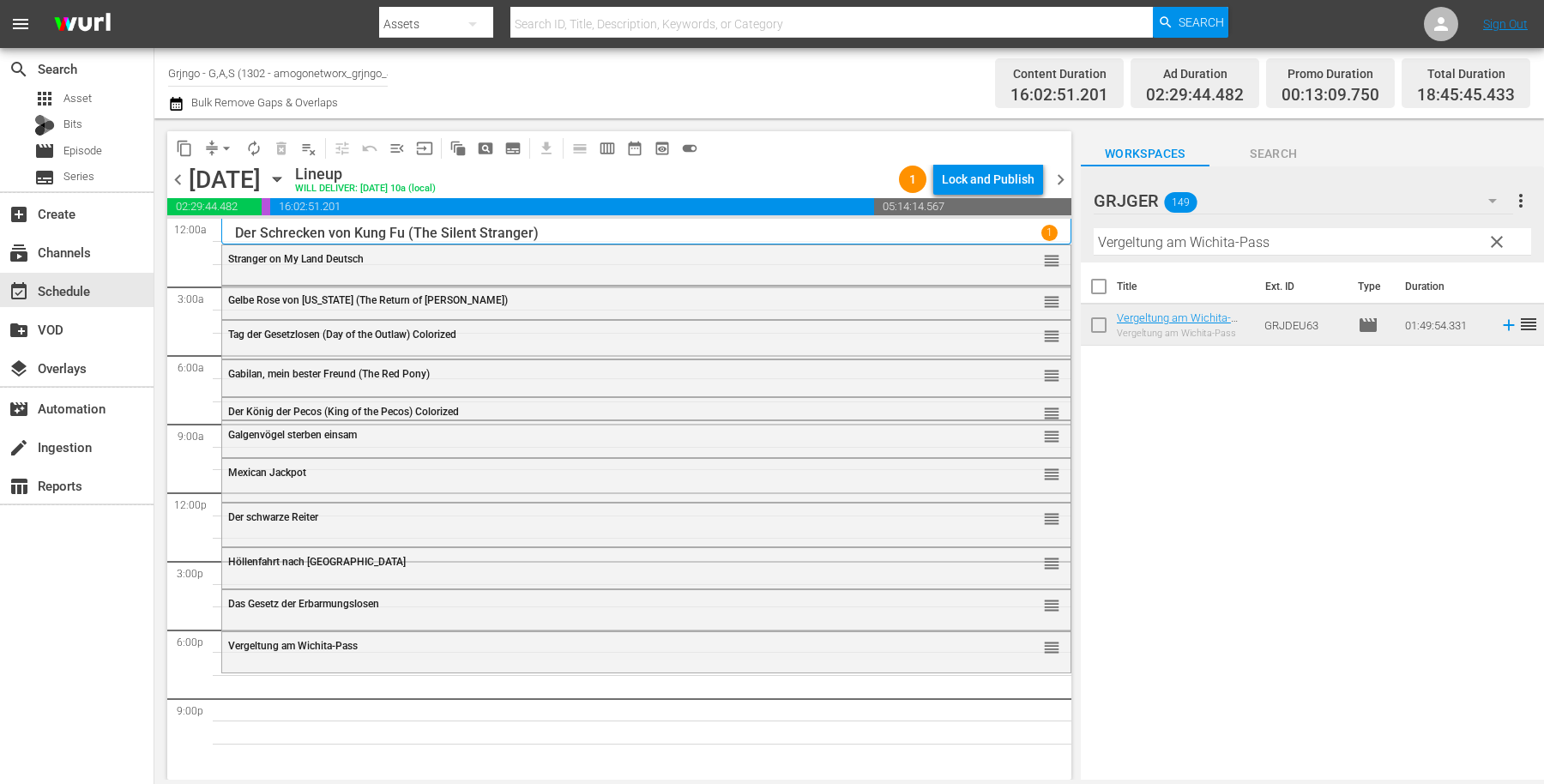
click at [1497, 238] on span "clear" at bounding box center [1497, 242] width 21 height 21
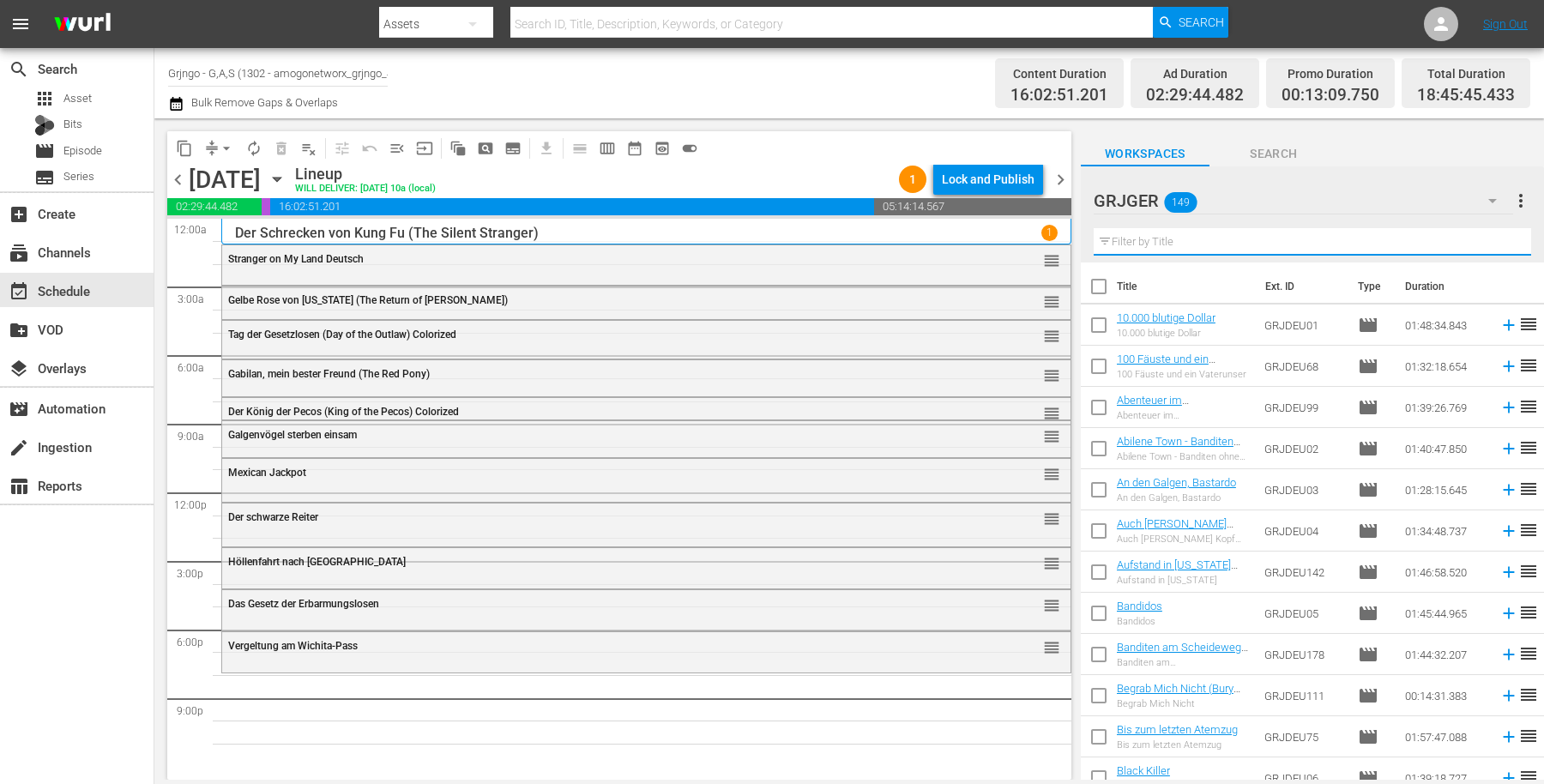
paste input "Cuchillo - Todeslied der [DEMOGRAPHIC_DATA]"
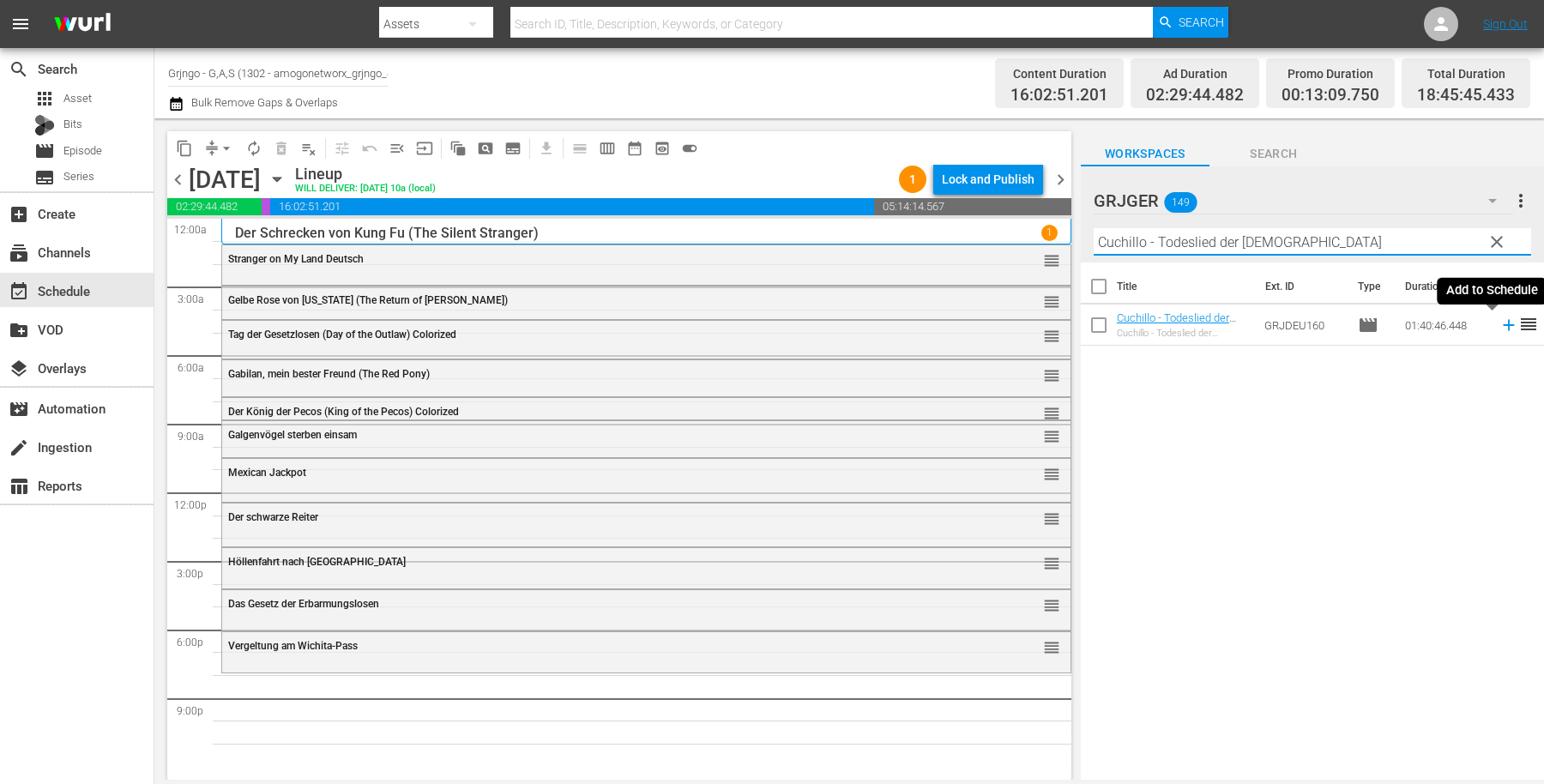
type input "Cuchillo - Todeslied der [DEMOGRAPHIC_DATA]"
click at [1503, 323] on icon at bounding box center [1508, 325] width 11 height 11
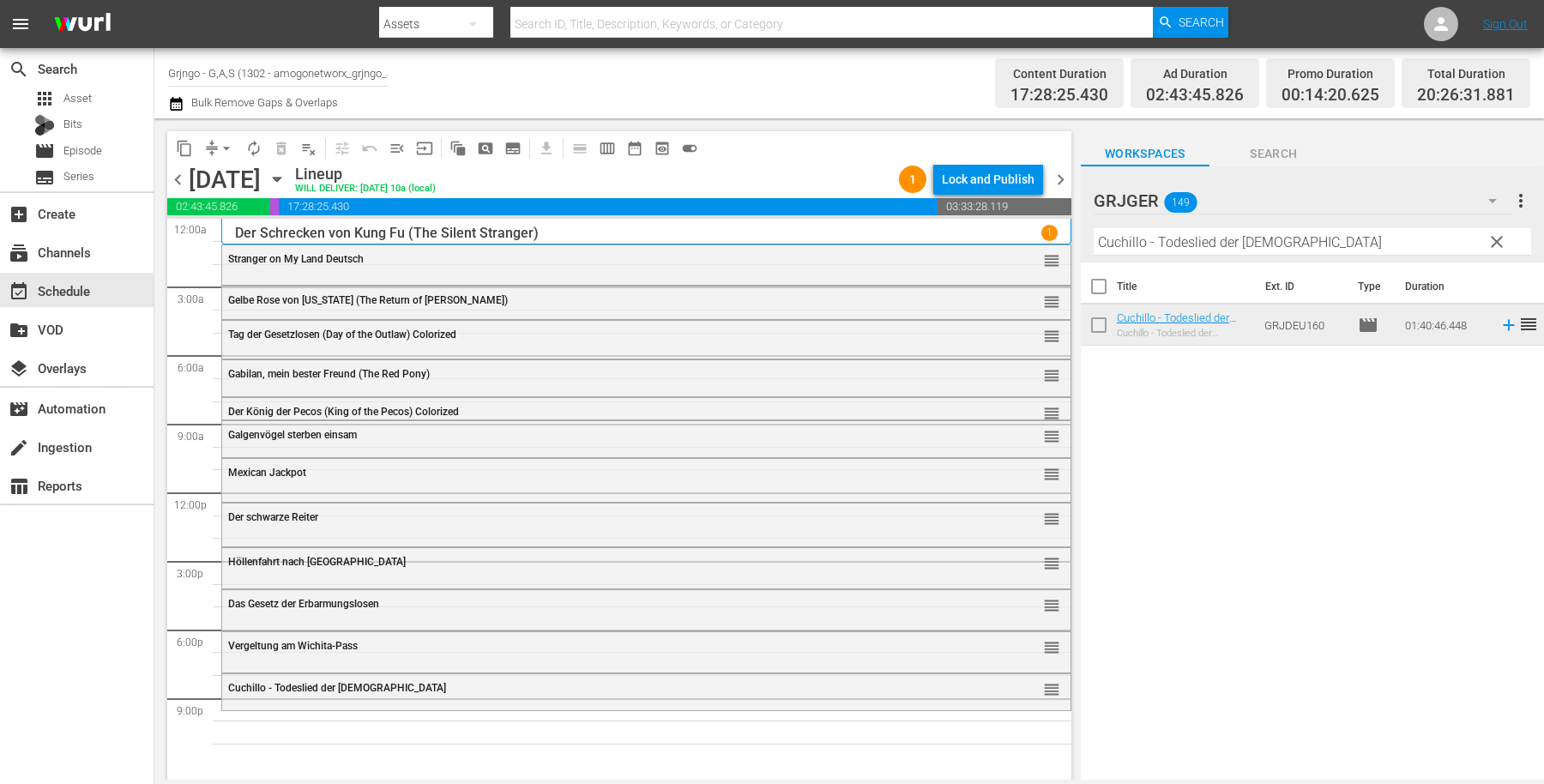
drag, startPoint x: 1494, startPoint y: 232, endPoint x: 1197, endPoint y: 189, distance: 300.7
click at [1496, 232] on span "clear" at bounding box center [1497, 242] width 21 height 21
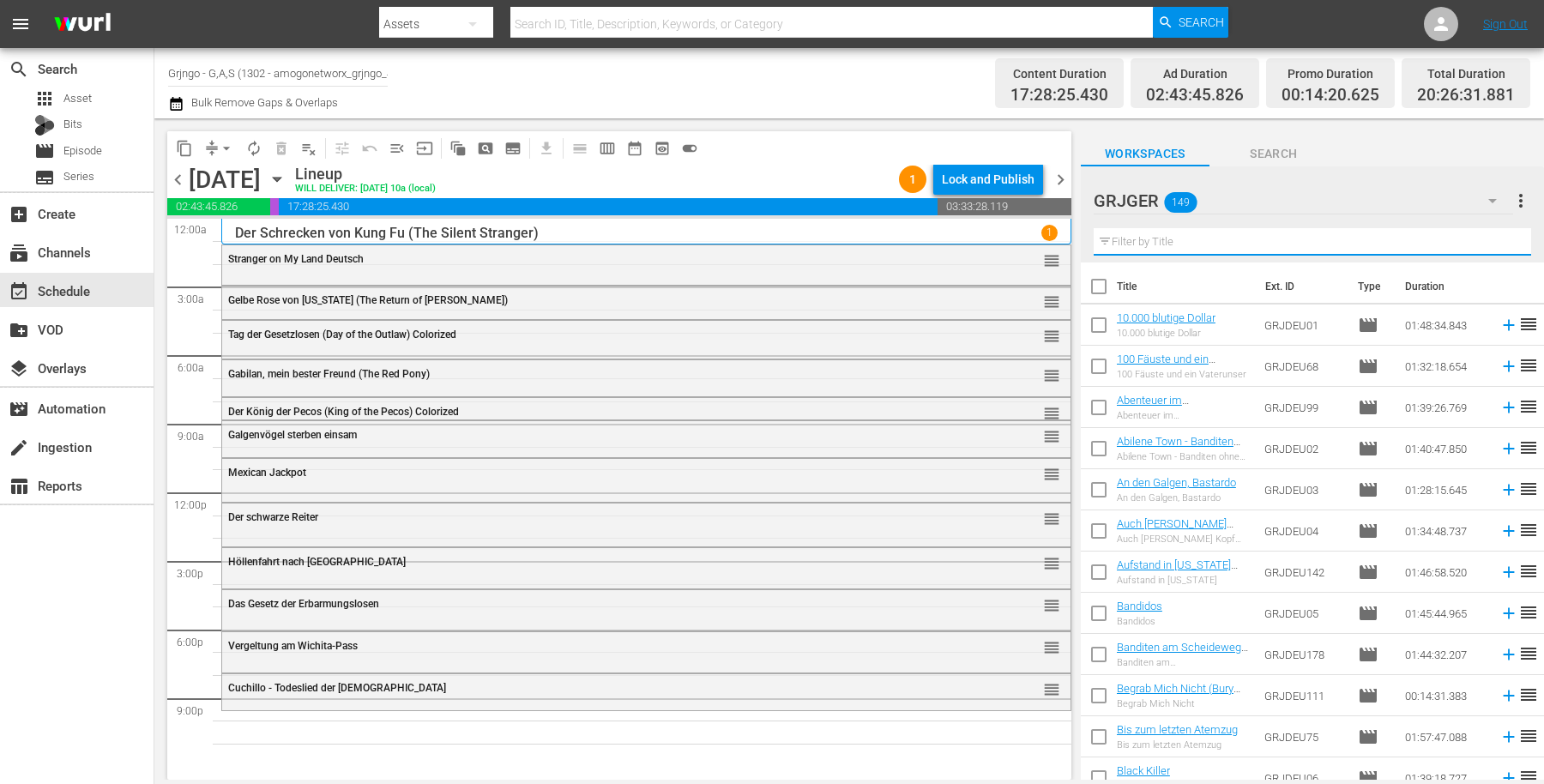
click at [1169, 250] on input "text" at bounding box center [1312, 241] width 437 height 27
paste input "The Dead Lands"
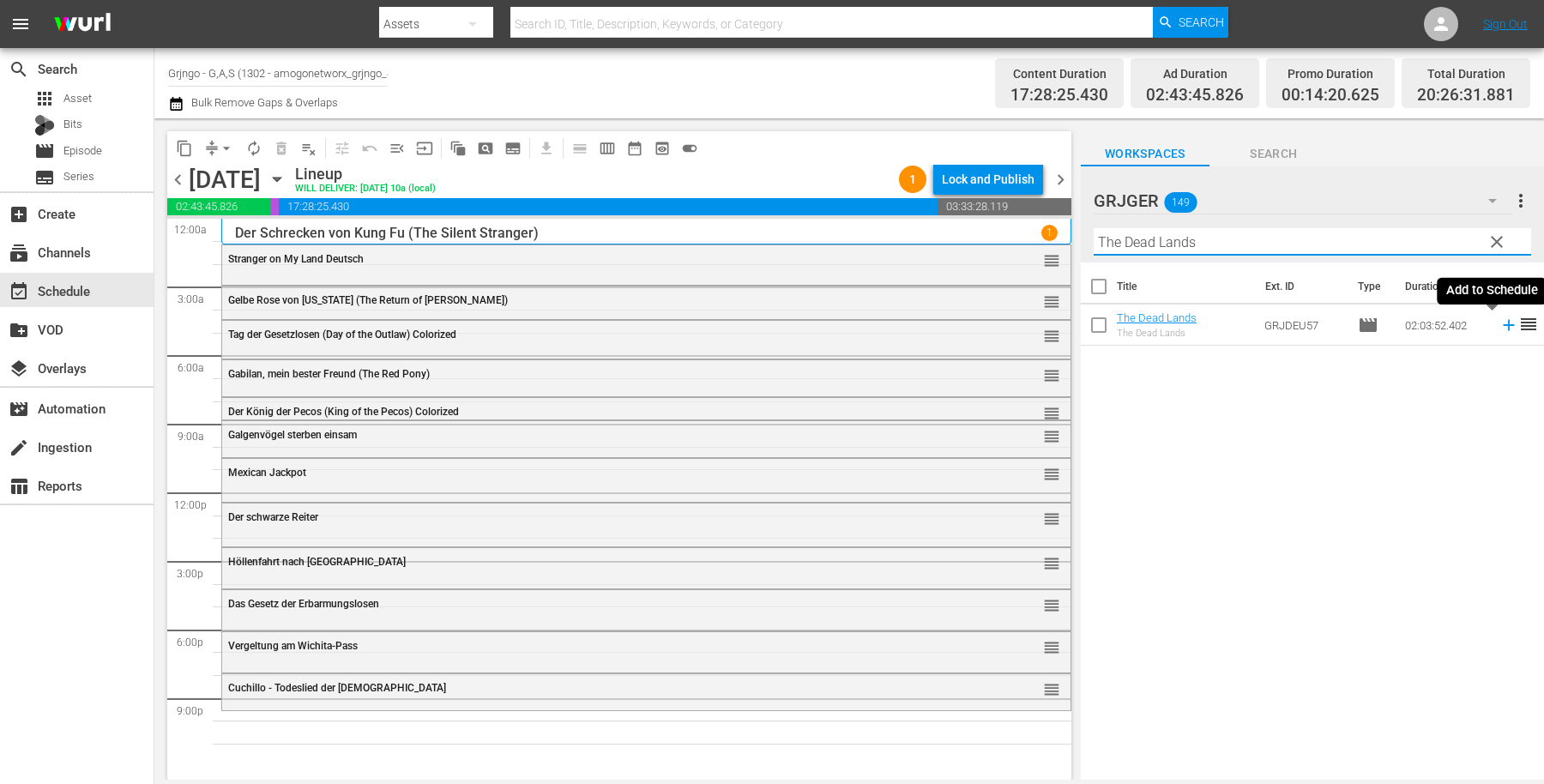
type input "The Dead Lands"
click at [1503, 322] on icon at bounding box center [1508, 325] width 11 height 11
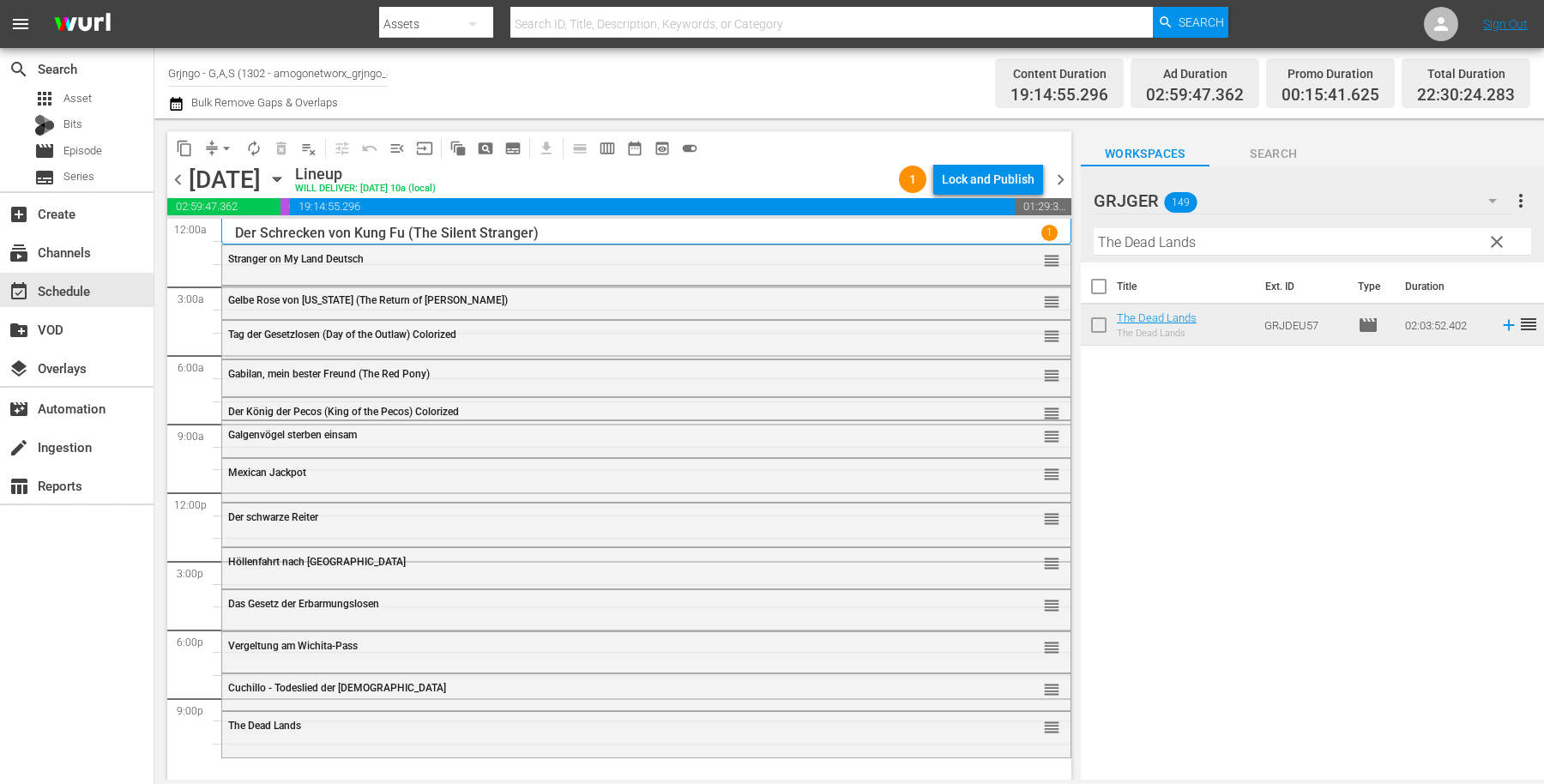
click at [1502, 243] on span "clear" at bounding box center [1497, 242] width 21 height 21
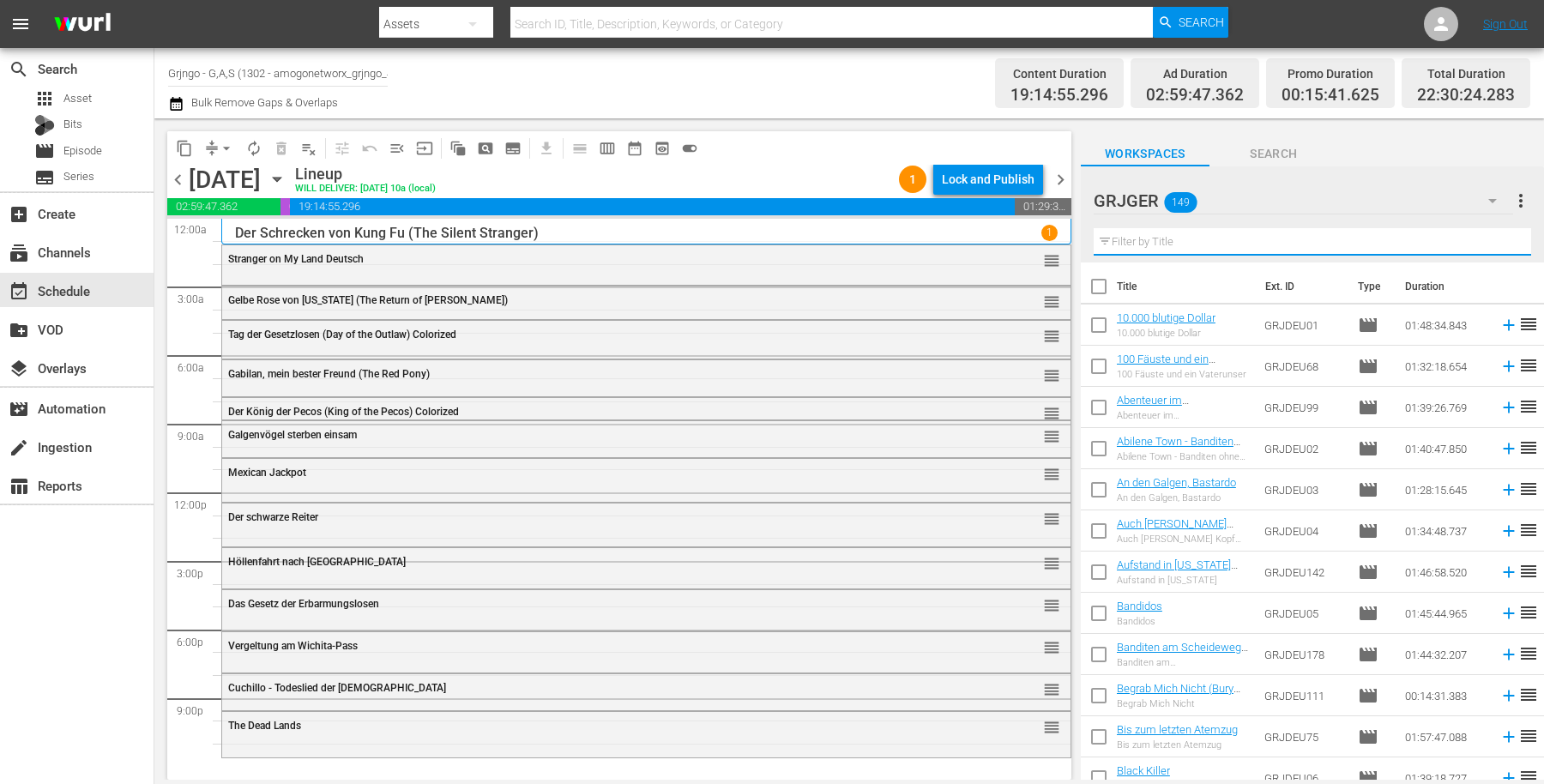
paste input "Die Krieger der Cheyenne"
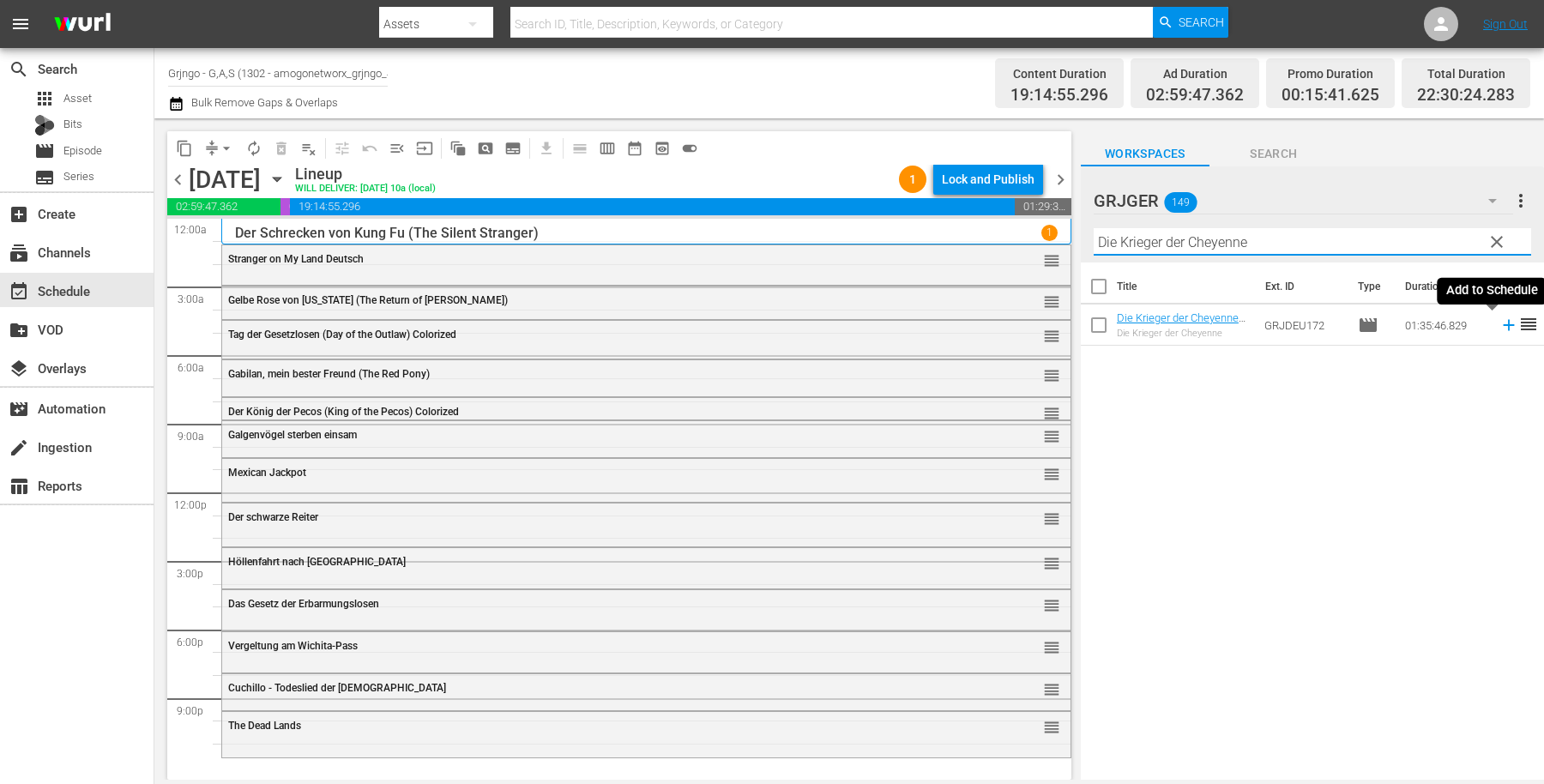
type input "Die Krieger der Cheyenne"
click at [1500, 322] on icon at bounding box center [1509, 325] width 19 height 19
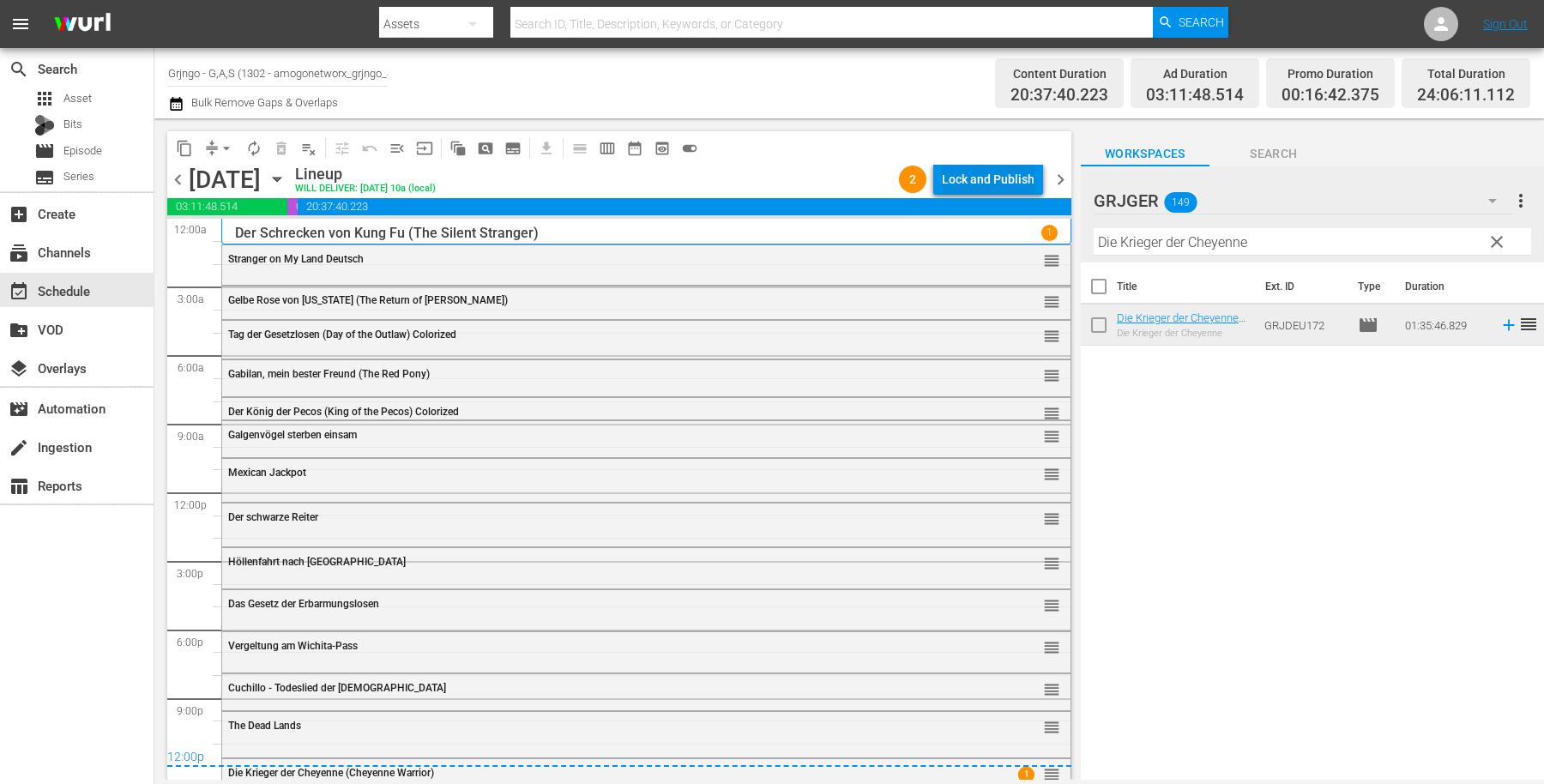
click at [962, 181] on div "Lock and Publish" at bounding box center [988, 179] width 93 height 31
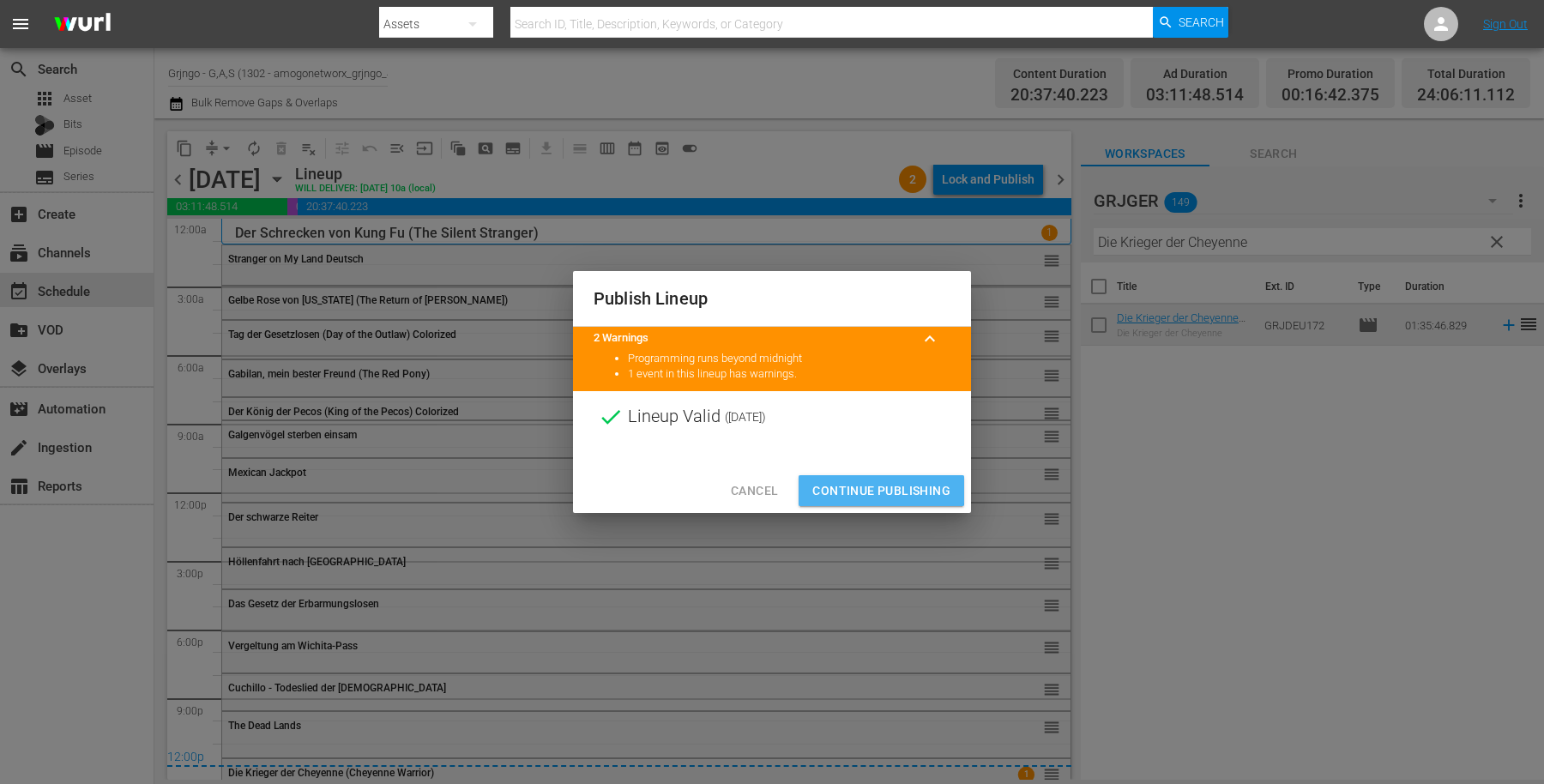
drag, startPoint x: 818, startPoint y: 479, endPoint x: 702, endPoint y: 164, distance: 335.5
click at [818, 480] on span "Continue Publishing" at bounding box center [881, 490] width 138 height 21
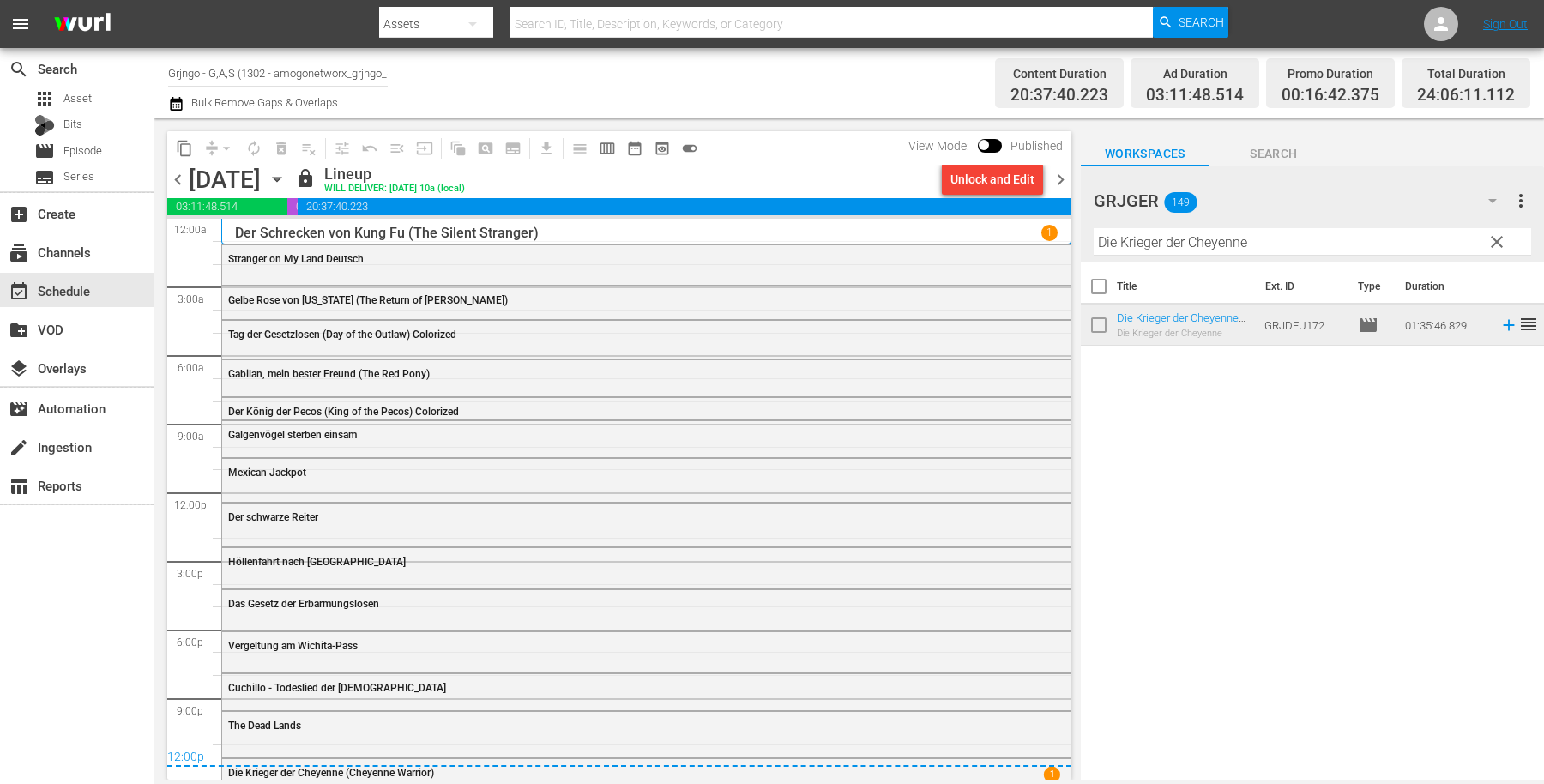
click at [1056, 176] on span "chevron_right" at bounding box center [1060, 179] width 21 height 21
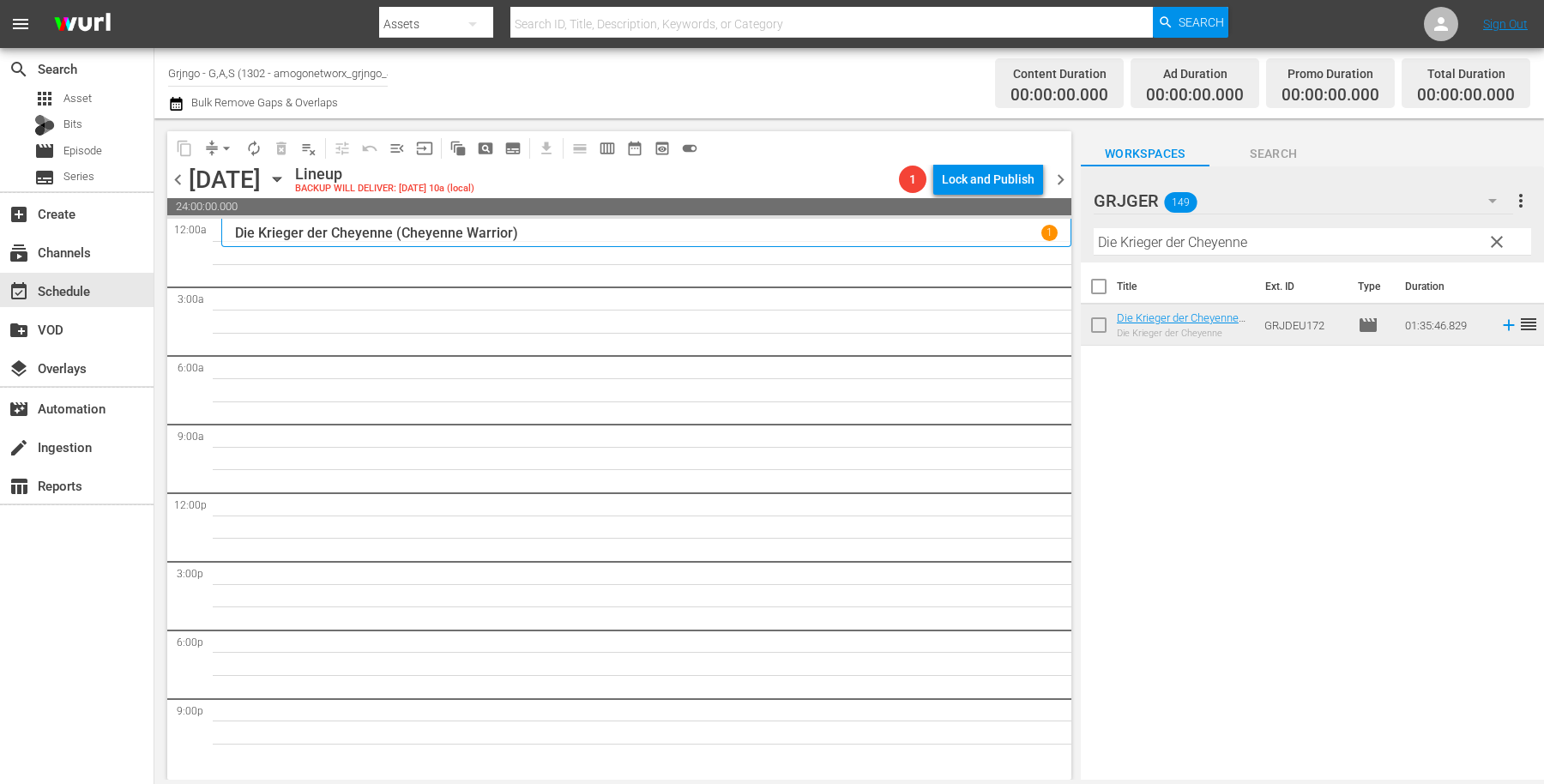
click at [1501, 241] on span "clear" at bounding box center [1497, 242] width 21 height 21
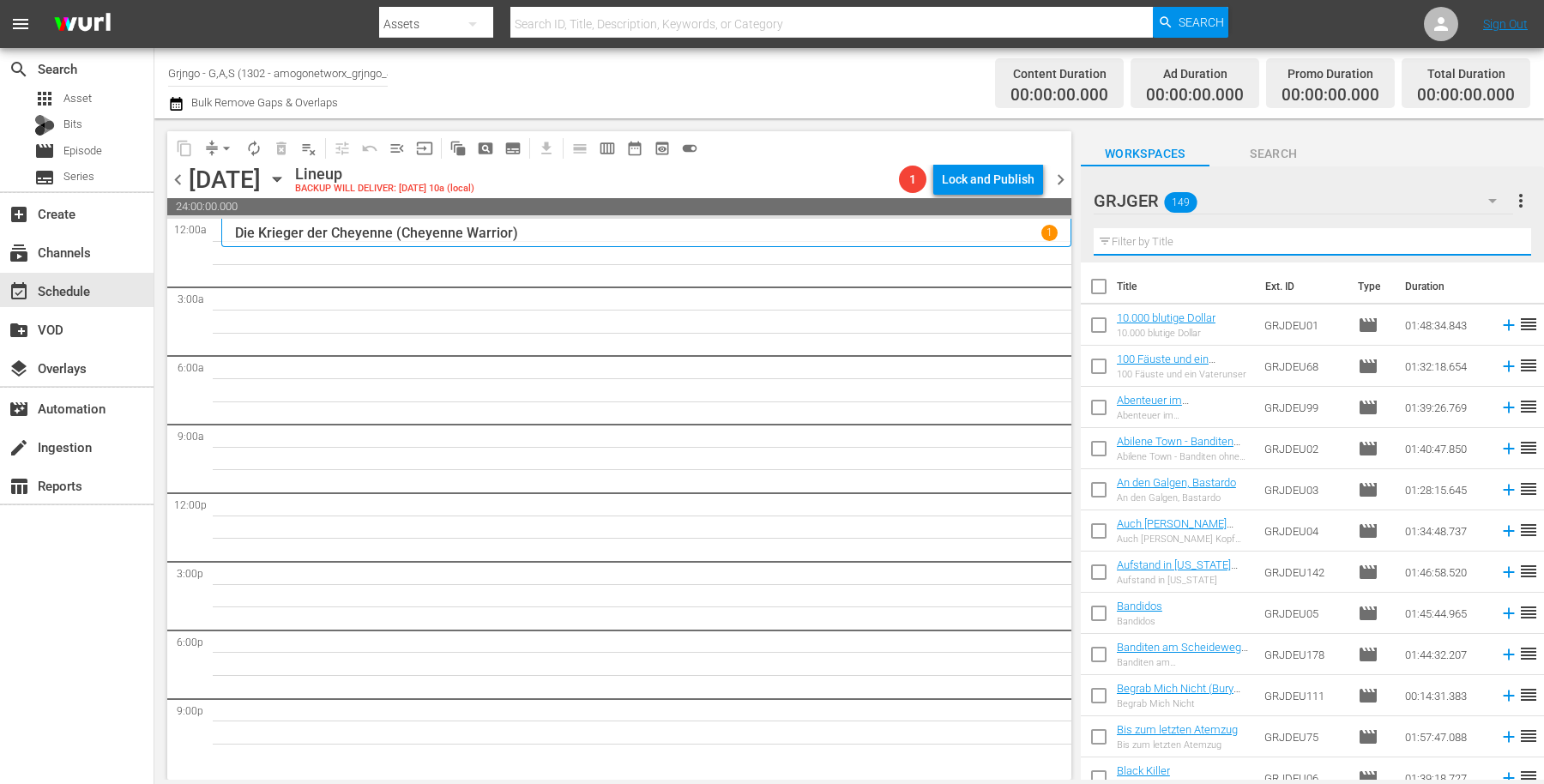
paste input "Für 1000 Dollar am Tag"
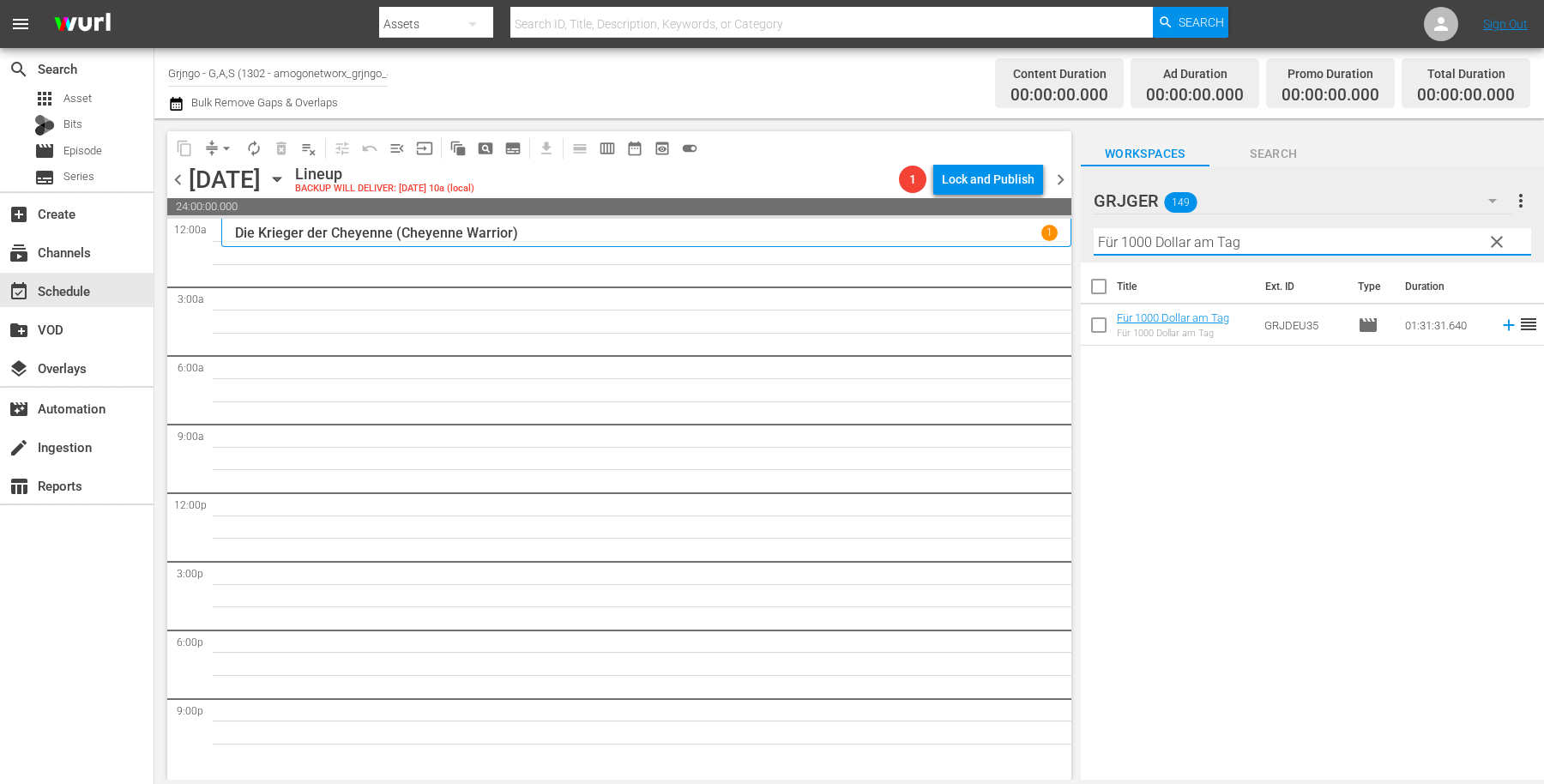
type input "Für 1000 Dollar am Tag"
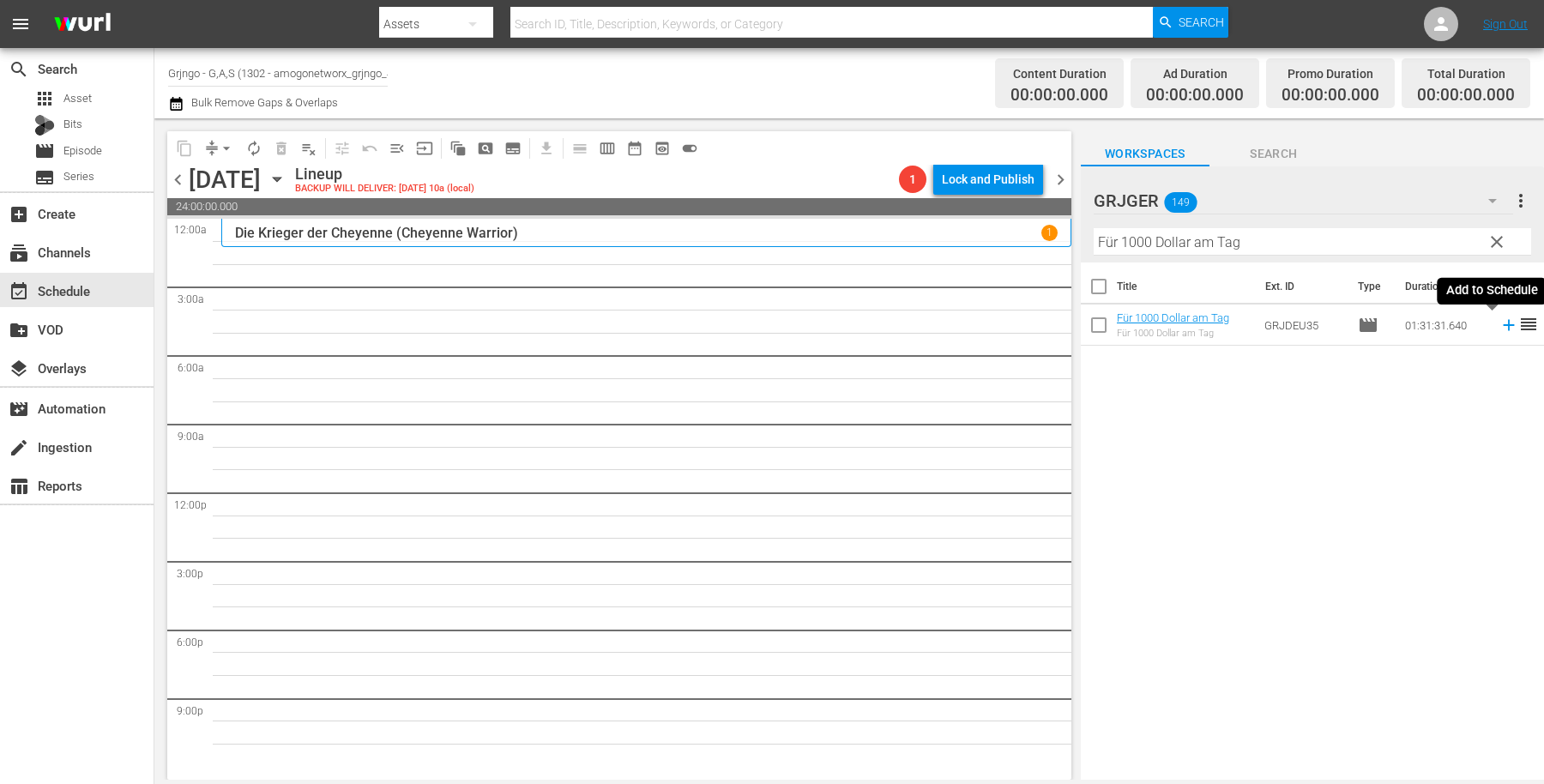
click at [1503, 325] on icon at bounding box center [1508, 325] width 11 height 11
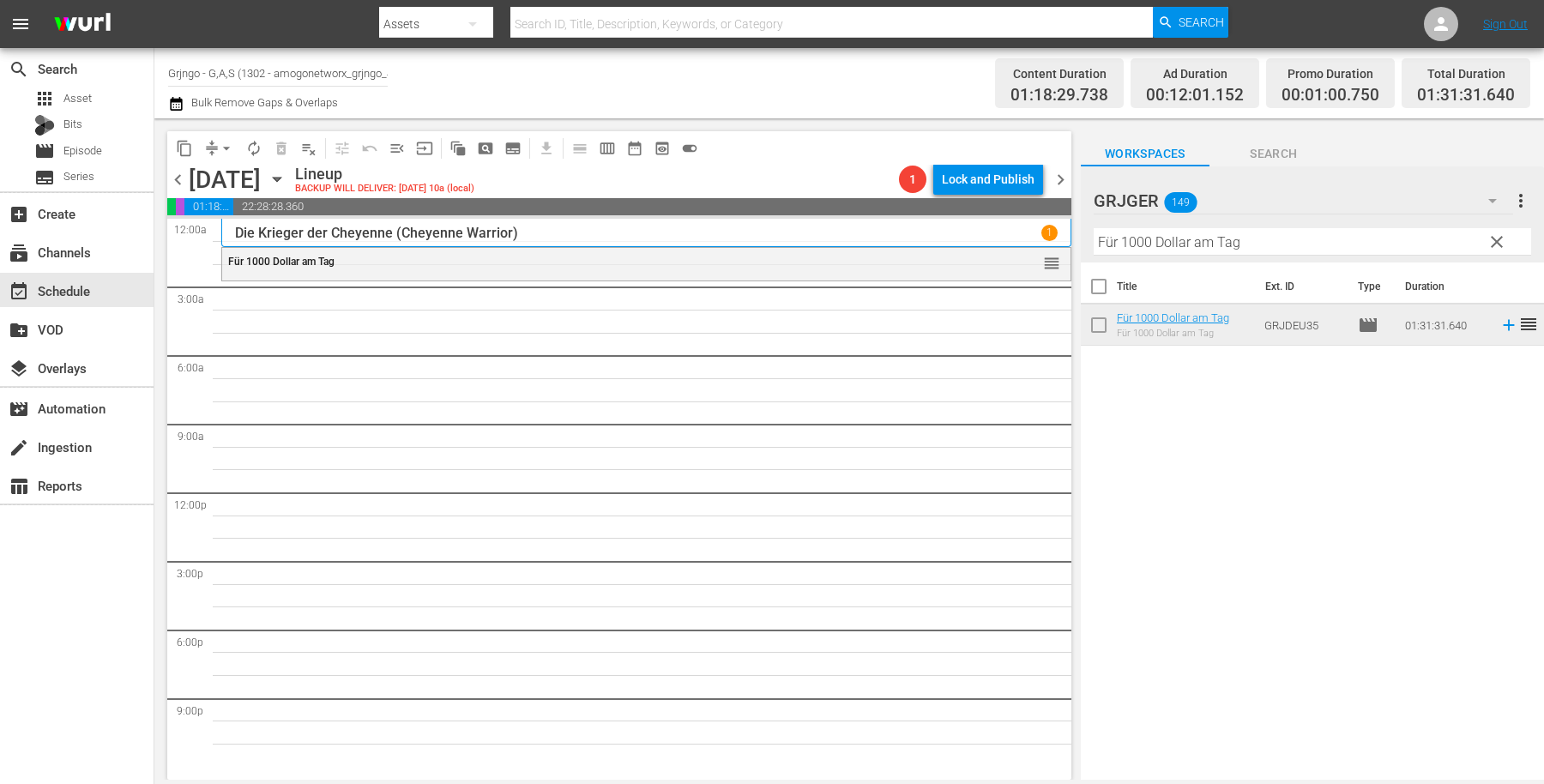
click at [1490, 237] on span "clear" at bounding box center [1497, 242] width 21 height 21
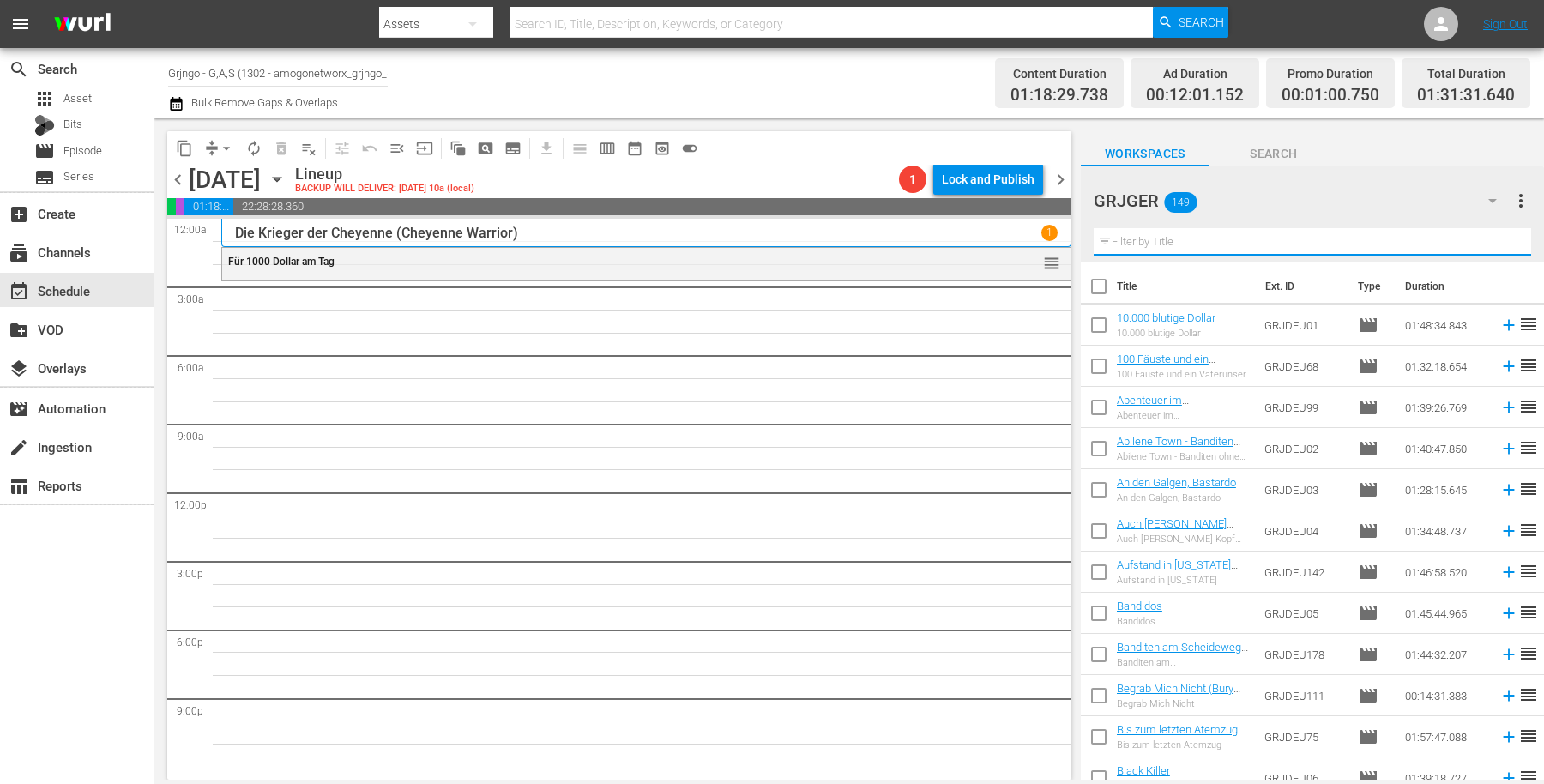
paste input "Der unerbittliche Texaner"
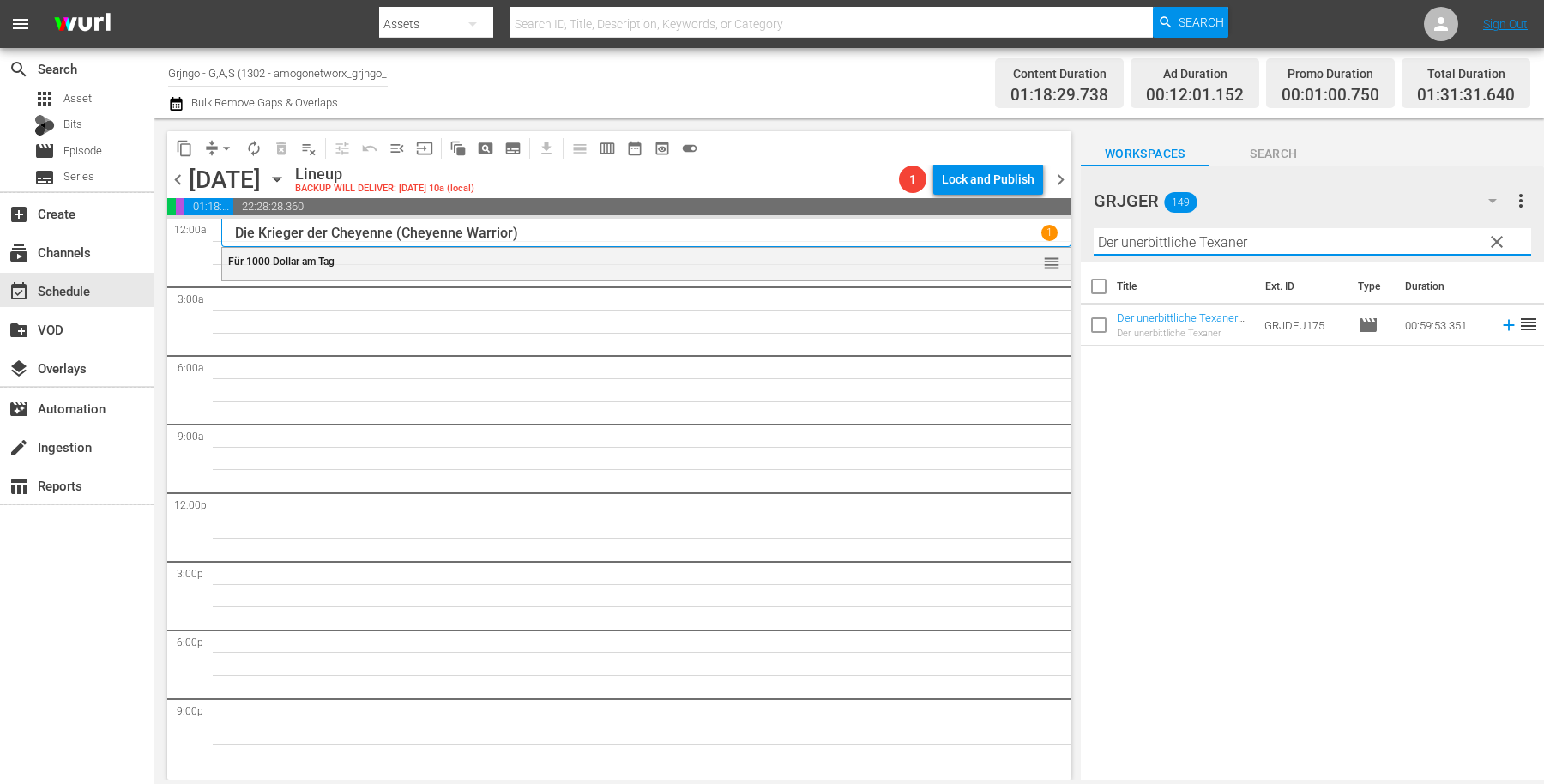
type input "Der unerbittliche Texaner"
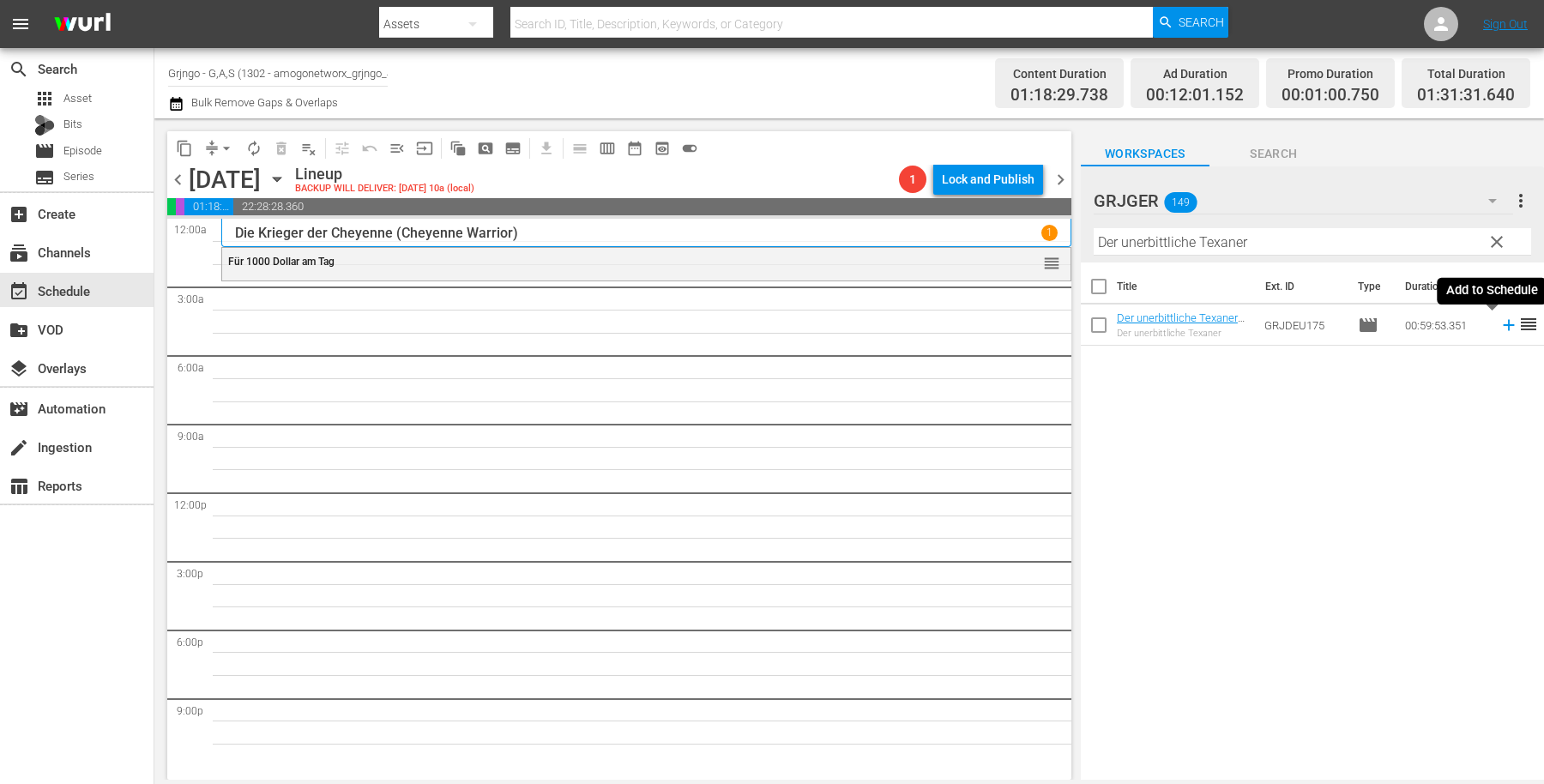
click at [1503, 321] on icon at bounding box center [1508, 325] width 11 height 11
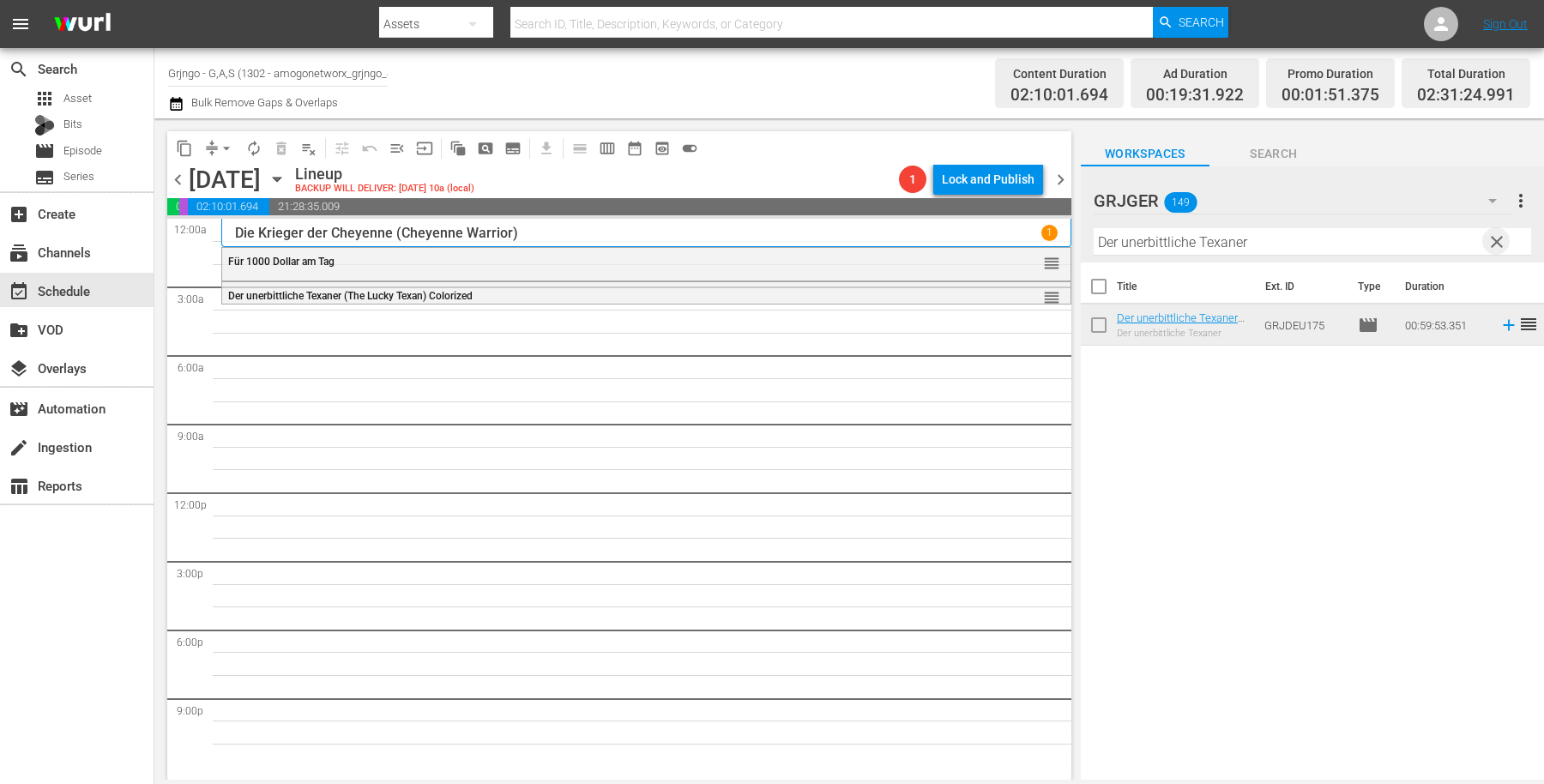
drag, startPoint x: 1502, startPoint y: 242, endPoint x: 1122, endPoint y: 230, distance: 380.2
click at [1502, 241] on span "clear" at bounding box center [1497, 242] width 21 height 21
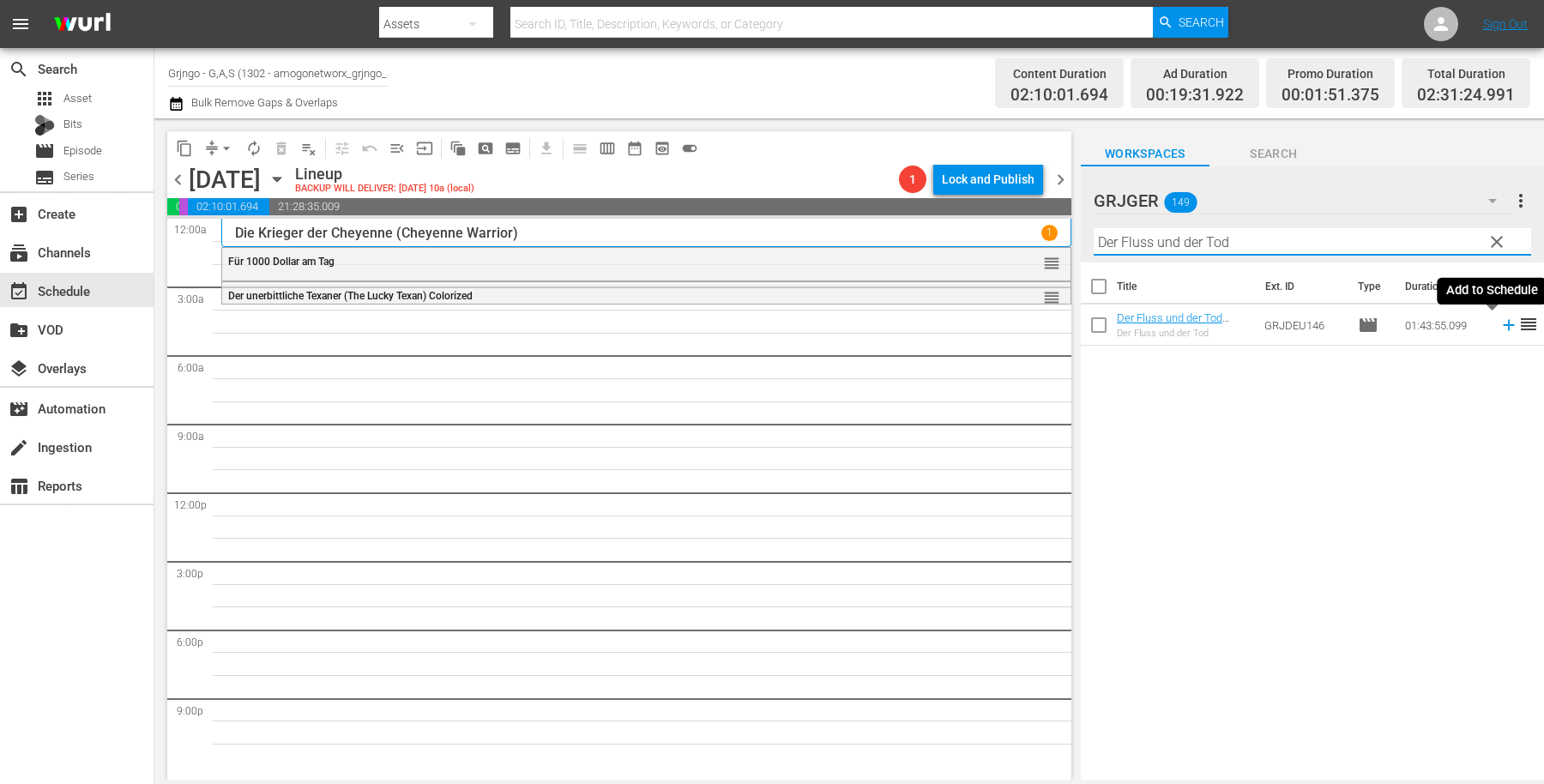
type input "Der Fluss und der Tod"
click at [1500, 323] on icon at bounding box center [1509, 325] width 19 height 19
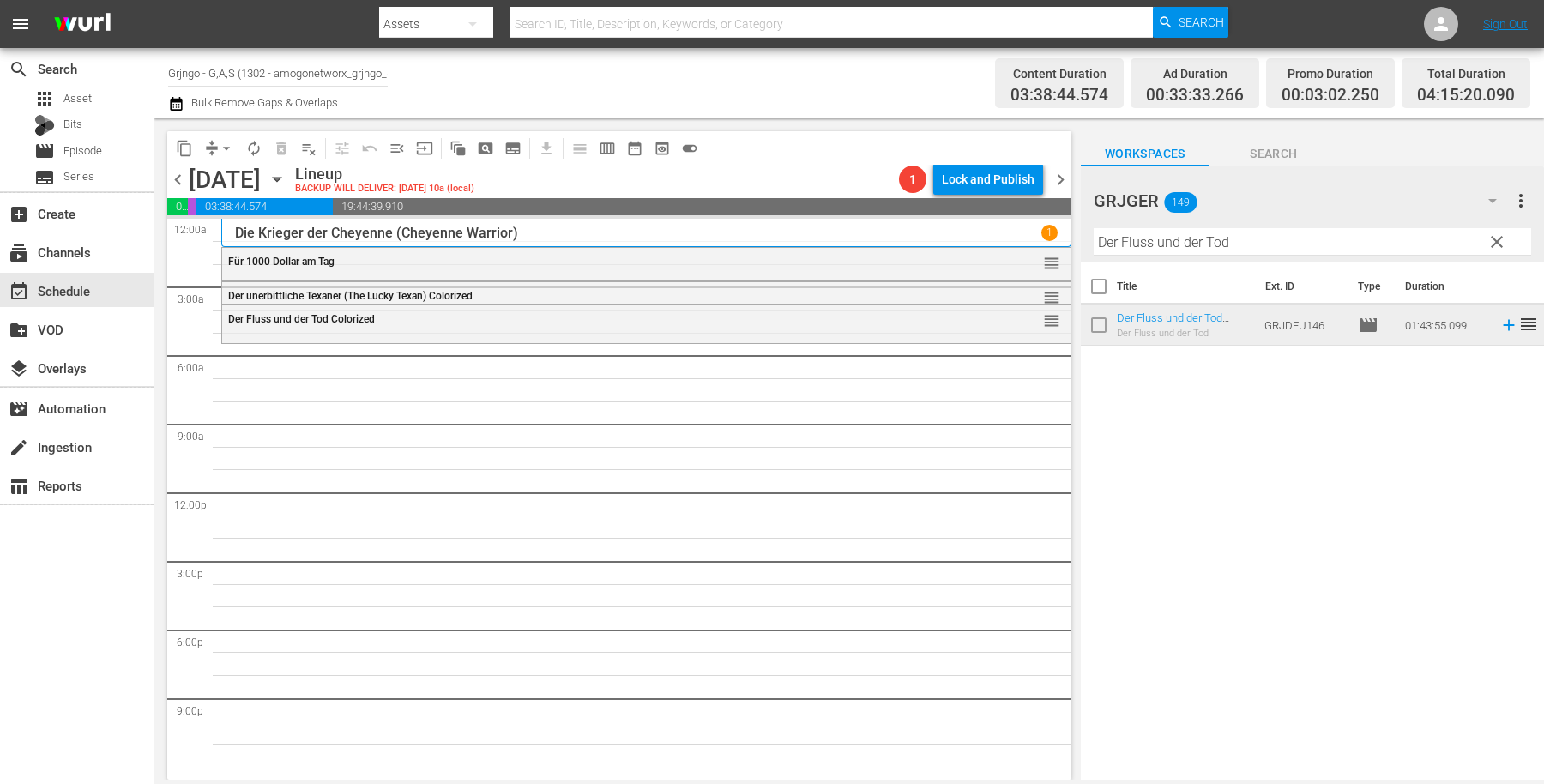
click at [1496, 242] on span "clear" at bounding box center [1497, 242] width 21 height 21
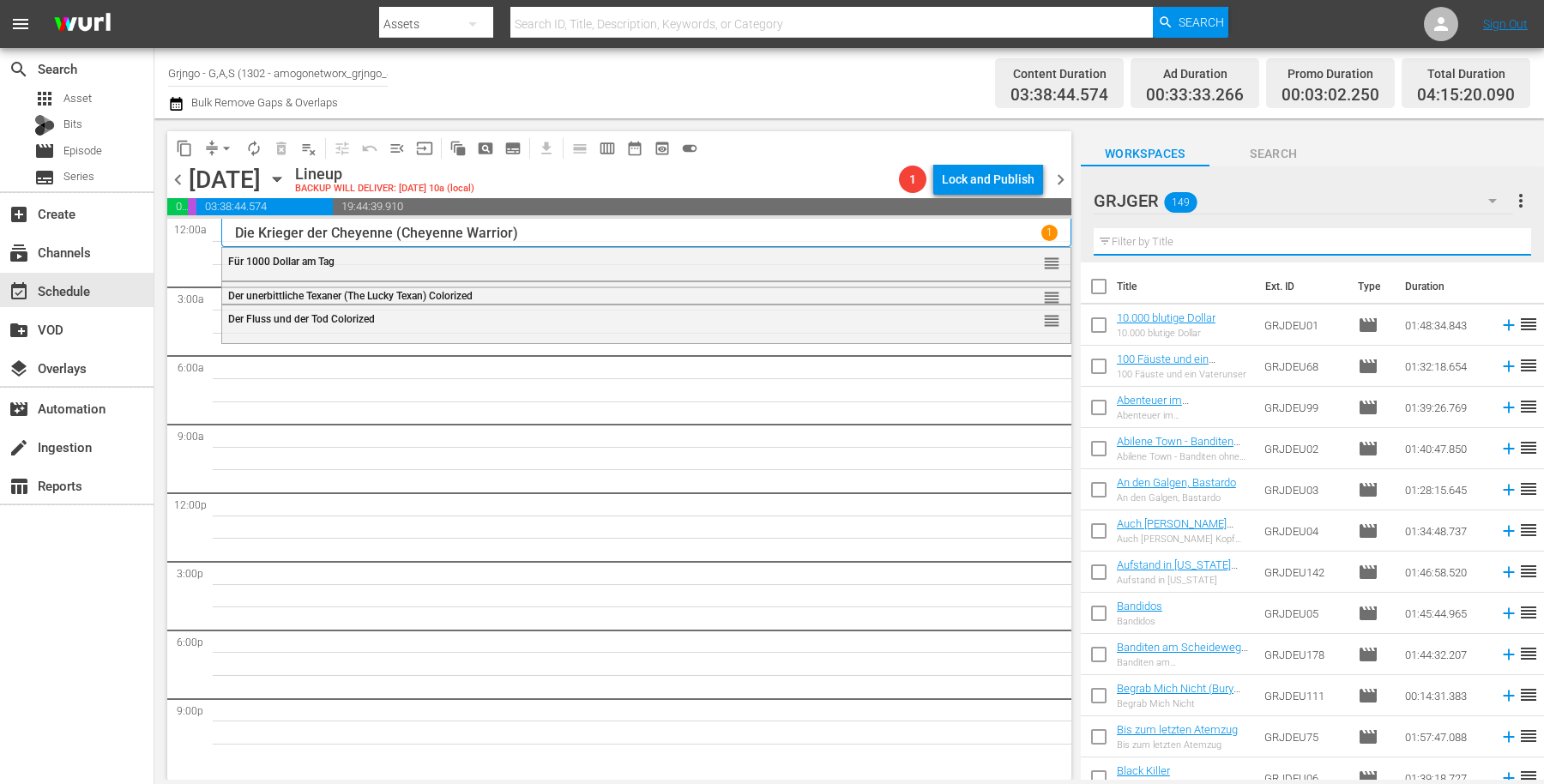
paste input "Hasse deinen Nächsten"
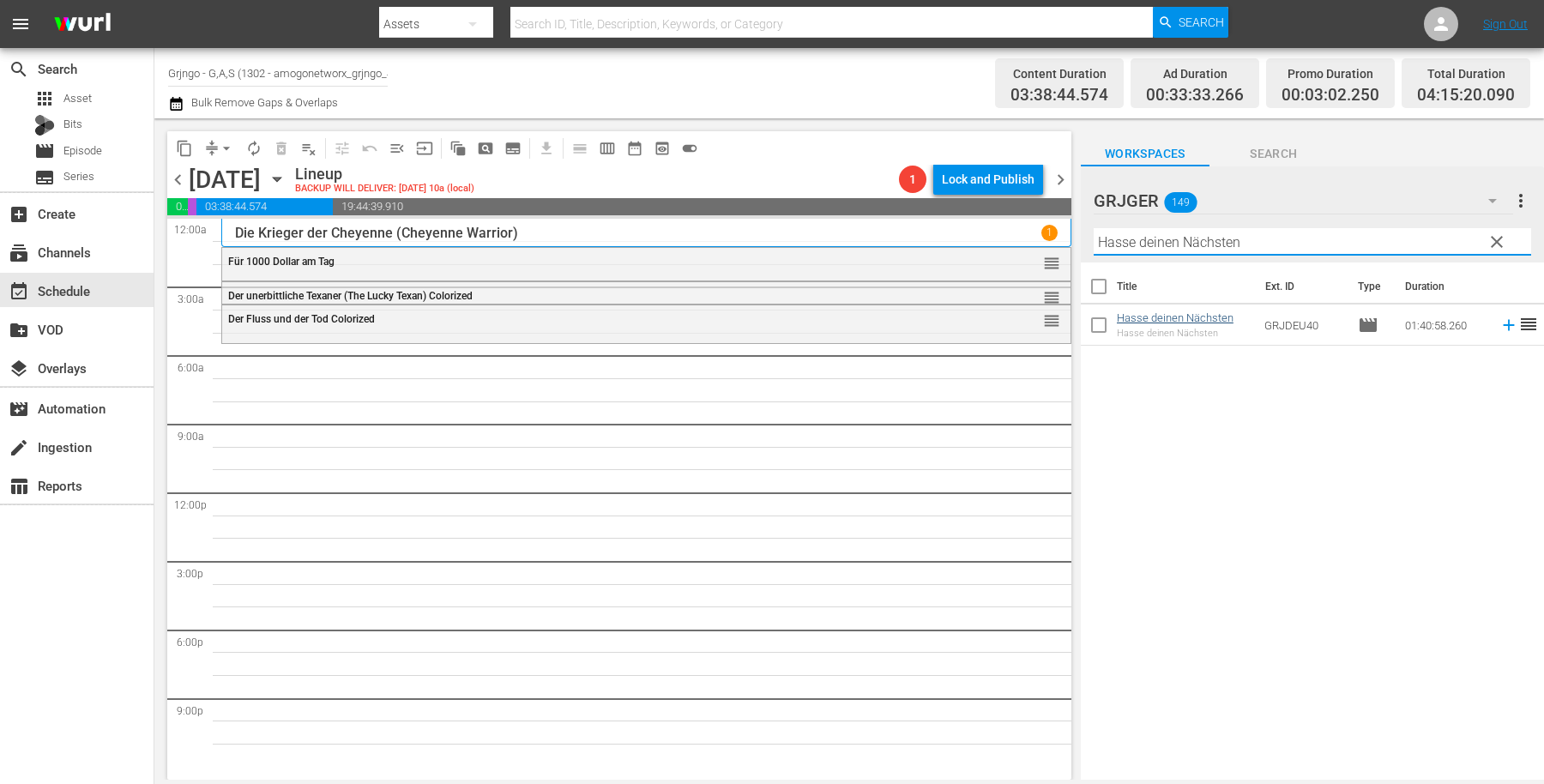
type input "Hasse deinen Nächsten"
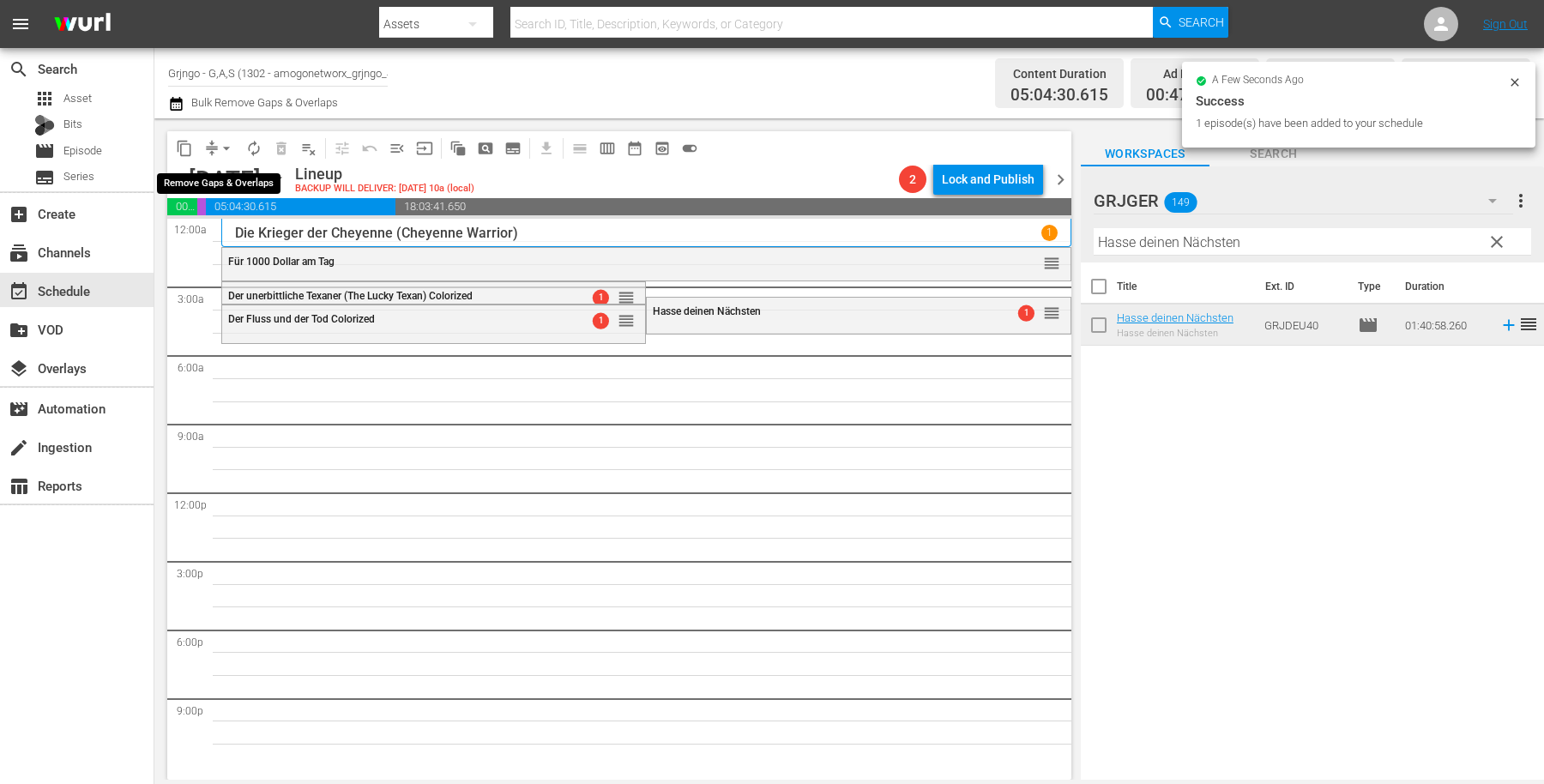
click at [221, 140] on span "arrow_drop_down" at bounding box center [226, 148] width 17 height 17
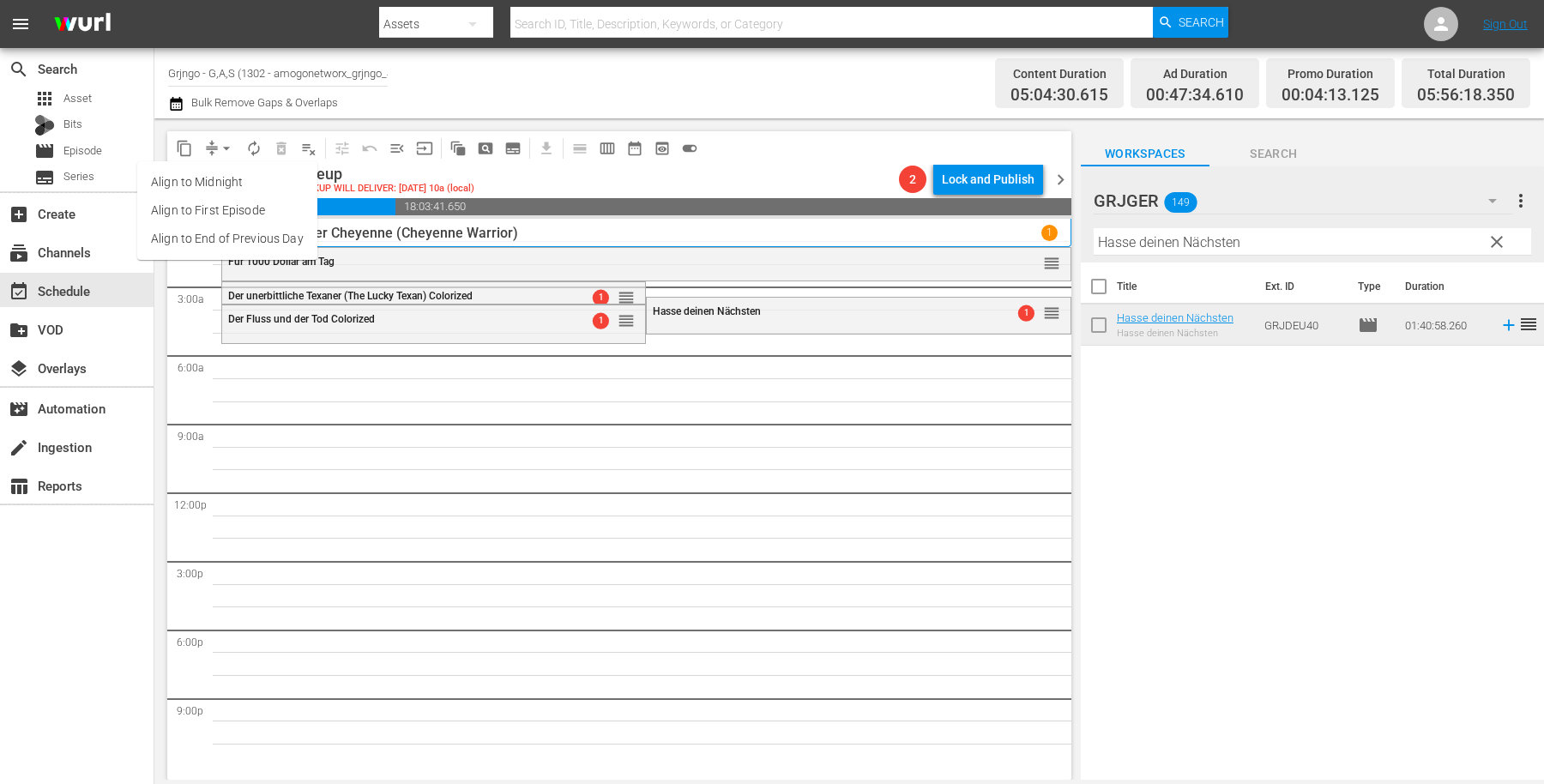
click at [241, 230] on li "Align to End of Previous Day" at bounding box center [227, 239] width 180 height 28
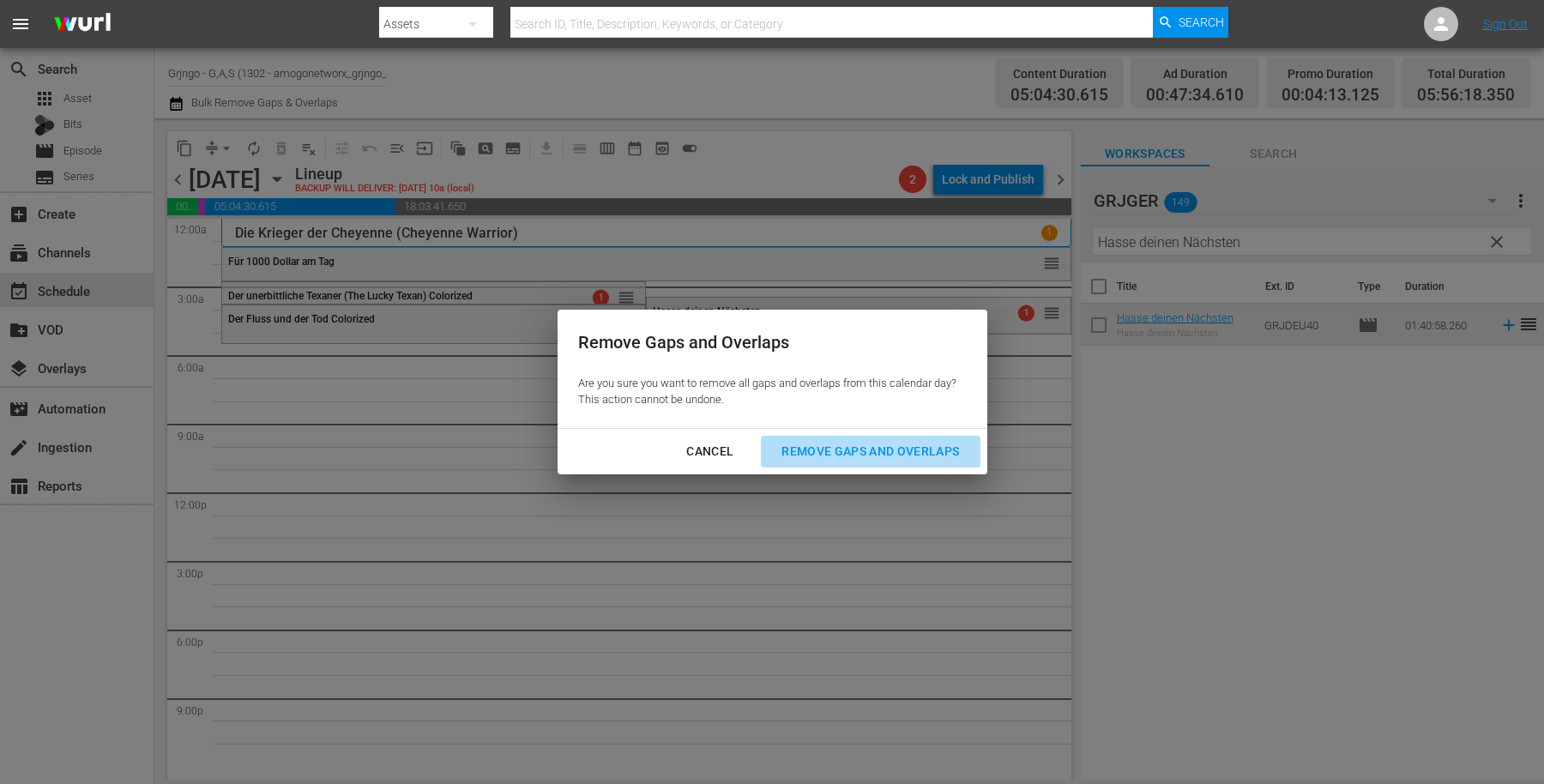
click at [853, 447] on div "Remove Gaps and Overlaps" at bounding box center [870, 451] width 205 height 21
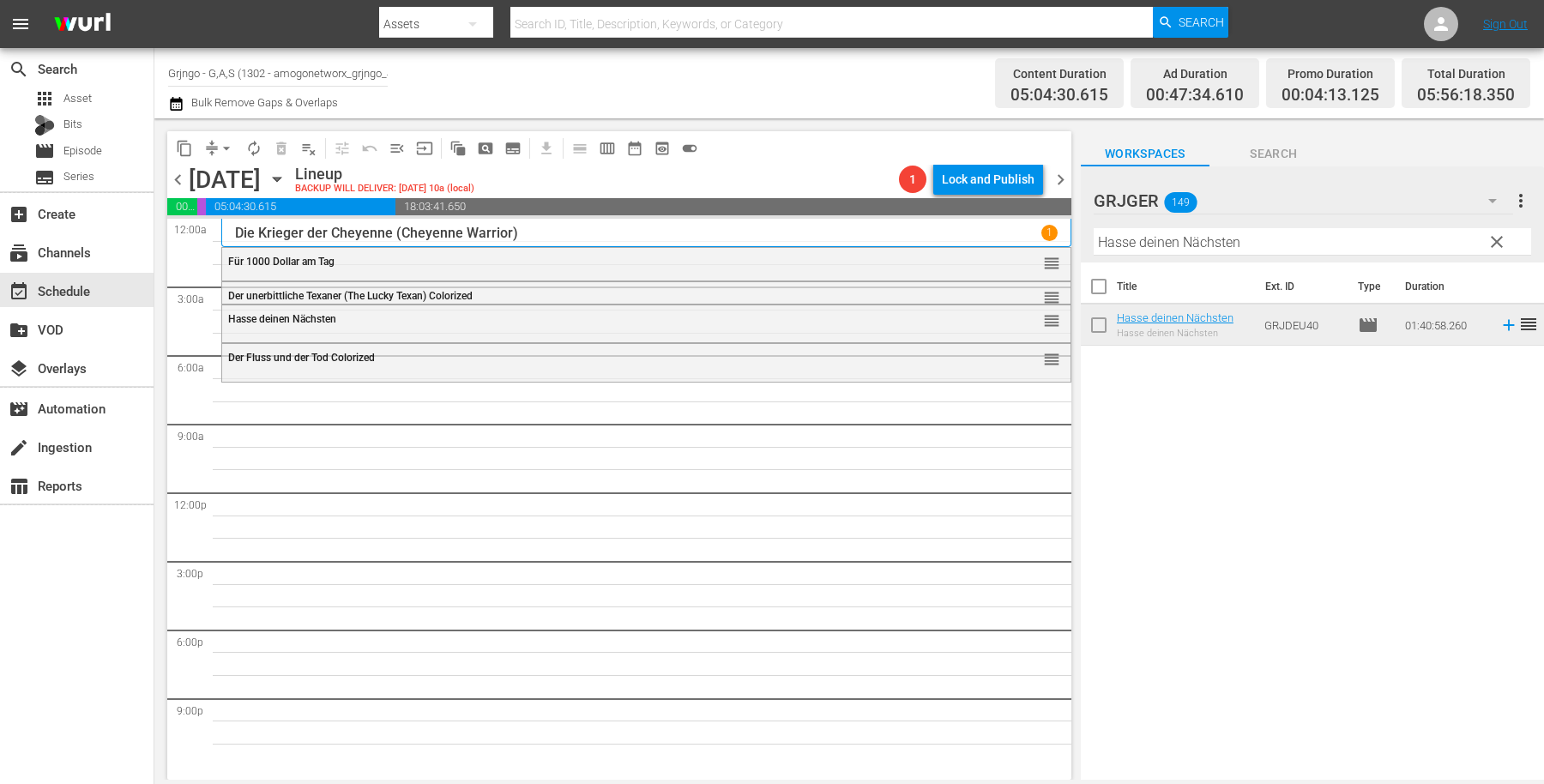
click at [1495, 234] on span "clear" at bounding box center [1497, 242] width 21 height 21
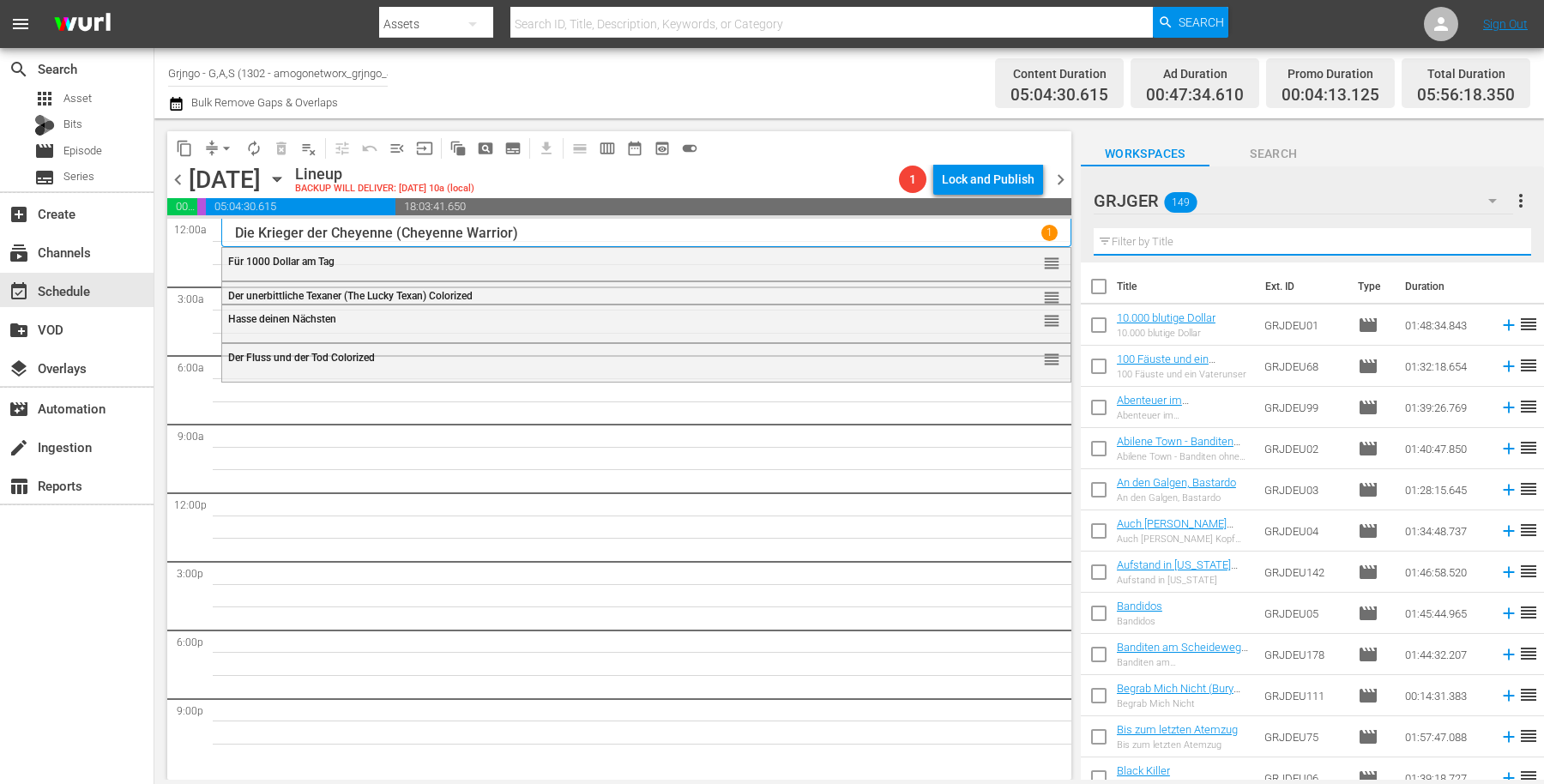
paste input "Django - Der Tag der Abrechnung"
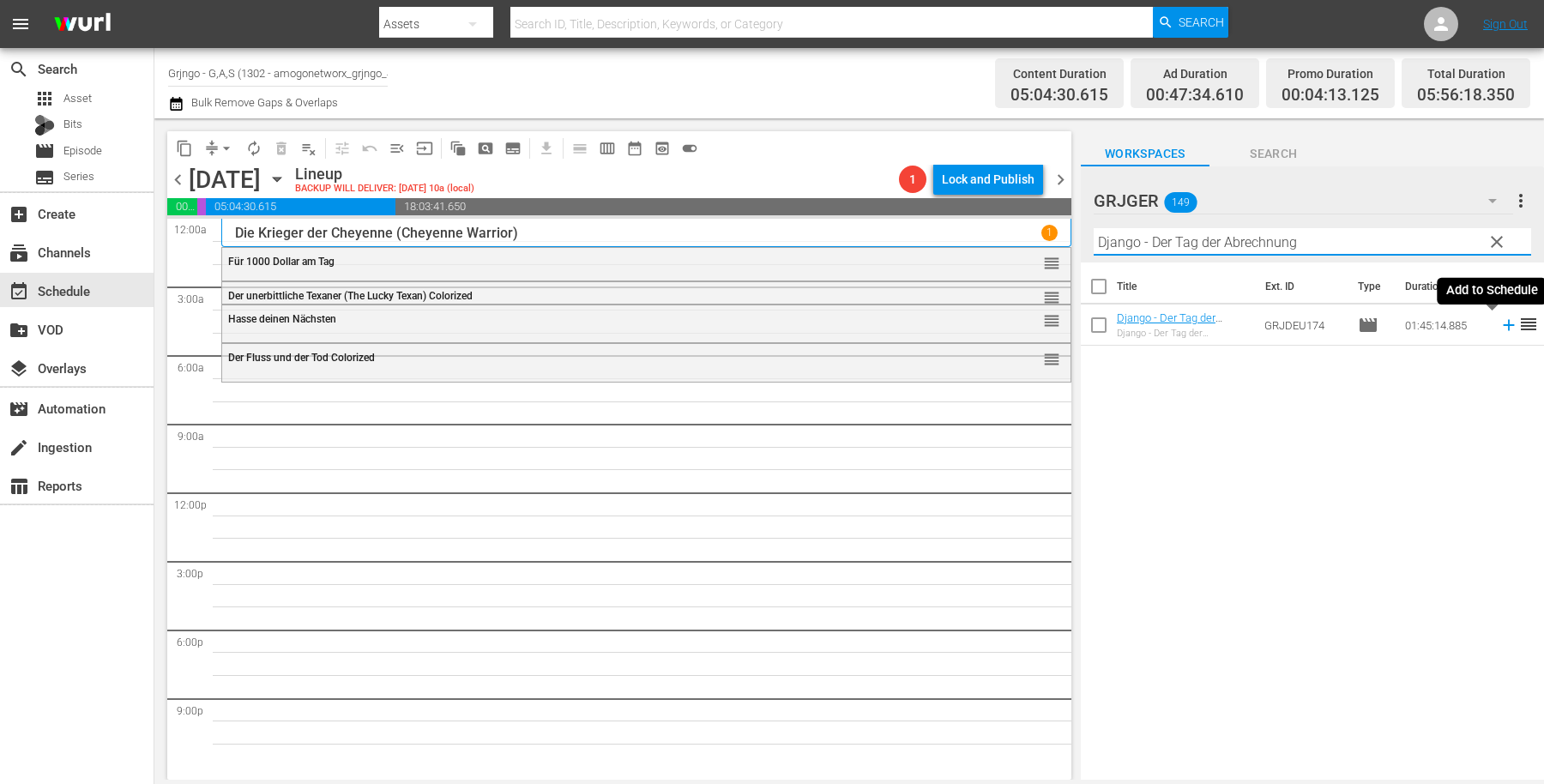
type input "Django - Der Tag der Abrechnung"
click at [1503, 325] on icon at bounding box center [1508, 325] width 11 height 11
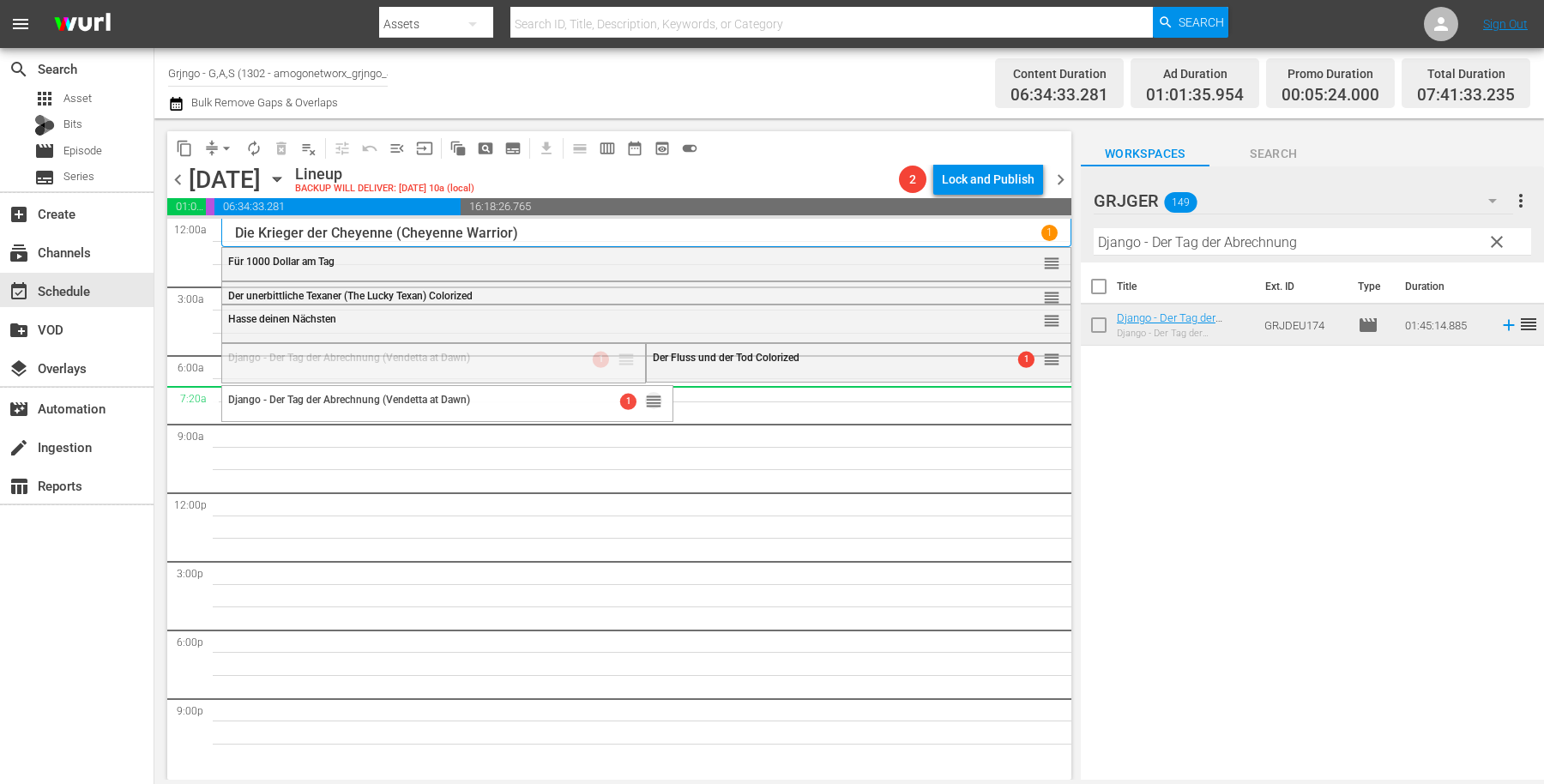
drag, startPoint x: 621, startPoint y: 354, endPoint x: 619, endPoint y: 387, distance: 32.7
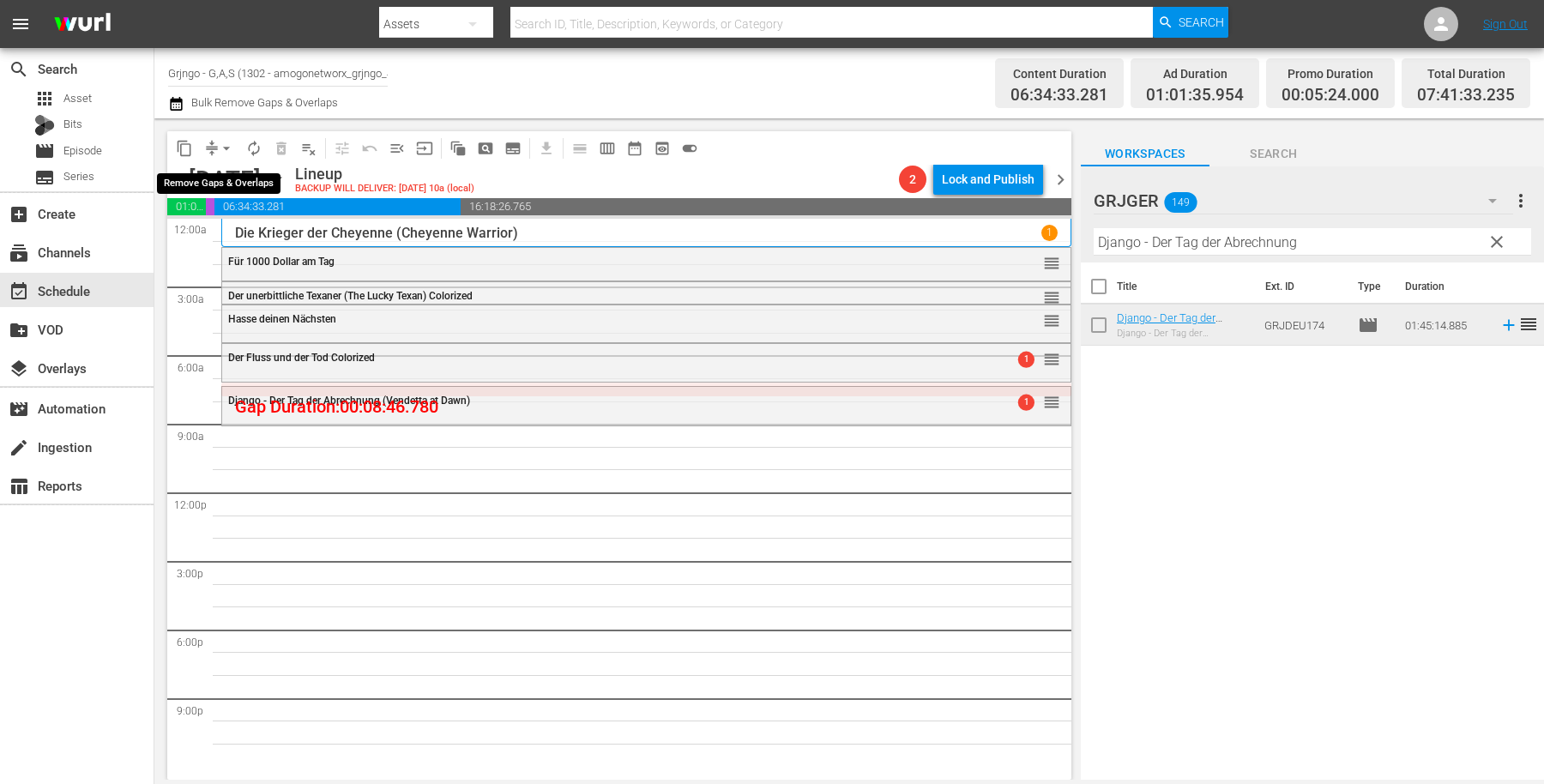
click at [229, 147] on span "arrow_drop_down" at bounding box center [226, 148] width 17 height 17
click at [236, 238] on li "Align to End of Previous Day" at bounding box center [227, 239] width 180 height 28
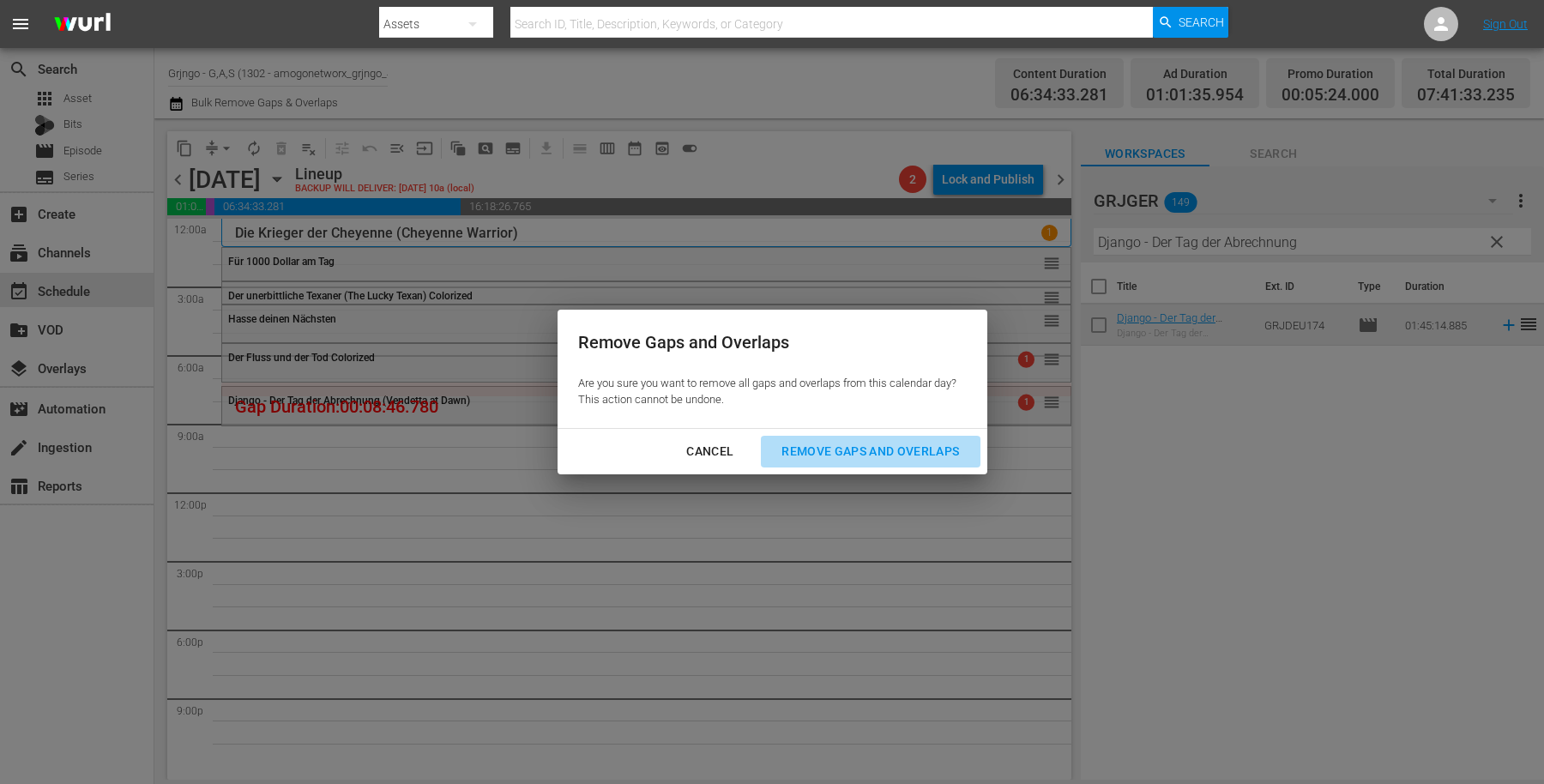
click at [815, 450] on div "Remove Gaps and Overlaps" at bounding box center [870, 451] width 205 height 21
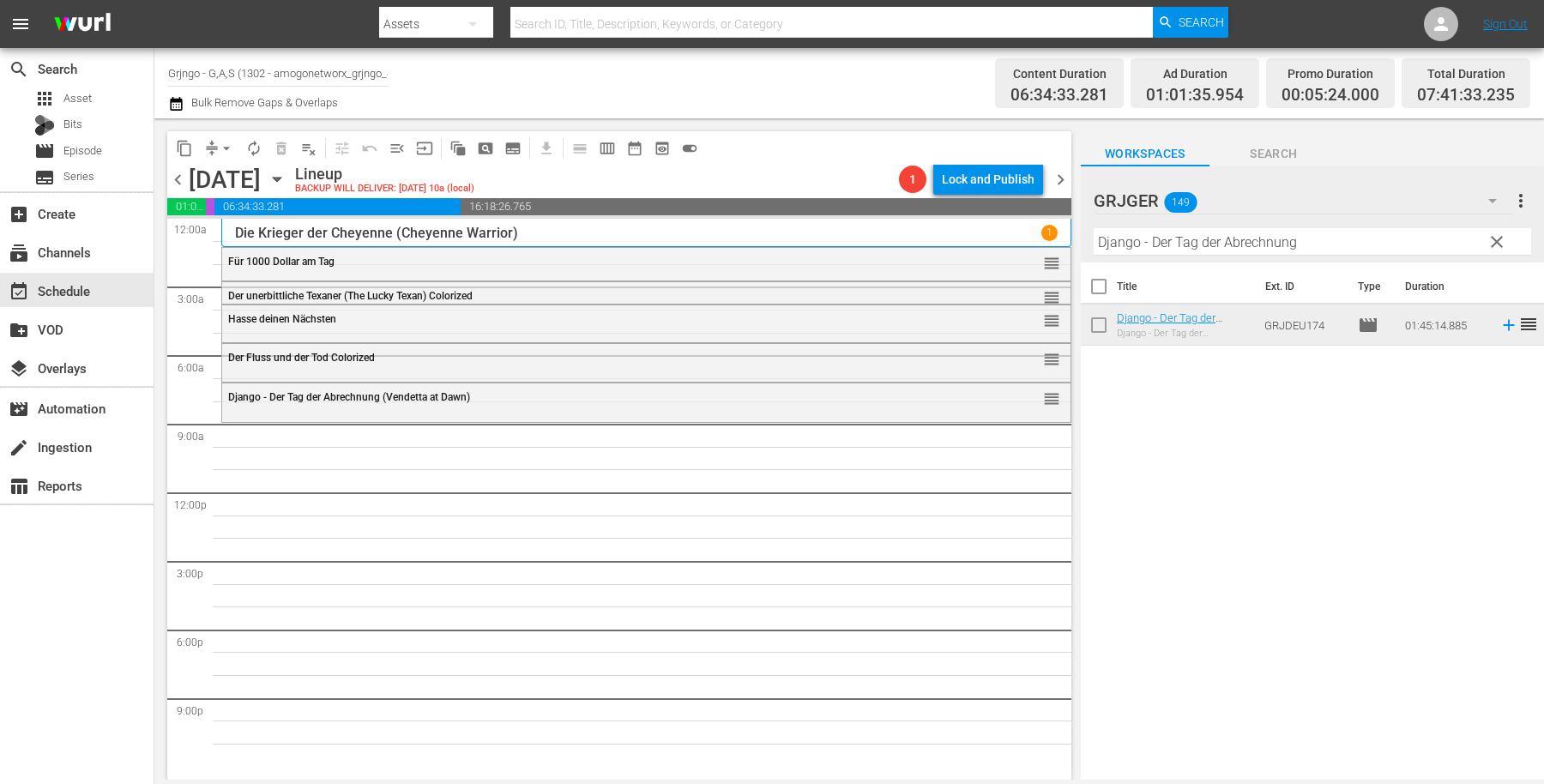
click at [1500, 240] on span "clear" at bounding box center [1497, 242] width 21 height 21
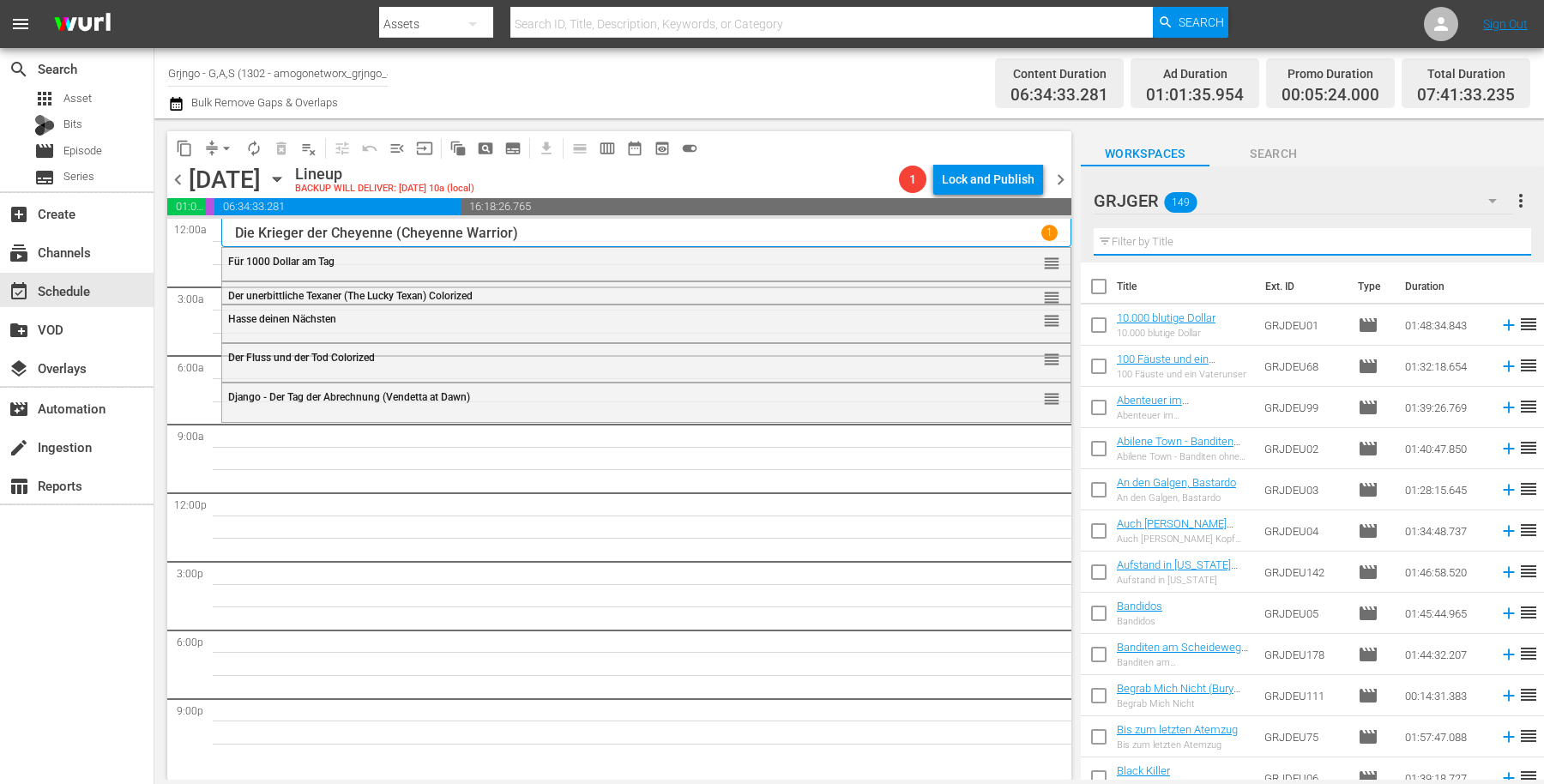
paste input "Abilene Town - Banditen ohne Maske"
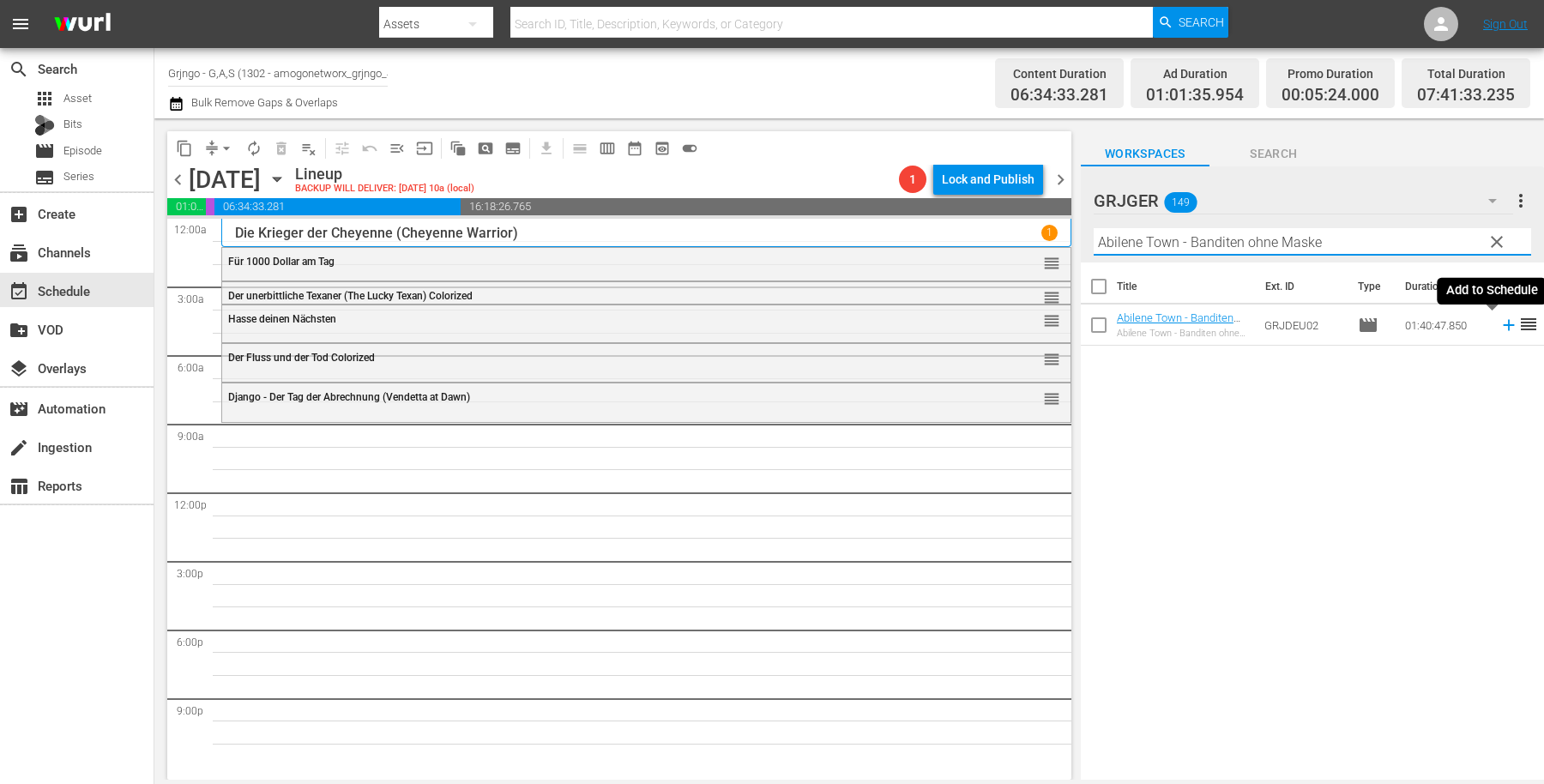
type input "Abilene Town - Banditen ohne Maske"
click at [1500, 323] on icon at bounding box center [1509, 325] width 19 height 19
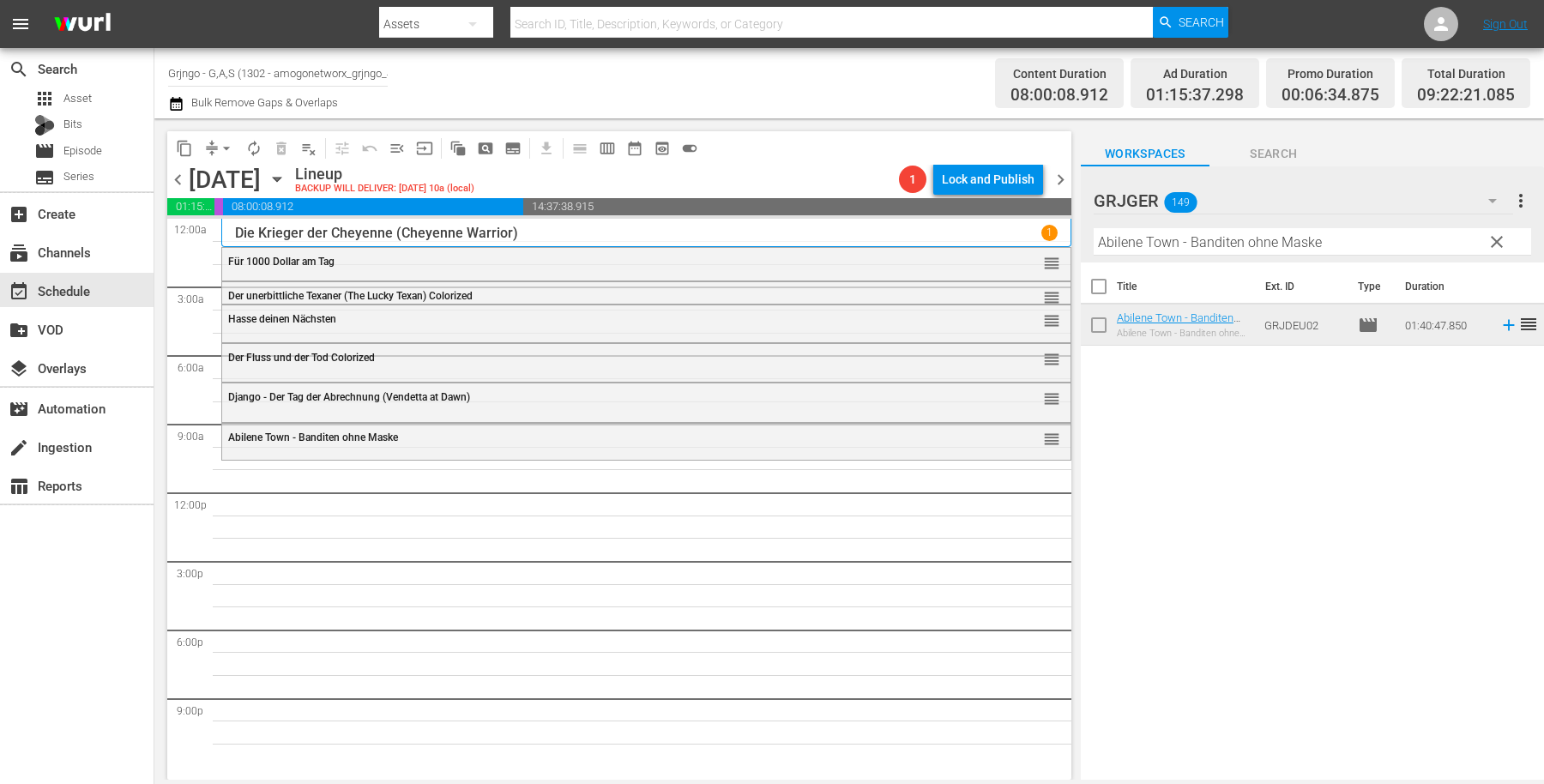
click at [1501, 235] on span "clear" at bounding box center [1497, 242] width 21 height 21
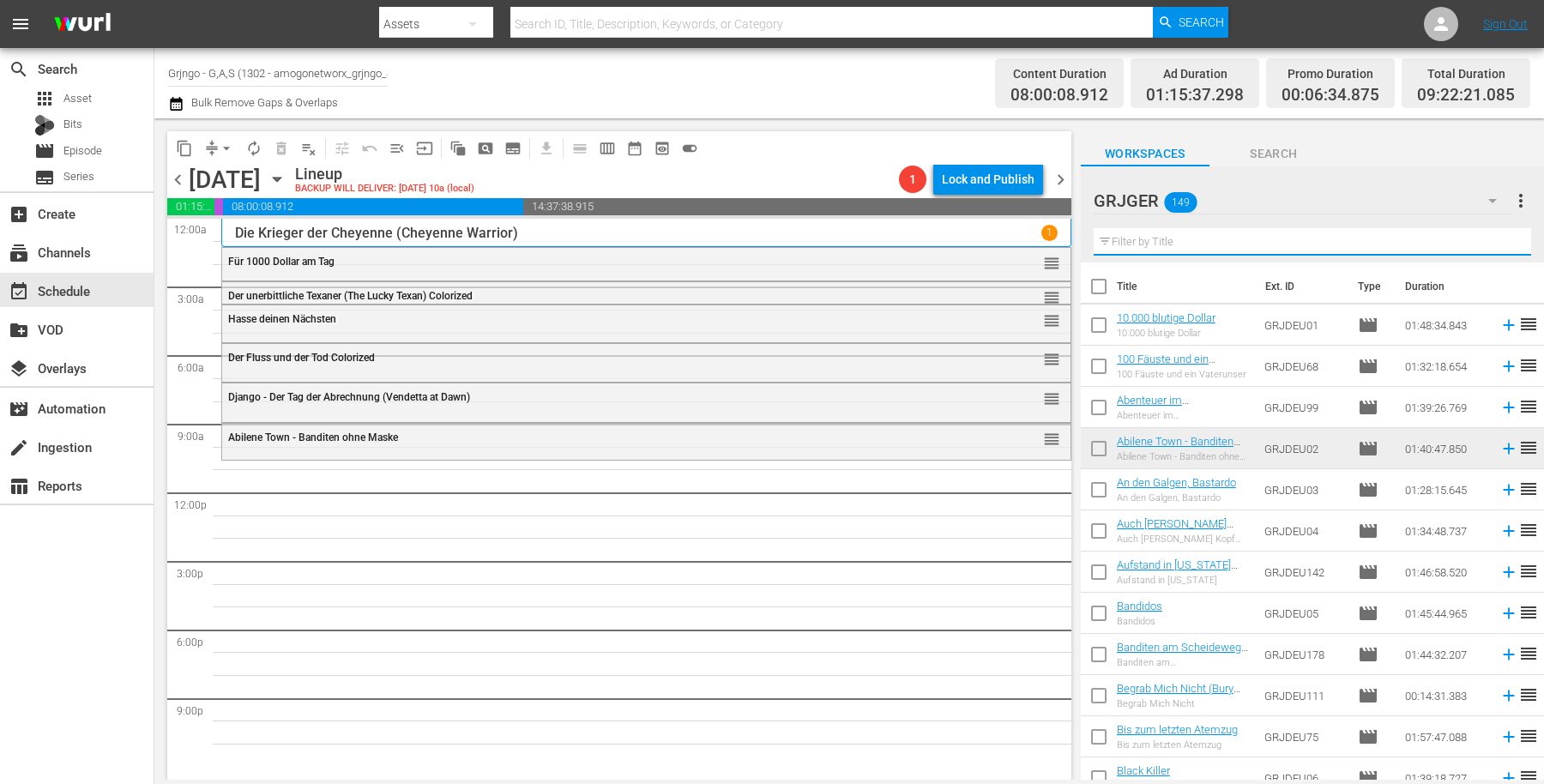
paste input "10.000 blutige Dollar"
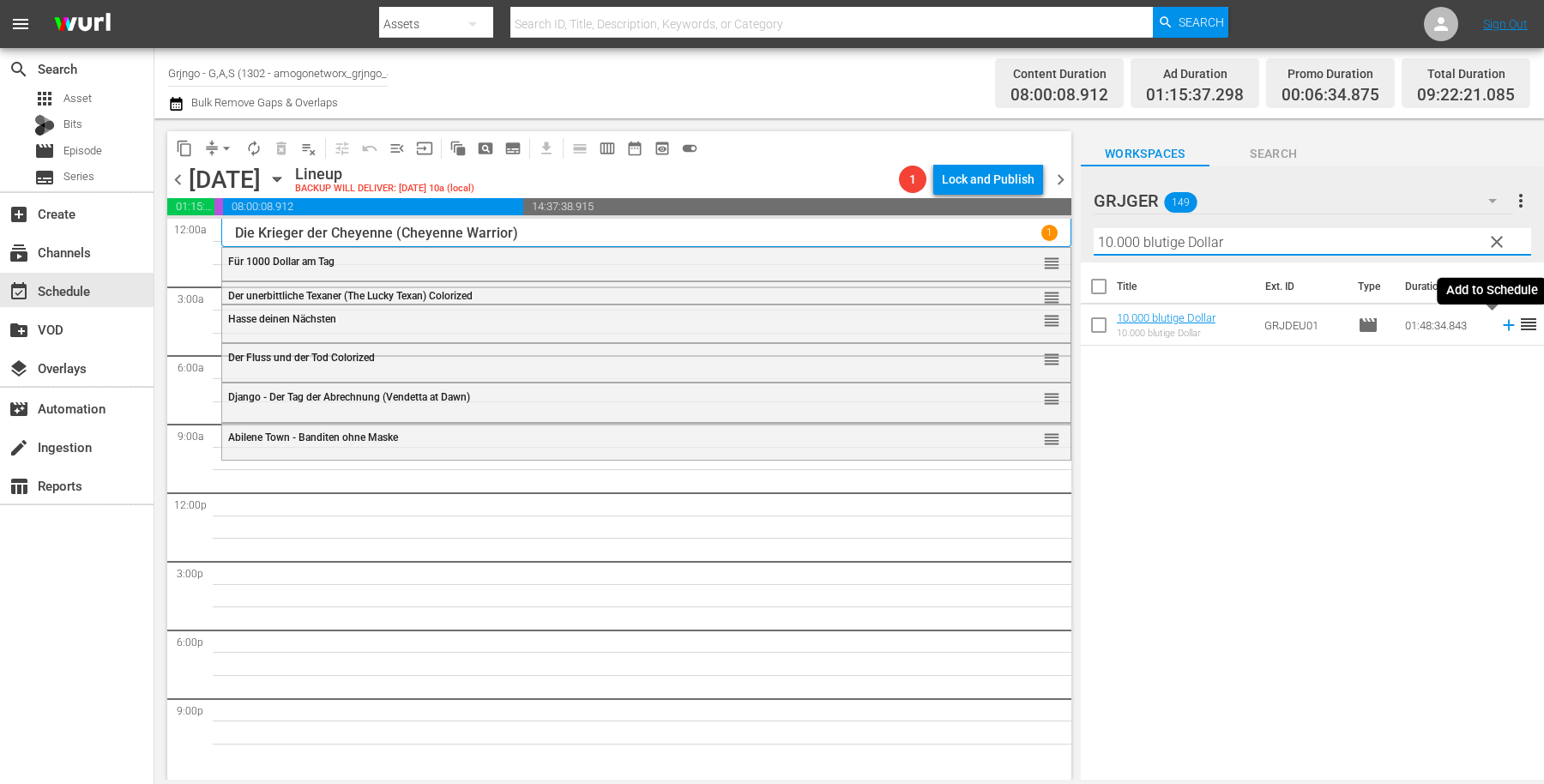
type input "10.000 blutige Dollar"
click at [1500, 331] on icon at bounding box center [1509, 325] width 19 height 19
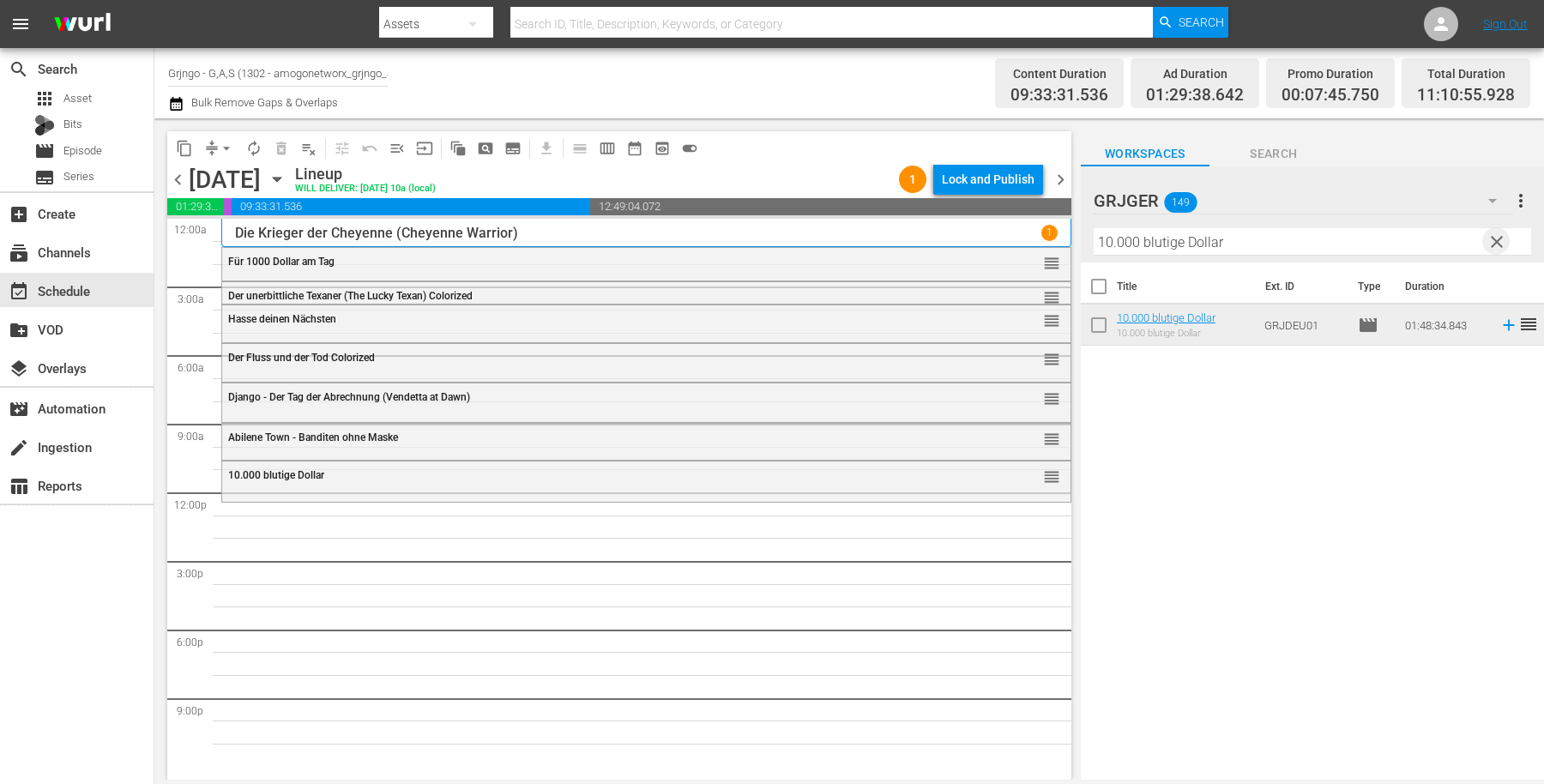
click at [1501, 232] on span "clear" at bounding box center [1497, 242] width 21 height 21
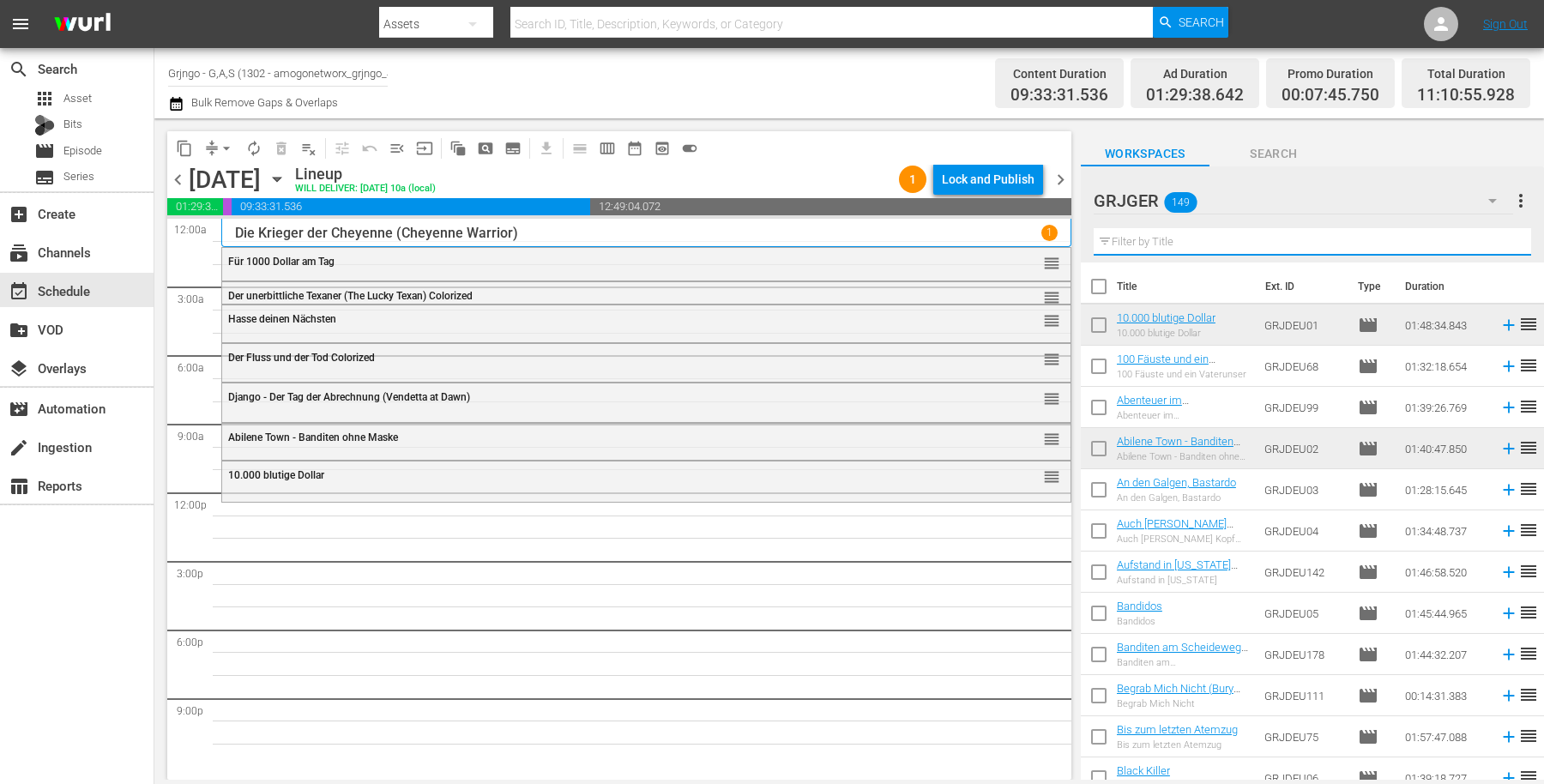
paste input "[PERSON_NAME] zu Mann (Death Rides a Horse)"
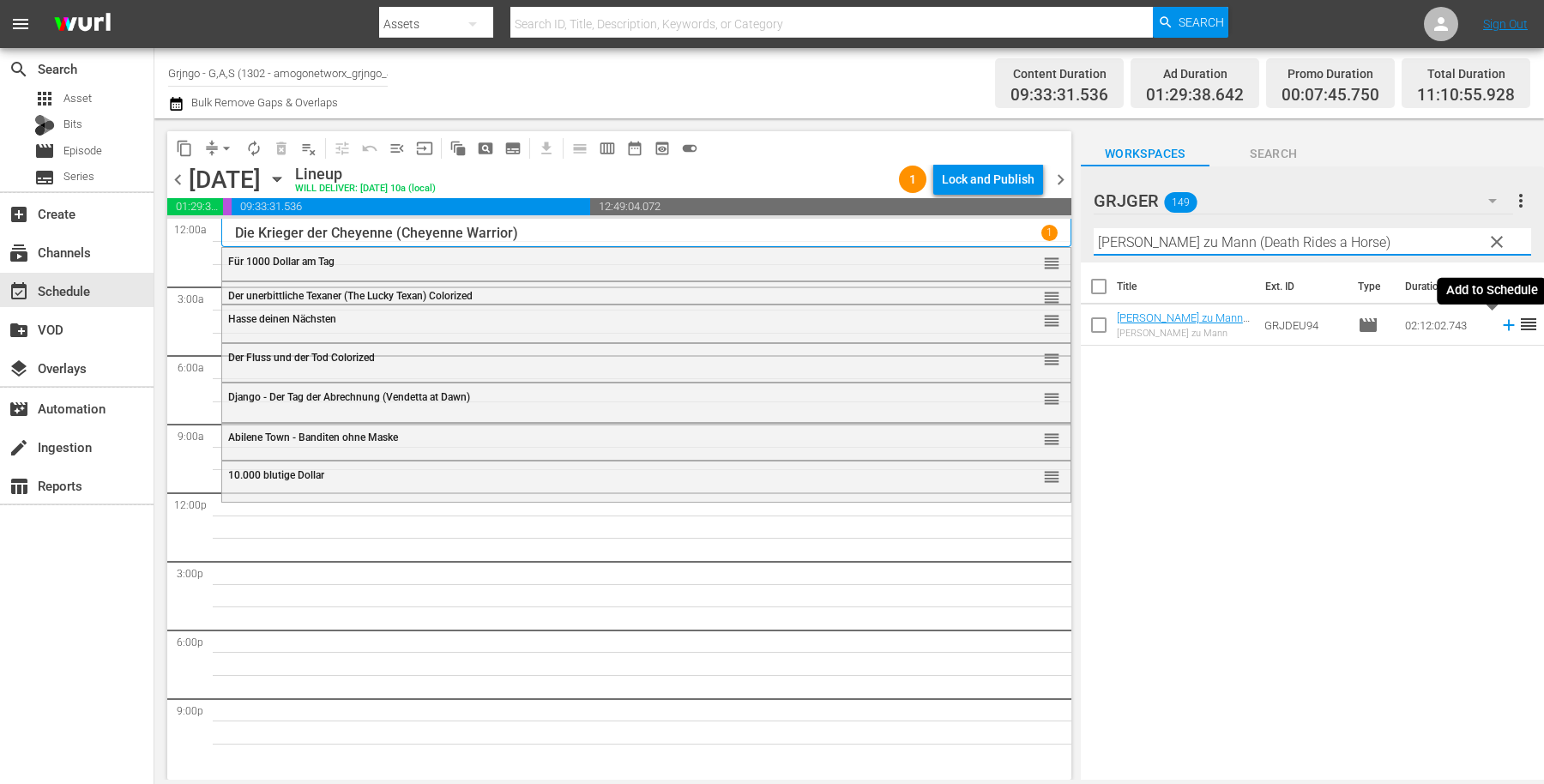
type input "[PERSON_NAME] zu Mann (Death Rides a Horse)"
click at [1503, 326] on icon at bounding box center [1508, 325] width 11 height 11
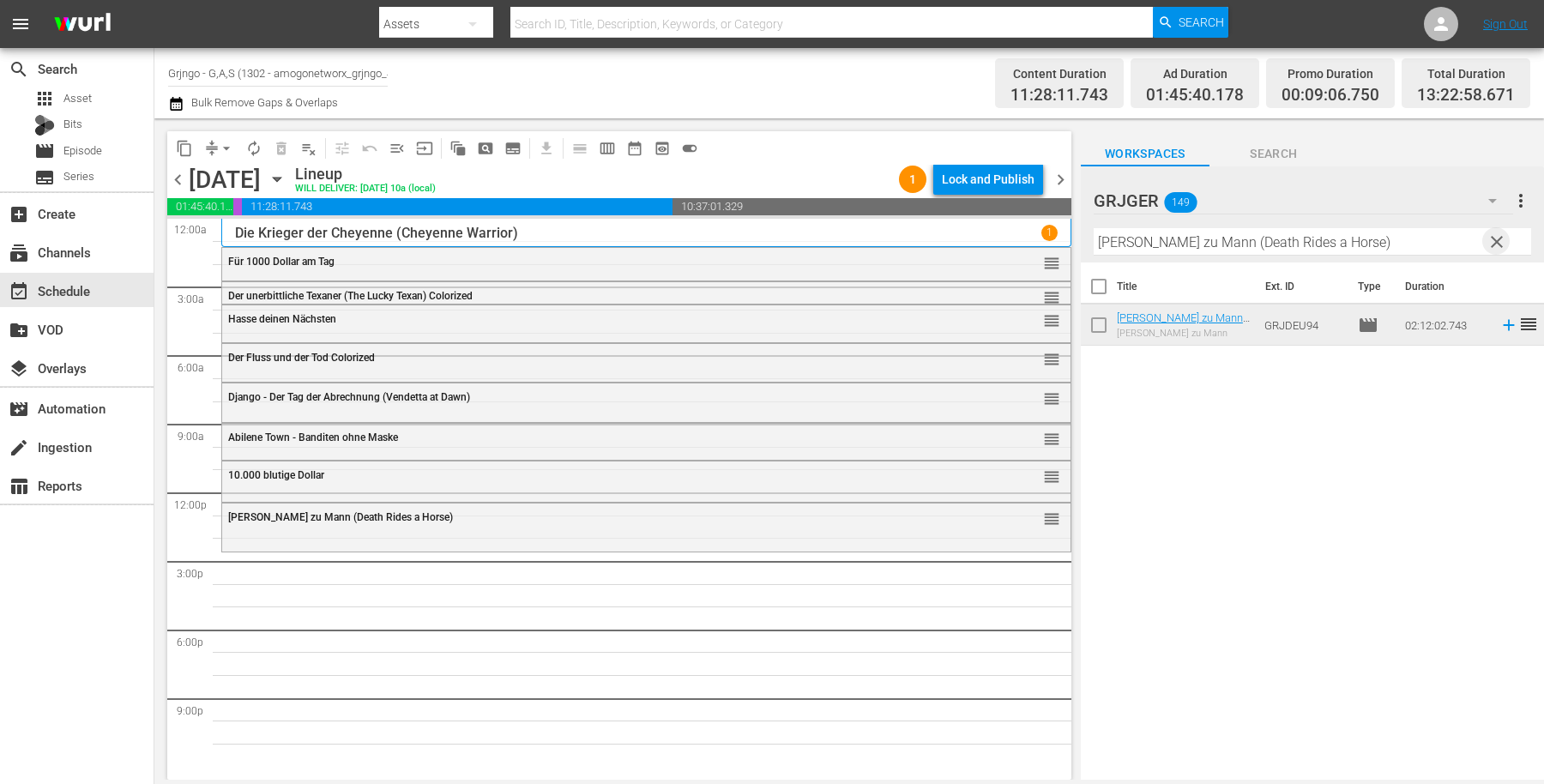
click at [1489, 234] on span "clear" at bounding box center [1497, 242] width 21 height 21
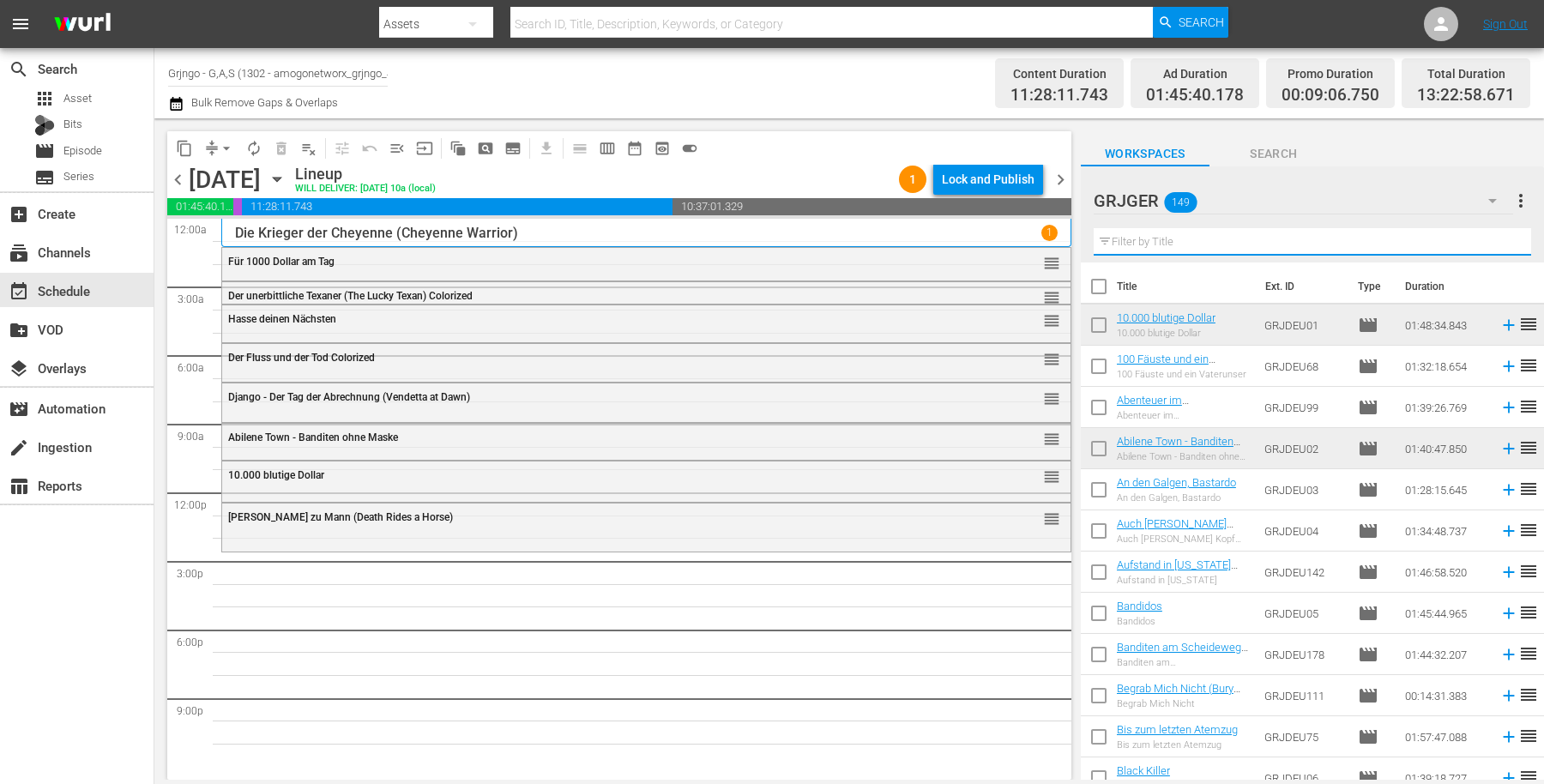
paste input "Die Todespeitsche"
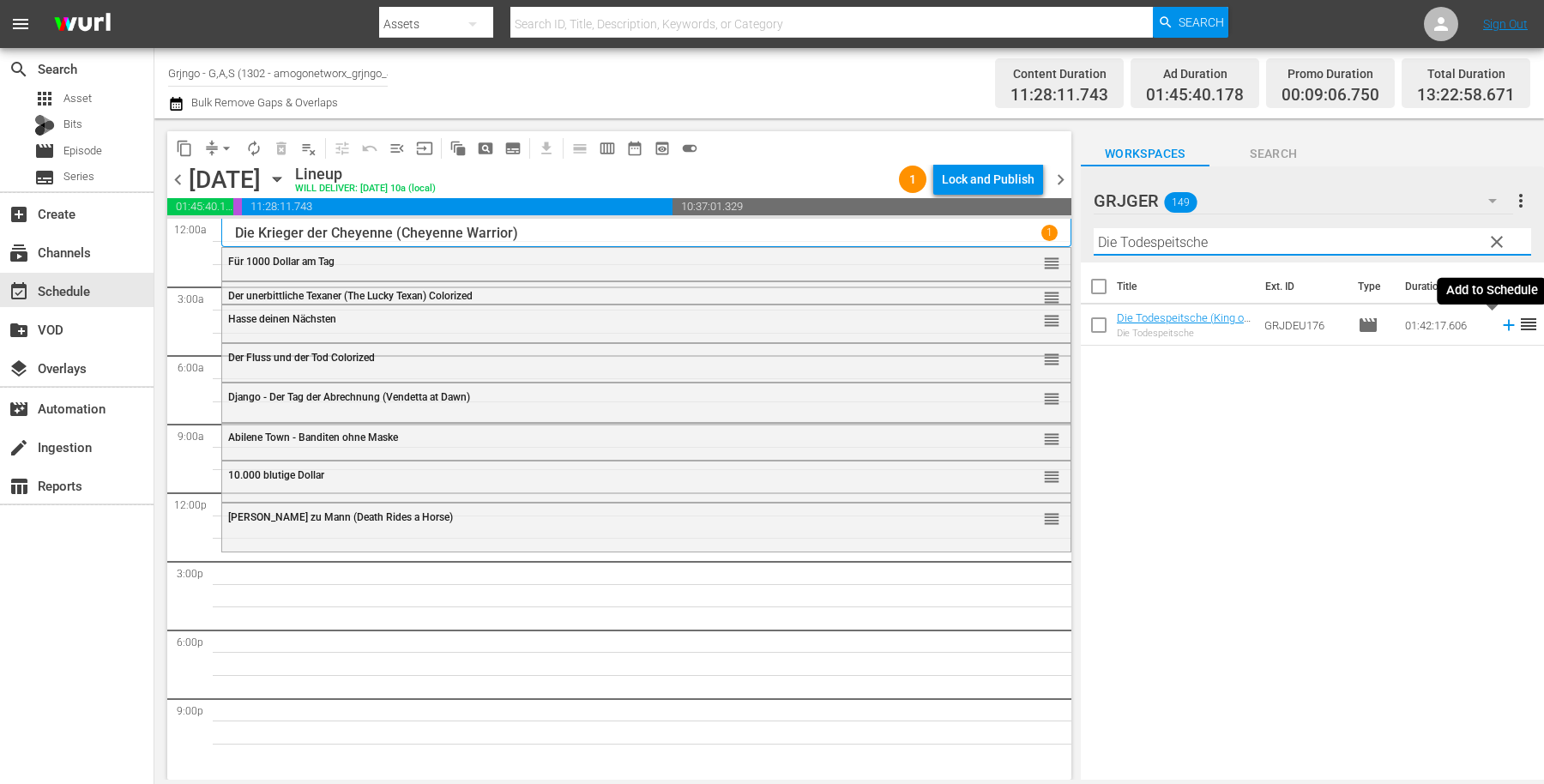
type input "Die Todespeitsche"
click at [1503, 326] on icon at bounding box center [1508, 325] width 11 height 11
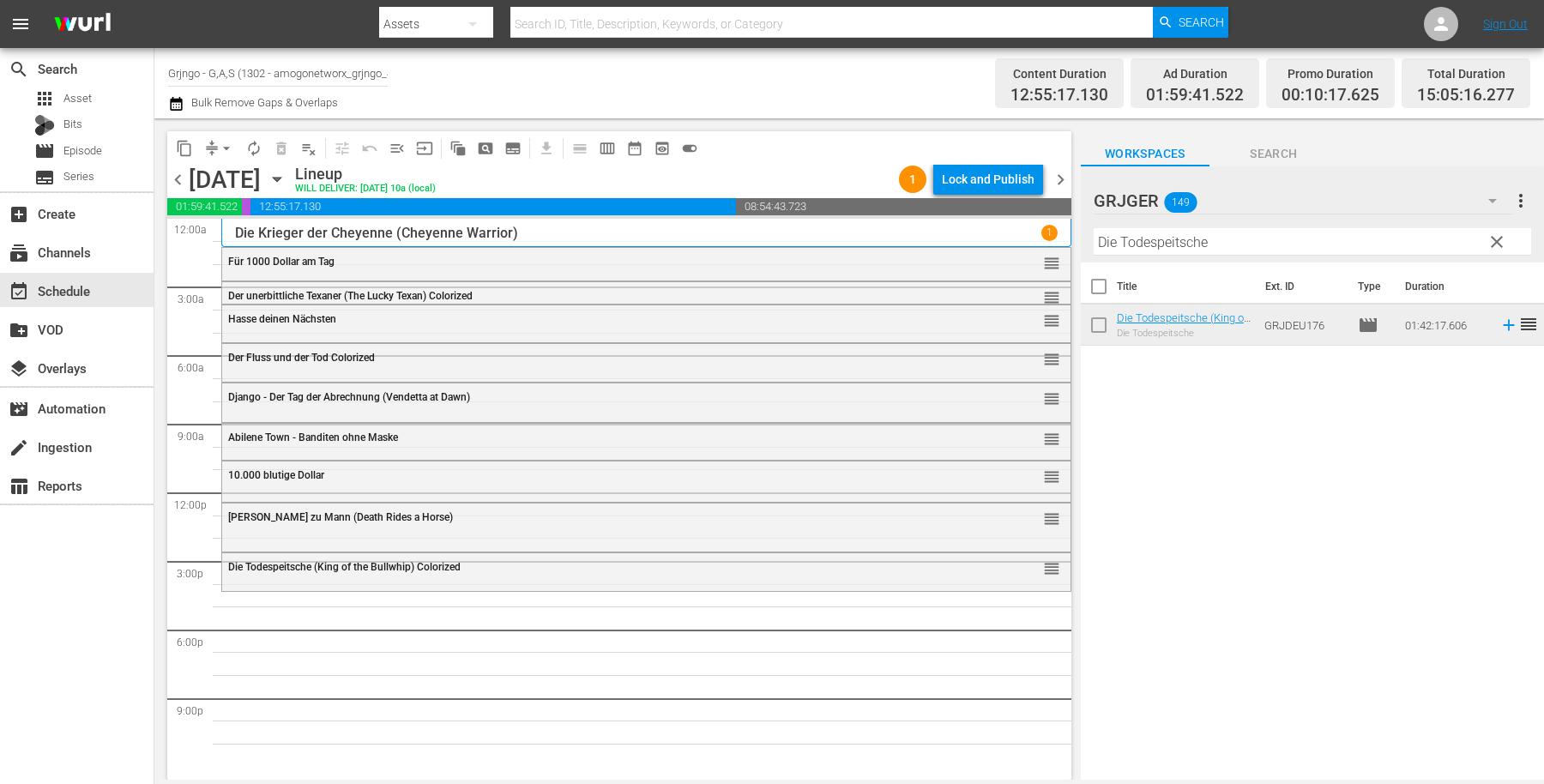
drag, startPoint x: 1494, startPoint y: 238, endPoint x: 1074, endPoint y: 268, distance: 421.4
click at [1495, 238] on span "clear" at bounding box center [1497, 242] width 21 height 21
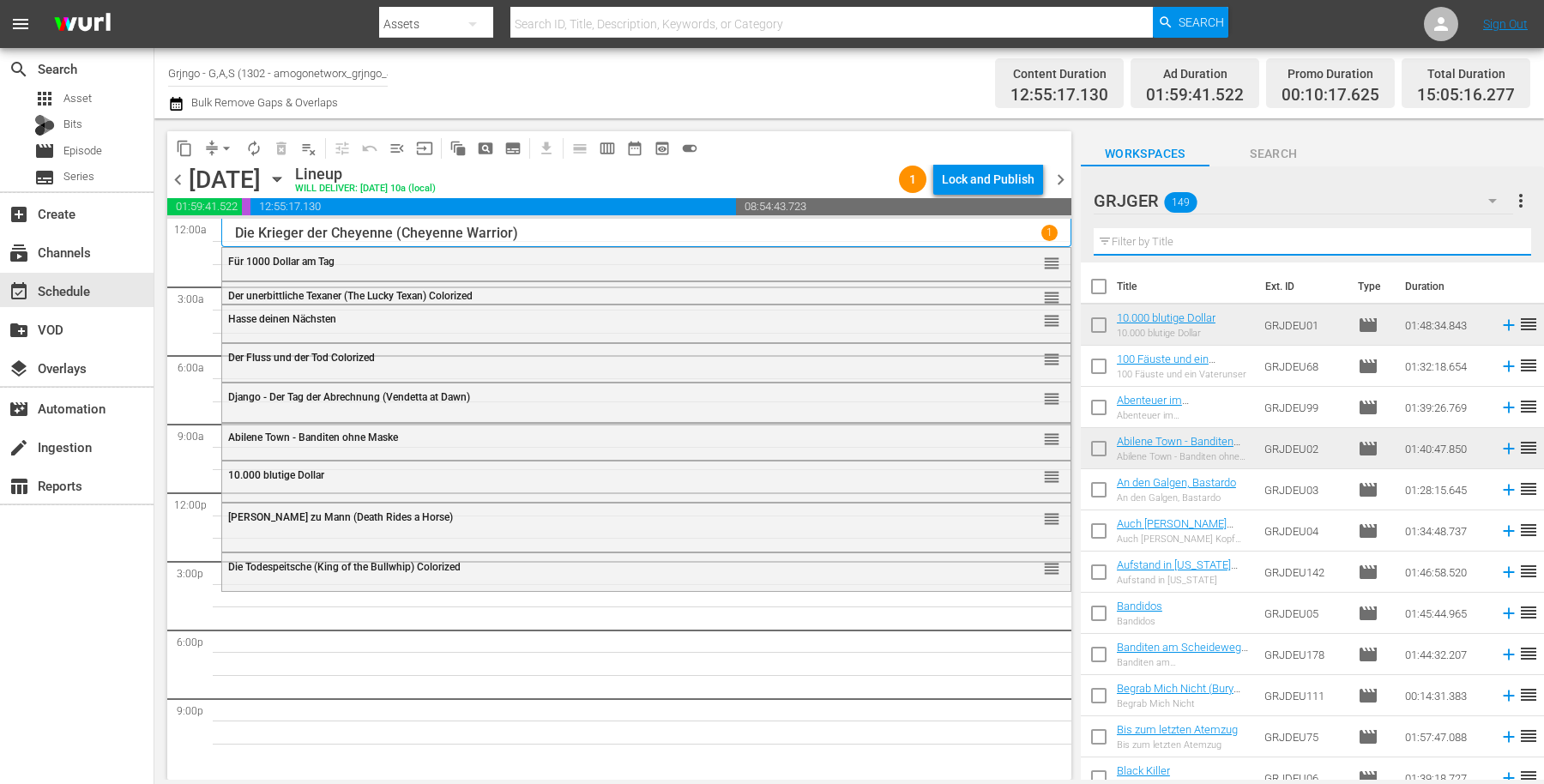
paste input "Black Killer"
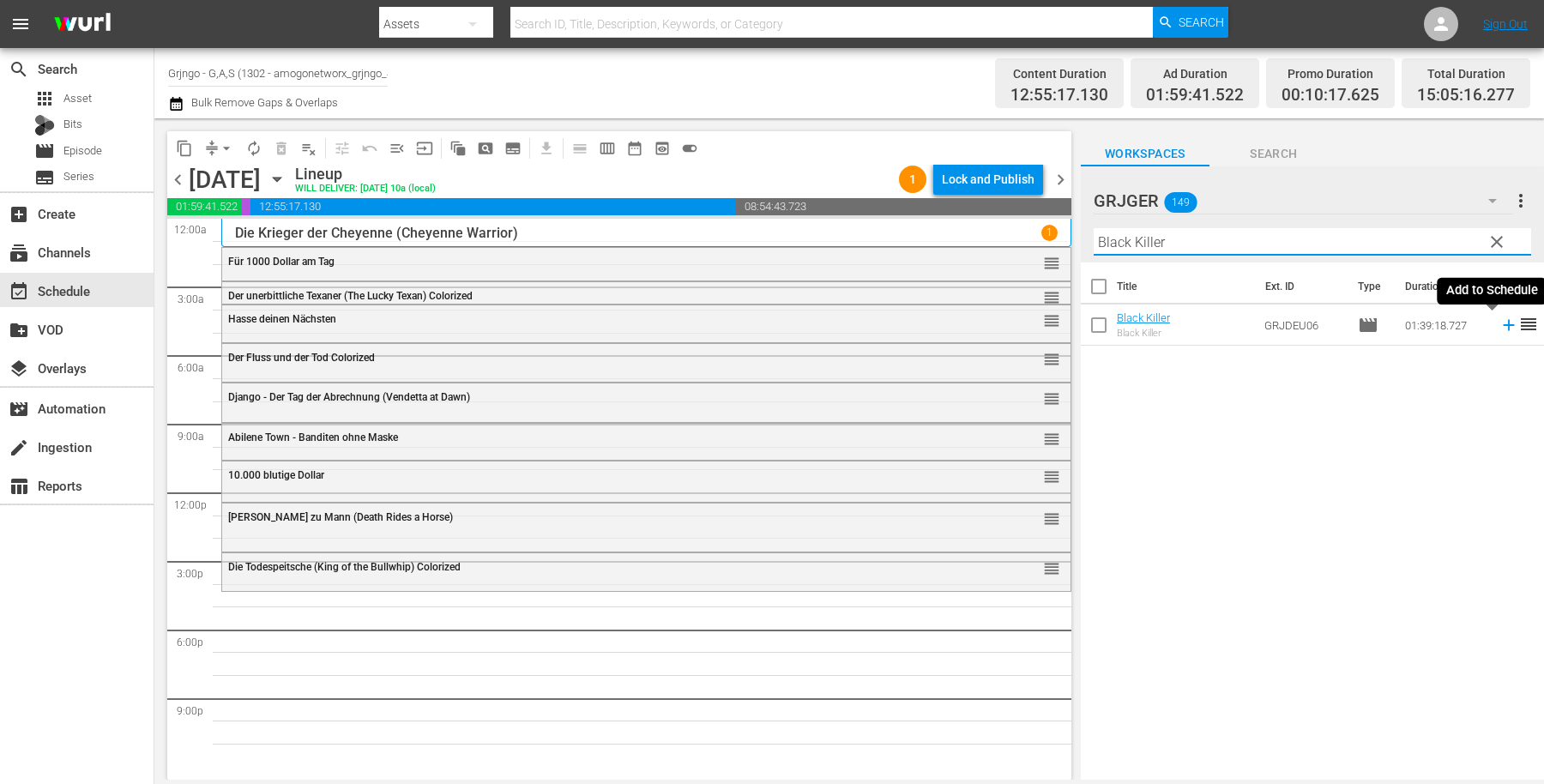
type input "Black Killer"
click at [1500, 327] on icon at bounding box center [1509, 325] width 19 height 19
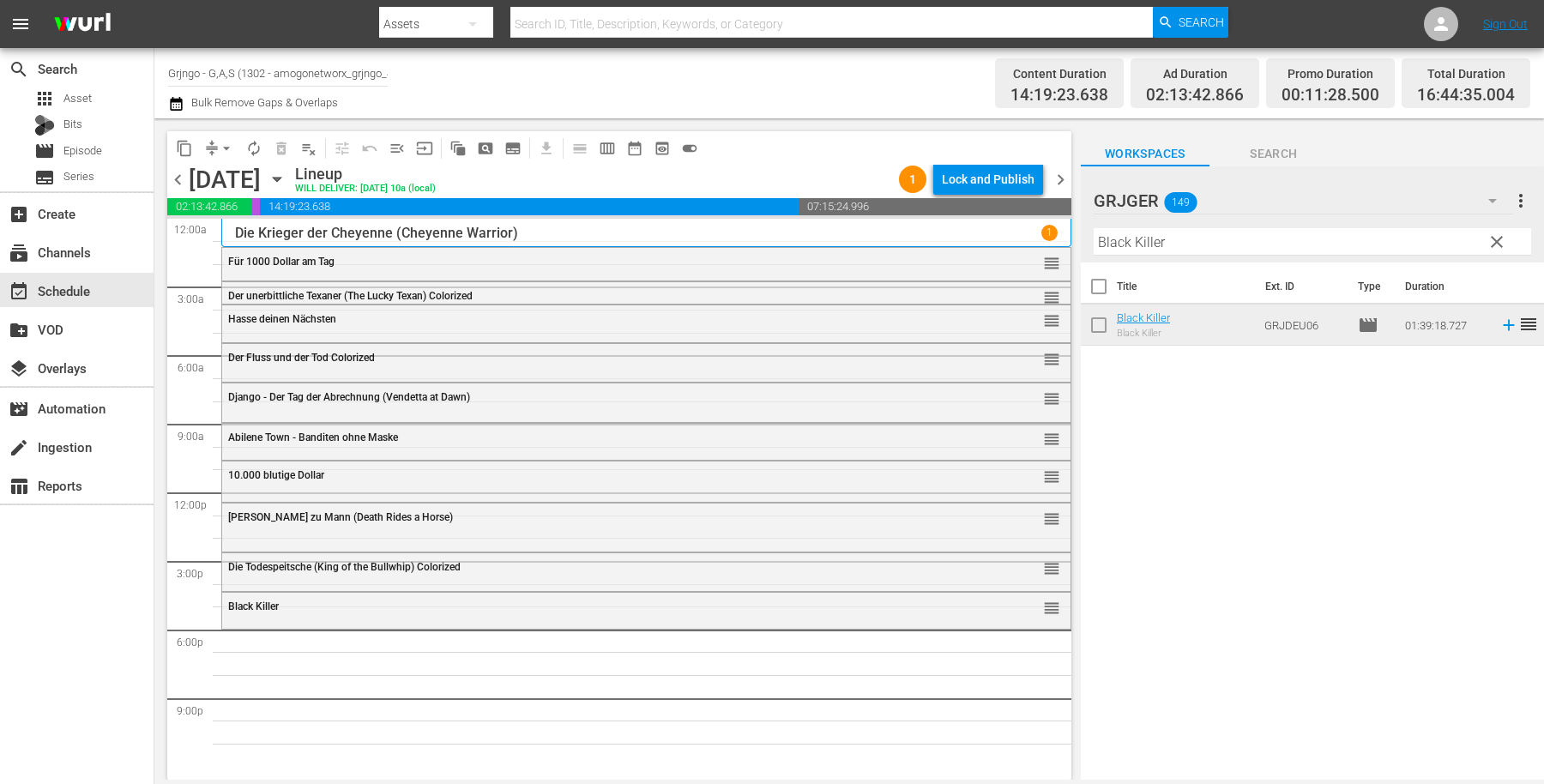
drag, startPoint x: 1491, startPoint y: 240, endPoint x: 1150, endPoint y: 220, distance: 341.1
click at [1491, 238] on span "clear" at bounding box center [1497, 242] width 21 height 21
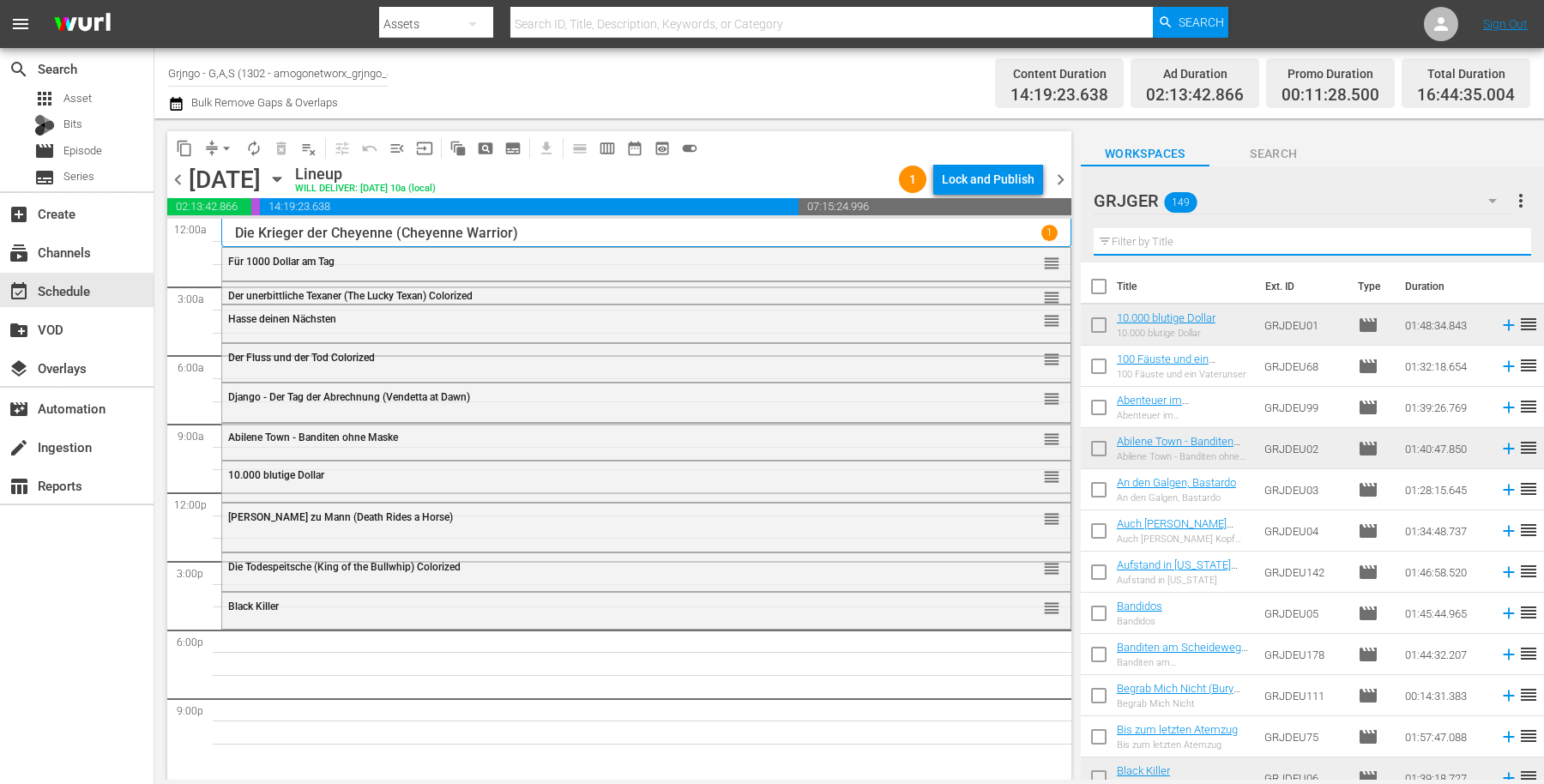
paste input "The Warrant: Breaker's Law"
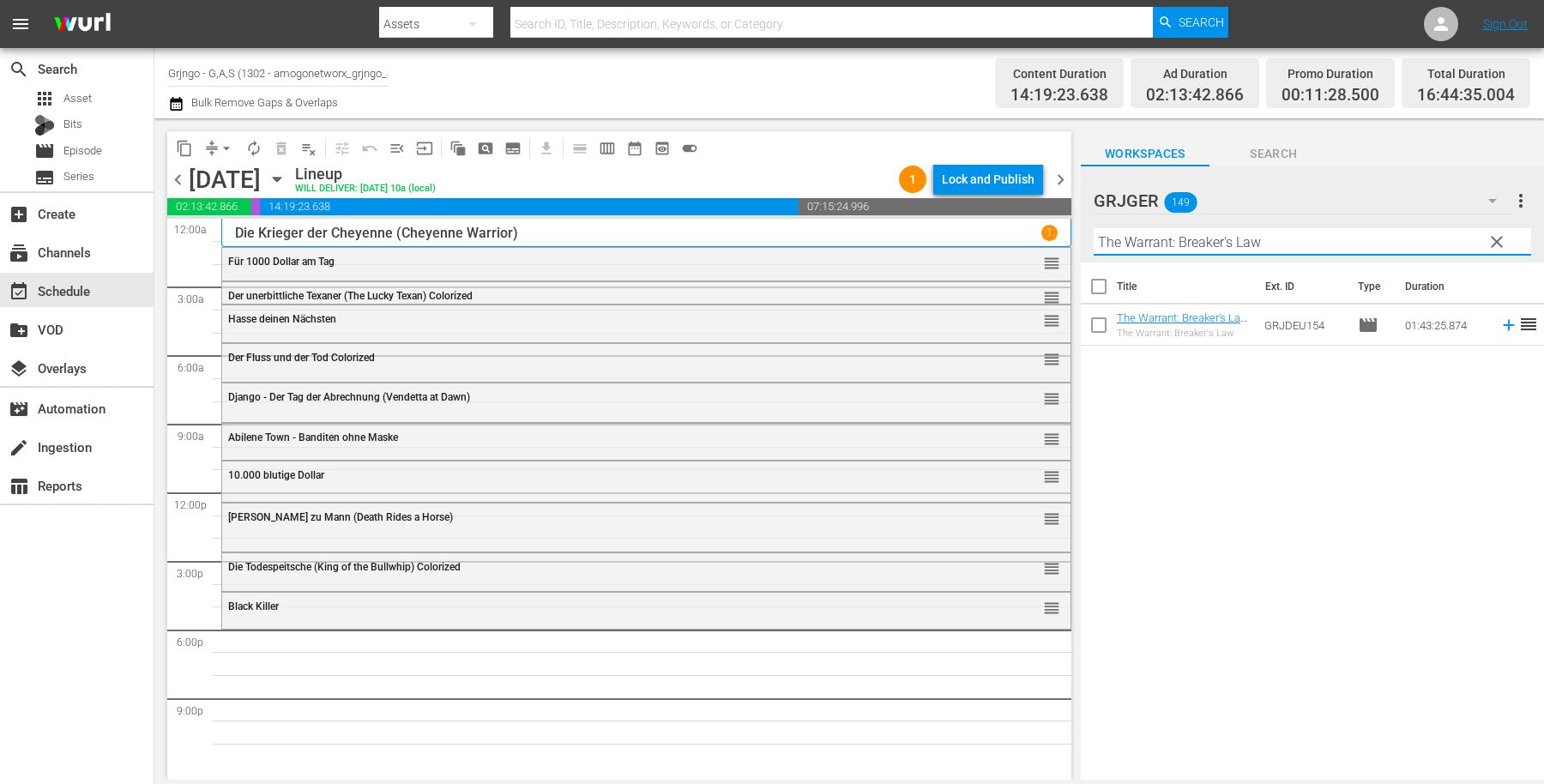
type input "The Warrant: Breaker's Law"
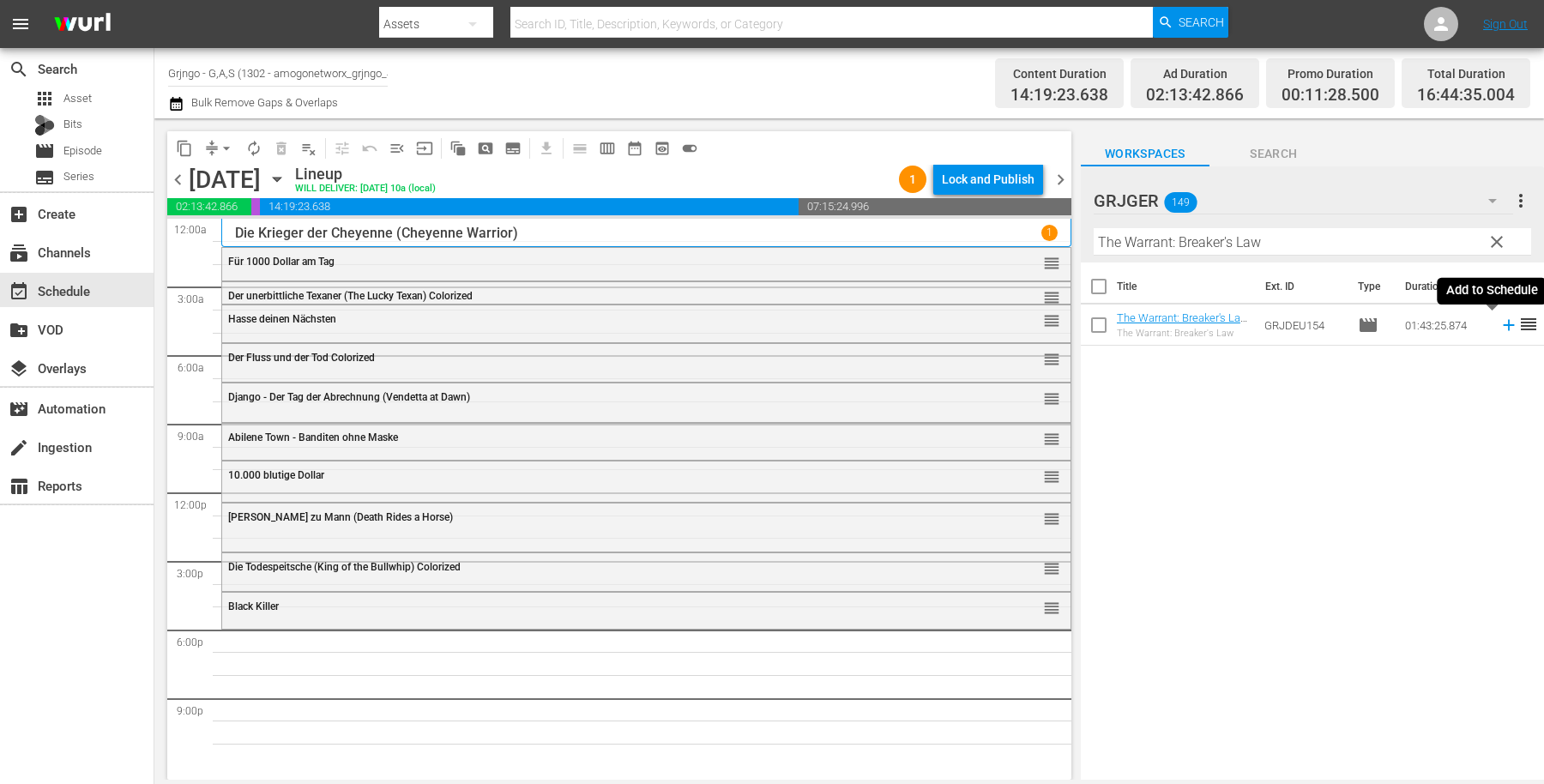
click at [1503, 324] on icon at bounding box center [1508, 325] width 11 height 11
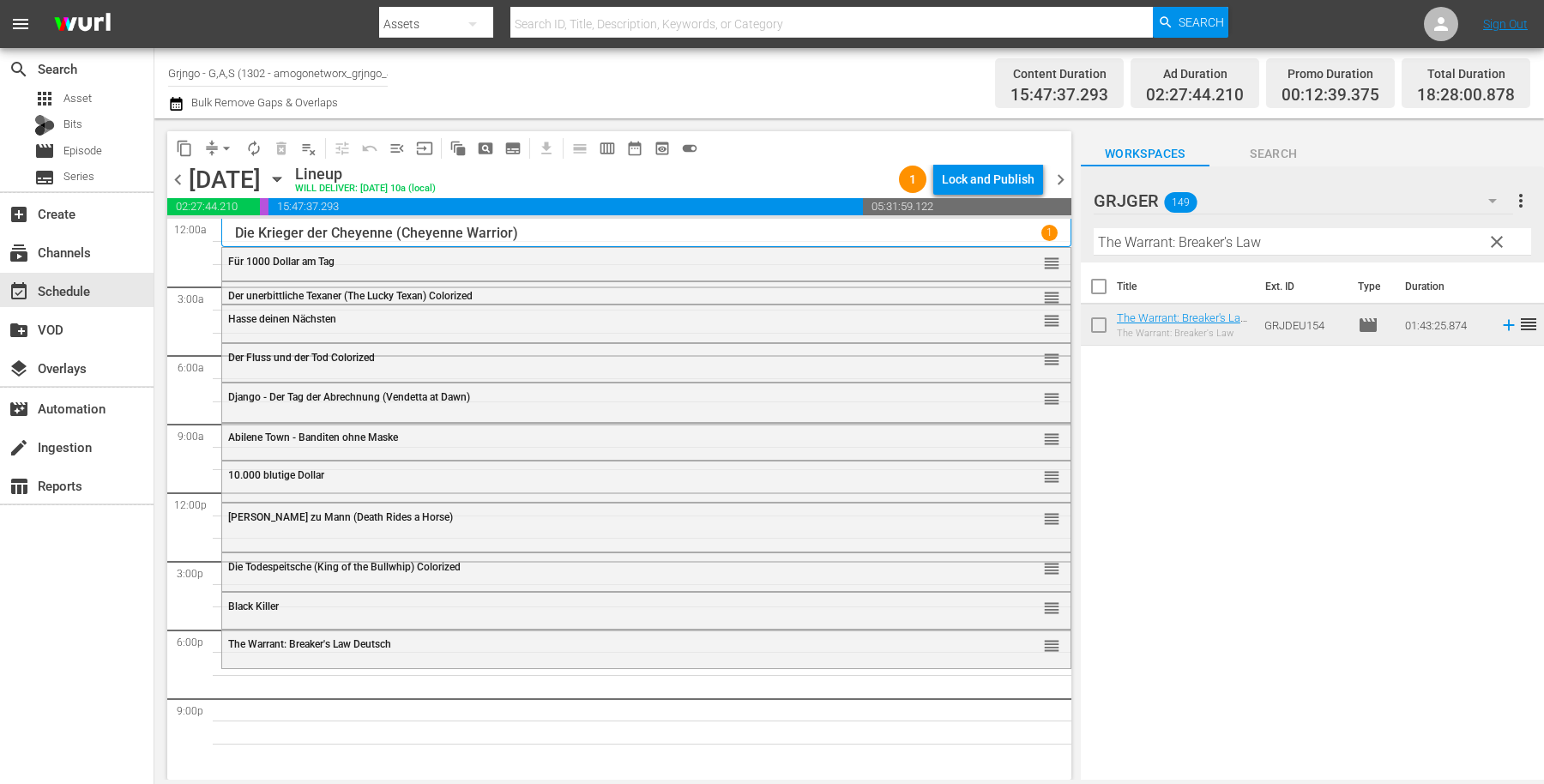
click at [1493, 232] on button "clear" at bounding box center [1495, 240] width 27 height 27
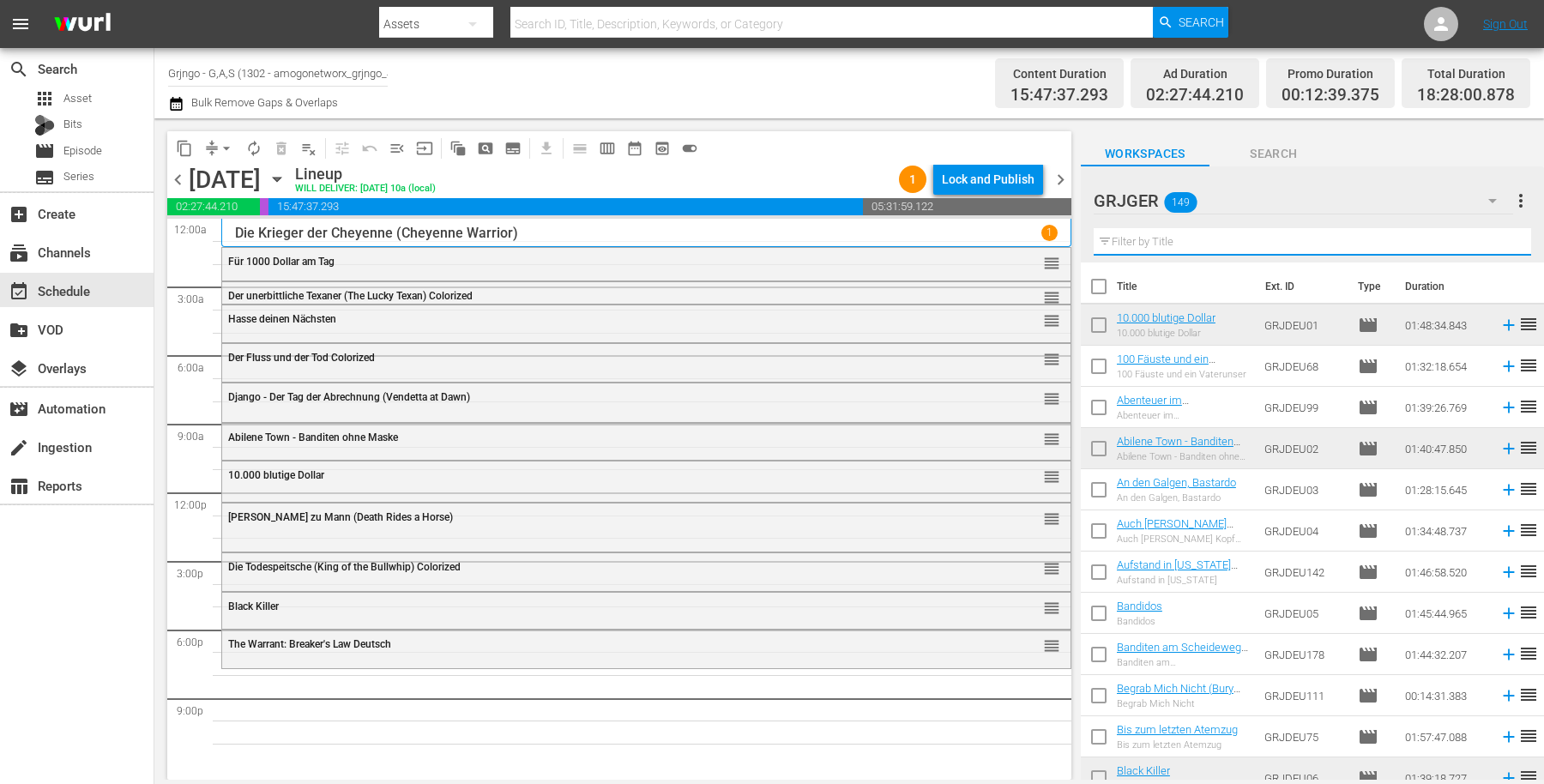
paste input "Im Staub der Sonne"
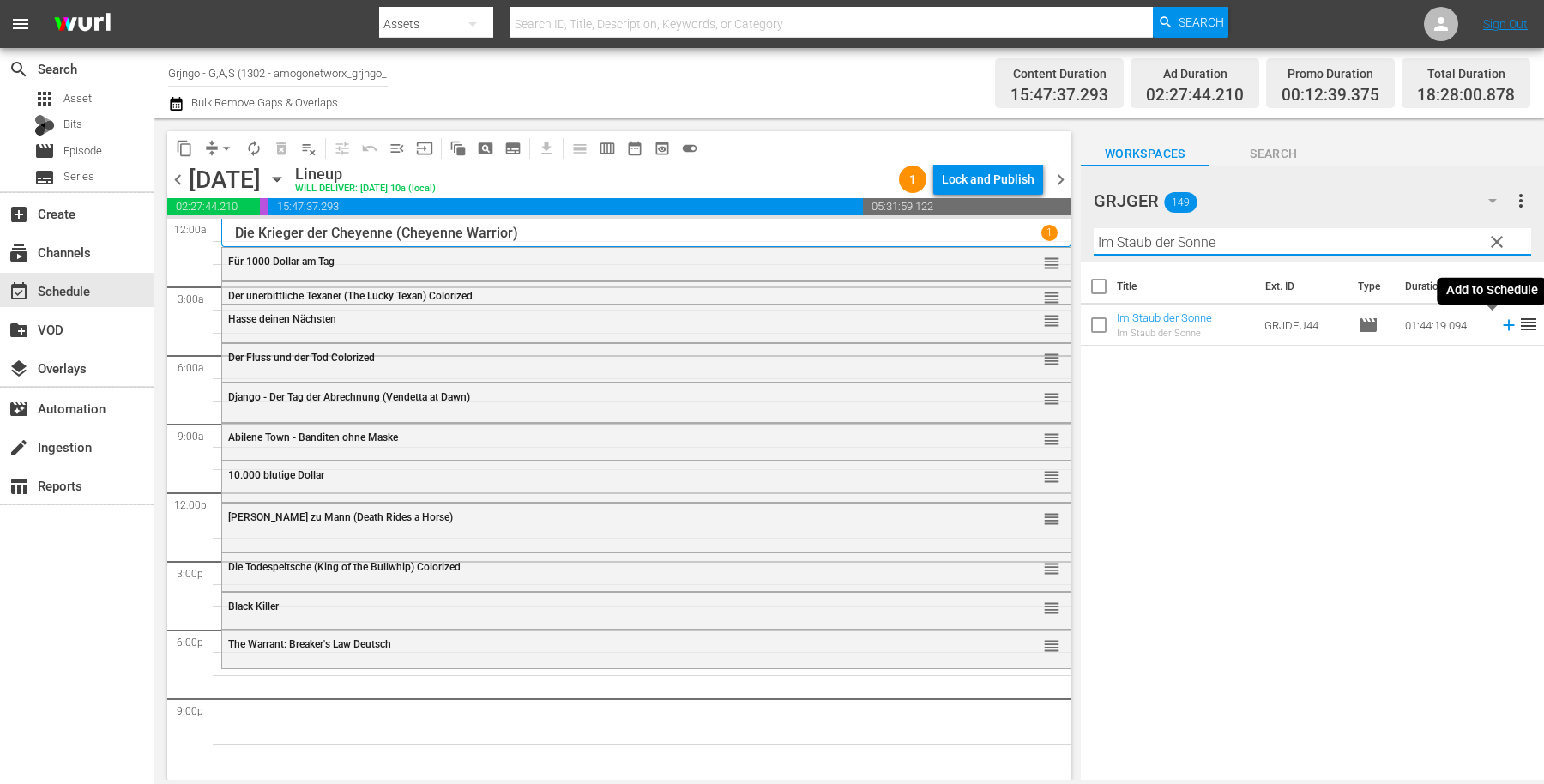
type input "Im Staub der Sonne"
click at [1500, 323] on icon at bounding box center [1509, 325] width 19 height 19
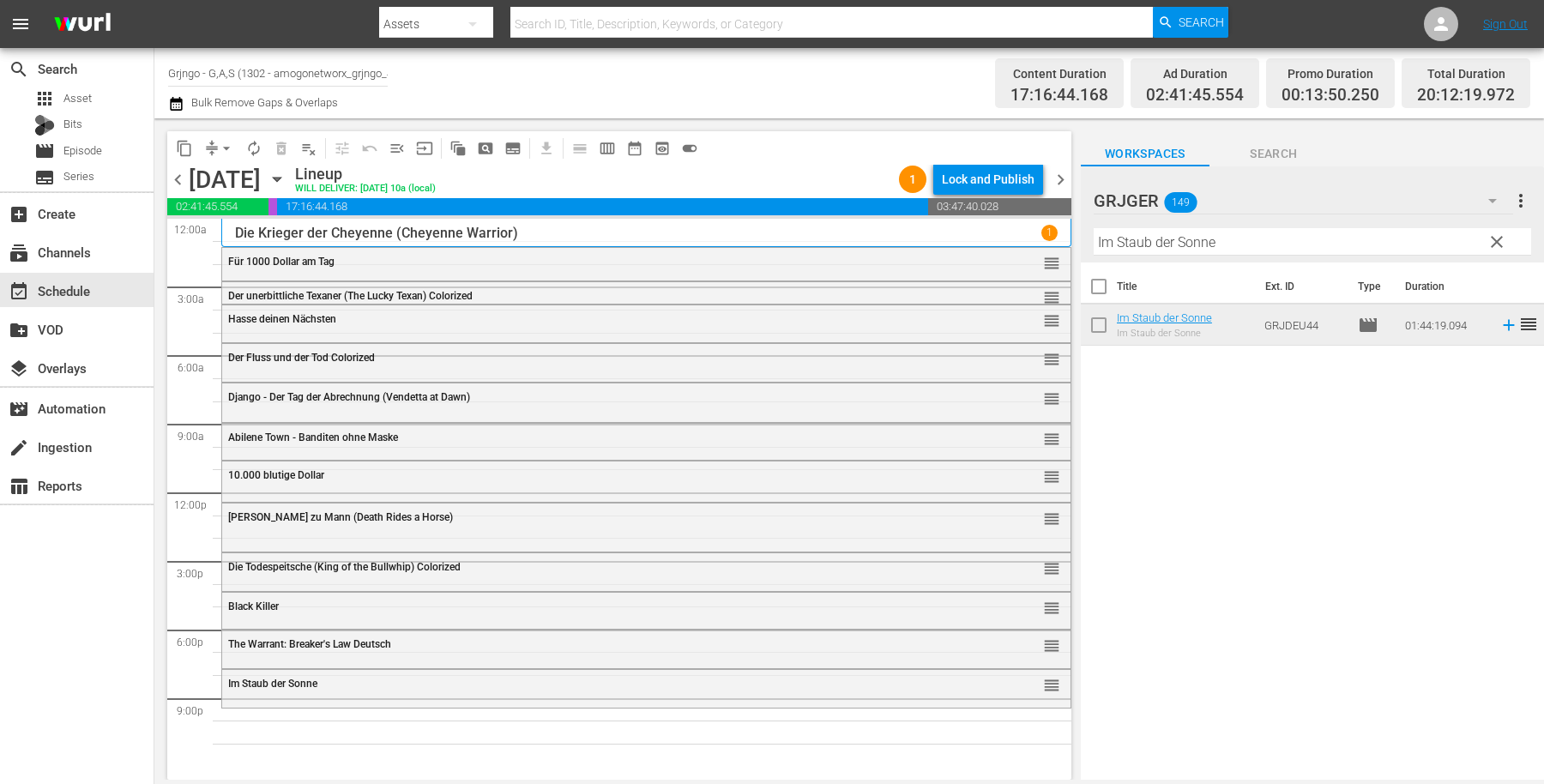
click at [596, 87] on div "Channel Title Grjngo - G,A,S (1302 - amogonetworx_grjngo_4) Bulk Remove Gaps & …" at bounding box center [539, 83] width 743 height 62
drag, startPoint x: 1493, startPoint y: 243, endPoint x: 1141, endPoint y: 244, distance: 352.6
click at [1494, 243] on span "clear" at bounding box center [1497, 242] width 21 height 21
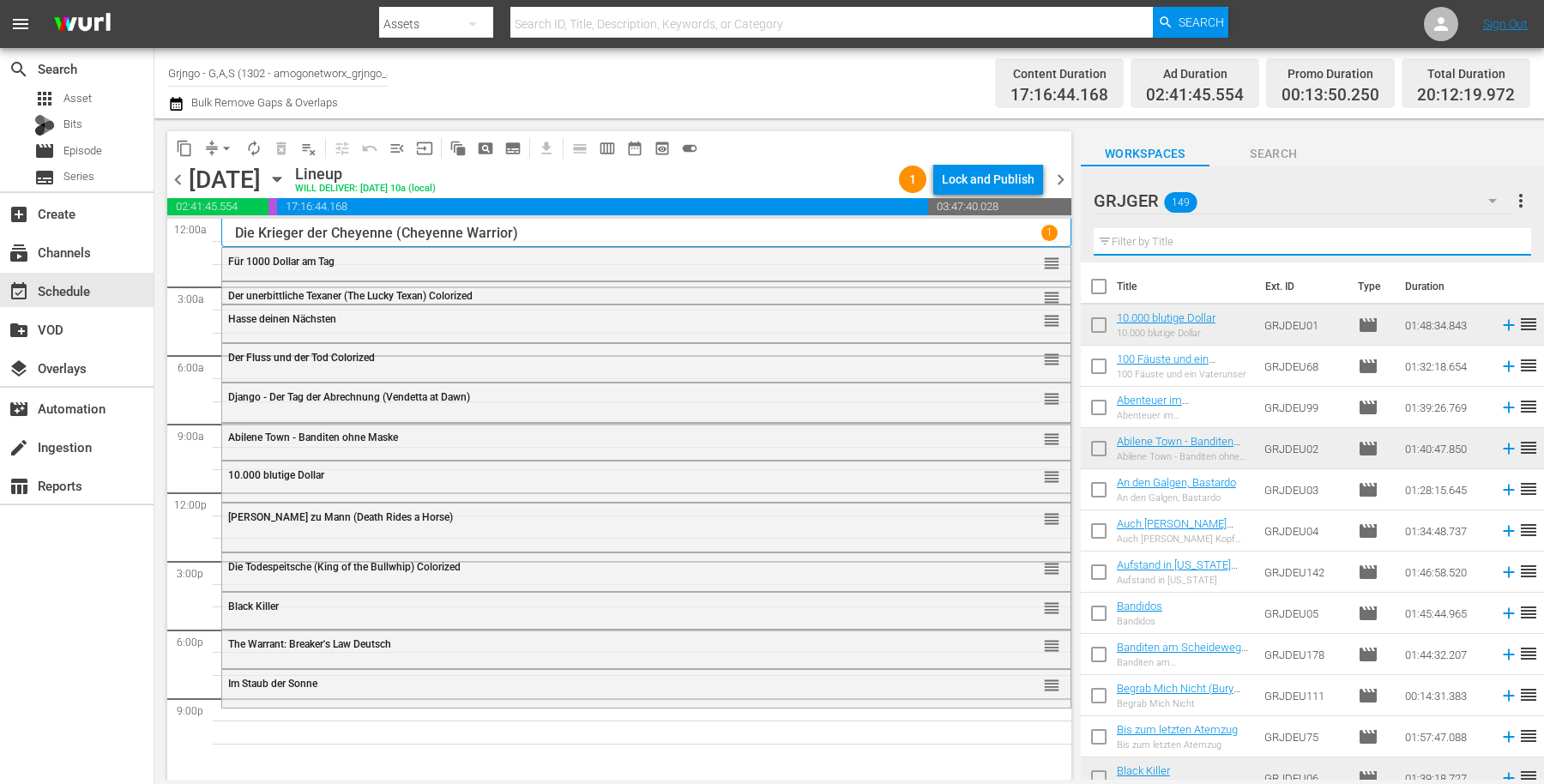
paste input "Der letzte Zug nach [GEOGRAPHIC_DATA]"
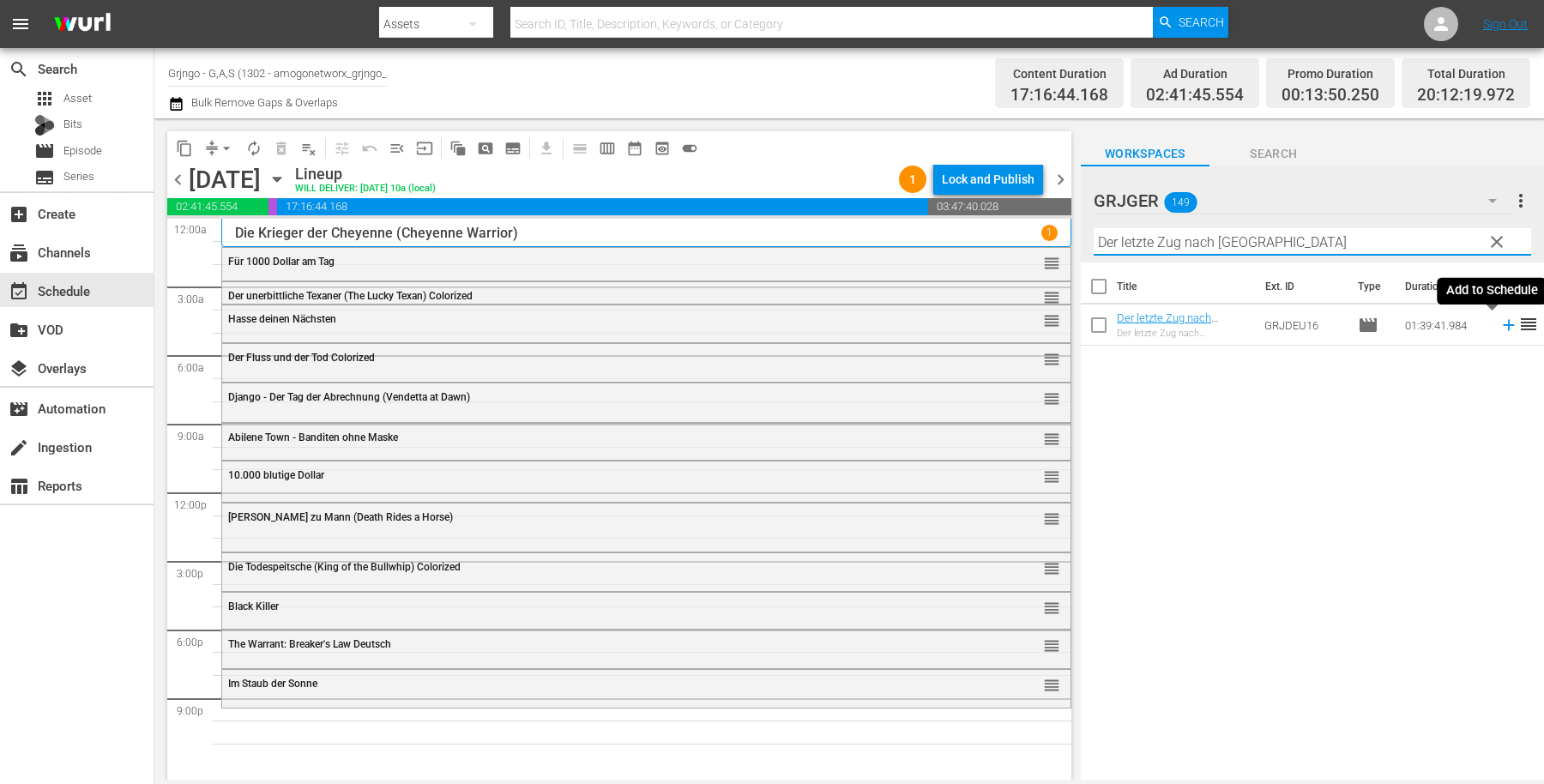
type input "Der letzte Zug nach [GEOGRAPHIC_DATA]"
click at [1500, 323] on icon at bounding box center [1509, 325] width 19 height 19
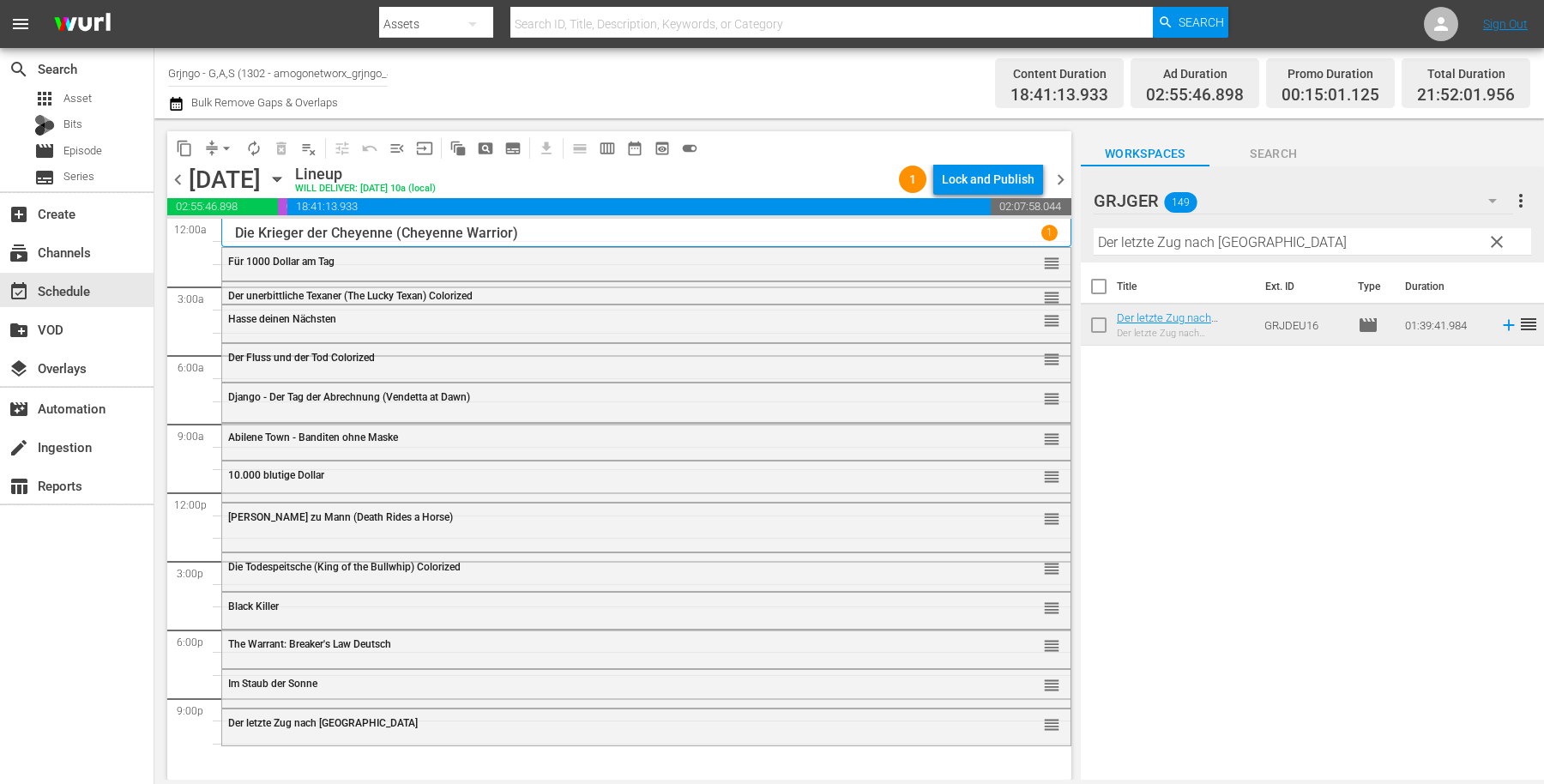
click at [1494, 240] on span "clear" at bounding box center [1497, 242] width 21 height 21
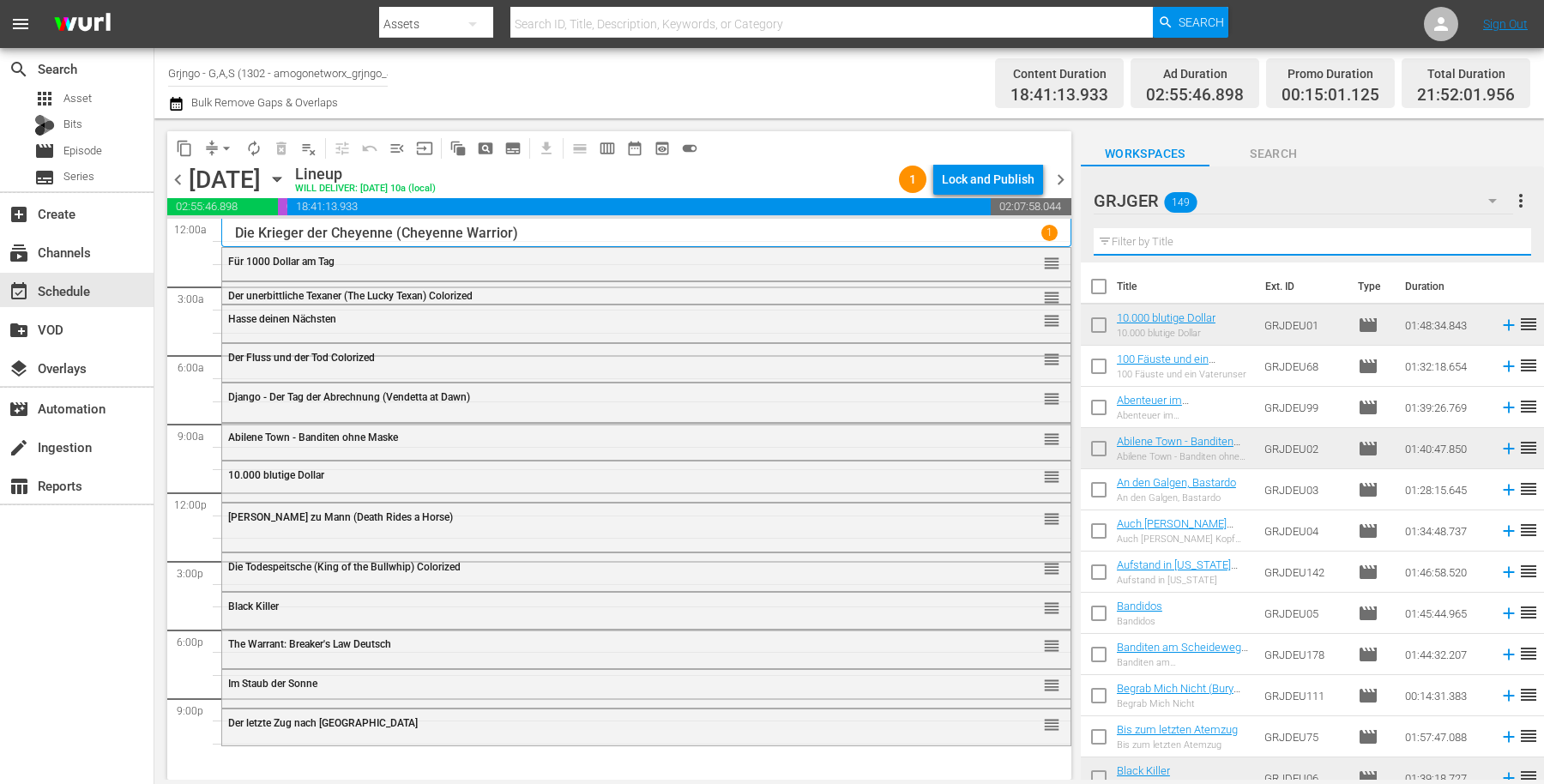
paste input "Eine Stadt nimmt Rache"
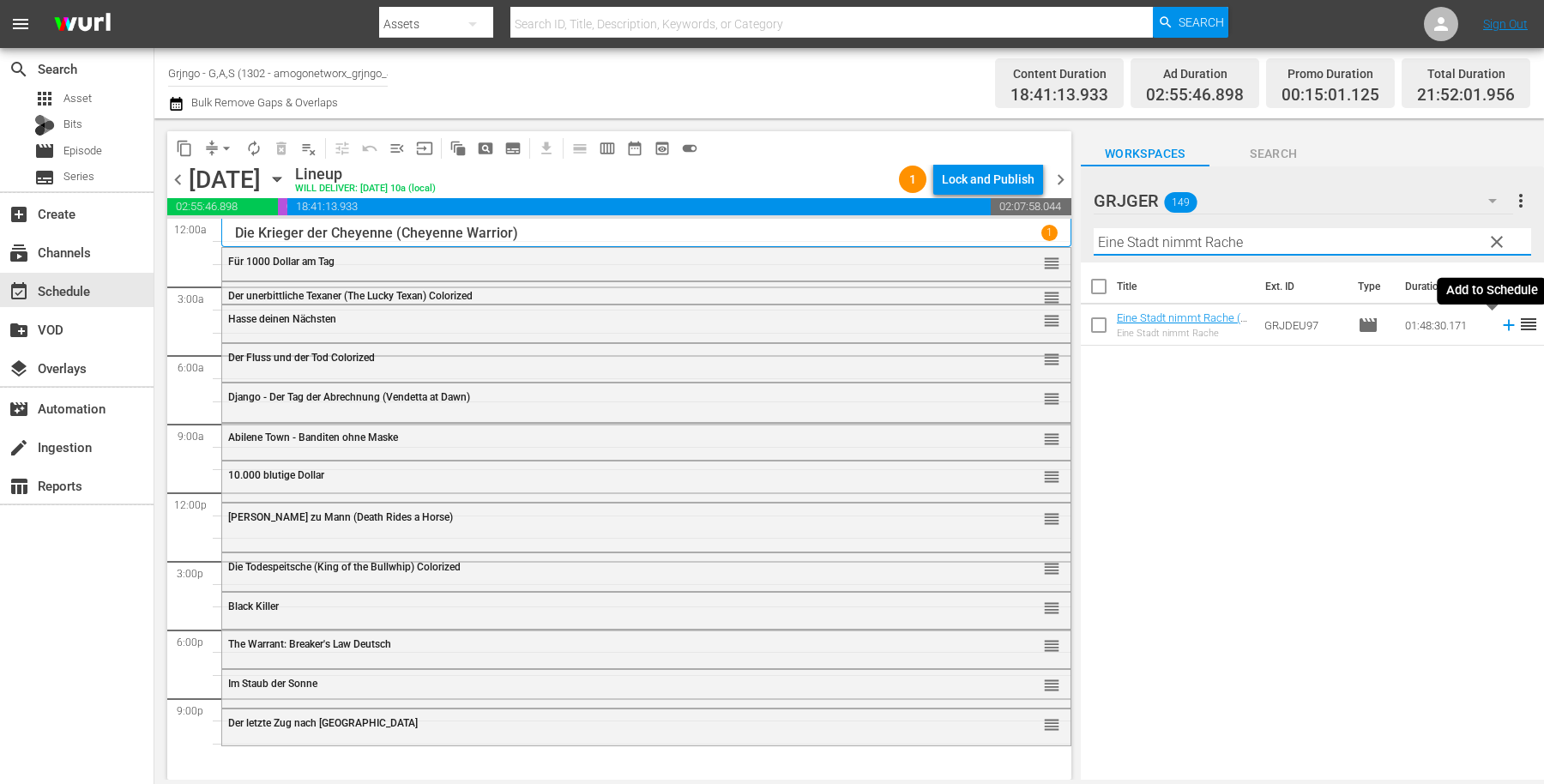
type input "Eine Stadt nimmt Rache"
click at [1500, 324] on icon at bounding box center [1509, 325] width 19 height 19
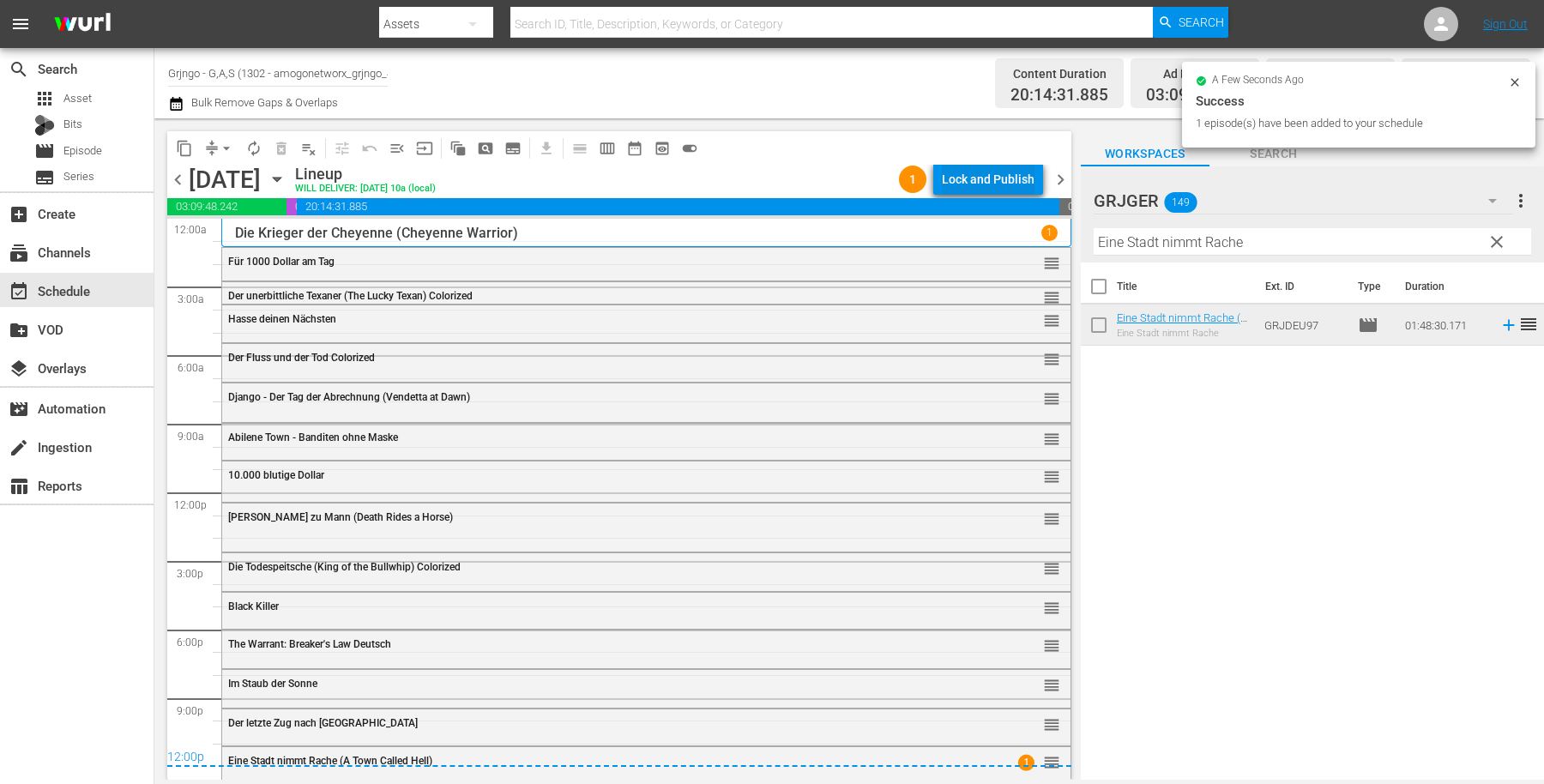
click at [948, 178] on div "Lock and Publish" at bounding box center [988, 179] width 93 height 31
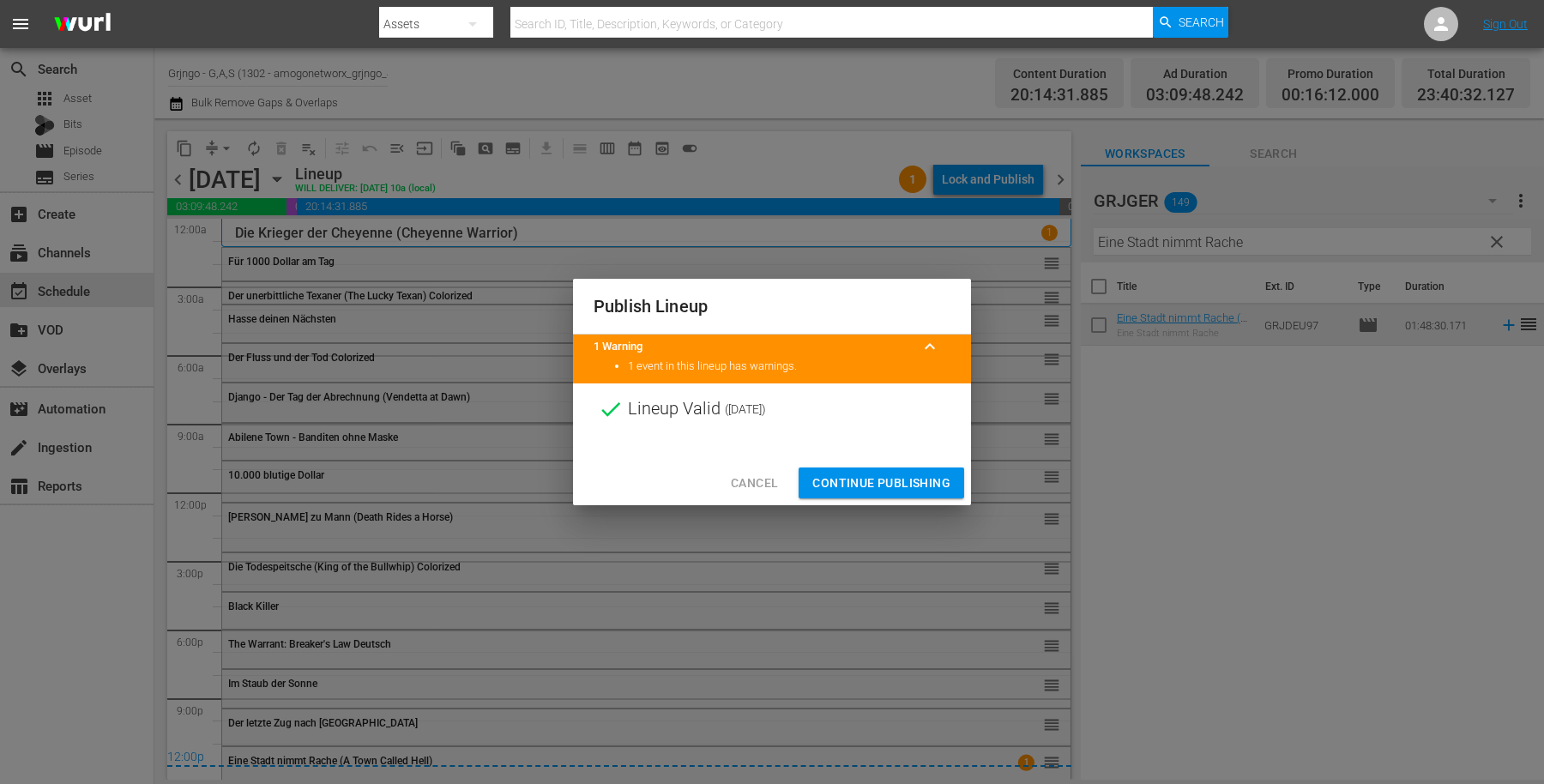
drag, startPoint x: 844, startPoint y: 470, endPoint x: 850, endPoint y: 398, distance: 72.3
click at [845, 471] on button "Continue Publishing" at bounding box center [882, 484] width 166 height 32
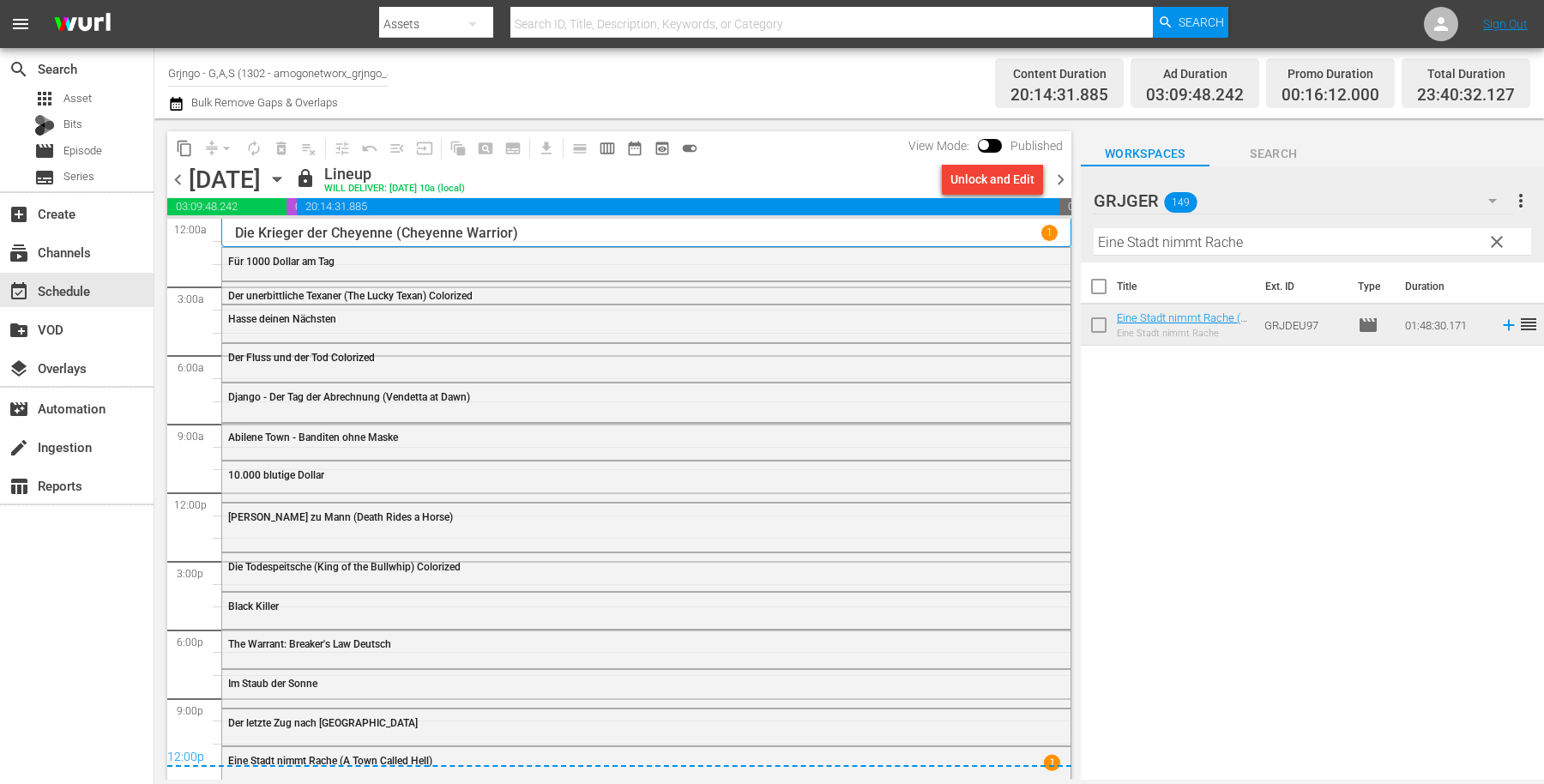
click at [1053, 177] on span "chevron_right" at bounding box center [1060, 179] width 21 height 21
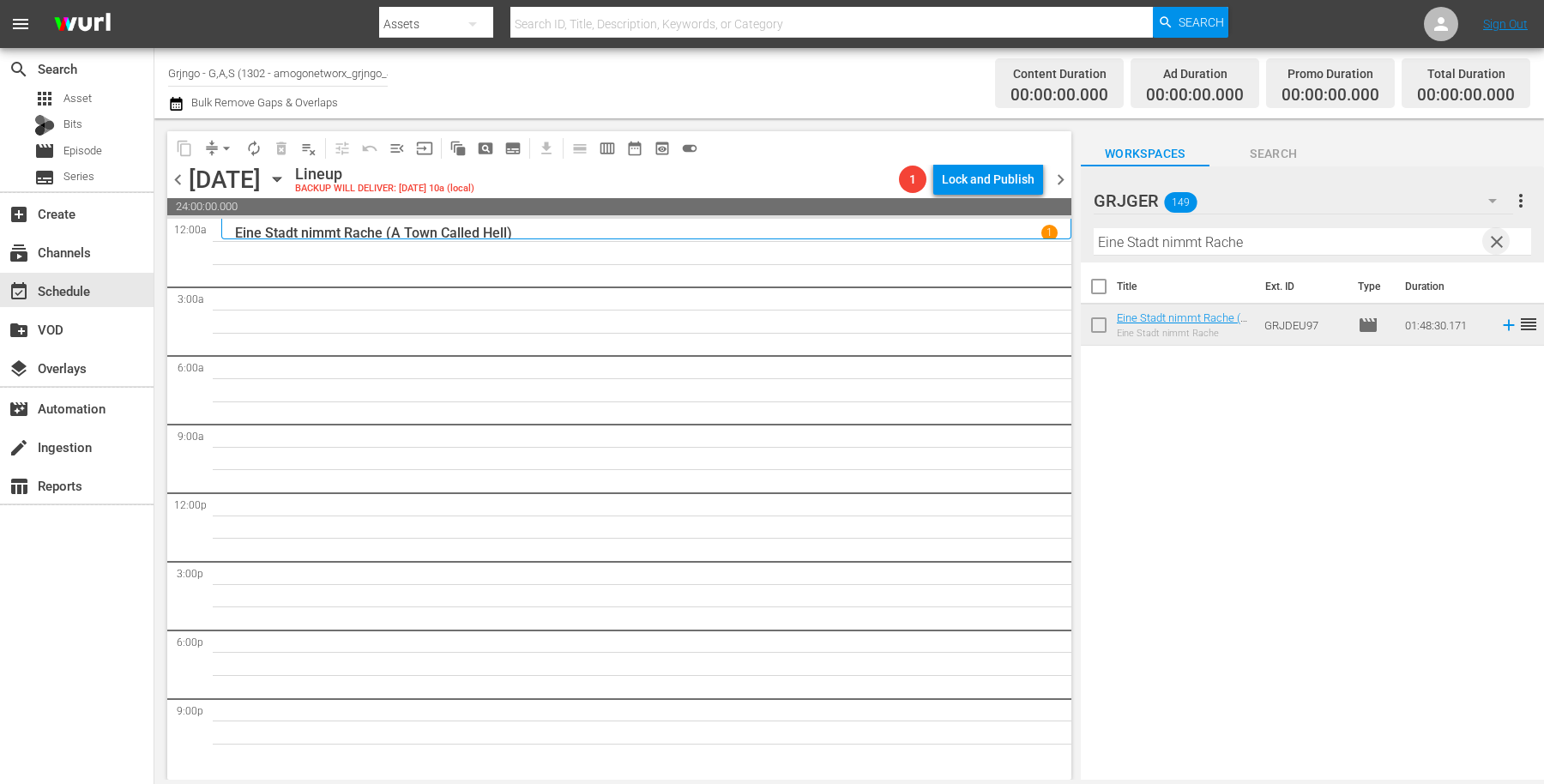
click at [1489, 243] on span "clear" at bounding box center [1497, 242] width 21 height 21
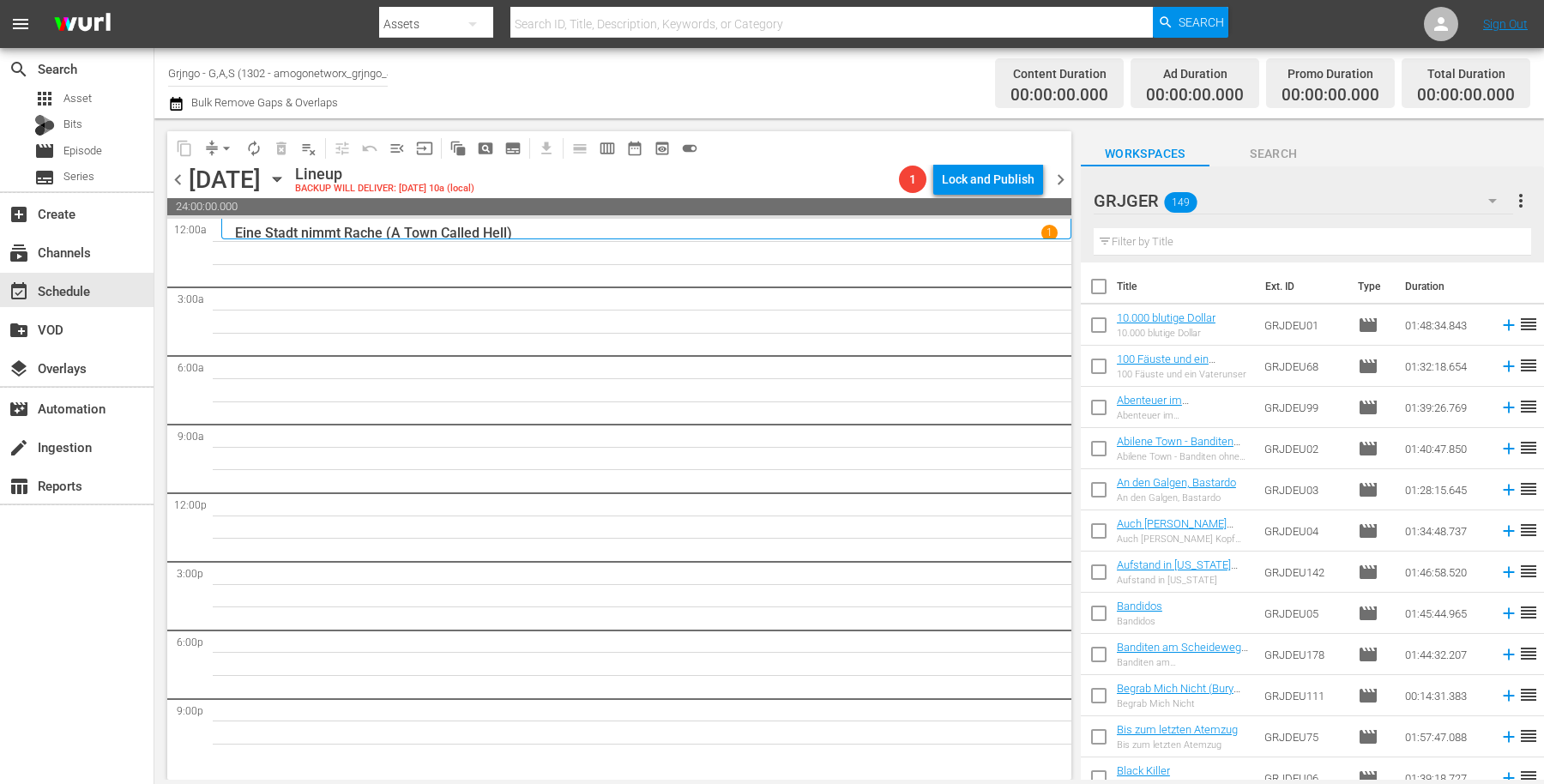
click at [1222, 244] on input "text" at bounding box center [1312, 241] width 437 height 27
paste input "Lucky Johnny"
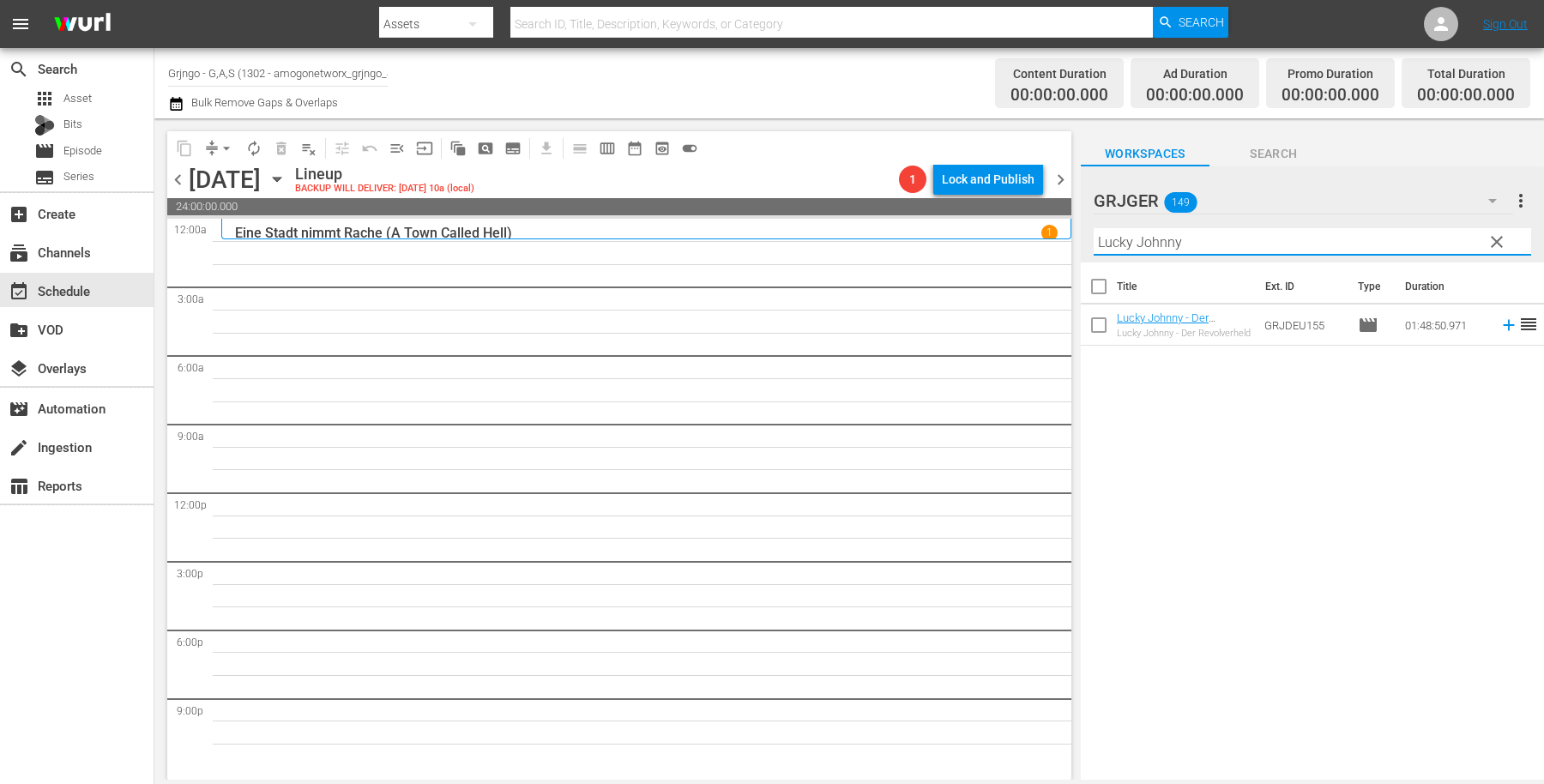
type input "Lucky Johnny"
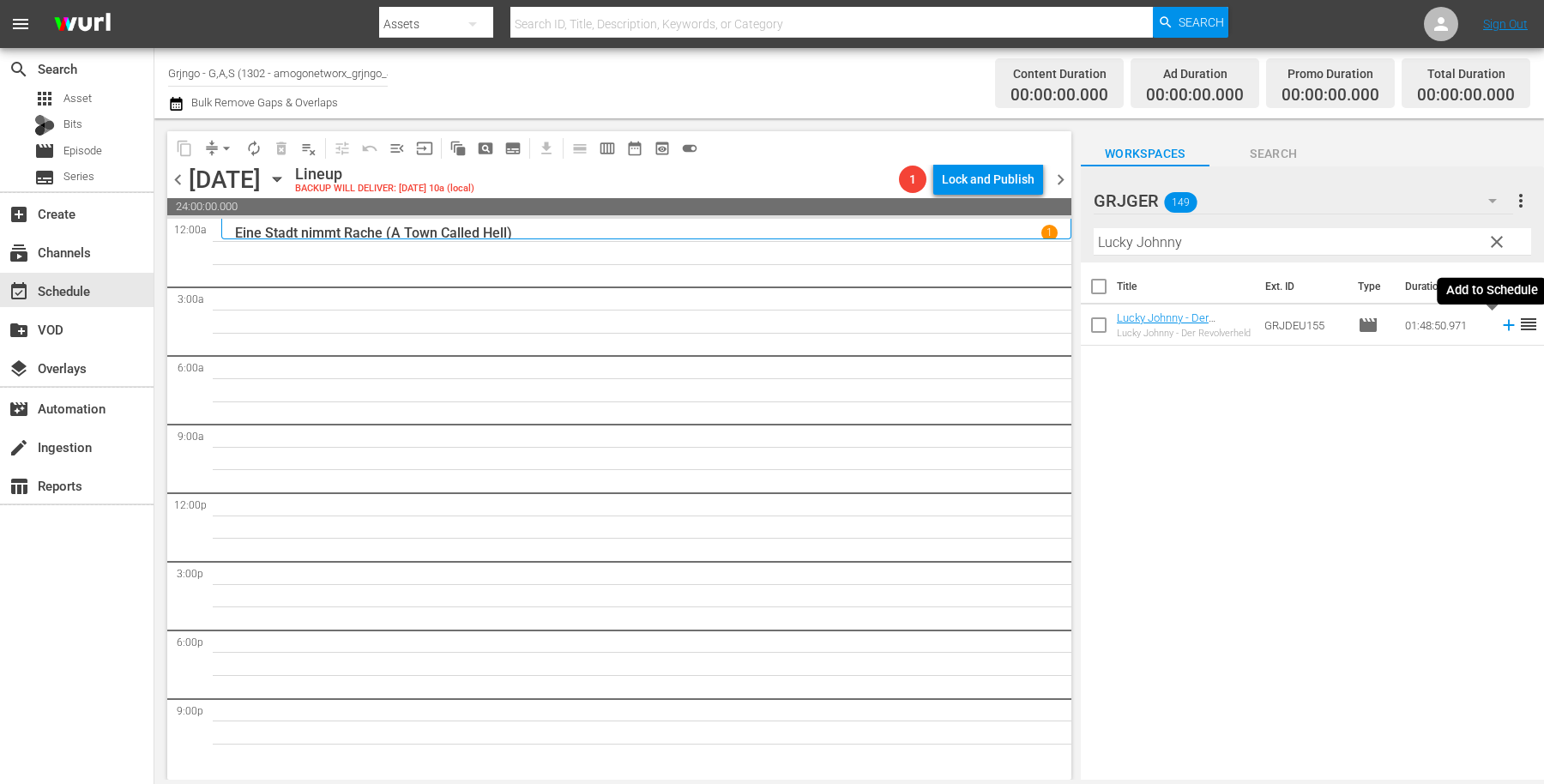
click at [1503, 324] on icon at bounding box center [1508, 325] width 11 height 11
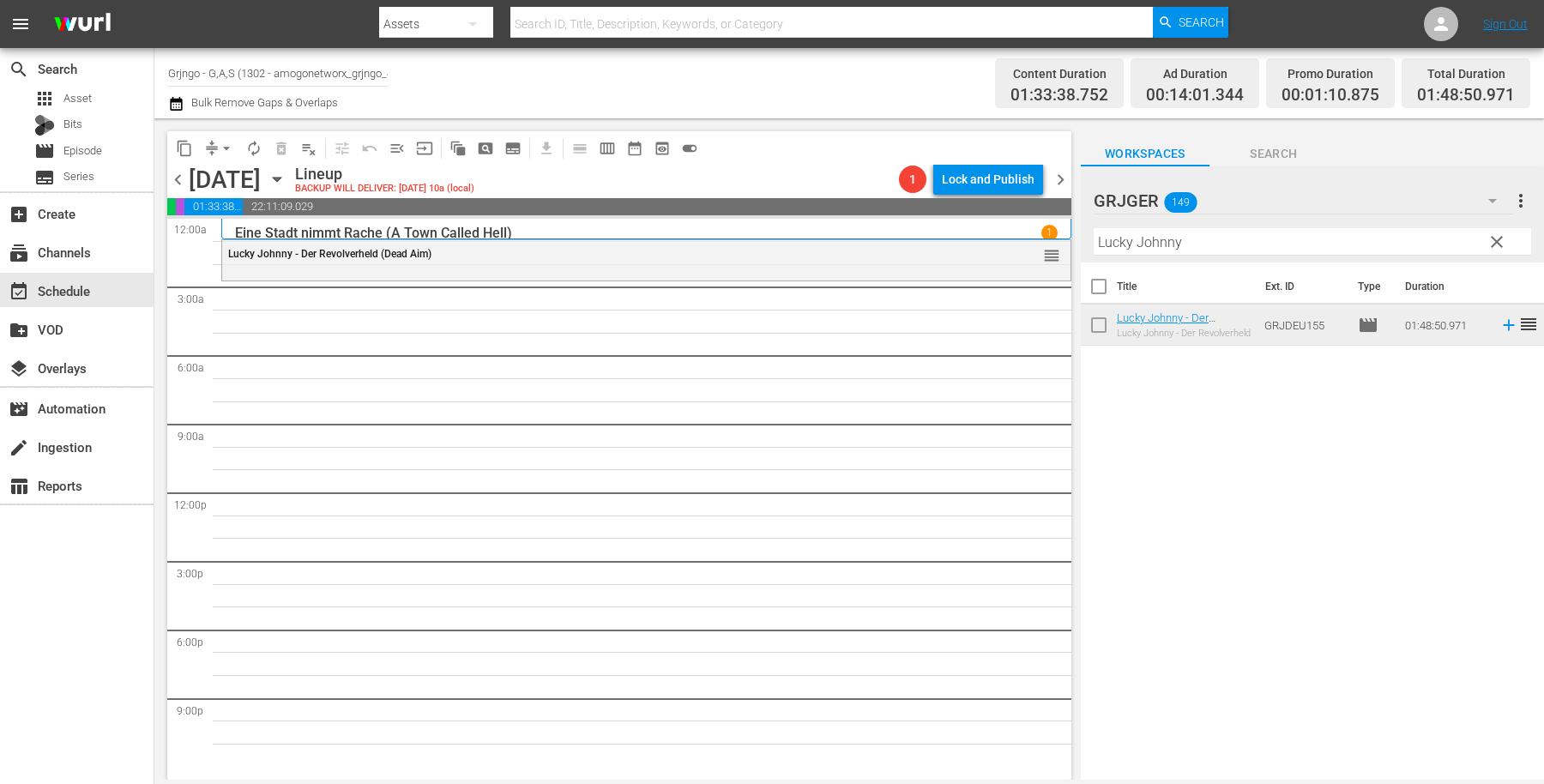
click at [1496, 238] on span "clear" at bounding box center [1497, 242] width 21 height 21
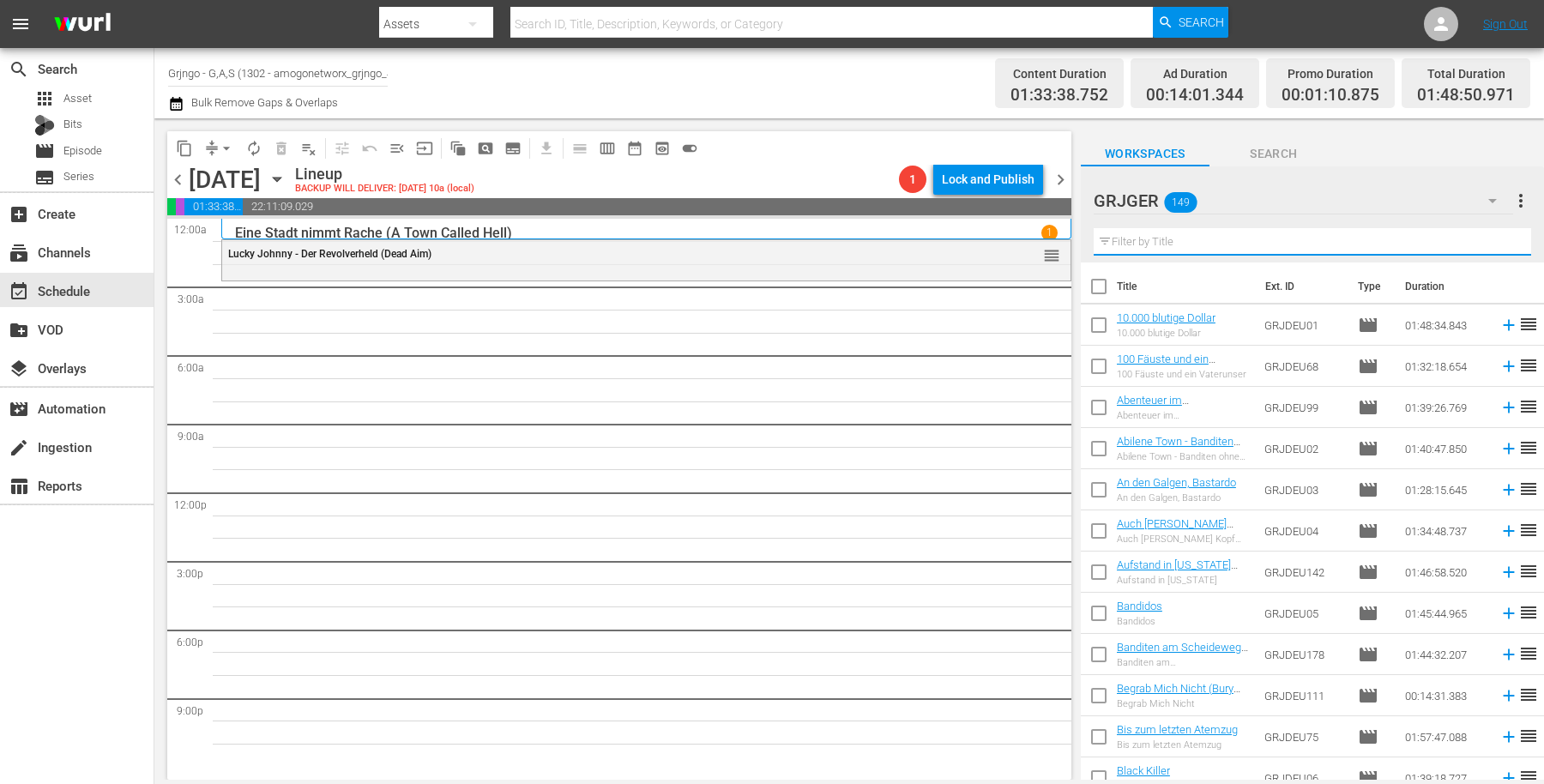
paste input "Western Jack"
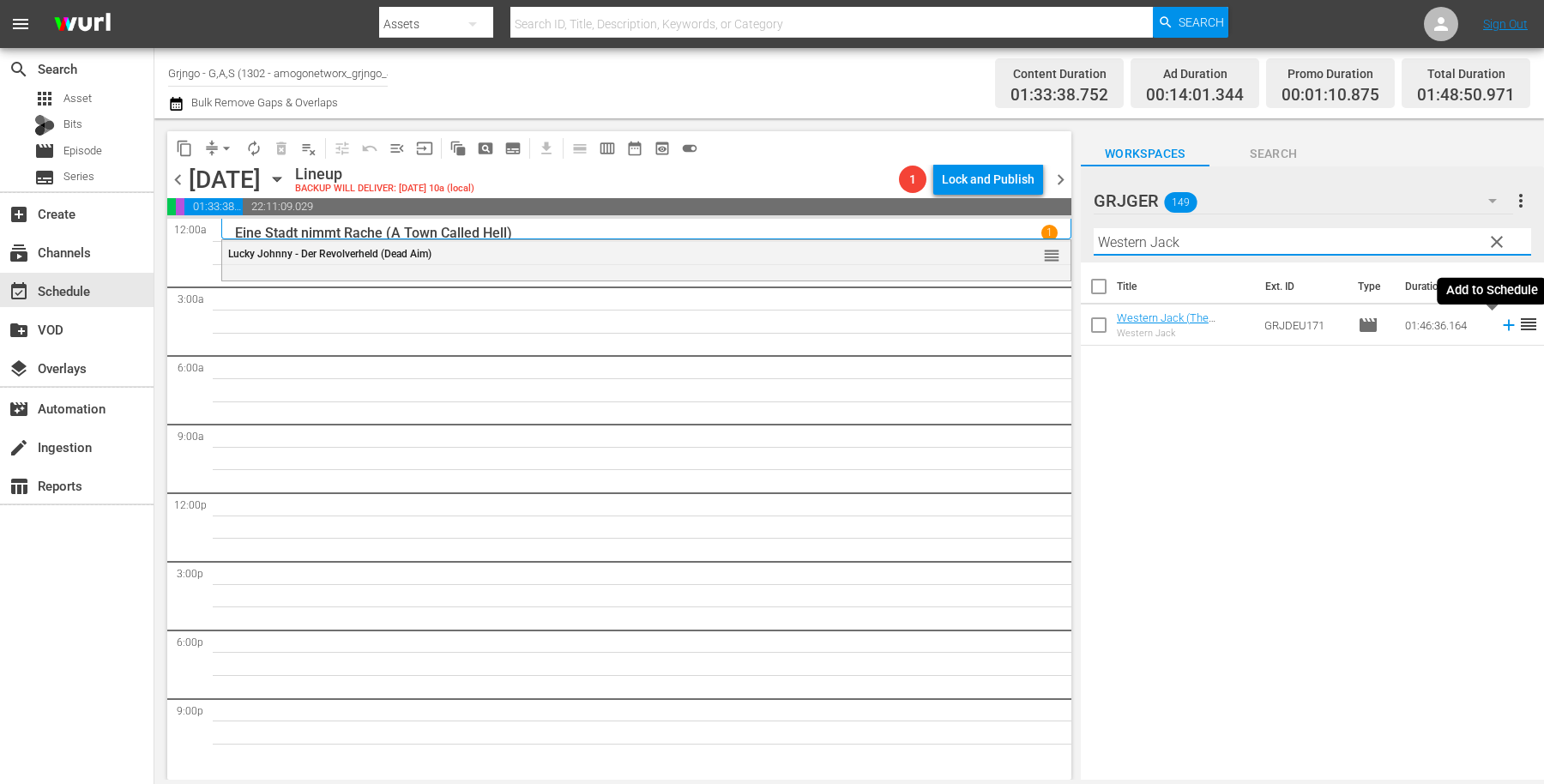
type input "Western Jack"
click at [1500, 325] on icon at bounding box center [1509, 325] width 19 height 19
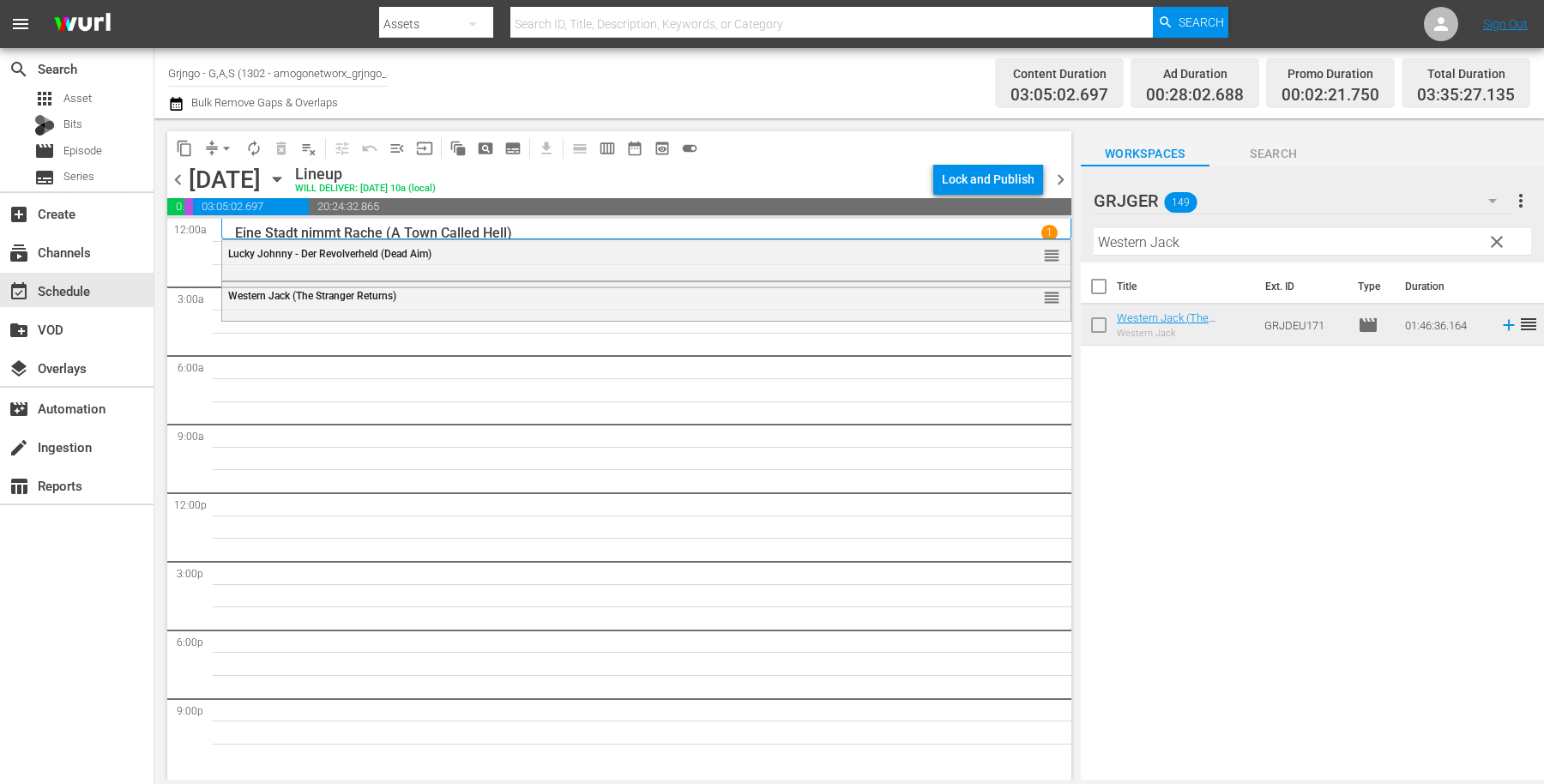
click at [1495, 239] on span "clear" at bounding box center [1497, 242] width 21 height 21
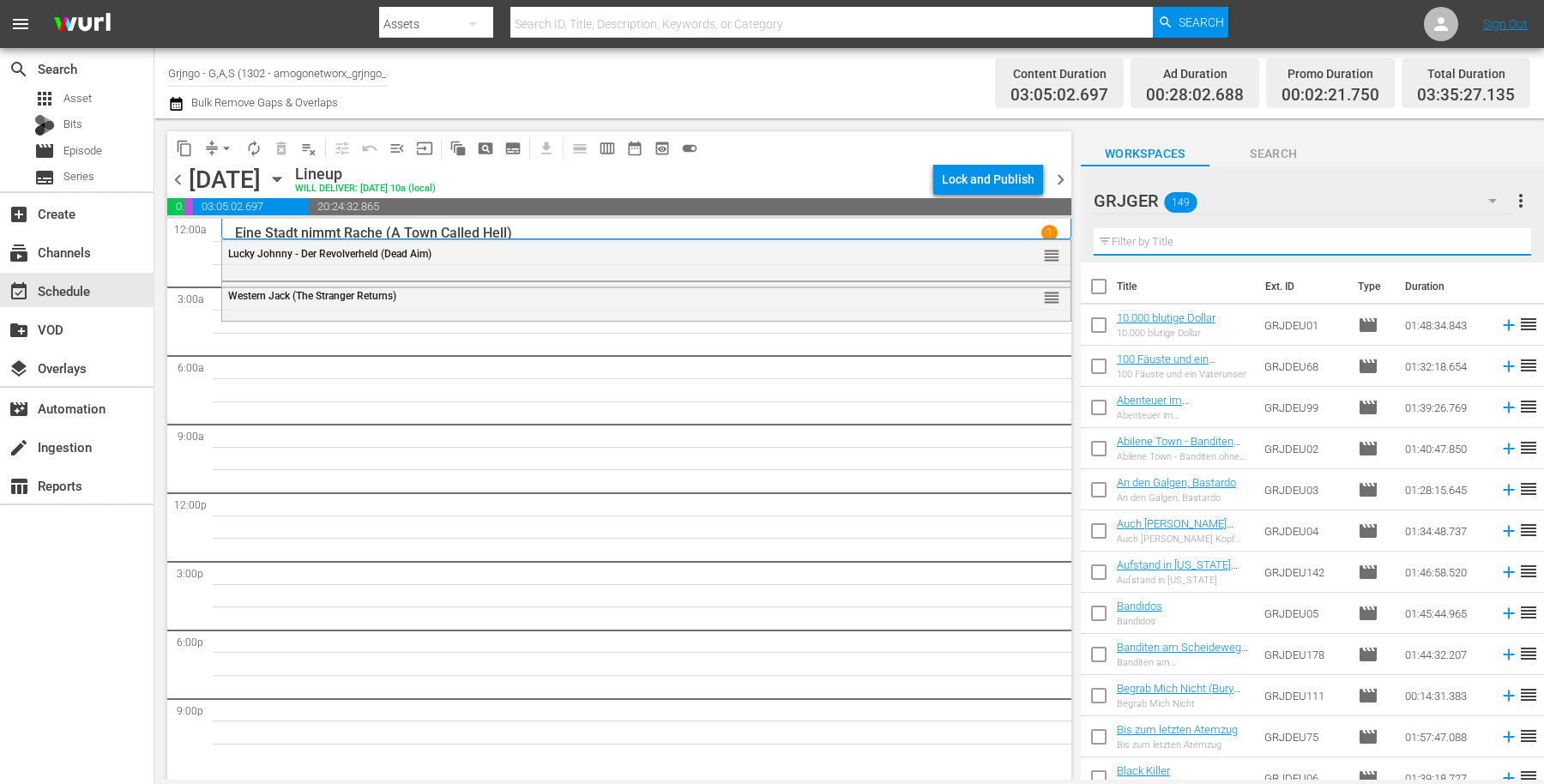
paste input "Flussabwärts"
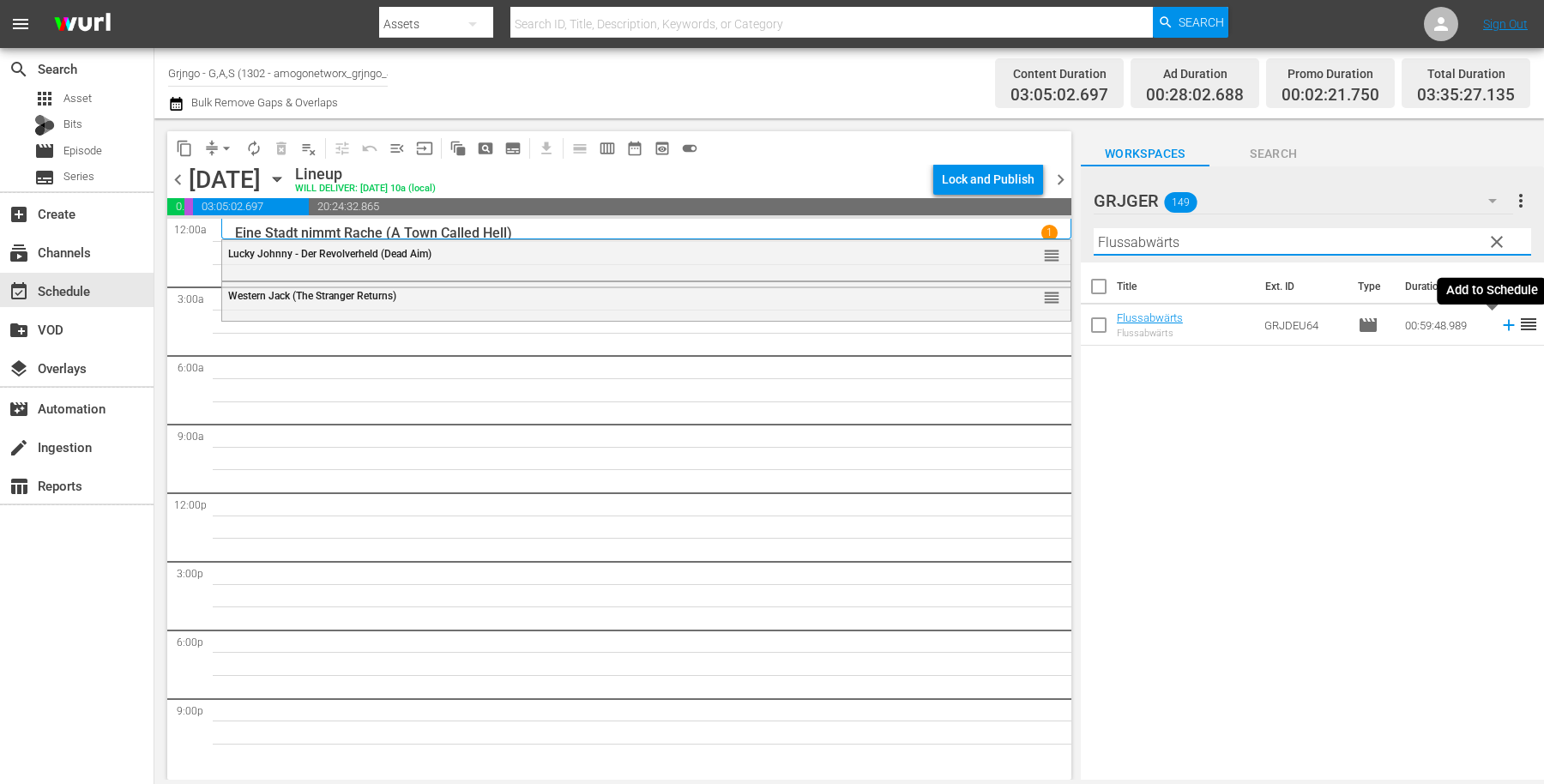
type input "Flussabwärts"
click at [1500, 323] on icon at bounding box center [1509, 325] width 19 height 19
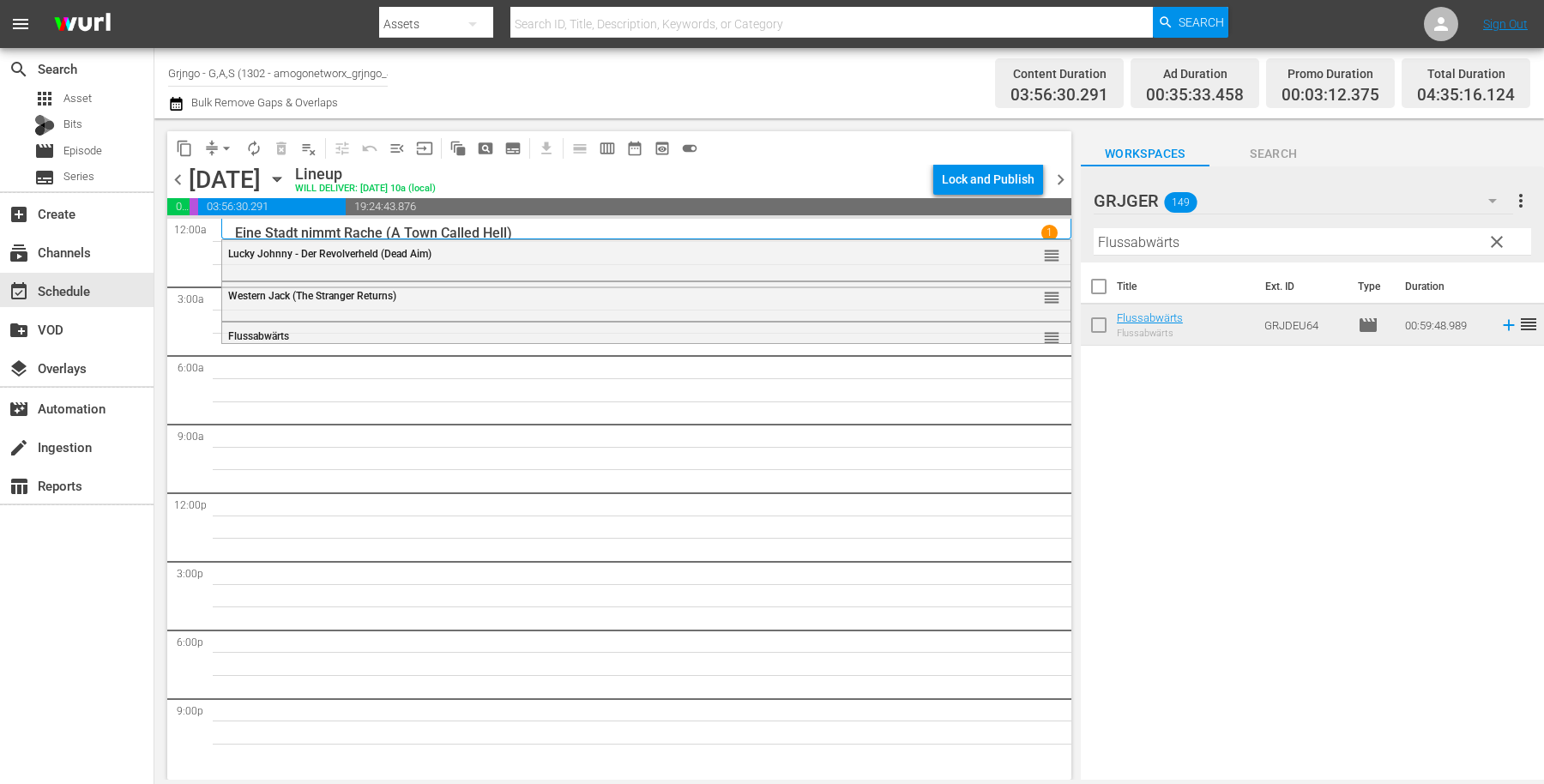
click at [1493, 232] on span "clear" at bounding box center [1497, 242] width 21 height 21
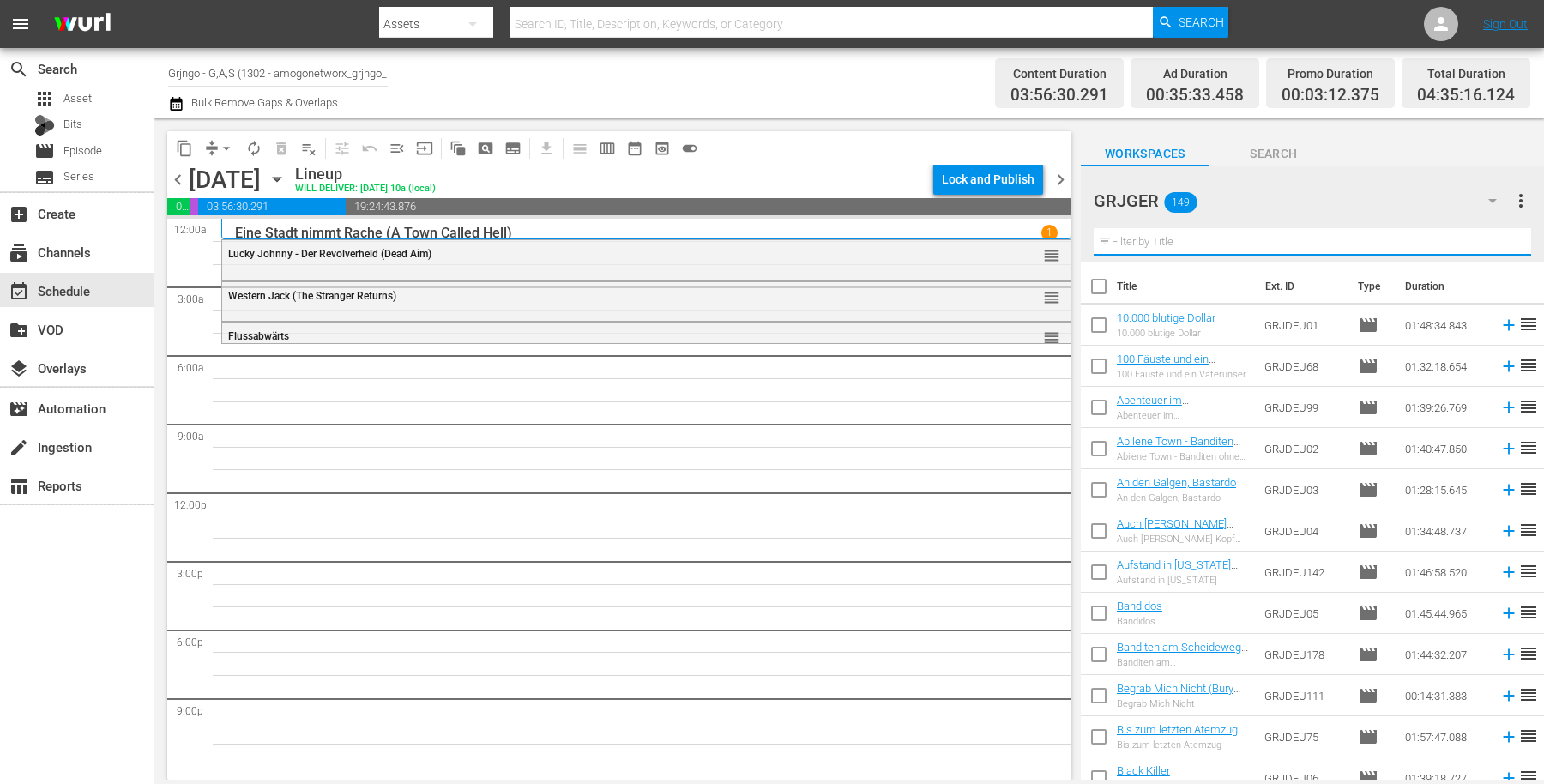
paste input "Bruc - Napoleons blutige Niederlage"
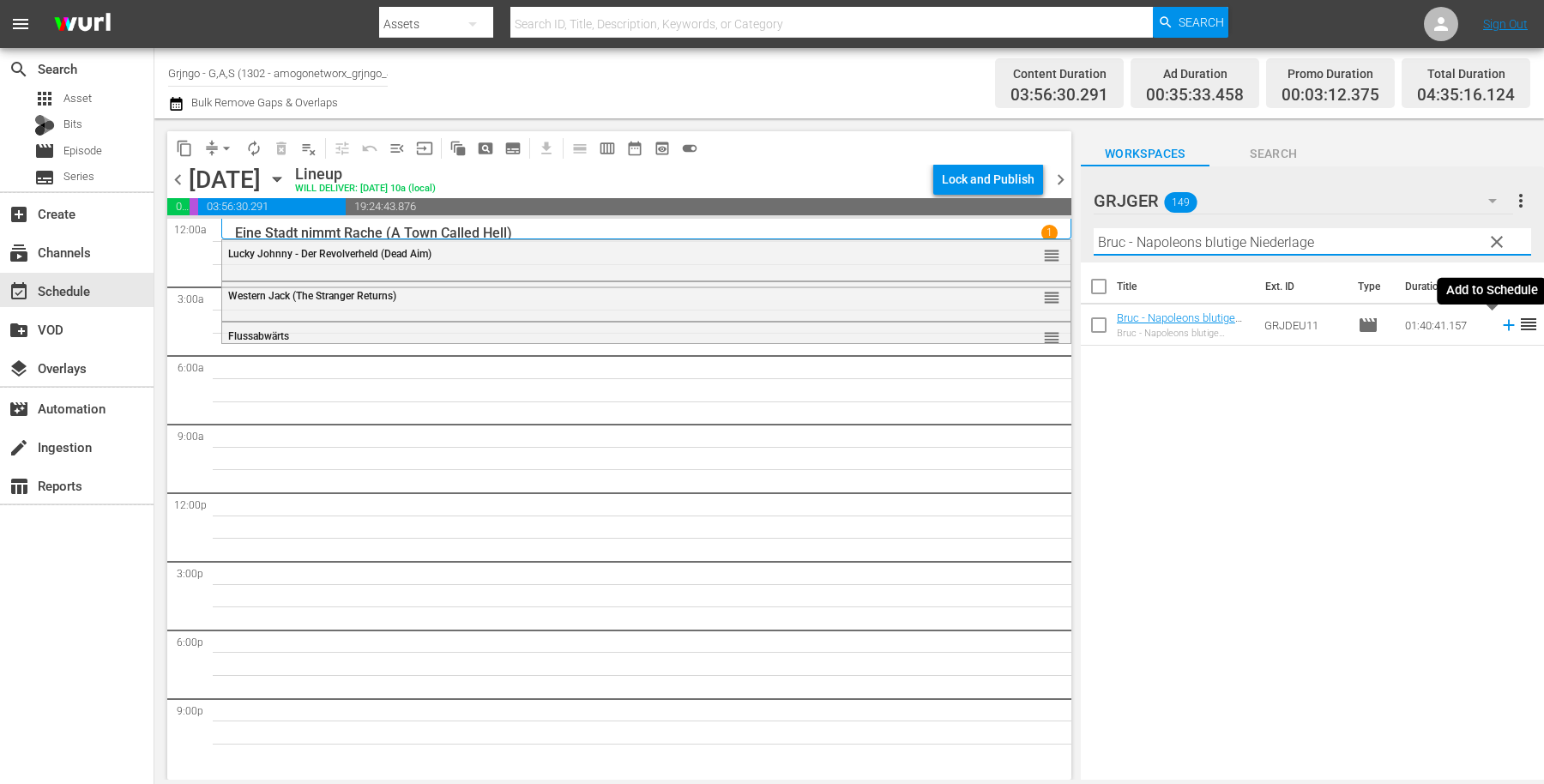
type input "Bruc - Napoleons blutige Niederlage"
click at [1500, 320] on icon at bounding box center [1509, 325] width 19 height 19
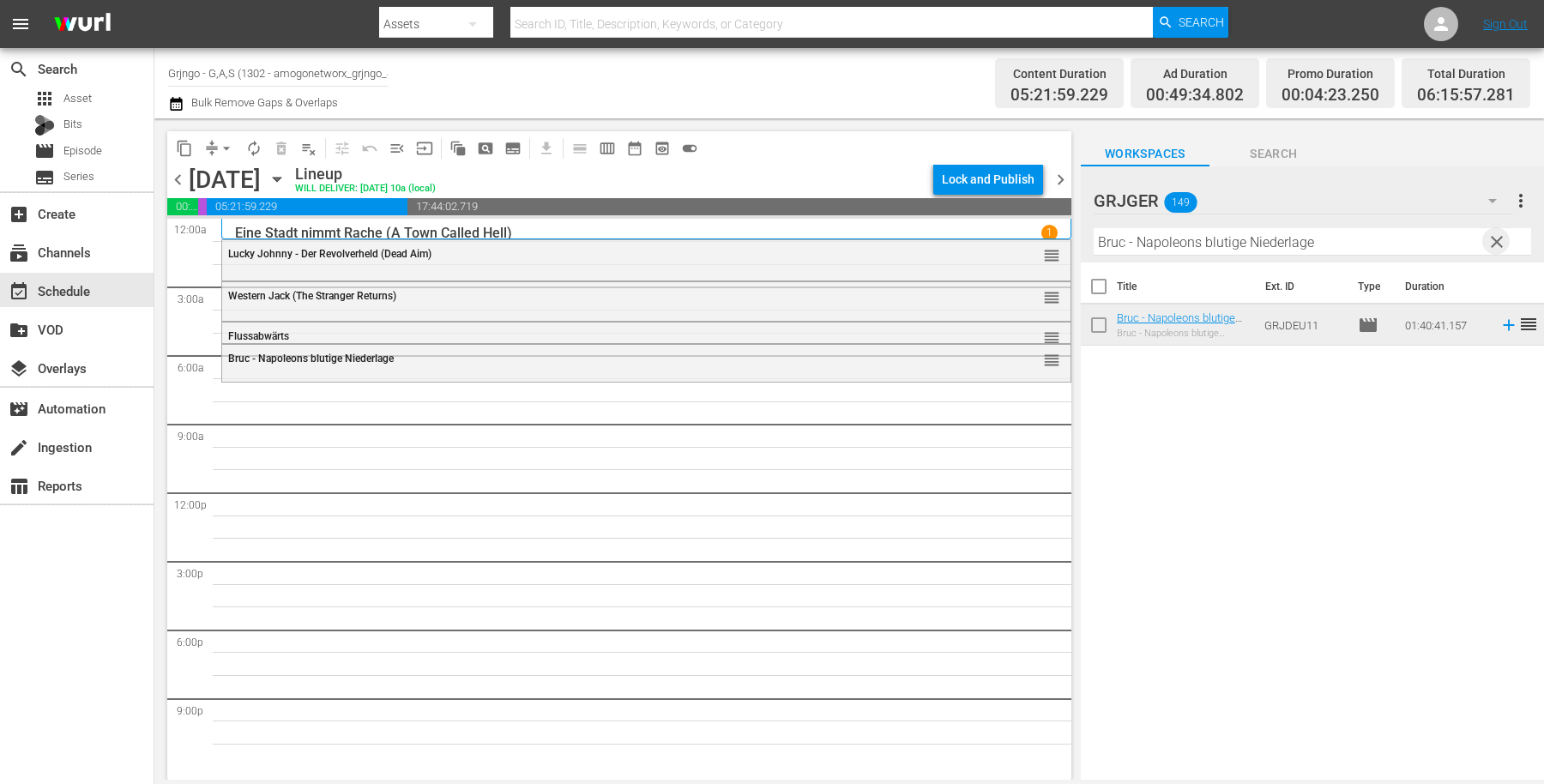
click at [1490, 238] on span "clear" at bounding box center [1497, 242] width 21 height 21
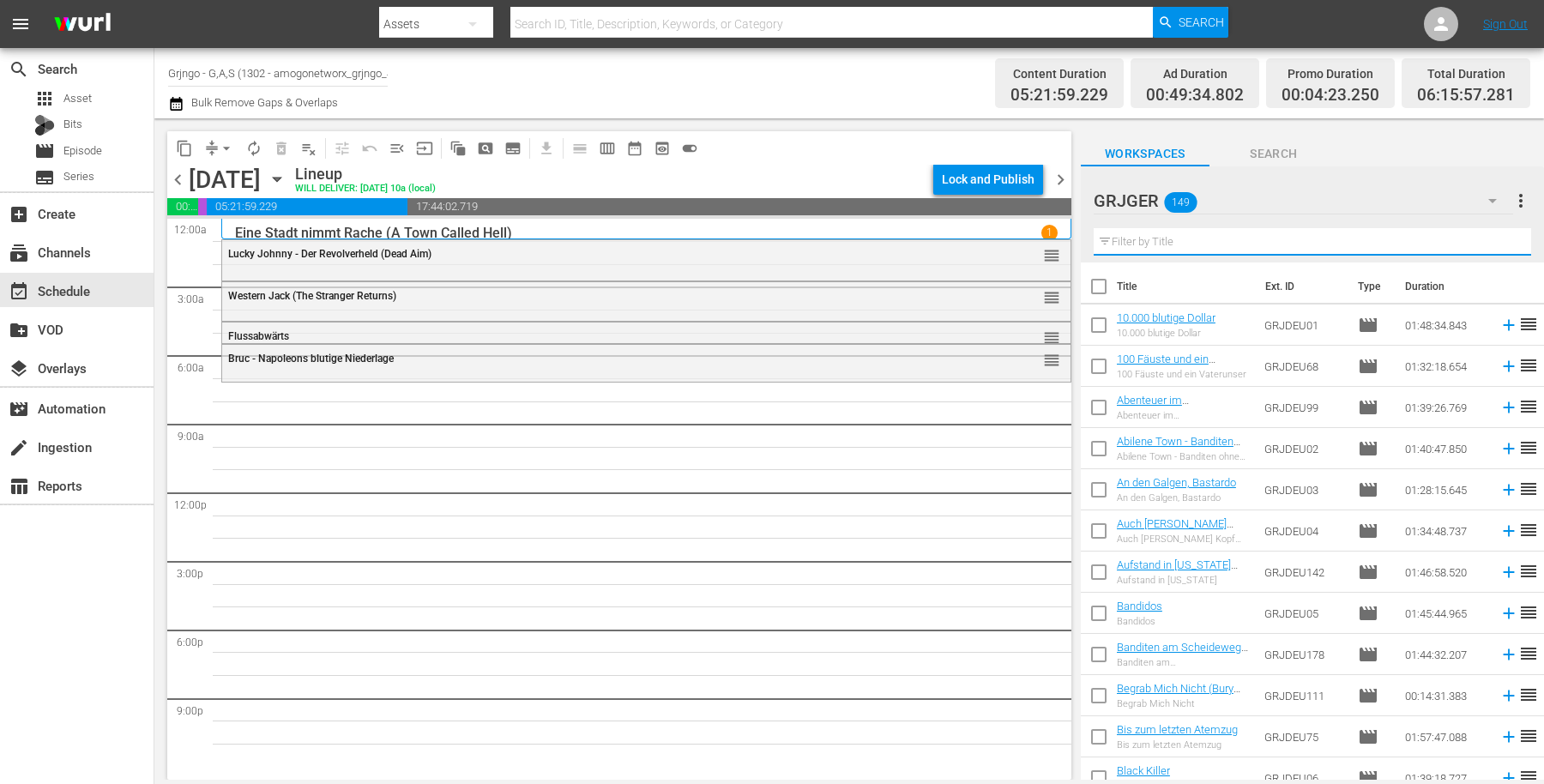
click at [1168, 232] on input "text" at bounding box center [1312, 241] width 437 height 27
paste input "[PERSON_NAME]: Flucht aus dem Goldland - EP02"
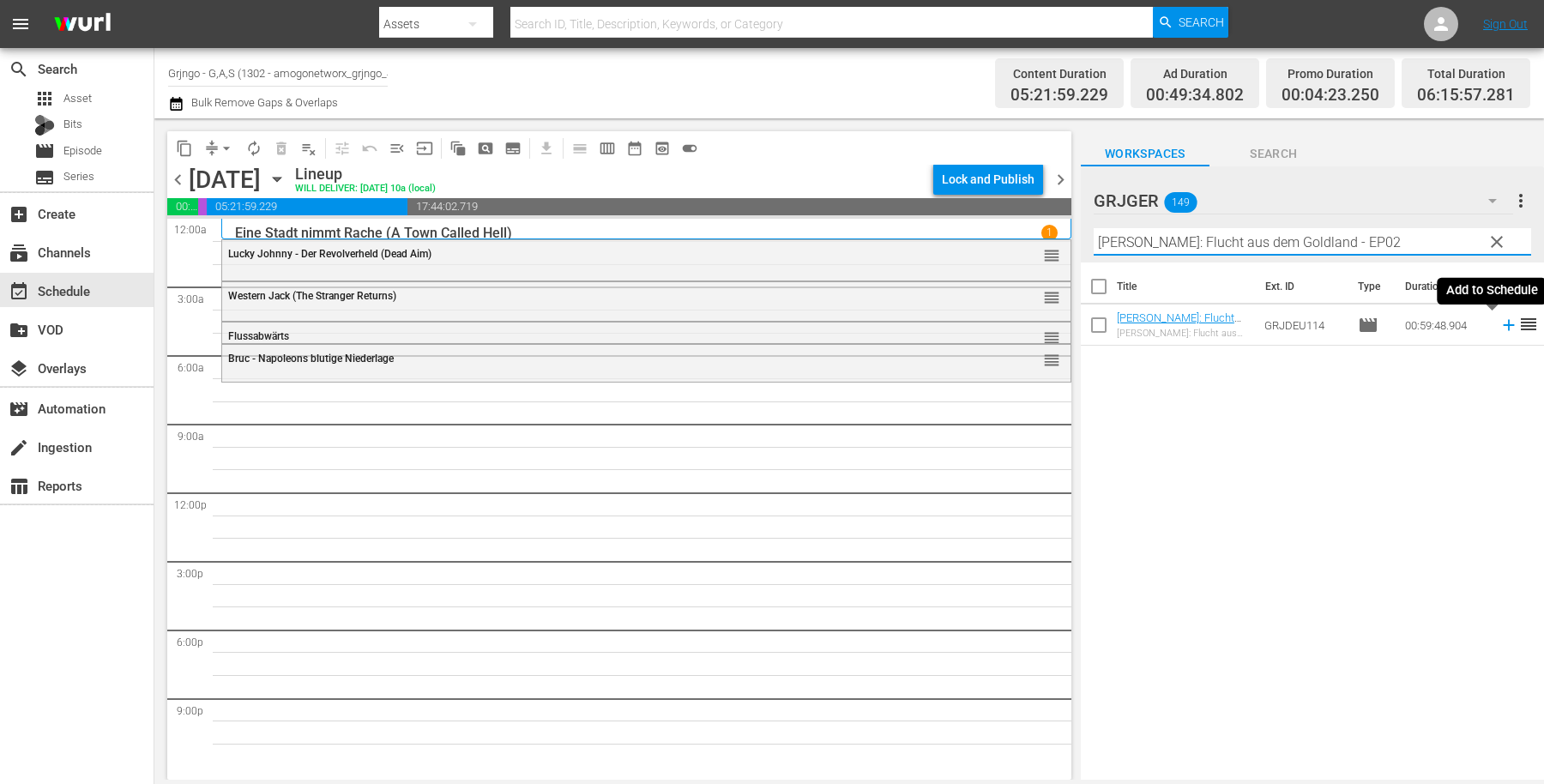
type input "[PERSON_NAME]: Flucht aus dem Goldland - EP02"
click at [1500, 326] on icon at bounding box center [1509, 325] width 19 height 19
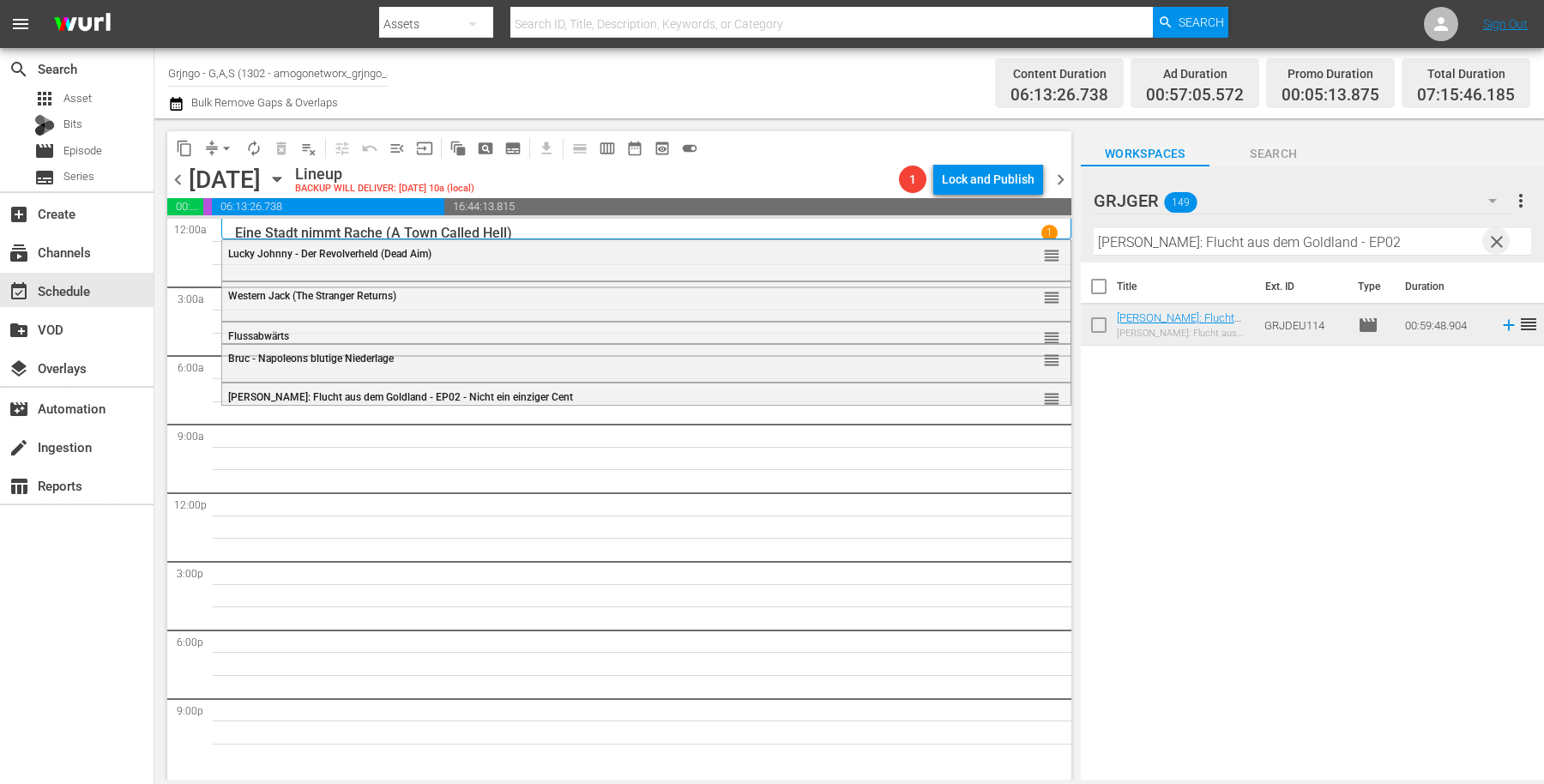
click at [1498, 236] on span "clear" at bounding box center [1497, 242] width 21 height 21
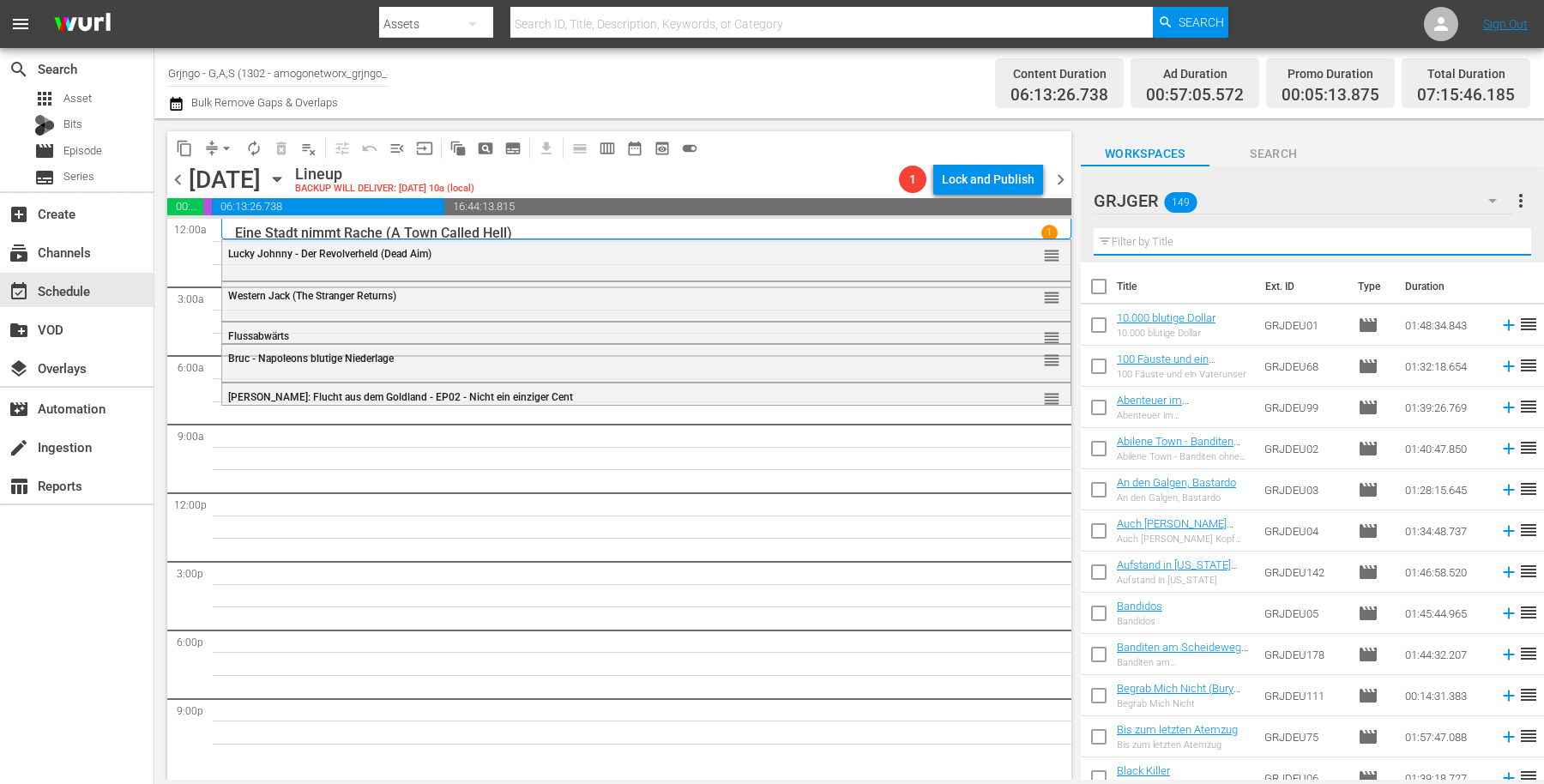
paste input "Zwei wilde Companeros"
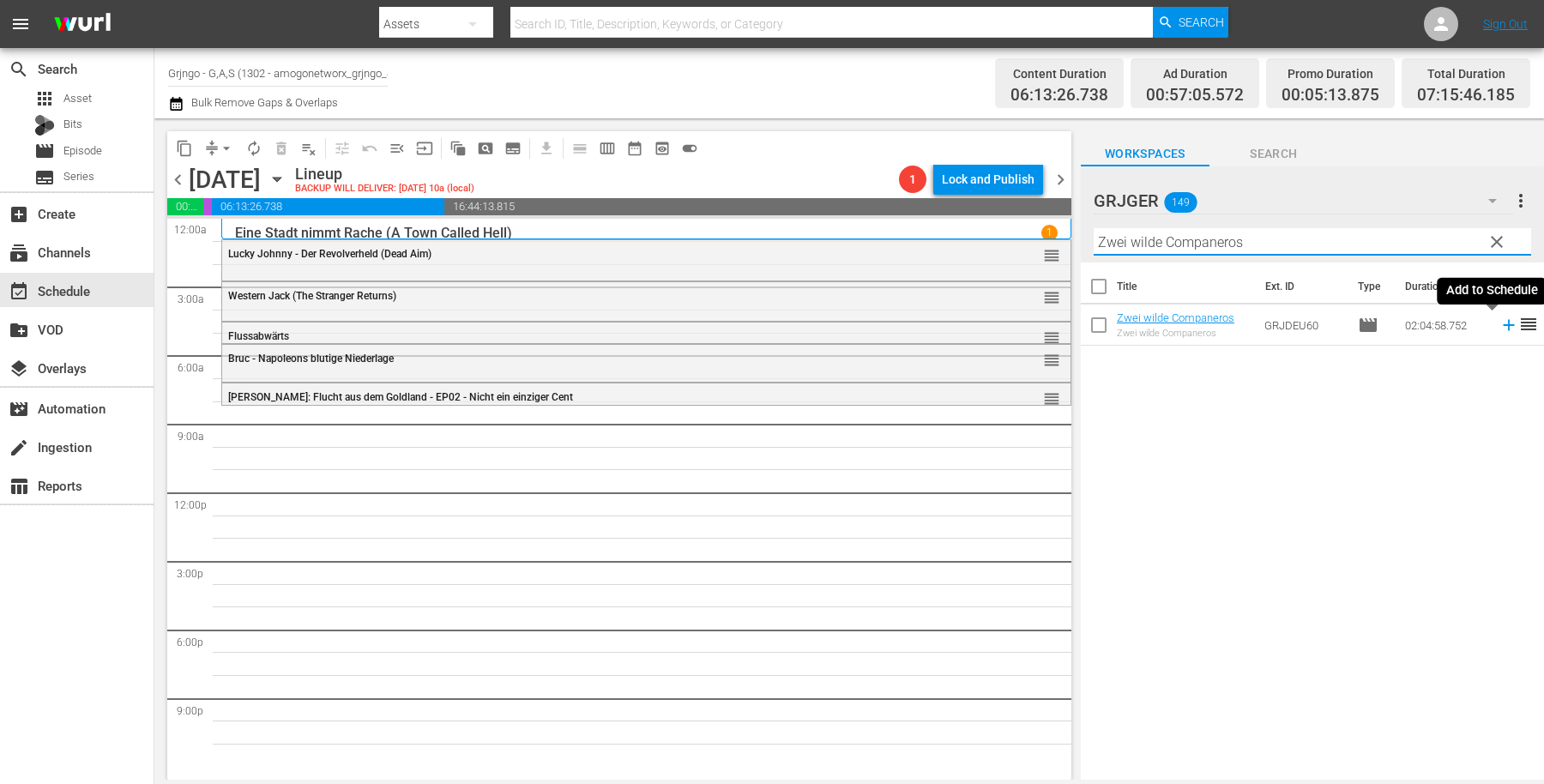
type input "Zwei wilde Companeros"
click at [1503, 323] on icon at bounding box center [1508, 325] width 11 height 11
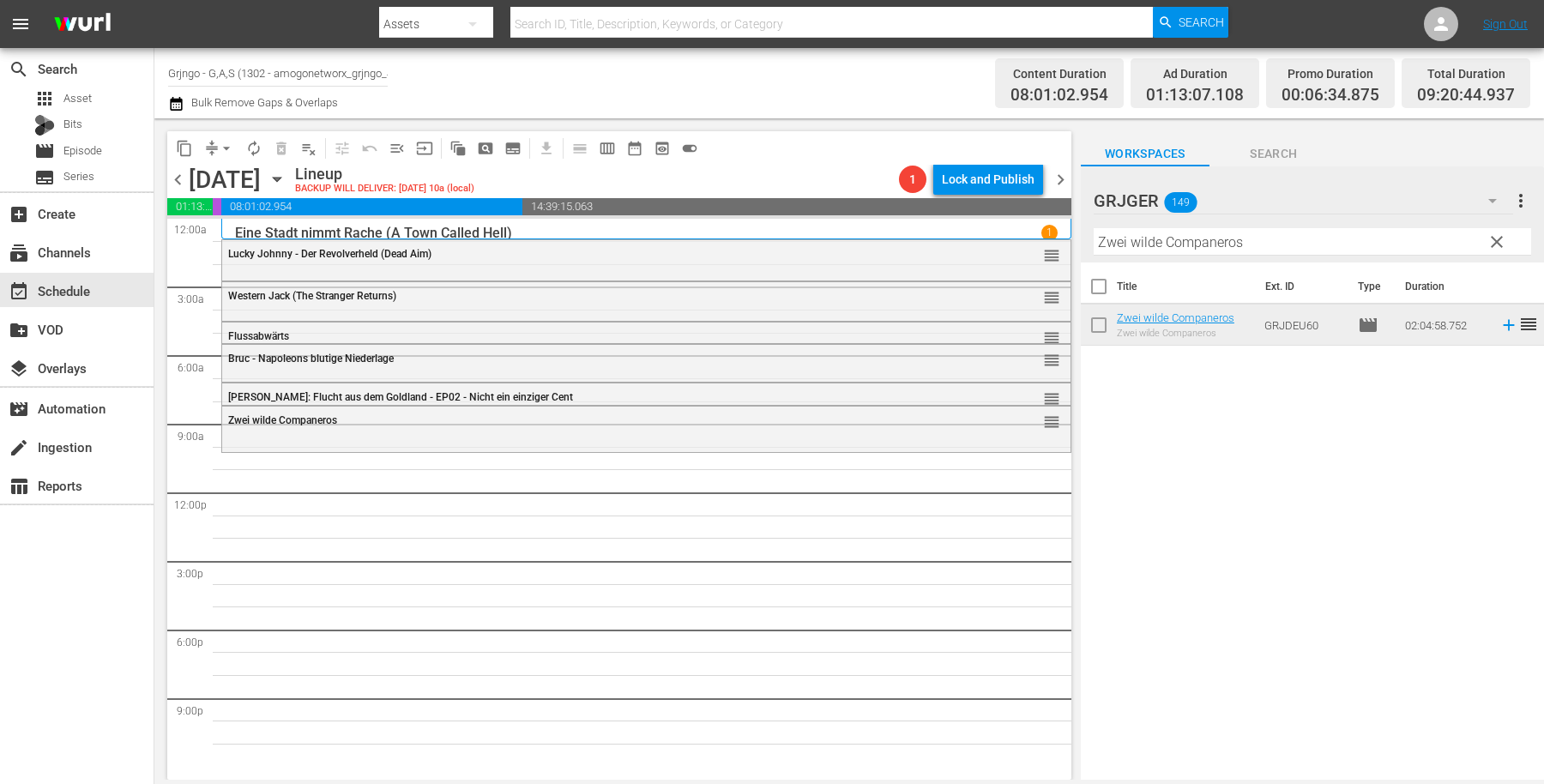
click at [1496, 232] on span "clear" at bounding box center [1497, 242] width 21 height 21
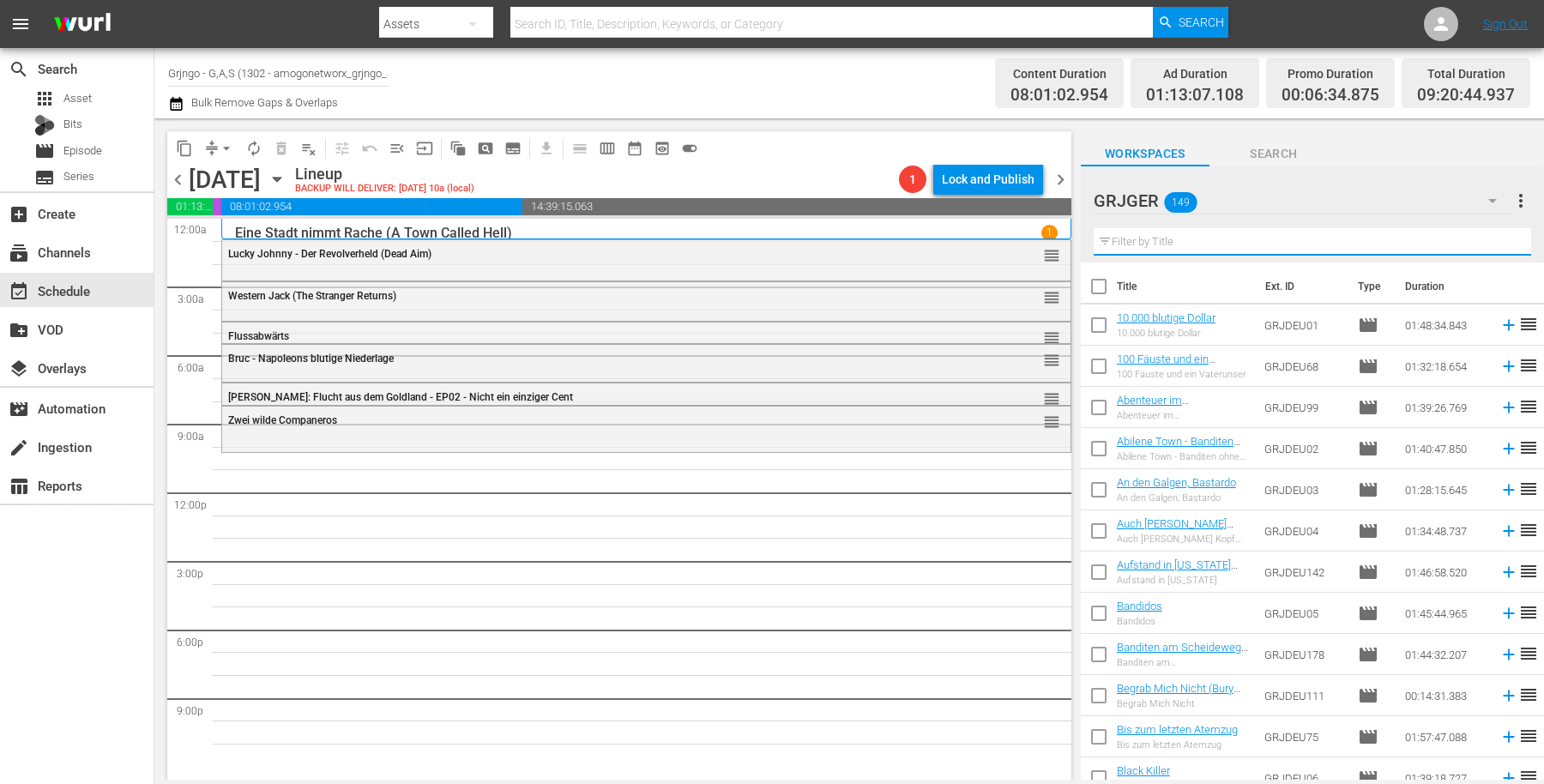
paste input "[DEMOGRAPHIC_DATA], Gold und Gin"
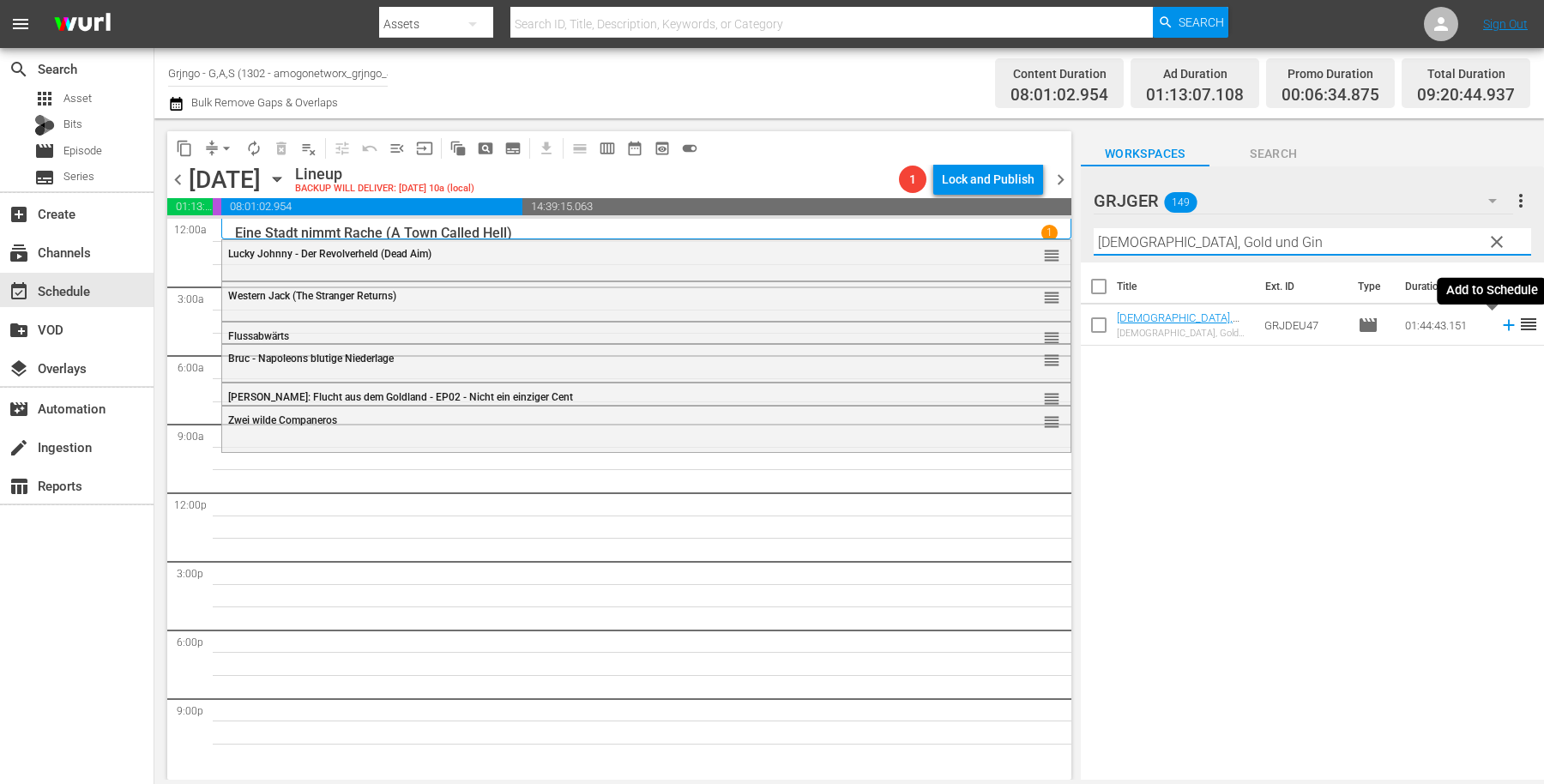
type input "[DEMOGRAPHIC_DATA], Gold und Gin"
click at [1500, 318] on icon at bounding box center [1509, 325] width 19 height 19
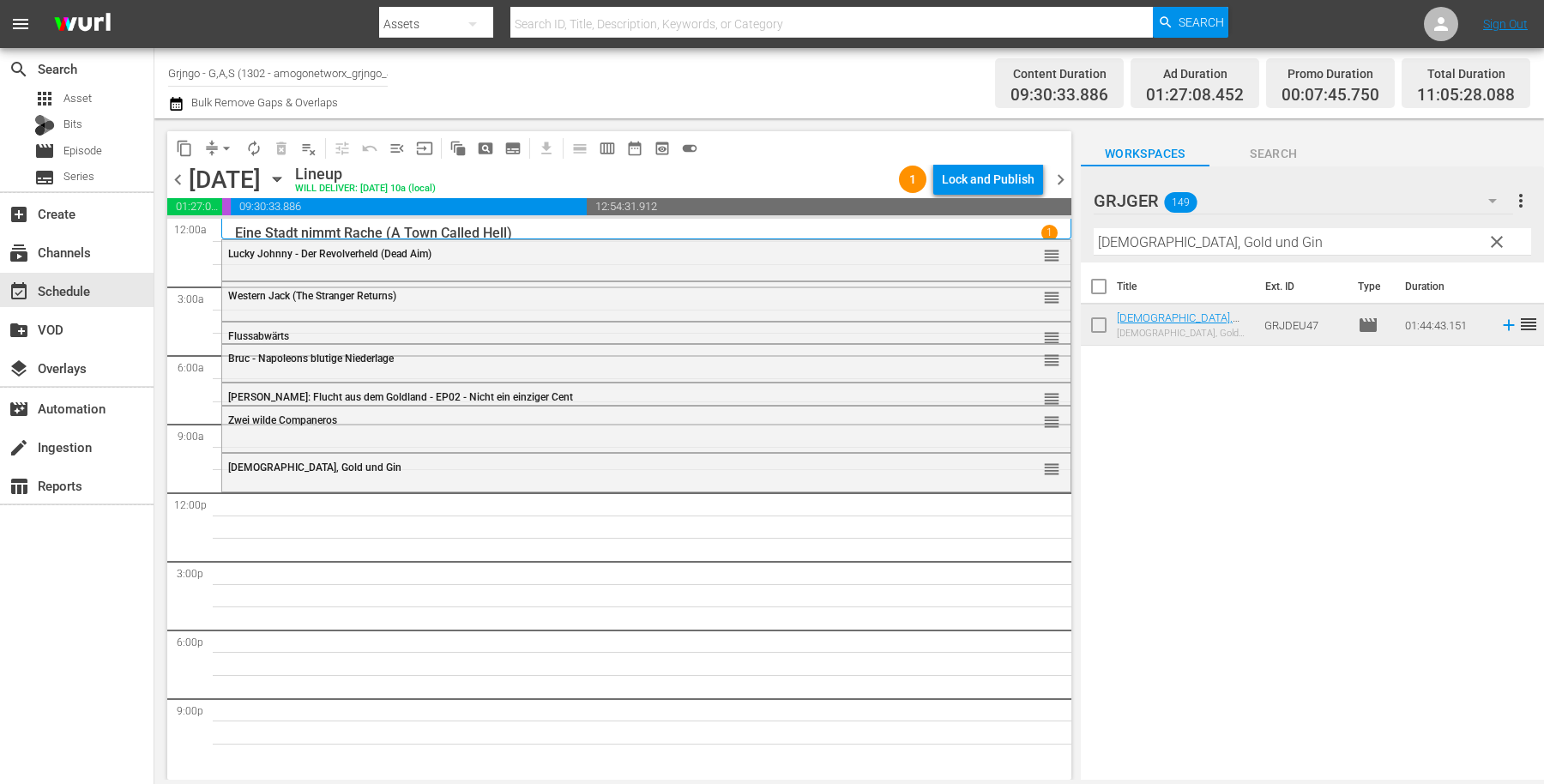
click at [1497, 236] on span "clear" at bounding box center [1497, 242] width 21 height 21
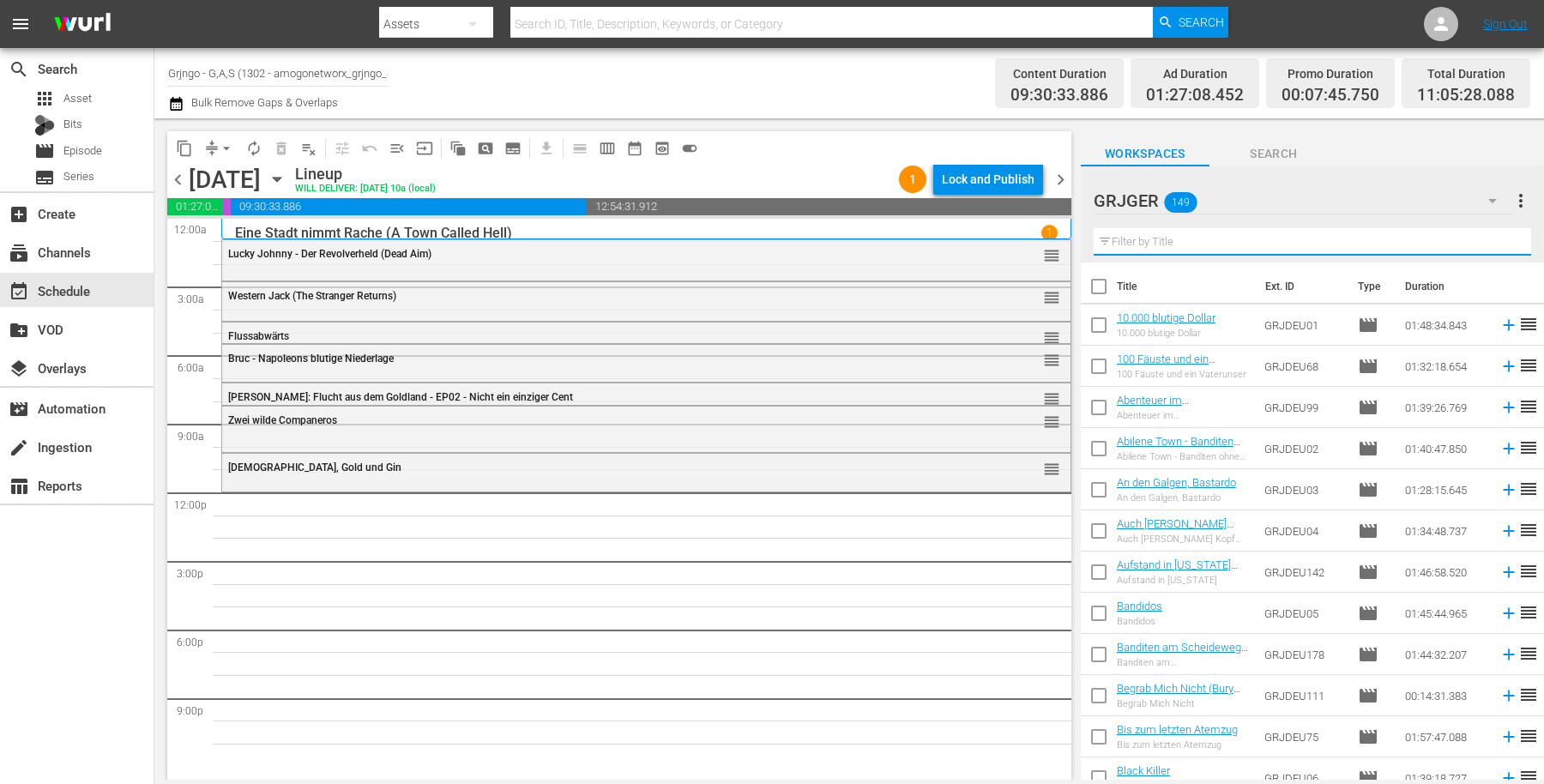
click at [1118, 240] on input "text" at bounding box center [1312, 241] width 437 height 27
paste input "Die Stadt der toten Seelen"
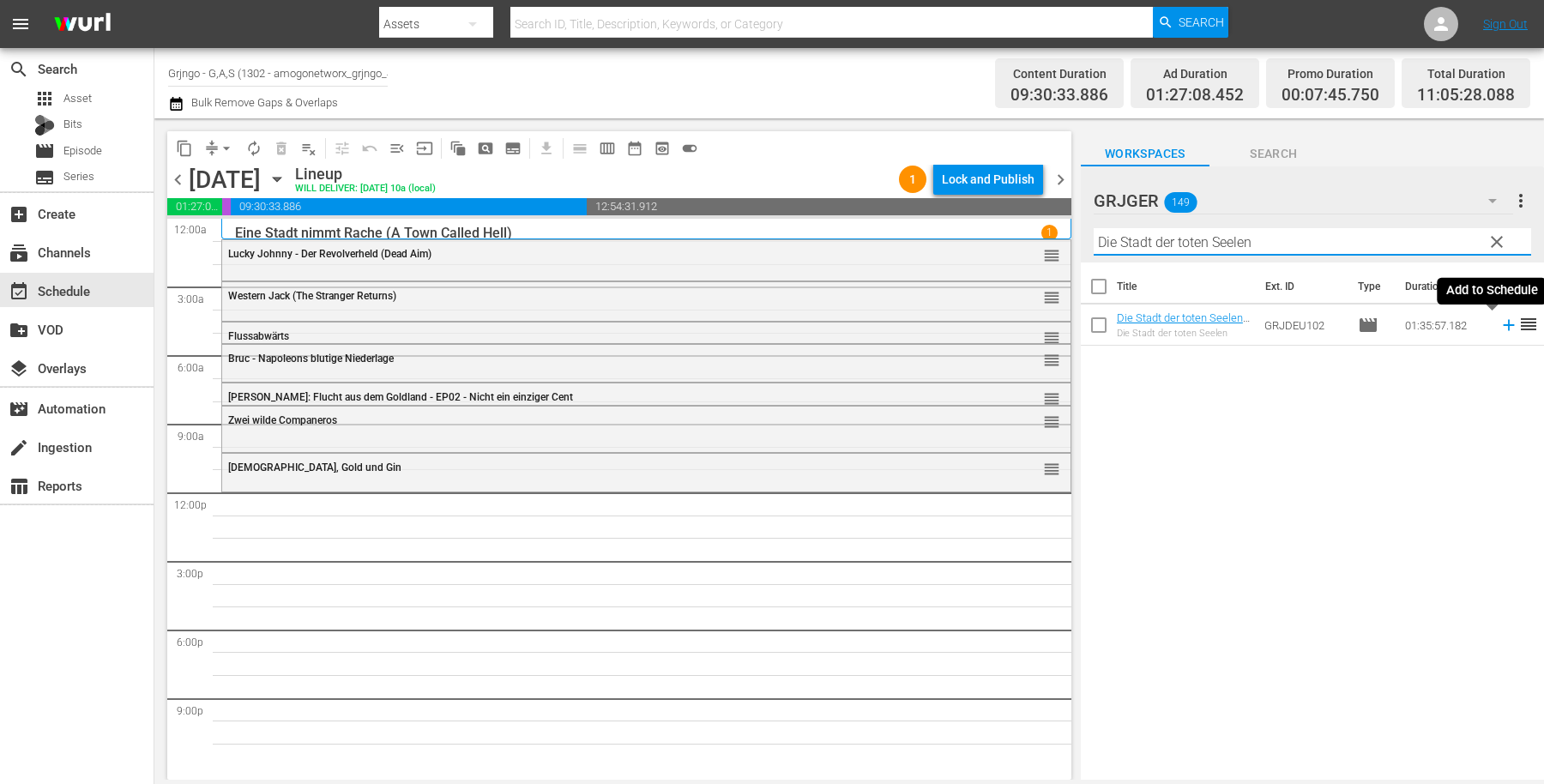
type input "Die Stadt der toten Seelen"
click at [1500, 322] on icon at bounding box center [1509, 325] width 19 height 19
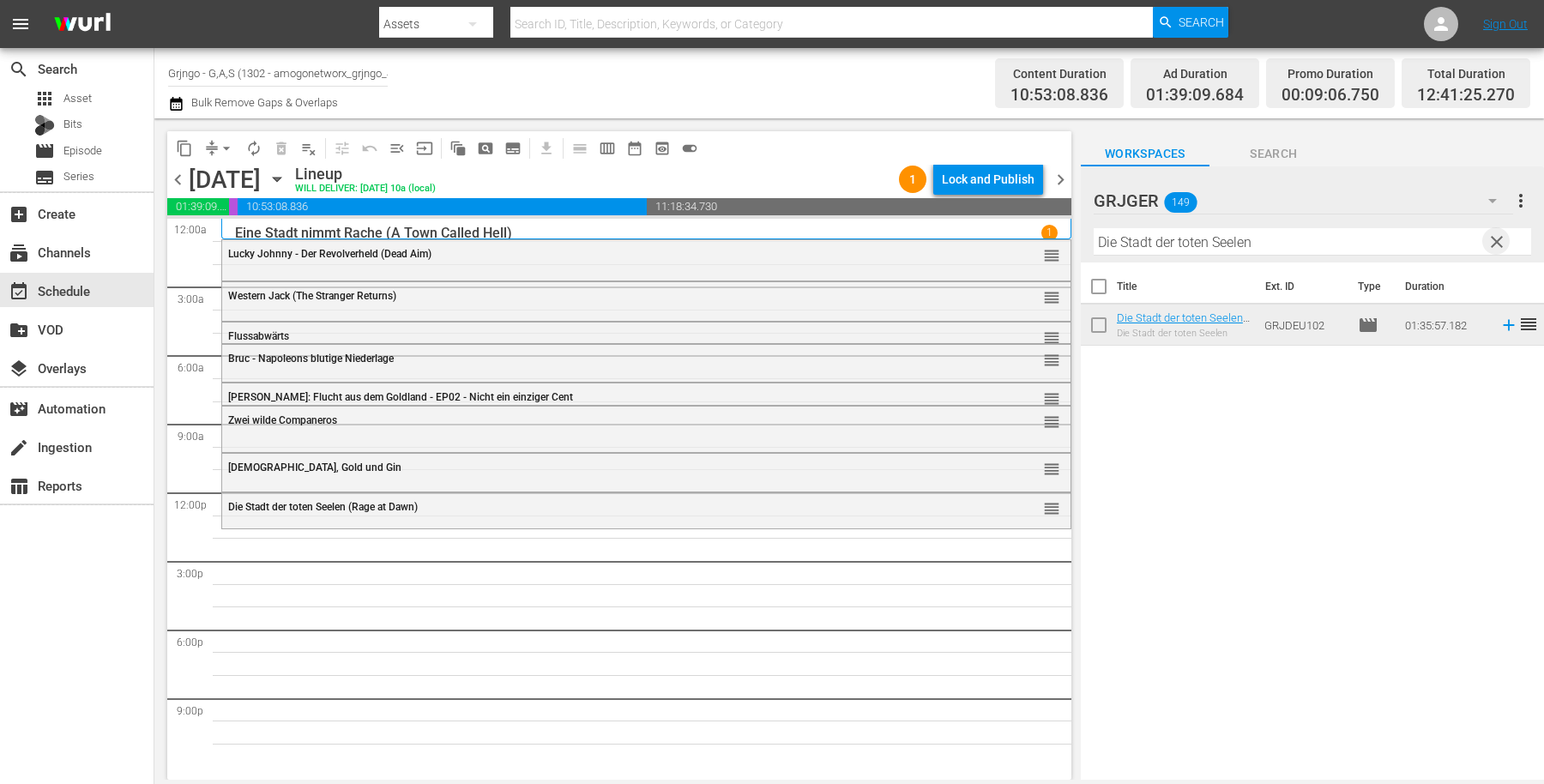
click at [1493, 238] on span "clear" at bounding box center [1497, 242] width 21 height 21
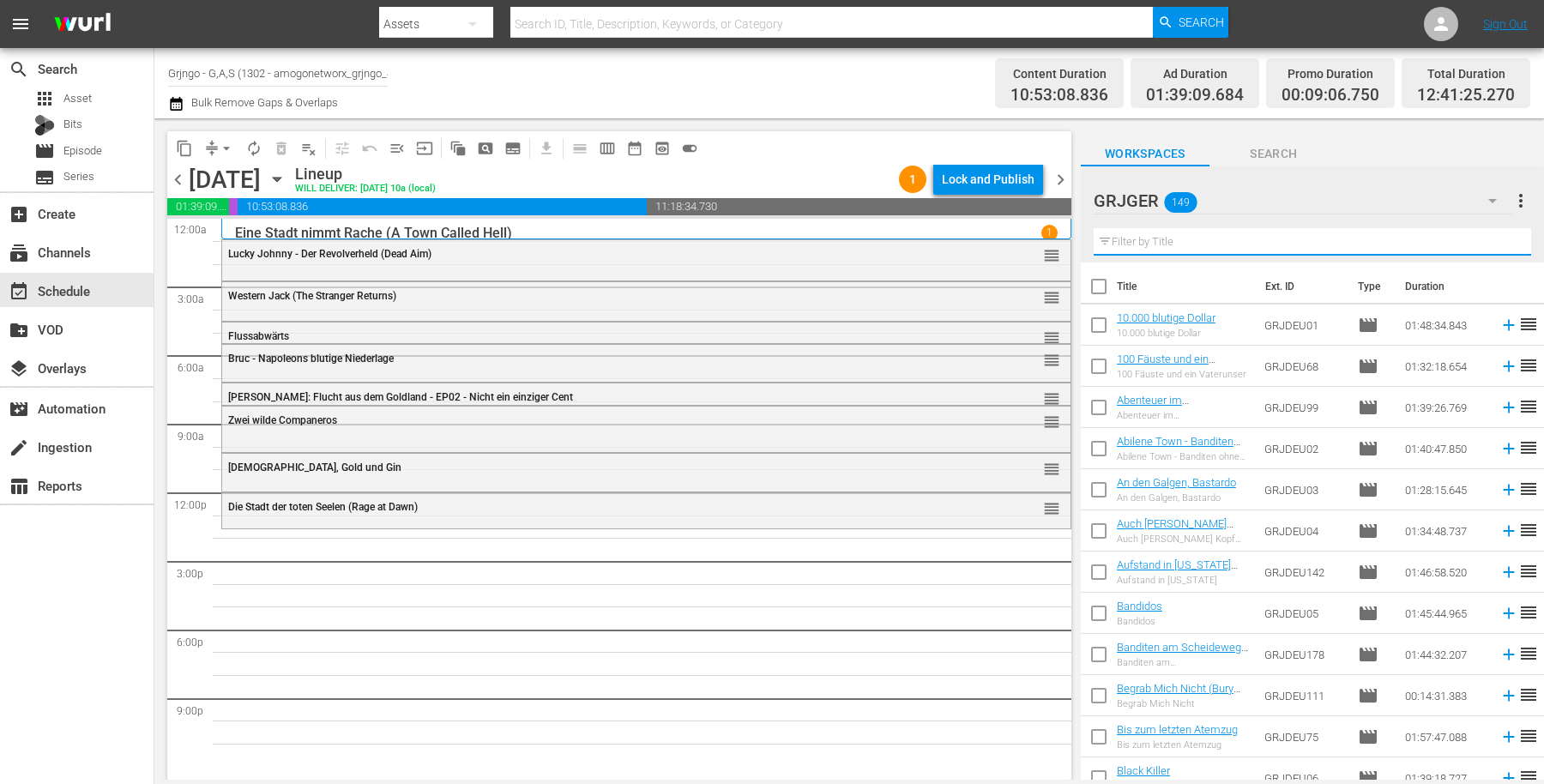
paste input "Sartana - Tausend Dollar auf Schwarz"
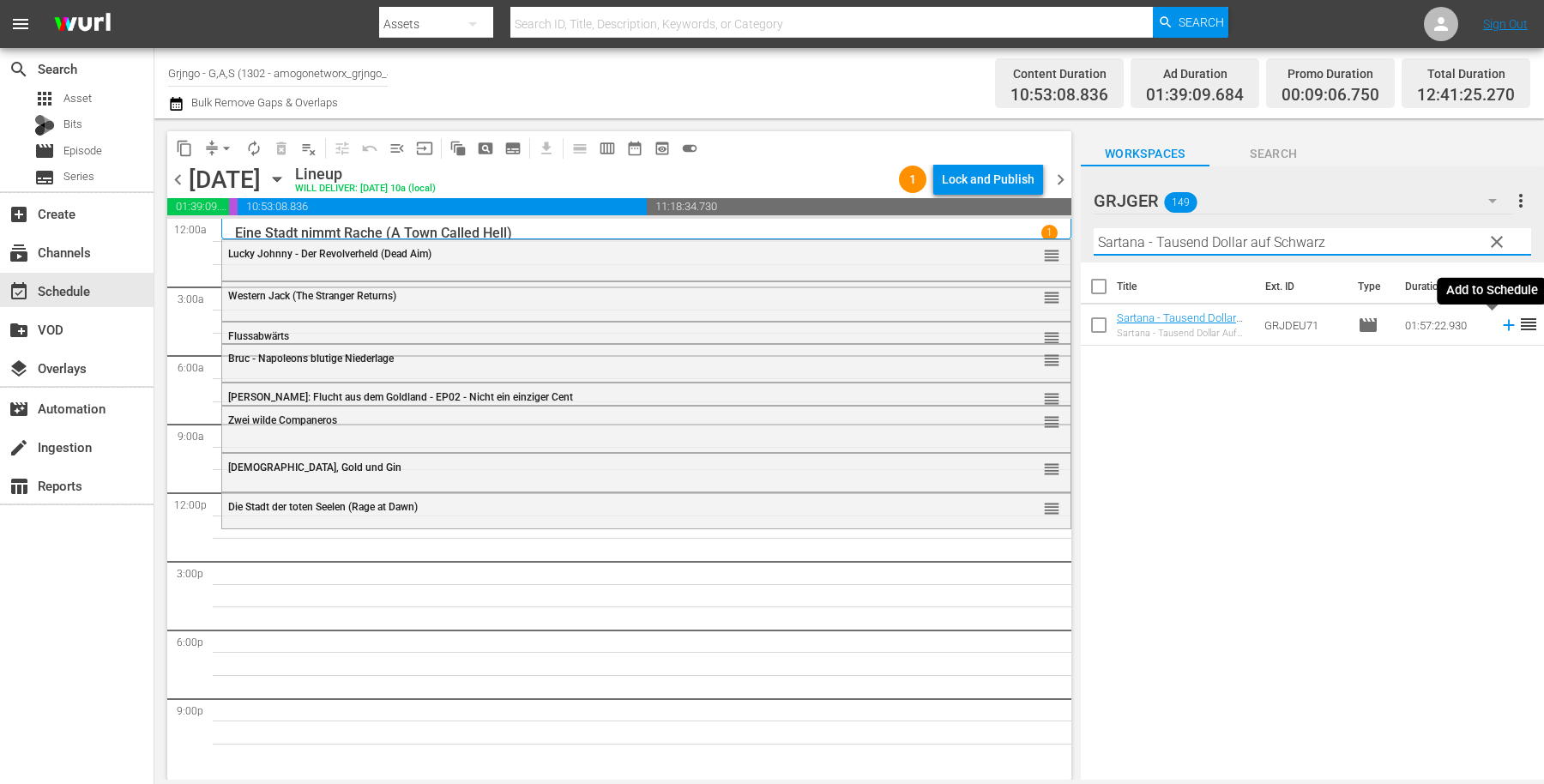
type input "Sartana - Tausend Dollar auf Schwarz"
click at [1500, 324] on icon at bounding box center [1509, 325] width 19 height 19
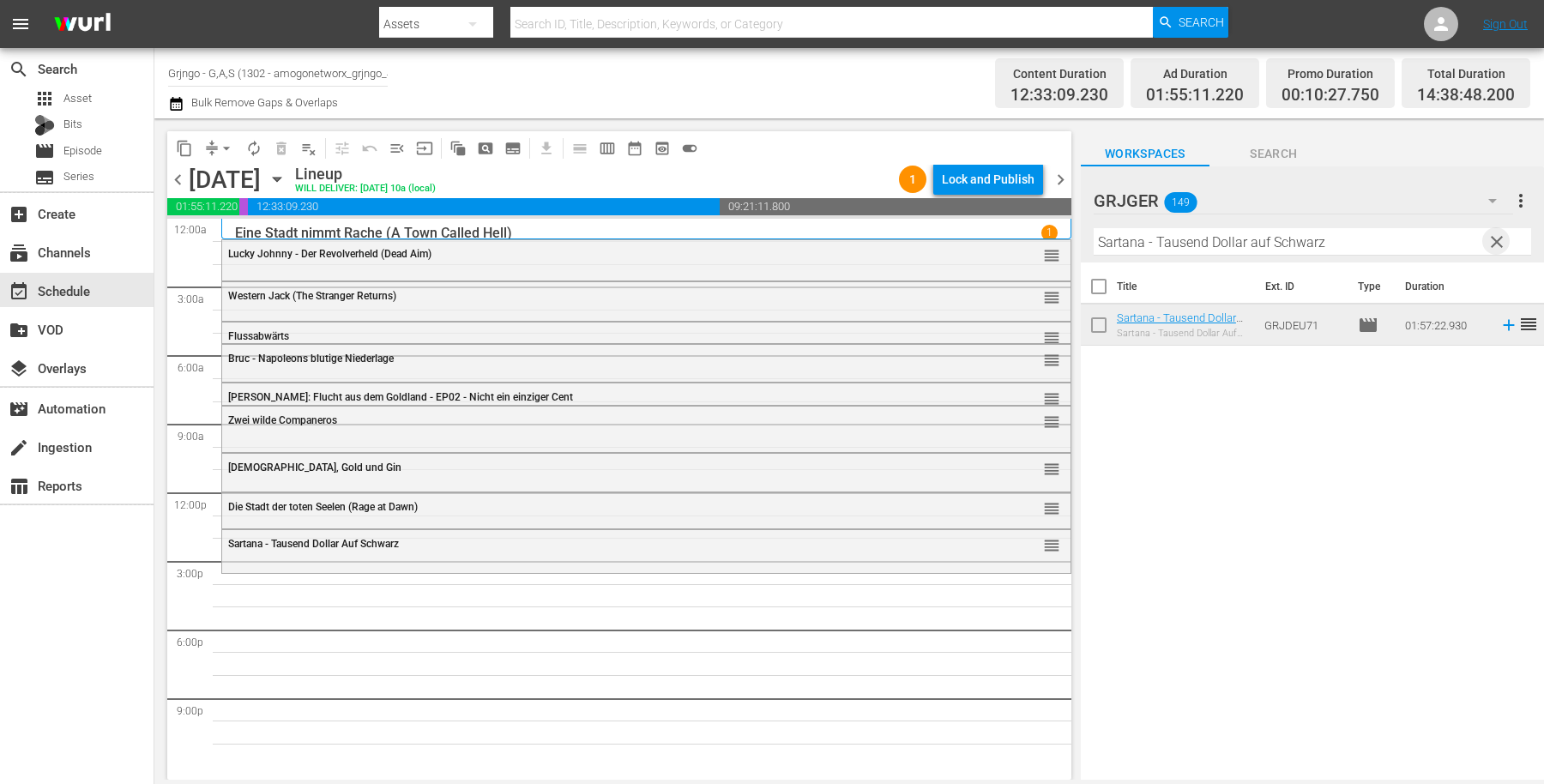
click at [1493, 238] on span "clear" at bounding box center [1497, 242] width 21 height 21
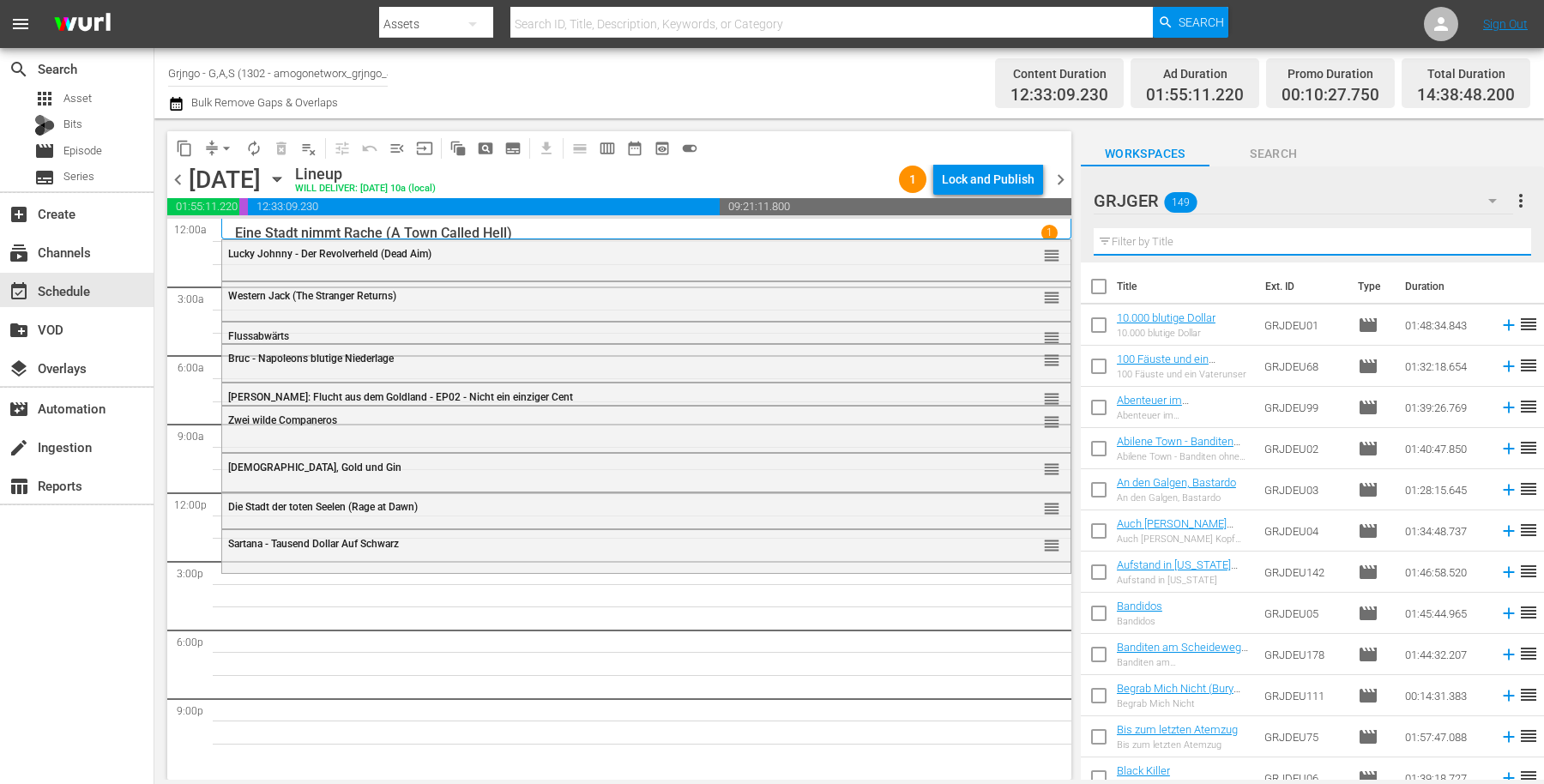
paste input "Der Mann mit der Kugelpeitsche"
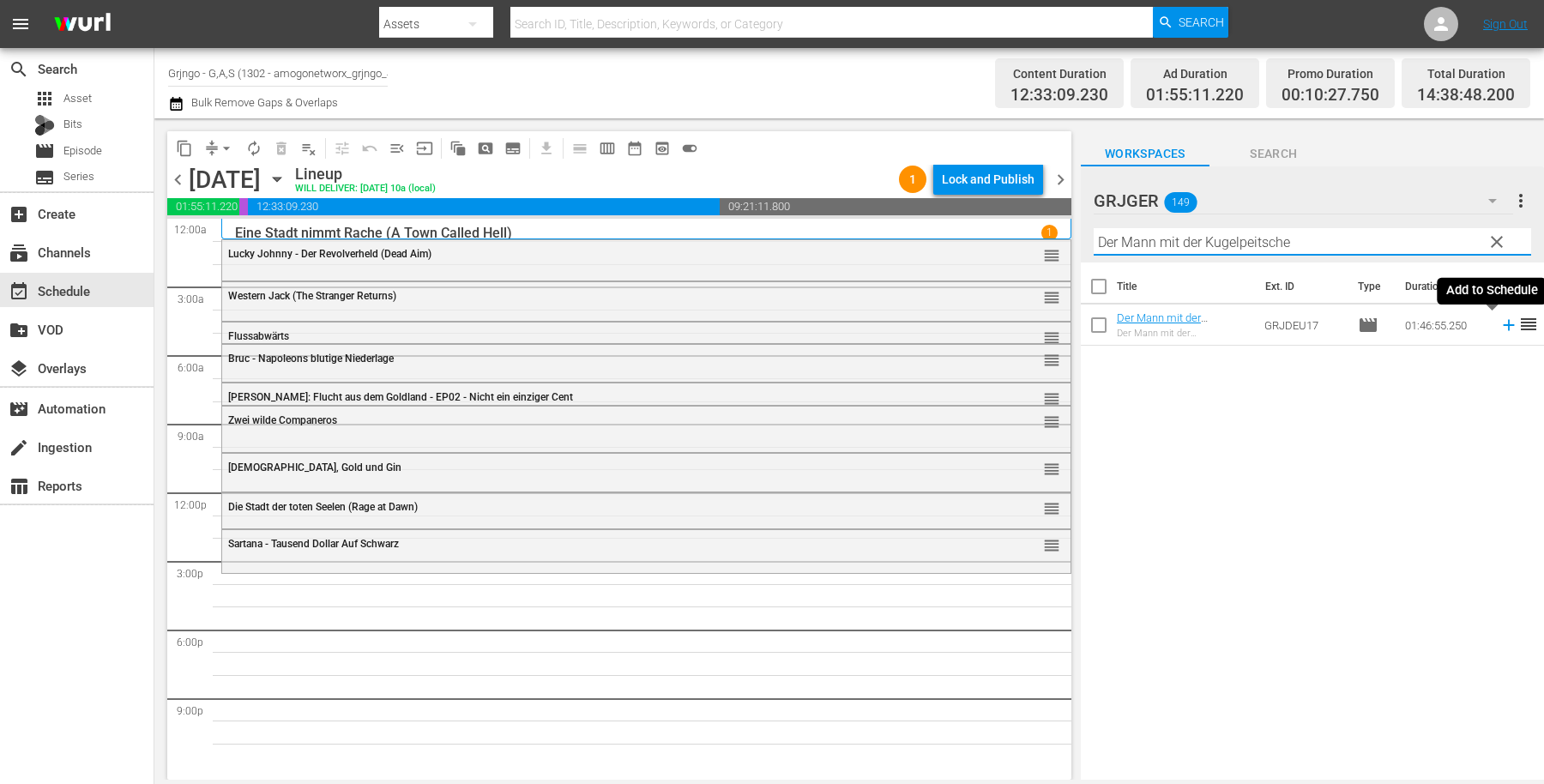
type input "Der Mann mit der Kugelpeitsche"
click at [1500, 327] on icon at bounding box center [1509, 325] width 19 height 19
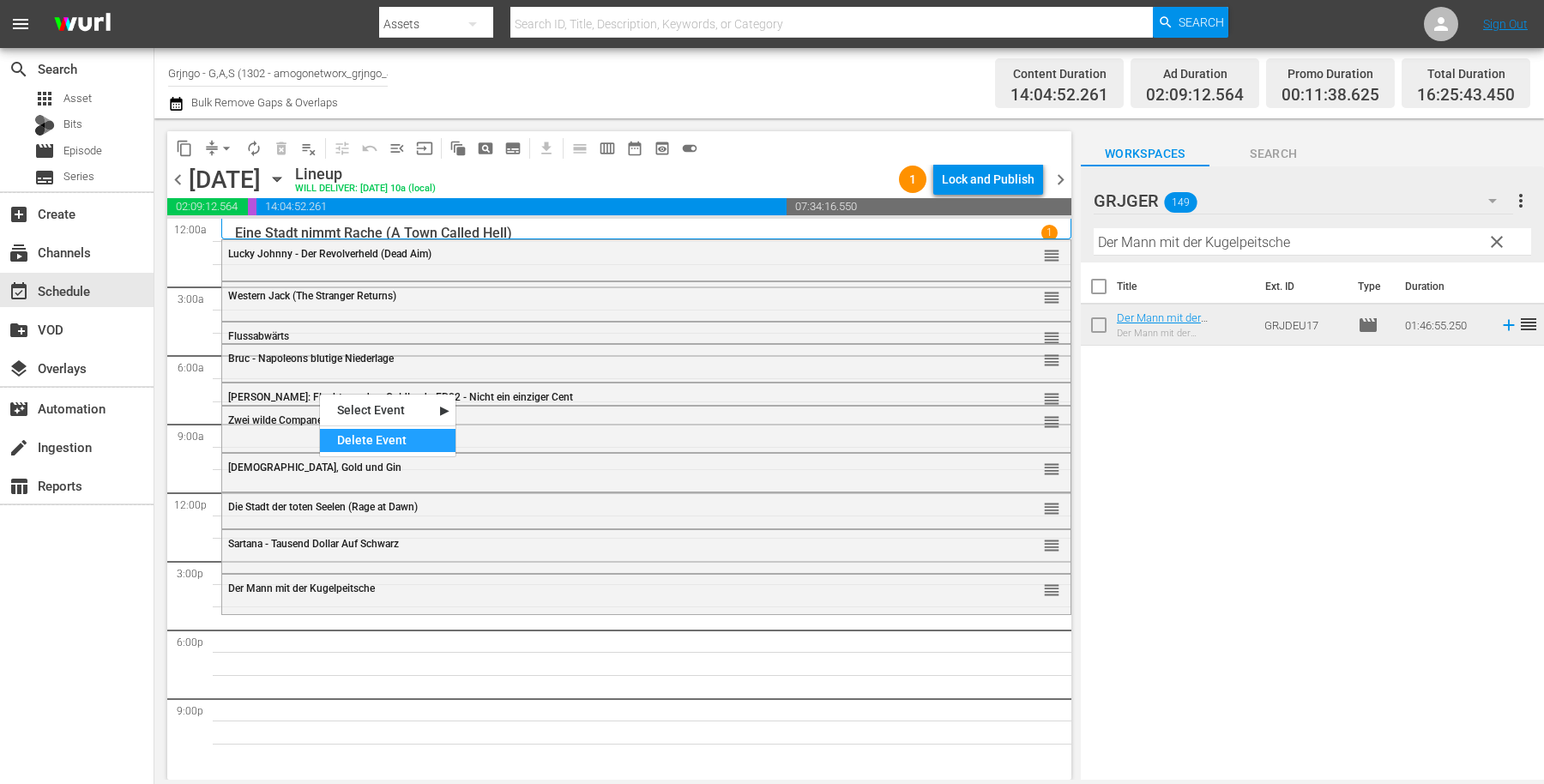
click at [347, 432] on div "Delete Event" at bounding box center [388, 440] width 136 height 23
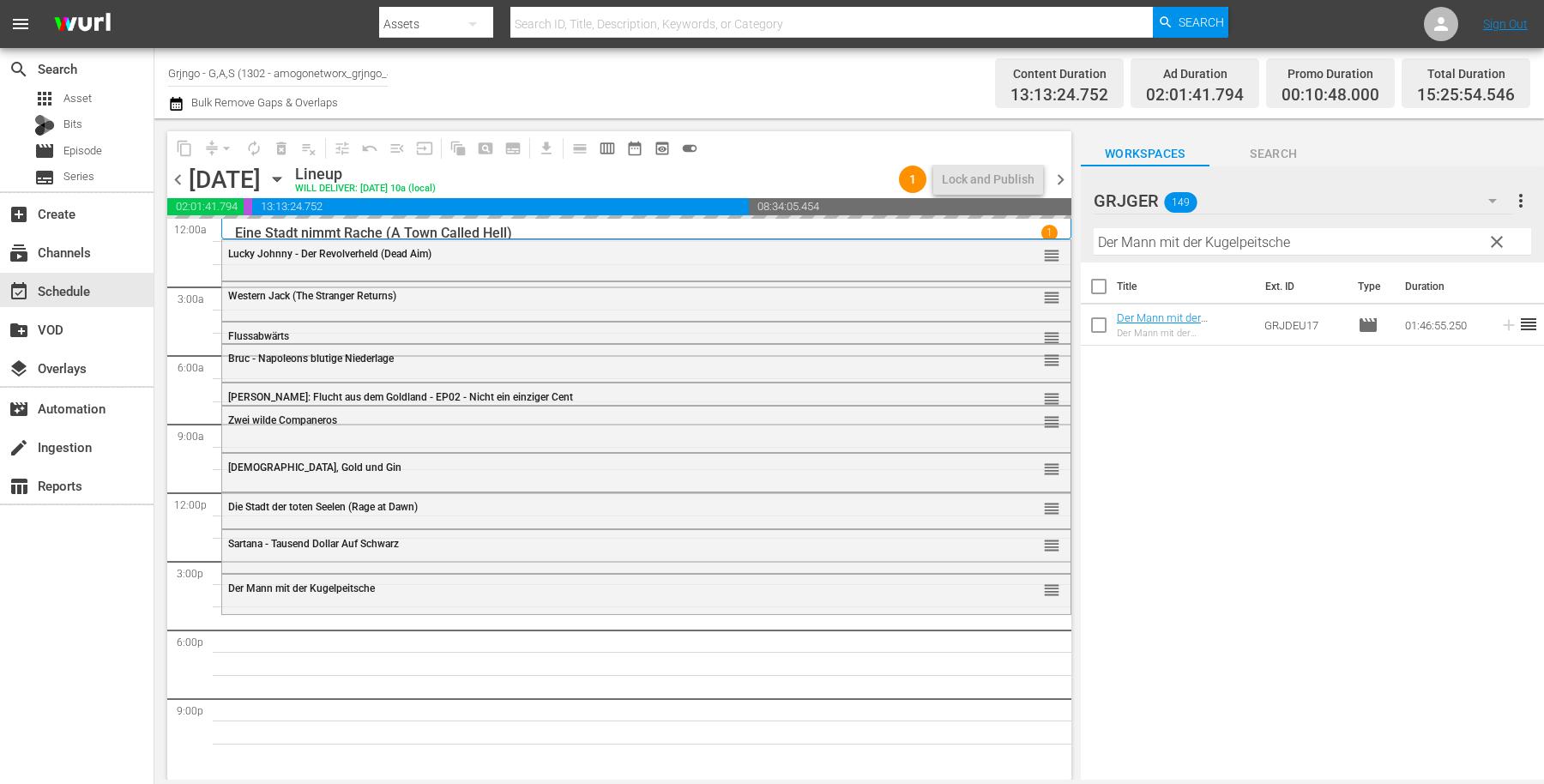
drag, startPoint x: 1503, startPoint y: 241, endPoint x: 1156, endPoint y: 232, distance: 347.5
click at [1504, 241] on span "clear" at bounding box center [1497, 242] width 21 height 21
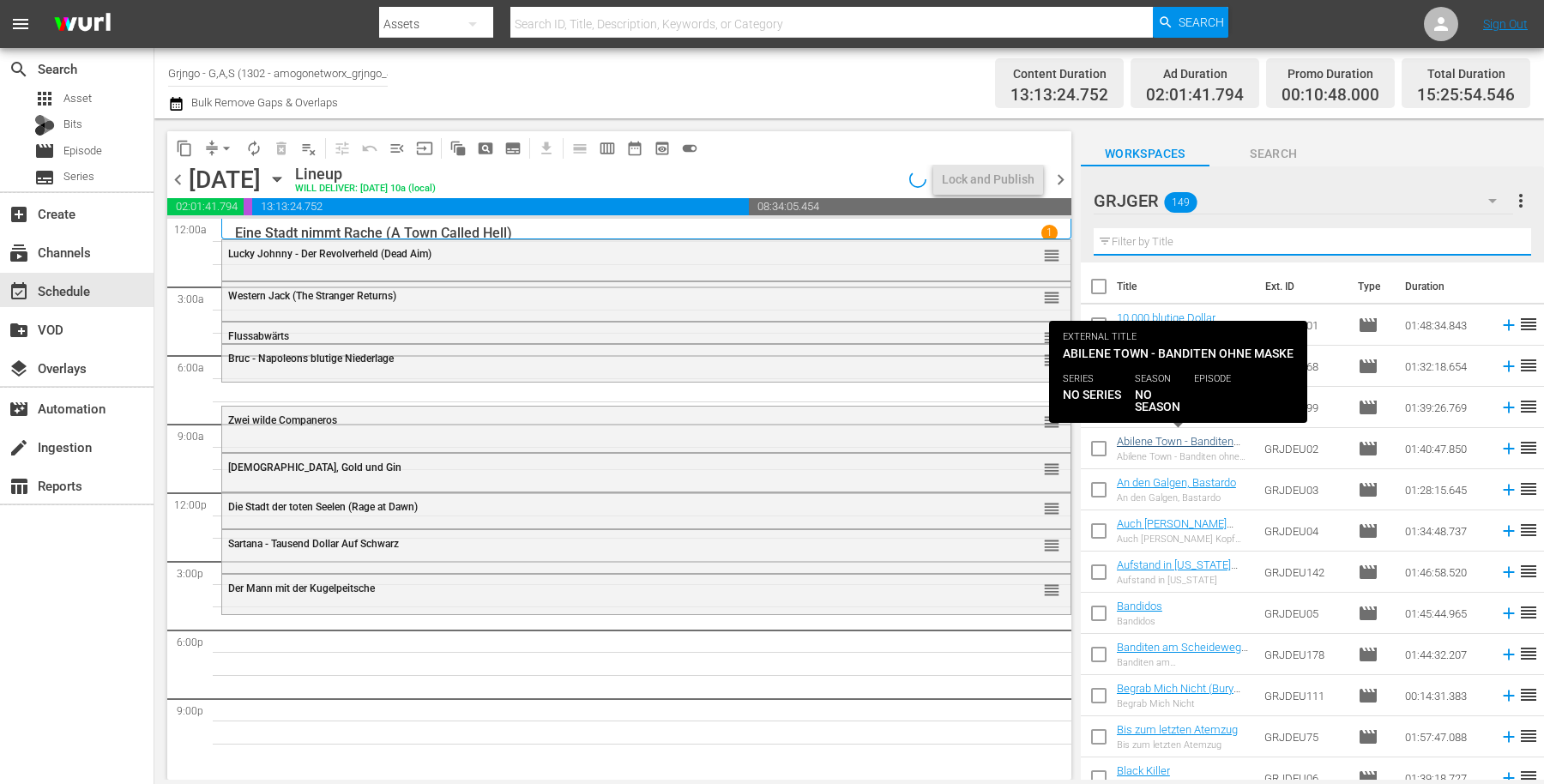
paste input "Django - Melodie in Blei"
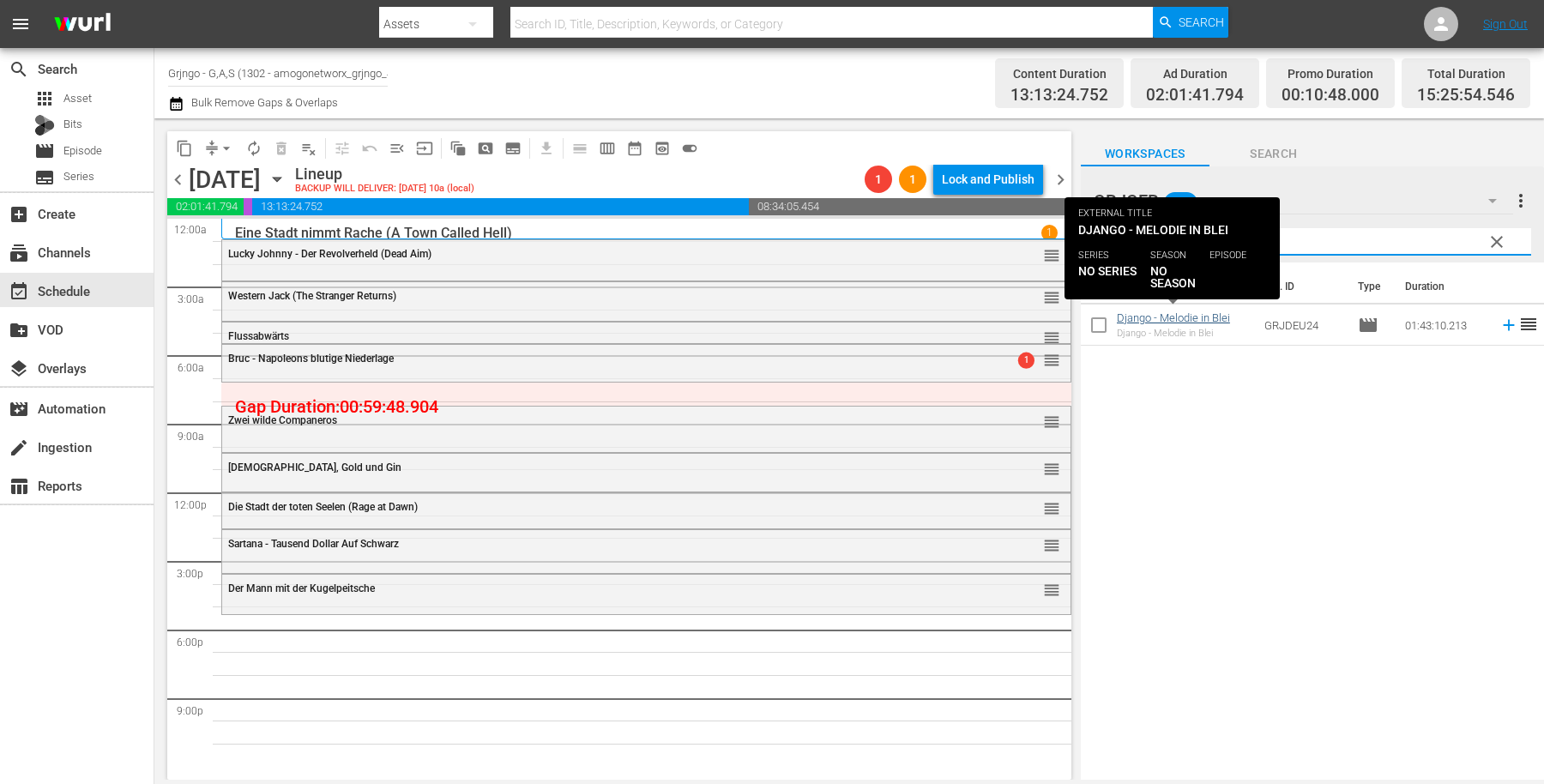
type input "Django - Melodie in Blei"
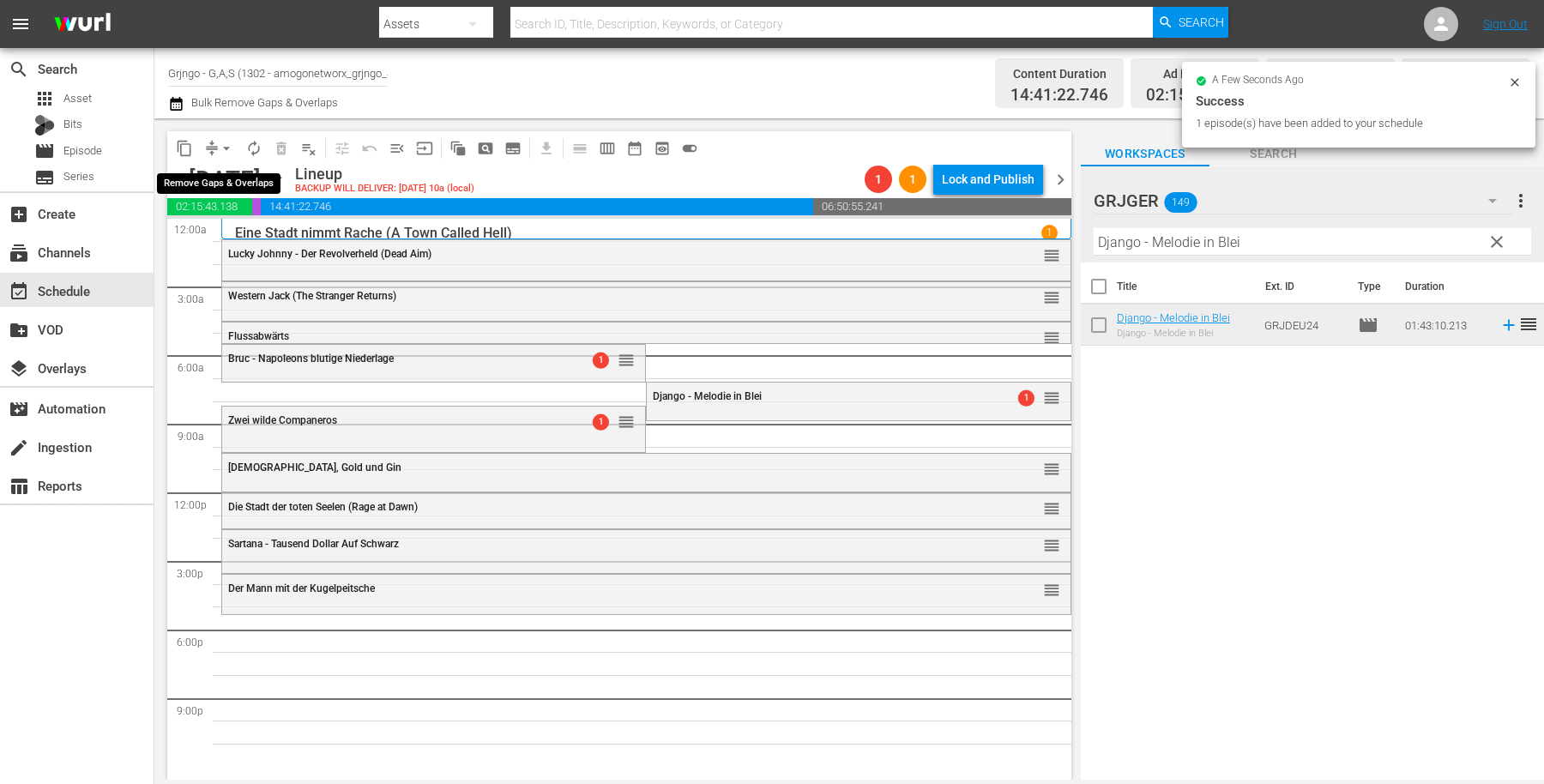
click at [231, 146] on span "arrow_drop_down" at bounding box center [226, 148] width 17 height 17
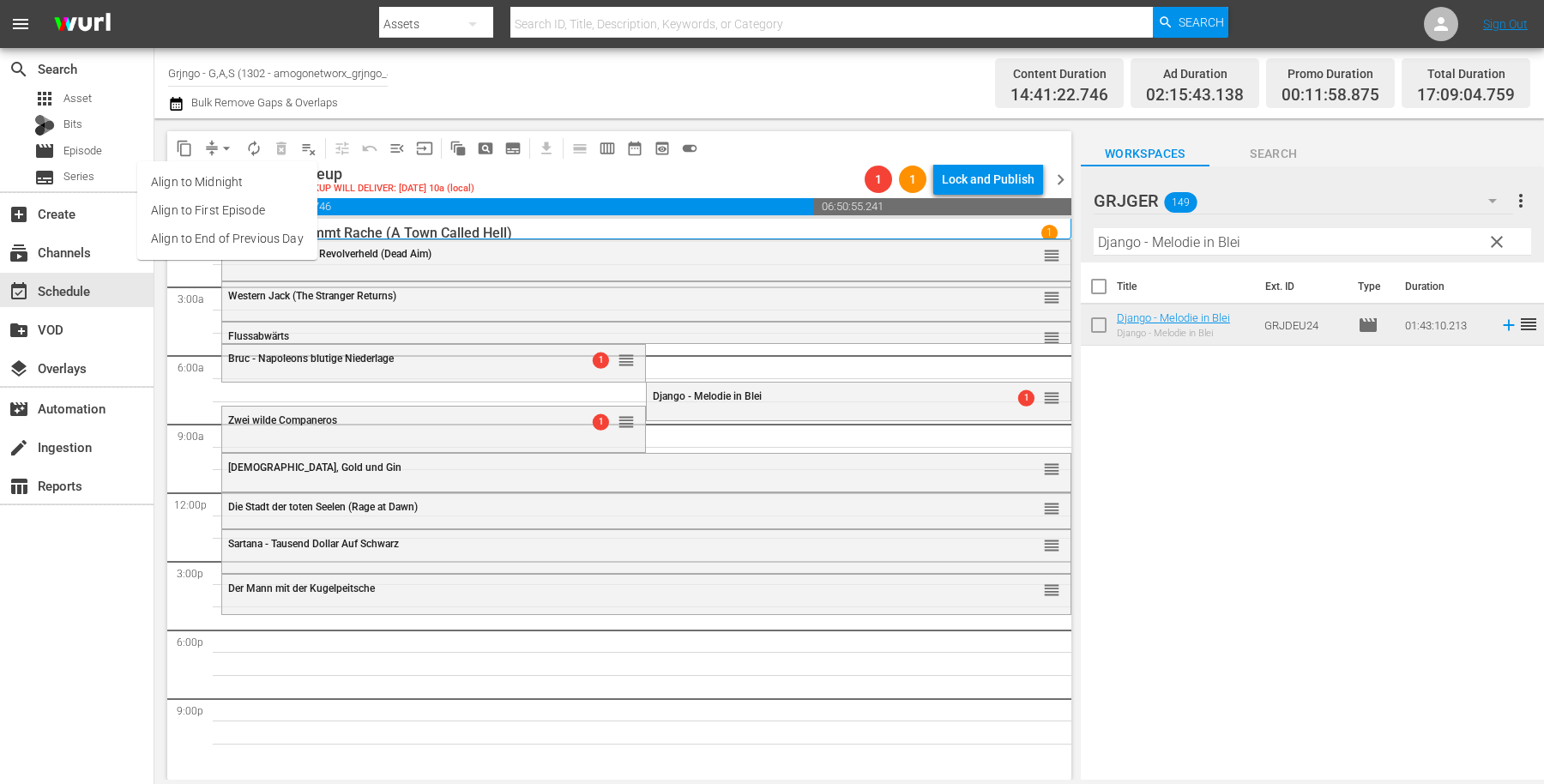
click at [277, 246] on li "Align to End of Previous Day" at bounding box center [227, 239] width 180 height 28
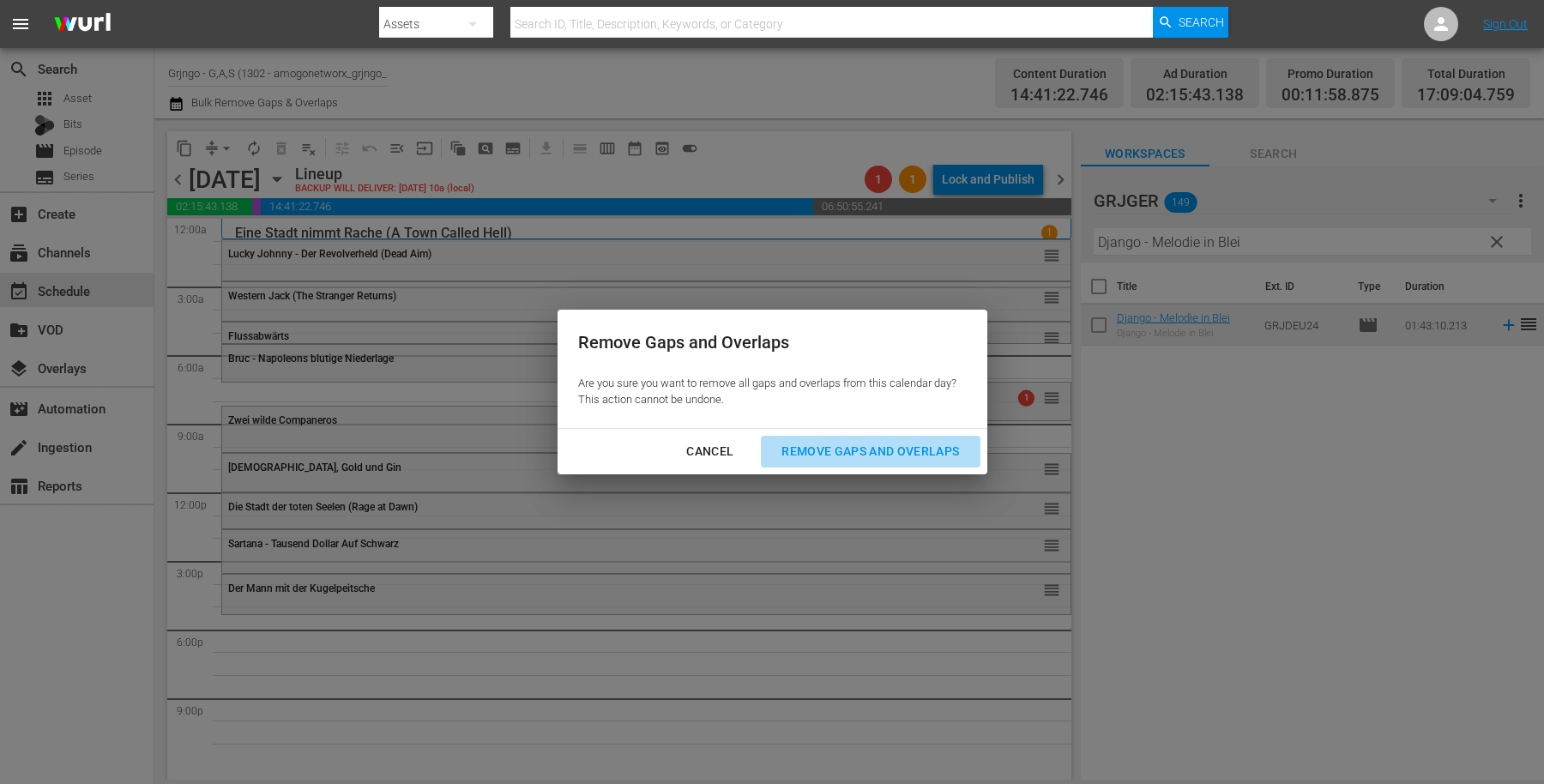
click at [781, 446] on div "Remove Gaps and Overlaps" at bounding box center [870, 451] width 205 height 21
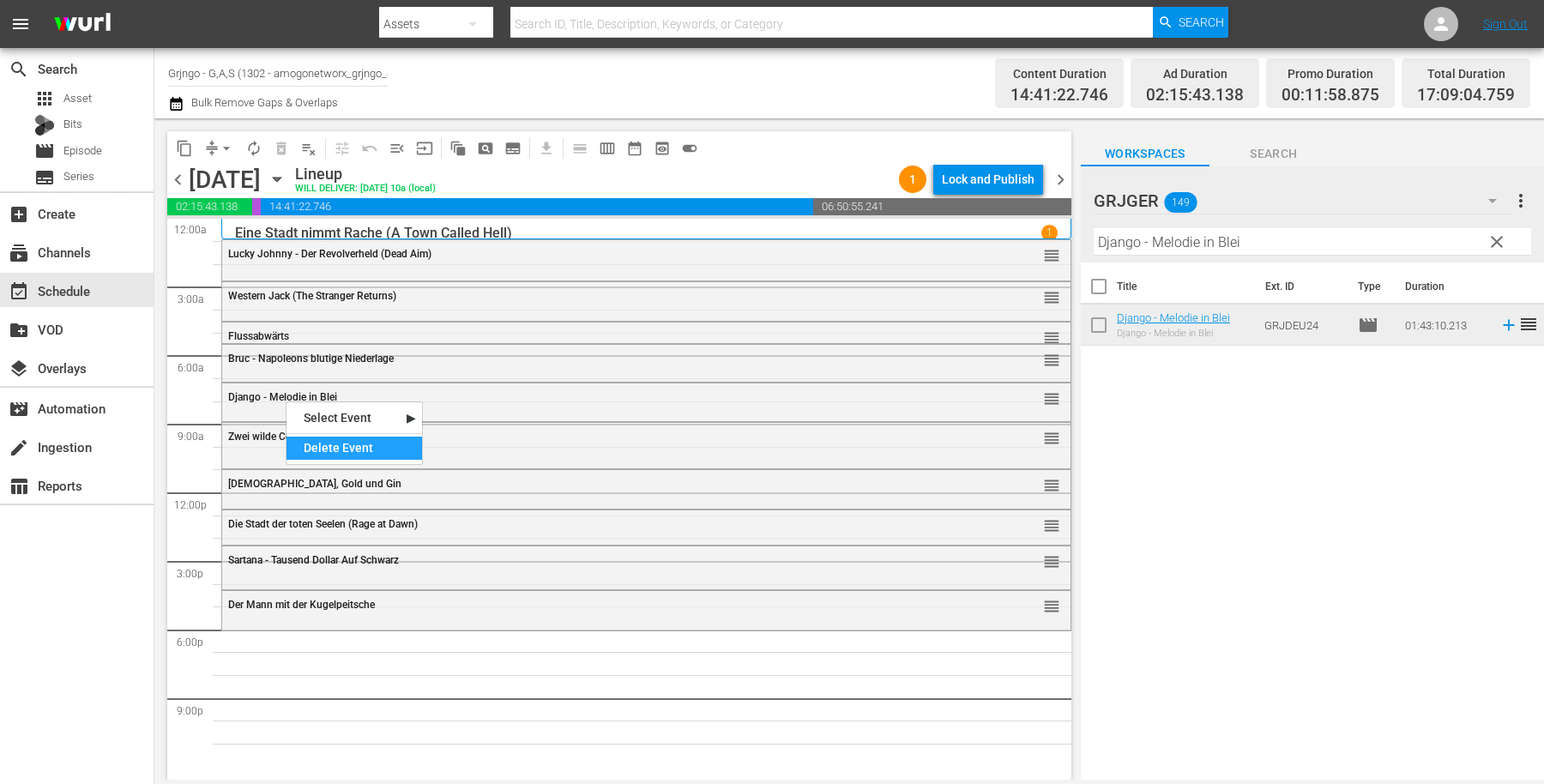
click at [370, 450] on div "Delete Event" at bounding box center [355, 448] width 136 height 23
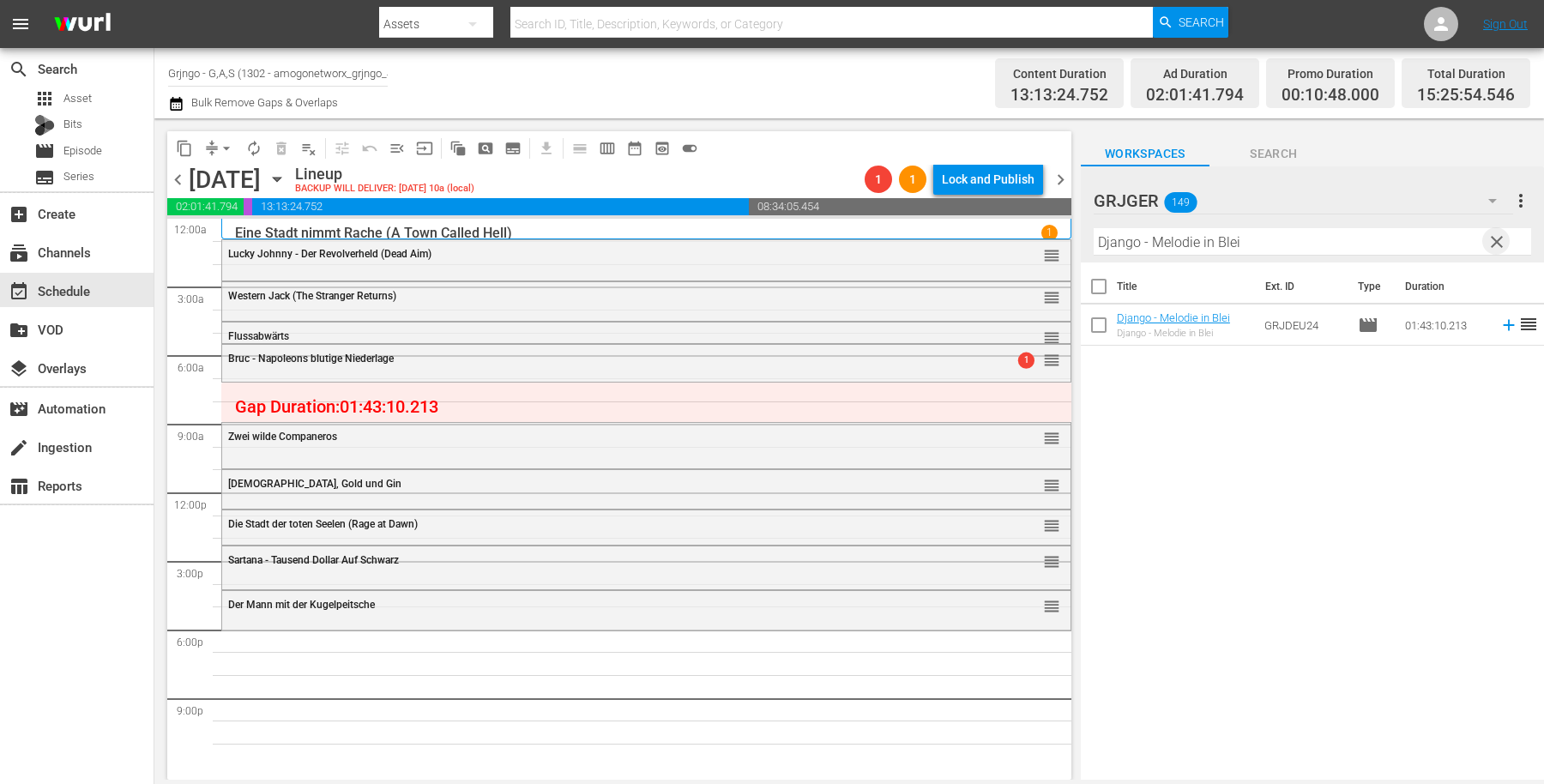
click at [1489, 237] on span "clear" at bounding box center [1497, 242] width 21 height 21
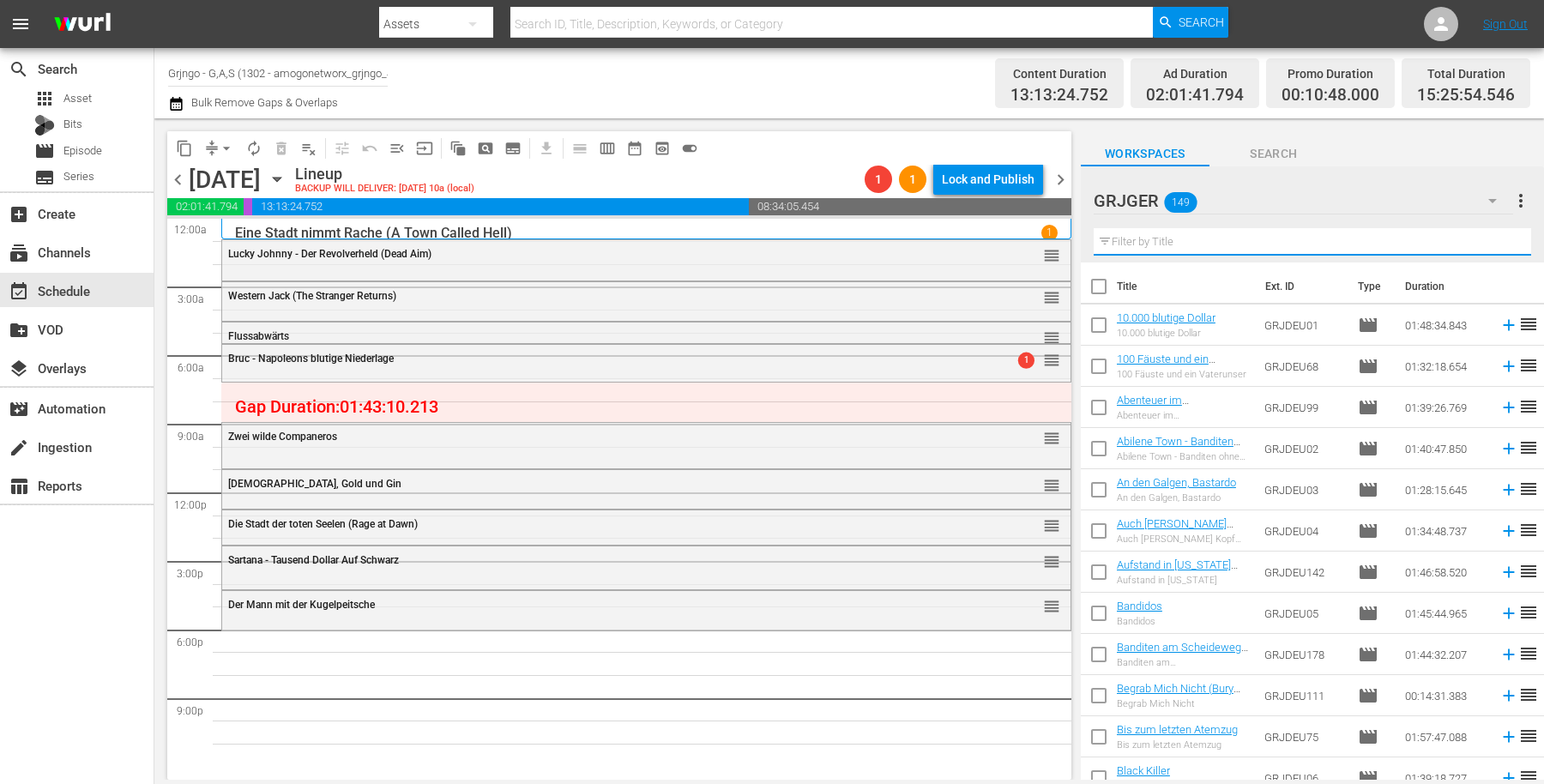
paste input "[PERSON_NAME]: Flucht aus dem Goldland - EP02"
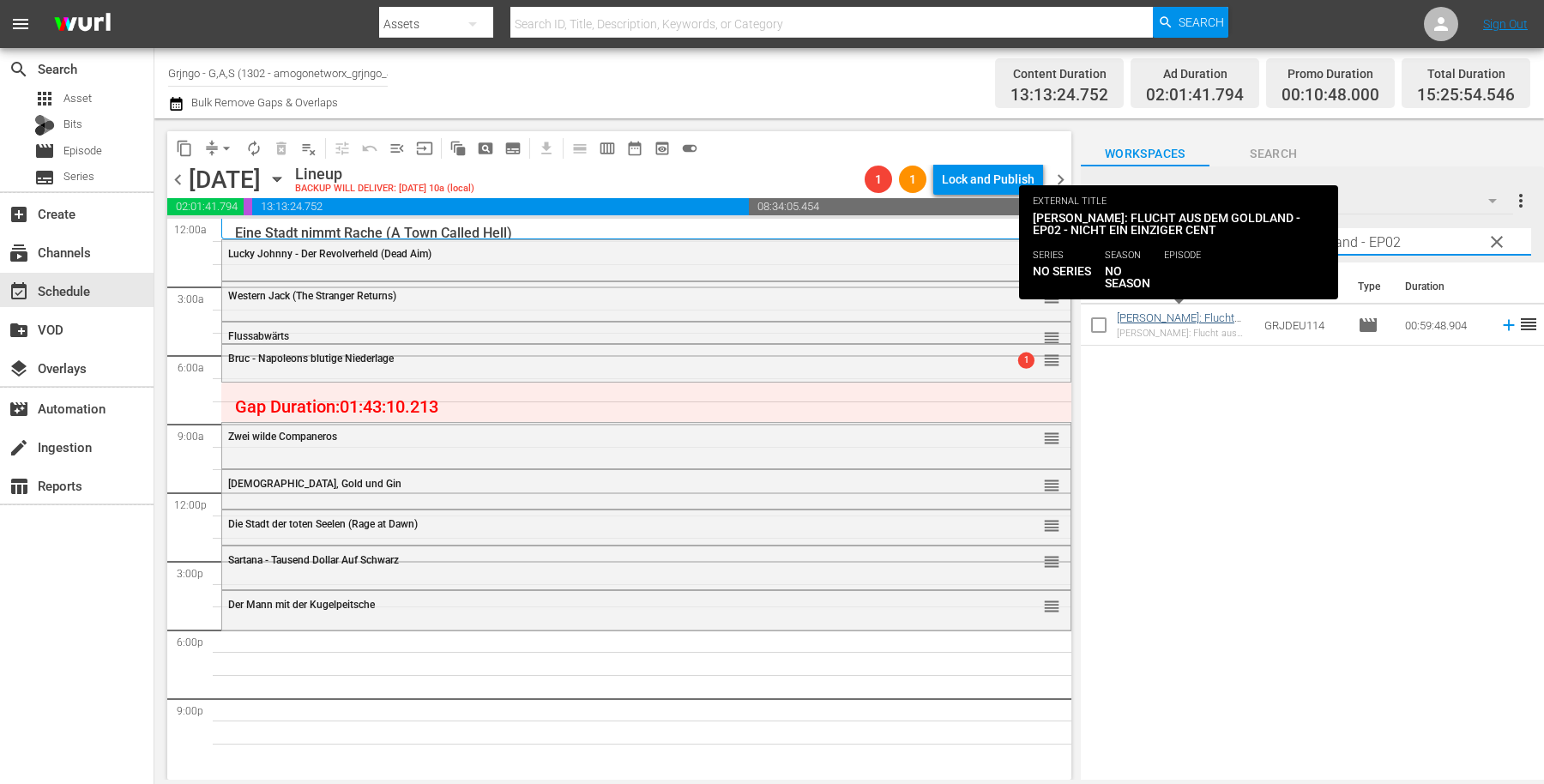
type input "[PERSON_NAME]: Flucht aus dem Goldland - EP02"
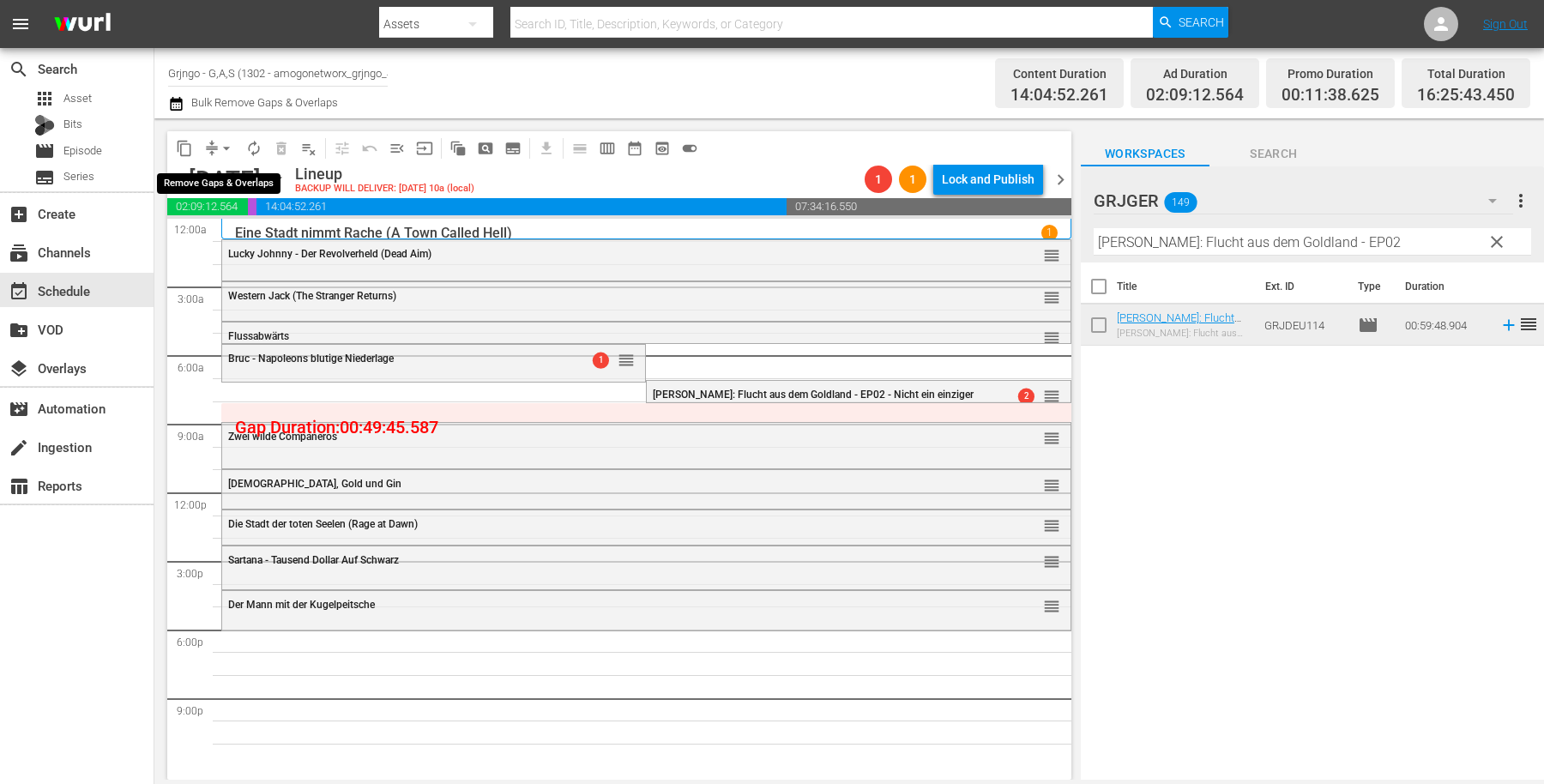
click at [225, 144] on span "arrow_drop_down" at bounding box center [226, 148] width 17 height 17
click at [277, 237] on li "Align to End of Previous Day" at bounding box center [227, 239] width 180 height 28
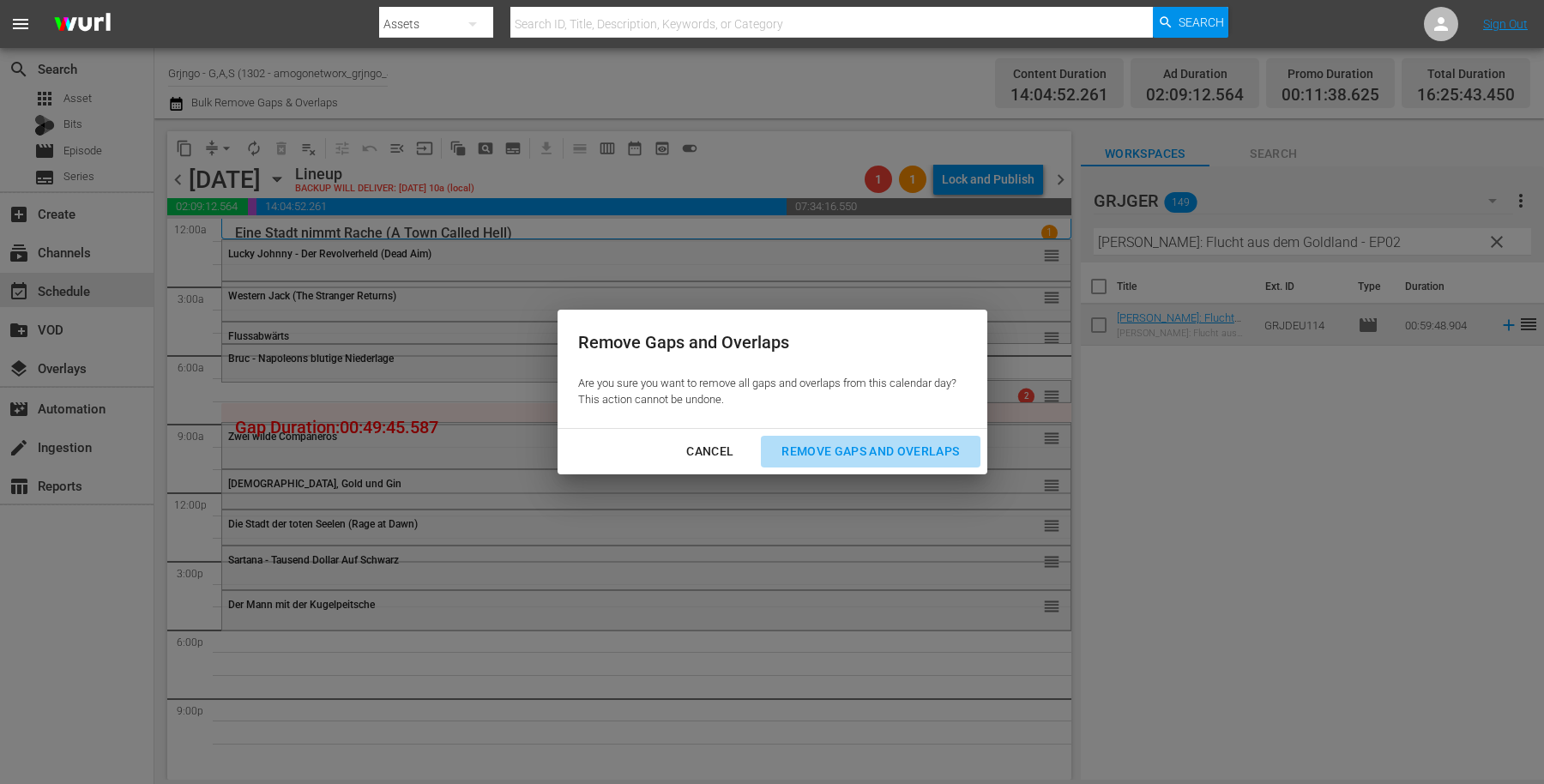
drag, startPoint x: 823, startPoint y: 452, endPoint x: 780, endPoint y: 452, distance: 42.9
click at [821, 453] on div "Remove Gaps and Overlaps" at bounding box center [870, 451] width 205 height 21
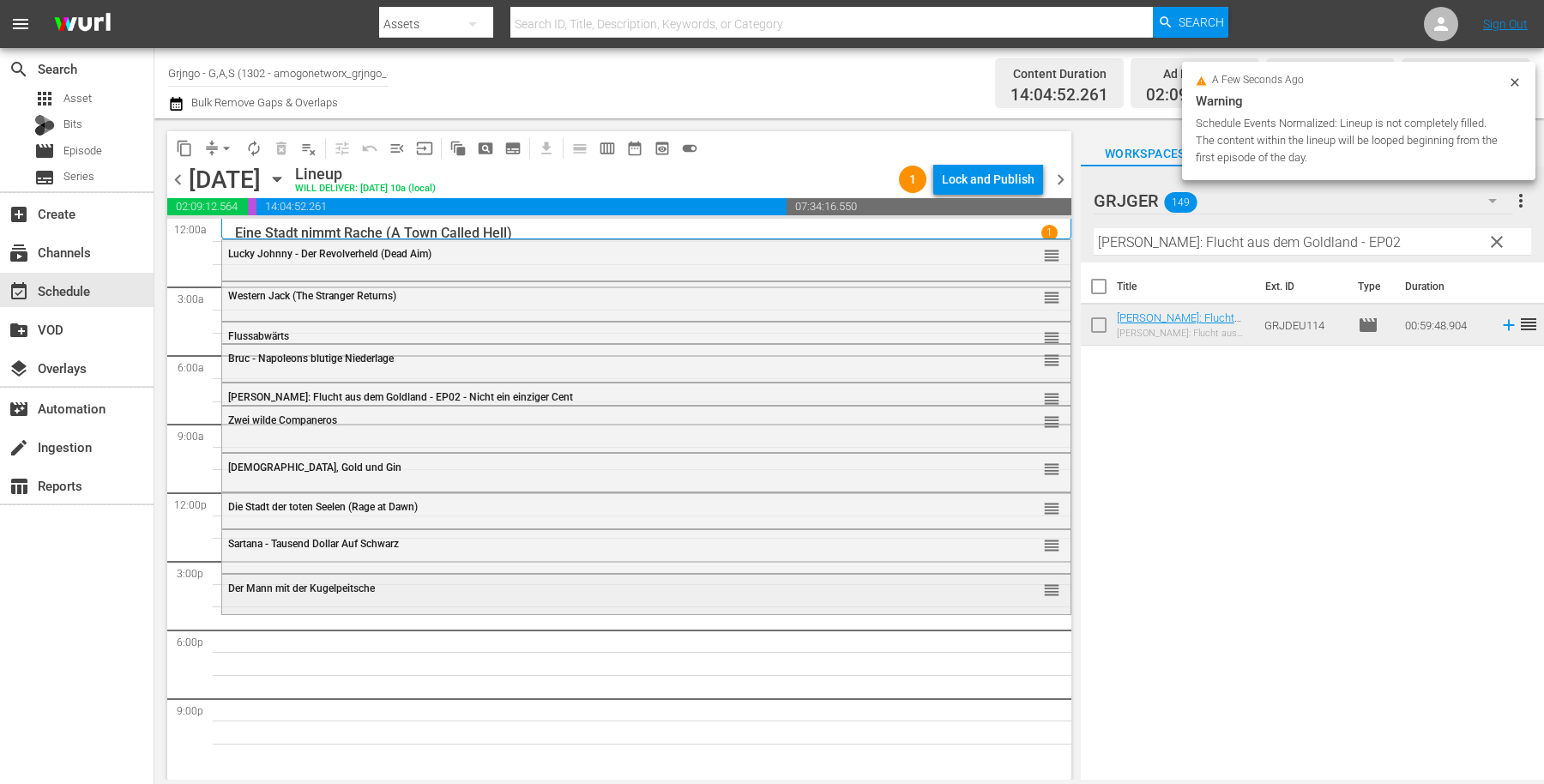
click at [279, 593] on span "Der Mann mit der Kugelpeitsche" at bounding box center [301, 588] width 147 height 12
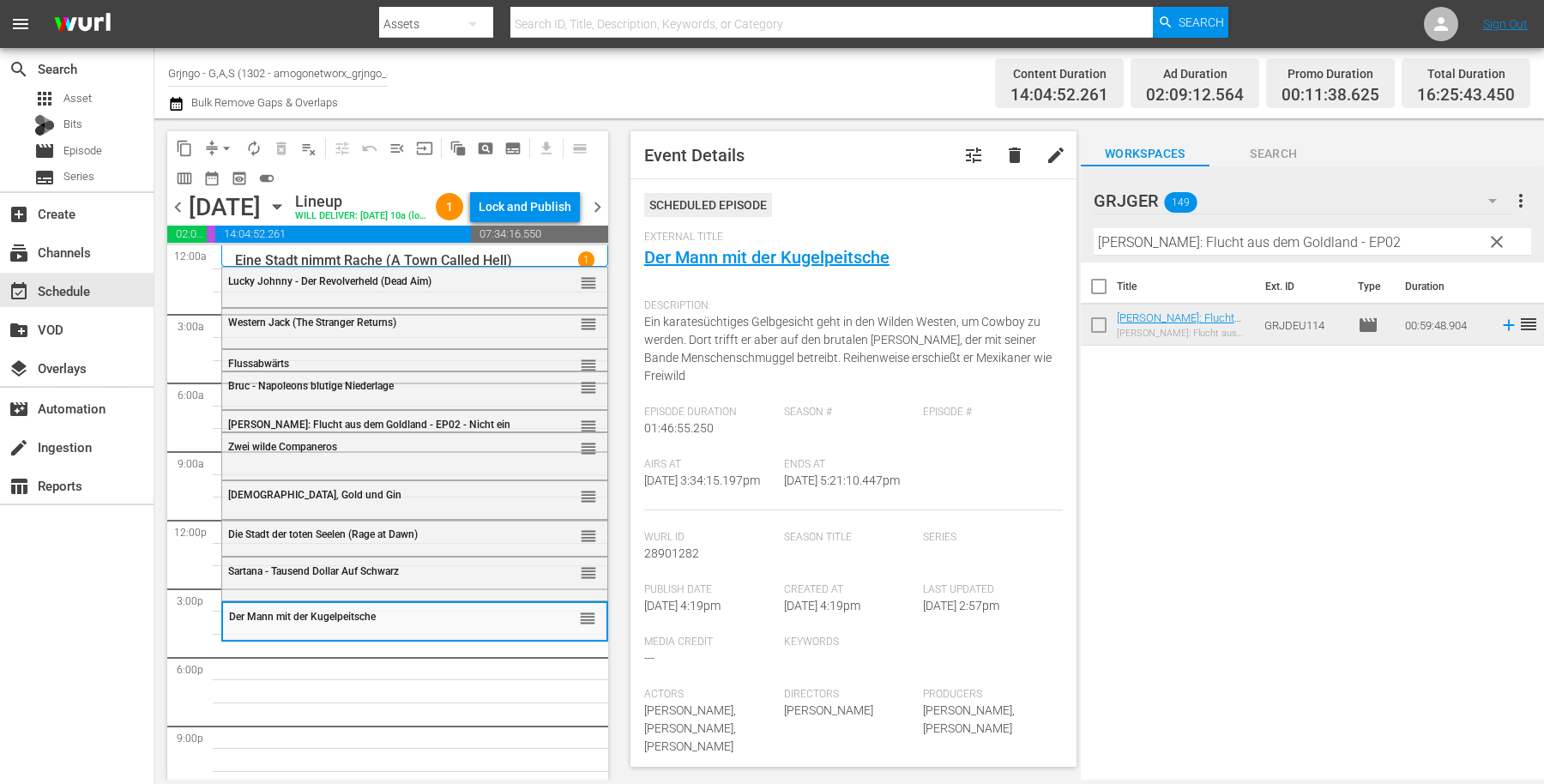
click at [1491, 238] on span "clear" at bounding box center [1497, 242] width 21 height 21
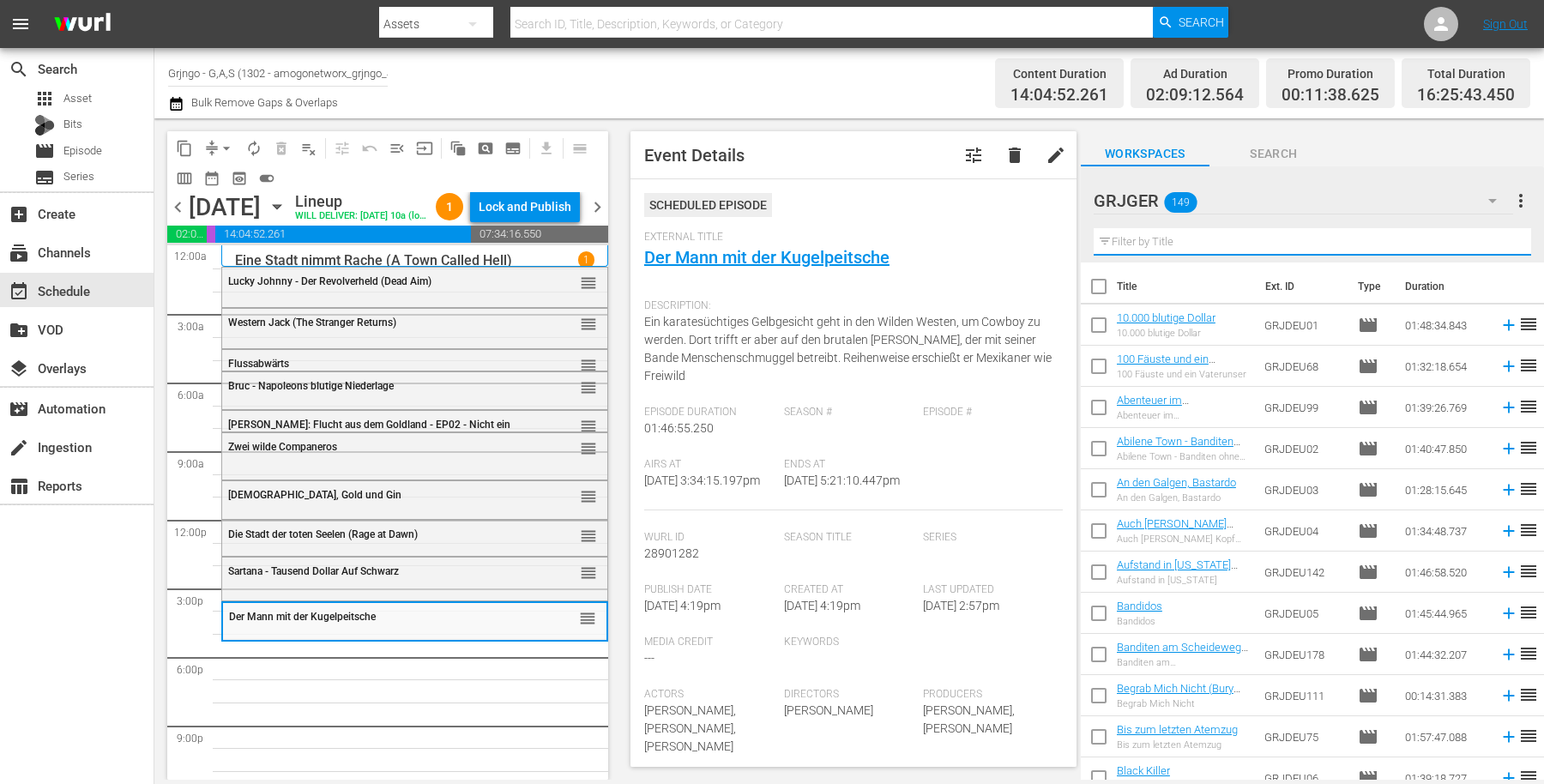
paste input "Lederstrumpf und Chingachgook"
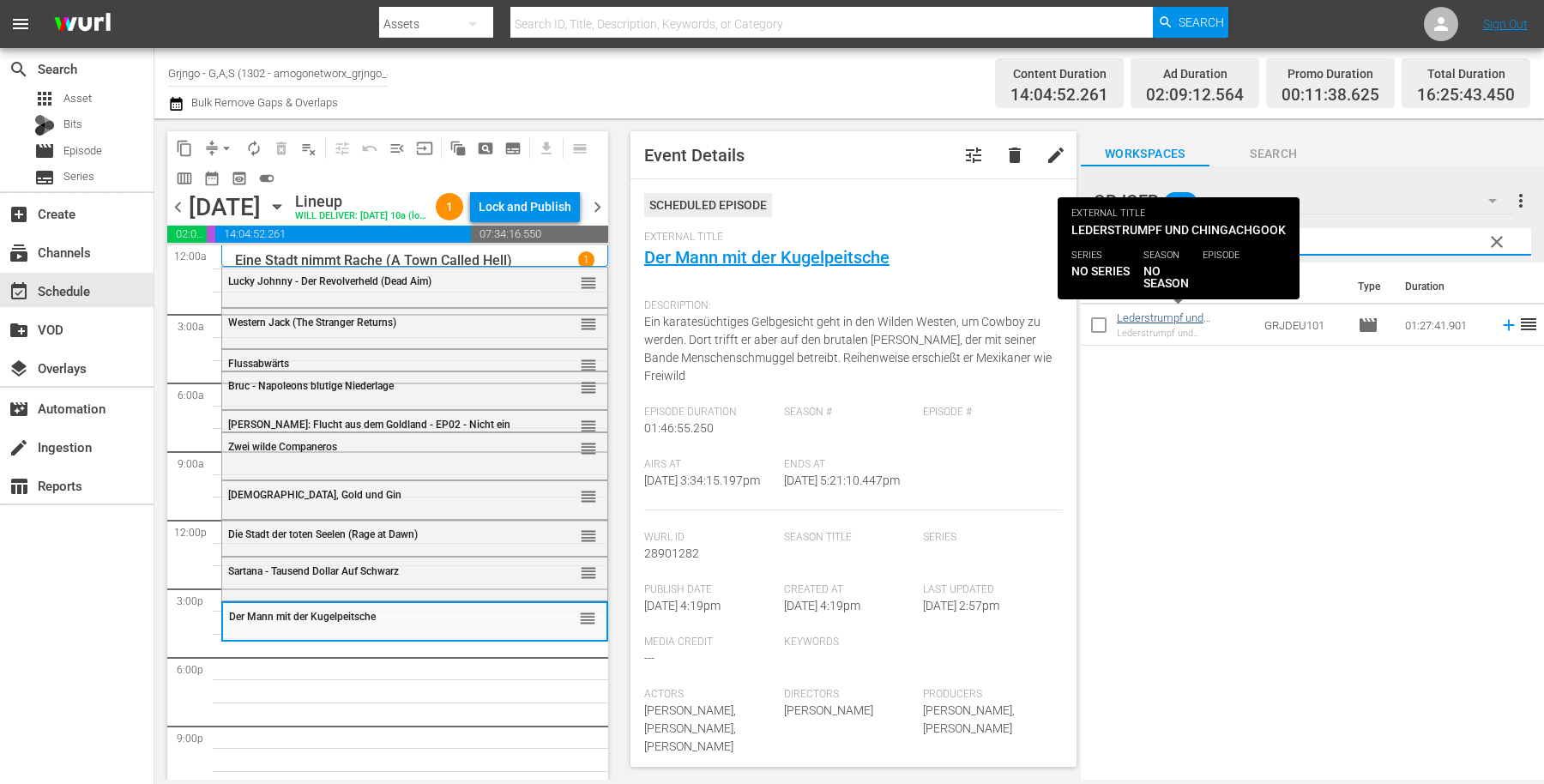
type input "Lederstrumpf und Chingachgook"
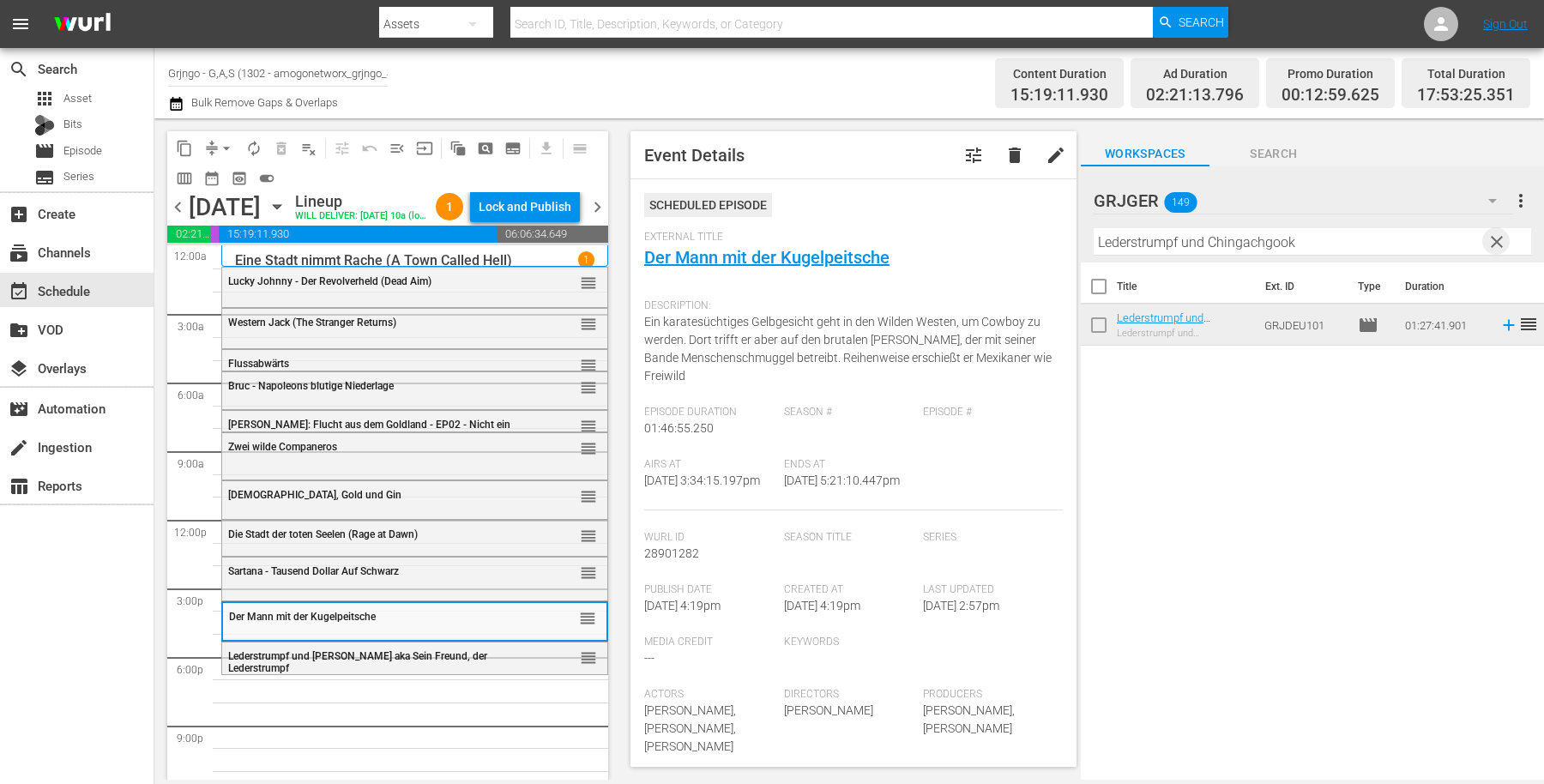
click at [1489, 238] on span "clear" at bounding box center [1497, 242] width 21 height 21
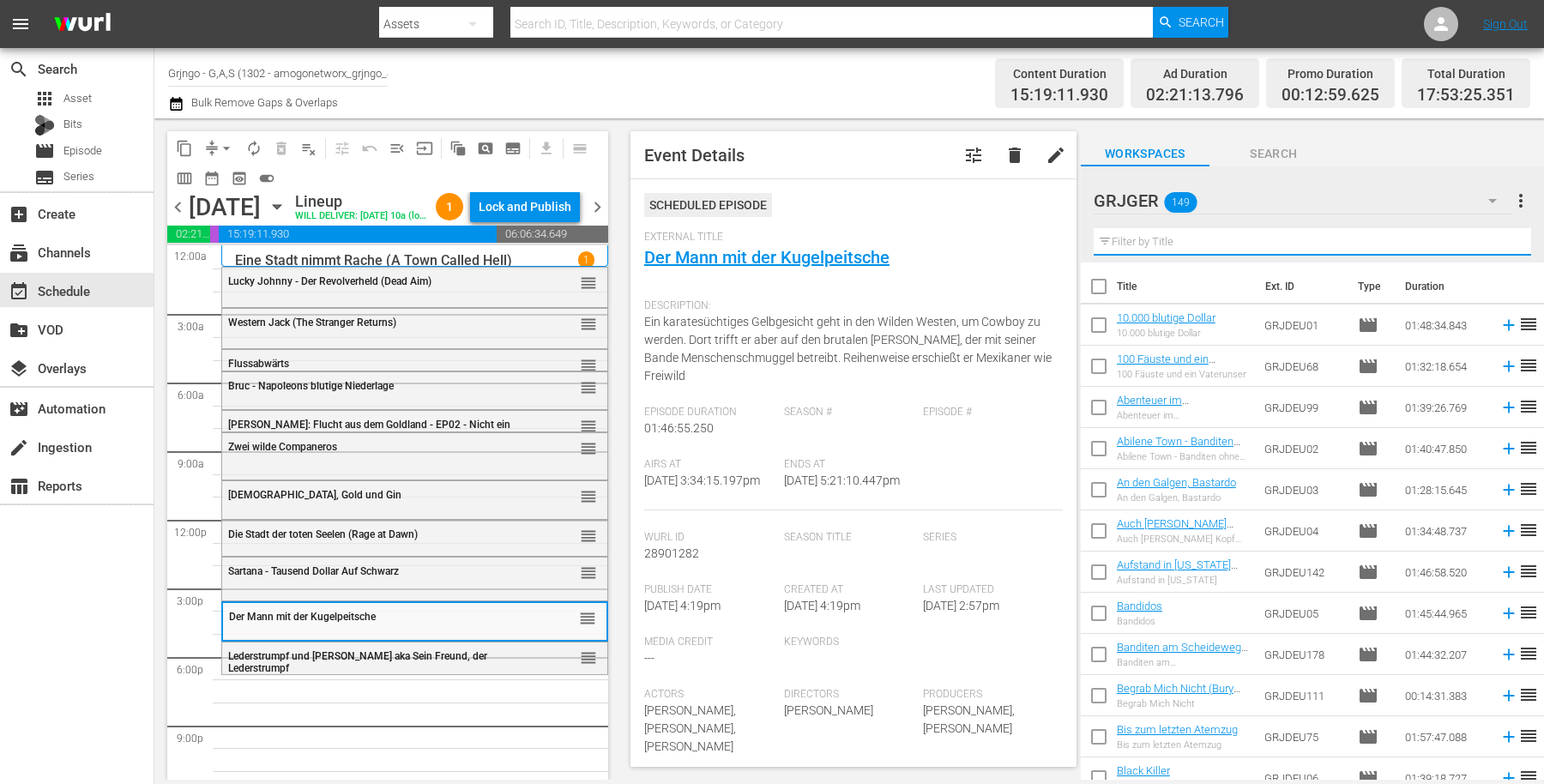
paste input "Gefährten des Todes (The Deadly Companions)"
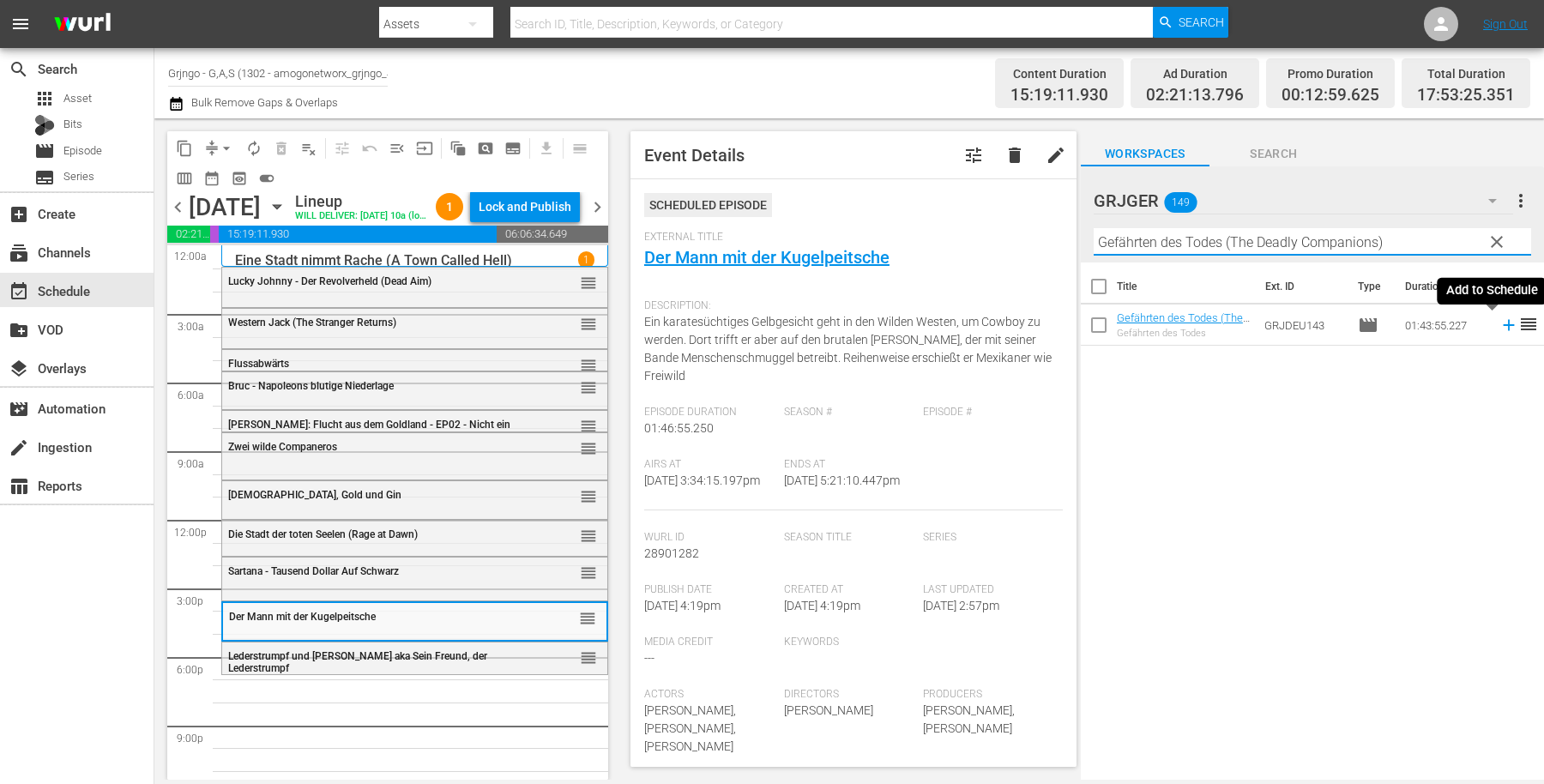
type input "Gefährten des Todes (The Deadly Companions)"
click at [1503, 321] on icon at bounding box center [1508, 325] width 11 height 11
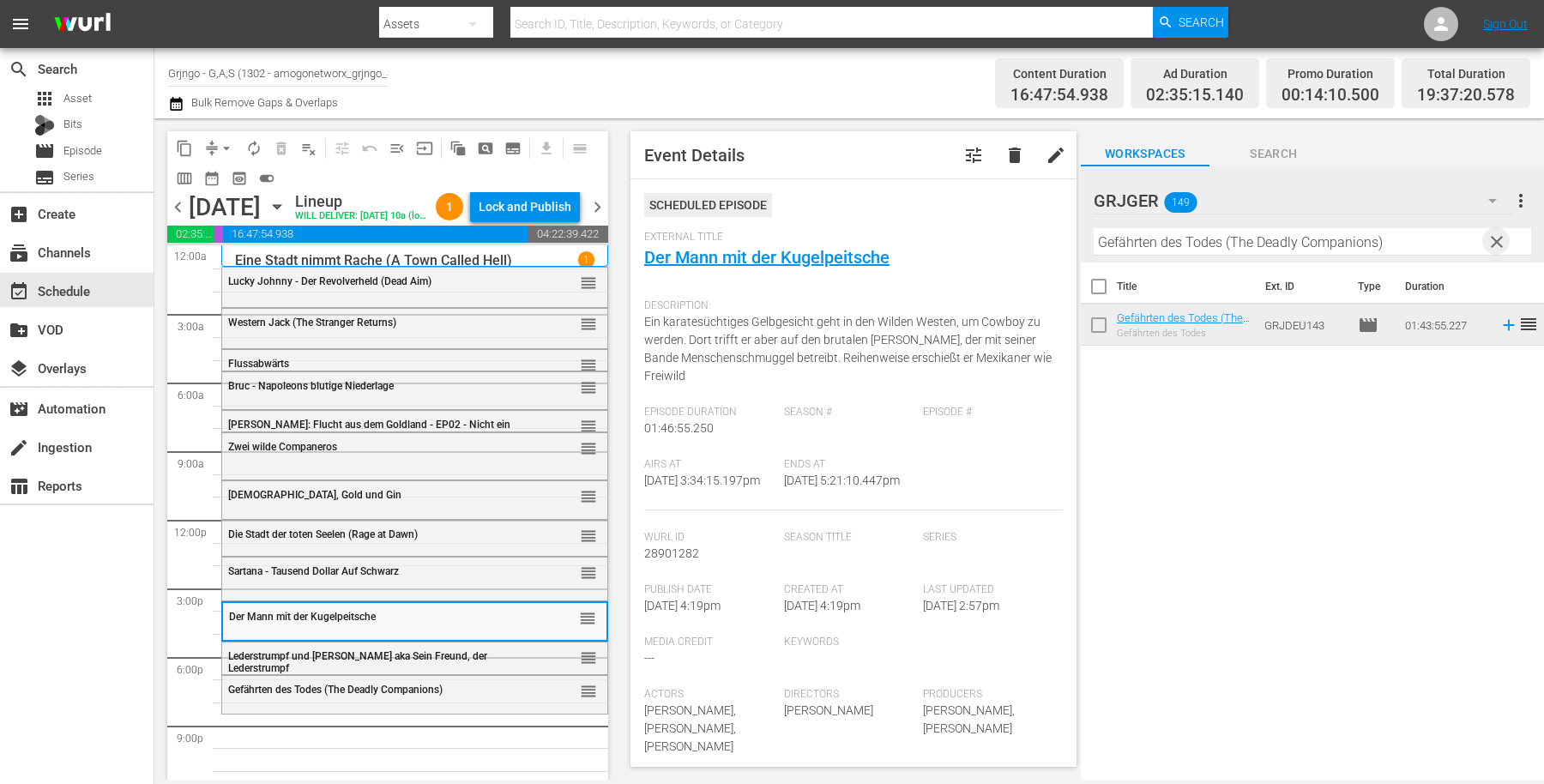
click at [1491, 240] on span "clear" at bounding box center [1497, 242] width 21 height 21
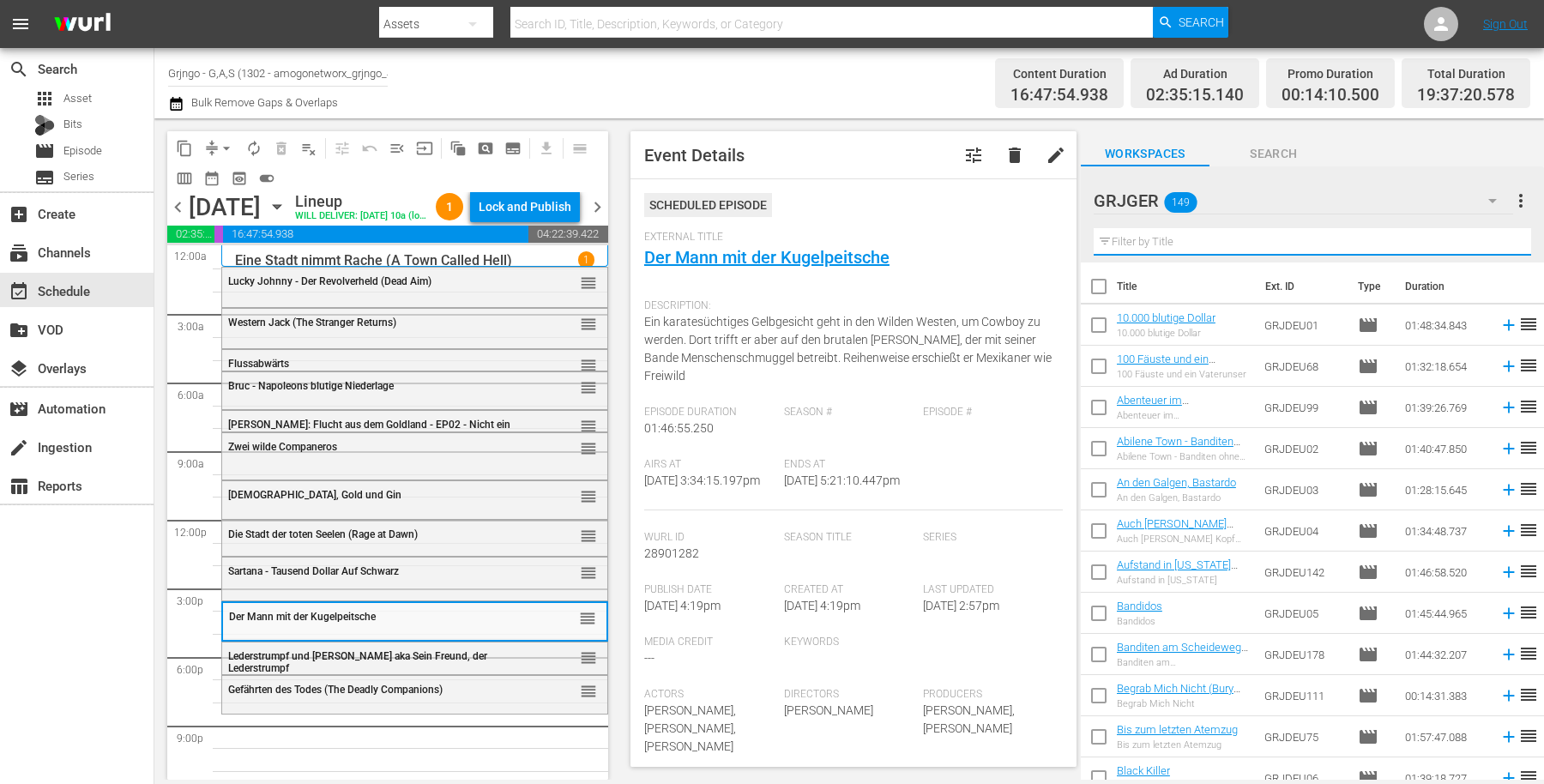
paste input "Bandidos"
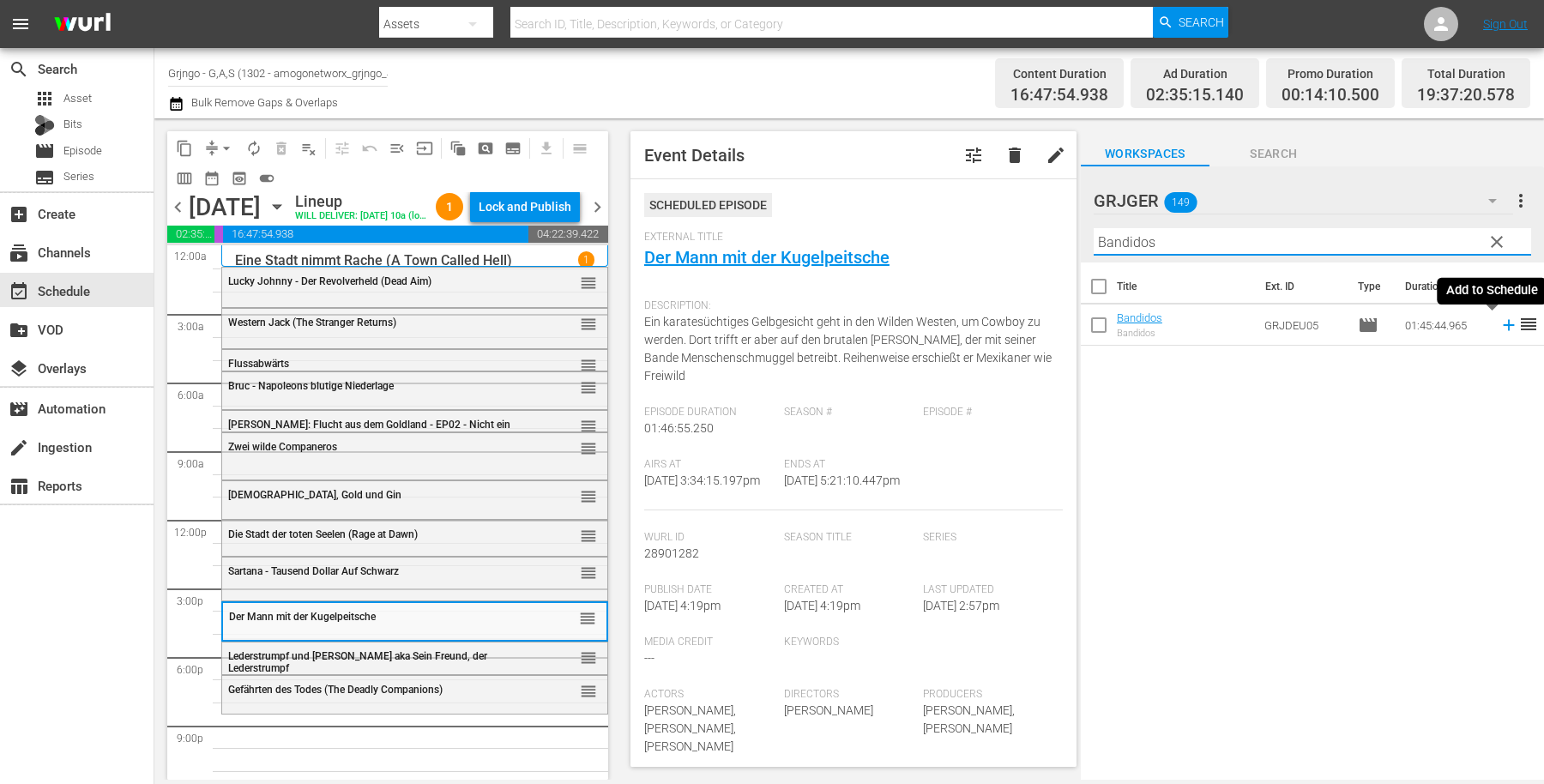
type input "Bandidos"
click at [1500, 327] on icon at bounding box center [1509, 325] width 19 height 19
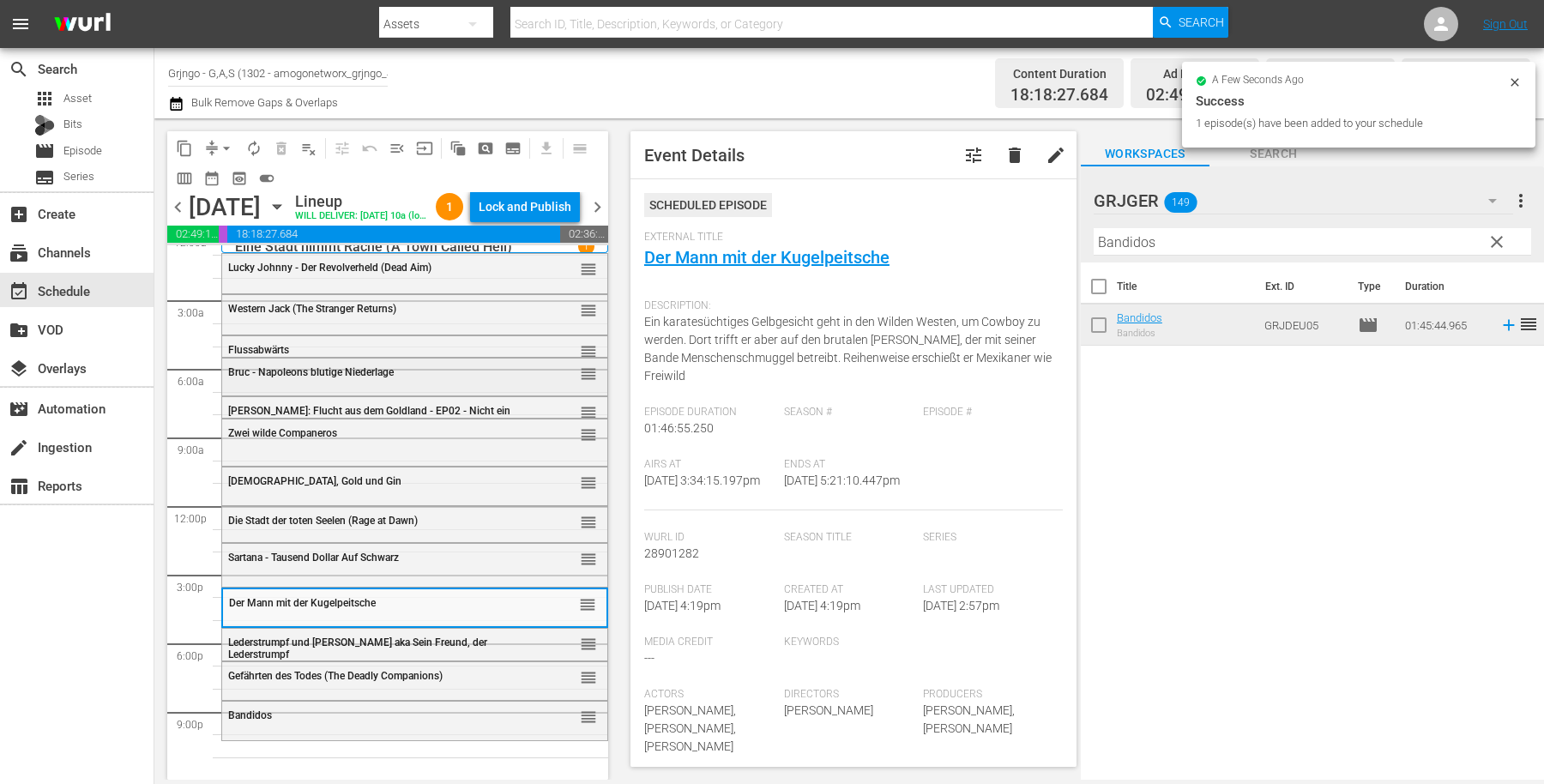
scroll to position [42, 0]
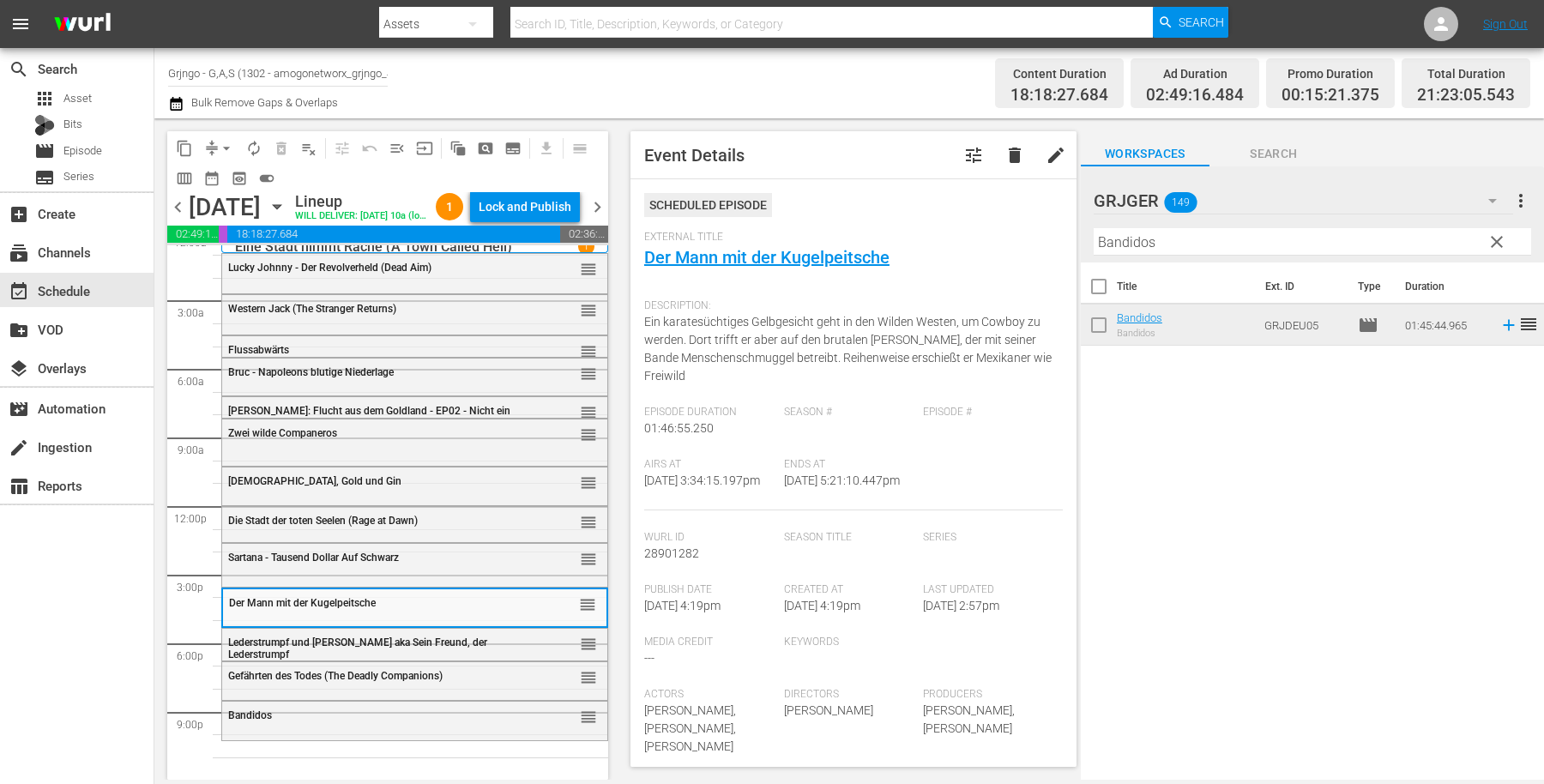
drag, startPoint x: 1493, startPoint y: 237, endPoint x: 1149, endPoint y: 238, distance: 344.0
click at [1493, 237] on span "clear" at bounding box center [1497, 242] width 21 height 21
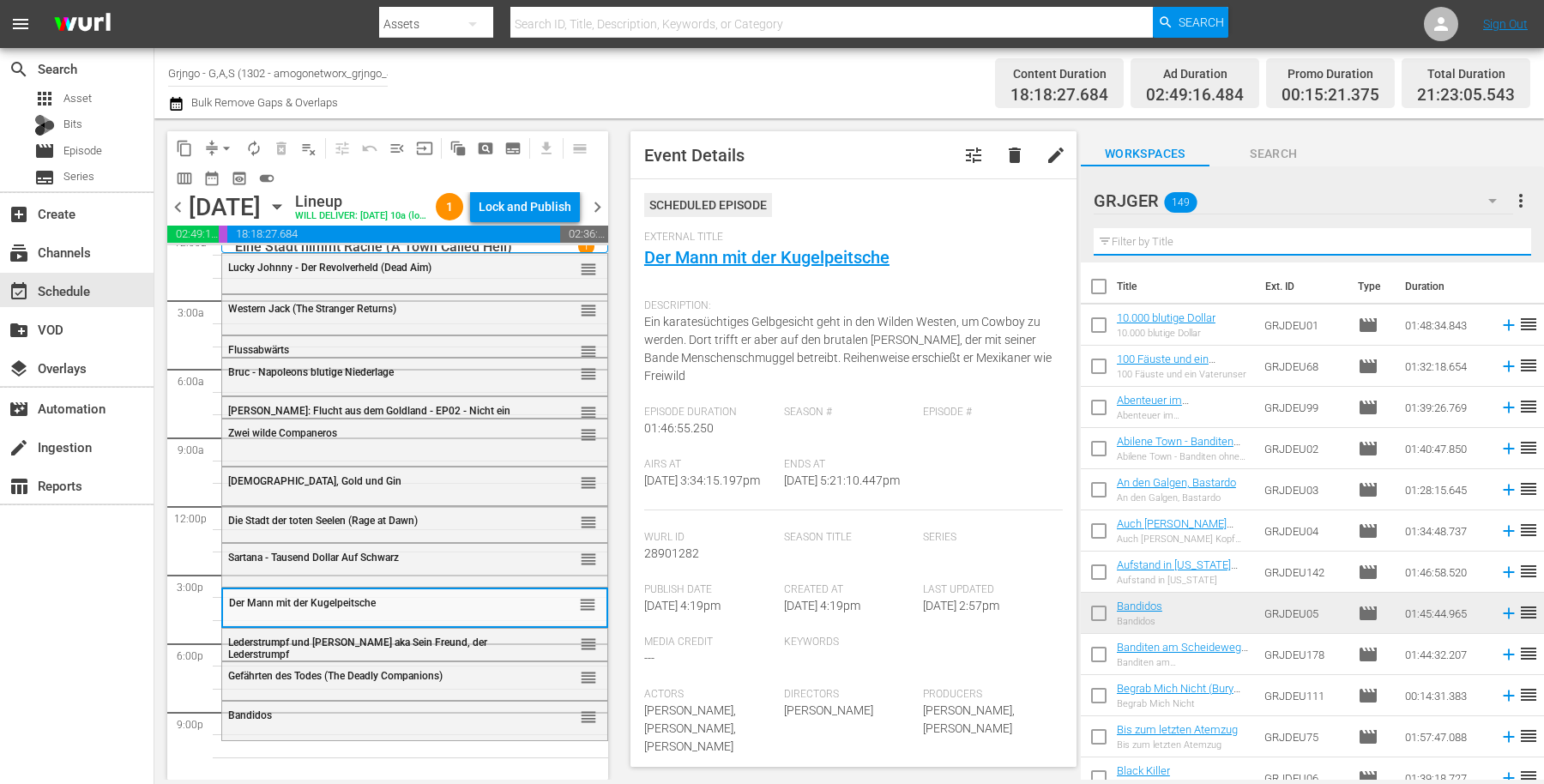
paste input "Wildwasser-Sam"
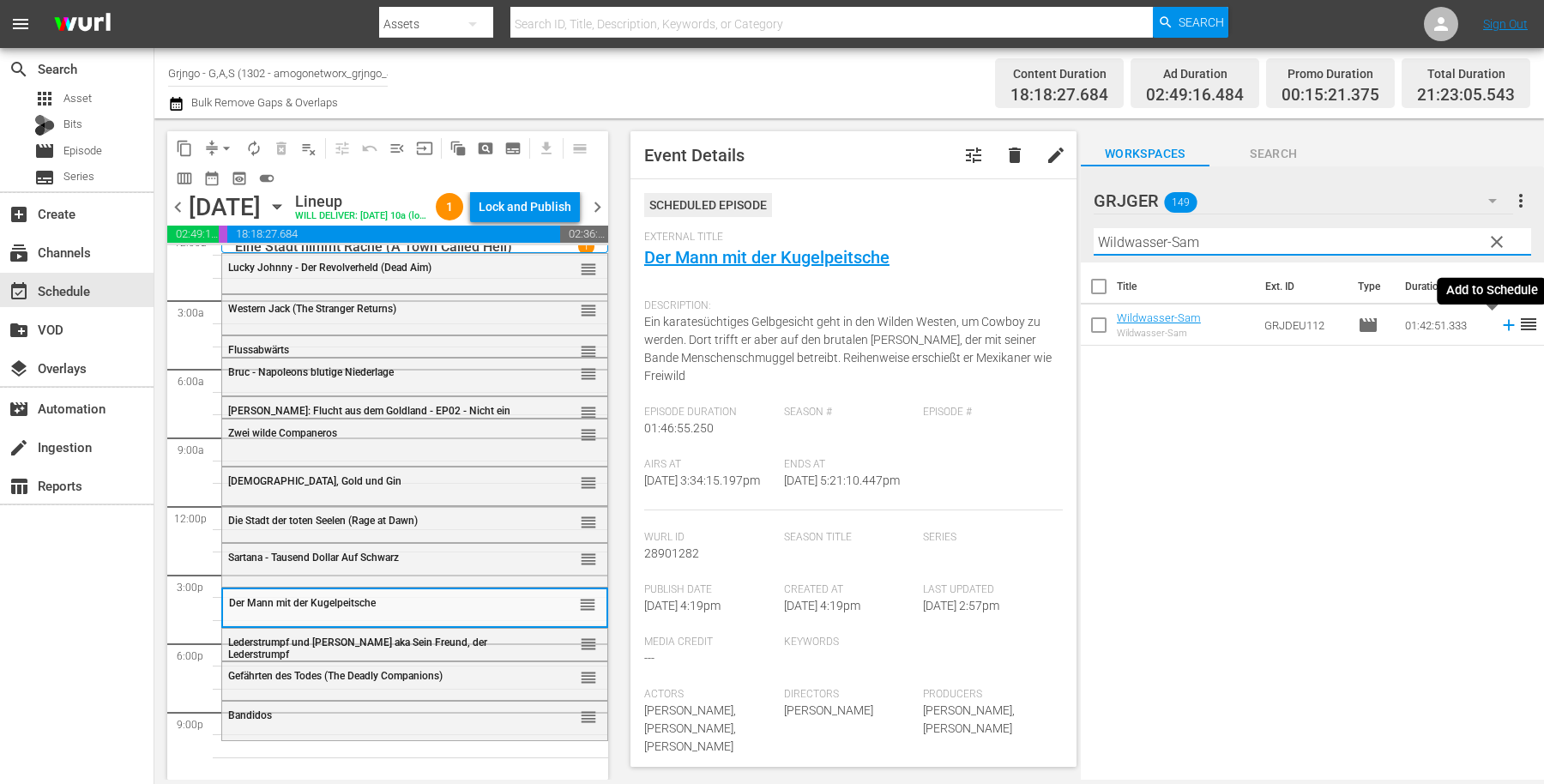
type input "Wildwasser-Sam"
click at [1503, 323] on icon at bounding box center [1508, 325] width 11 height 11
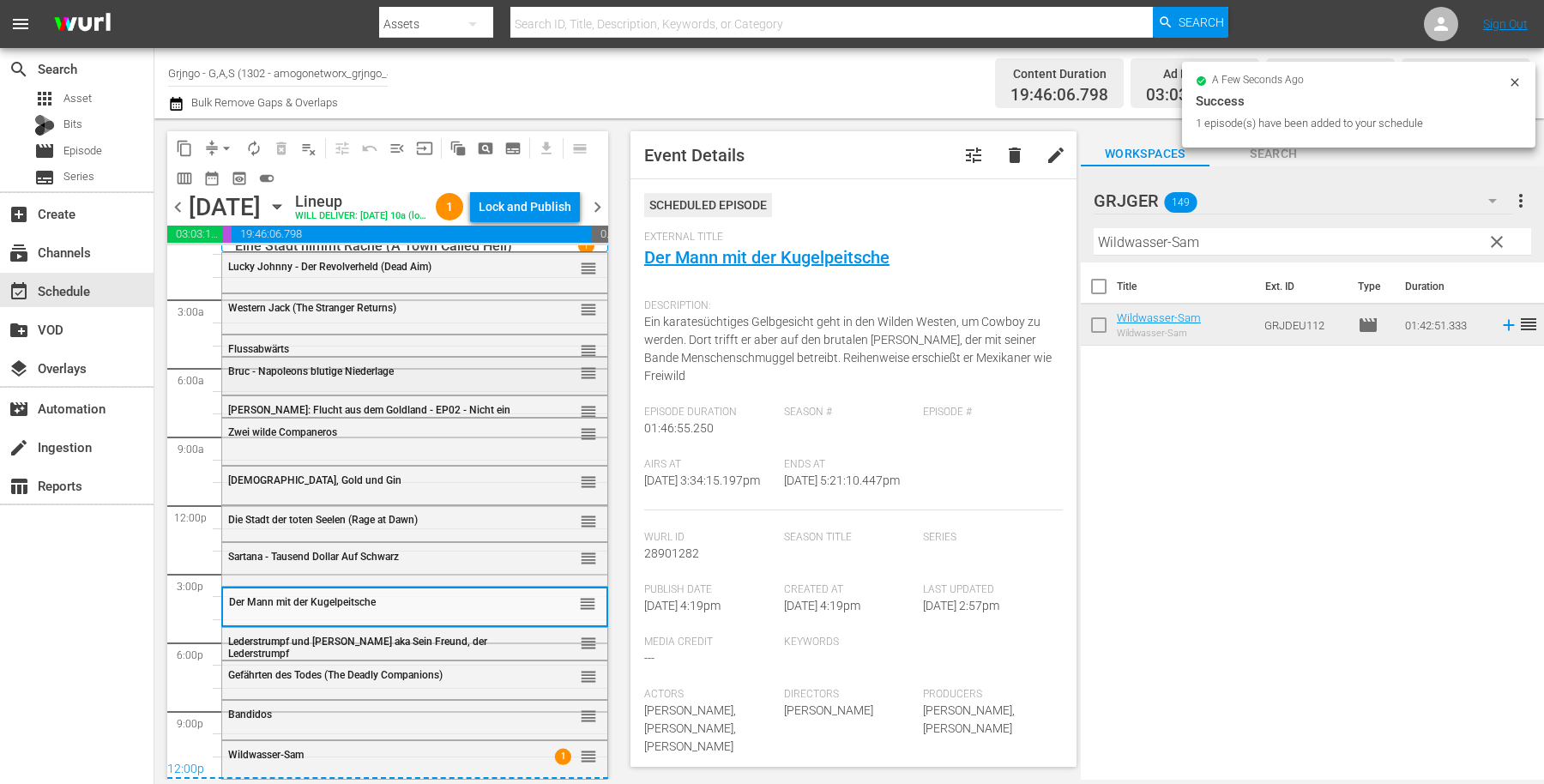
scroll to position [0, 0]
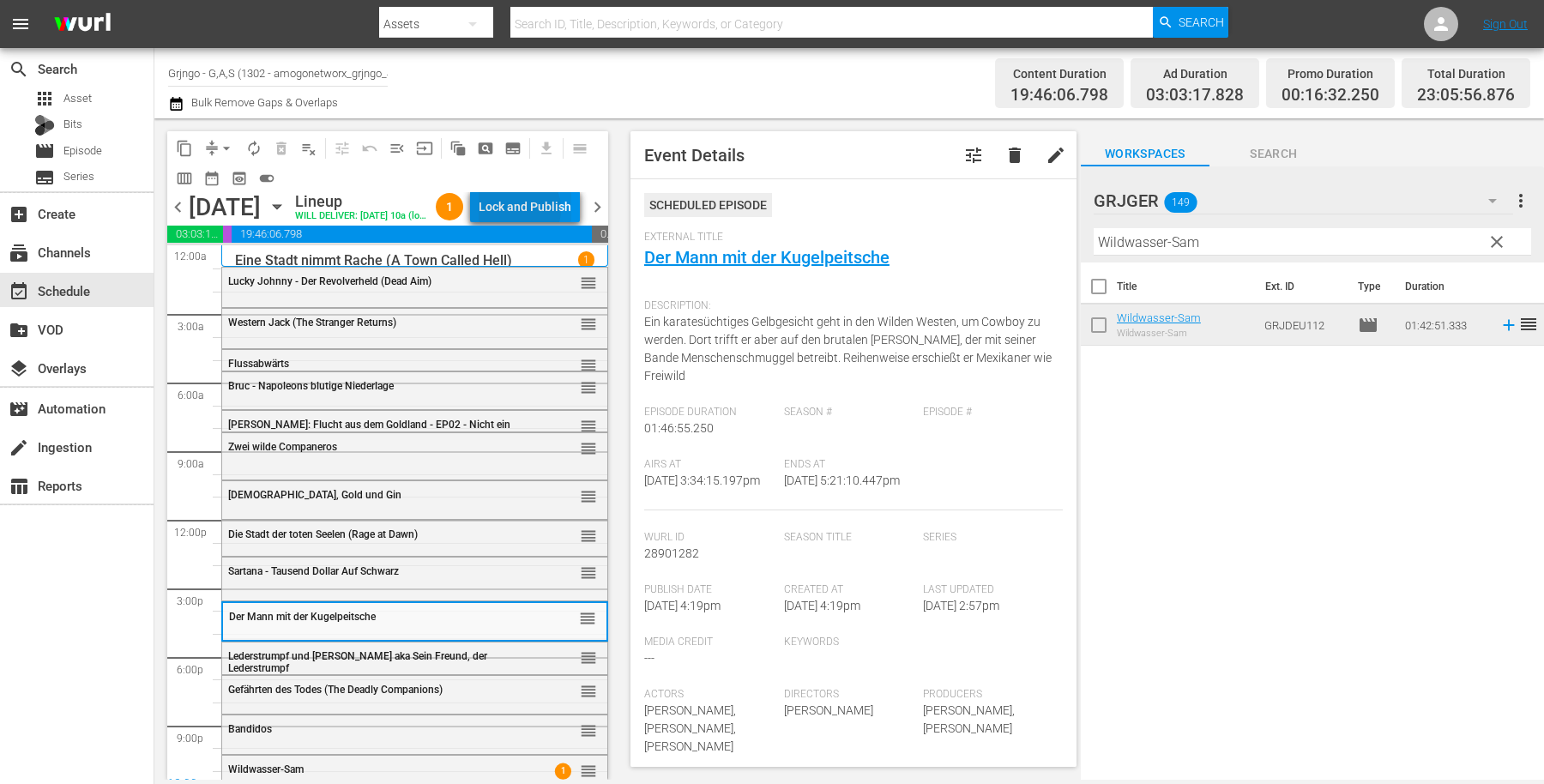
click at [546, 212] on div "Lock and Publish" at bounding box center [525, 206] width 93 height 31
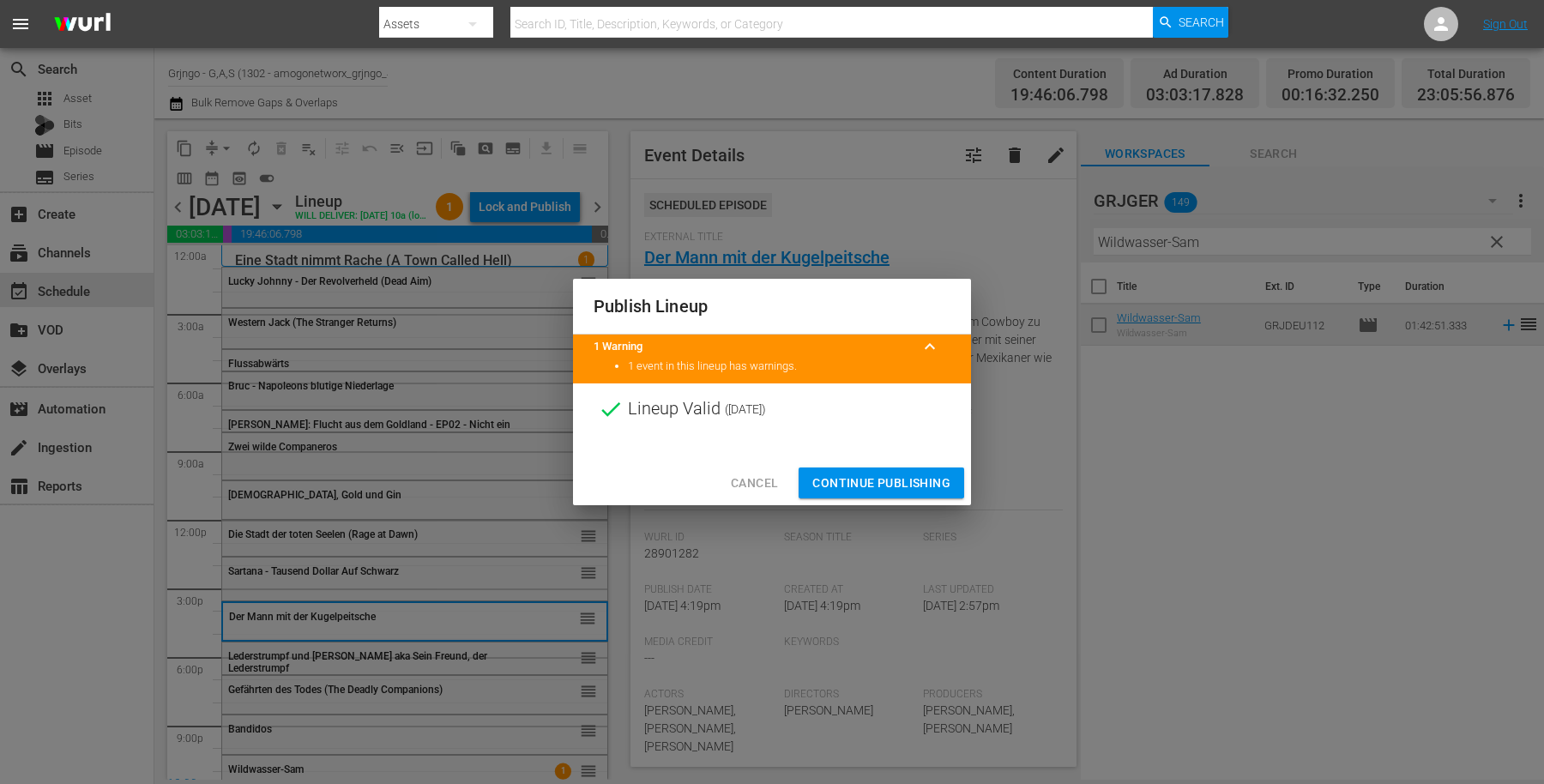
click at [846, 485] on span "Continue Publishing" at bounding box center [881, 483] width 138 height 21
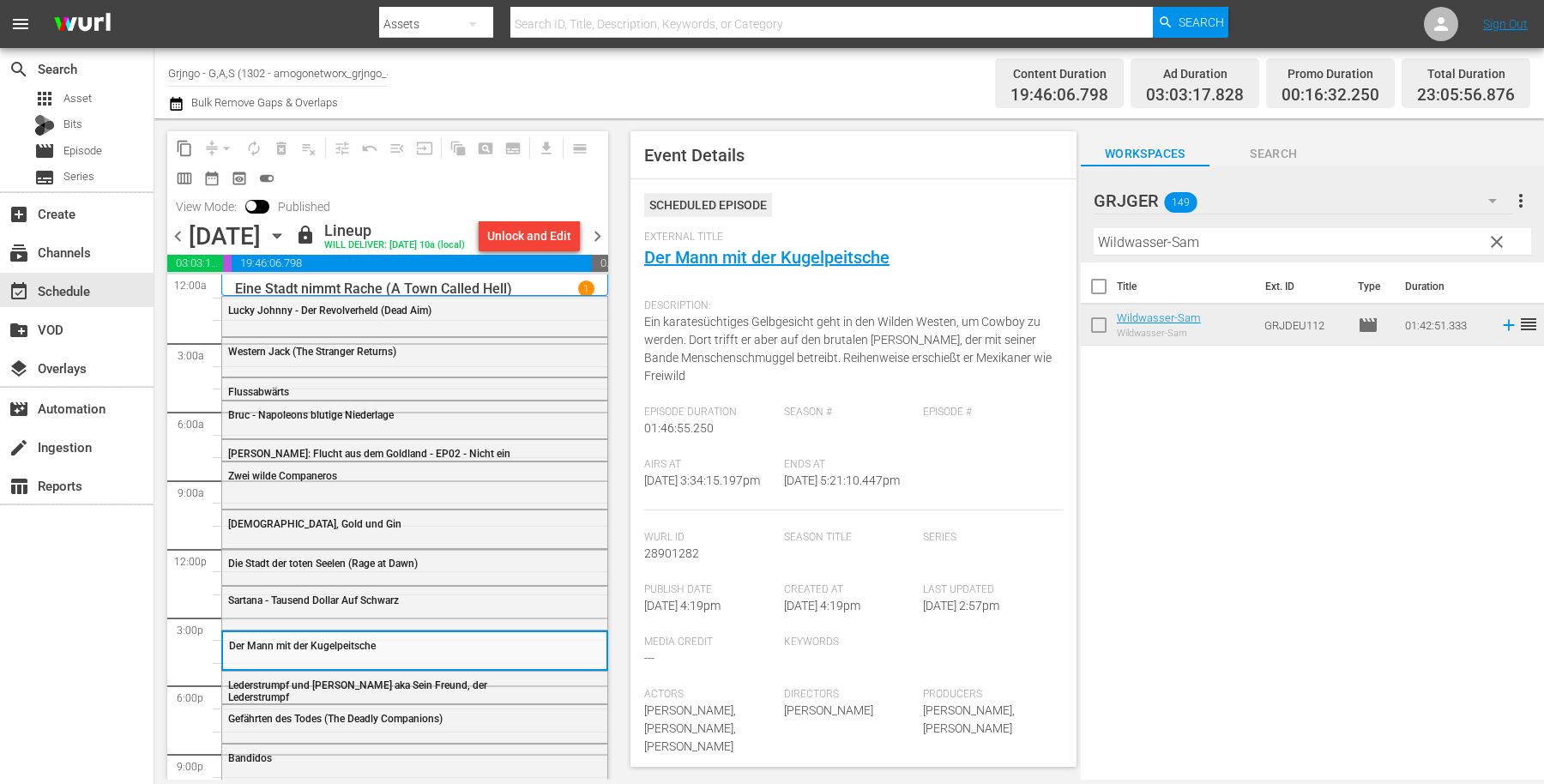
click at [604, 242] on span "chevron_right" at bounding box center [597, 236] width 21 height 21
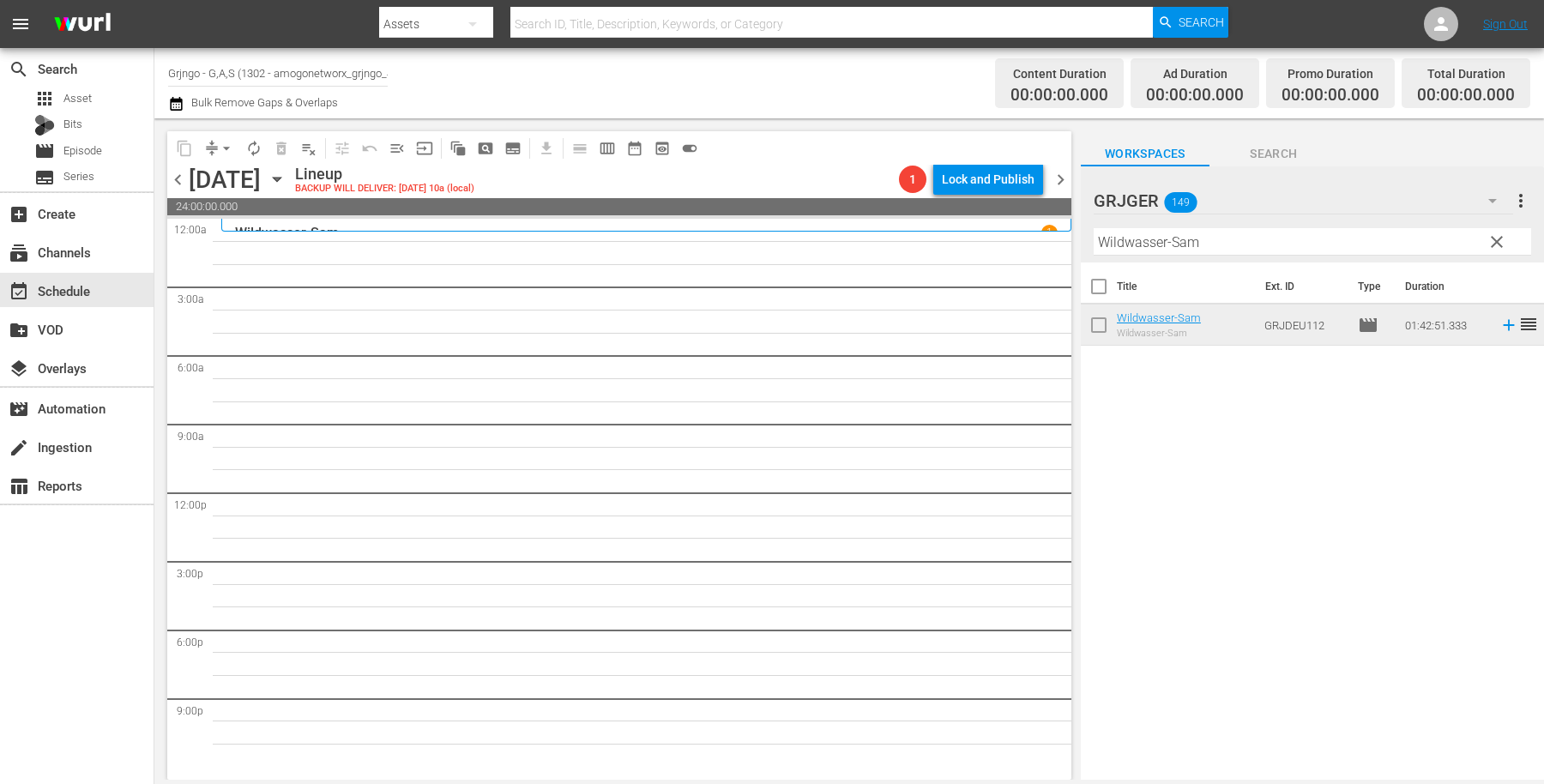
click at [1493, 237] on span "clear" at bounding box center [1497, 242] width 21 height 21
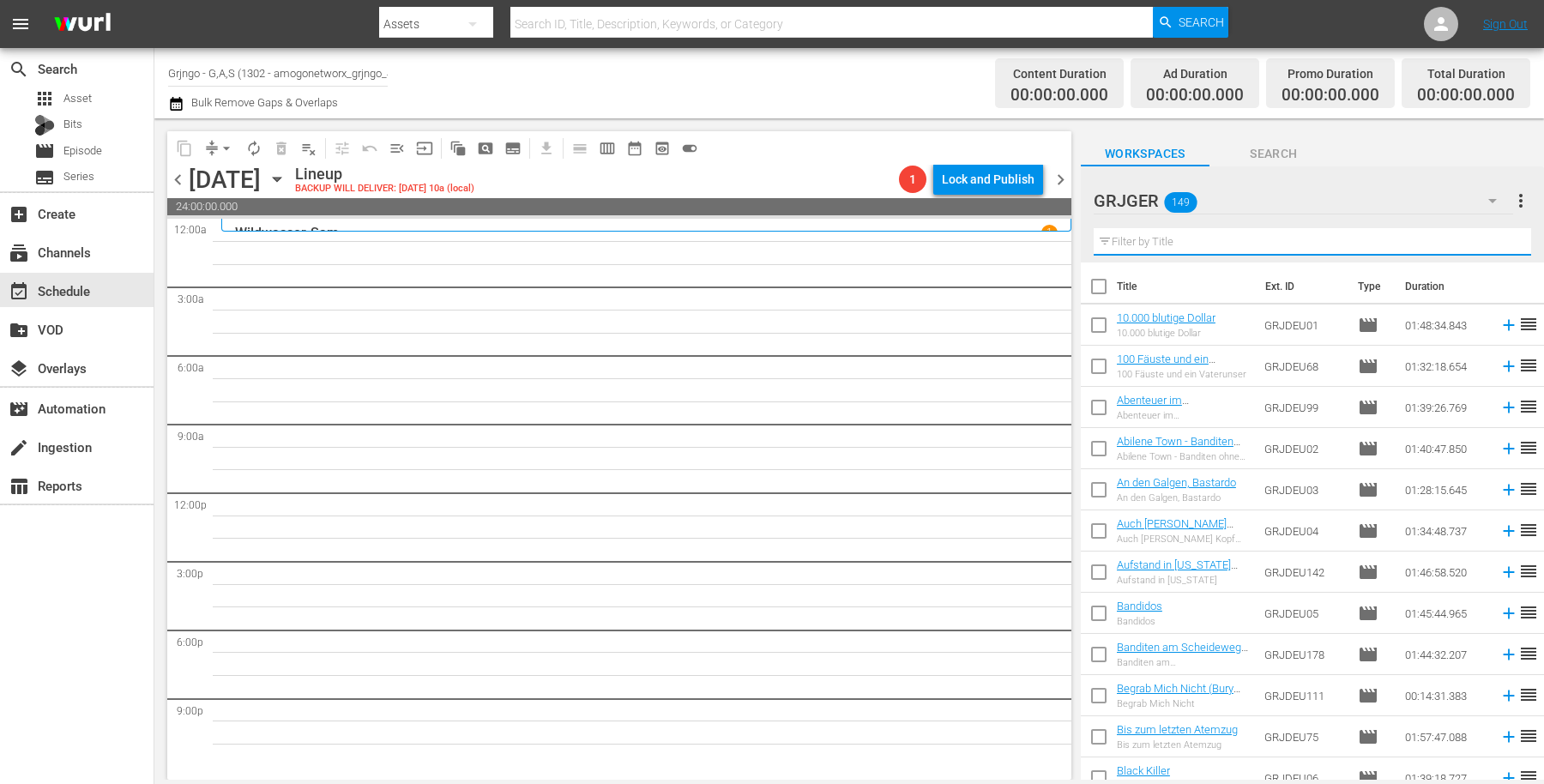
paste input "Django - Melodie in Blei"
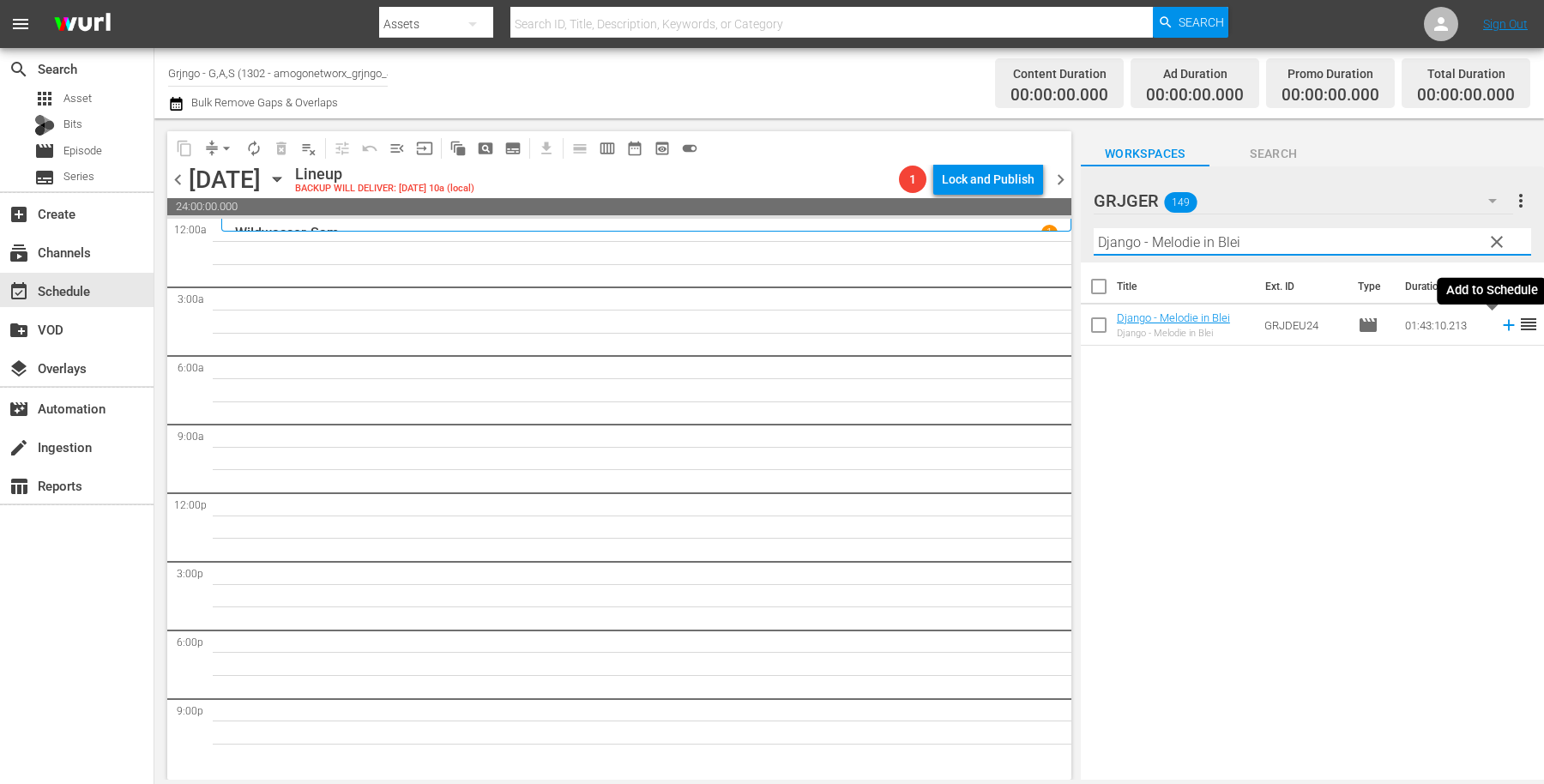
type input "Django - Melodie in Blei"
drag, startPoint x: 1489, startPoint y: 323, endPoint x: 1375, endPoint y: 215, distance: 156.6
click at [1500, 323] on icon at bounding box center [1509, 325] width 19 height 19
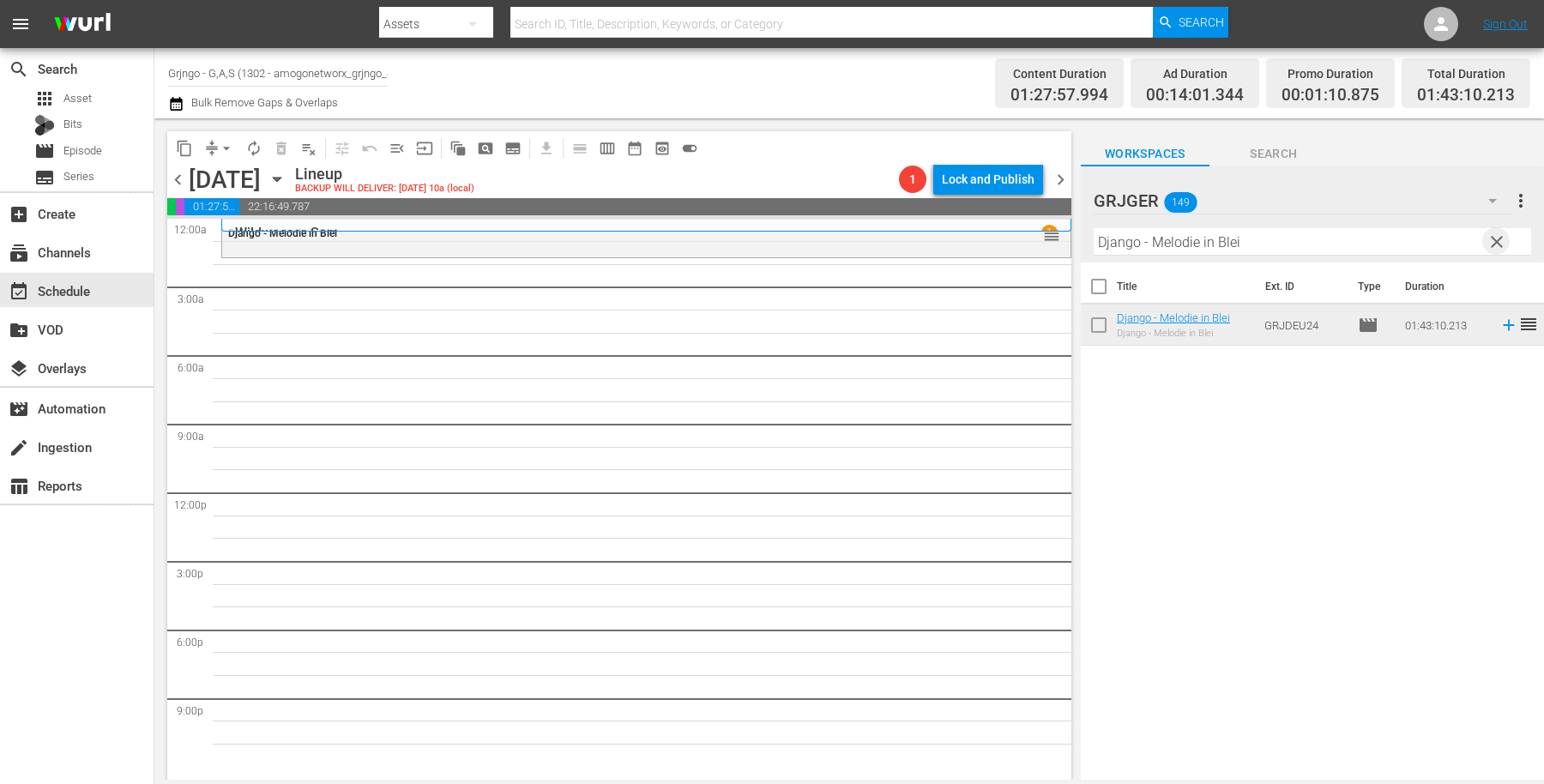
click at [1496, 235] on span "clear" at bounding box center [1497, 242] width 21 height 21
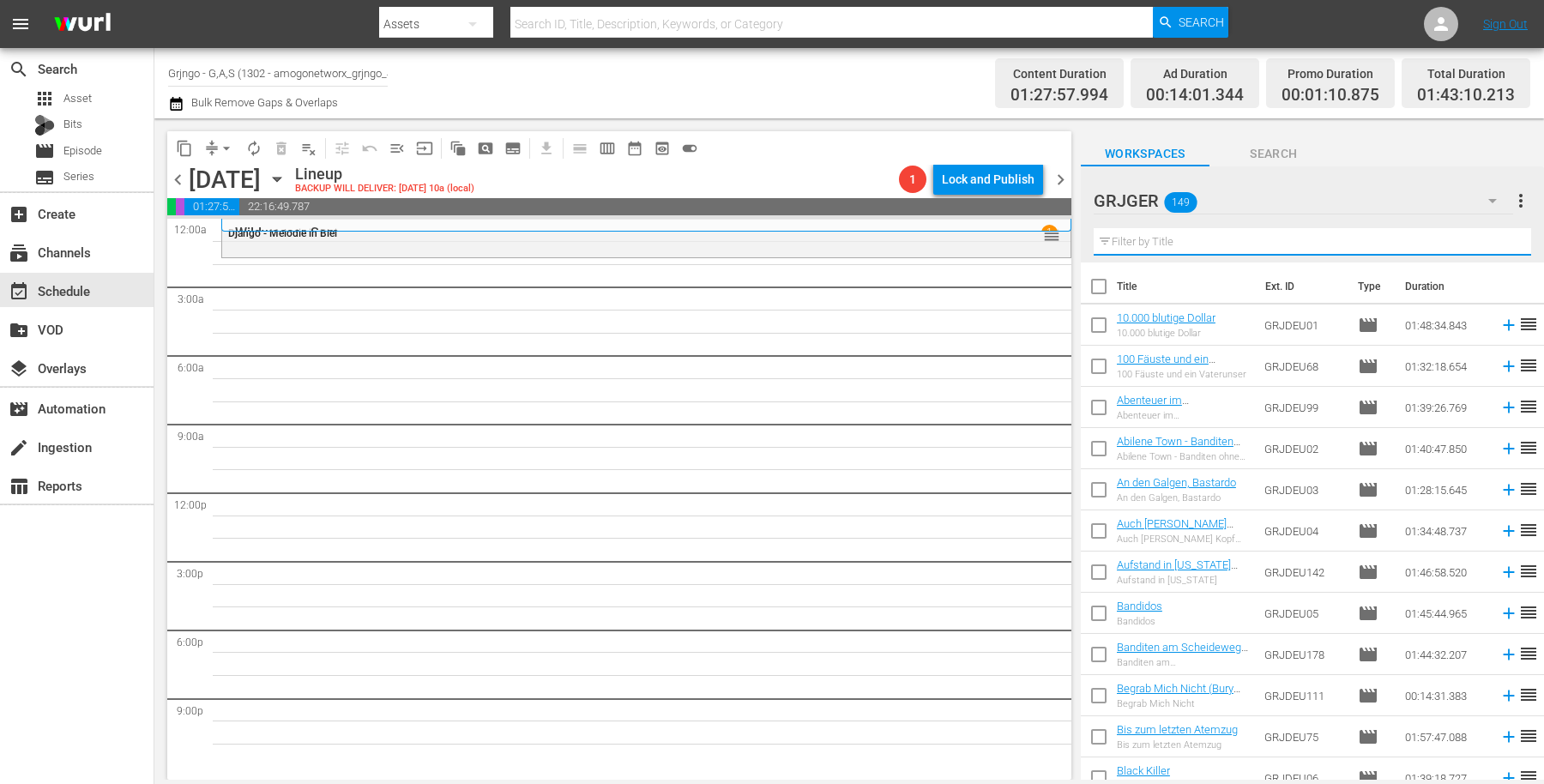
paste input "Murietta - Geißel von [GEOGRAPHIC_DATA]"
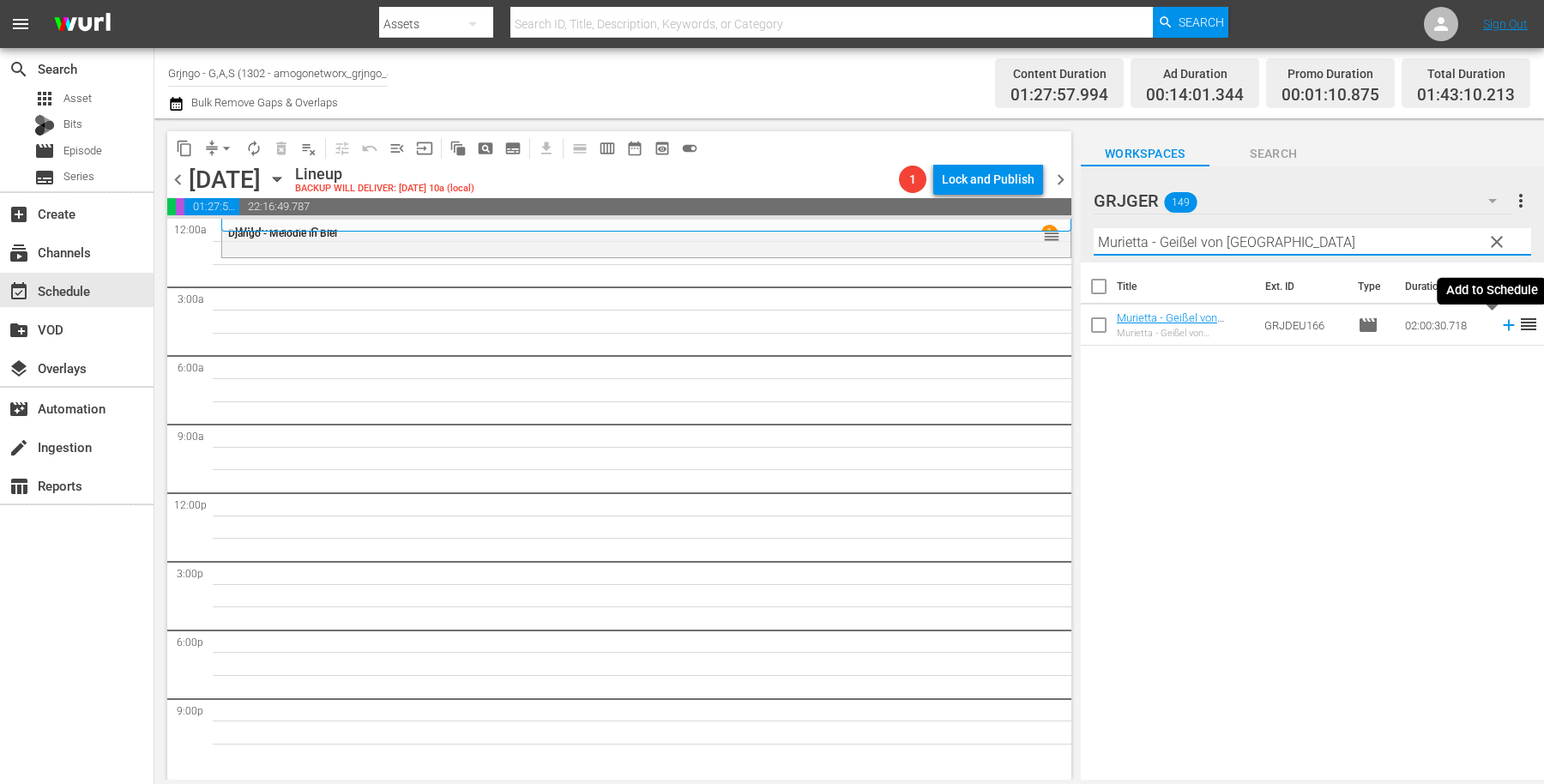
type input "Murietta - Geißel von [GEOGRAPHIC_DATA]"
click at [1500, 323] on icon at bounding box center [1509, 325] width 19 height 19
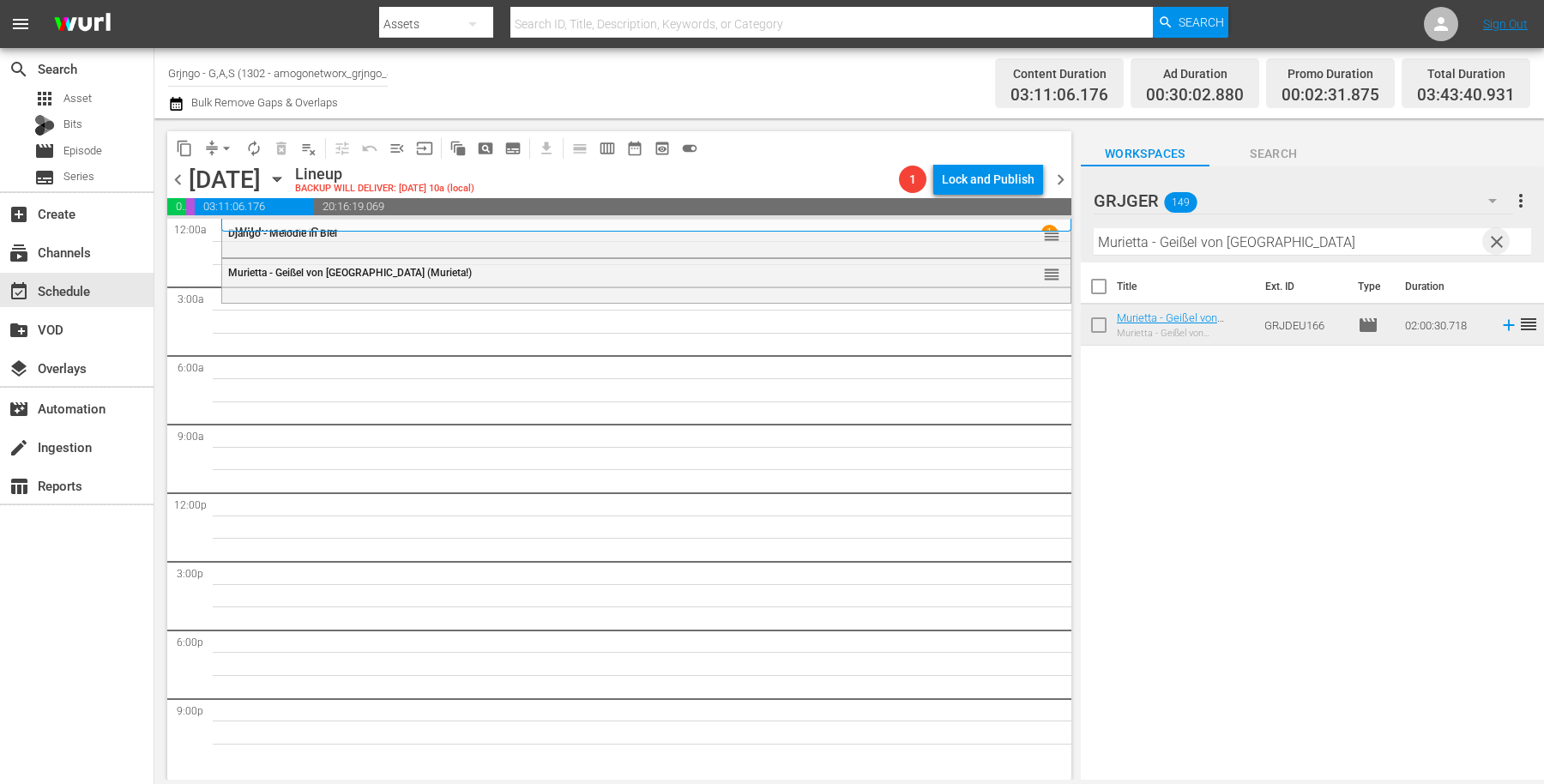
drag, startPoint x: 1501, startPoint y: 236, endPoint x: 1167, endPoint y: 235, distance: 334.6
click at [1500, 237] on span "clear" at bounding box center [1497, 242] width 21 height 21
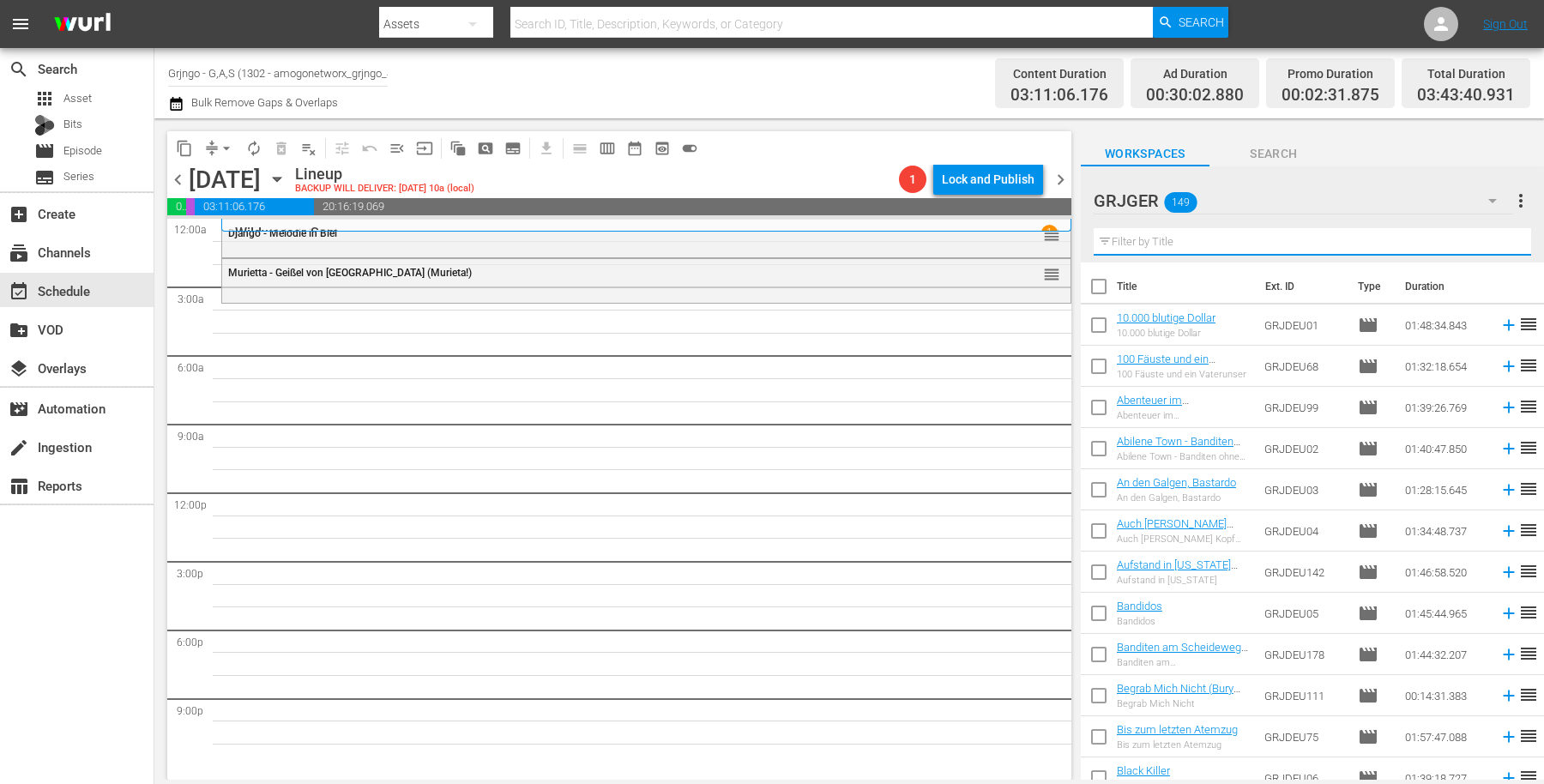
paste input "Im Tal des Verderbens (War Paint)"
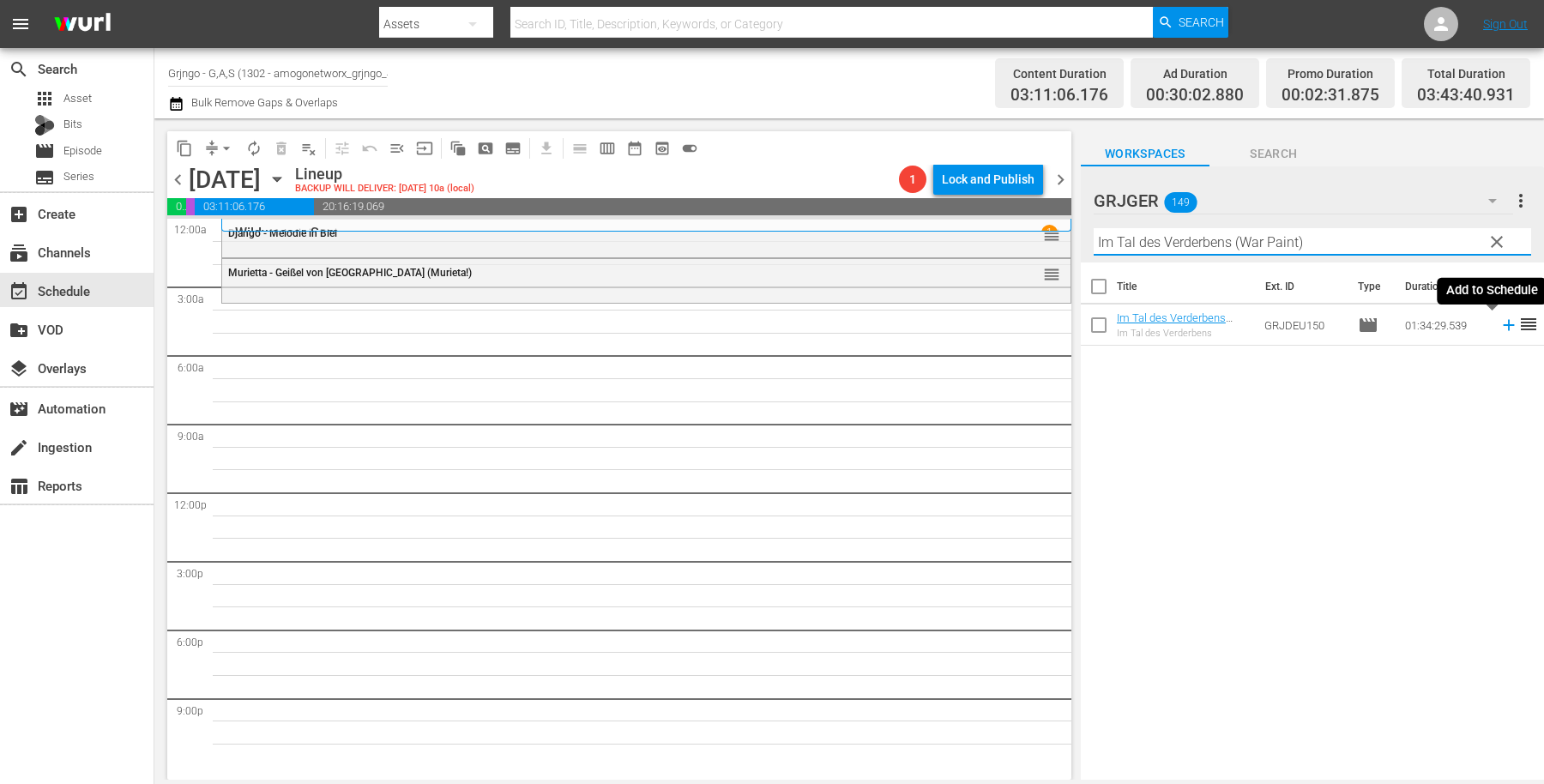
type input "Im Tal des Verderbens (War Paint)"
click at [1500, 320] on icon at bounding box center [1509, 325] width 19 height 19
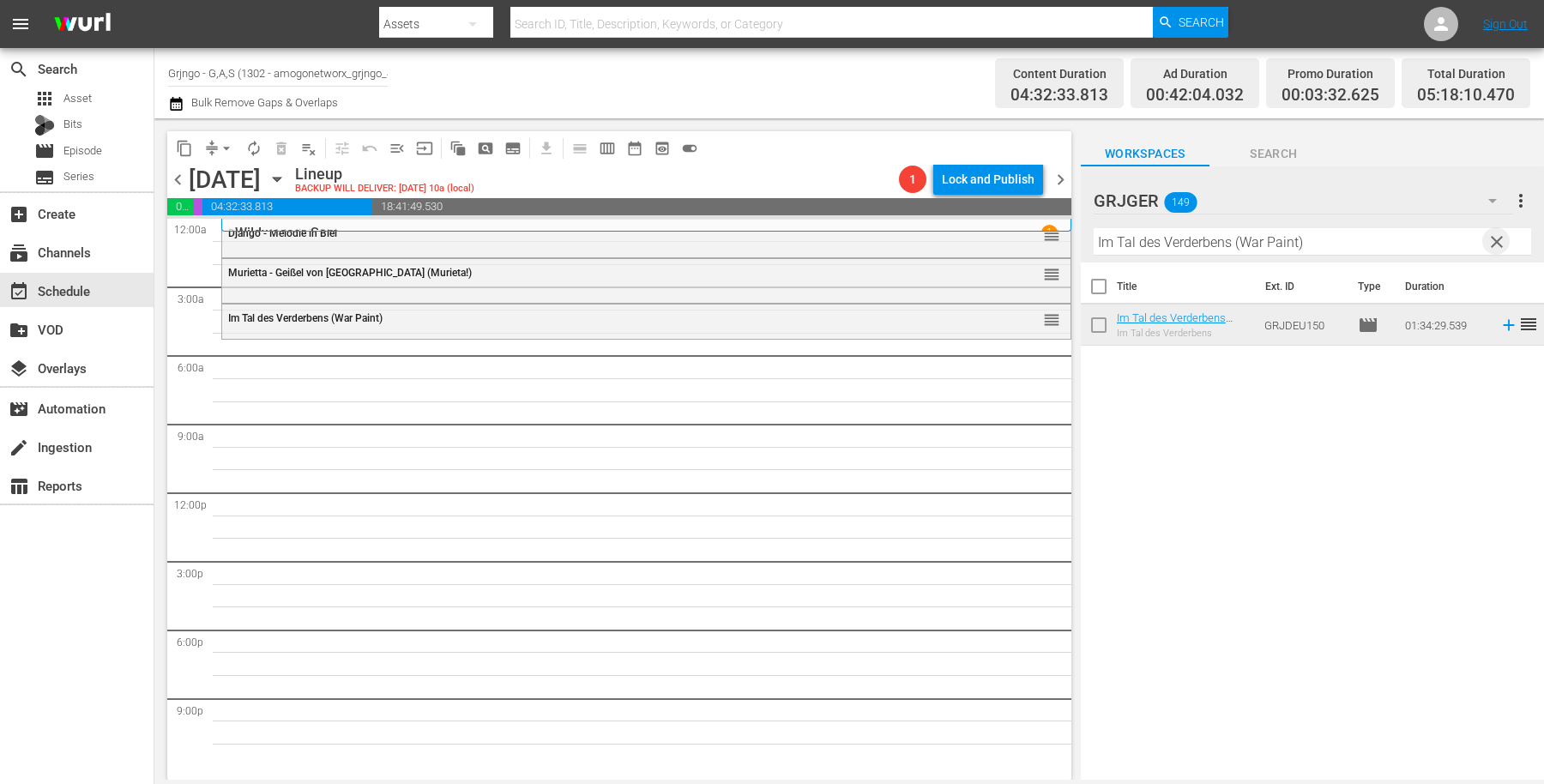
click at [1498, 236] on span "clear" at bounding box center [1497, 242] width 21 height 21
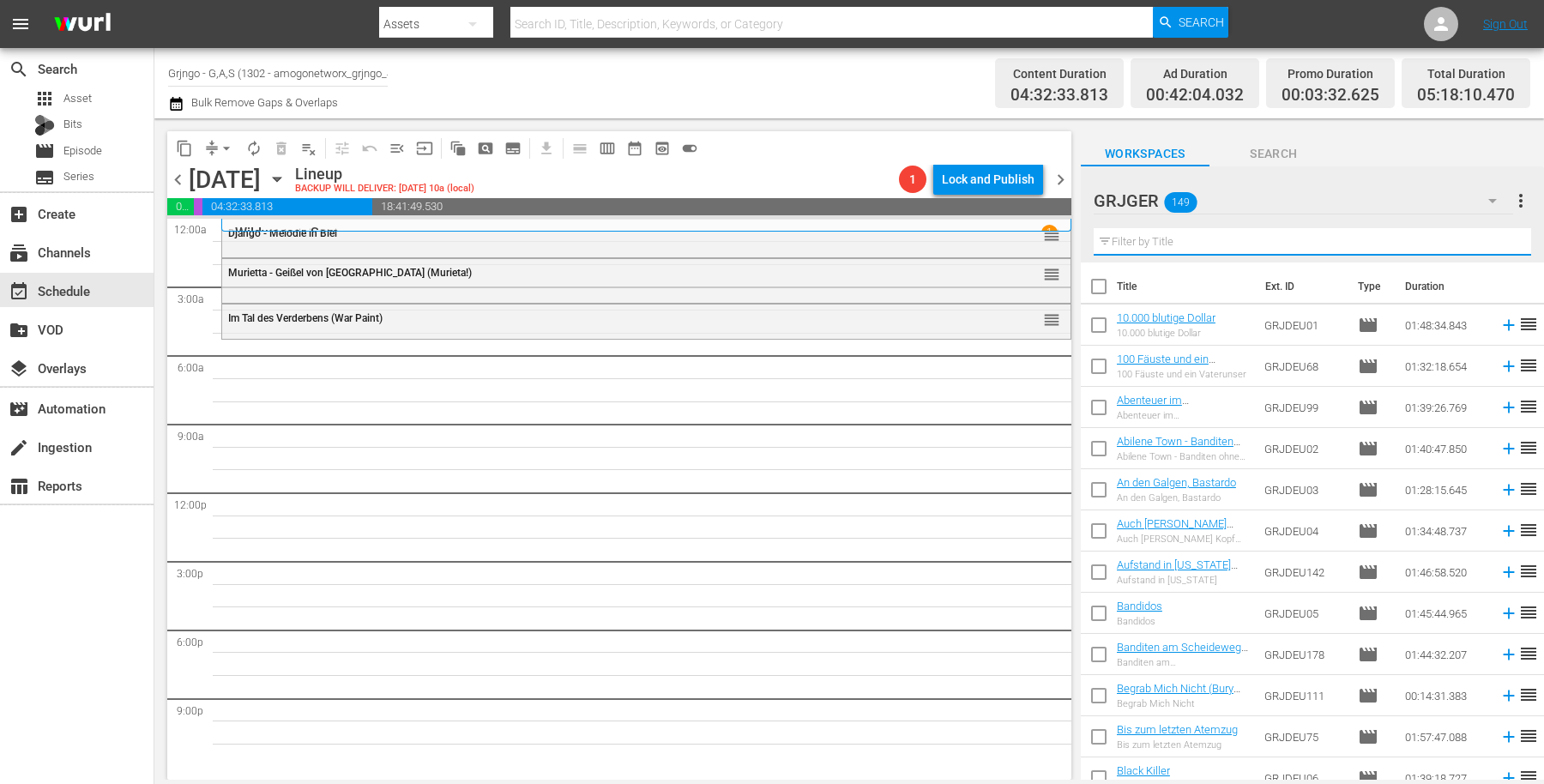
paste input "100 Fäuste und ein Vaterunser"
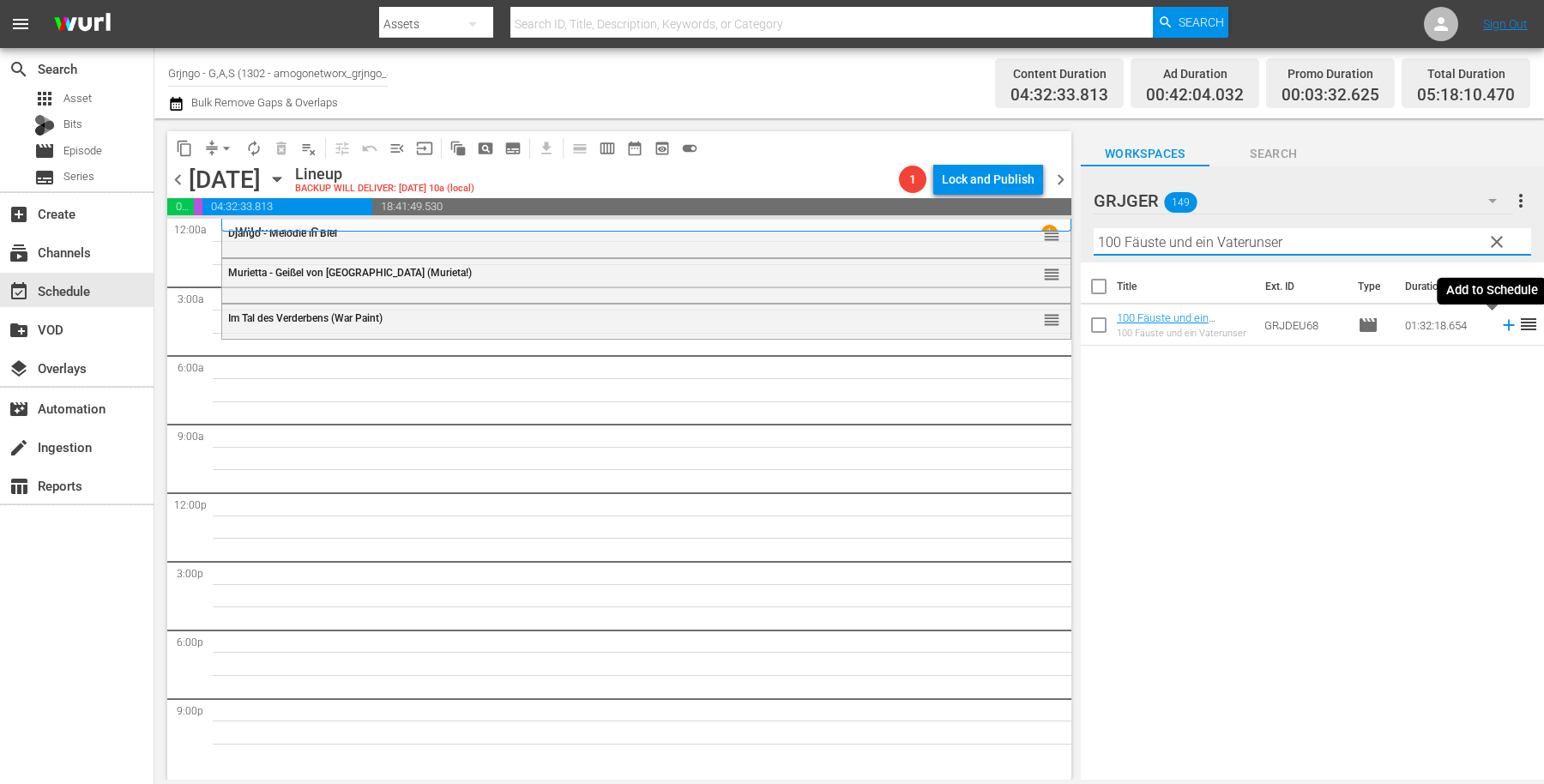
type input "100 Fäuste und ein Vaterunser"
click at [1503, 323] on icon at bounding box center [1508, 325] width 11 height 11
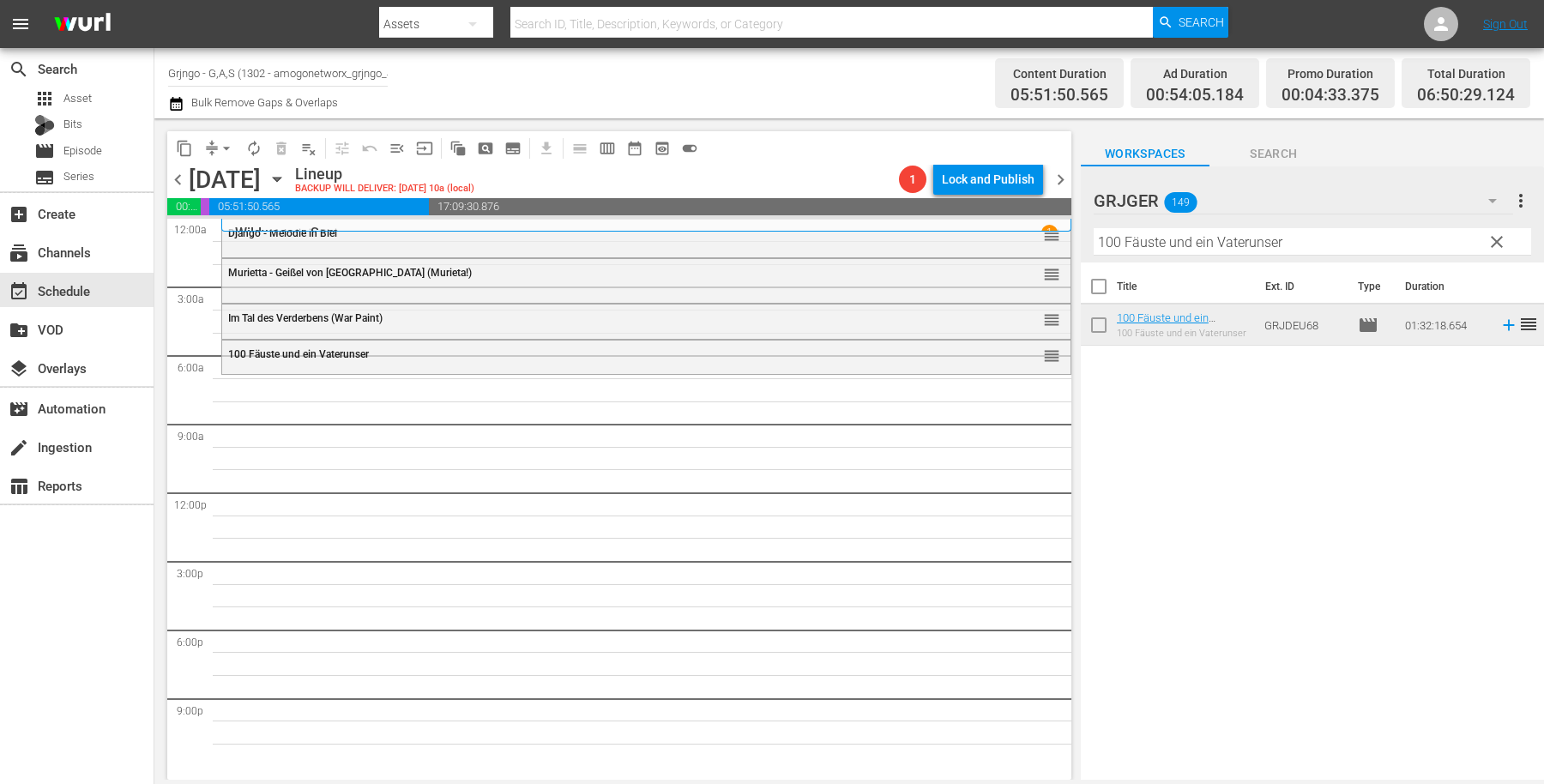
drag, startPoint x: 1505, startPoint y: 234, endPoint x: 1215, endPoint y: 232, distance: 290.0
click at [1504, 234] on span "clear" at bounding box center [1497, 242] width 21 height 21
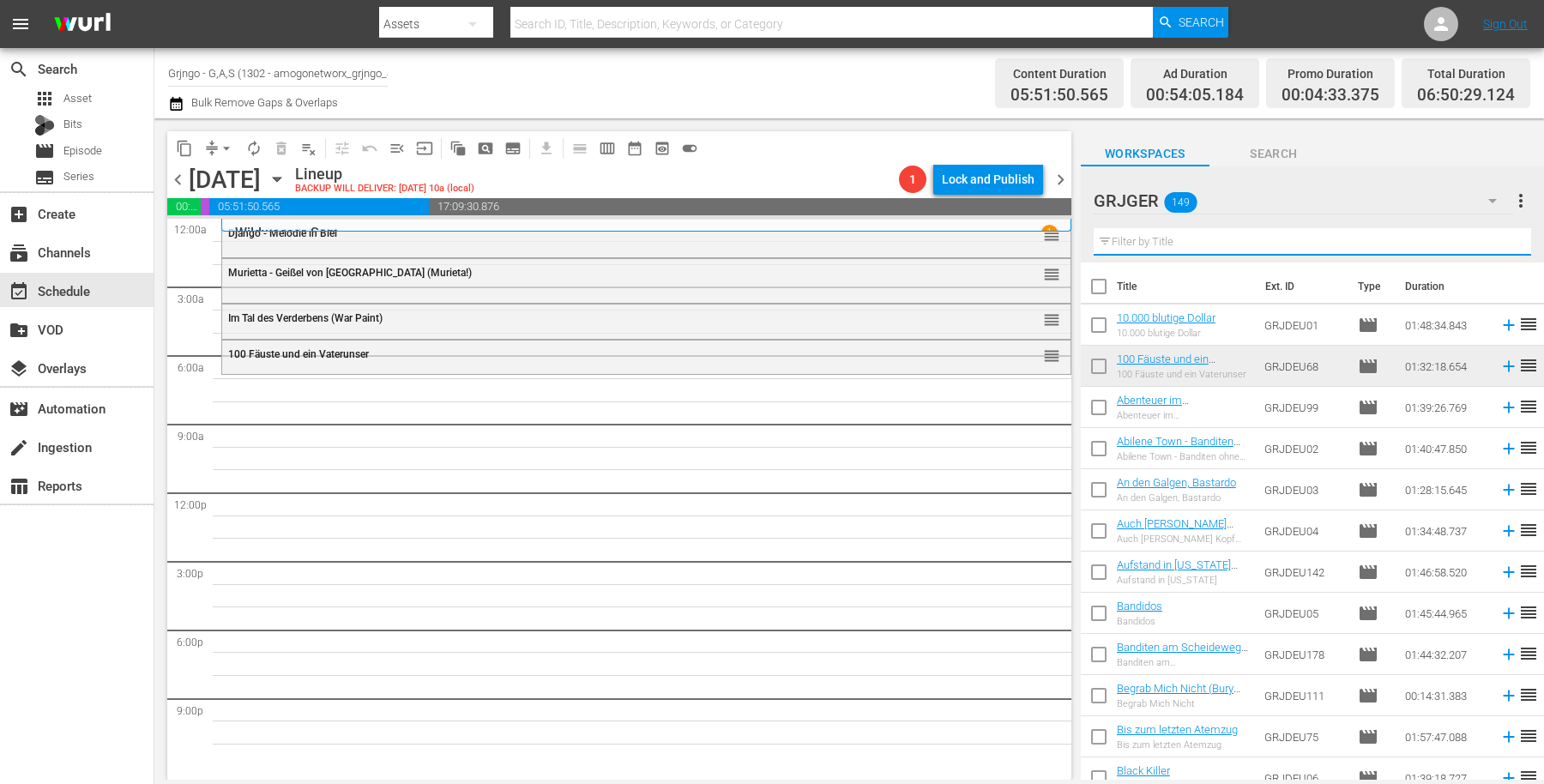
paste input "Ein Hosianna für zwei Halunken"
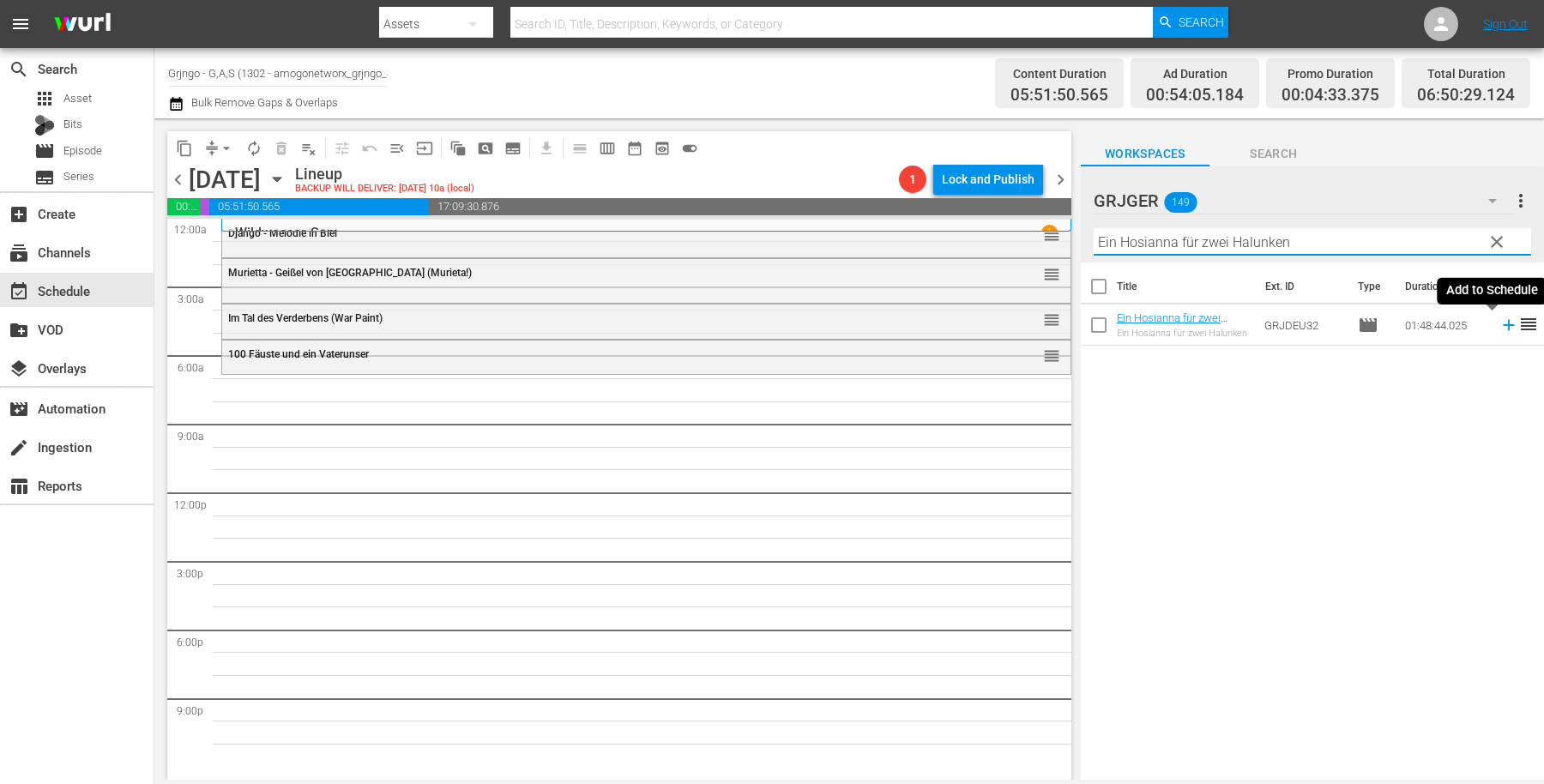
type input "Ein Hosianna für zwei Halunken"
click at [1500, 320] on icon at bounding box center [1509, 325] width 19 height 19
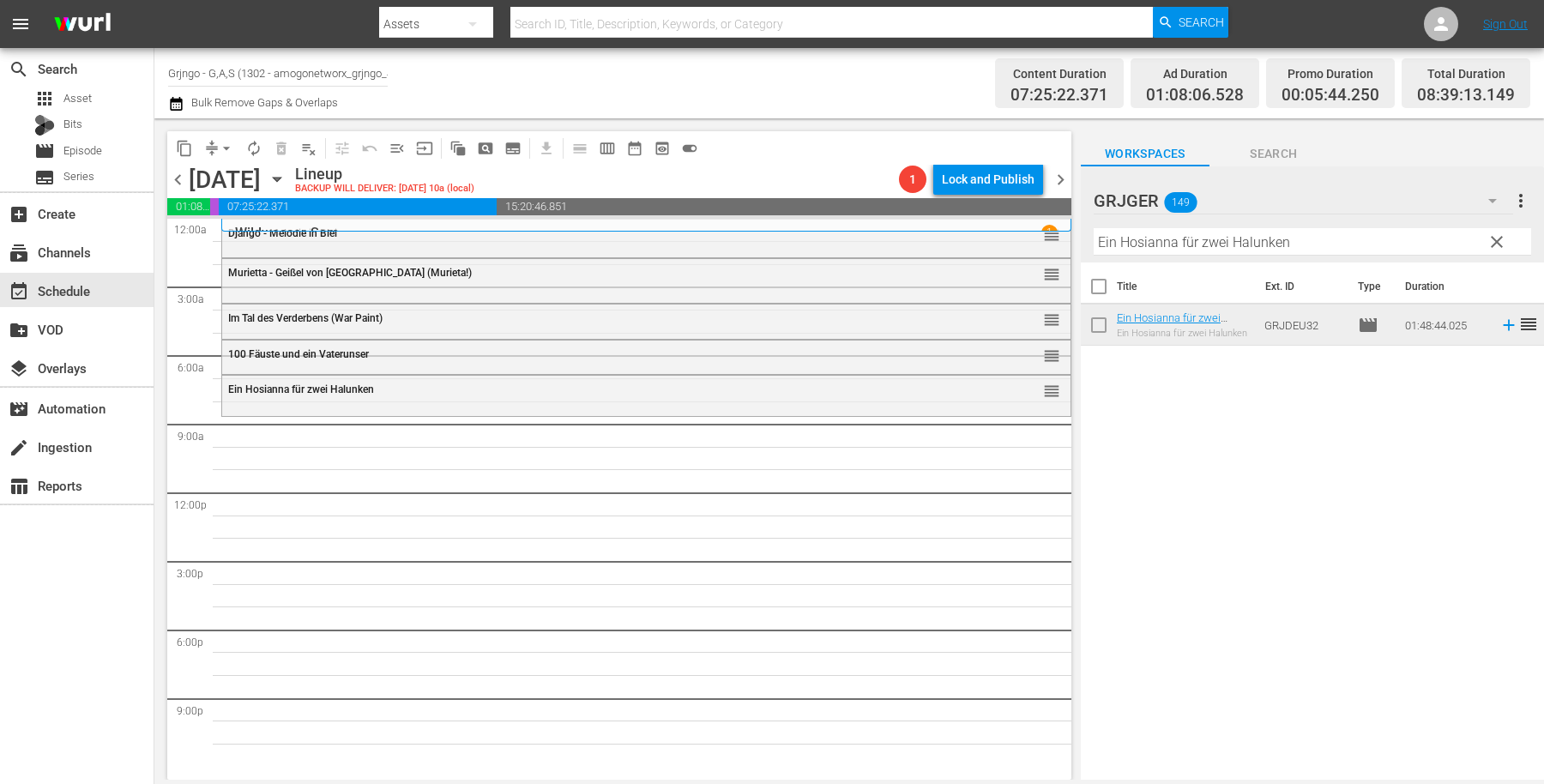
click at [1498, 232] on span "clear" at bounding box center [1497, 242] width 21 height 21
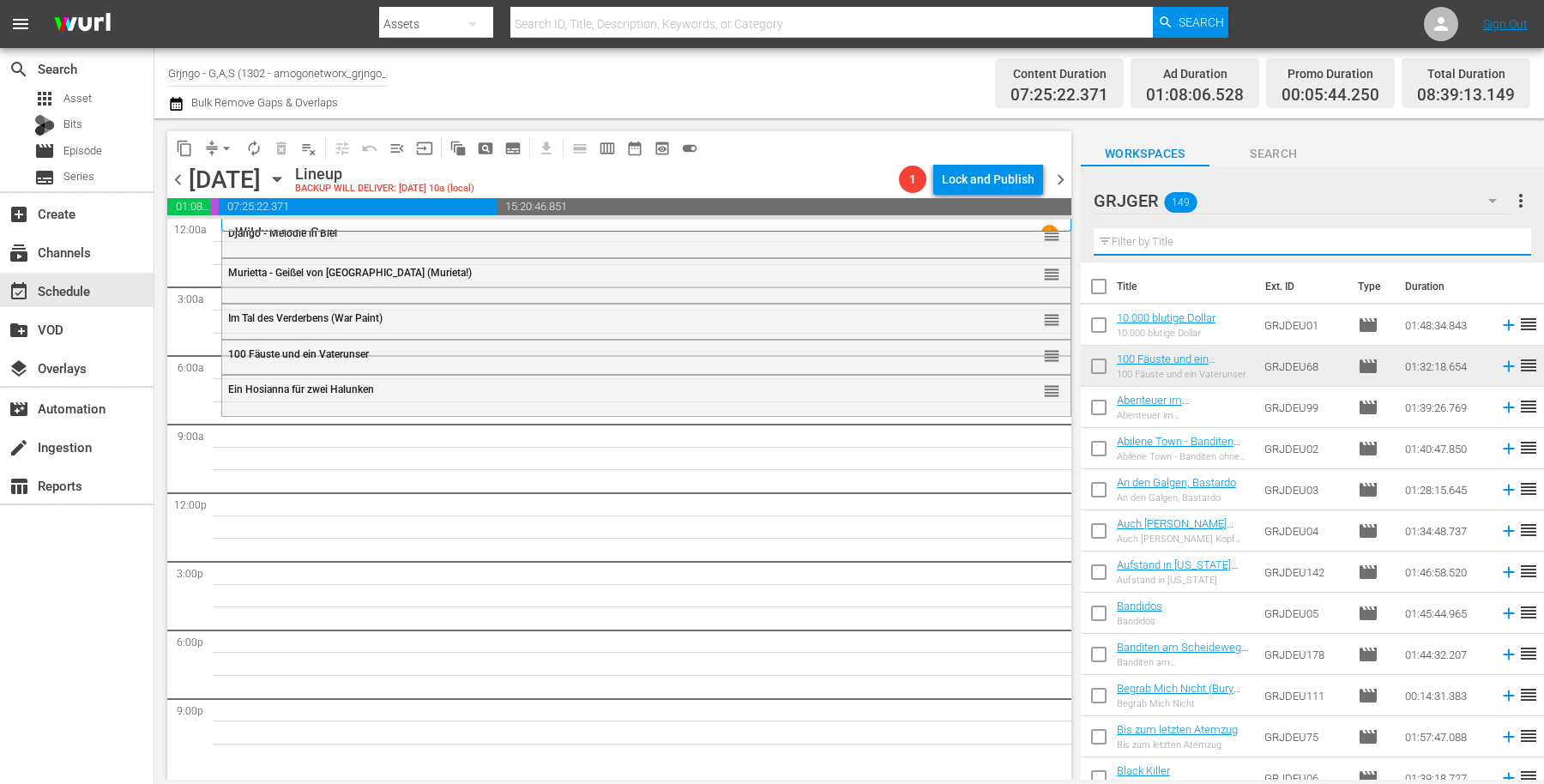
paste input "Ein Colt für 100 Särge"
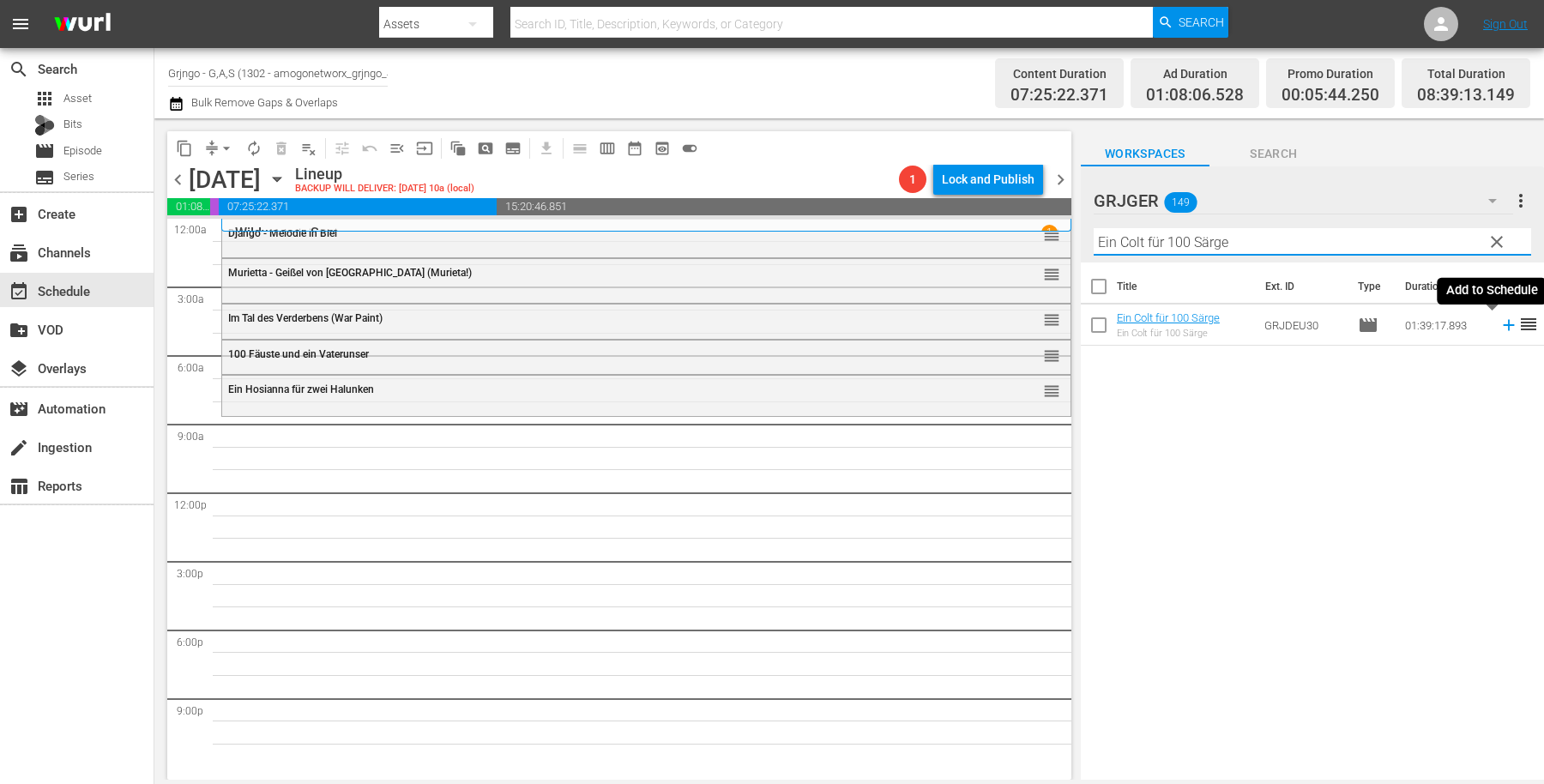
type input "Ein Colt für 100 Särge"
click at [1500, 319] on icon at bounding box center [1509, 325] width 19 height 19
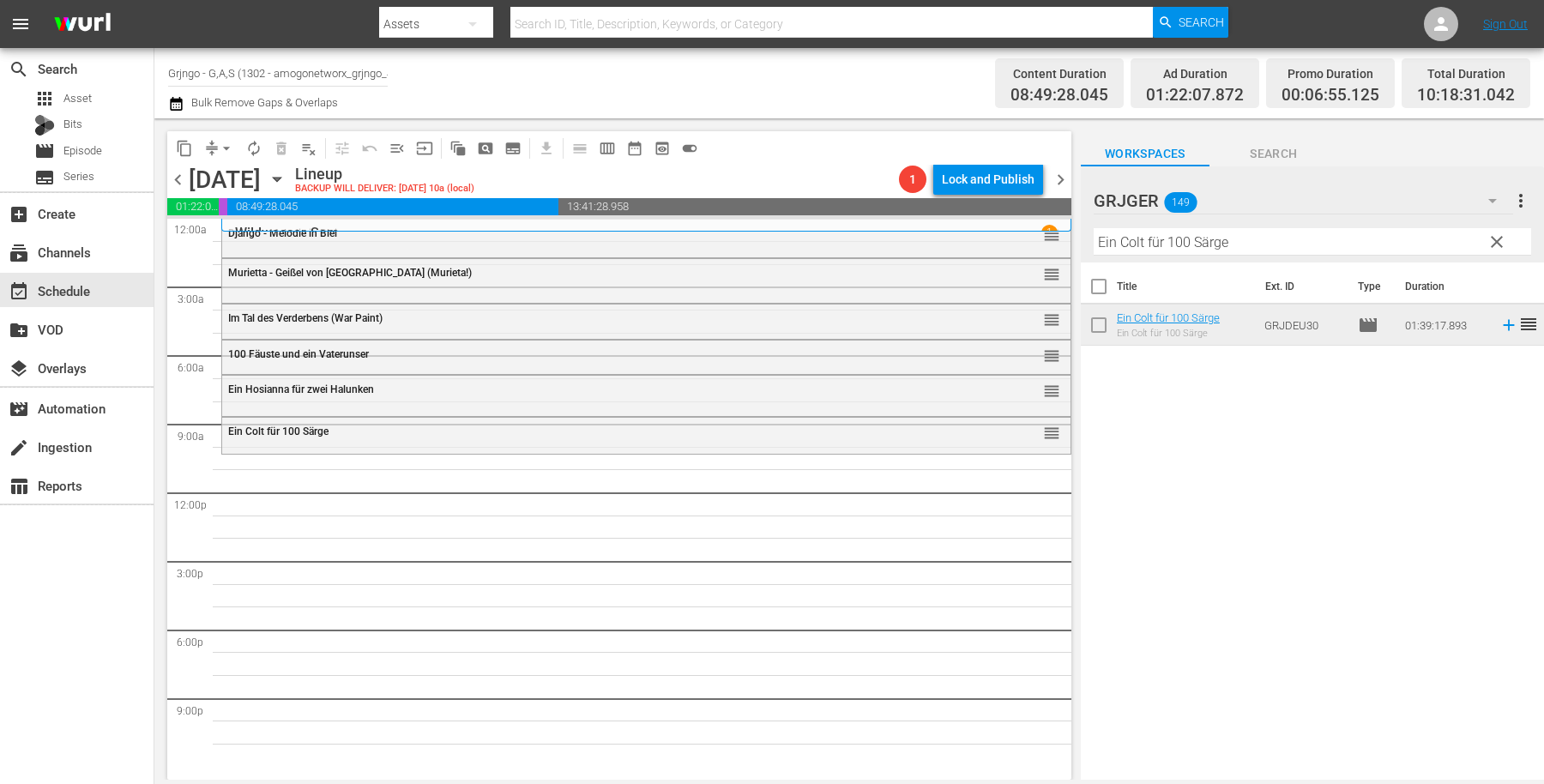
drag, startPoint x: 1493, startPoint y: 237, endPoint x: 1166, endPoint y: 232, distance: 326.9
click at [1493, 236] on span "clear" at bounding box center [1497, 242] width 21 height 21
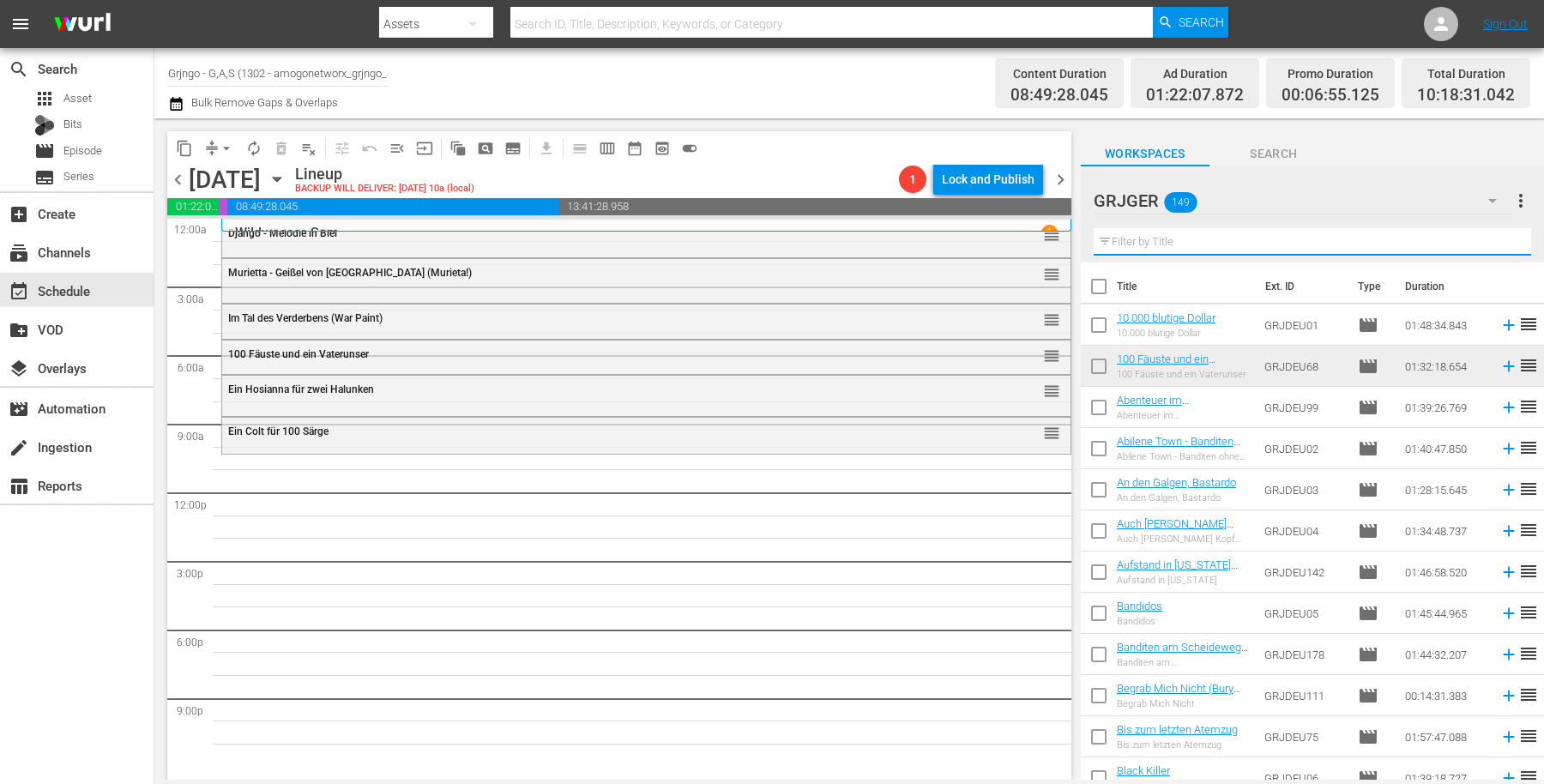
paste input "Es geht um deinen Kopf, Amigo!"
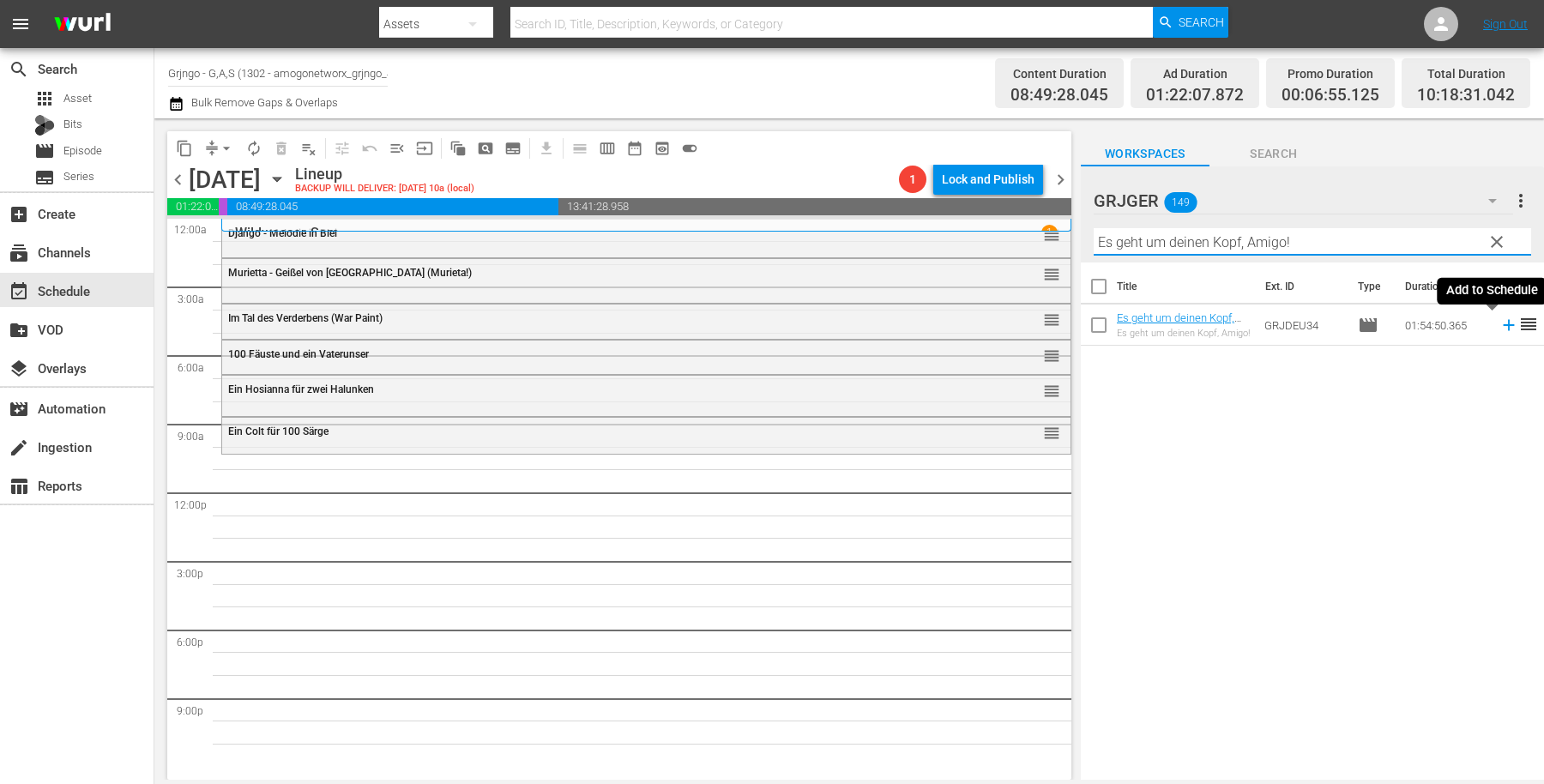
type input "Es geht um deinen Kopf, Amigo!"
click at [1503, 326] on icon at bounding box center [1508, 325] width 11 height 11
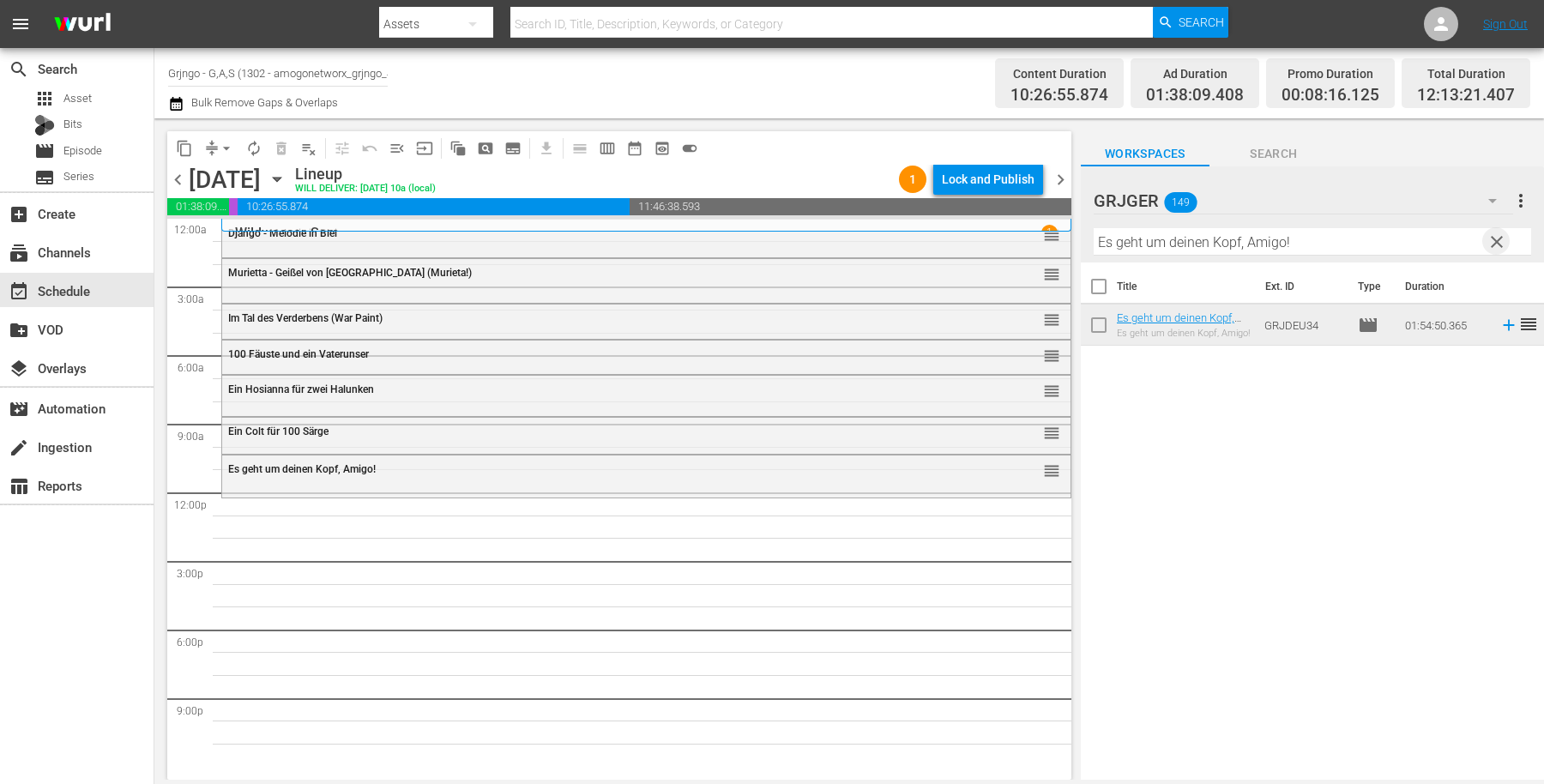
click at [1491, 232] on span "clear" at bounding box center [1497, 242] width 21 height 21
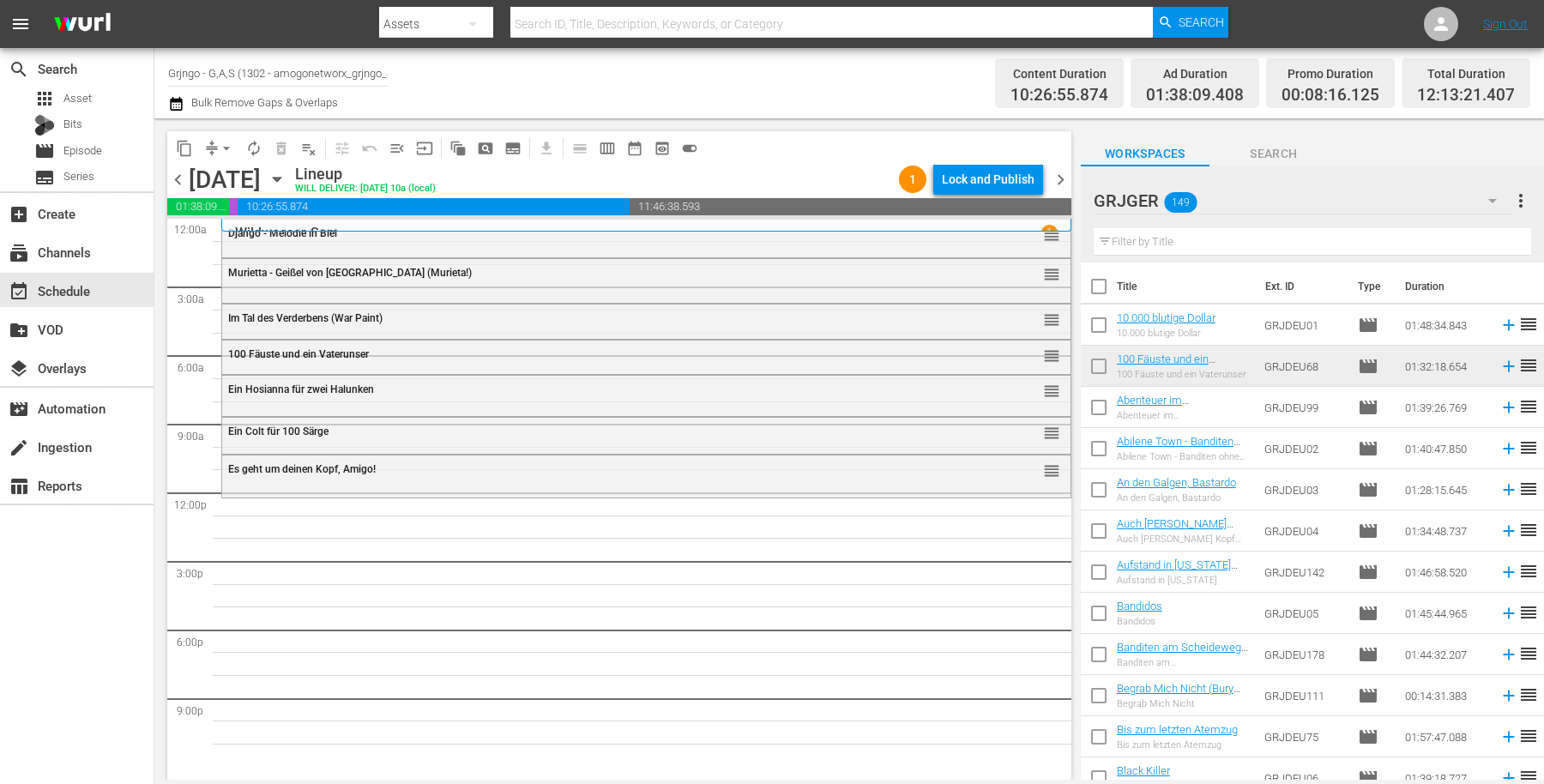
click at [1162, 241] on input "text" at bounding box center [1312, 241] width 437 height 27
paste input "Ein Halleluja für Camposanto"
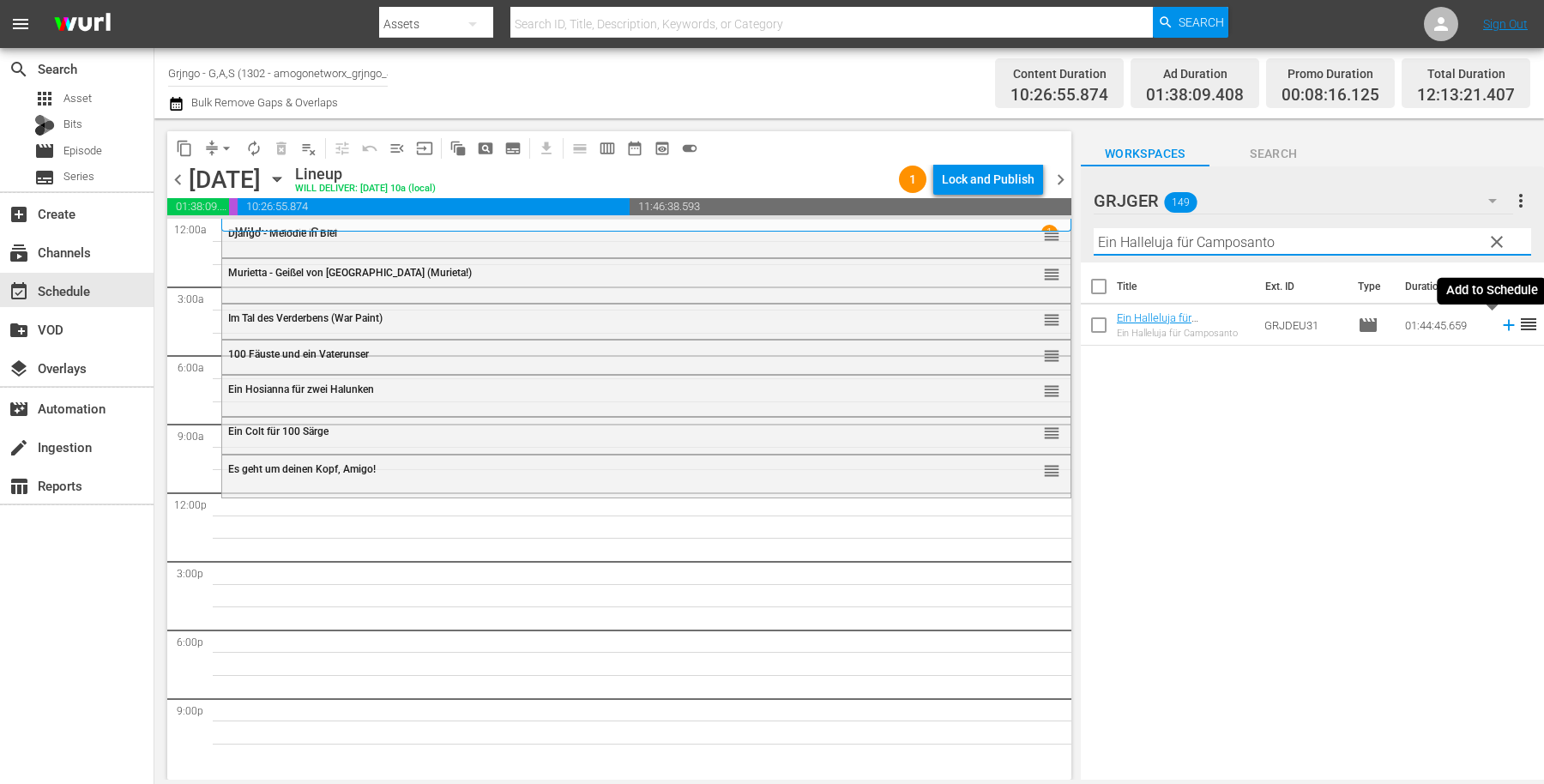
type input "Ein Halleluja für Camposanto"
click at [1503, 322] on icon at bounding box center [1508, 325] width 11 height 11
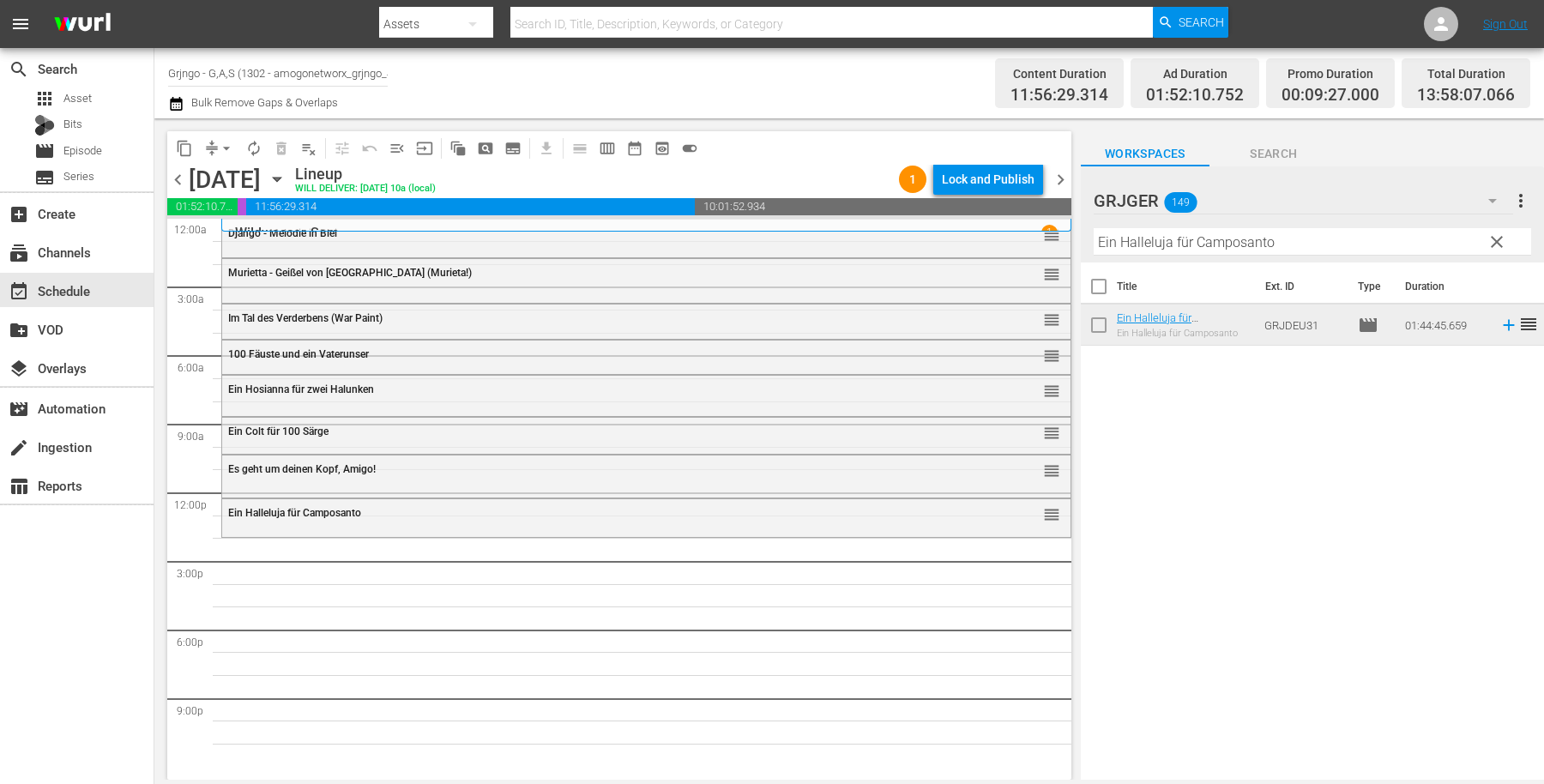
click at [1494, 236] on span "clear" at bounding box center [1497, 242] width 21 height 21
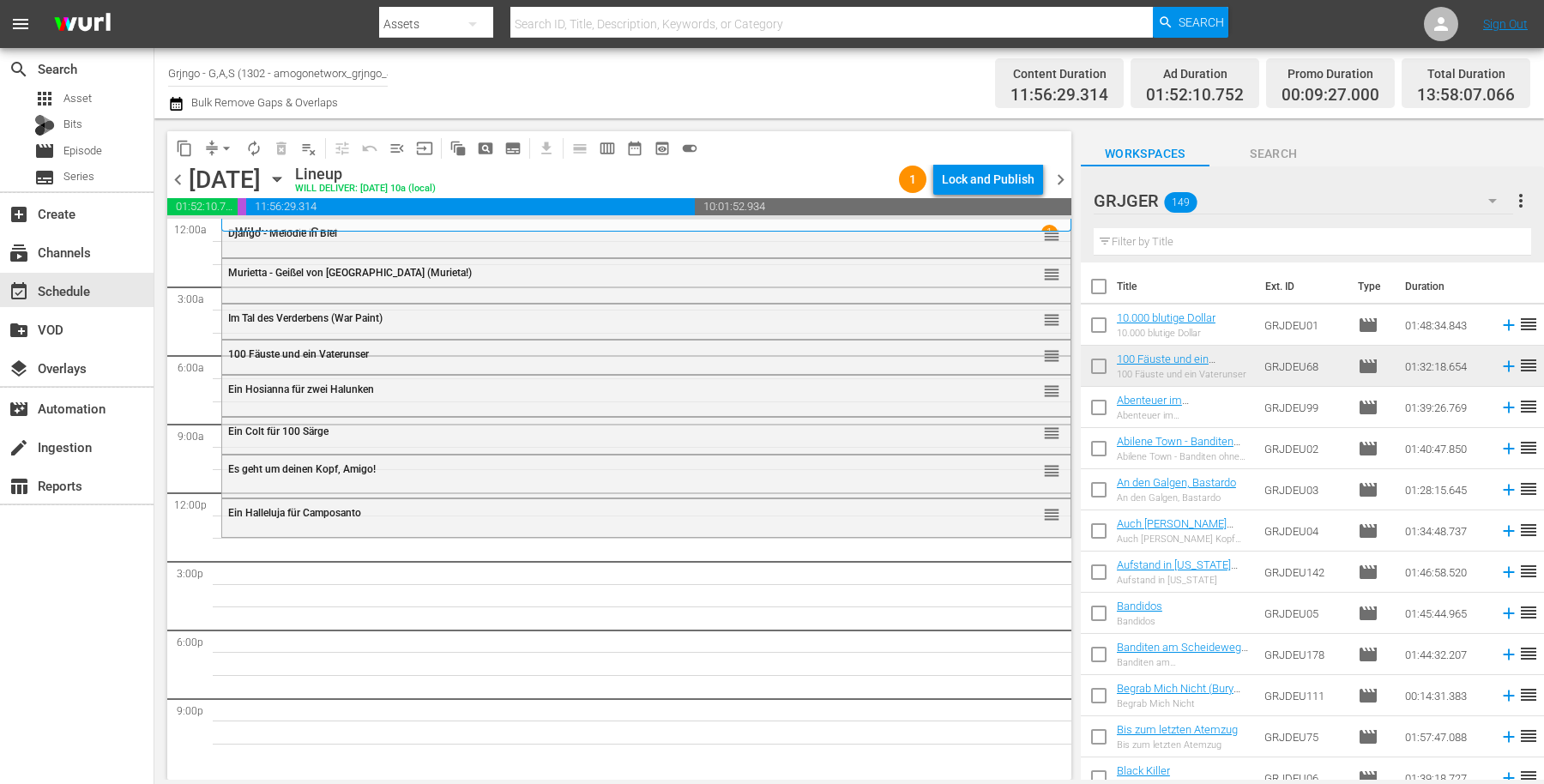
click at [1137, 243] on input "text" at bounding box center [1312, 241] width 437 height 27
paste input "Begrab Mich Nicht"
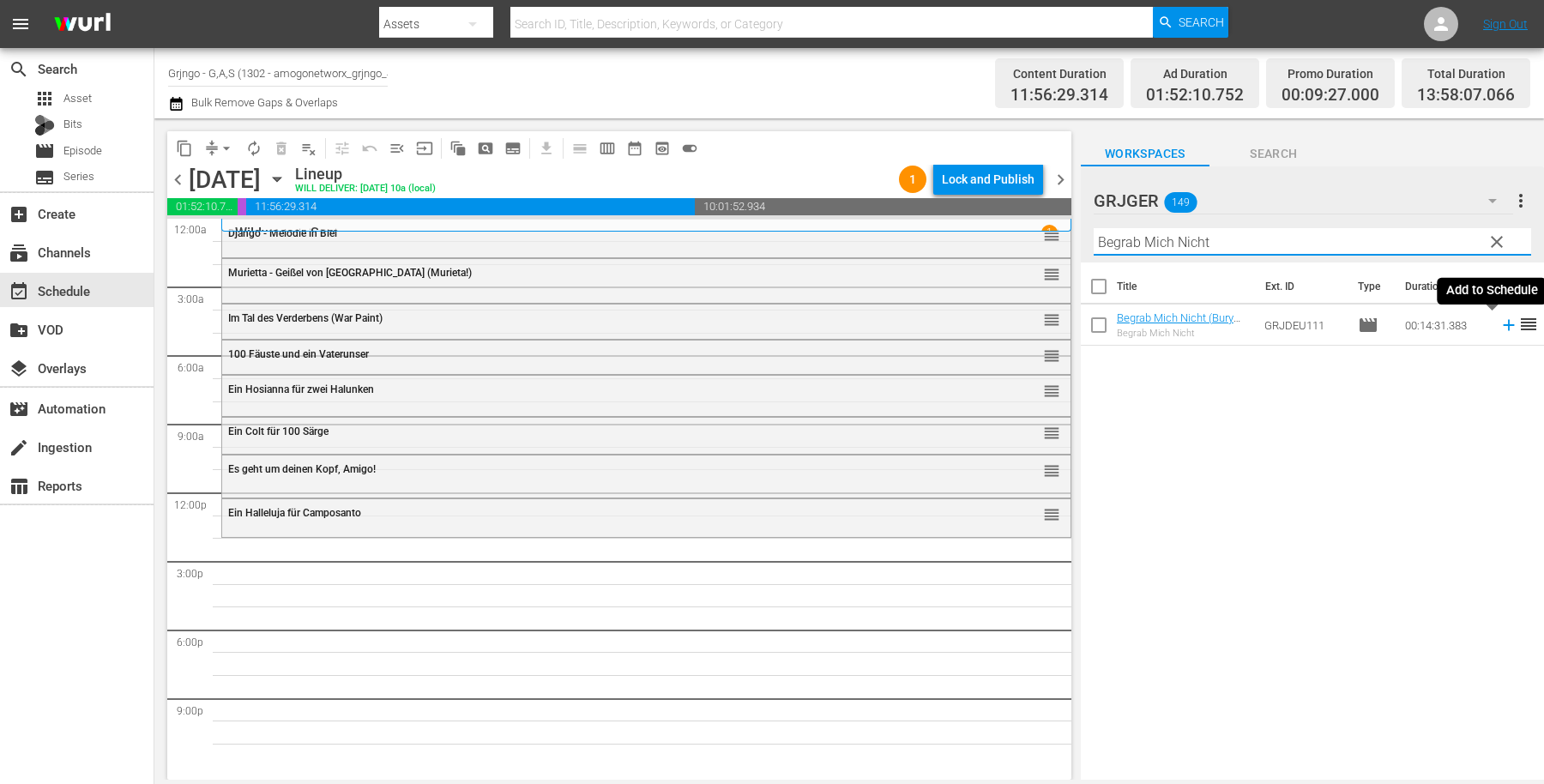
type input "Begrab Mich Nicht"
click at [1503, 324] on icon at bounding box center [1508, 325] width 11 height 11
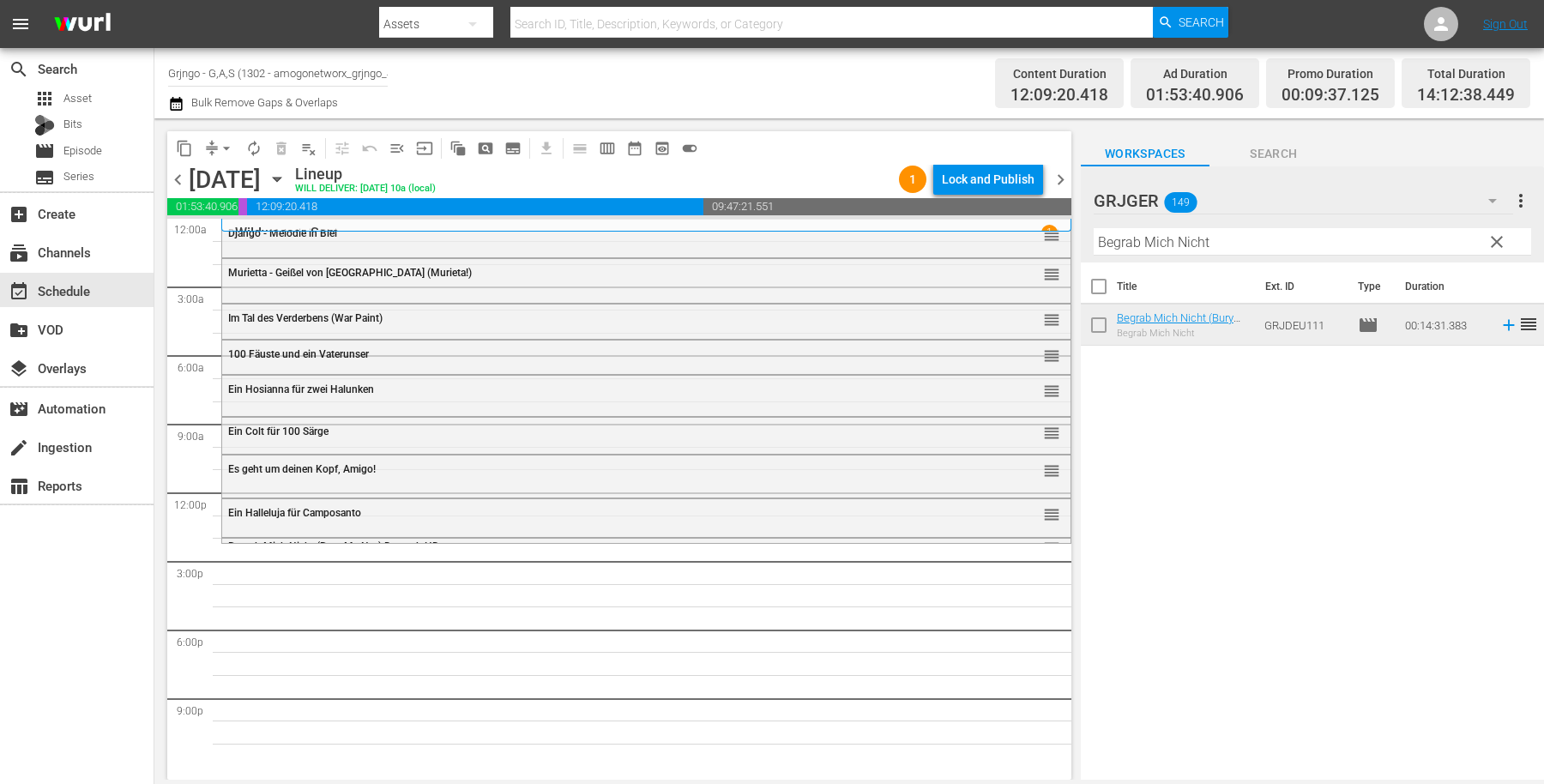
click at [1496, 238] on span "clear" at bounding box center [1497, 242] width 21 height 21
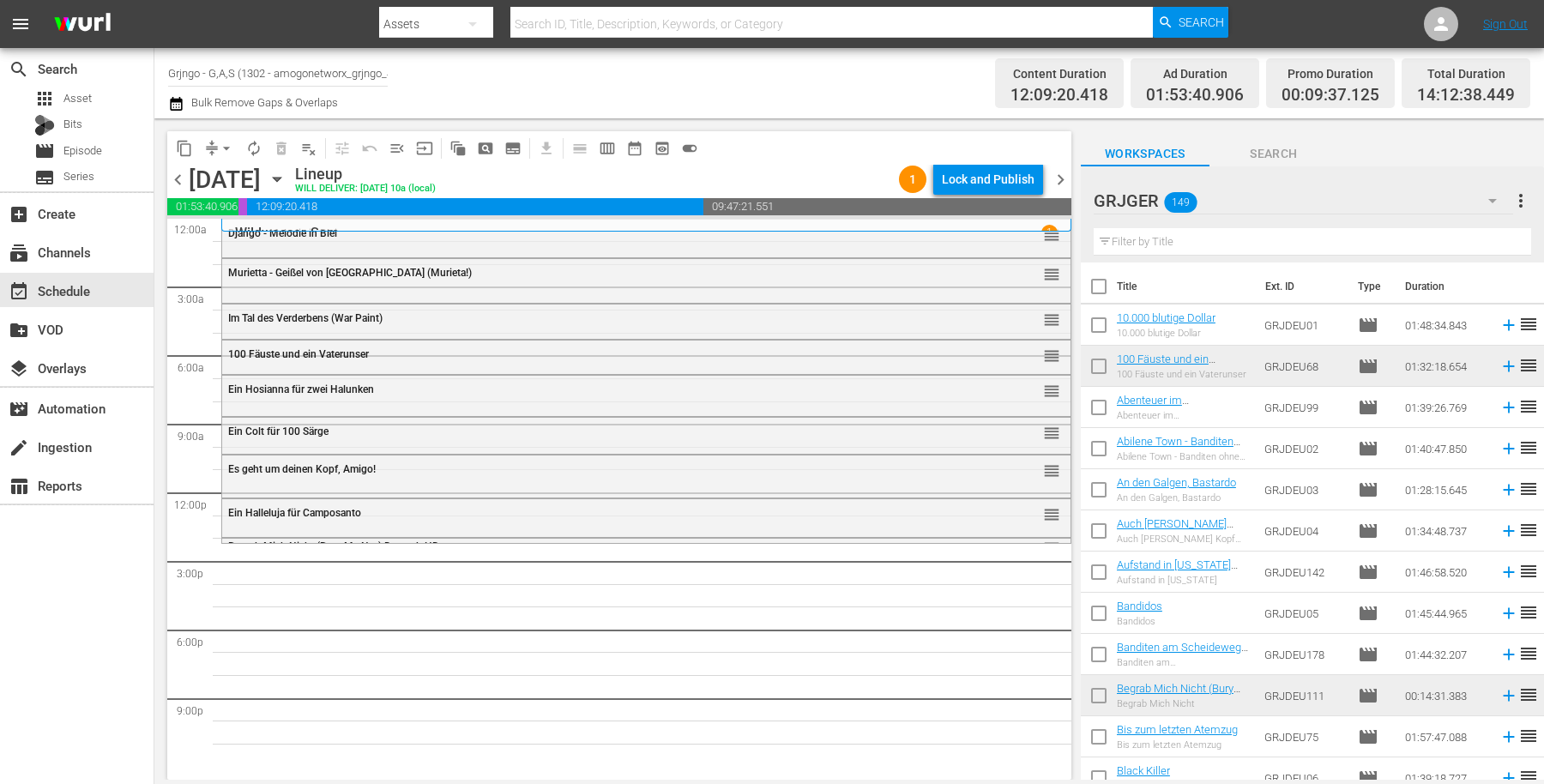
click at [1116, 239] on input "text" at bounding box center [1312, 241] width 437 height 27
paste input "[PERSON_NAME]: Flucht aus dem [GEOGRAPHIC_DATA] - EP03"
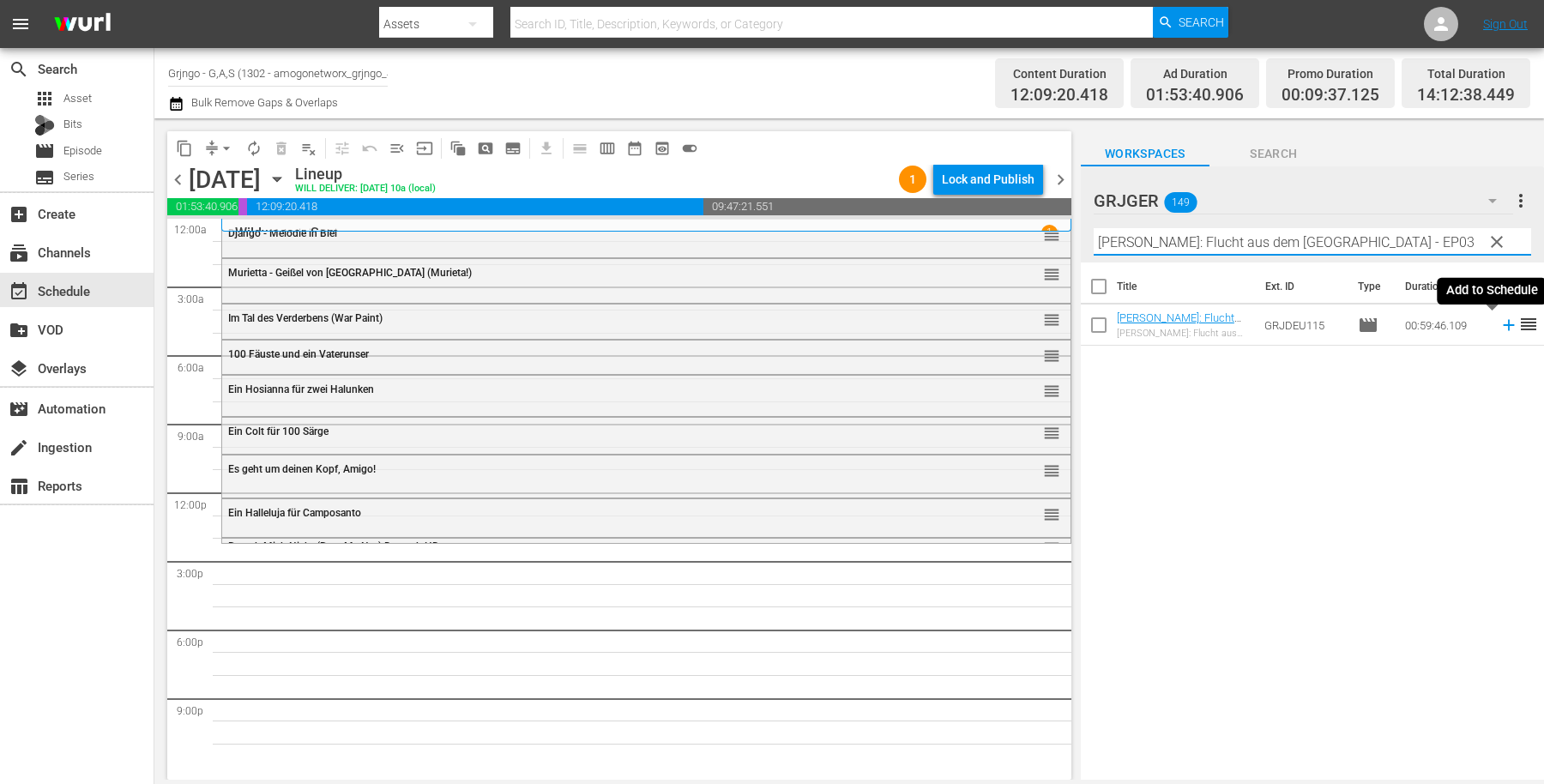
type input "[PERSON_NAME]: Flucht aus dem [GEOGRAPHIC_DATA] - EP03"
click at [1503, 326] on icon at bounding box center [1508, 325] width 11 height 11
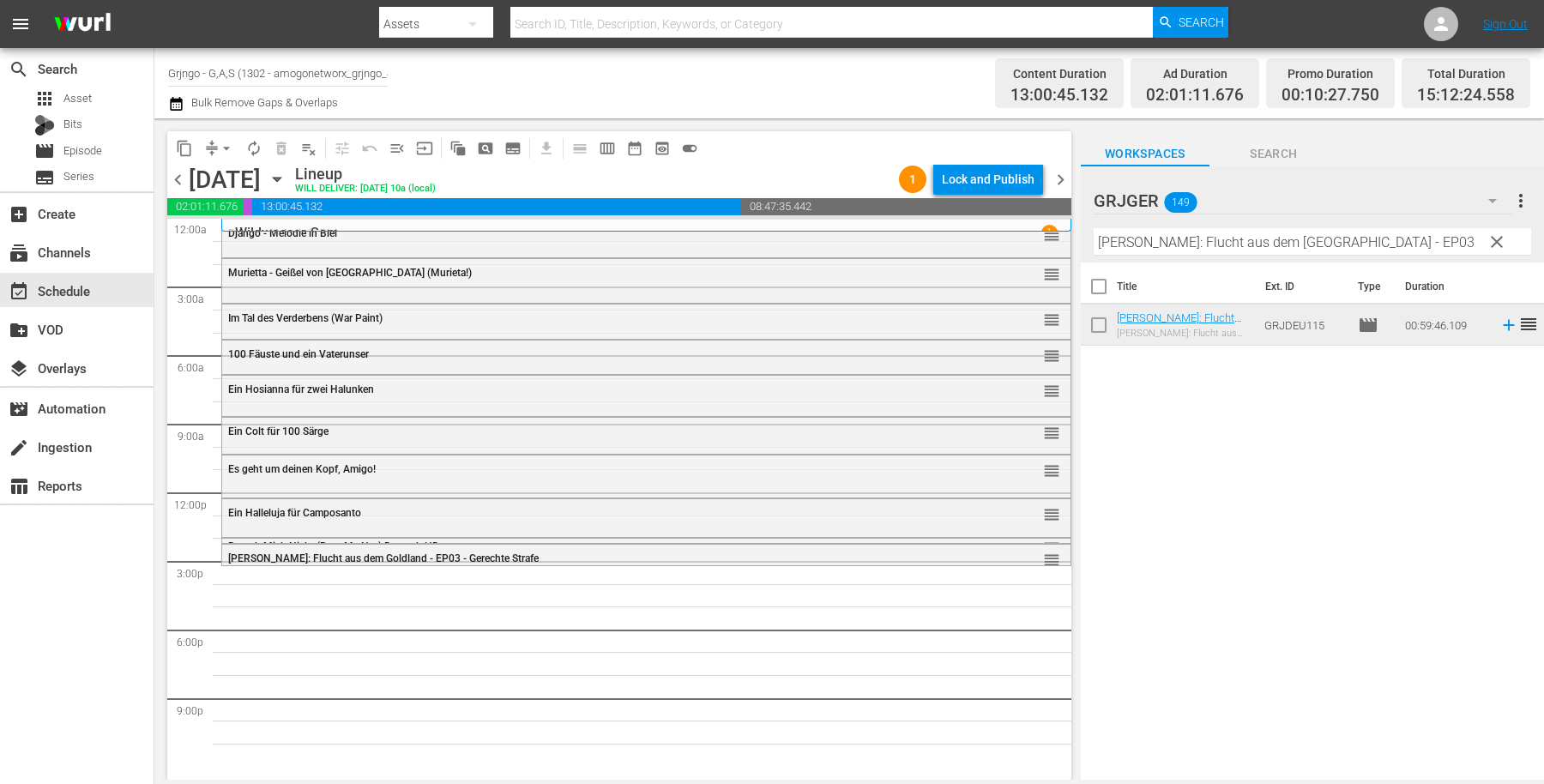
click at [1495, 243] on span "clear" at bounding box center [1497, 242] width 21 height 21
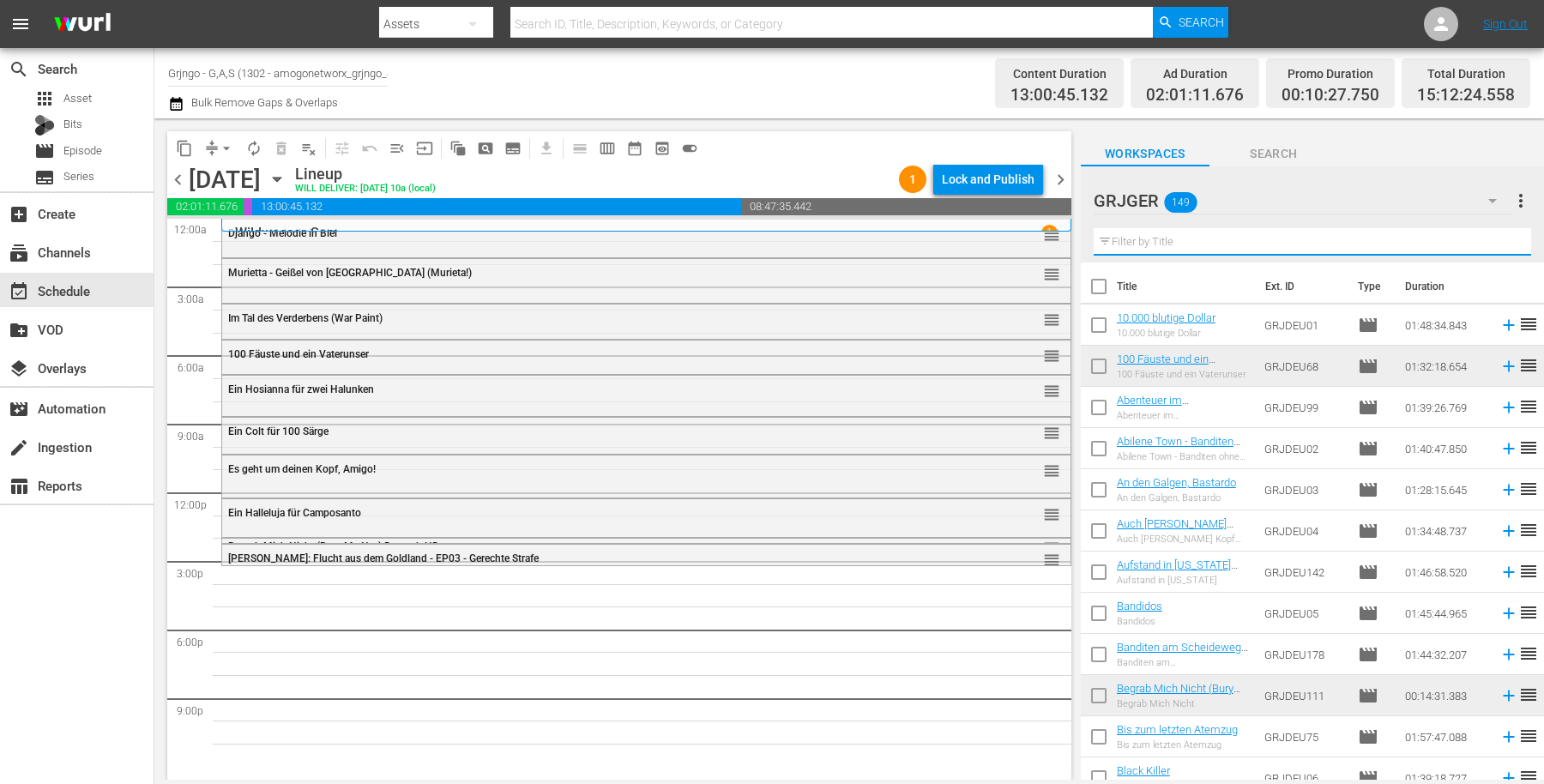
click at [1121, 237] on input "text" at bounding box center [1312, 241] width 437 height 27
paste input "Das Rennen gegen die Sonne"
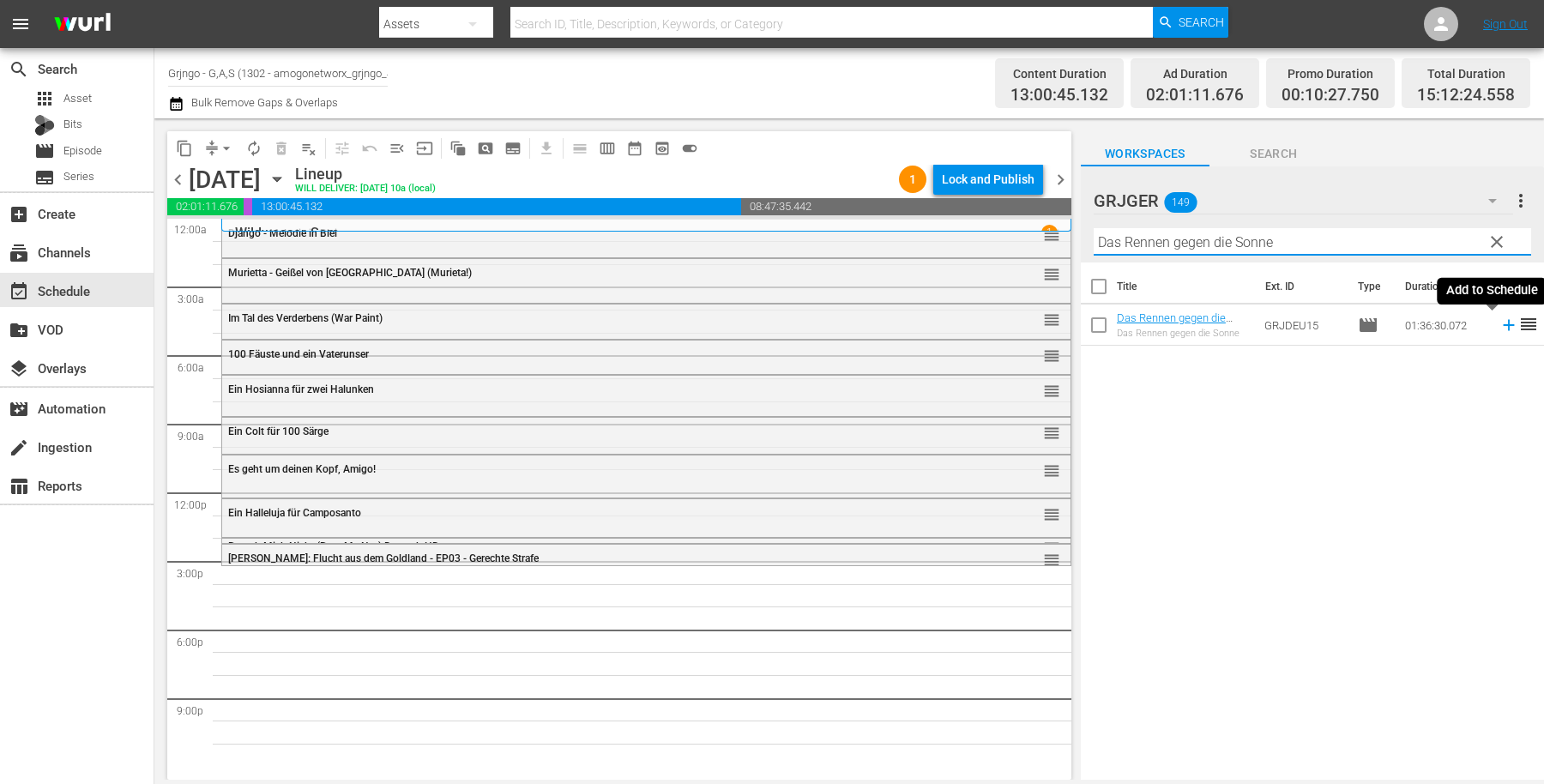
type input "Das Rennen gegen die Sonne"
click at [1500, 322] on icon at bounding box center [1509, 325] width 19 height 19
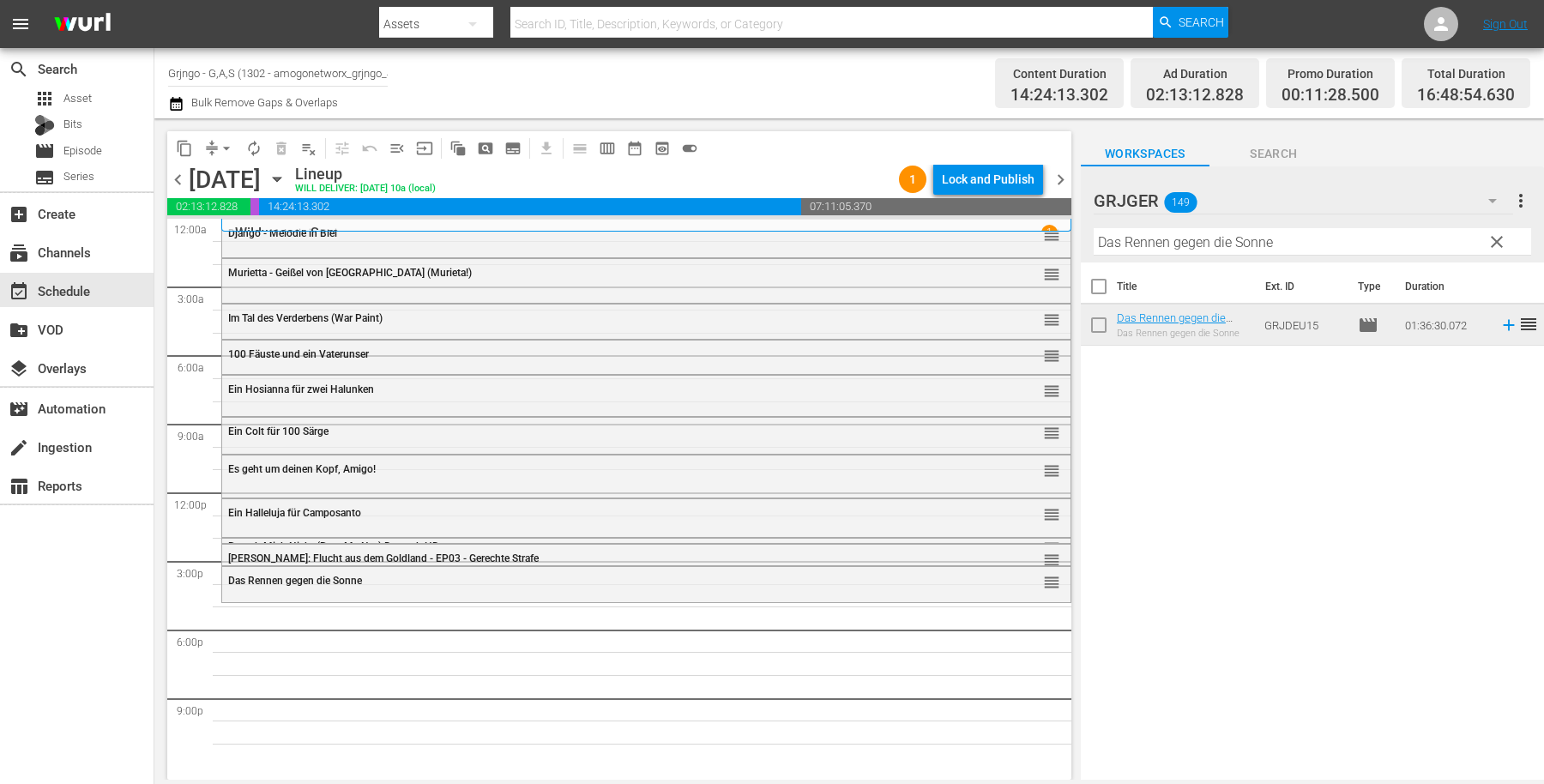
drag, startPoint x: 1497, startPoint y: 241, endPoint x: 1197, endPoint y: 270, distance: 301.7
click at [1498, 241] on span "clear" at bounding box center [1497, 242] width 21 height 21
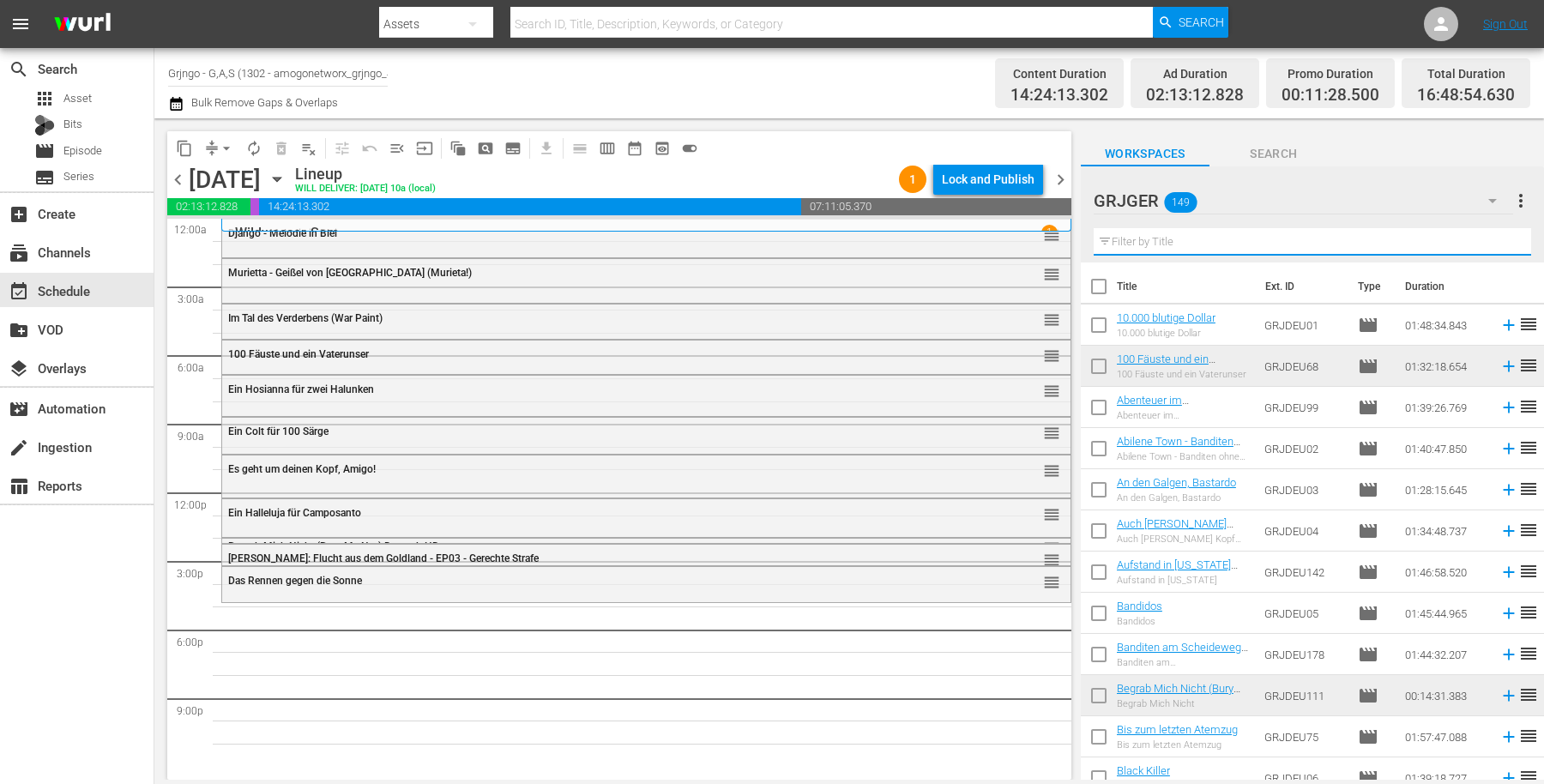
paste input "Der Löwe von [US_STATE]"
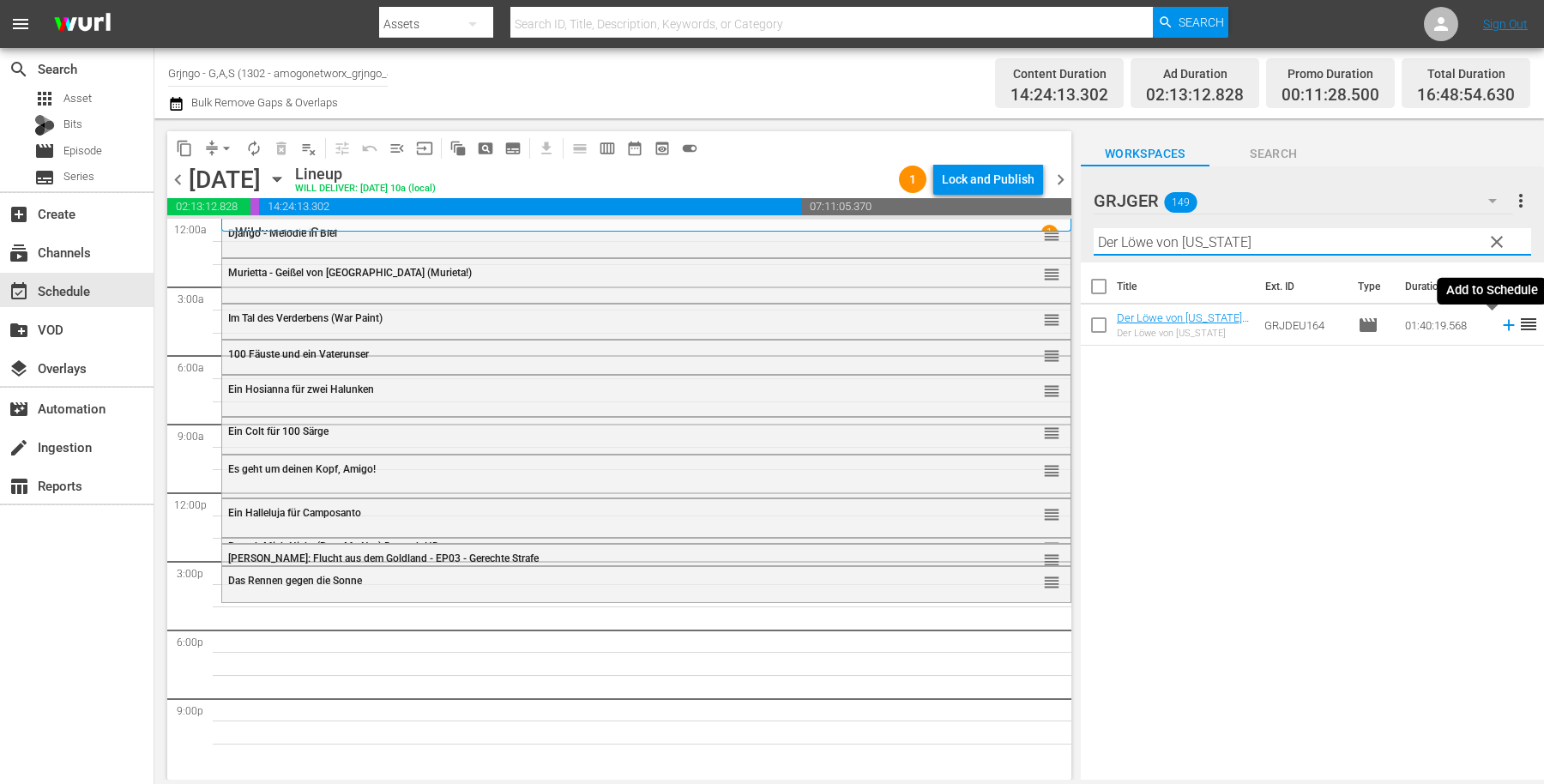
type input "Der Löwe von [US_STATE]"
click at [1503, 326] on icon at bounding box center [1508, 325] width 11 height 11
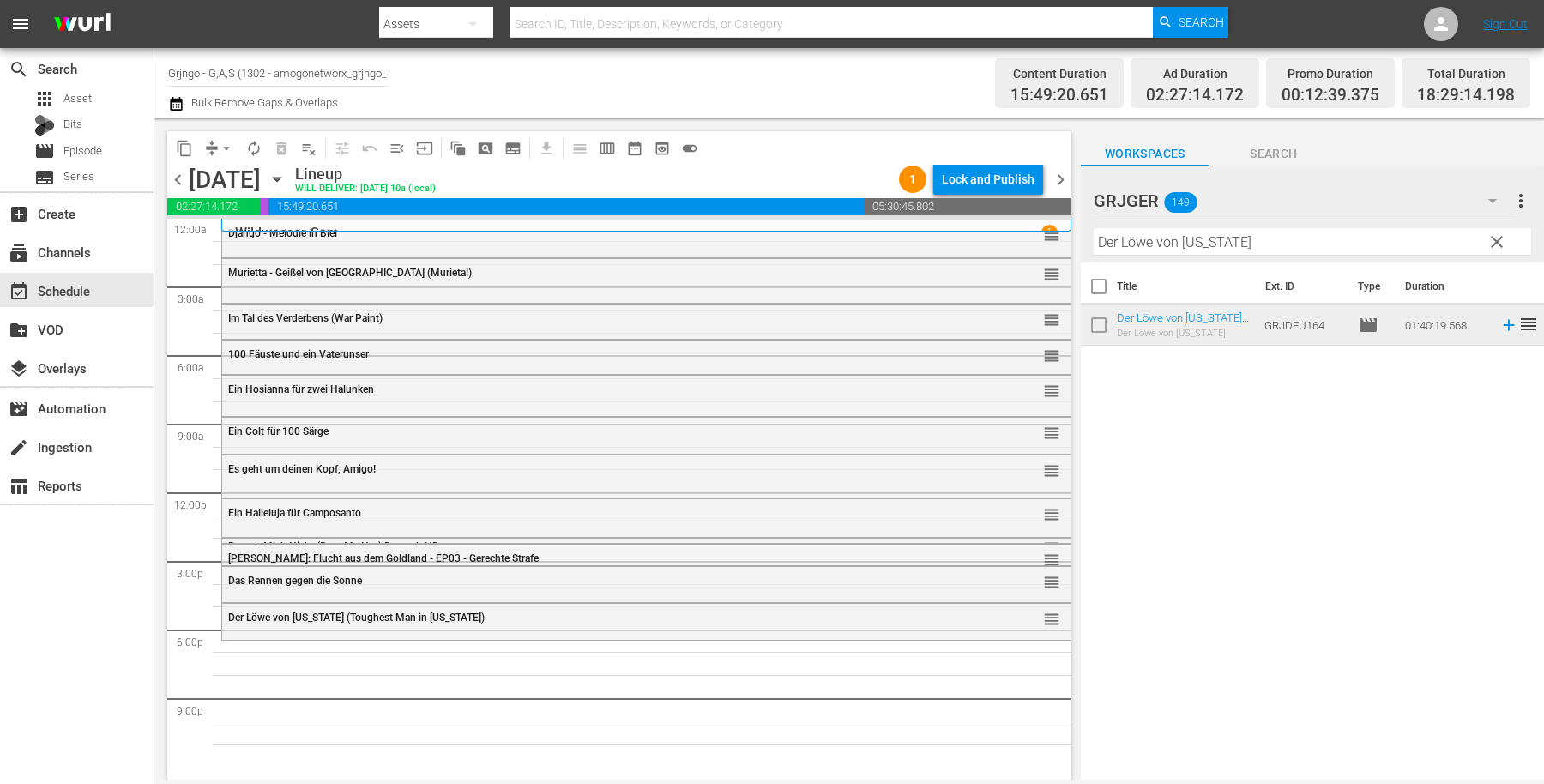
click at [1497, 235] on span "clear" at bounding box center [1497, 242] width 21 height 21
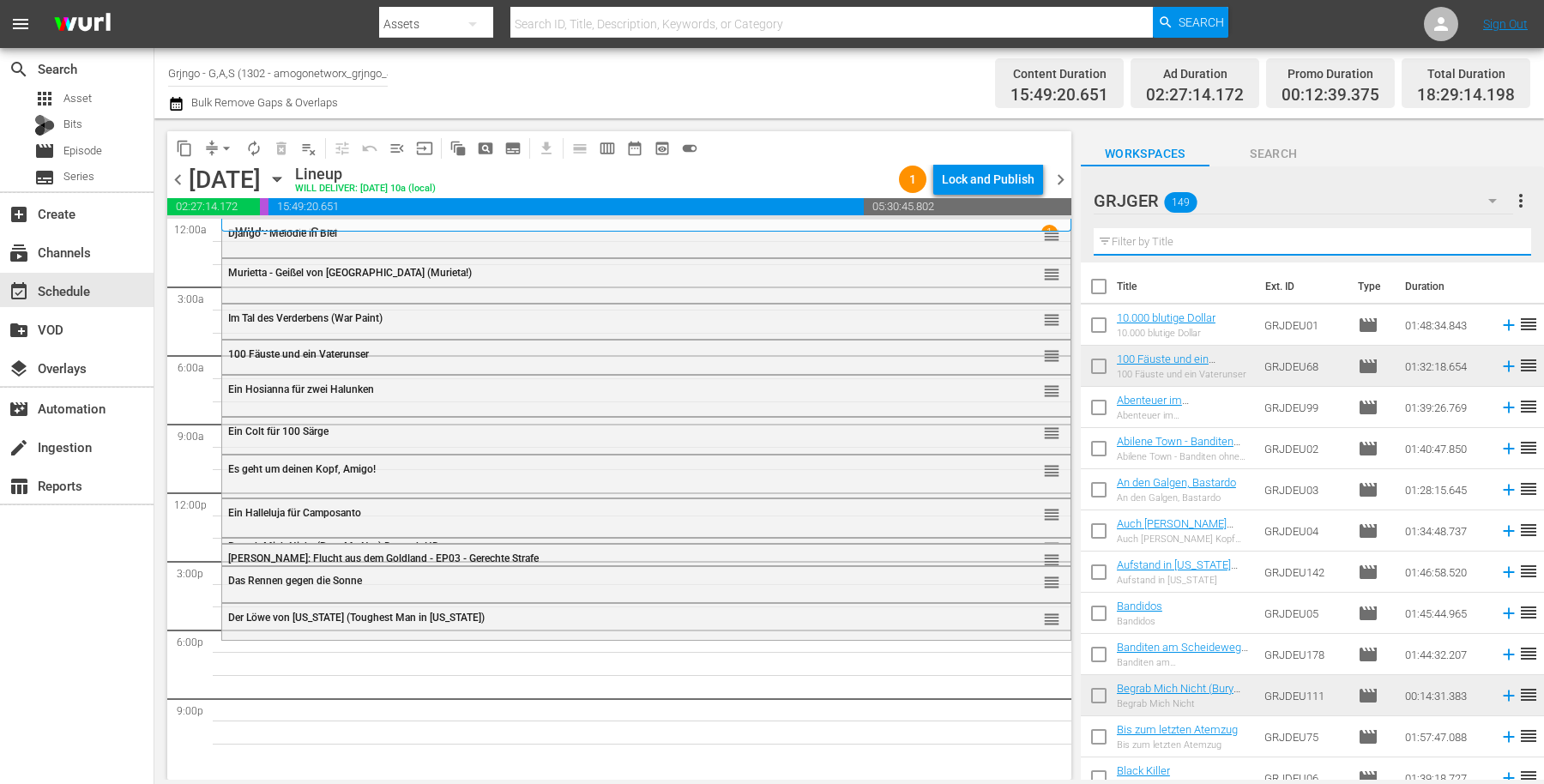
paste input "[PERSON_NAME] - Tragik und Triumph"
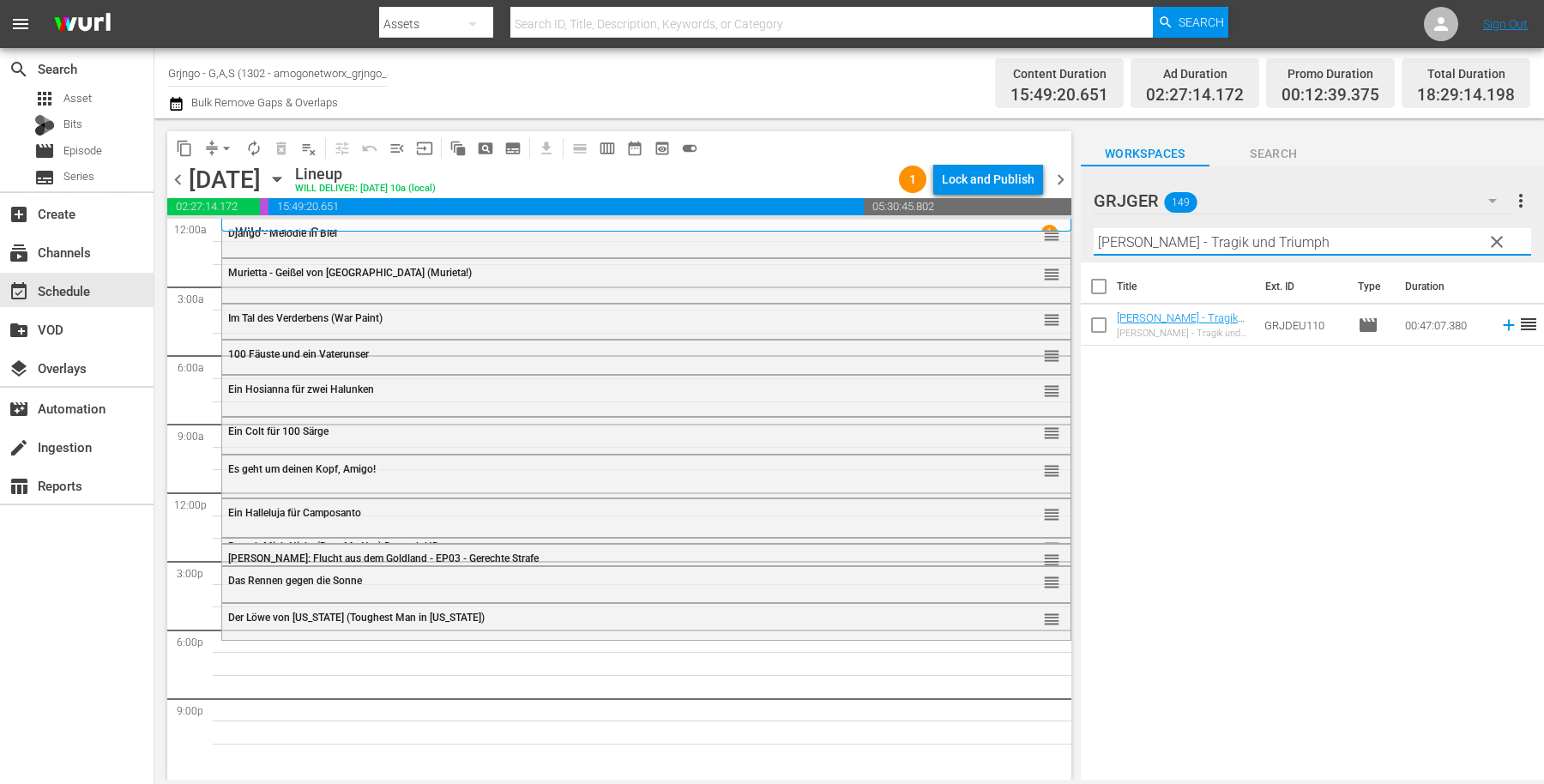
type input "[PERSON_NAME] - Tragik und Triumph"
click at [1500, 323] on icon at bounding box center [1509, 325] width 19 height 19
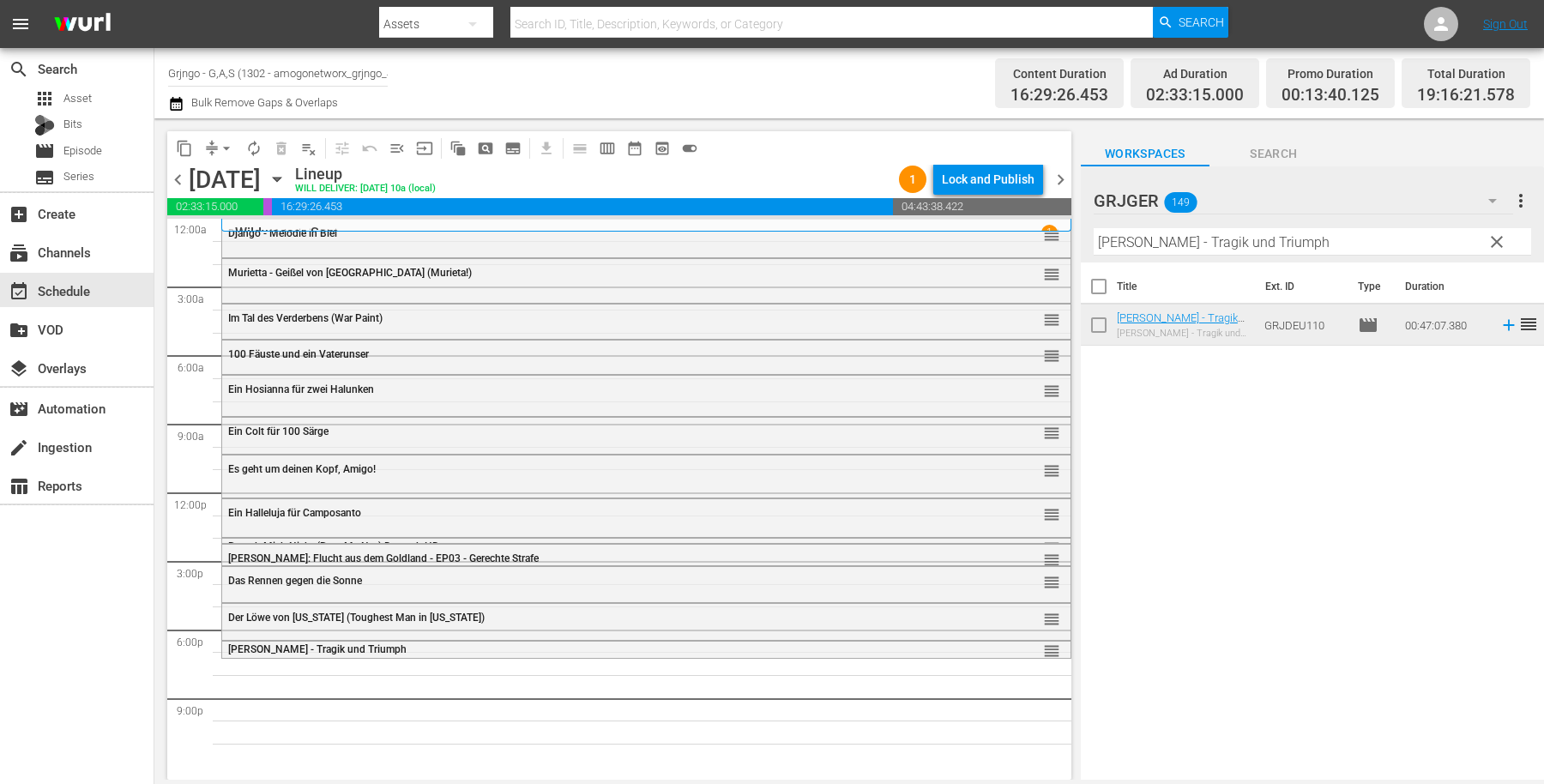
click at [1502, 243] on span "clear" at bounding box center [1497, 242] width 21 height 21
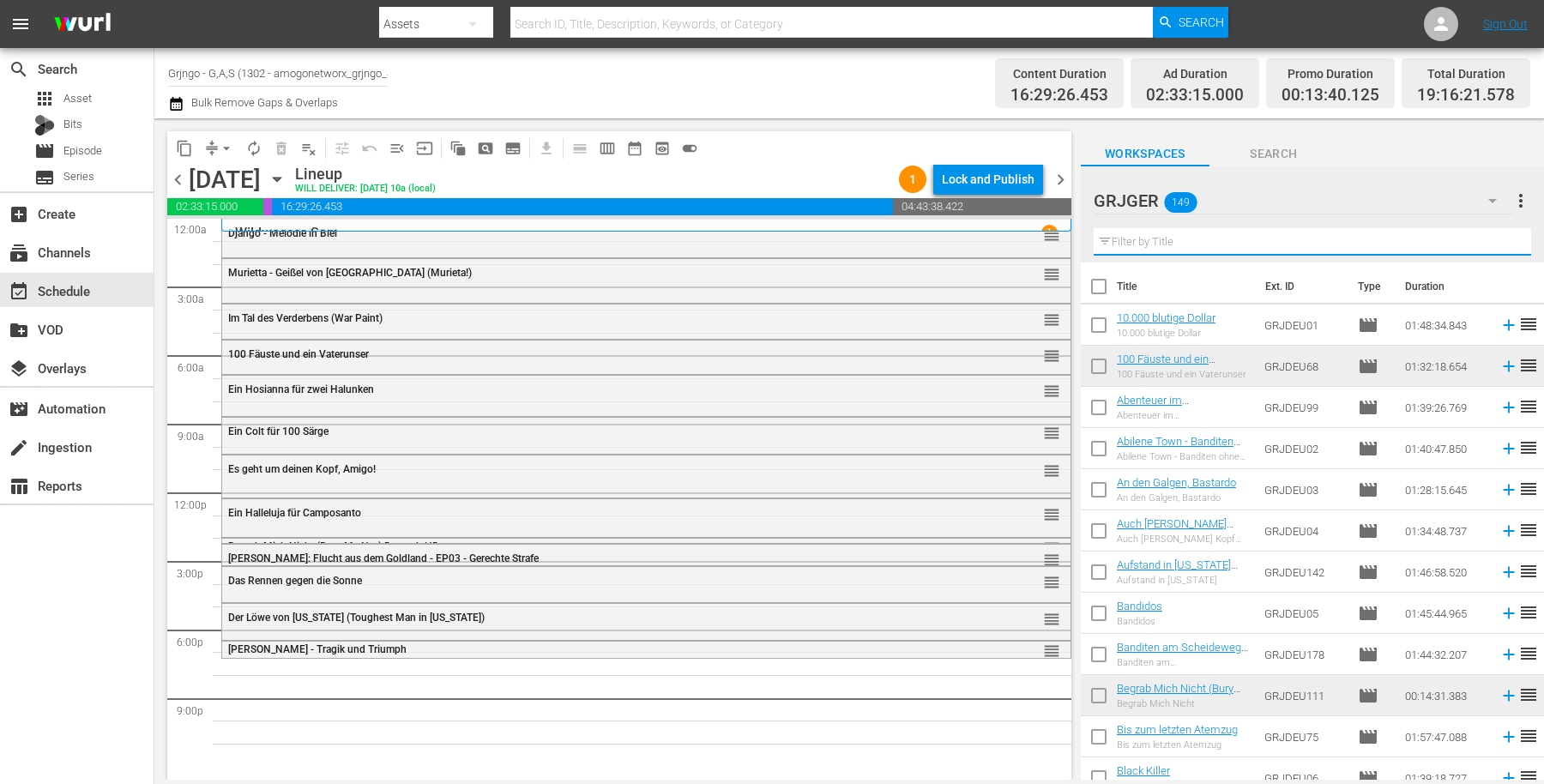
paste input "Shadowheart – Der Kopfgeldjäger"
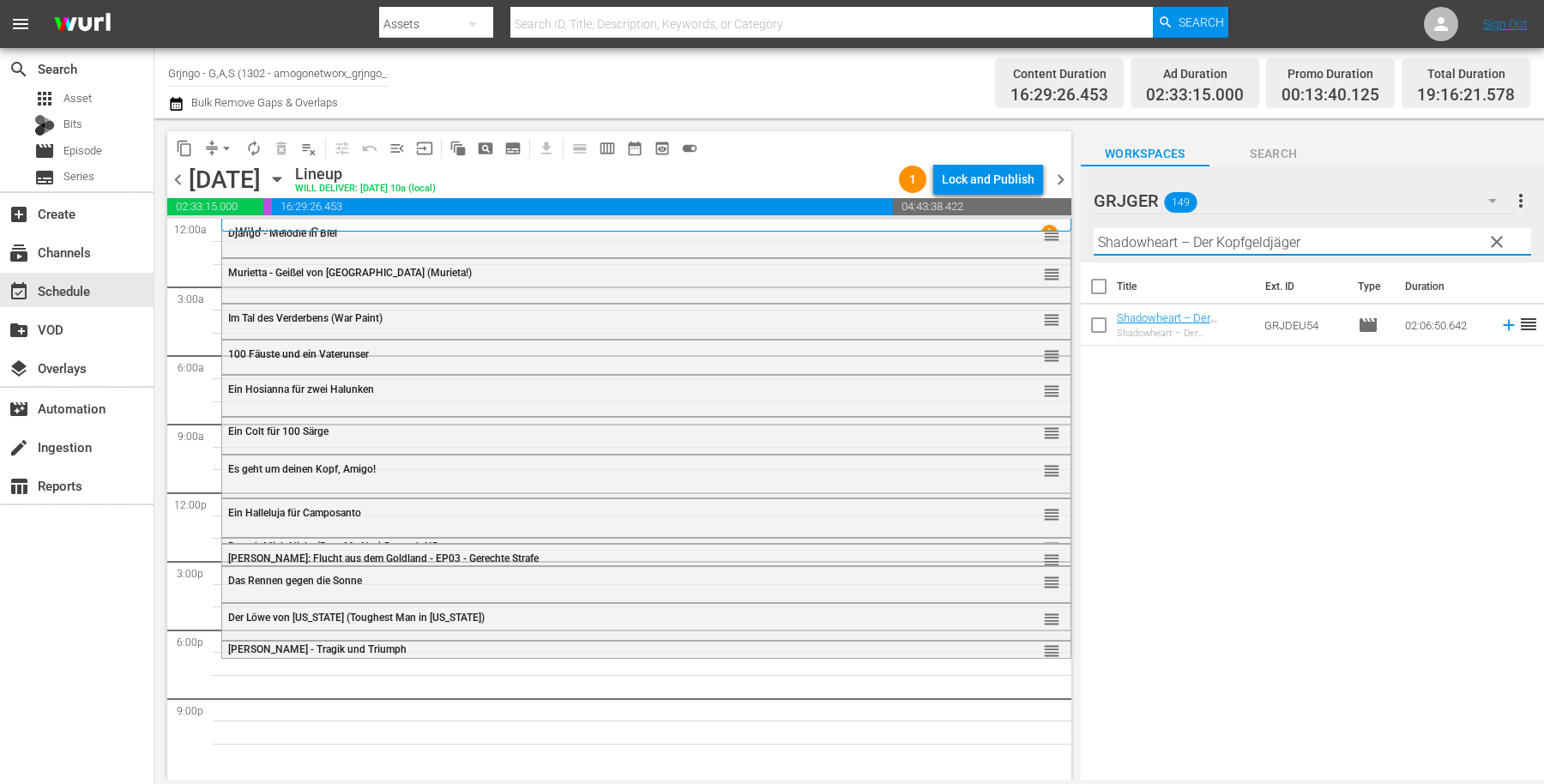
type input "Shadowheart – Der Kopfgeldjäger"
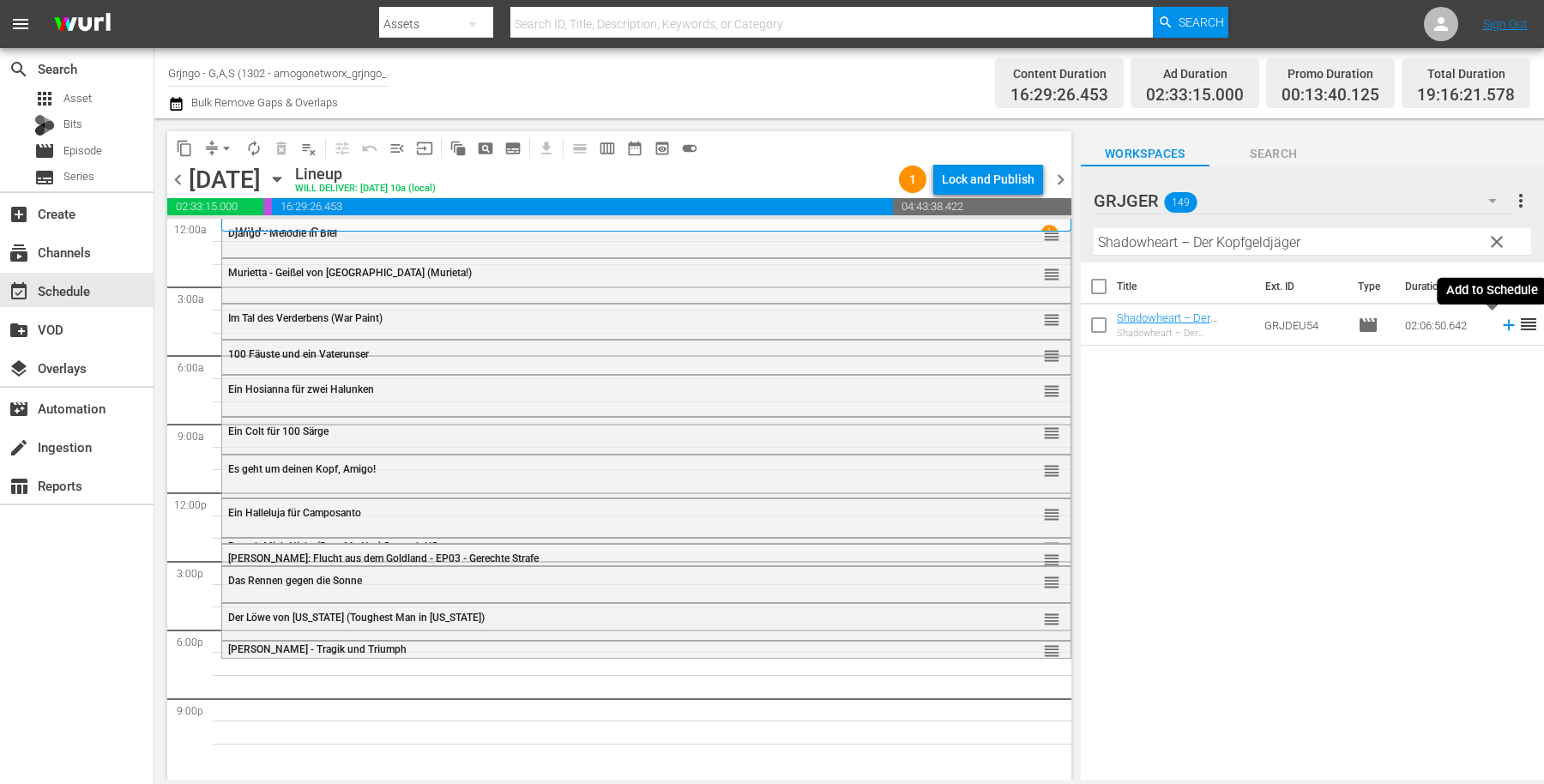
click at [1503, 324] on icon at bounding box center [1508, 325] width 11 height 11
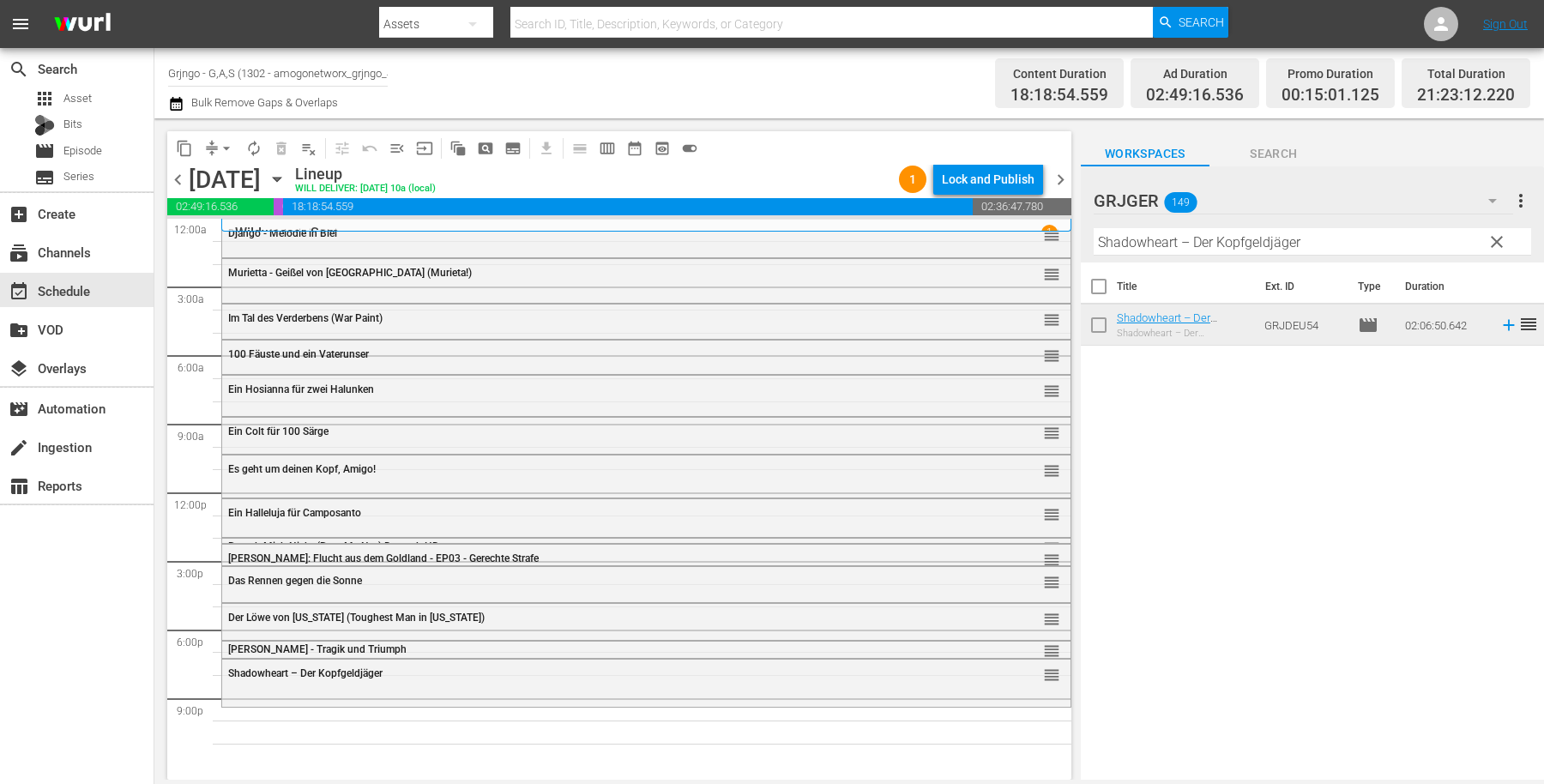
click at [1493, 238] on span "clear" at bounding box center [1497, 242] width 21 height 21
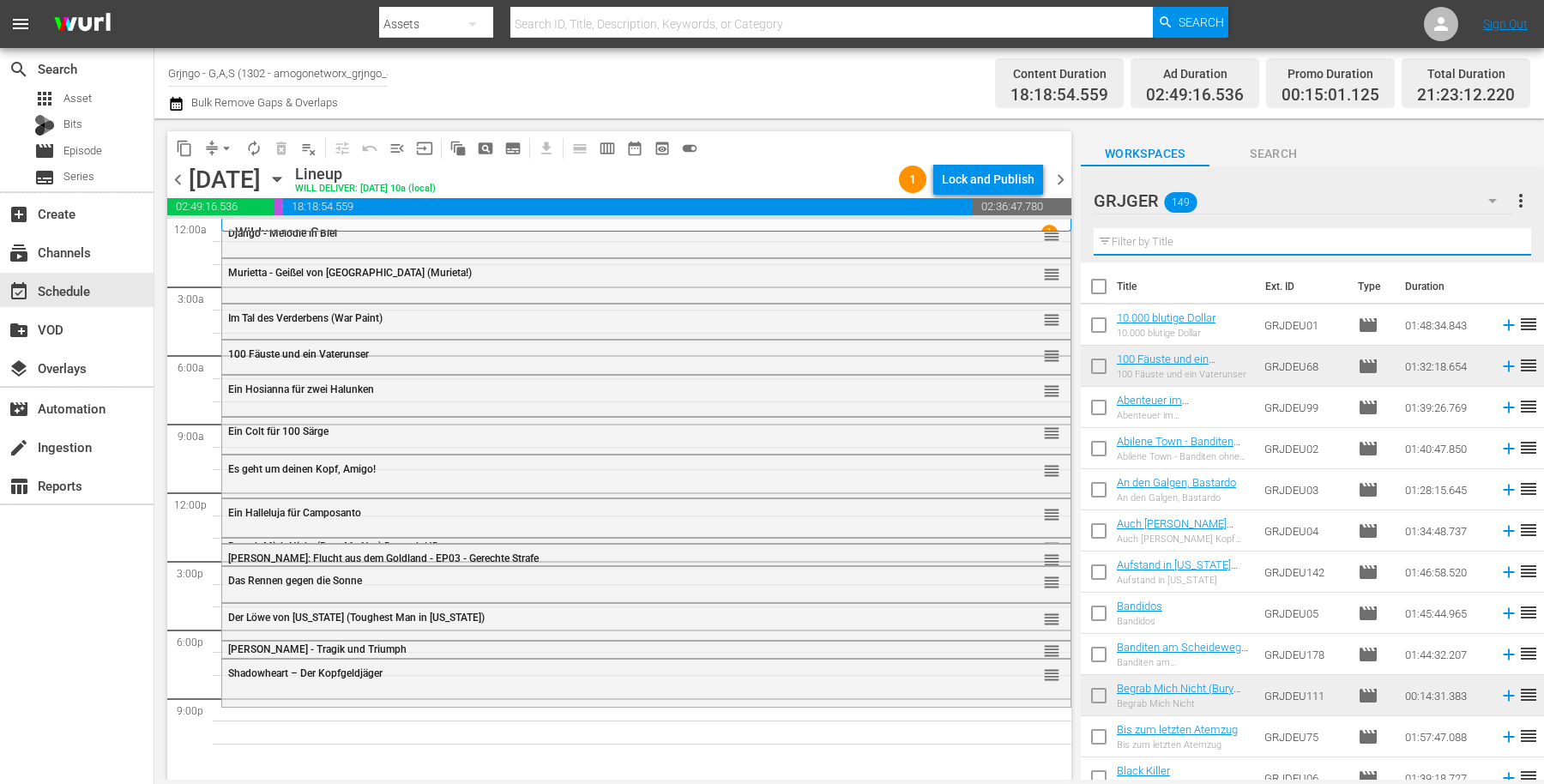
paste input "Der Kampf der Brüder"
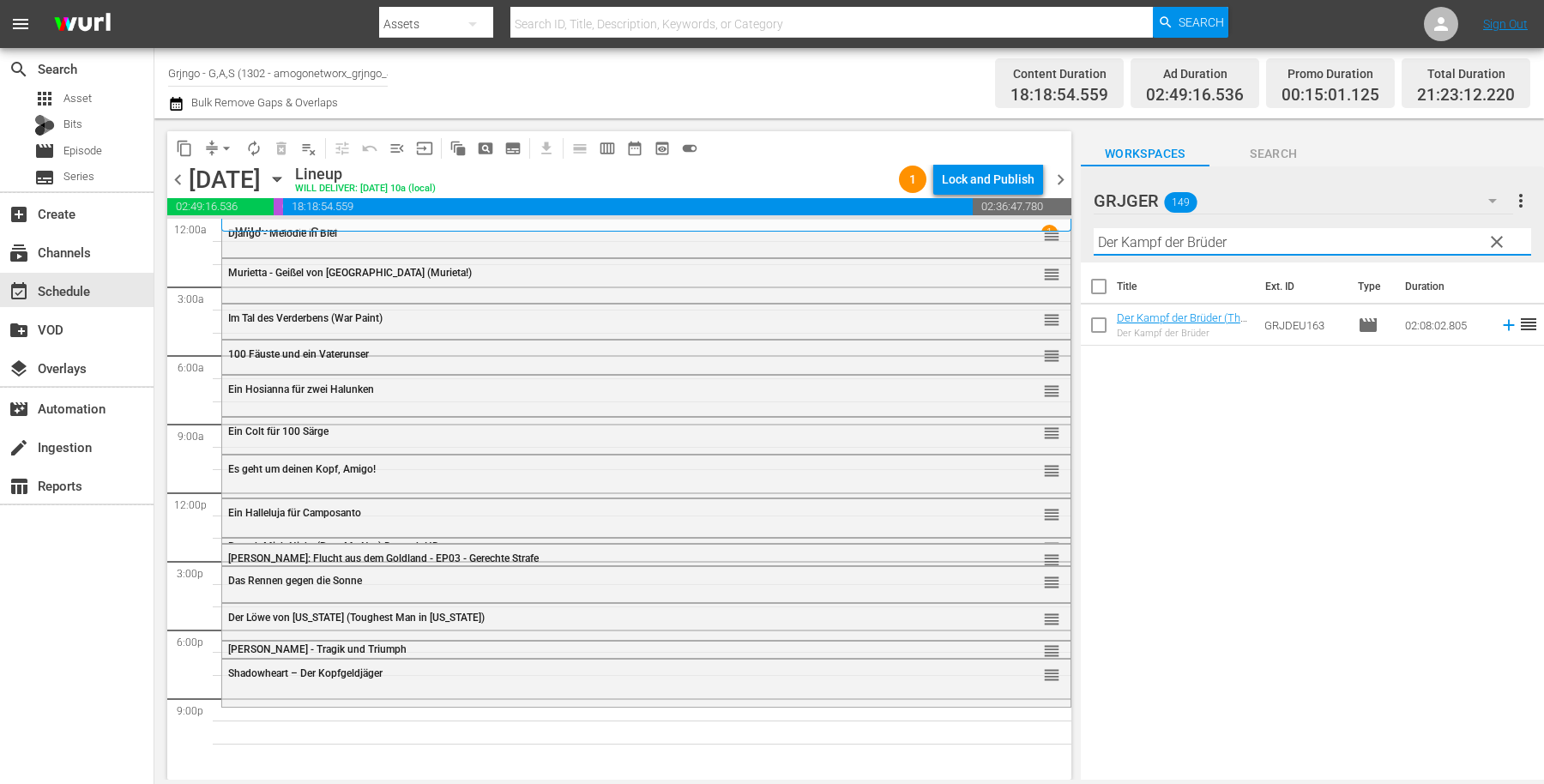
type input "Der Kampf der Brüder"
click at [1503, 324] on icon at bounding box center [1508, 325] width 11 height 11
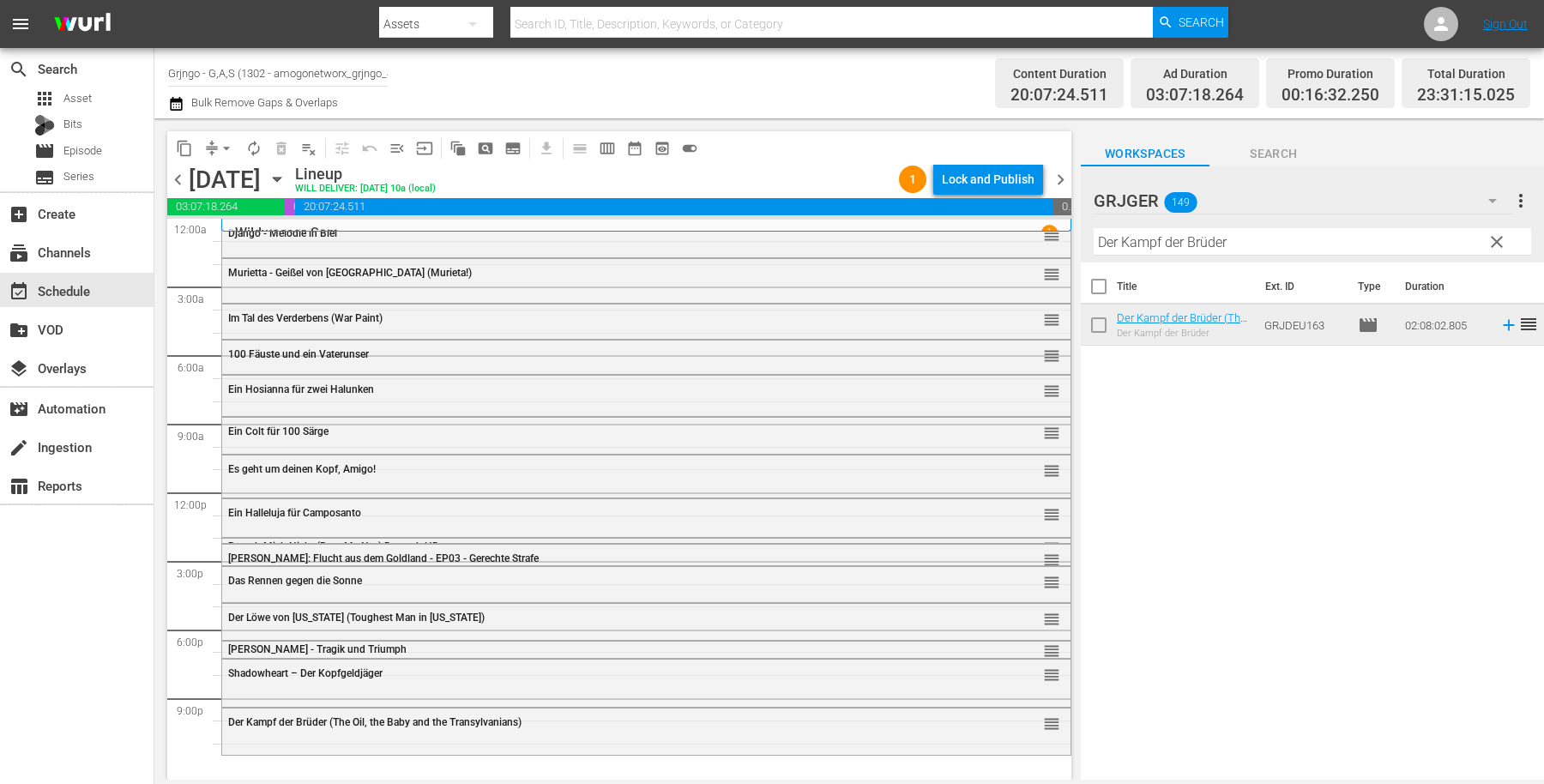
click at [1498, 232] on span "clear" at bounding box center [1497, 242] width 21 height 21
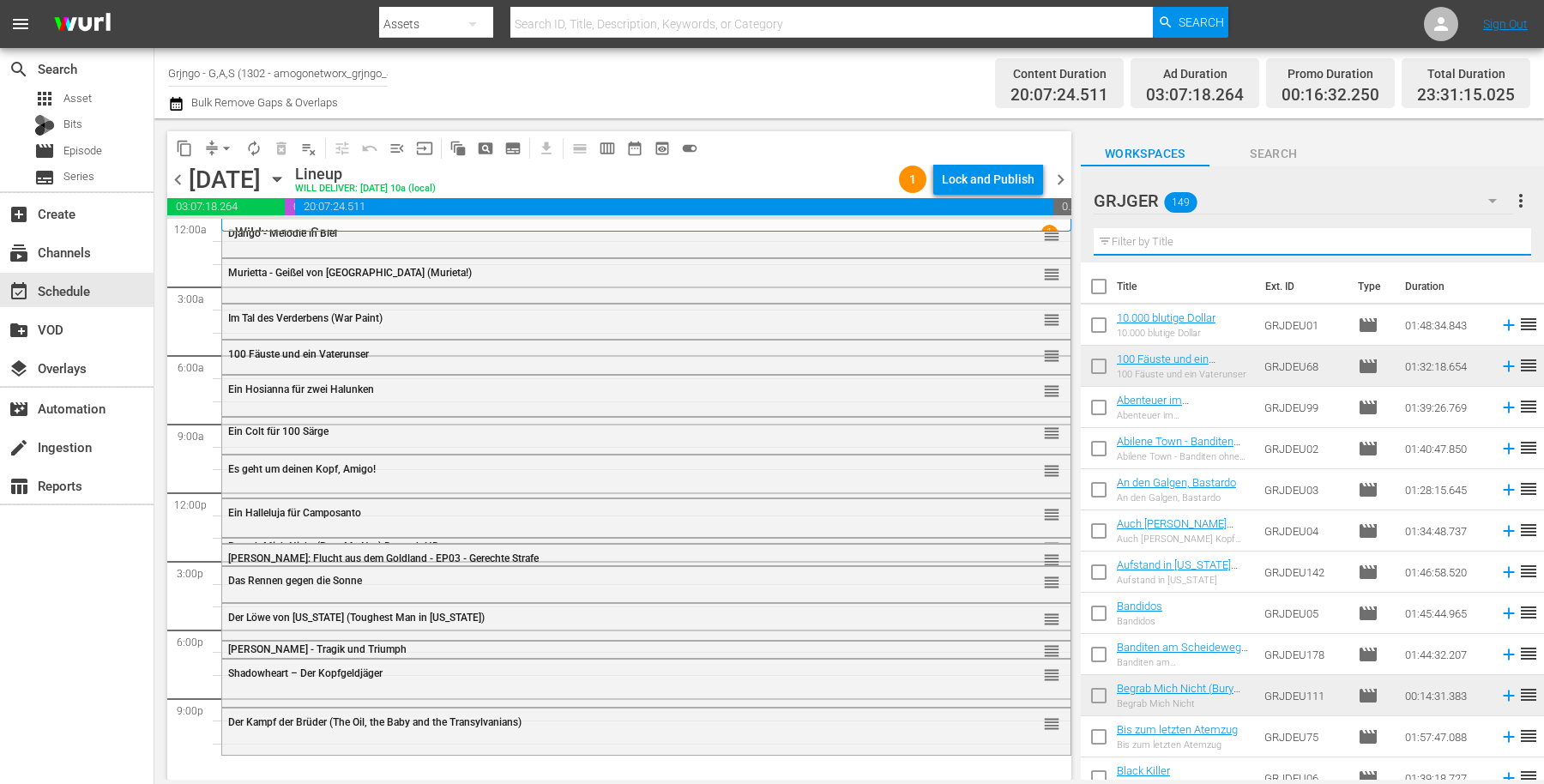
paste input "Oh Jalisco, gib nicht auf!"
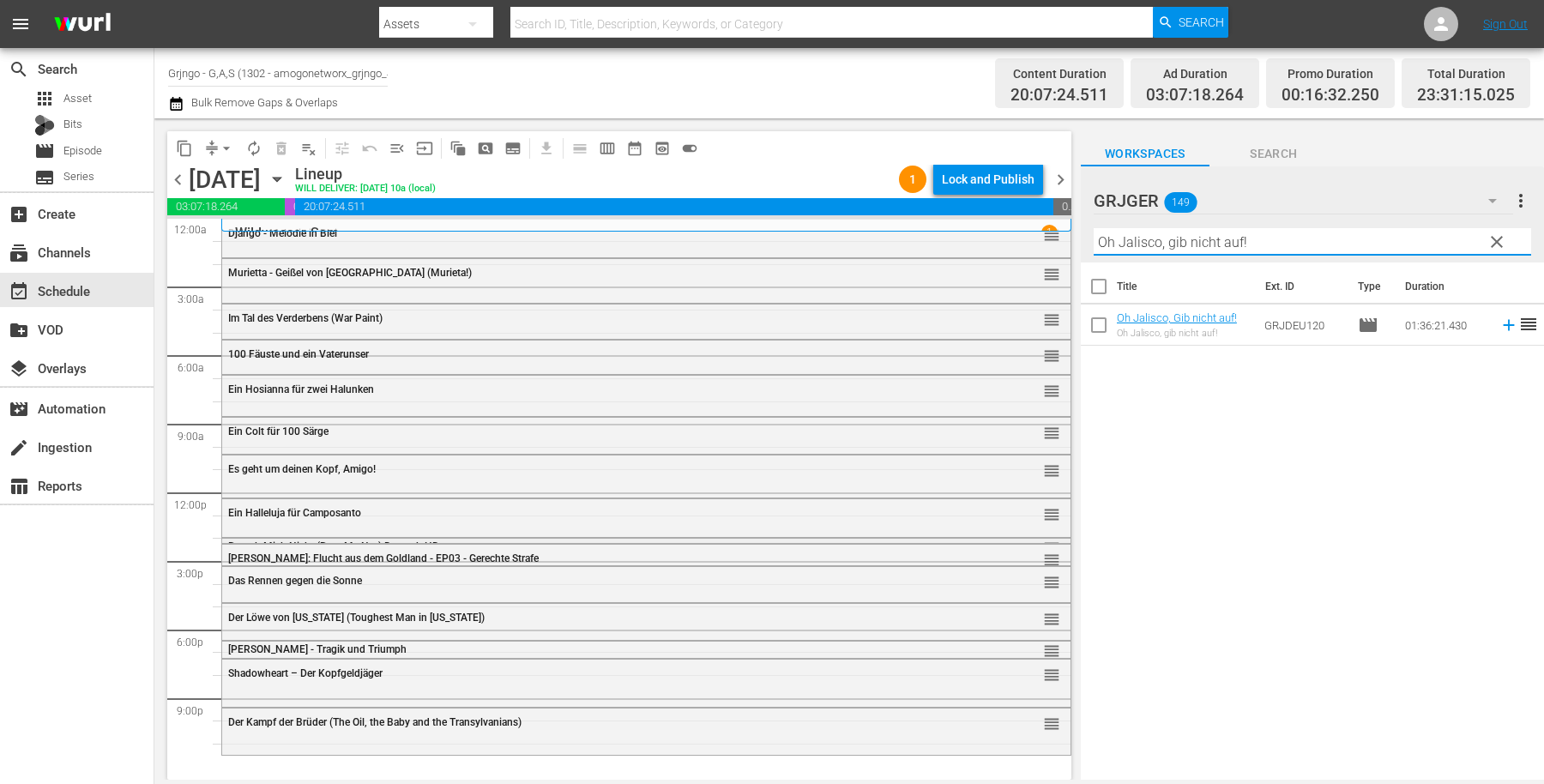
type input "Oh Jalisco, gib nicht auf!"
click at [294, 541] on span "Begrab Mich Nicht (Bury Me Not) Deutsch HD" at bounding box center [333, 546] width 211 height 12
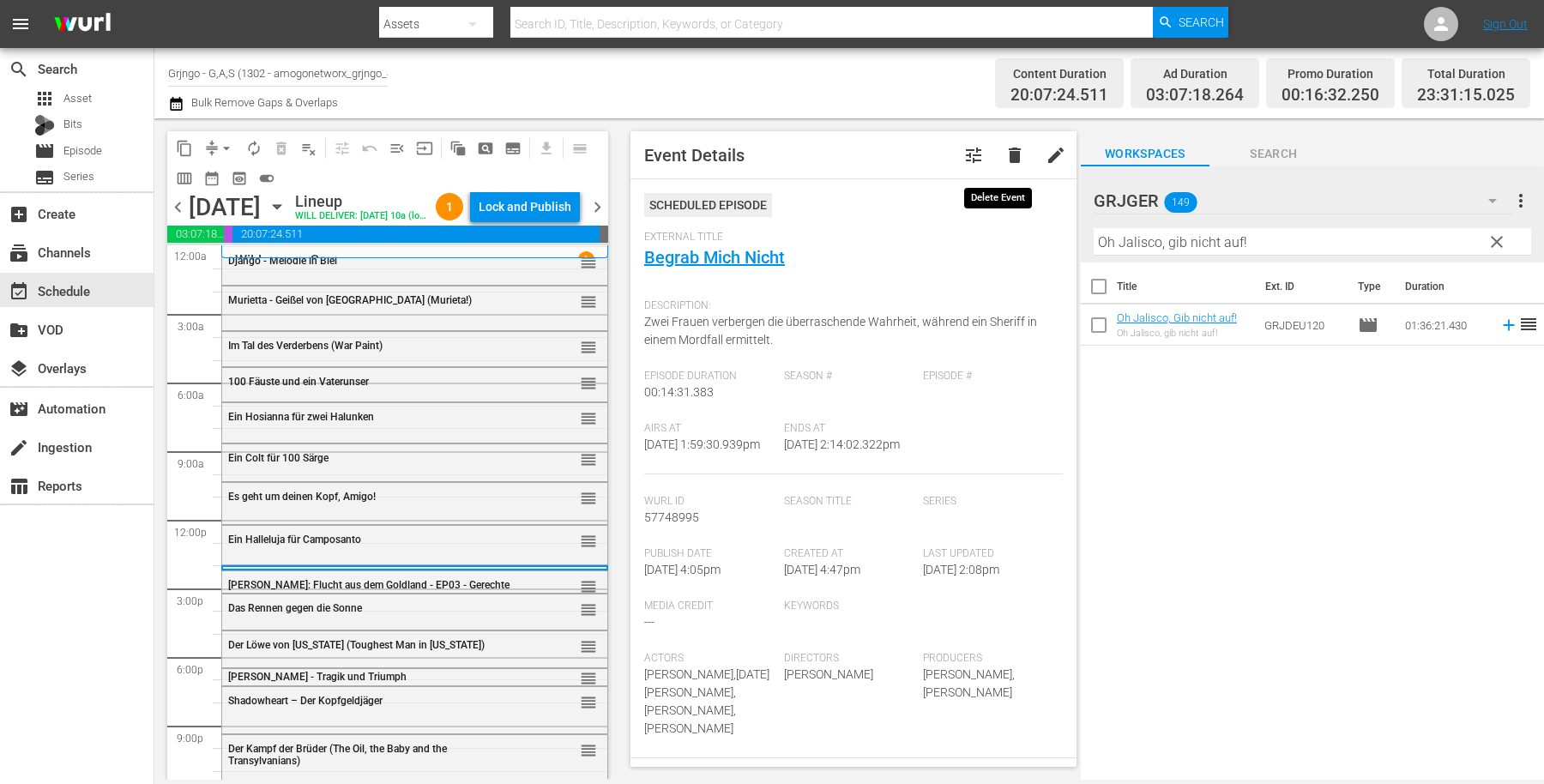
click at [1005, 148] on span "delete" at bounding box center [1015, 155] width 21 height 21
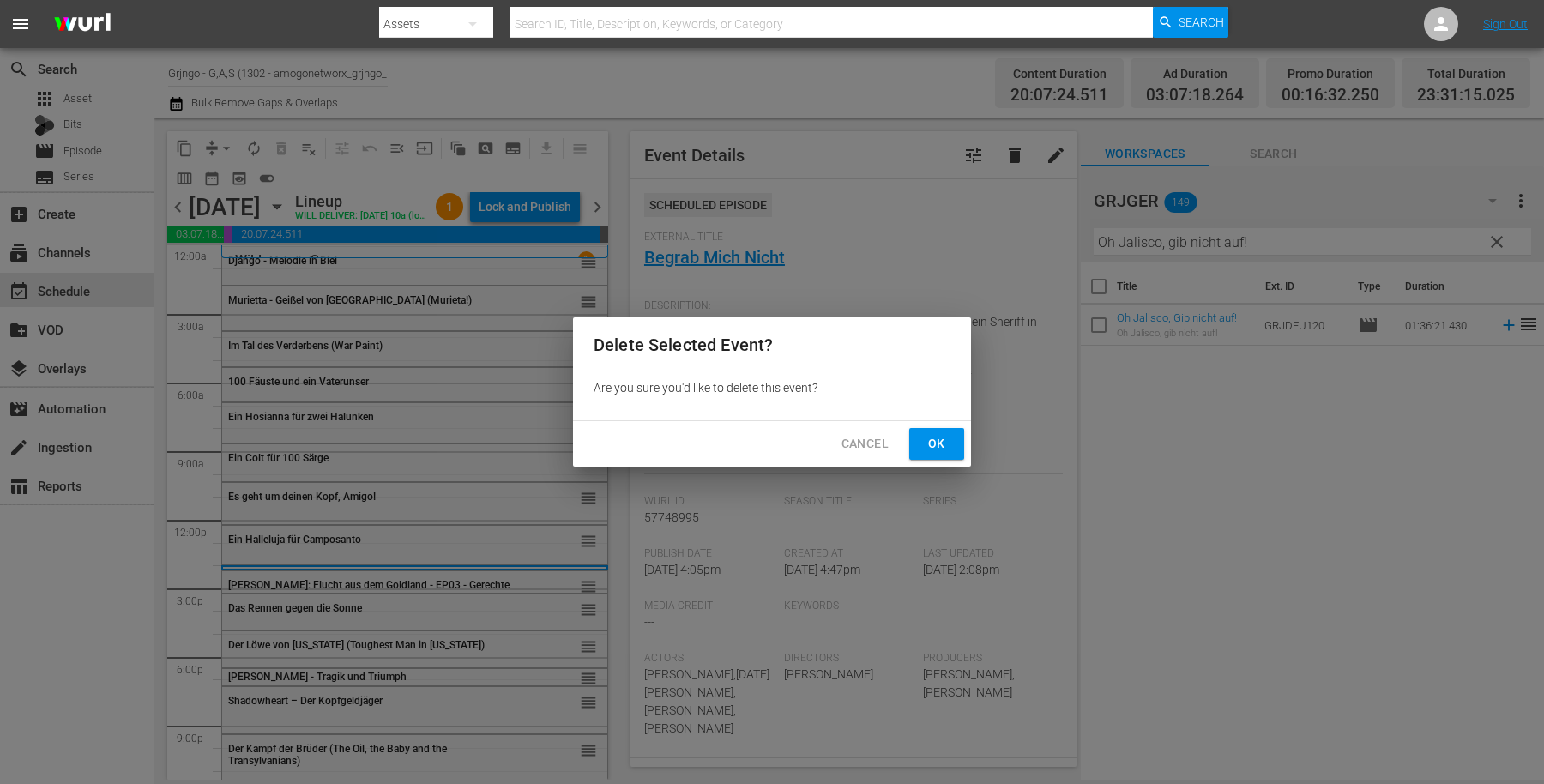
click at [938, 427] on div "Cancel Ok" at bounding box center [772, 443] width 398 height 45
click at [938, 432] on button "Ok" at bounding box center [936, 444] width 55 height 32
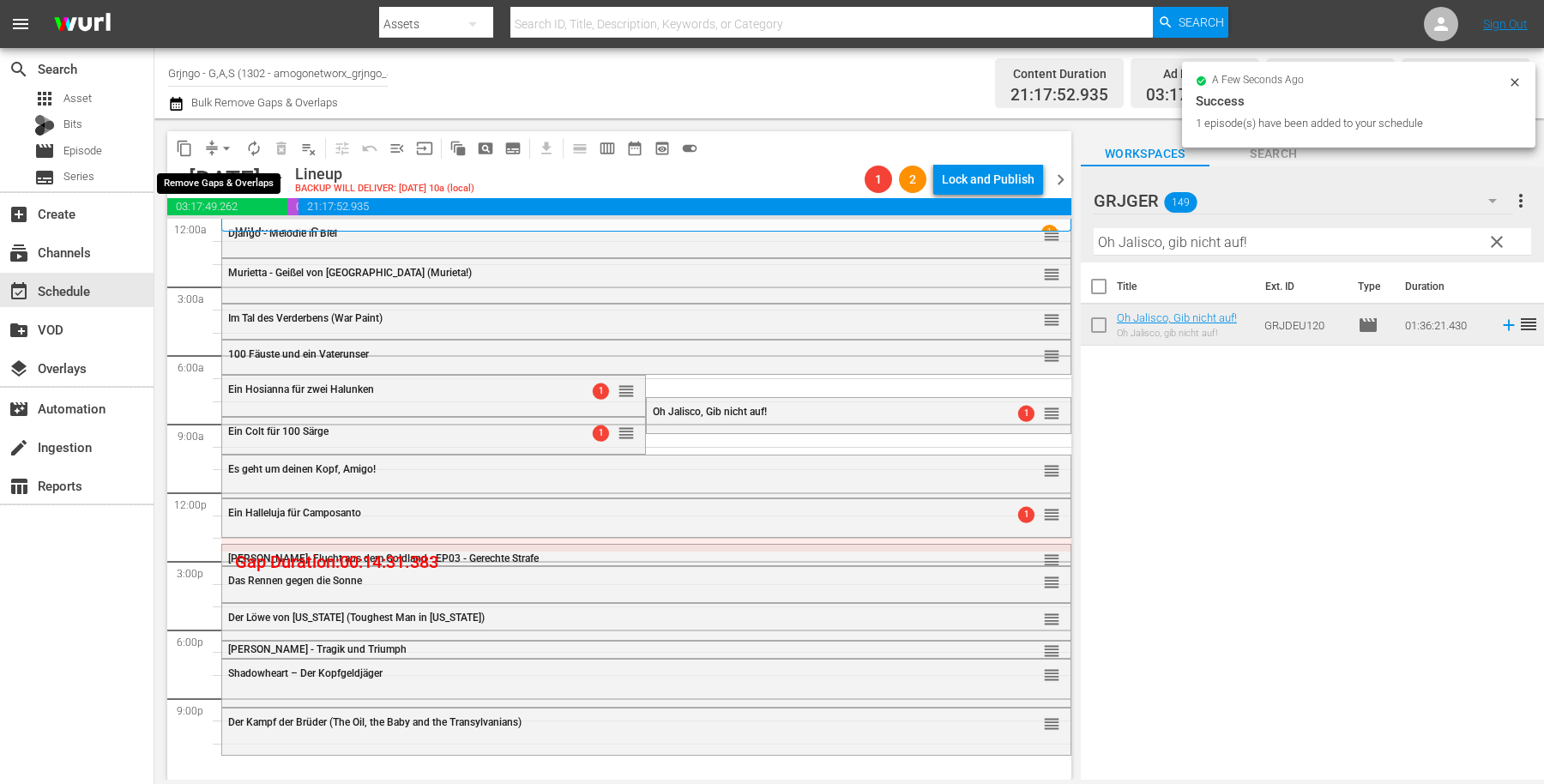
click at [223, 148] on span "arrow_drop_down" at bounding box center [226, 148] width 17 height 17
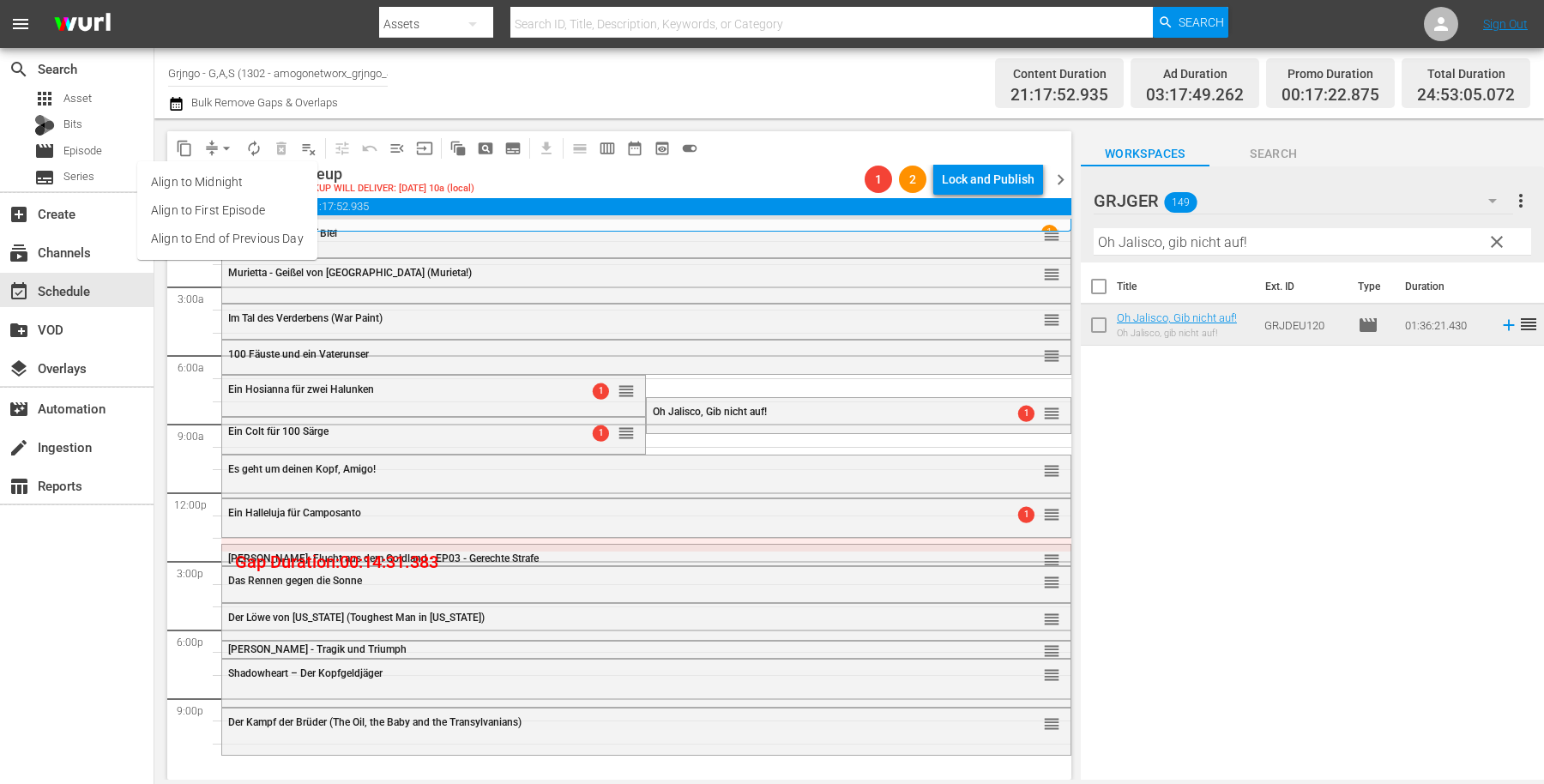
click at [238, 234] on li "Align to End of Previous Day" at bounding box center [227, 239] width 180 height 28
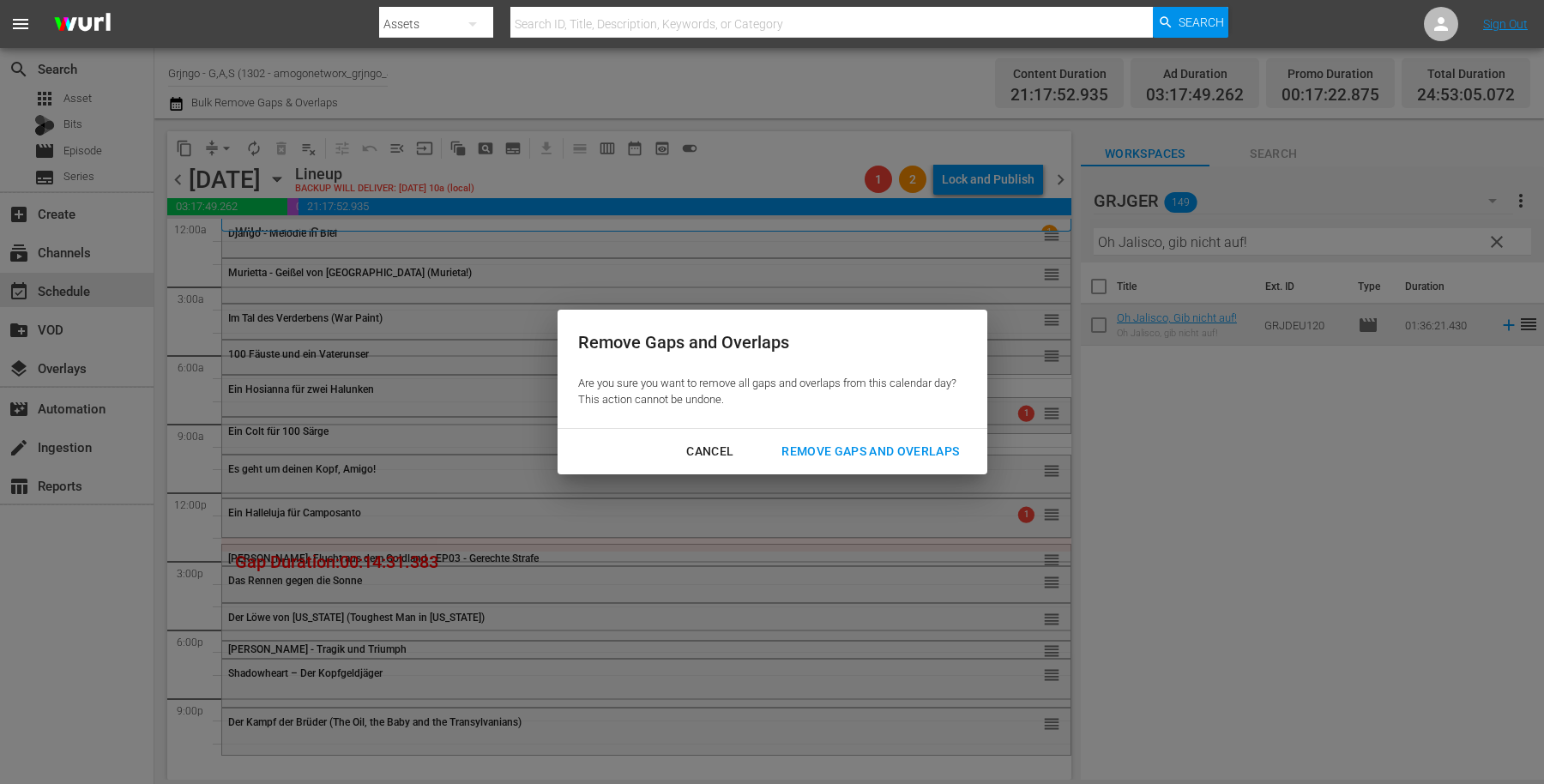
click at [897, 436] on button "Remove Gaps and Overlaps" at bounding box center [870, 452] width 219 height 32
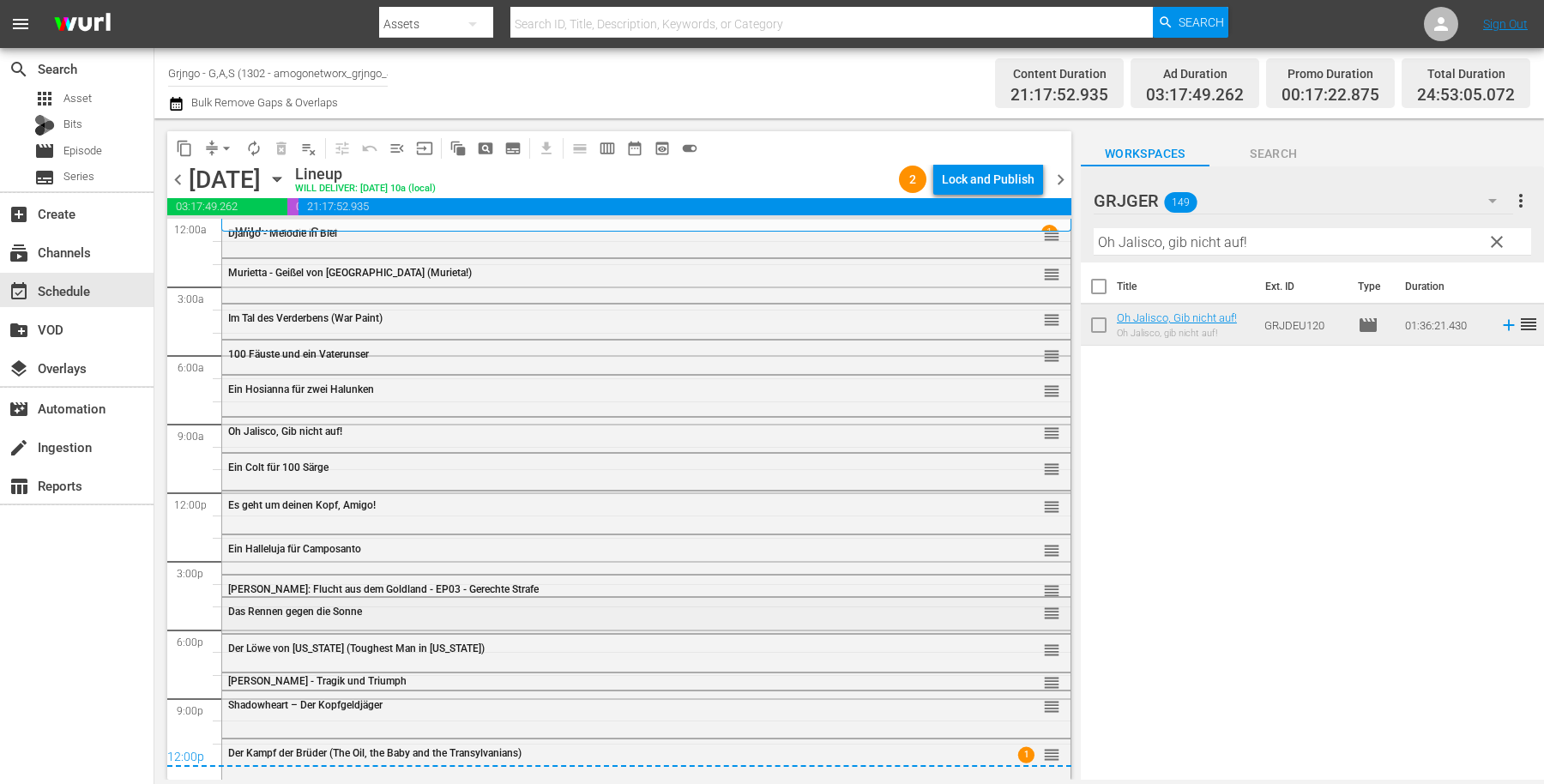
scroll to position [7, 0]
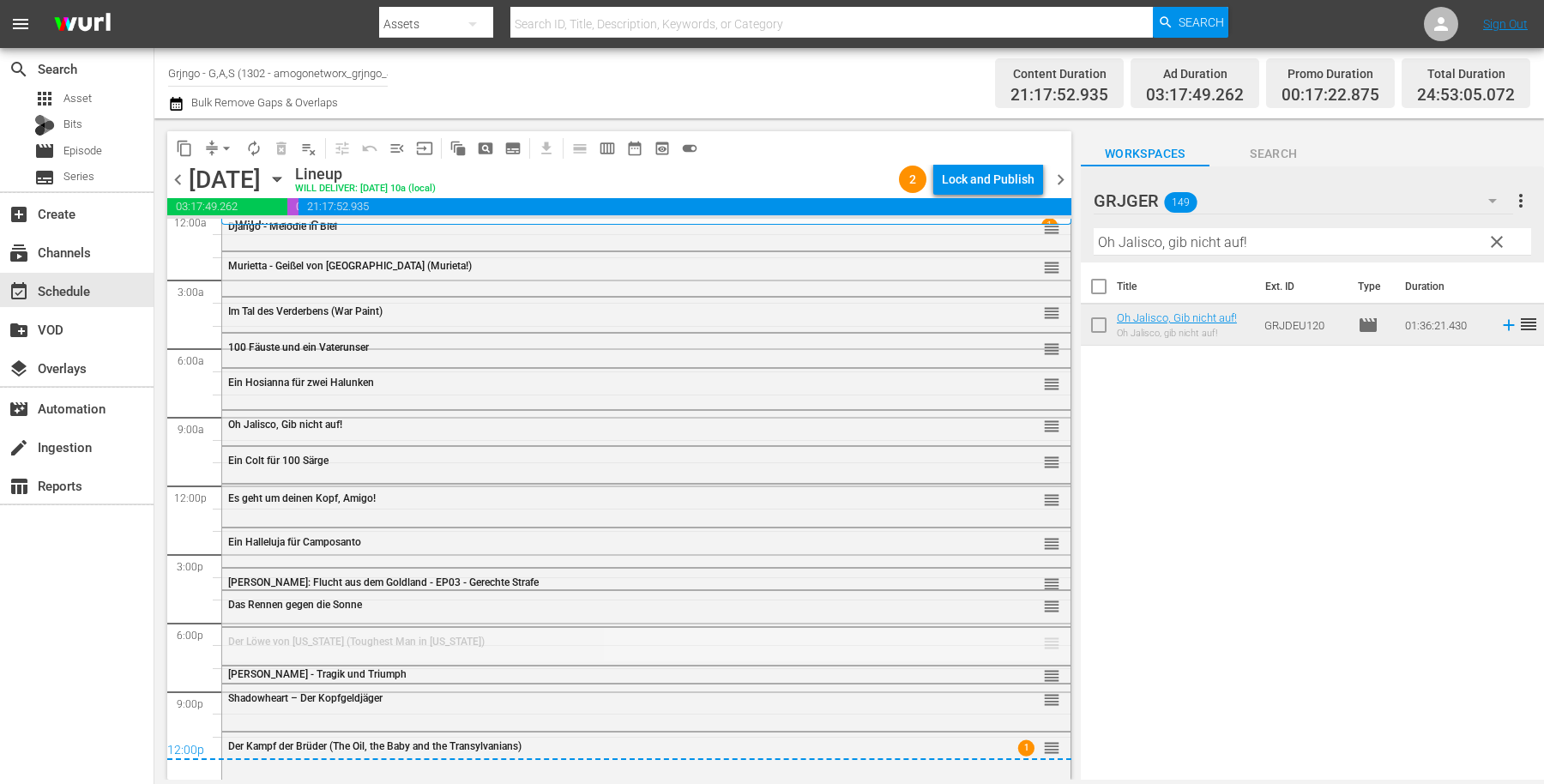
drag, startPoint x: 1031, startPoint y: 639, endPoint x: 944, endPoint y: 708, distance: 110.5
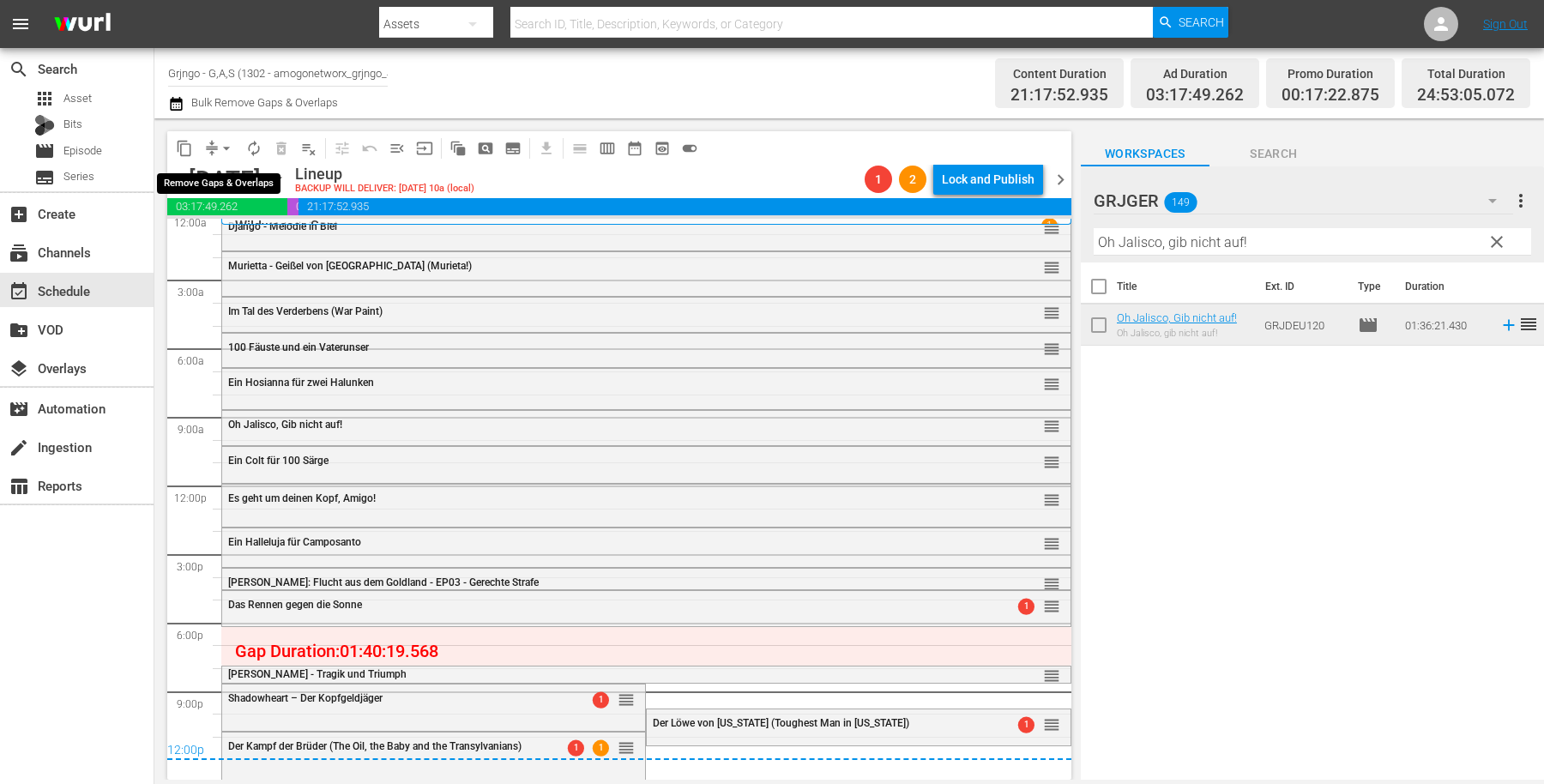
click at [227, 146] on span "arrow_drop_down" at bounding box center [226, 148] width 17 height 17
click at [243, 235] on li "Align to End of Previous Day" at bounding box center [227, 239] width 180 height 28
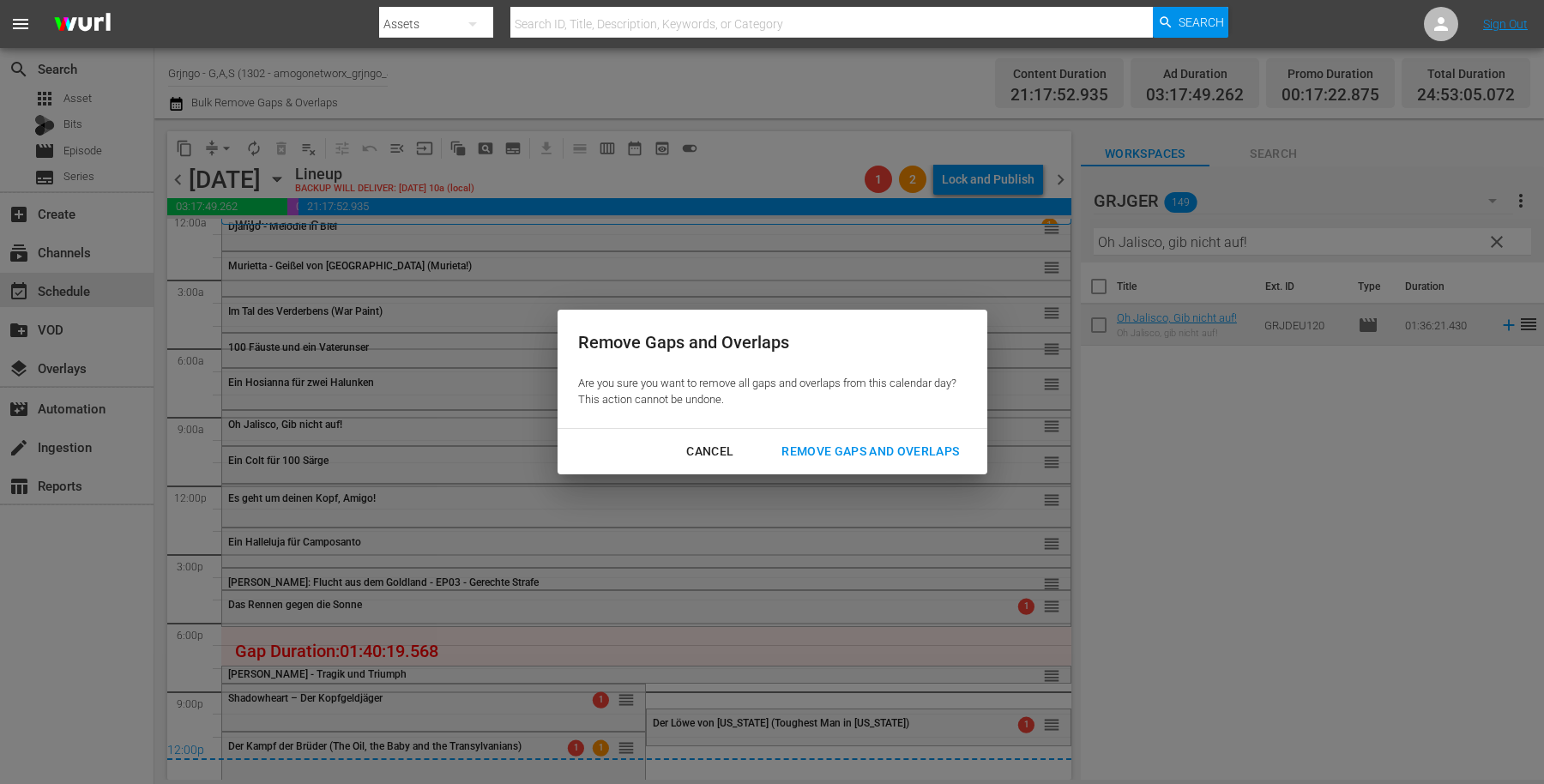
click at [823, 444] on div "Remove Gaps and Overlaps" at bounding box center [870, 451] width 205 height 21
